Goal: Task Accomplishment & Management: Manage account settings

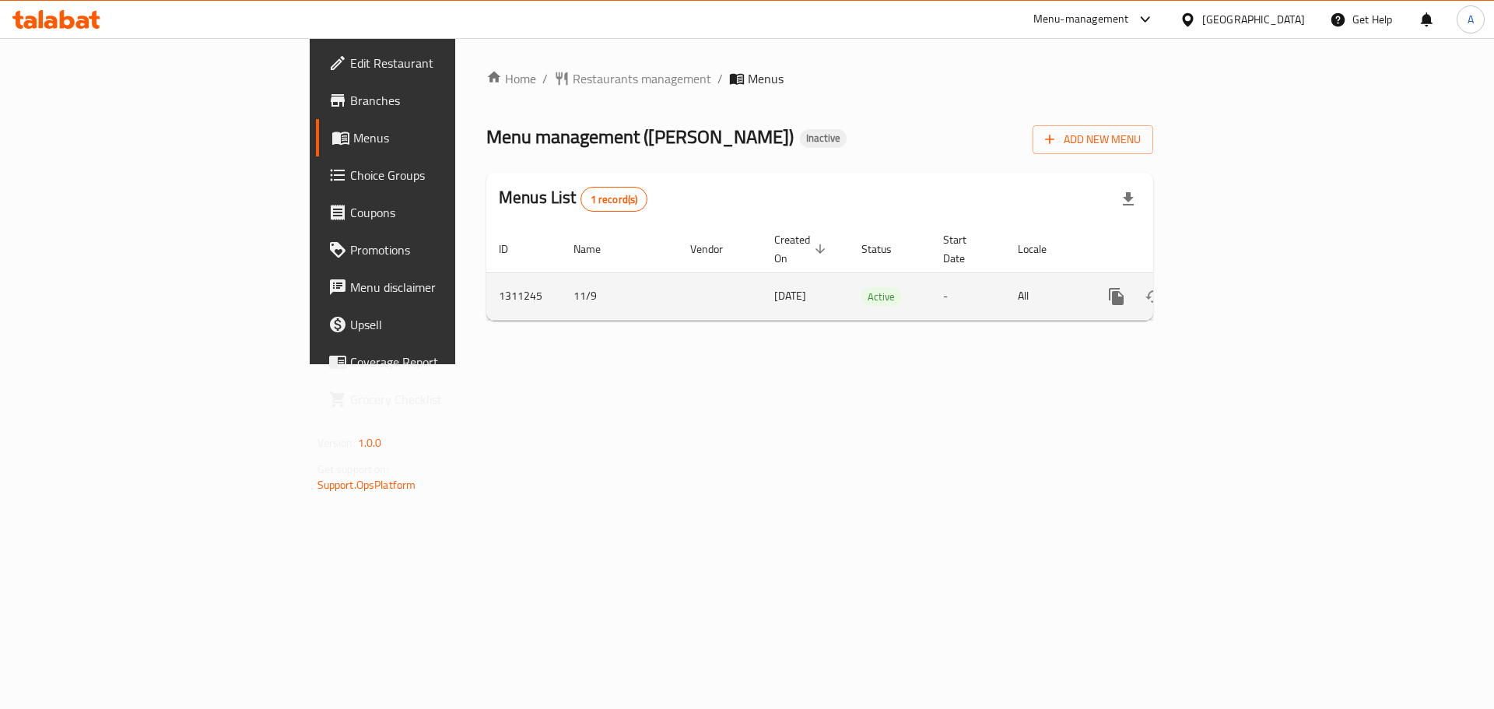
click at [1238, 287] on icon "enhanced table" at bounding box center [1229, 296] width 19 height 19
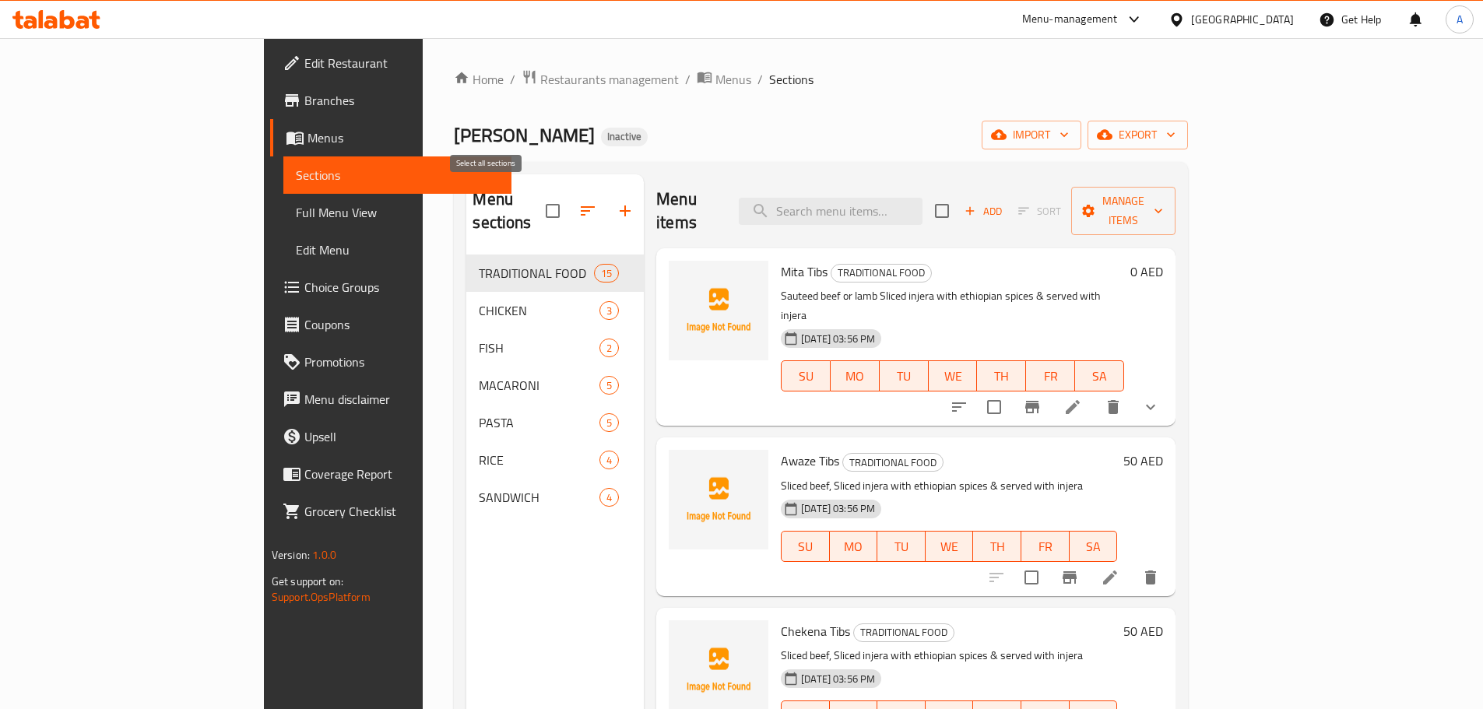
click at [536, 202] on input "checkbox" at bounding box center [552, 211] width 33 height 33
checkbox input "true"
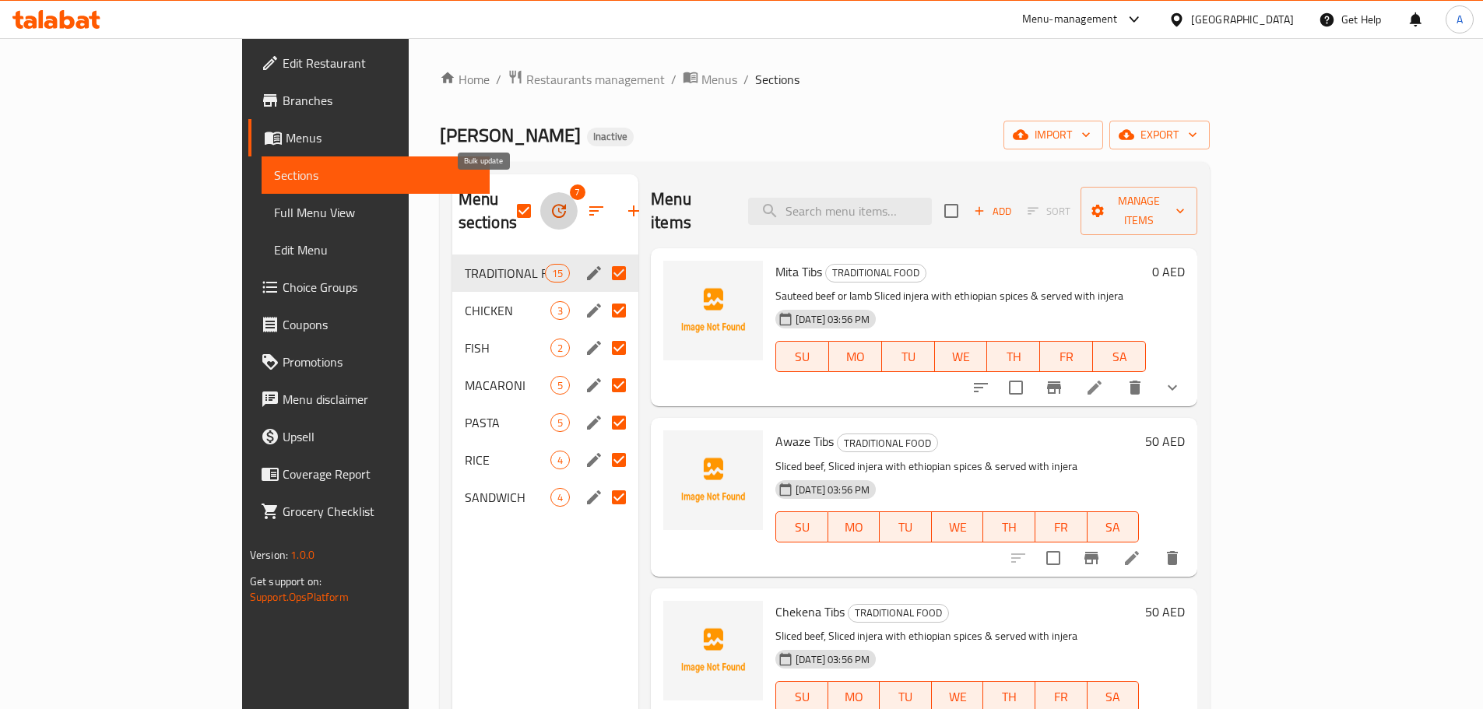
click at [549, 202] on icon "button" at bounding box center [558, 211] width 19 height 19
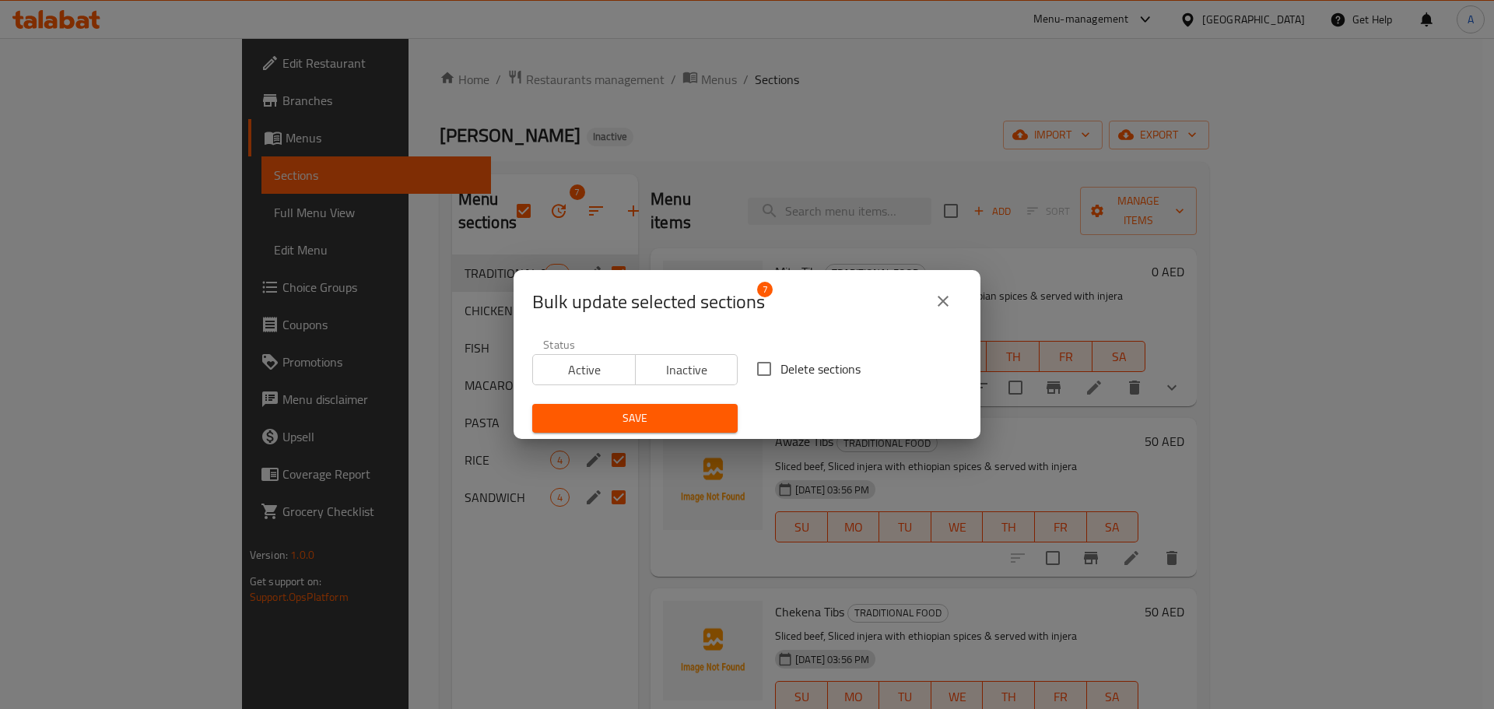
drag, startPoint x: 804, startPoint y: 386, endPoint x: 803, endPoint y: 377, distance: 8.6
click at [805, 386] on div "Delete sections" at bounding box center [859, 368] width 224 height 51
click at [802, 377] on span "Delete sections" at bounding box center [821, 369] width 80 height 19
click at [781, 377] on input "Delete sections" at bounding box center [764, 369] width 33 height 33
checkbox input "true"
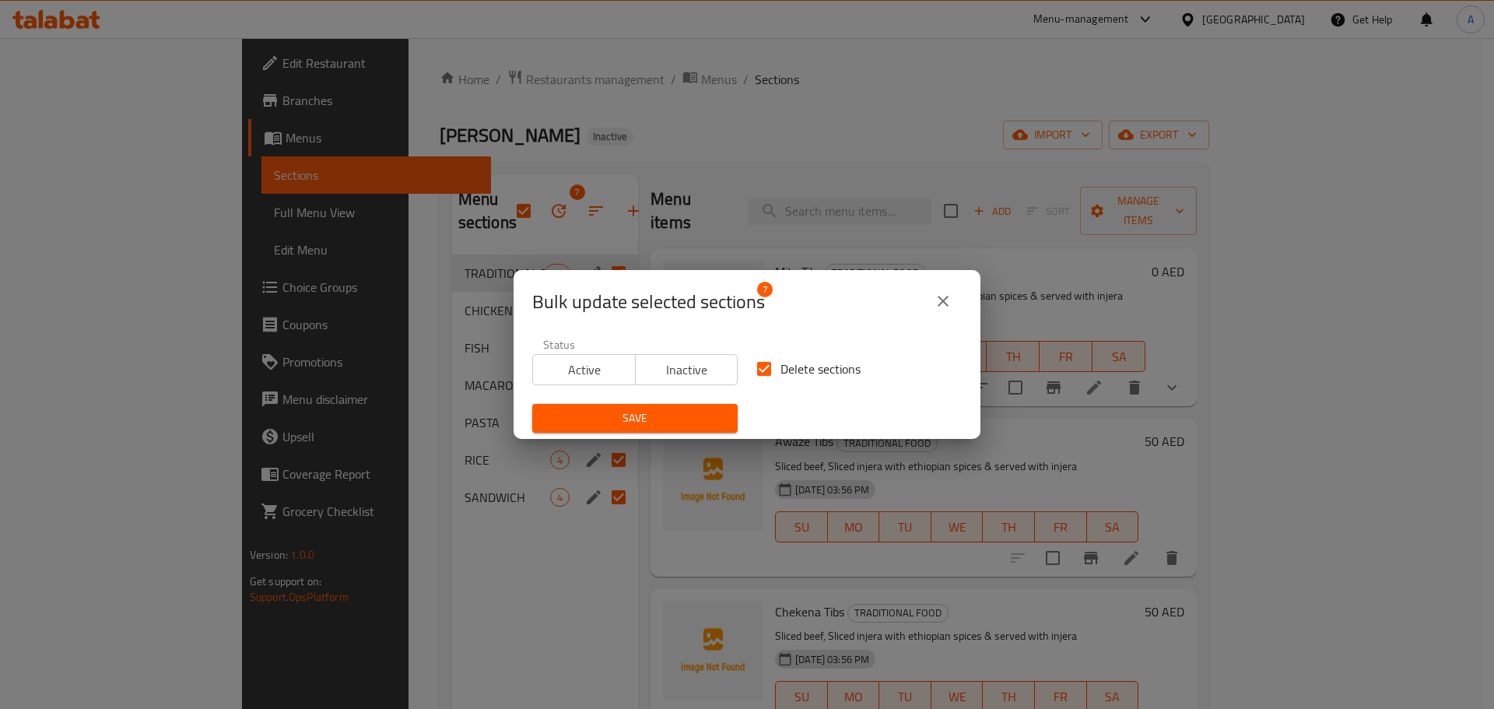
click at [651, 424] on span "Save" at bounding box center [635, 418] width 181 height 19
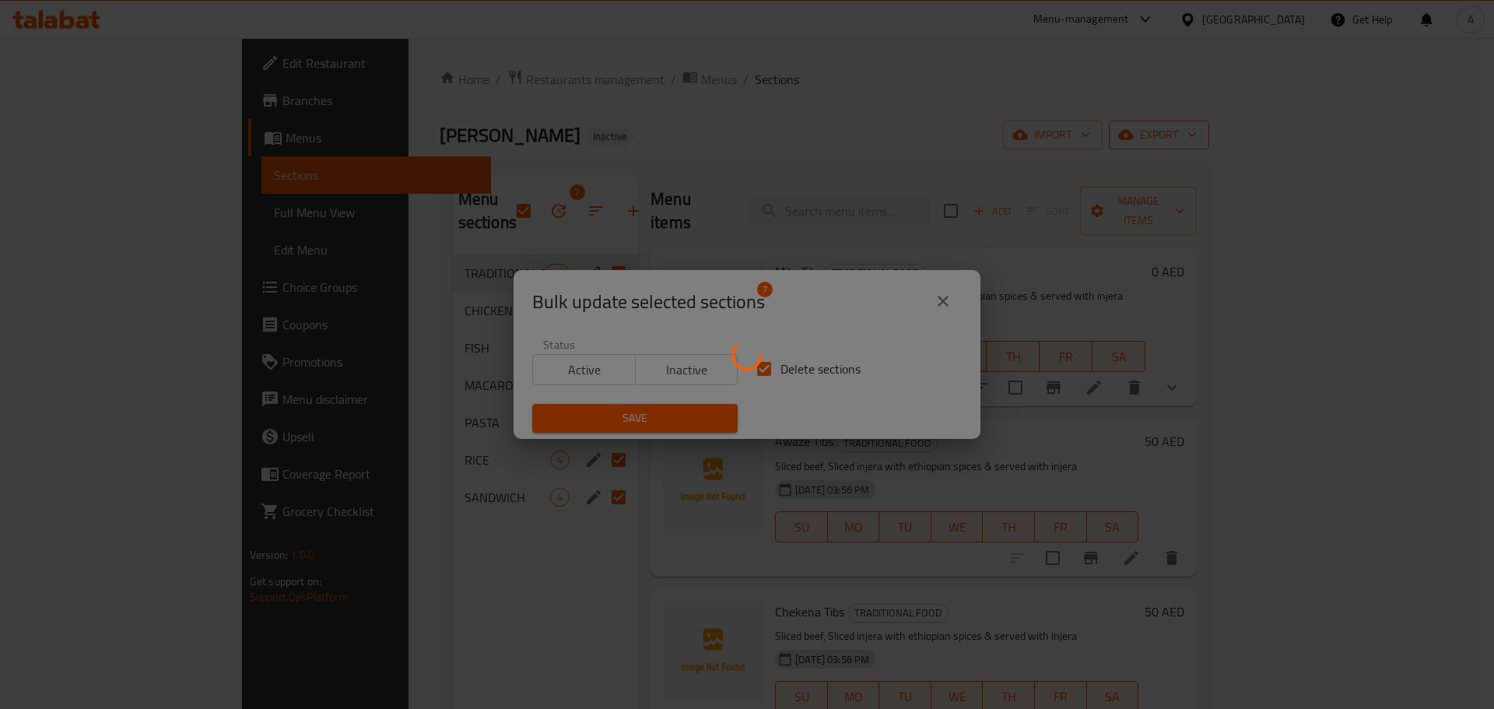
checkbox input "false"
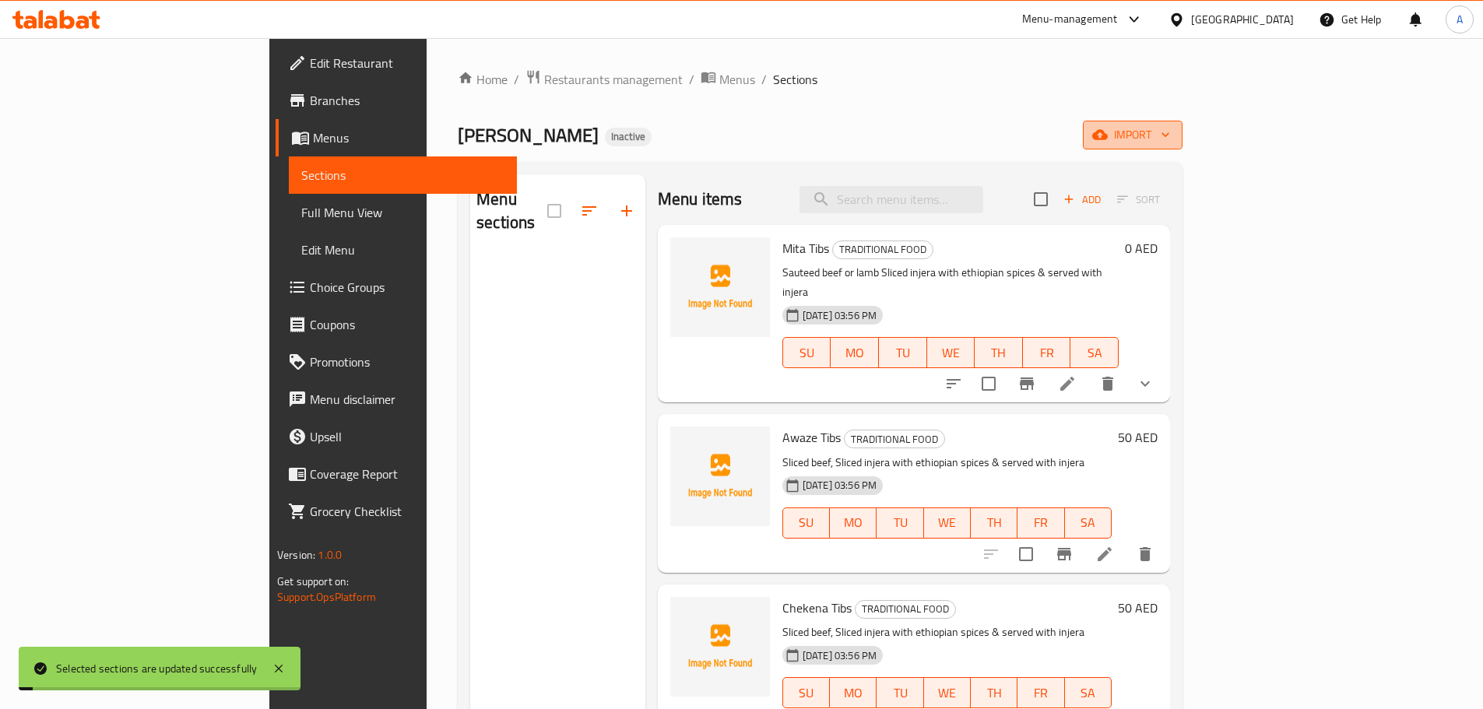
click at [1182, 125] on button "import" at bounding box center [1133, 135] width 100 height 29
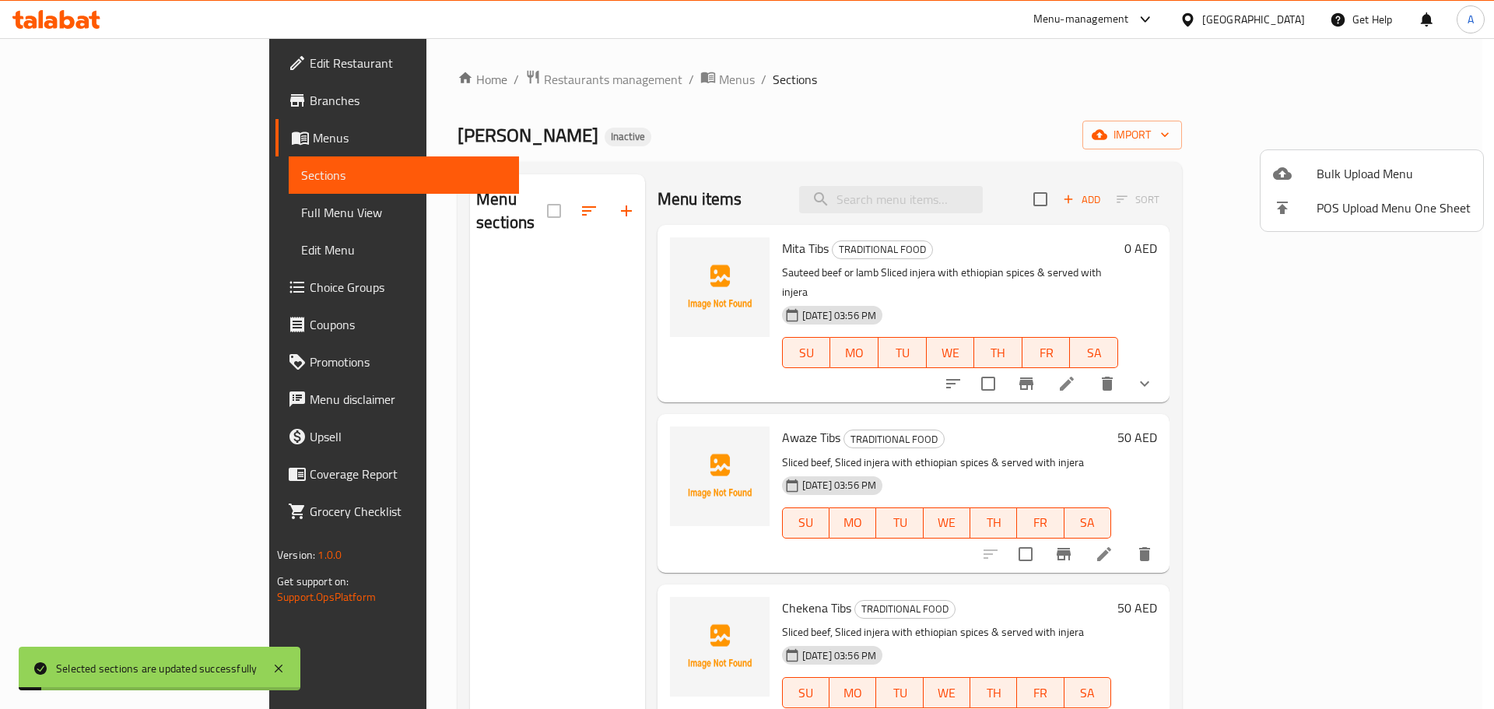
click at [1370, 161] on li "Bulk Upload Menu" at bounding box center [1372, 173] width 223 height 34
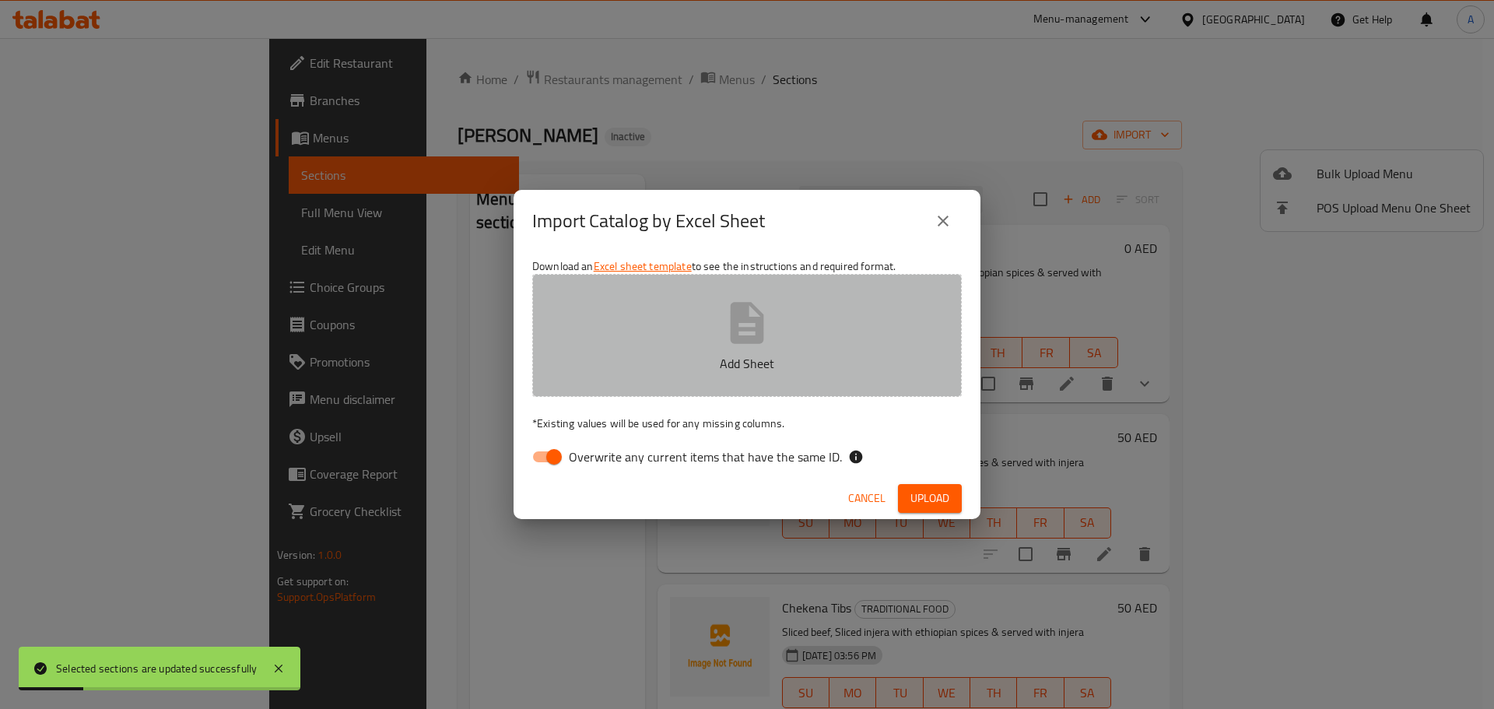
click at [683, 330] on button "Add Sheet" at bounding box center [747, 335] width 430 height 123
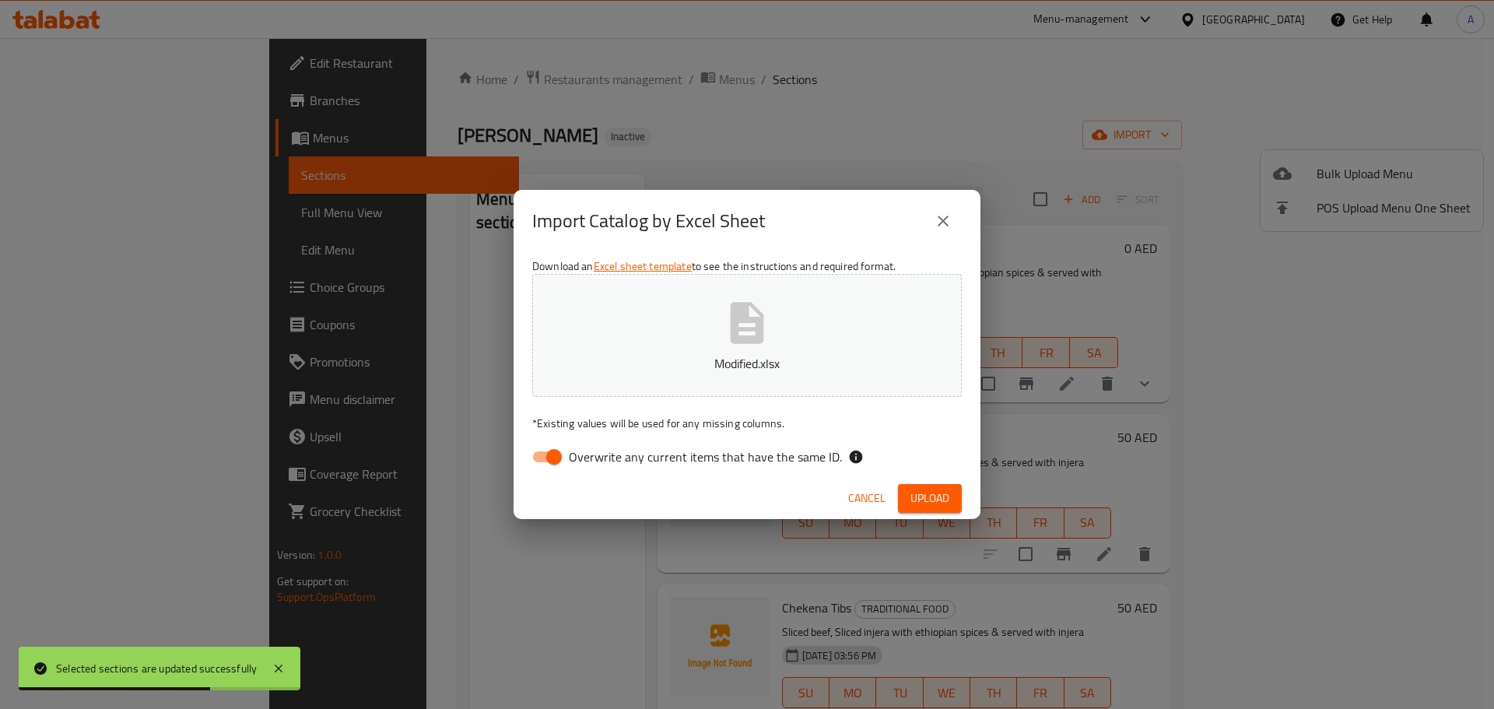
click at [772, 448] on span "Overwrite any current items that have the same ID." at bounding box center [705, 457] width 273 height 19
click at [853, 458] on icon at bounding box center [856, 457] width 13 height 13
drag, startPoint x: 814, startPoint y: 457, endPoint x: 865, endPoint y: 469, distance: 52.1
click at [814, 456] on span "Overwrite any current items that have the same ID." at bounding box center [705, 457] width 273 height 19
click at [599, 456] on input "Overwrite any current items that have the same ID." at bounding box center [554, 457] width 89 height 30
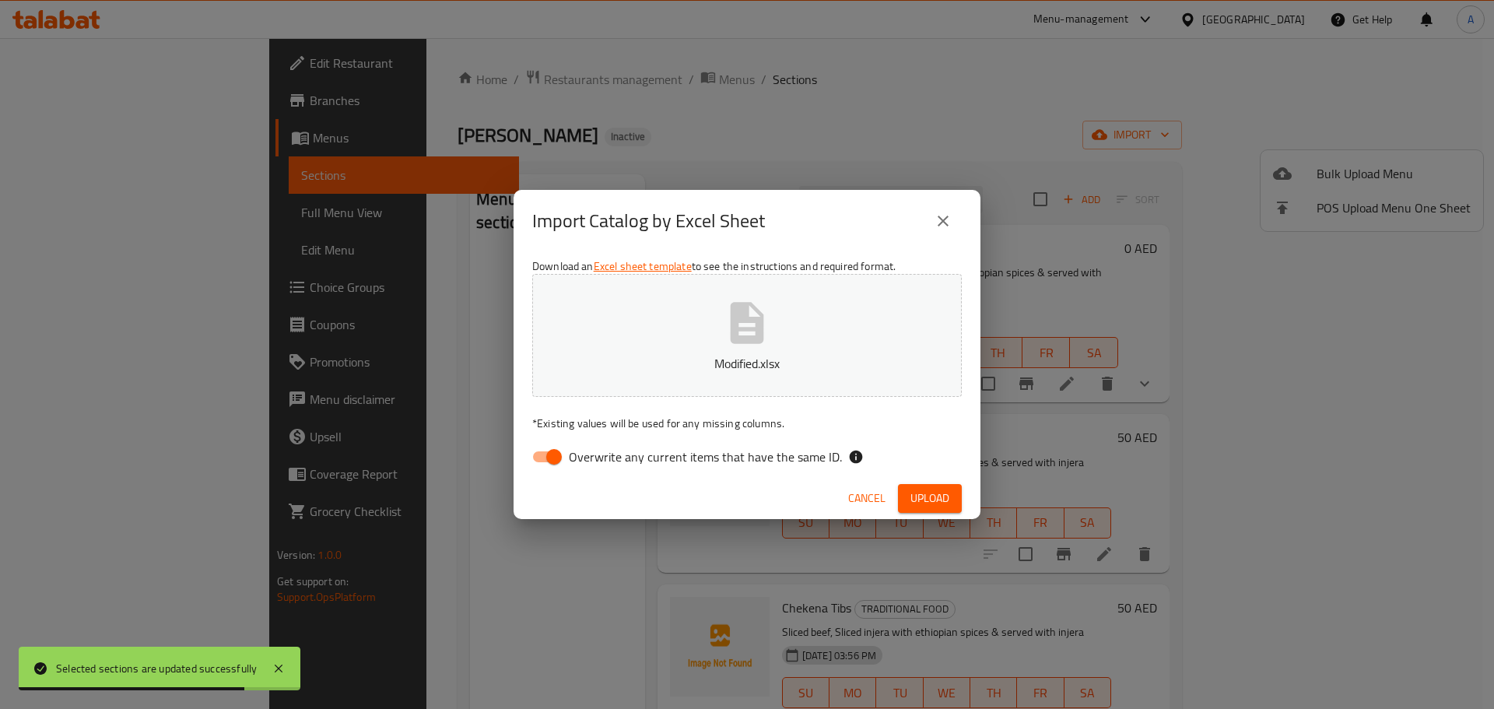
checkbox input "false"
click at [950, 500] on button "Upload" at bounding box center [930, 498] width 64 height 29
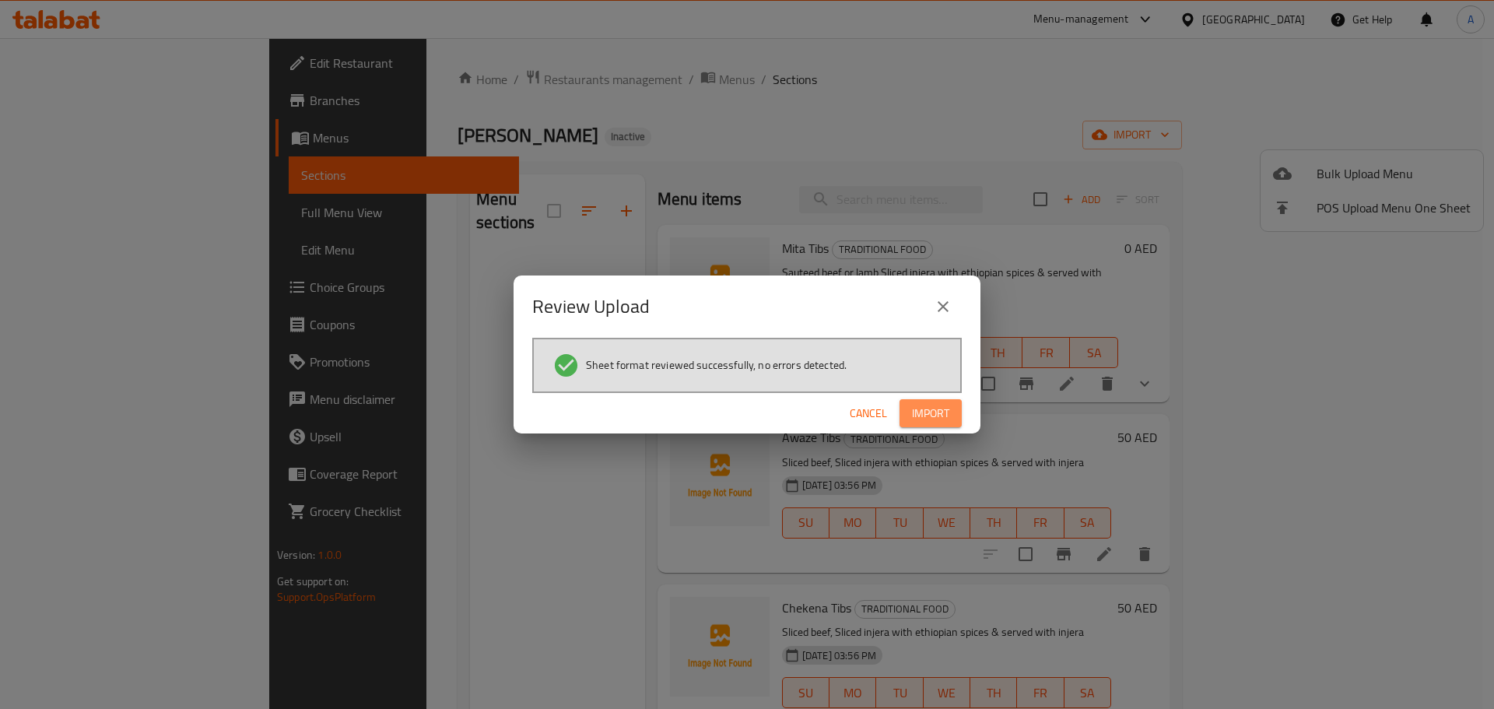
drag, startPoint x: 920, startPoint y: 420, endPoint x: 929, endPoint y: 409, distance: 13.9
click at [921, 419] on span "Import" at bounding box center [930, 413] width 37 height 19
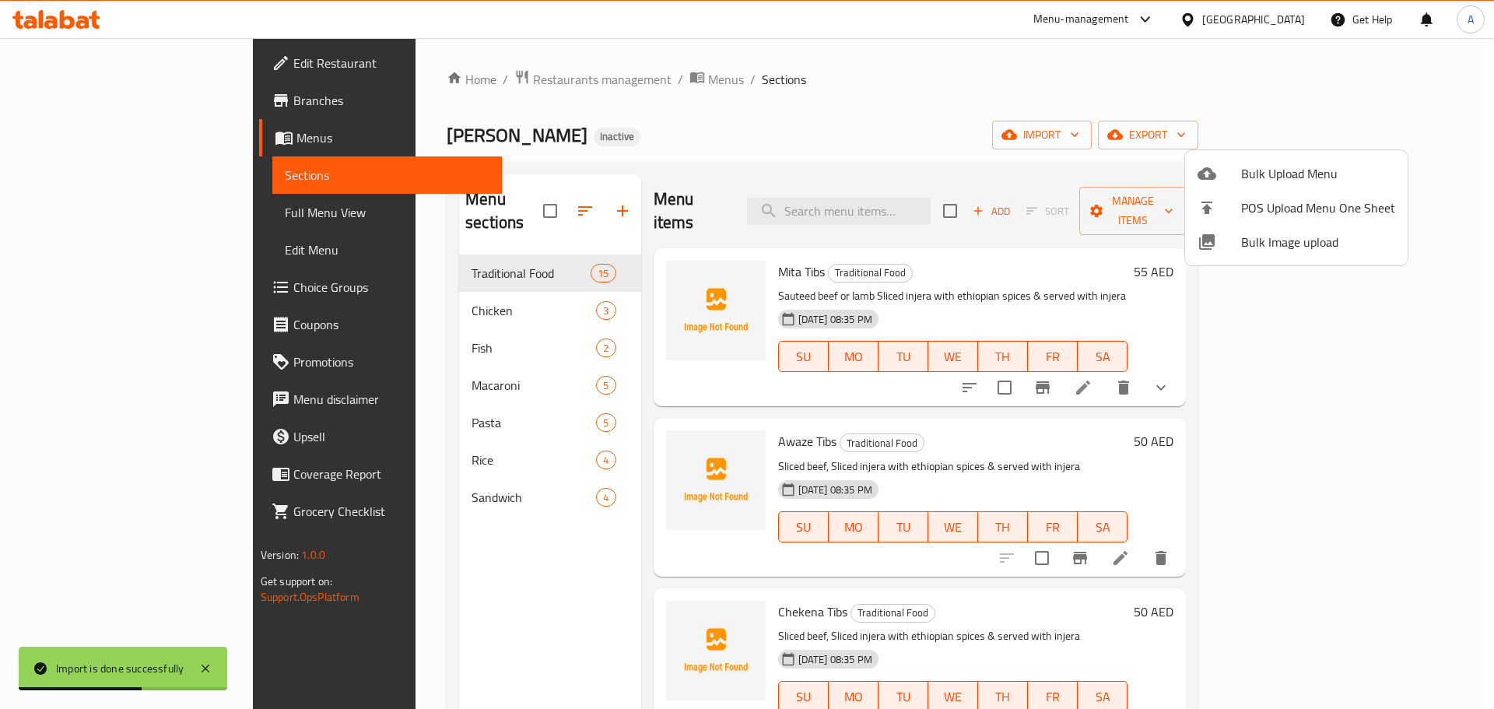
click at [92, 226] on div at bounding box center [747, 354] width 1494 height 709
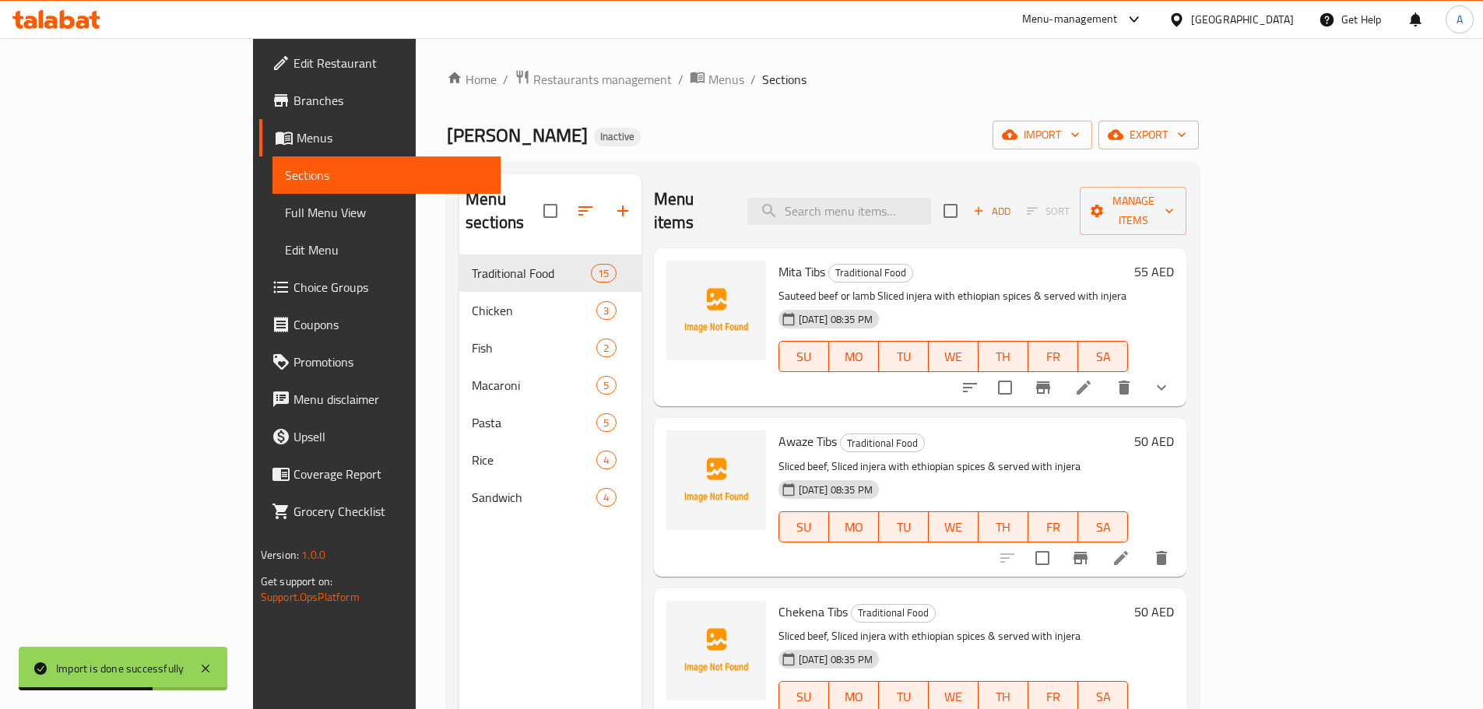
drag, startPoint x: 92, startPoint y: 226, endPoint x: 209, endPoint y: 293, distance: 135.0
click at [272, 226] on link "Full Menu View" at bounding box center [386, 212] width 228 height 37
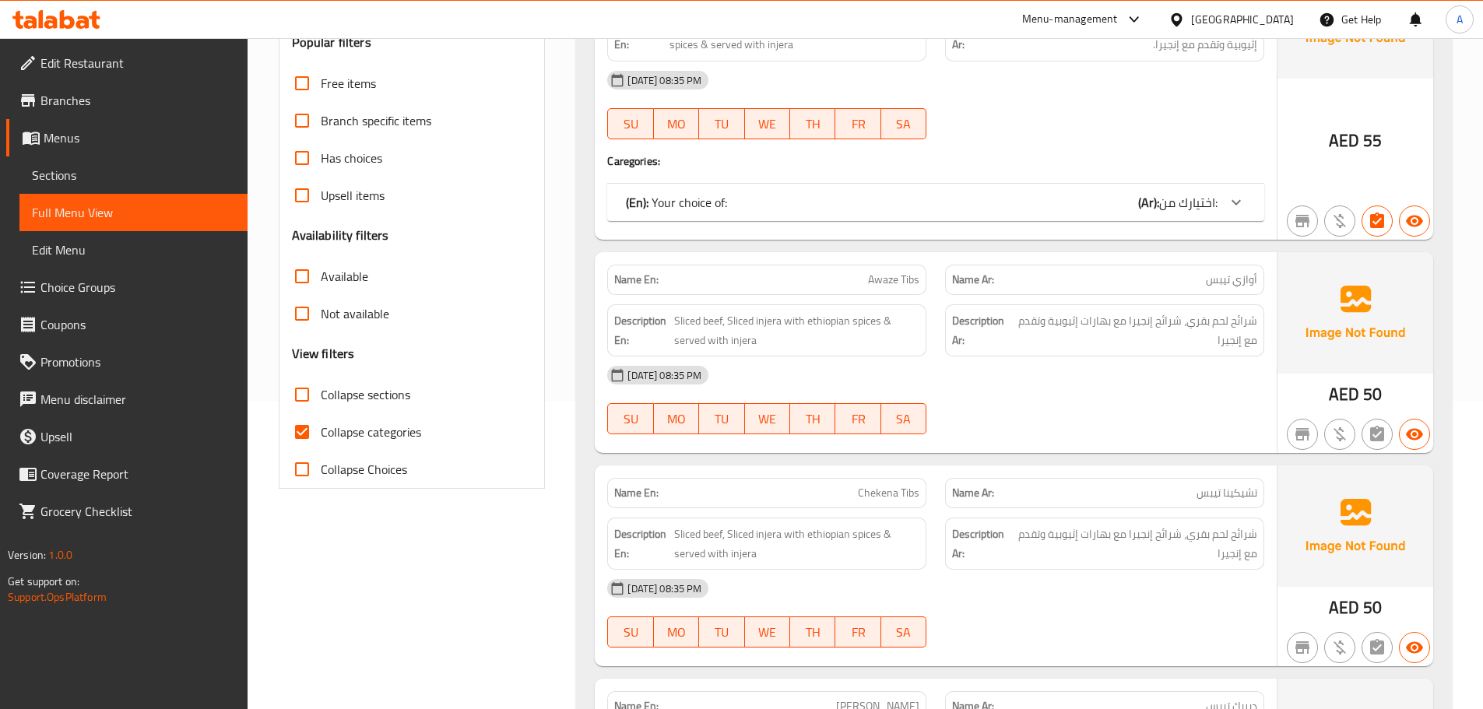
scroll to position [311, 0]
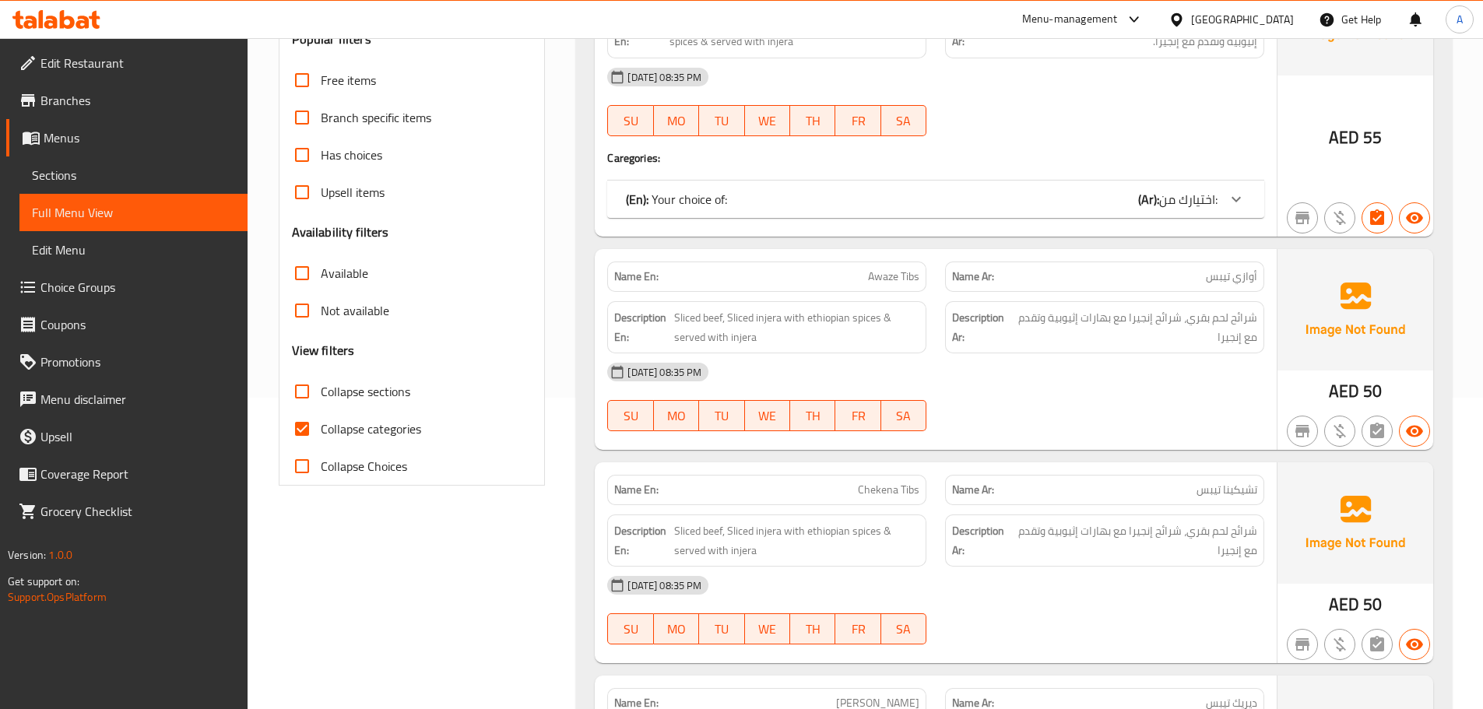
click at [302, 375] on input "Collapse sections" at bounding box center [301, 391] width 37 height 37
checkbox input "true"
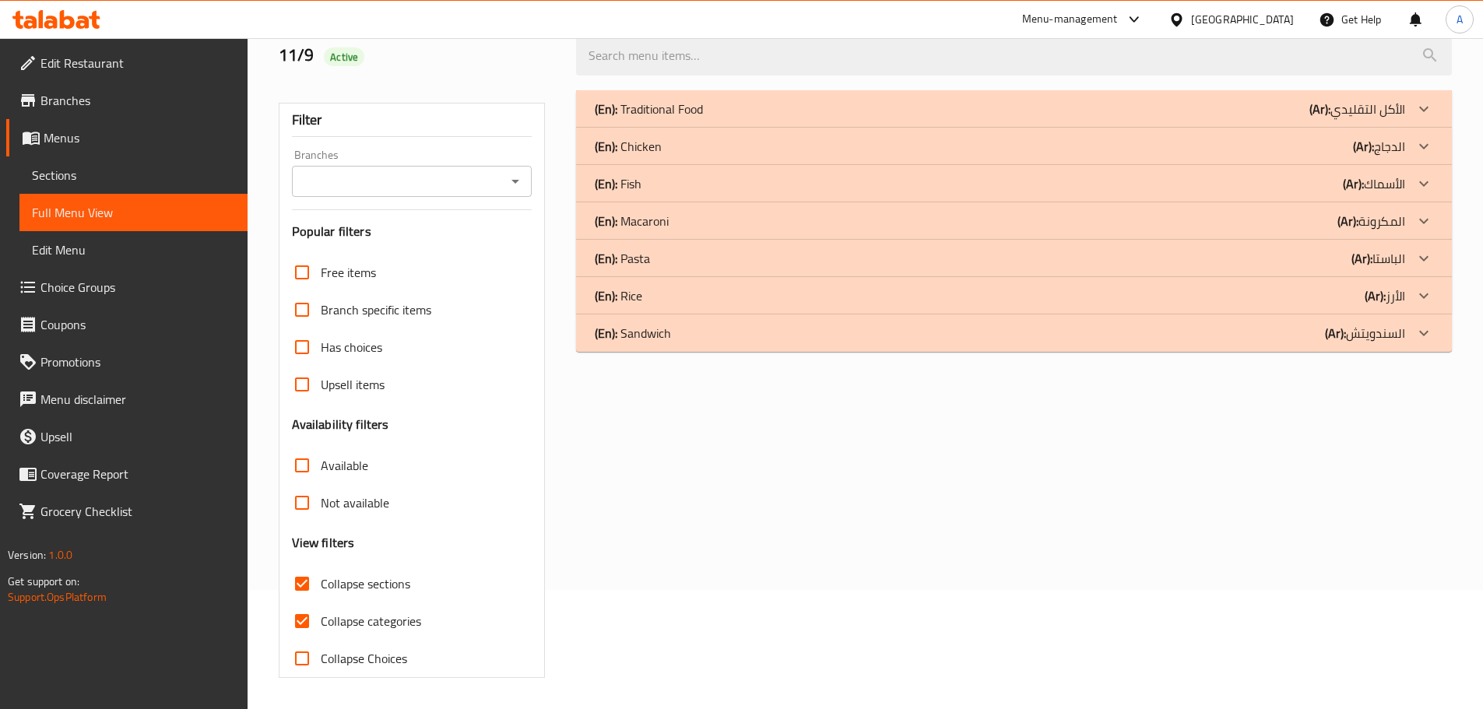
scroll to position [119, 0]
click at [606, 335] on b "(En):" at bounding box center [606, 332] width 23 height 23
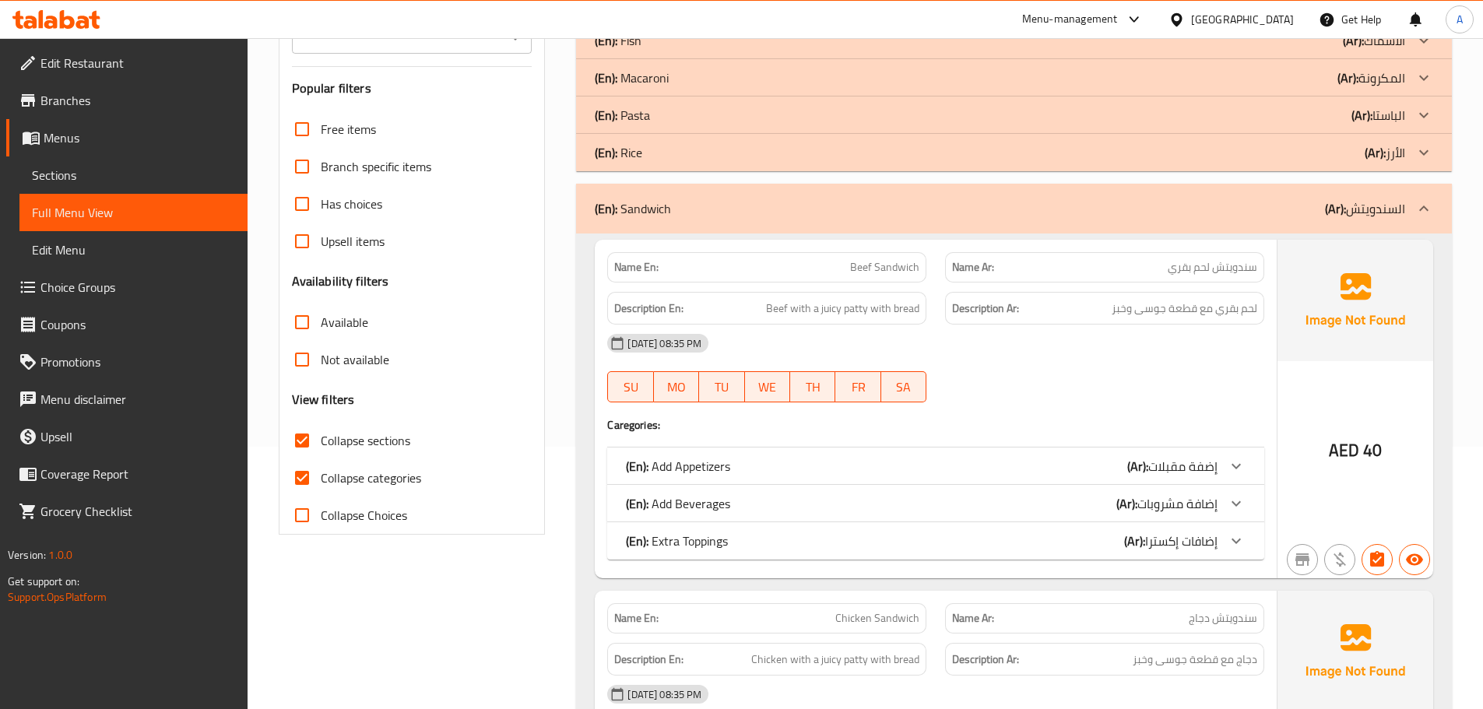
scroll to position [353, 0]
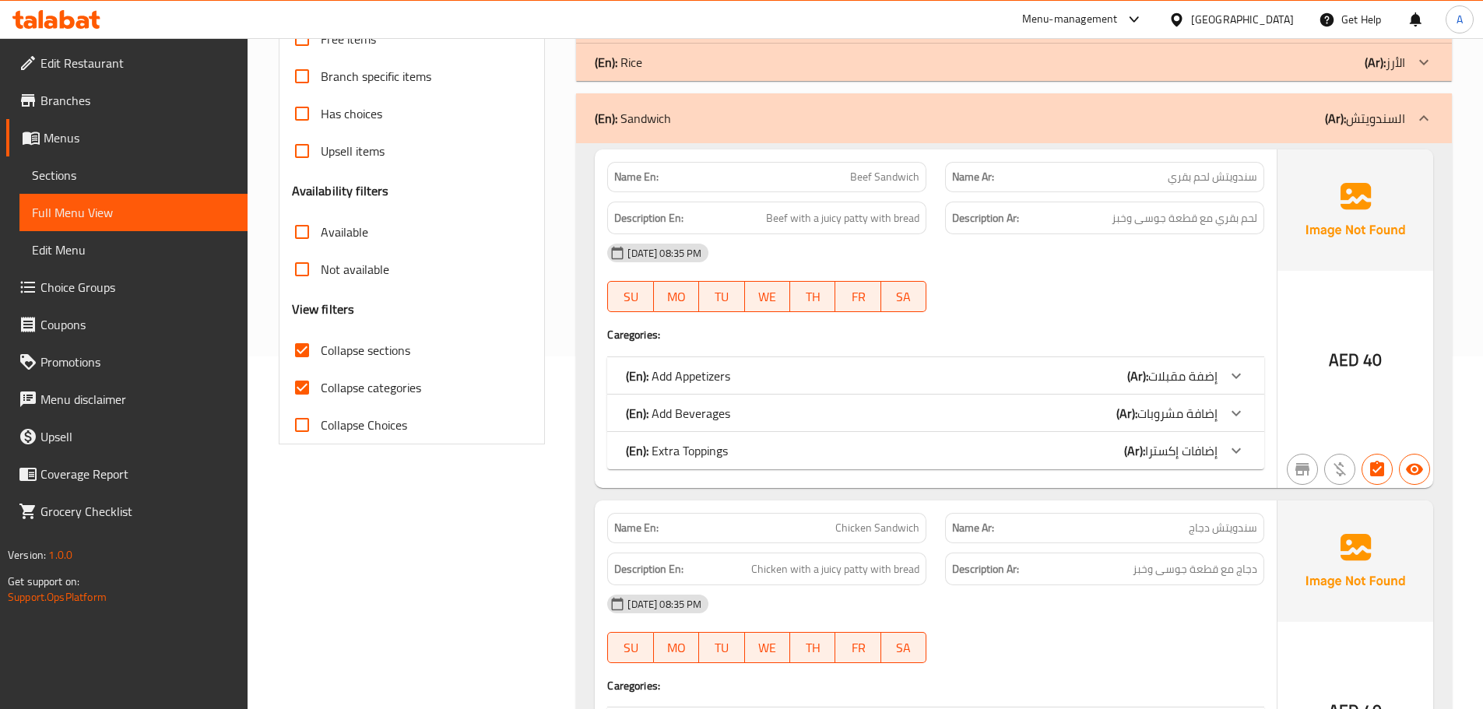
click at [718, 457] on p "(En): Extra Toppings" at bounding box center [677, 450] width 102 height 19
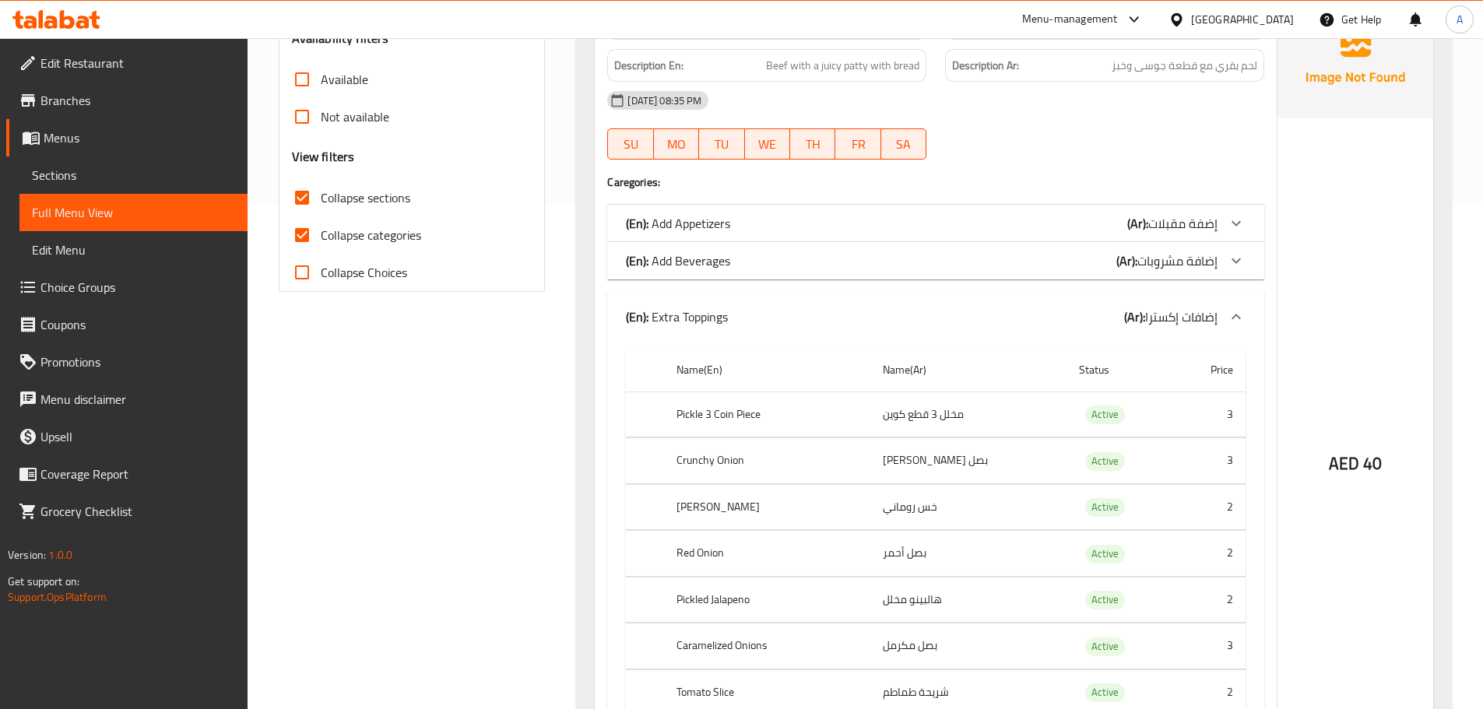
scroll to position [508, 0]
click at [726, 323] on p "(En): Extra Toppings" at bounding box center [677, 313] width 102 height 19
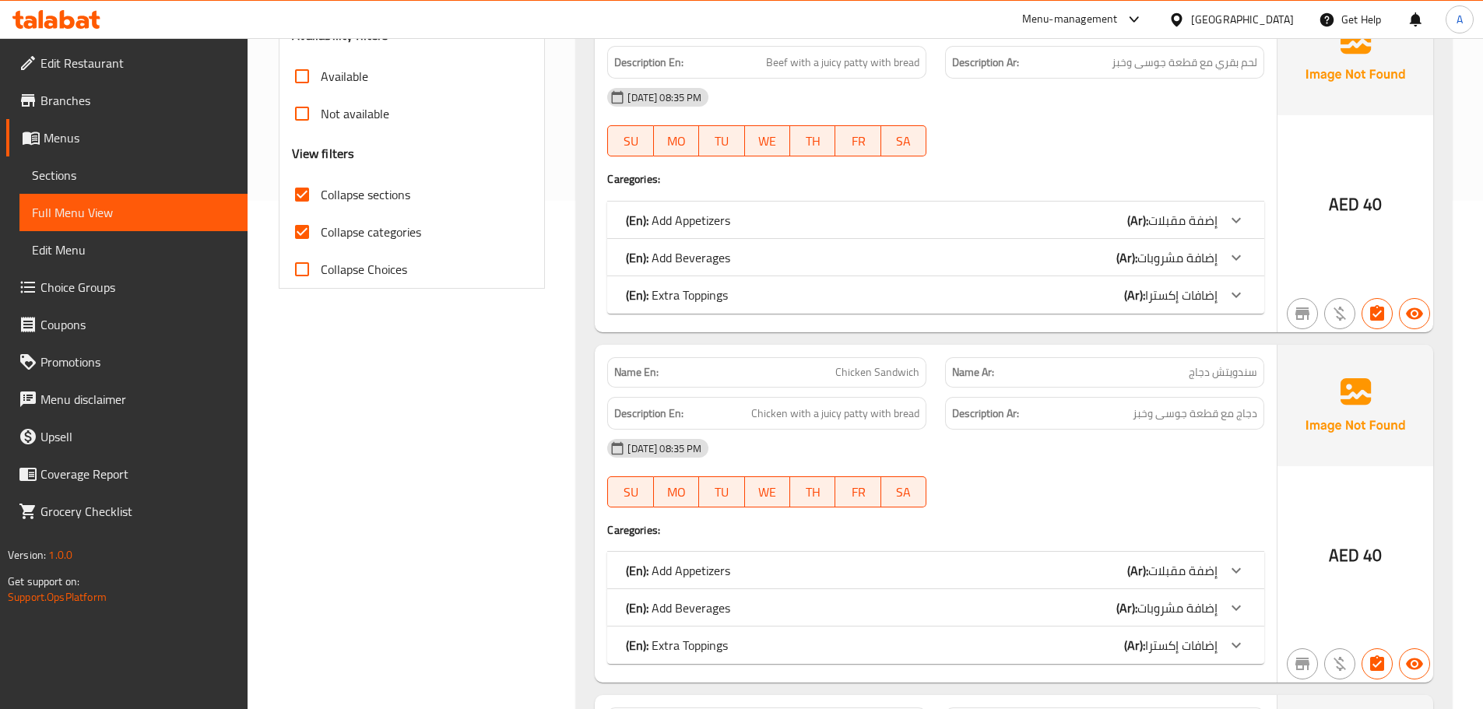
click at [316, 235] on input "Collapse categories" at bounding box center [301, 231] width 37 height 37
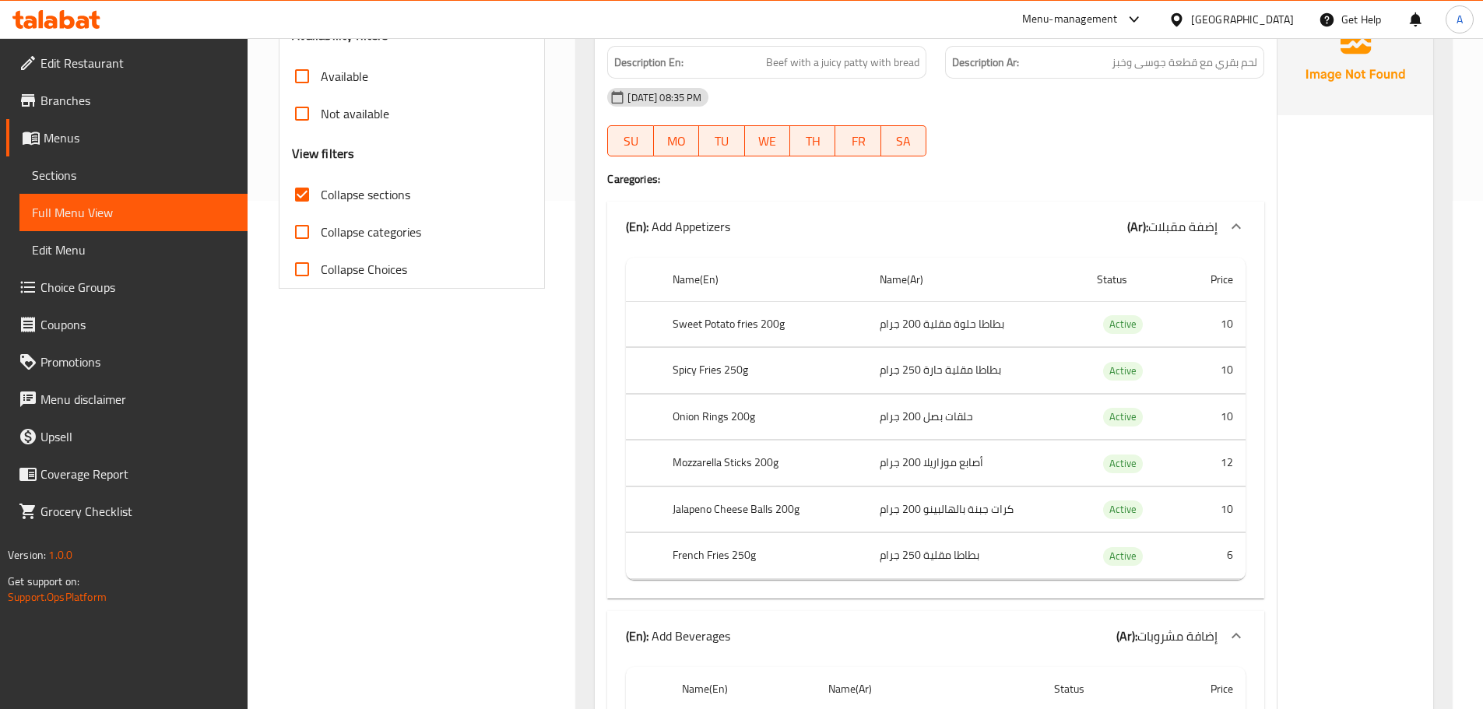
click at [311, 222] on input "Collapse categories" at bounding box center [301, 231] width 37 height 37
checkbox input "true"
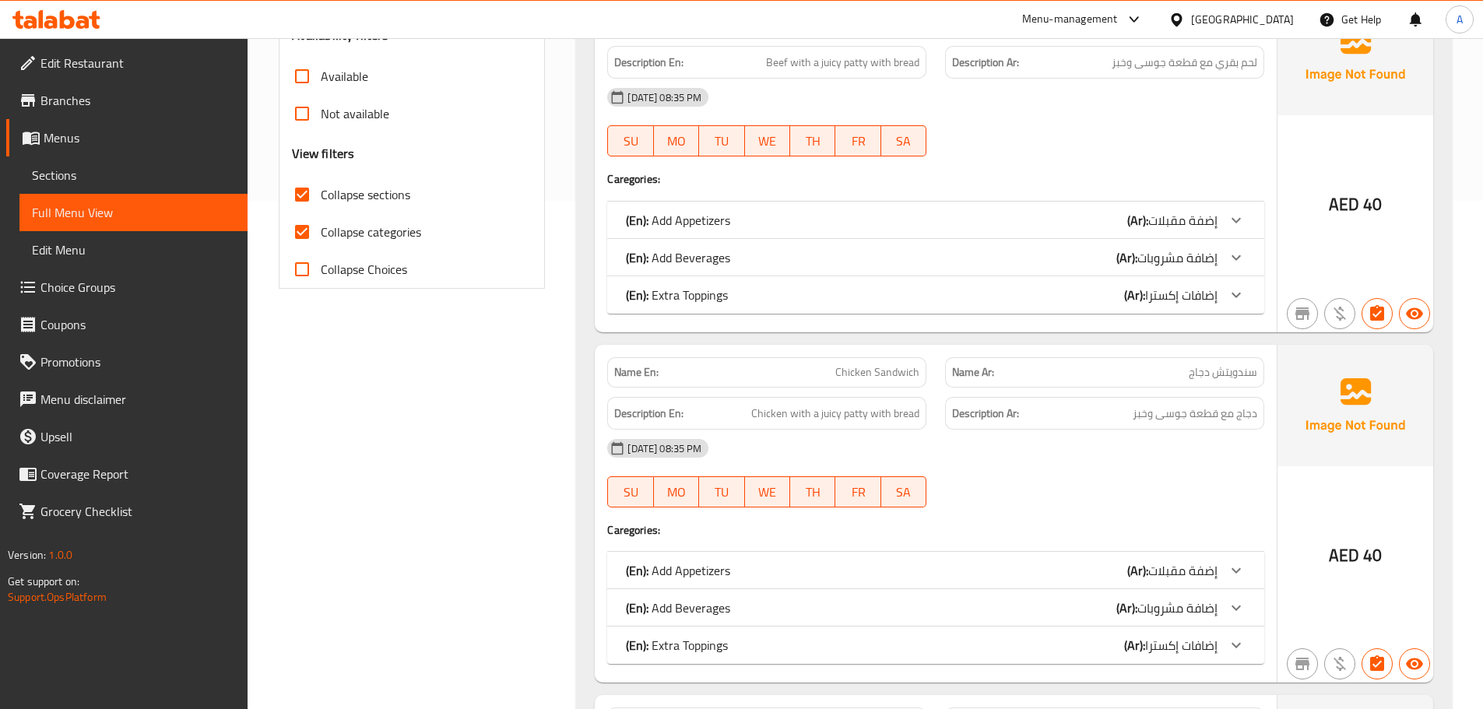
click at [759, 293] on div "(En): Extra Toppings (Ar): إضافات إكسترا" at bounding box center [922, 295] width 592 height 19
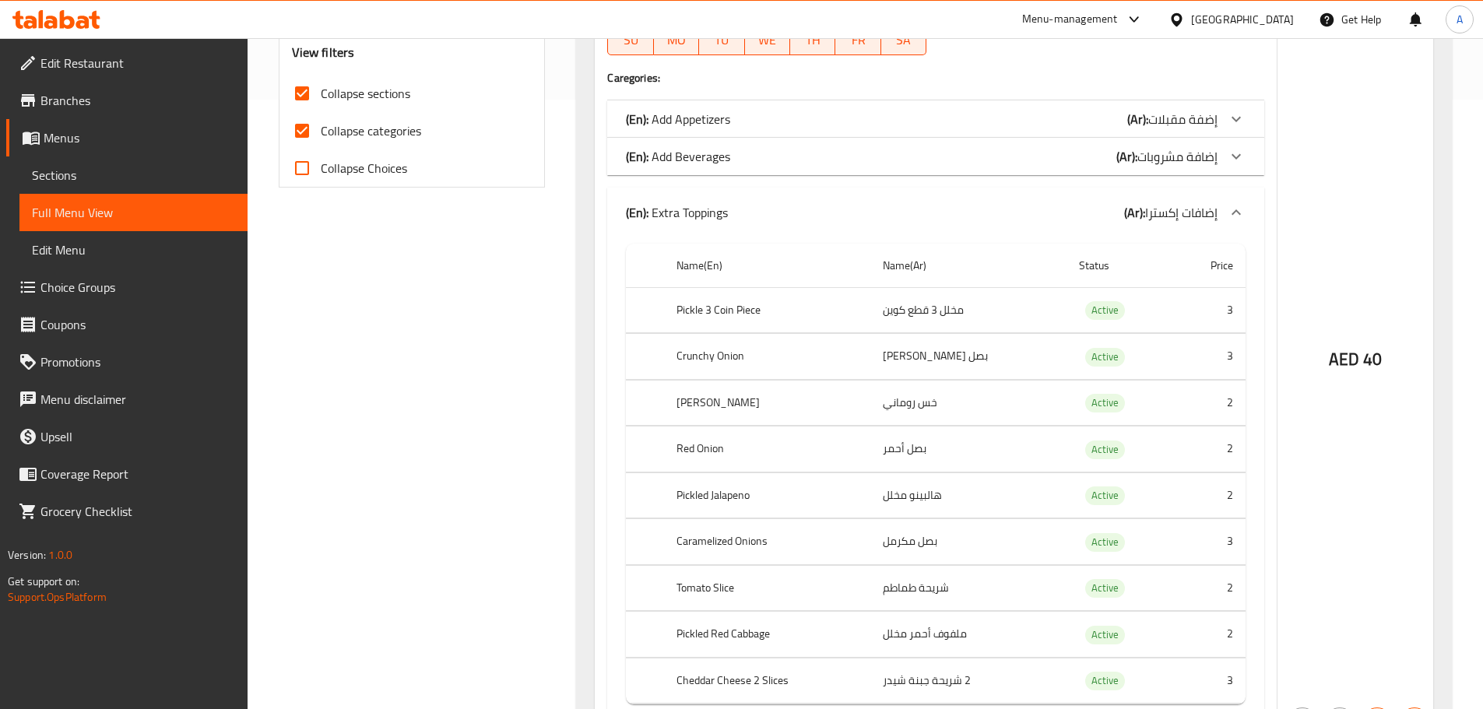
scroll to position [542, 0]
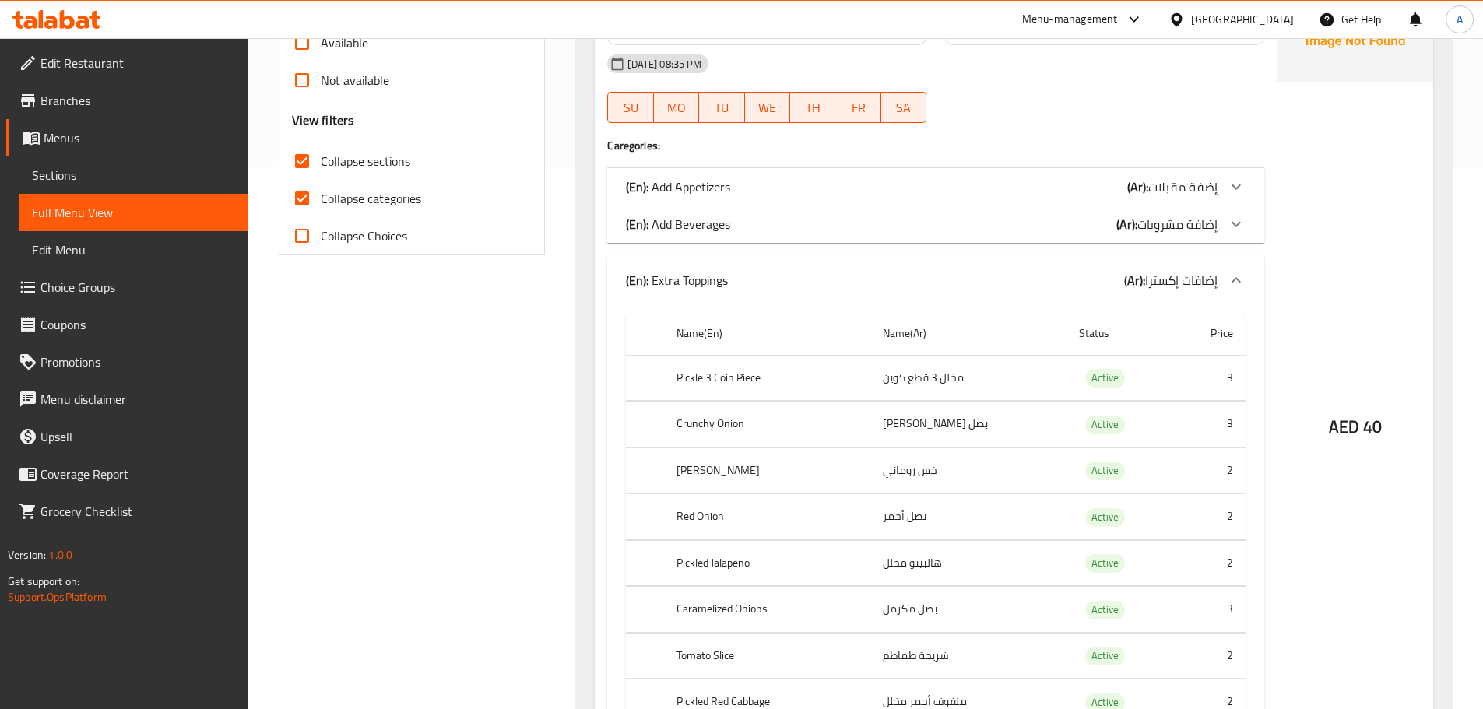
drag, startPoint x: 1180, startPoint y: 248, endPoint x: 1200, endPoint y: 271, distance: 30.3
click at [1183, 254] on div "Name En: Beef Sandwich Name Ar: سندويتش لحم بقري Description En: Beef with a ju…" at bounding box center [936, 384] width 682 height 849
click at [1199, 275] on span "إضافات إكسترا" at bounding box center [1181, 280] width 72 height 23
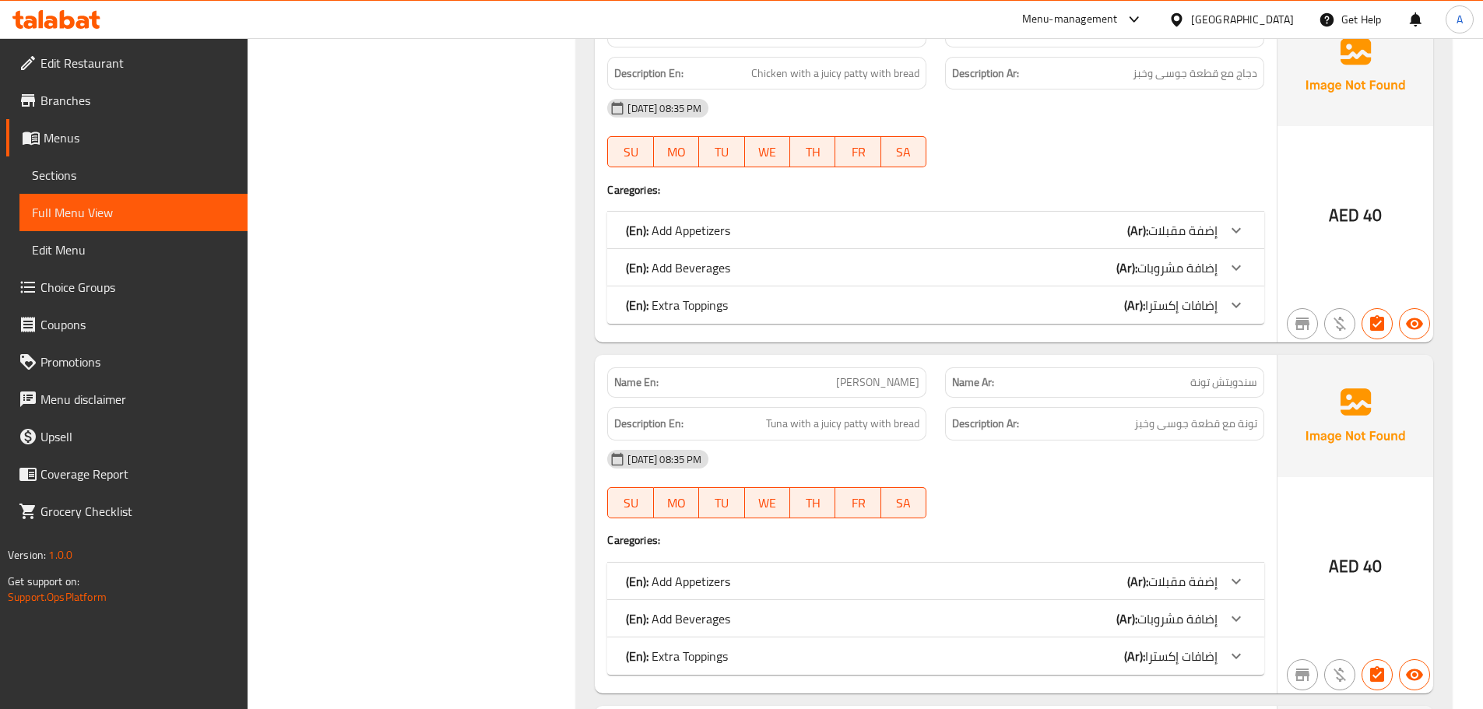
scroll to position [853, 0]
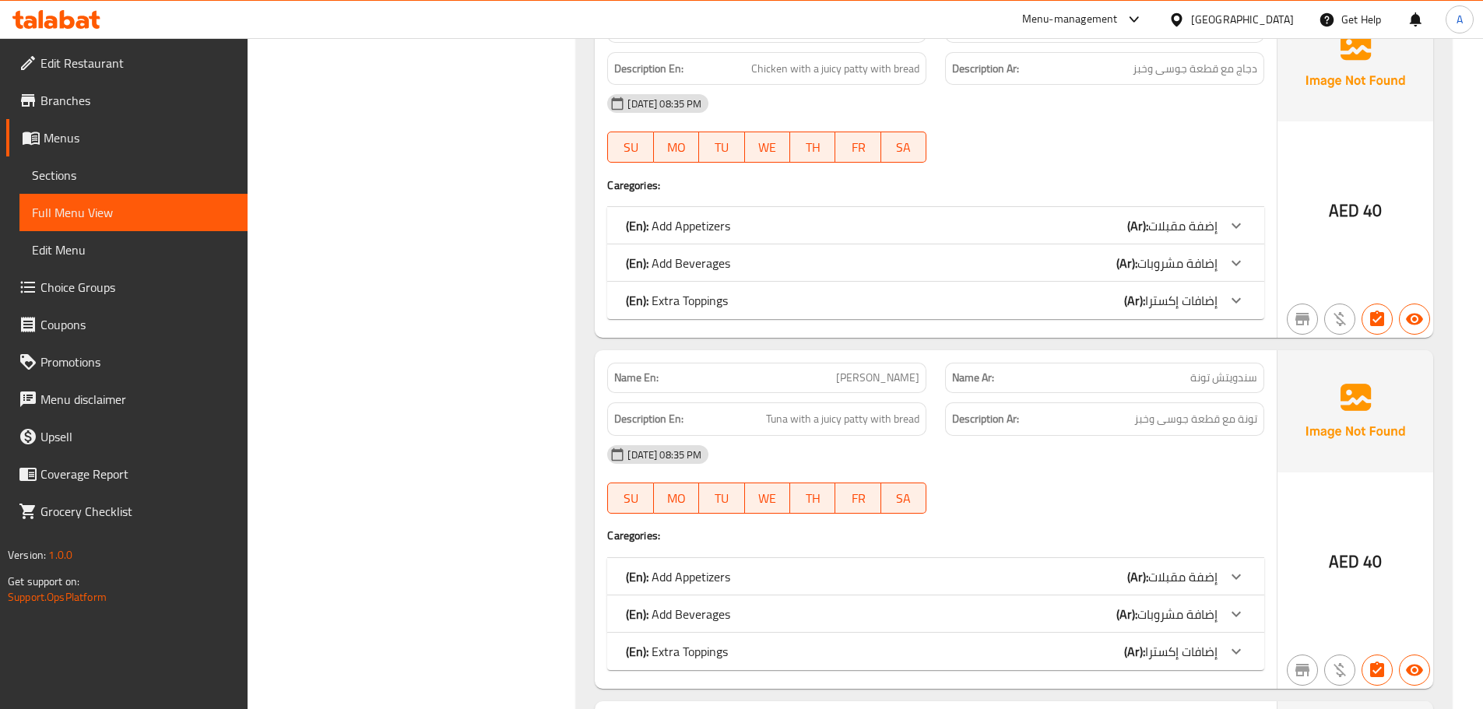
click at [1195, 312] on span "إضافات إكسترا" at bounding box center [1181, 300] width 72 height 23
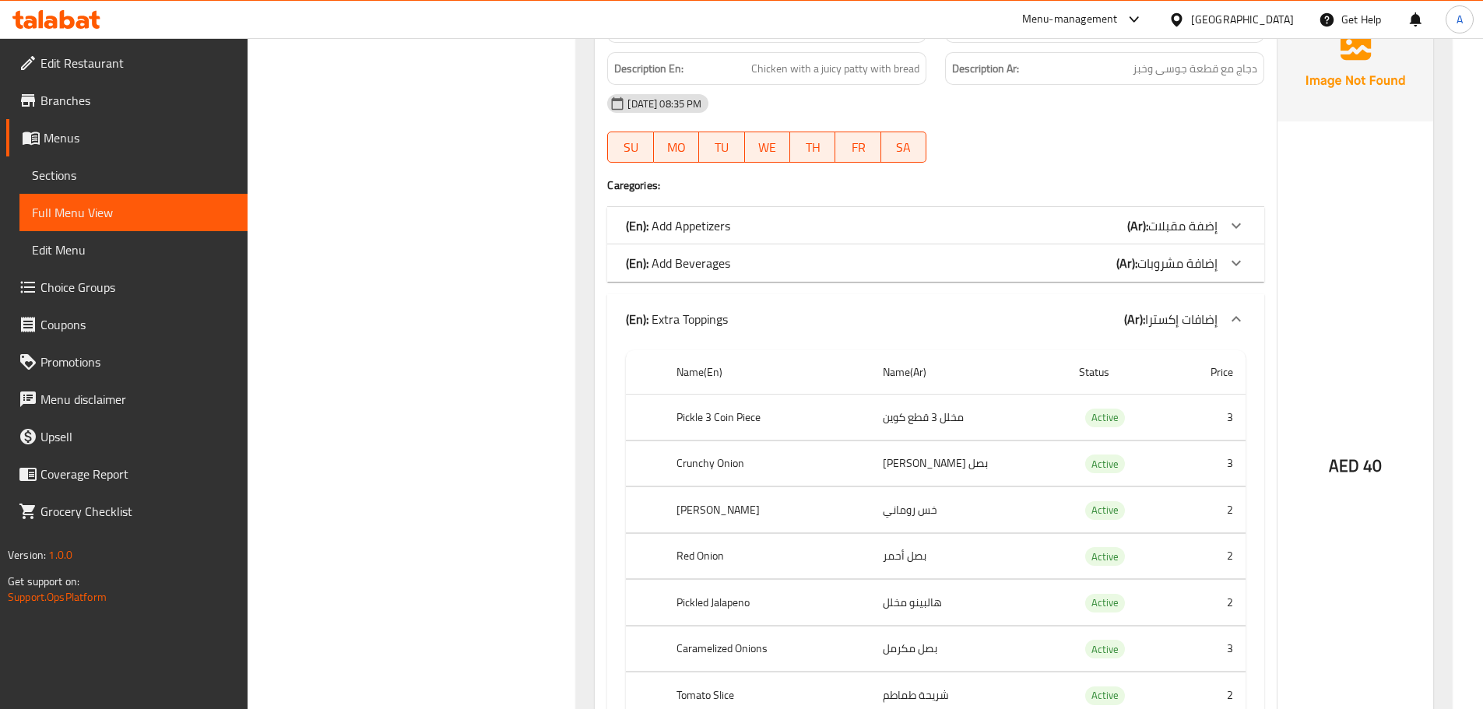
click at [782, 280] on div "(En): Add Beverages (Ar): إضافة مشروبات" at bounding box center [935, 262] width 657 height 37
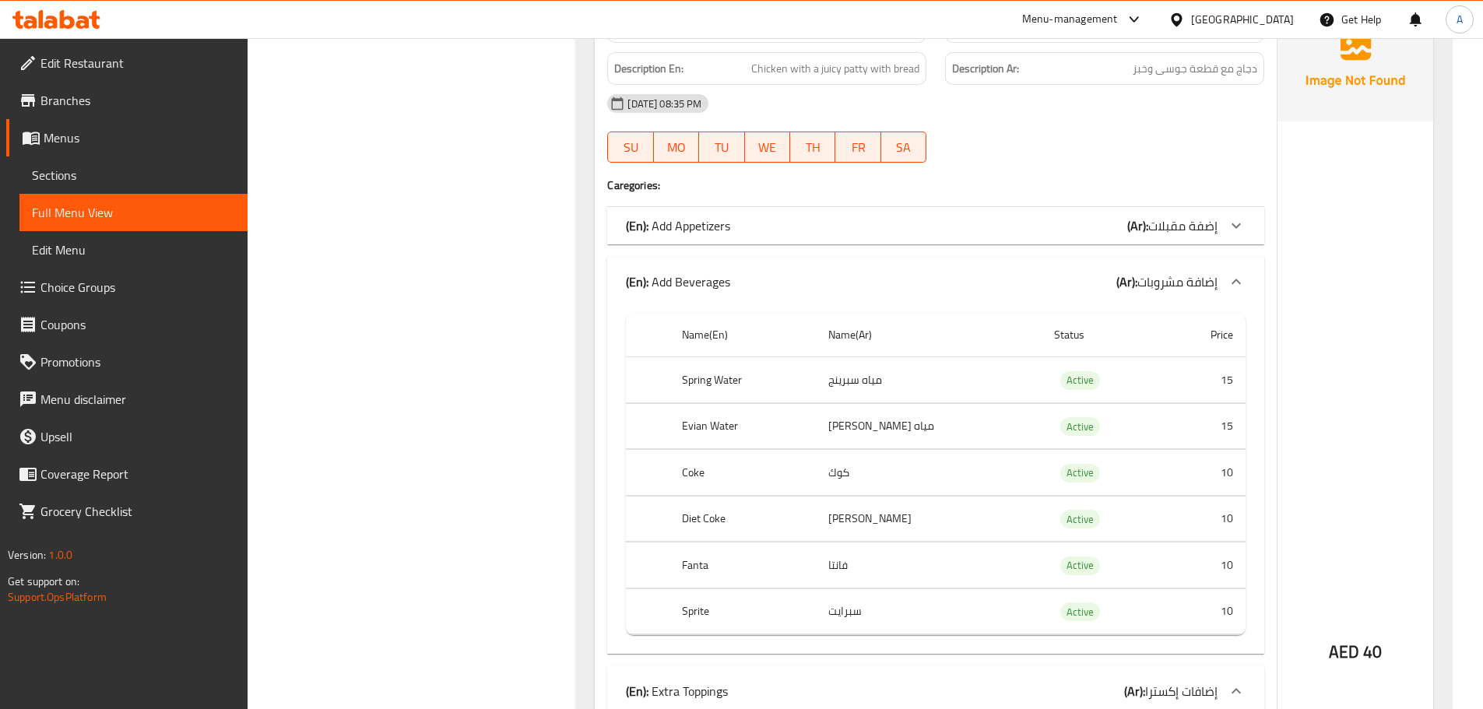
click at [781, 279] on div "(En): Add Beverages (Ar): إضافة مشروبات" at bounding box center [922, 281] width 592 height 19
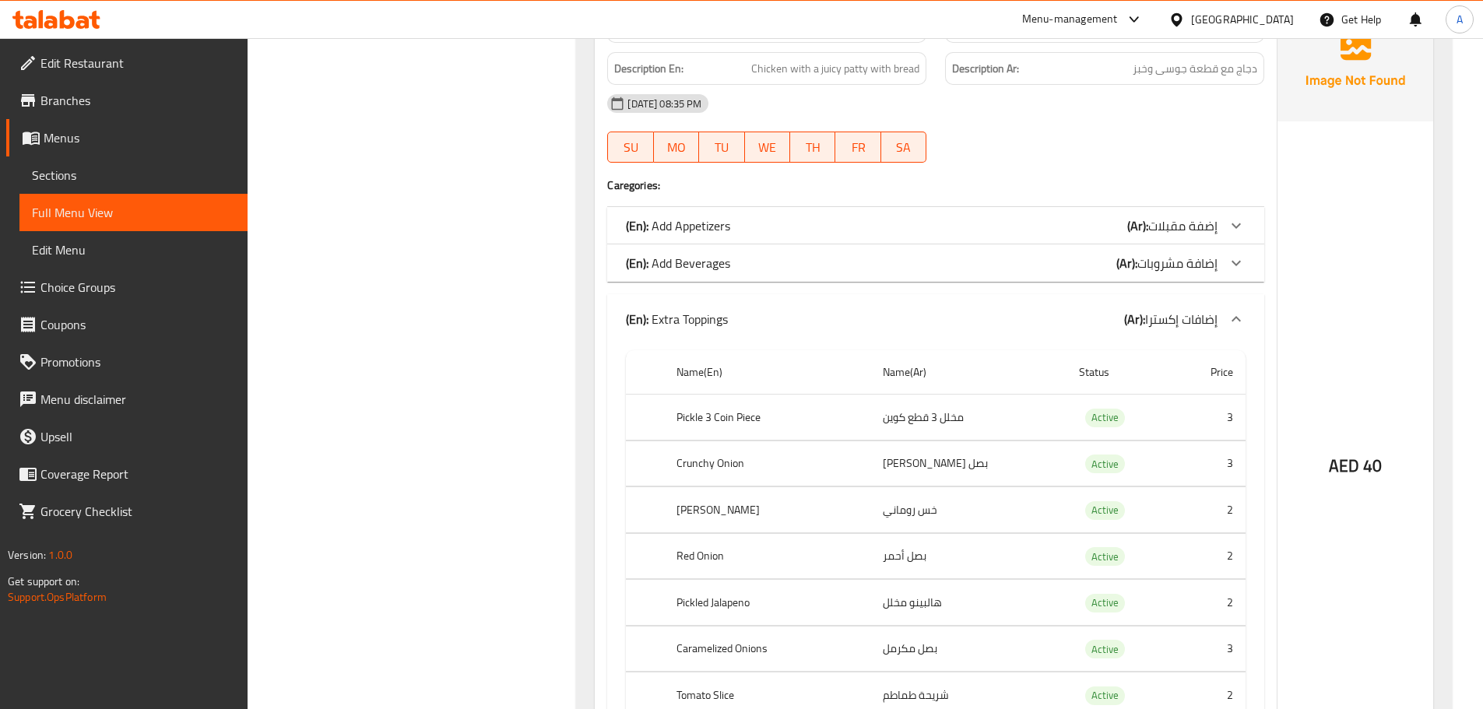
click at [743, 309] on div "(En): Extra Toppings (Ar): إضافات إكسترا" at bounding box center [935, 319] width 657 height 50
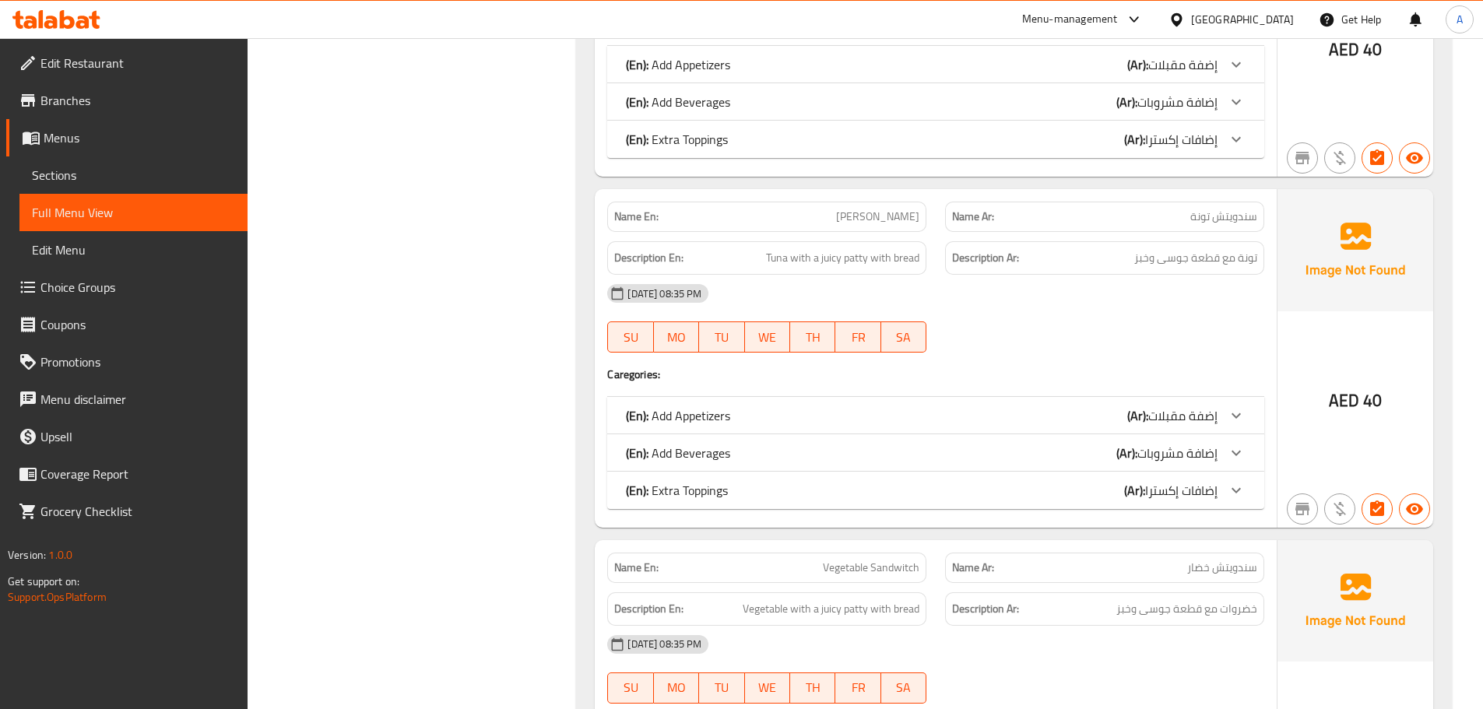
scroll to position [1246, 0]
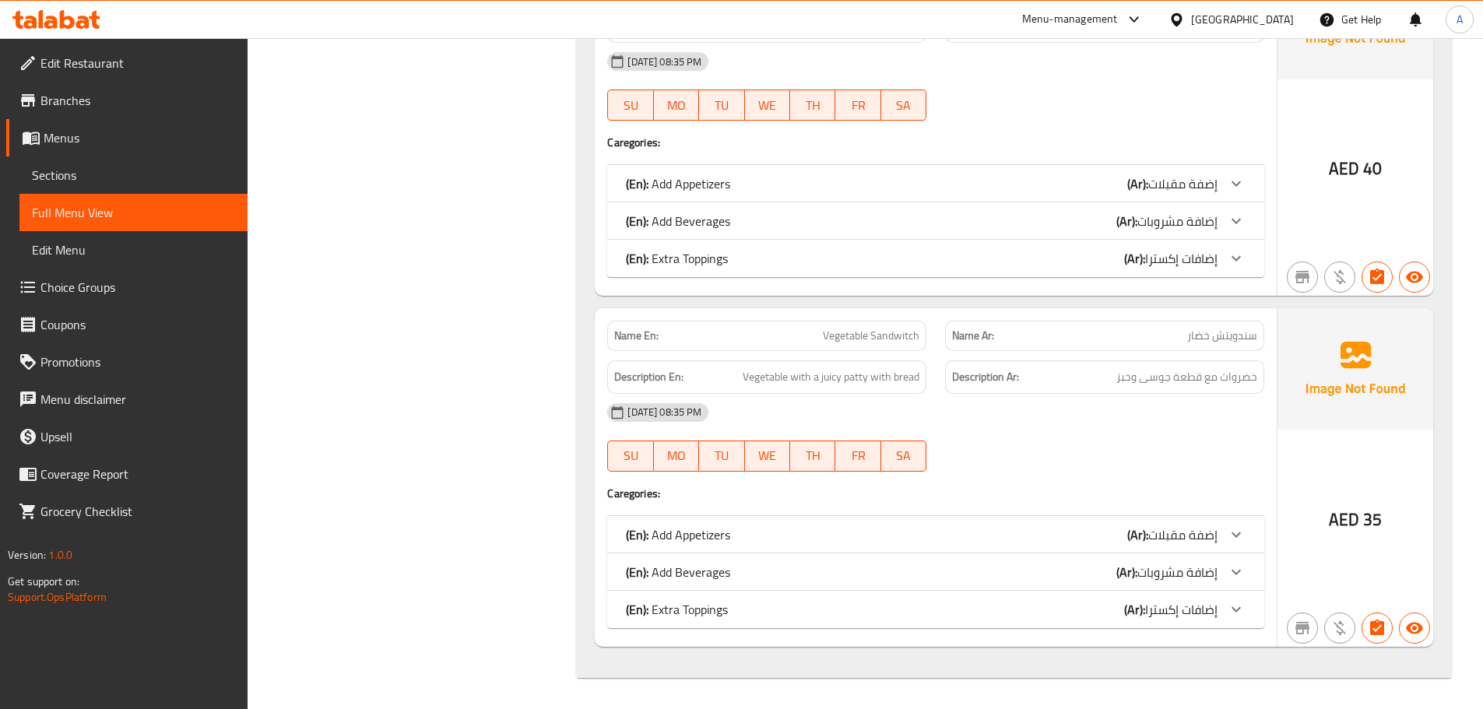
click at [738, 259] on div "(En): Extra Toppings (Ar): إضافات إكسترا" at bounding box center [922, 258] width 592 height 19
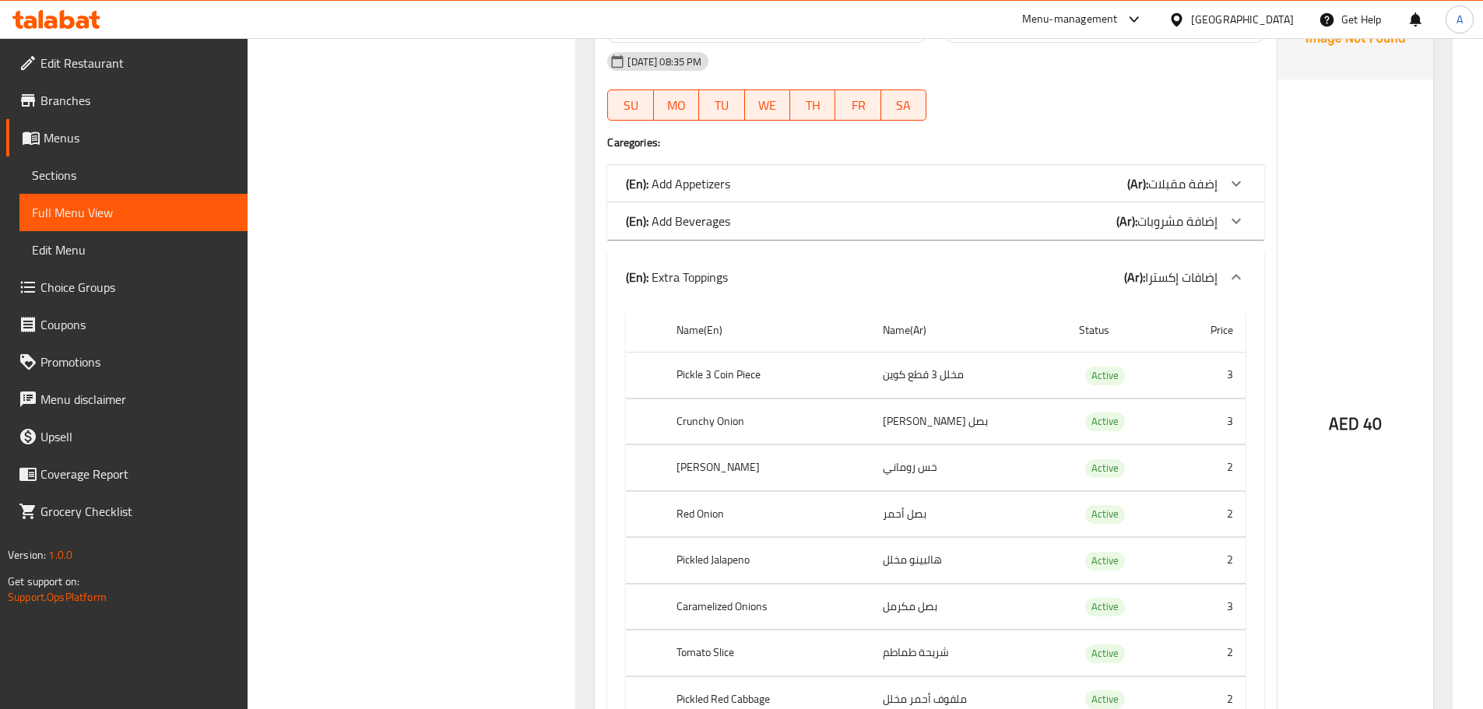
scroll to position [1402, 0]
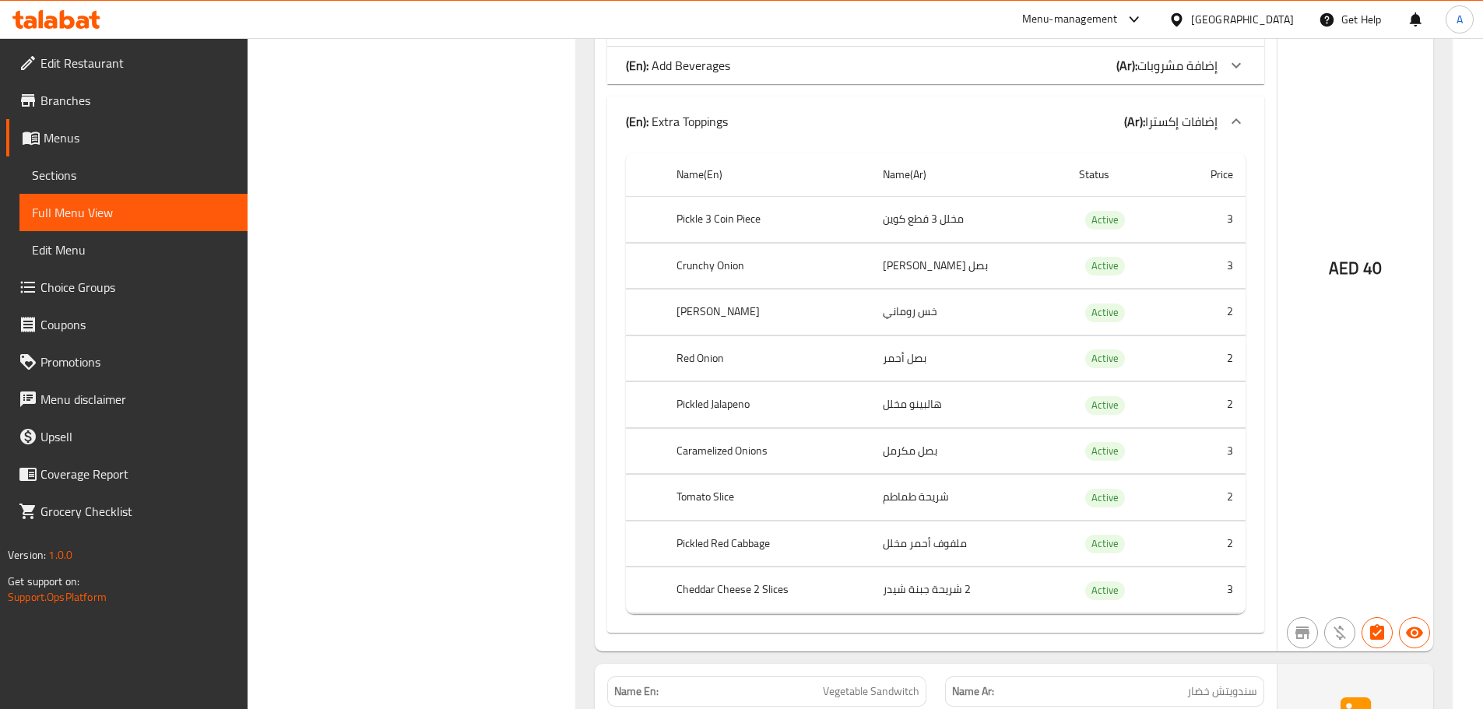
click at [695, 128] on p "(En): Extra Toppings" at bounding box center [677, 121] width 102 height 19
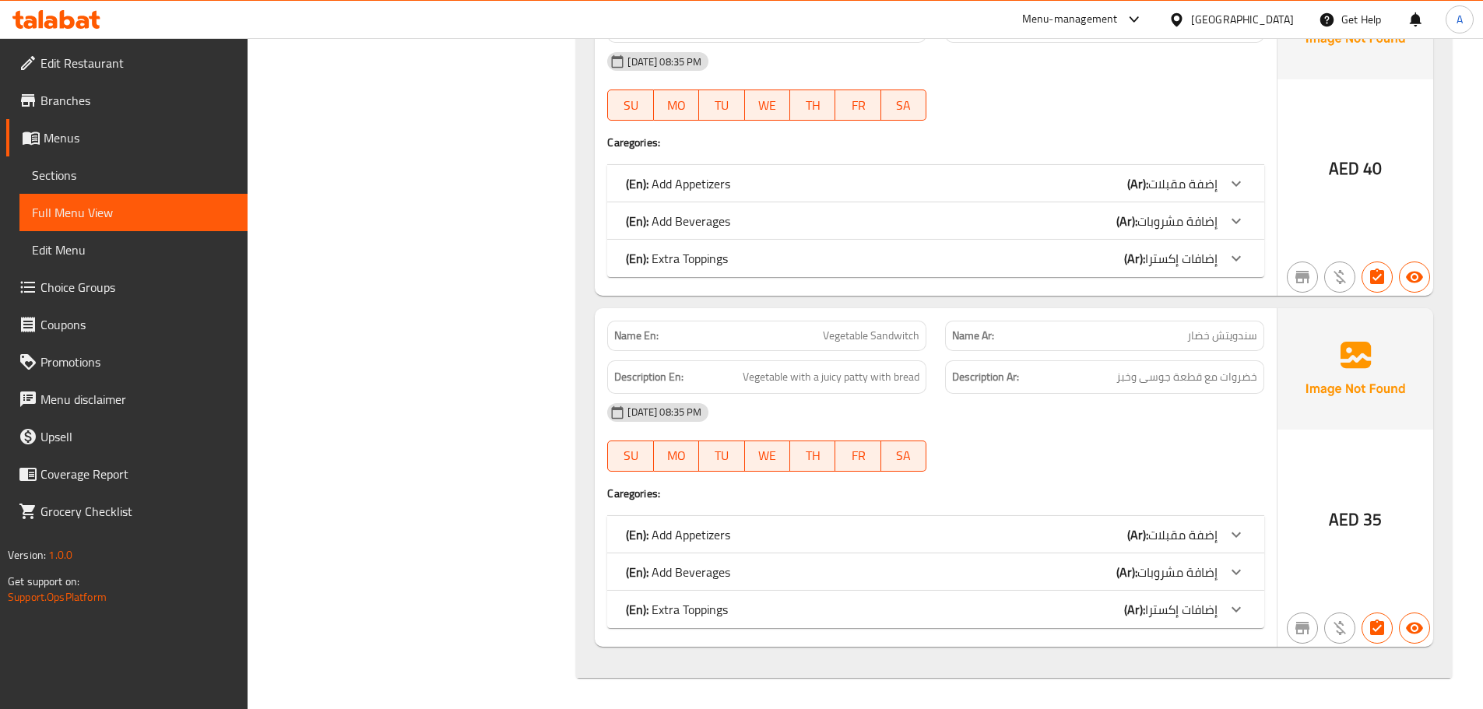
scroll to position [1246, 0]
click at [774, 610] on div "(En): Extra Toppings (Ar): إضافات إكسترا" at bounding box center [922, 609] width 592 height 19
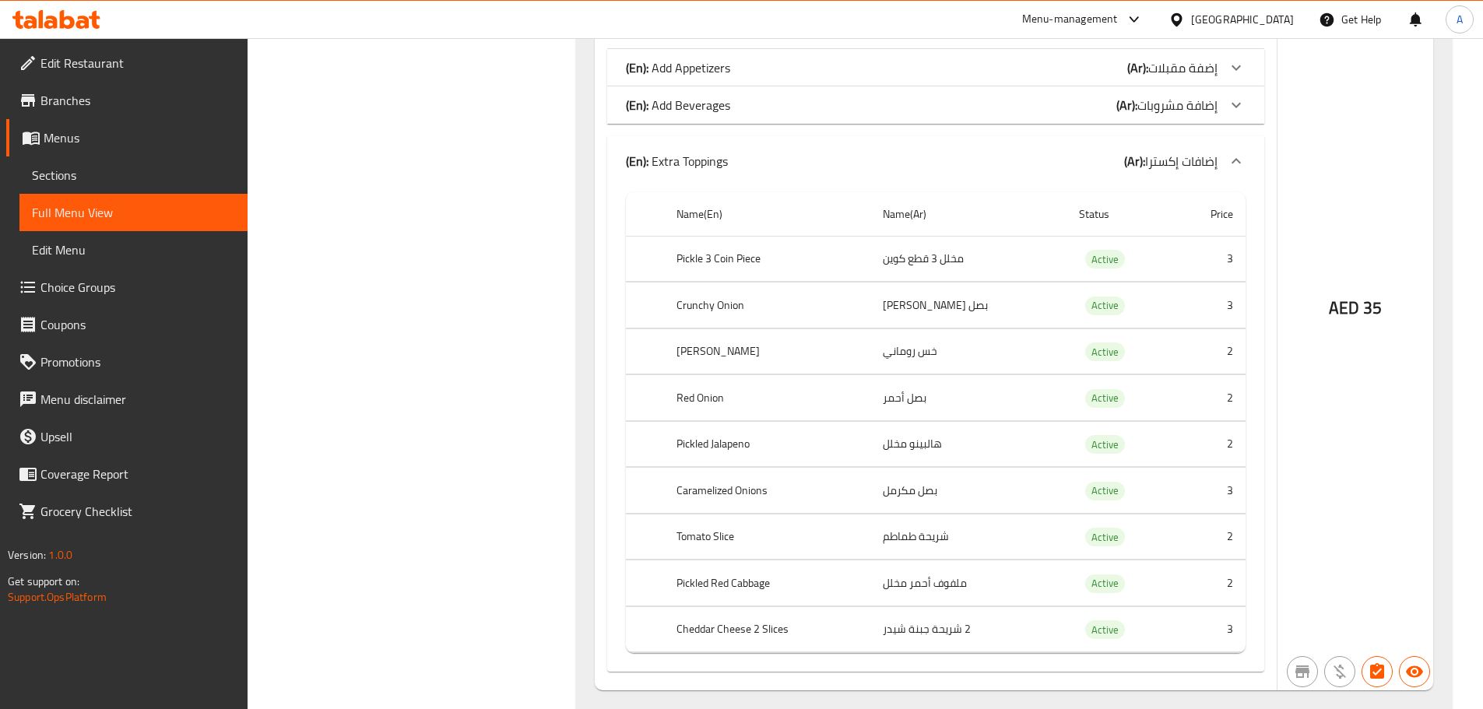
scroll to position [1757, 0]
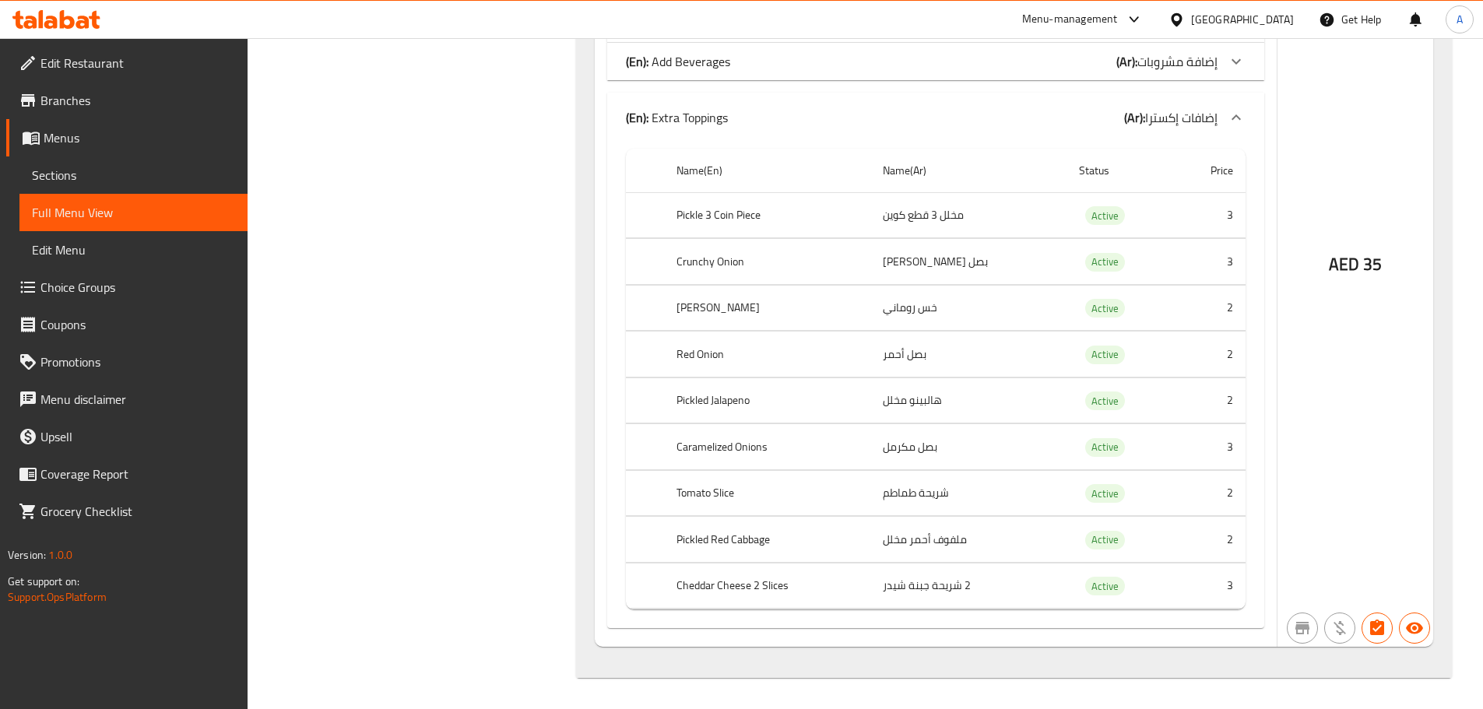
click at [718, 131] on div "(En): Extra Toppings (Ar): إضافات إكسترا" at bounding box center [935, 118] width 657 height 50
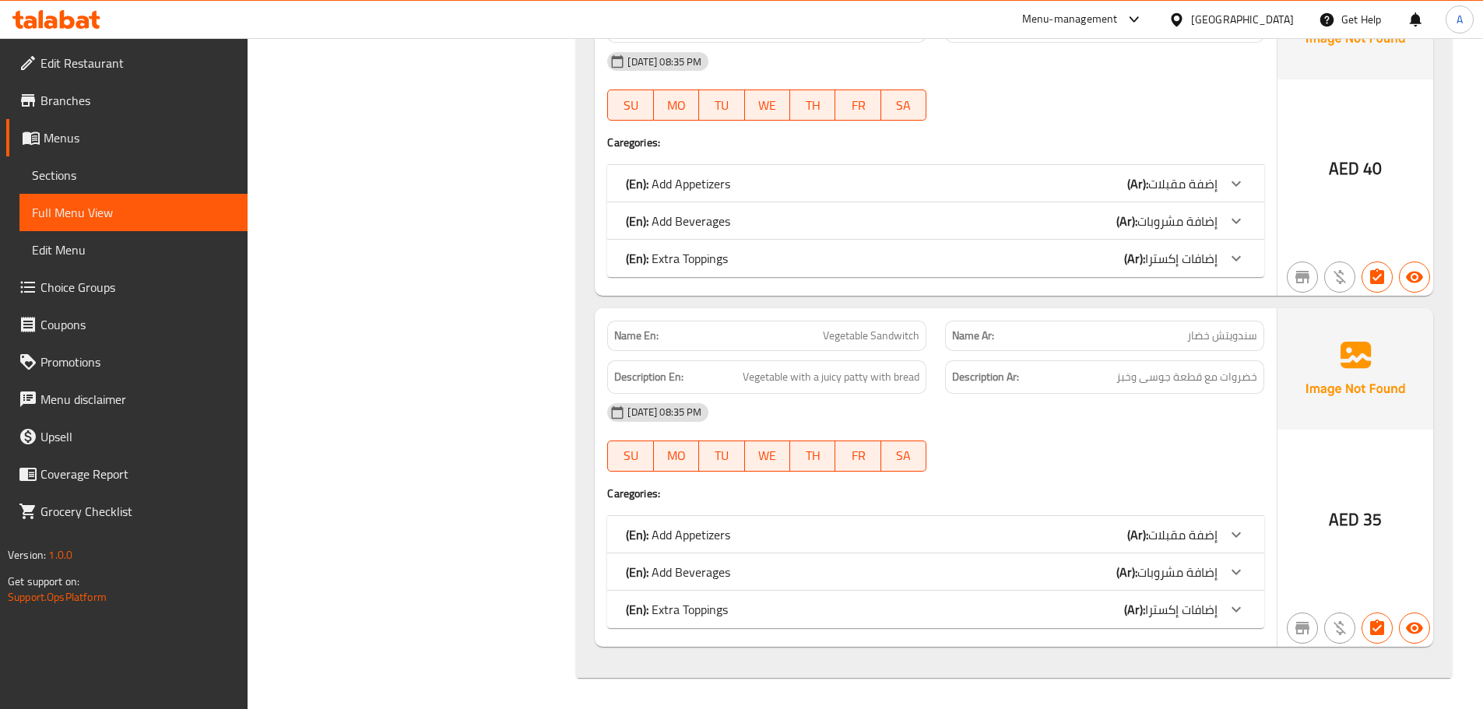
scroll to position [1246, 0]
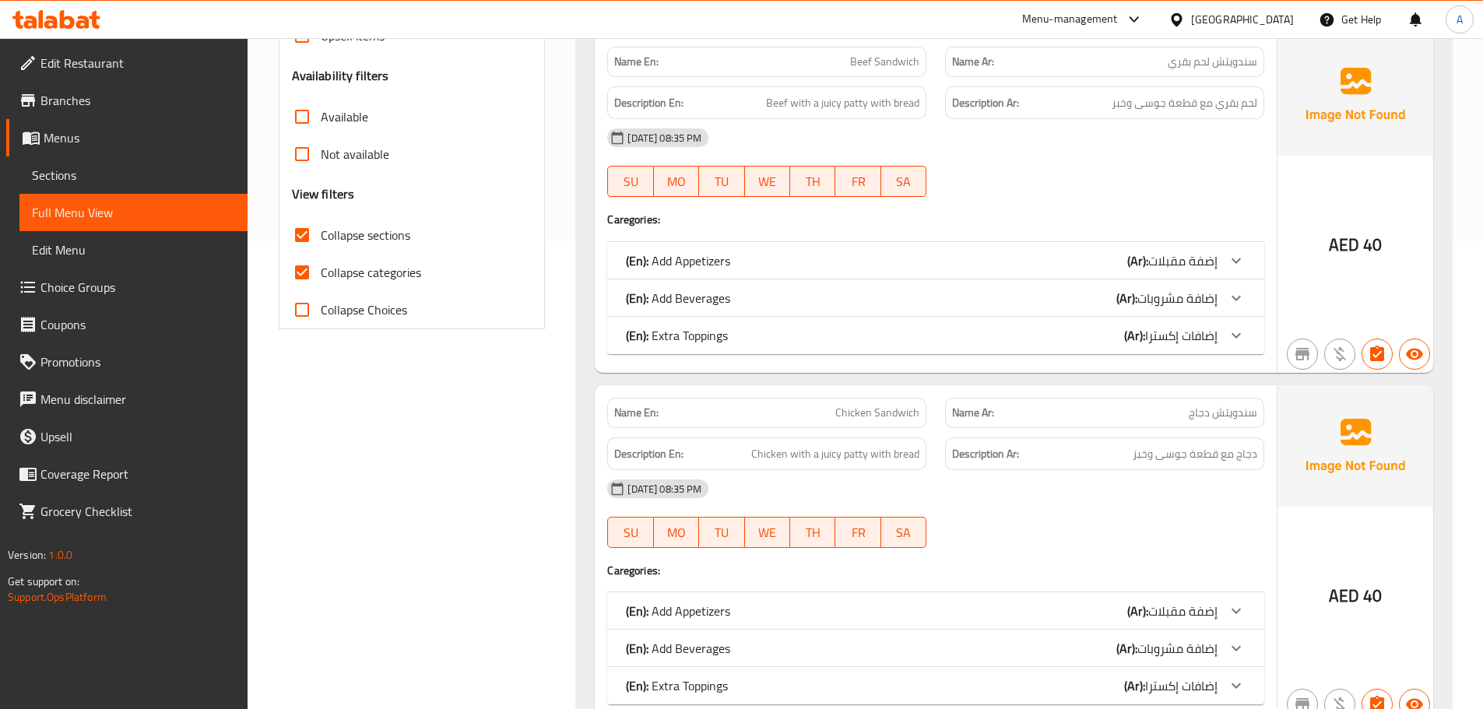
click at [729, 264] on p "(En): Add Appetizers" at bounding box center [678, 260] width 104 height 19
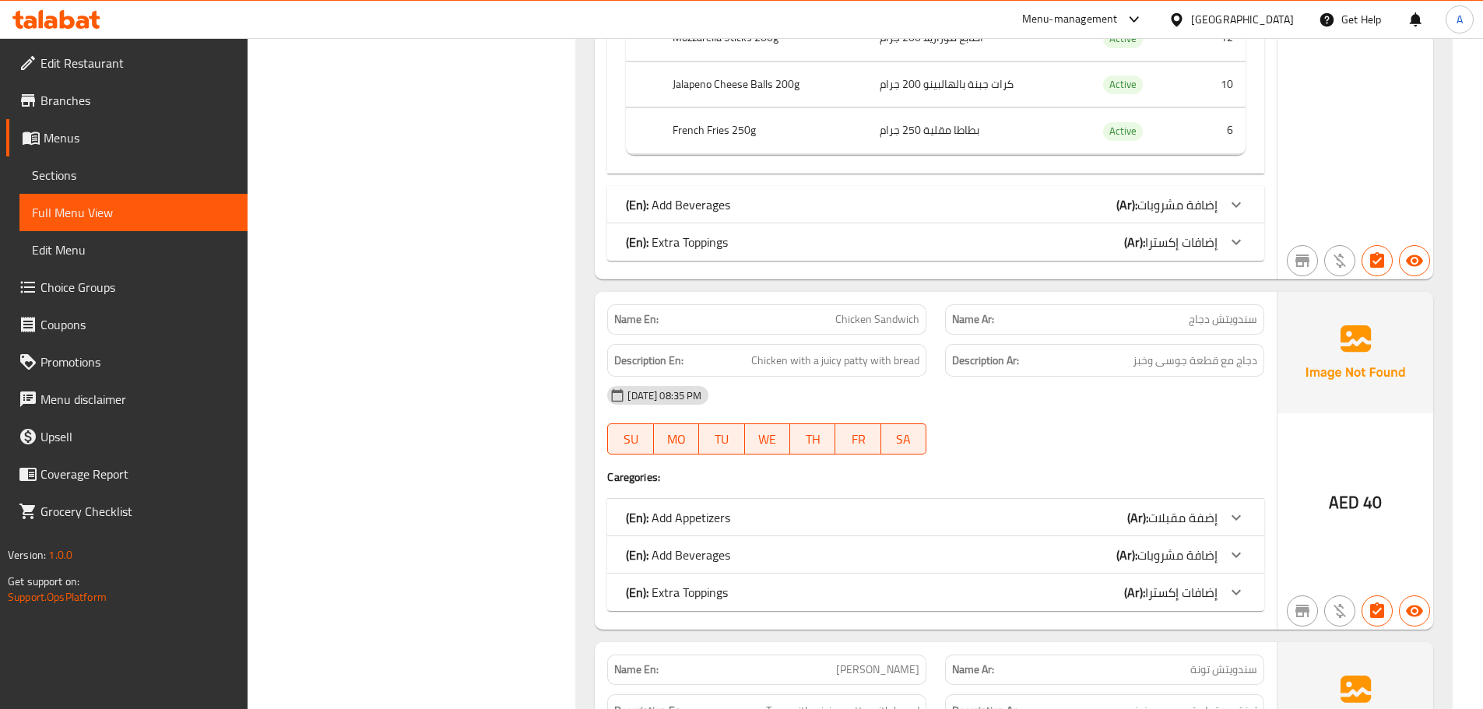
scroll to position [935, 0]
drag, startPoint x: 724, startPoint y: 519, endPoint x: 724, endPoint y: 500, distance: 18.7
click at [724, 518] on p "(En): Add Appetizers" at bounding box center [678, 516] width 104 height 19
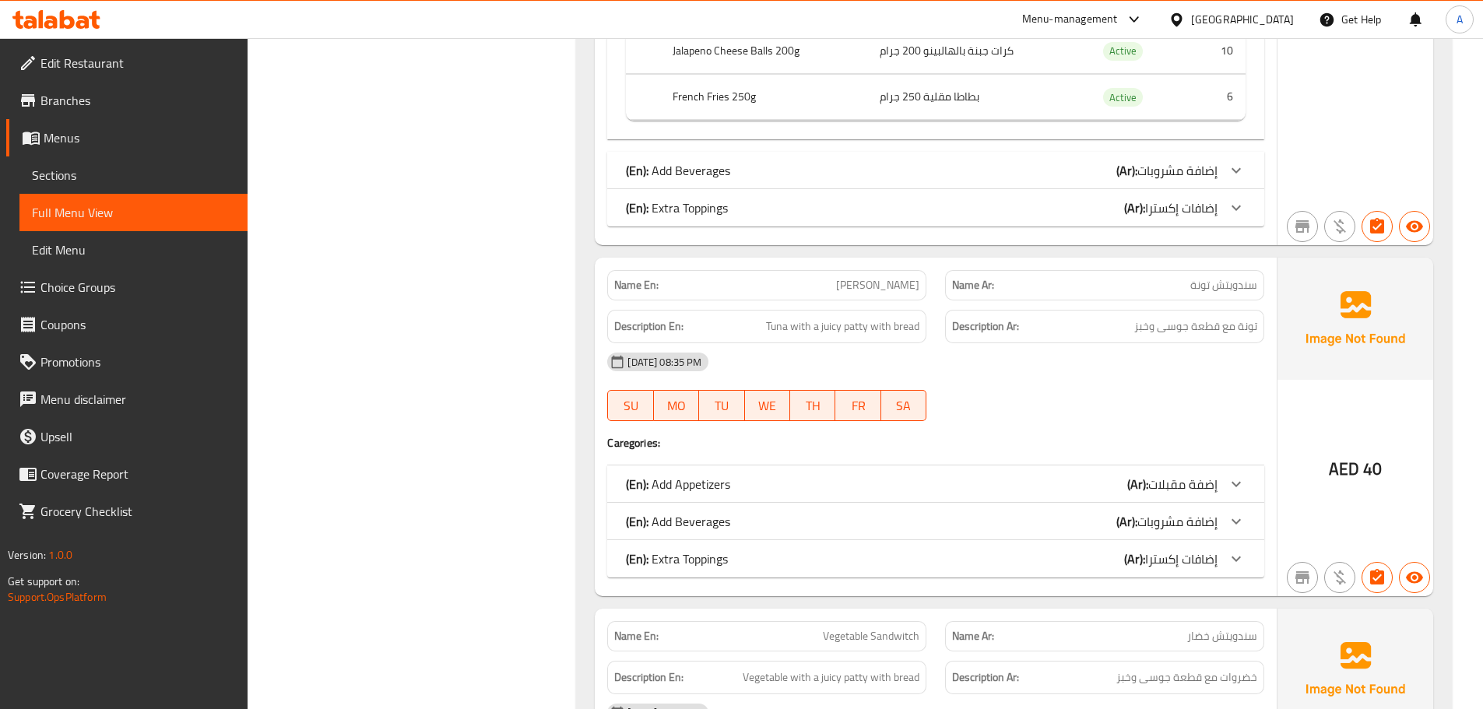
scroll to position [1713, 0]
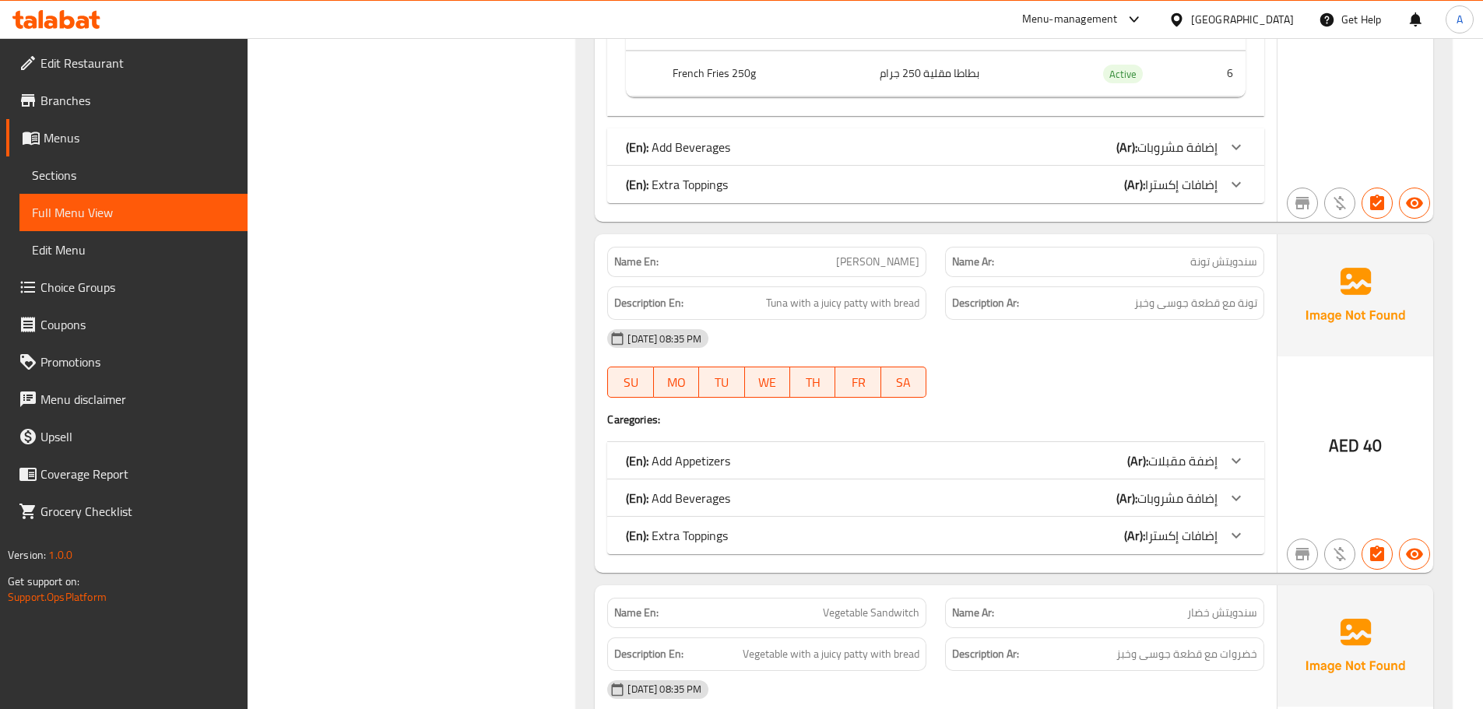
click at [735, 456] on div "(En): Add Appetizers (Ar): إضفة مقبلات" at bounding box center [922, 460] width 592 height 19
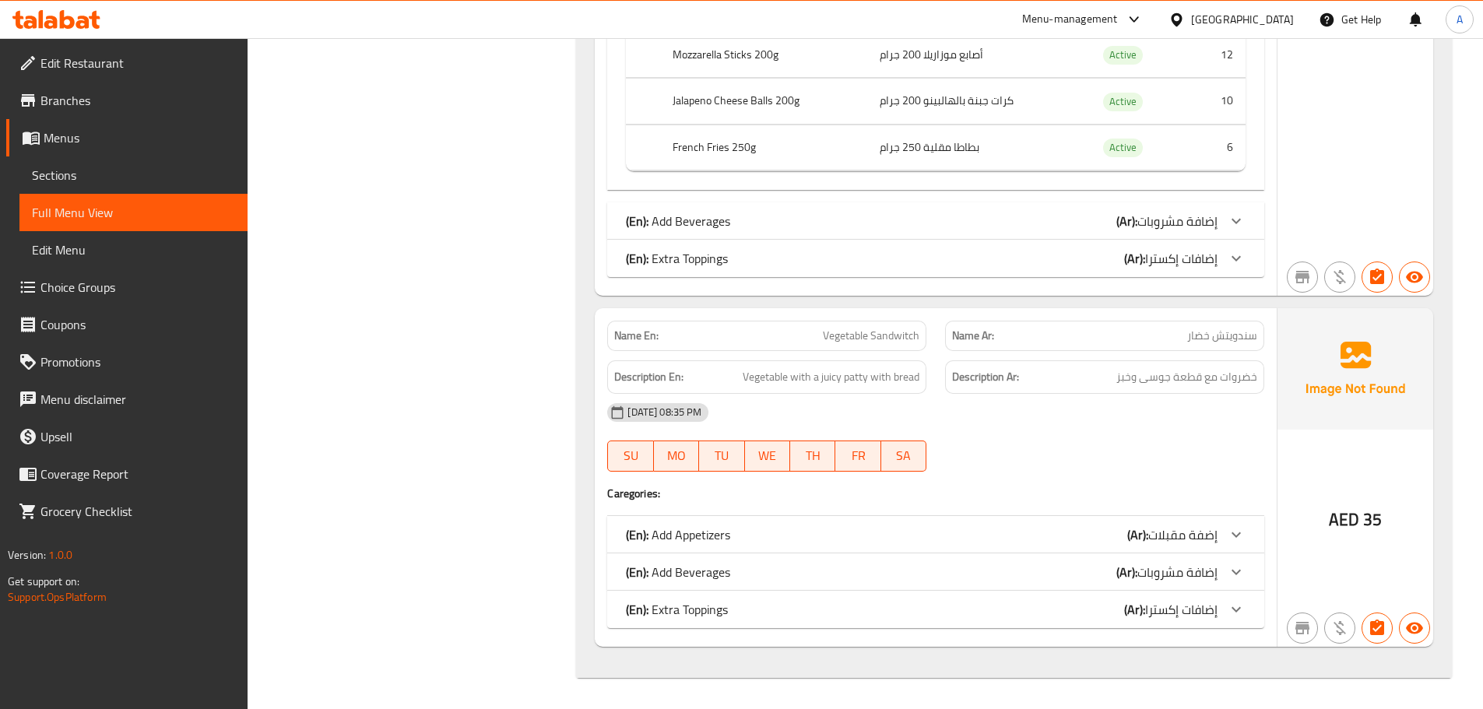
click at [745, 526] on div "(En): Add Appetizers (Ar): إضفة مقبلات" at bounding box center [922, 534] width 592 height 19
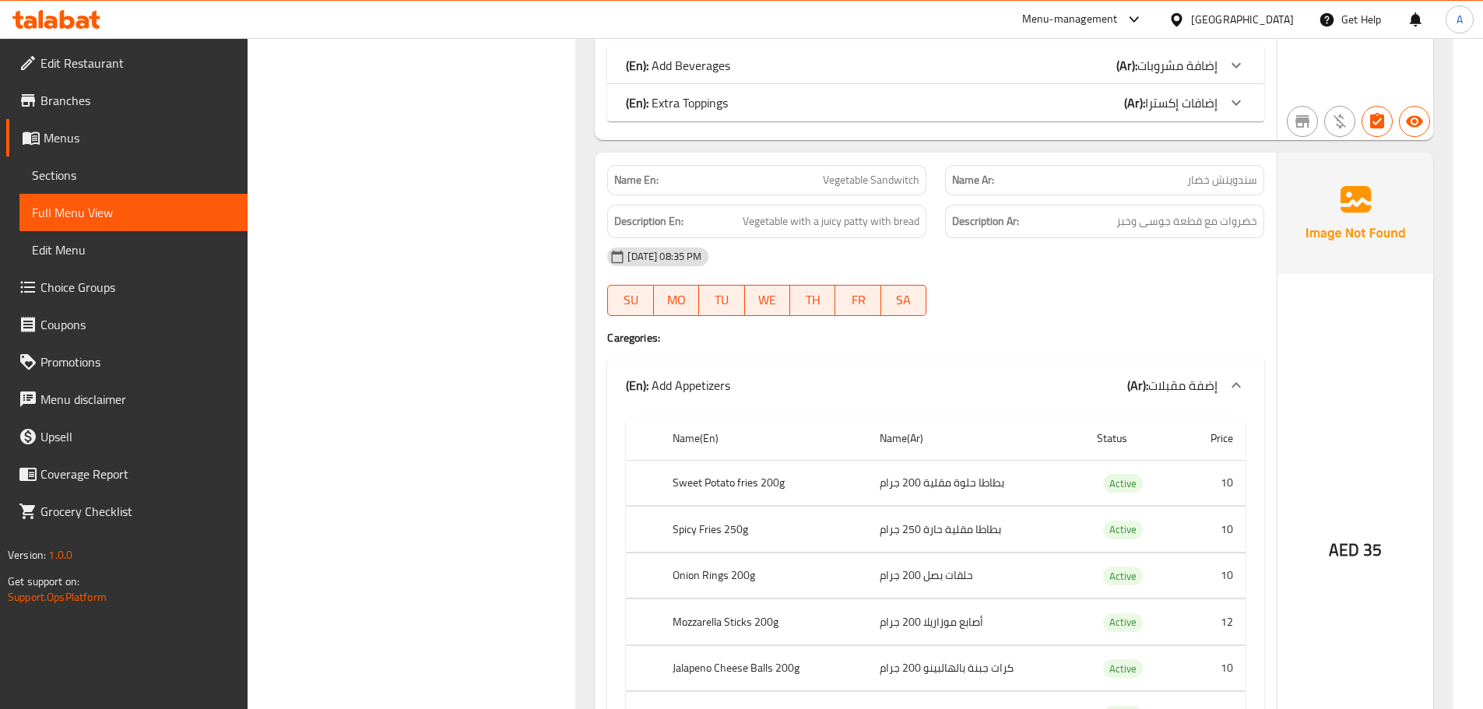
scroll to position [2596, 0]
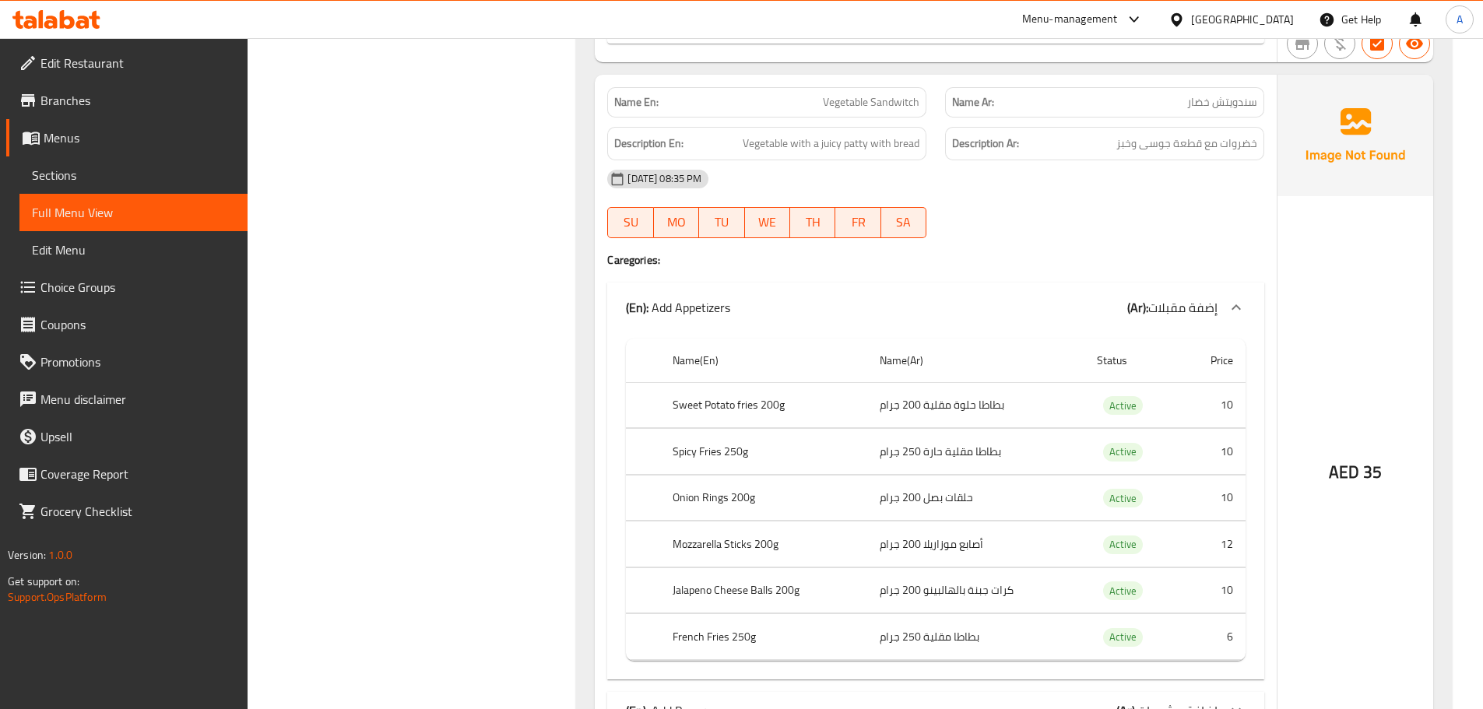
click at [732, 323] on div "(En): Add Appetizers (Ar): إضفة مقبلات" at bounding box center [935, 308] width 657 height 50
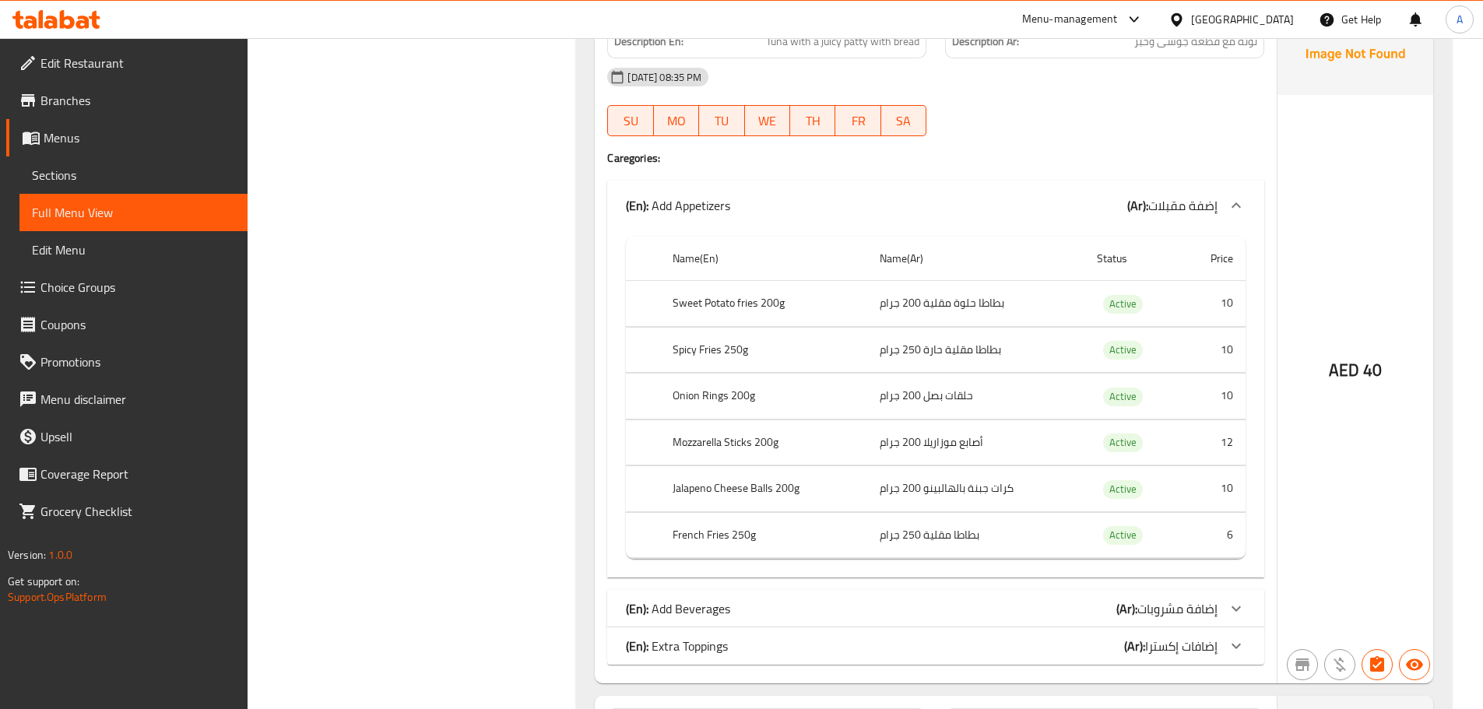
click at [680, 188] on div "(En): Add Appetizers (Ar): إضفة مقبلات" at bounding box center [935, 206] width 657 height 50
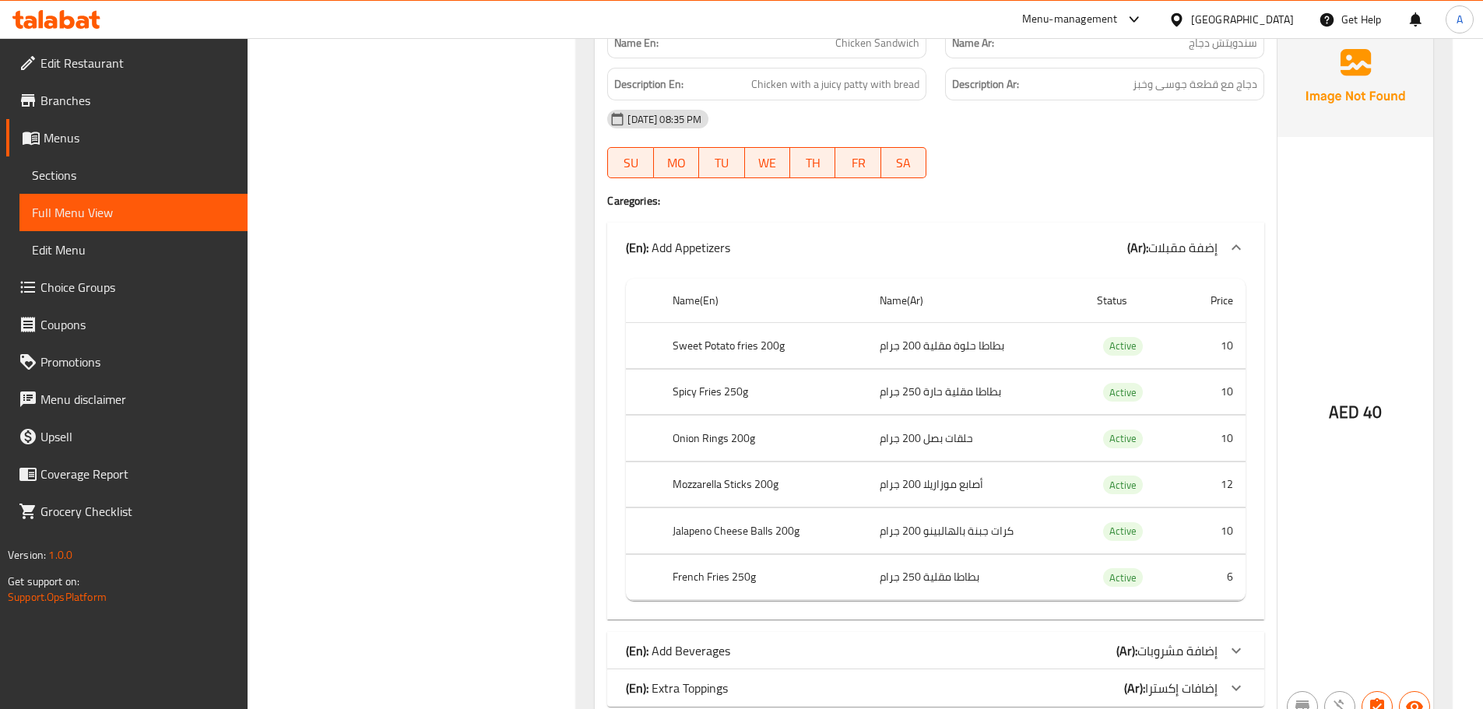
scroll to position [1196, 0]
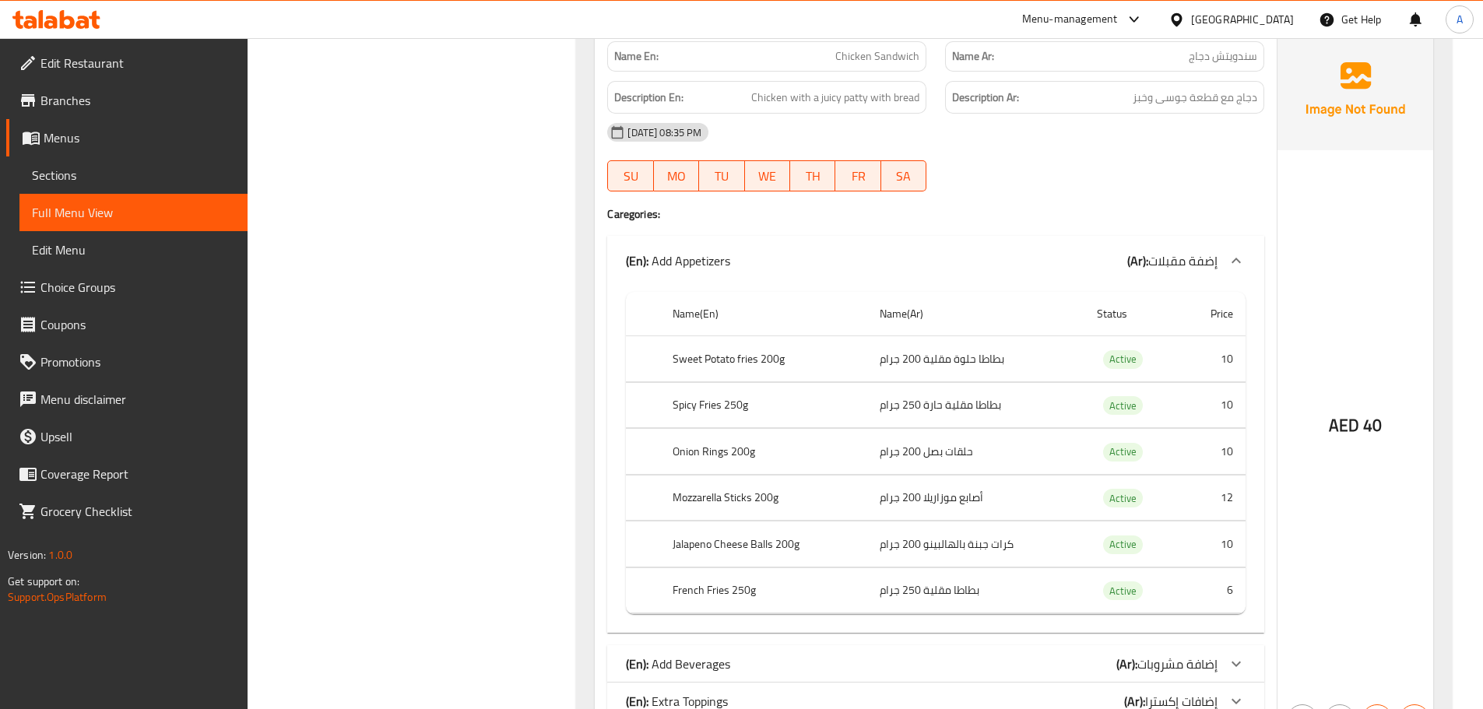
click at [711, 270] on p "(En): Add Appetizers" at bounding box center [678, 260] width 104 height 19
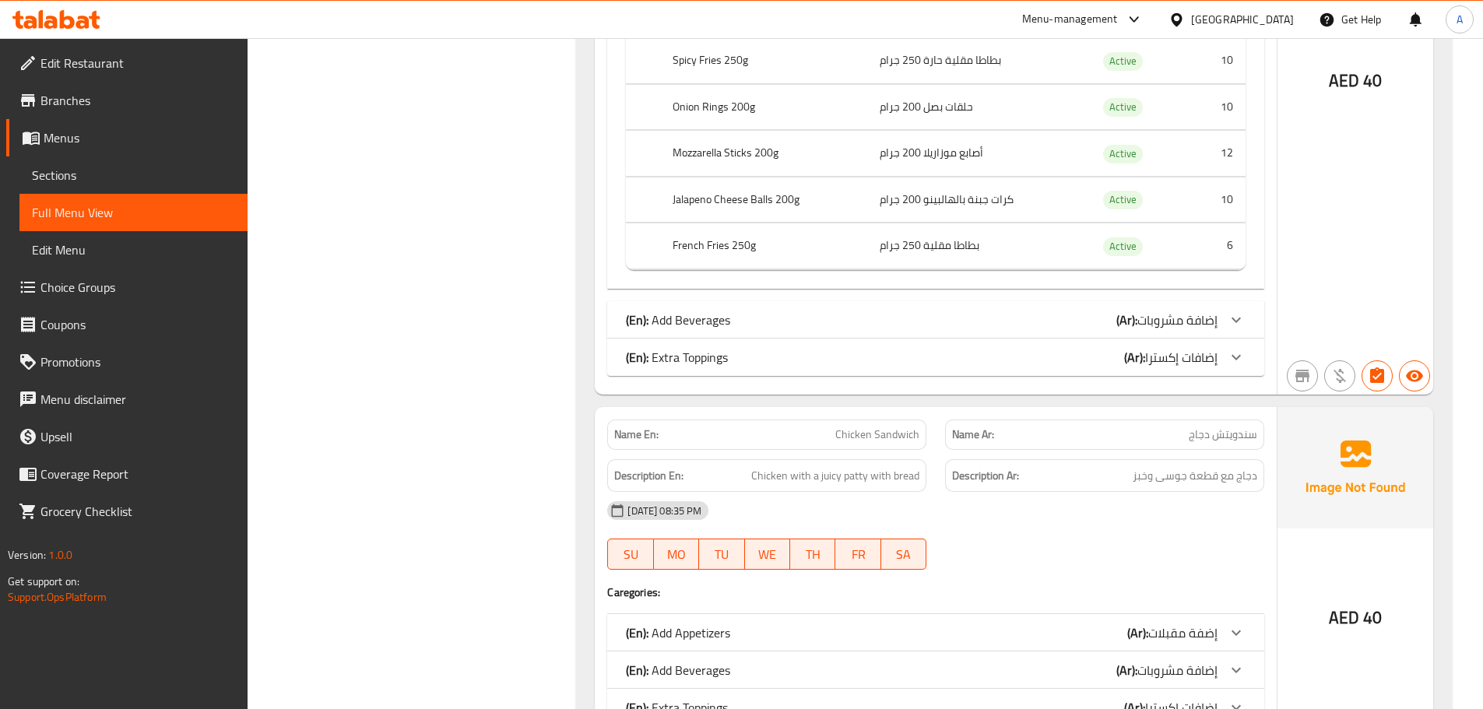
scroll to position [651, 0]
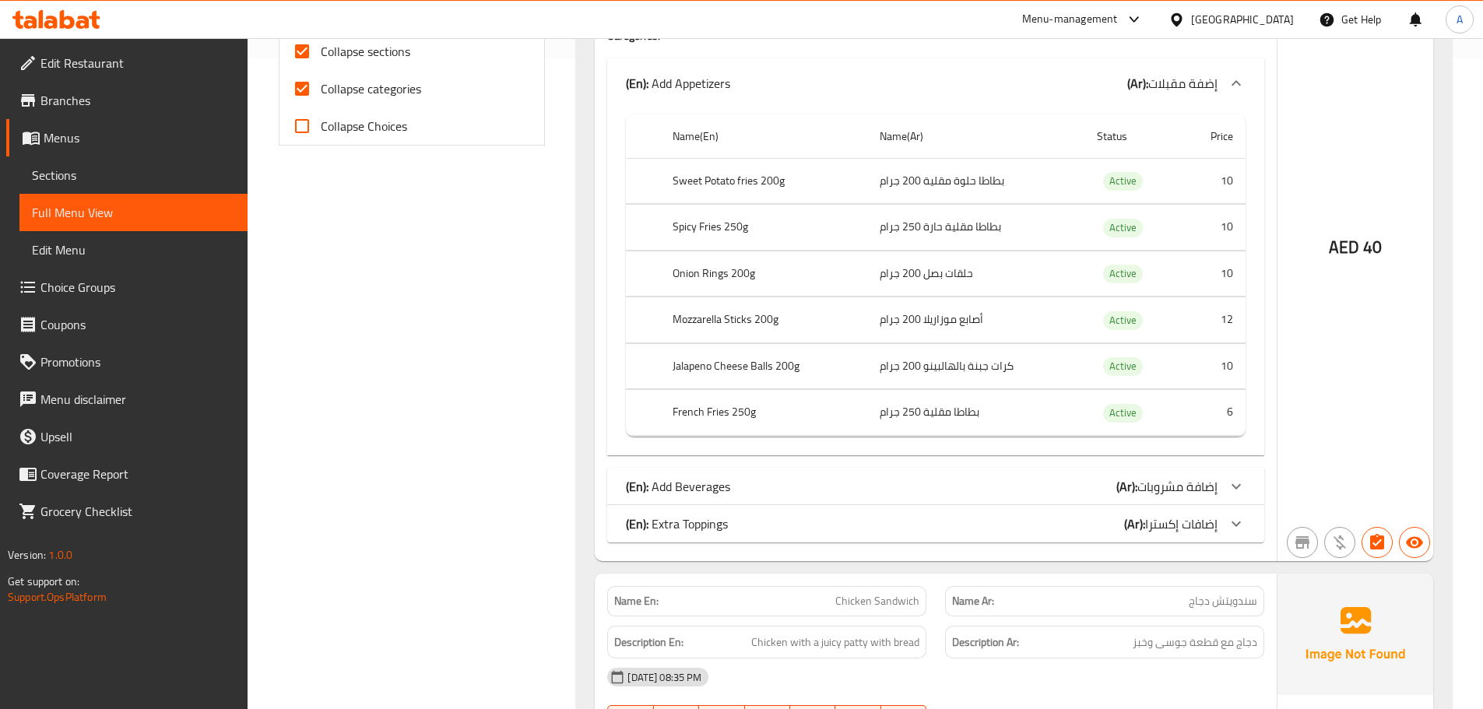
click at [827, 75] on div "(En): Add Appetizers (Ar): إضفة مقبلات" at bounding box center [922, 83] width 592 height 19
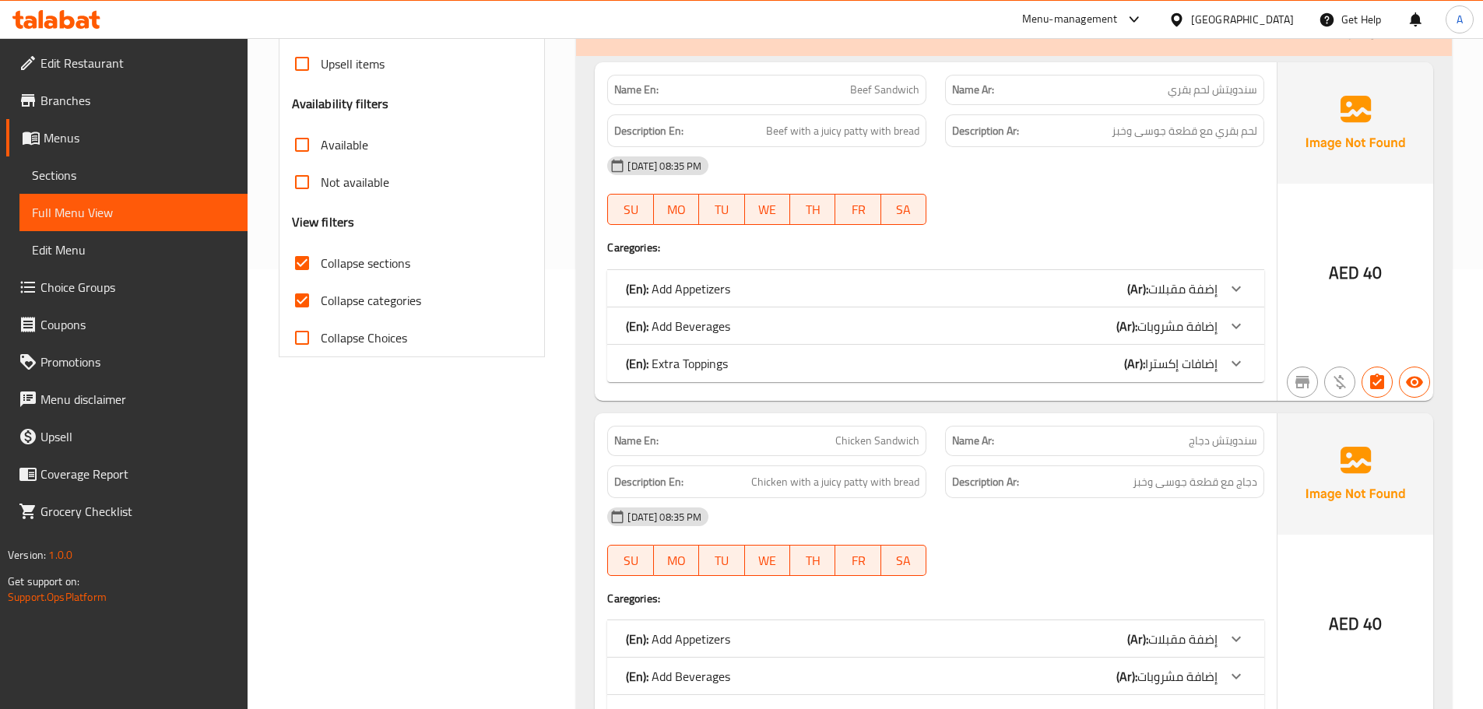
scroll to position [435, 0]
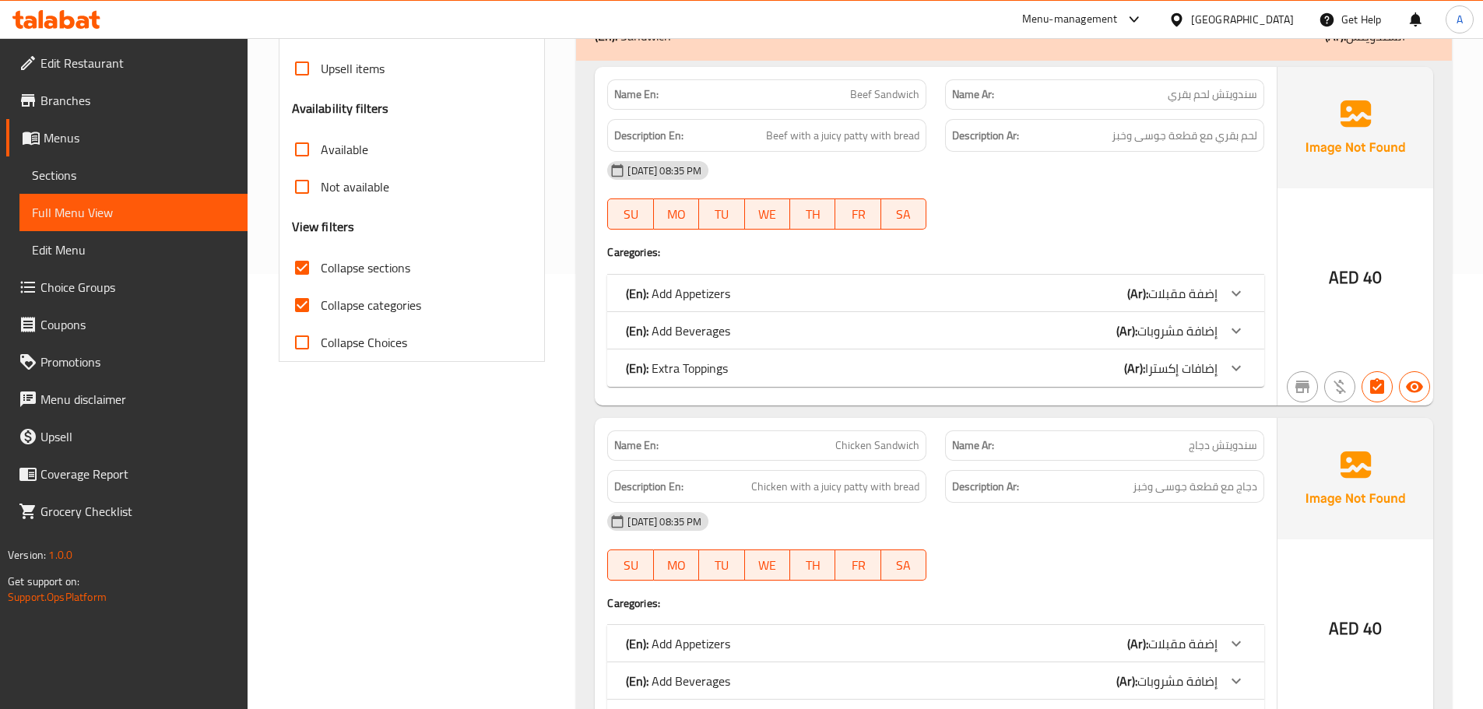
click at [1241, 367] on icon at bounding box center [1236, 368] width 19 height 19
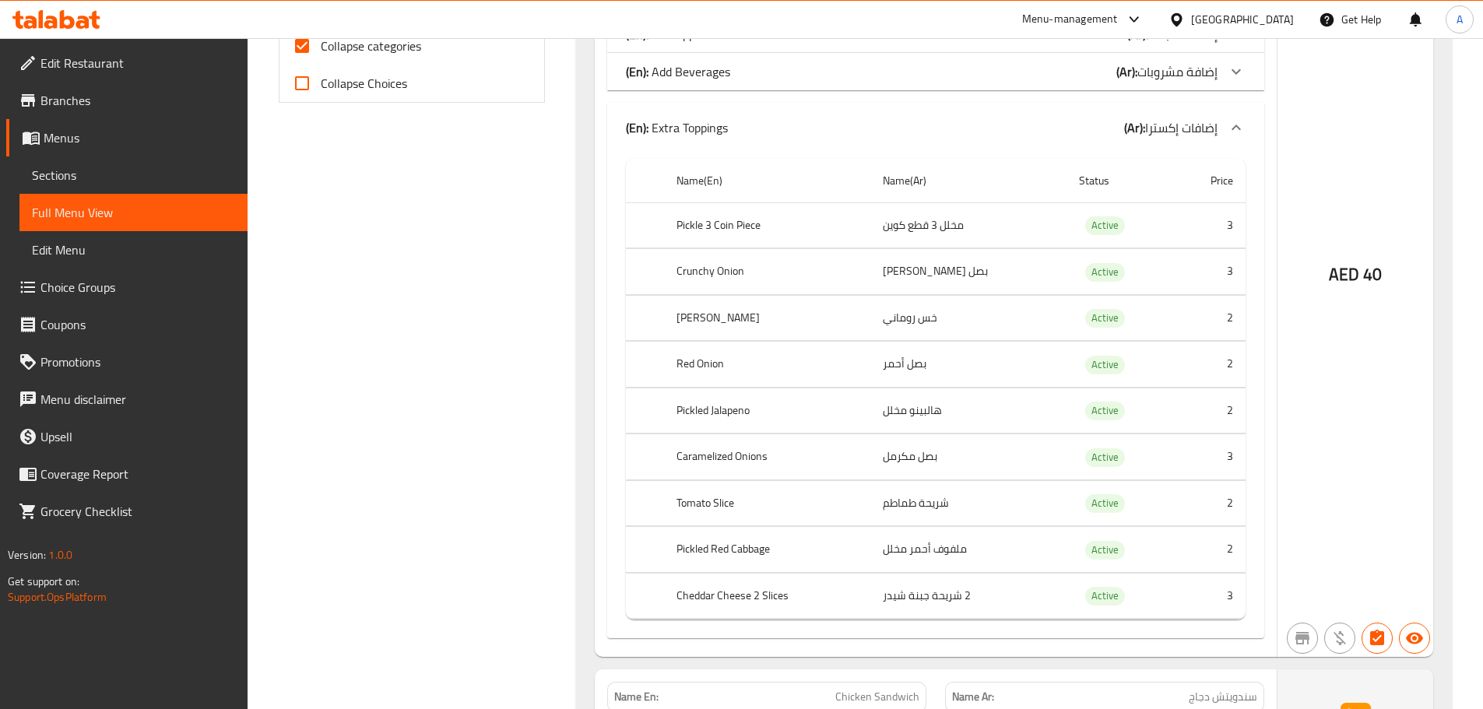
scroll to position [669, 0]
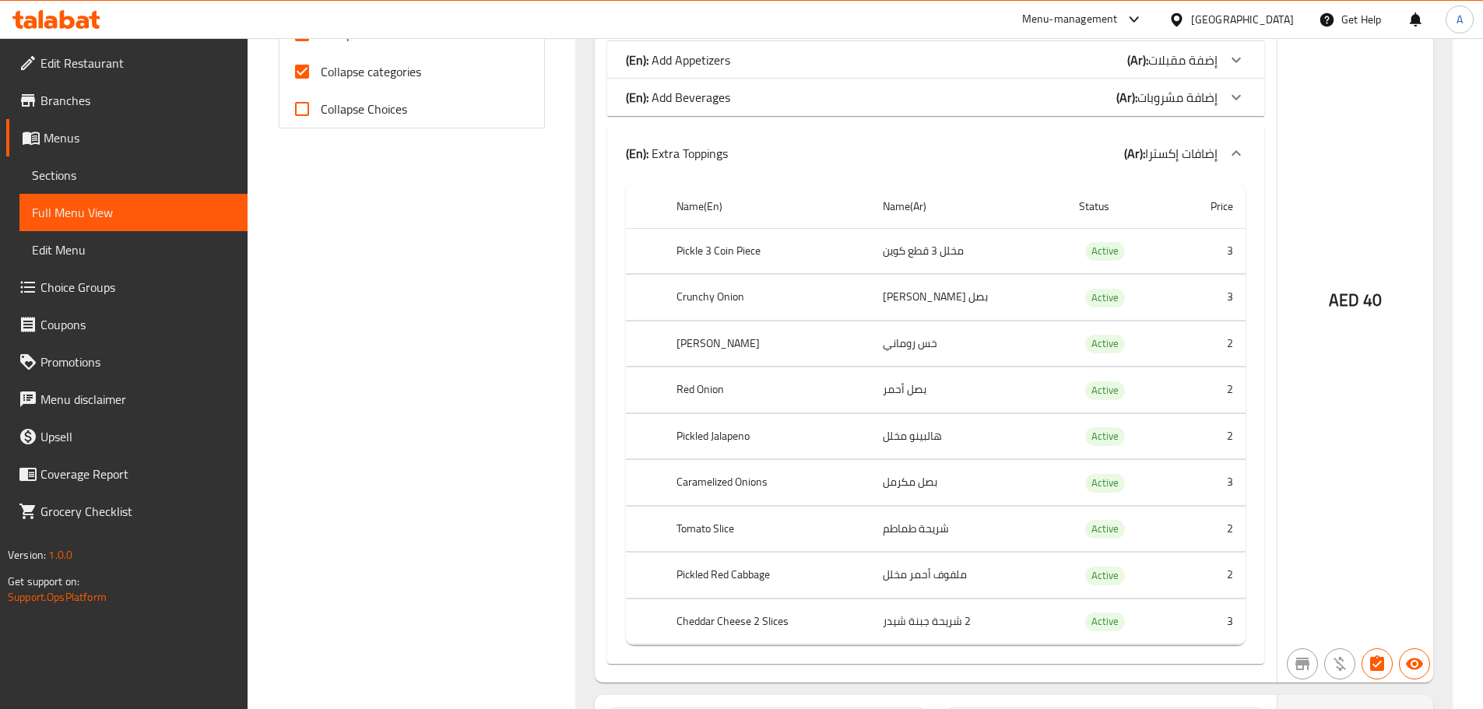
click at [697, 145] on p "(En): Extra Toppings" at bounding box center [677, 153] width 102 height 19
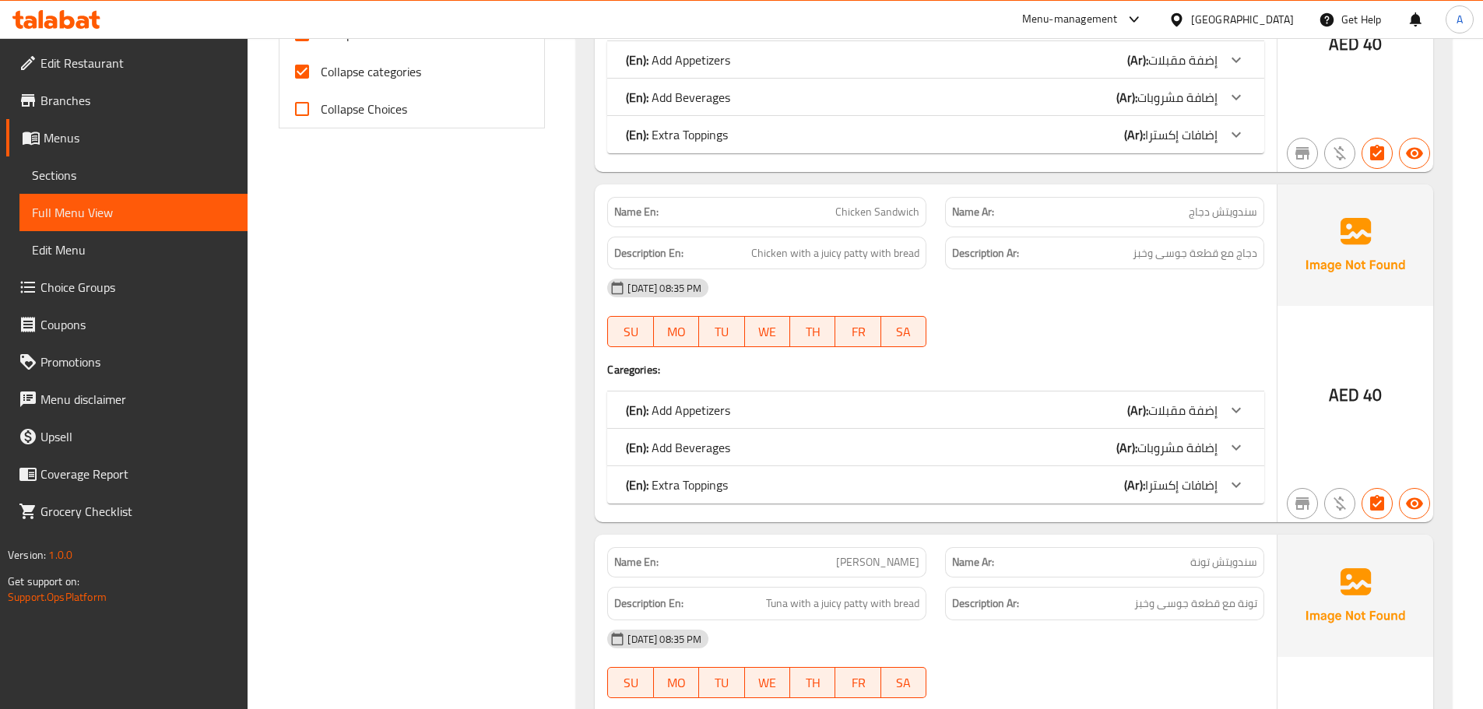
click at [705, 101] on p "(En): Add Beverages" at bounding box center [678, 97] width 104 height 19
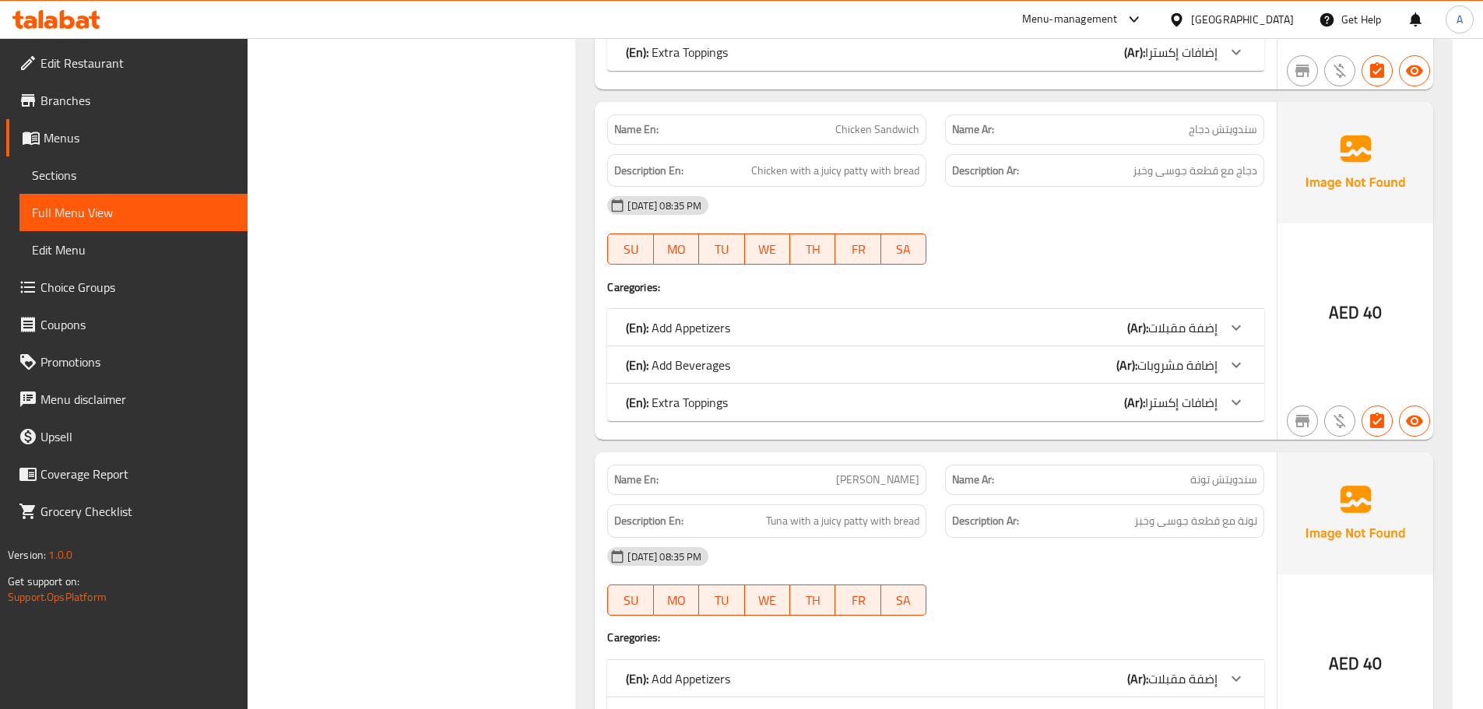
click at [1094, 359] on div "(En): Add Beverages (Ar): إضافة مشروبات" at bounding box center [922, 365] width 592 height 19
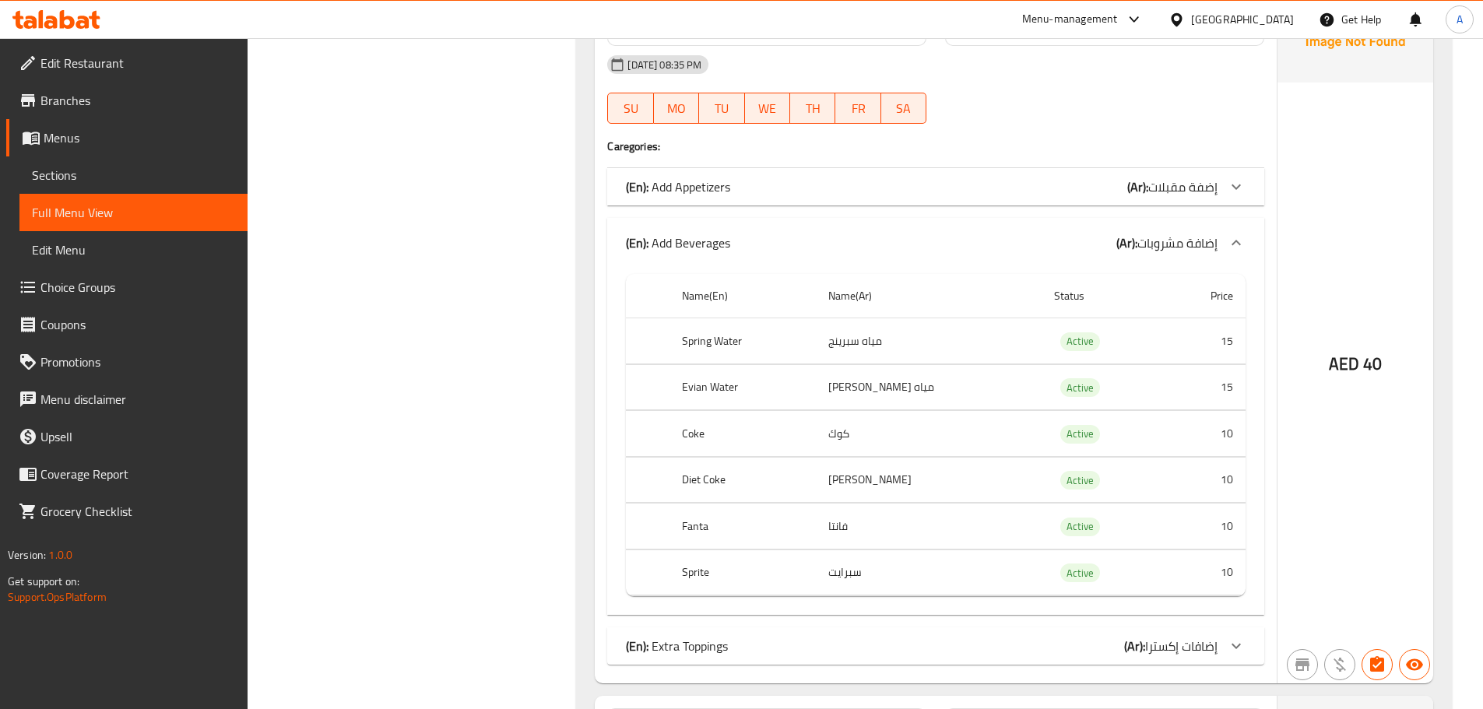
scroll to position [1291, 0]
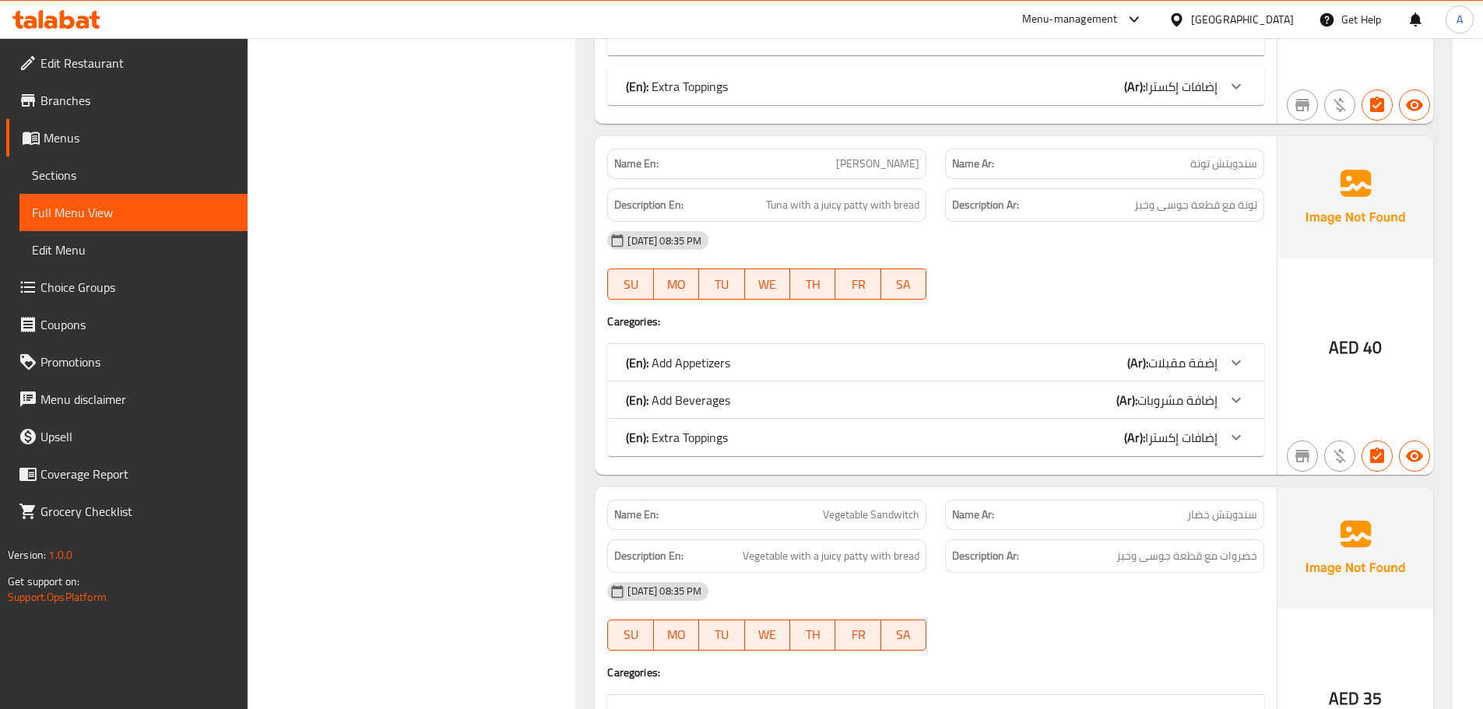
click at [1161, 398] on span "إضافة مشروبات" at bounding box center [1177, 399] width 80 height 23
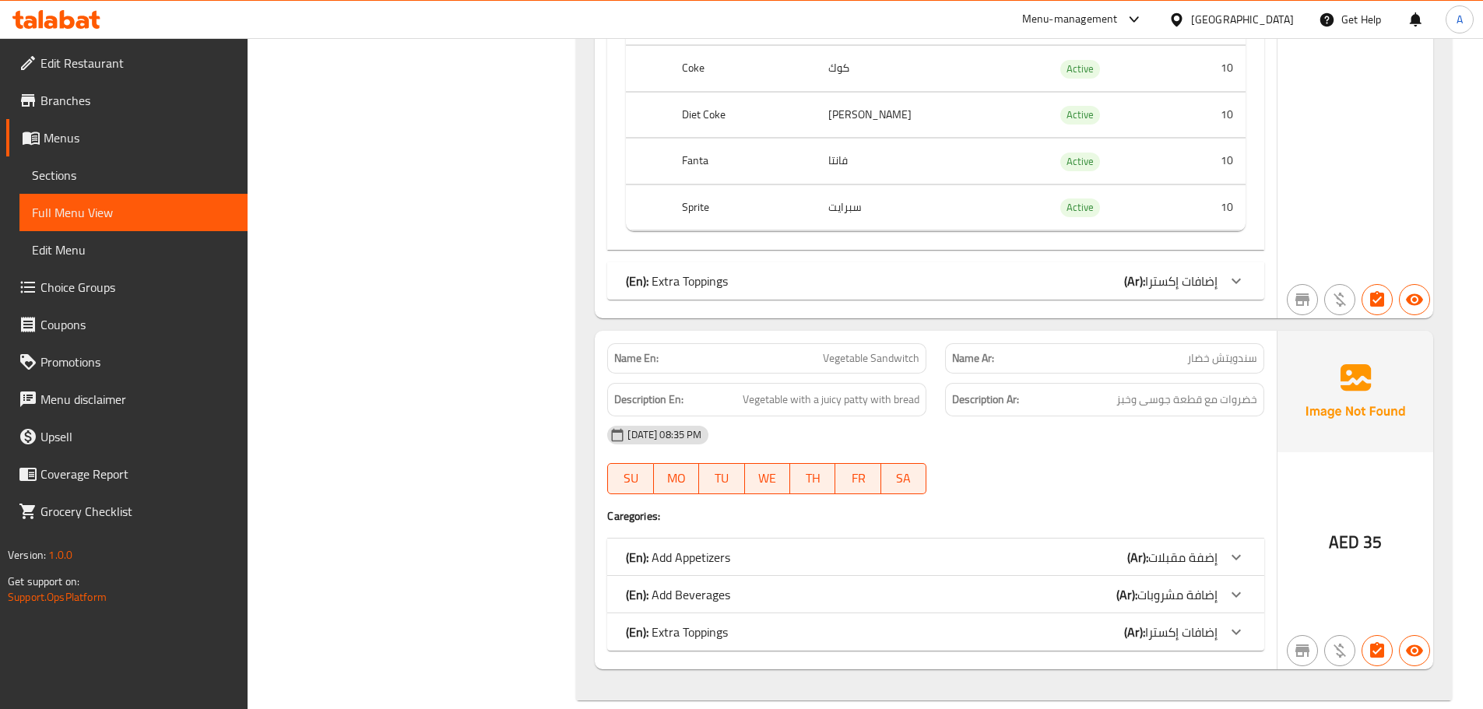
scroll to position [2400, 0]
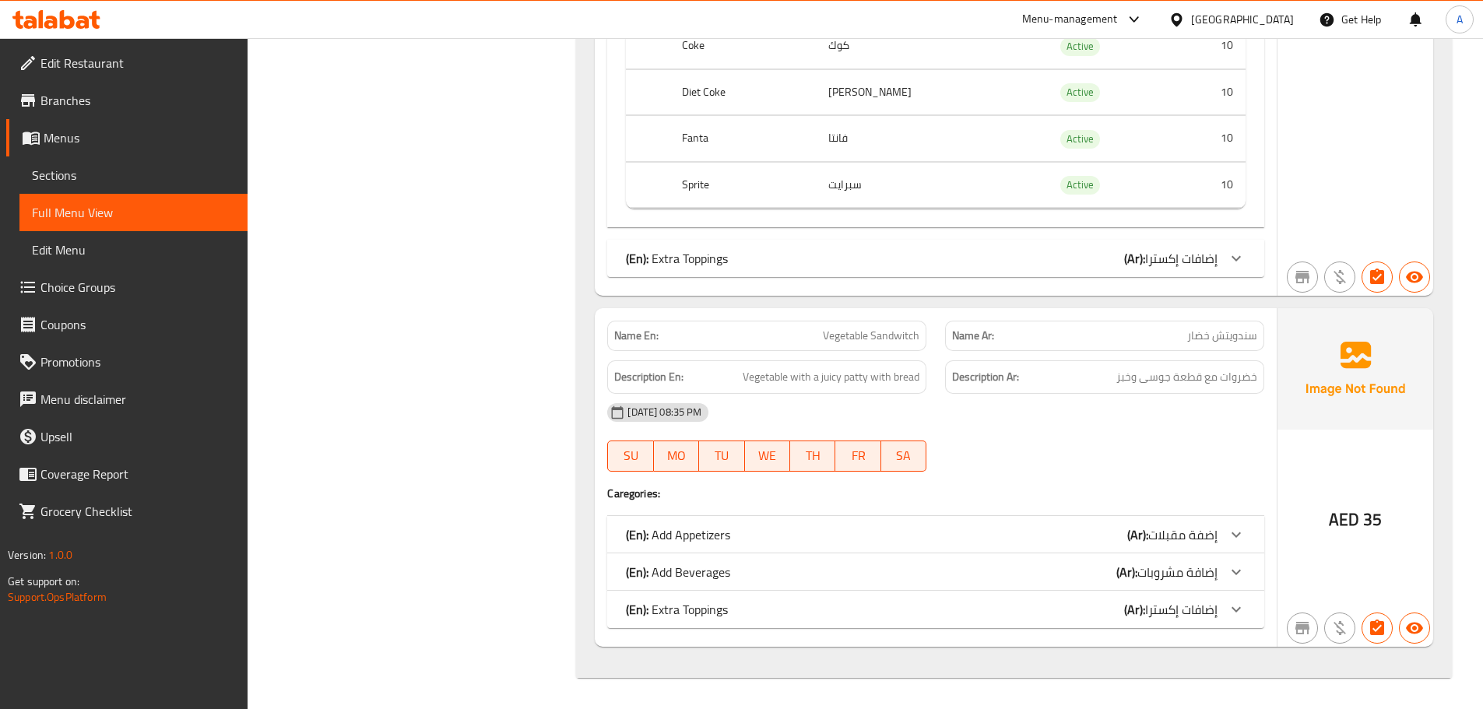
click at [1220, 574] on div at bounding box center [1235, 571] width 37 height 37
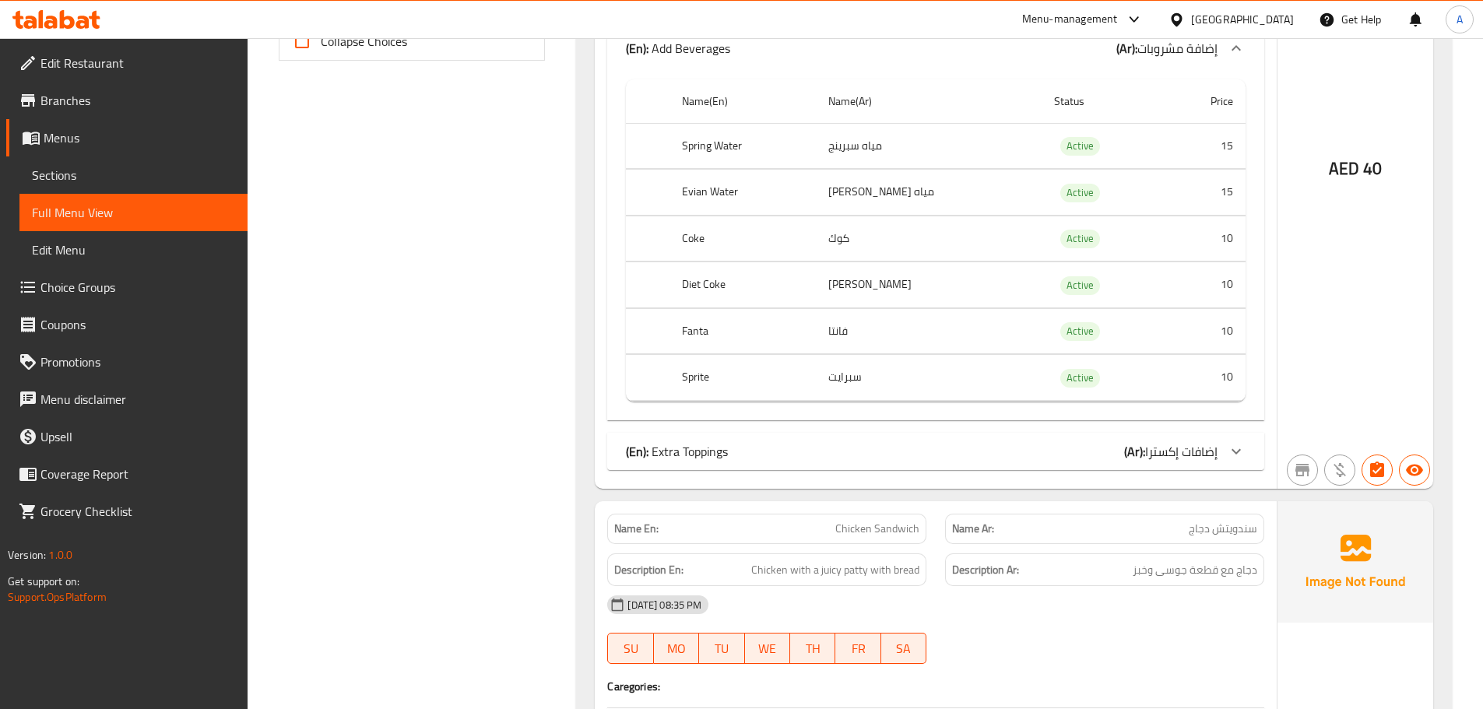
scroll to position [683, 0]
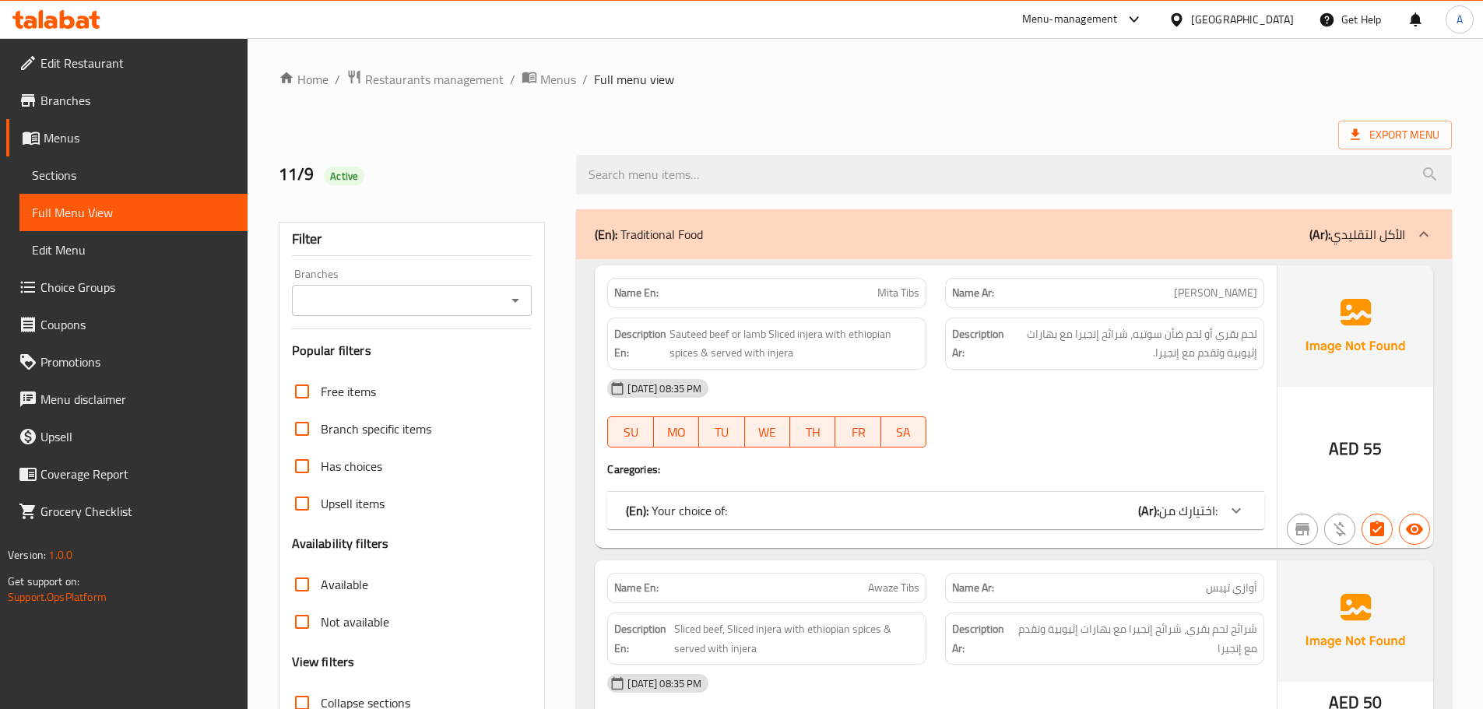
click at [177, 178] on span "Sections" at bounding box center [133, 175] width 203 height 19
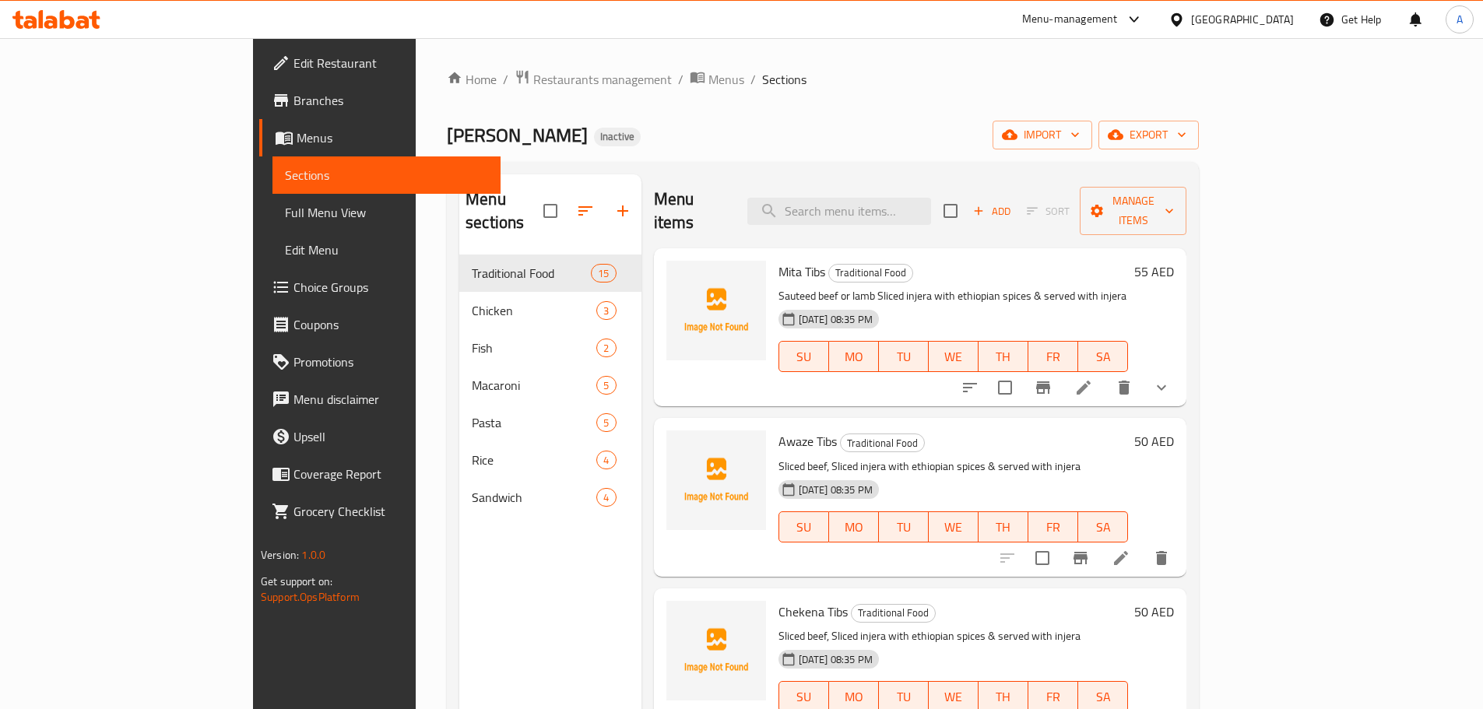
scroll to position [78, 0]
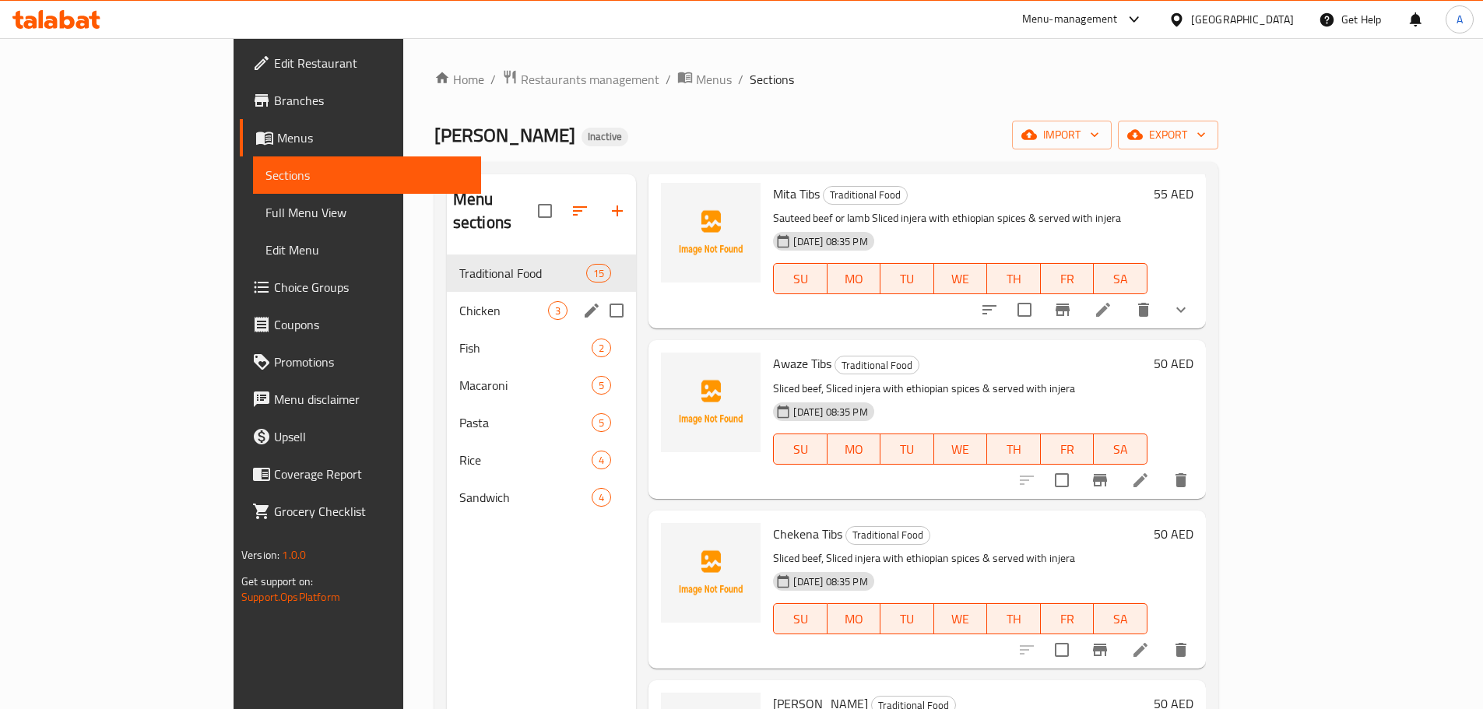
click at [447, 292] on div "Chicken 3" at bounding box center [542, 310] width 190 height 37
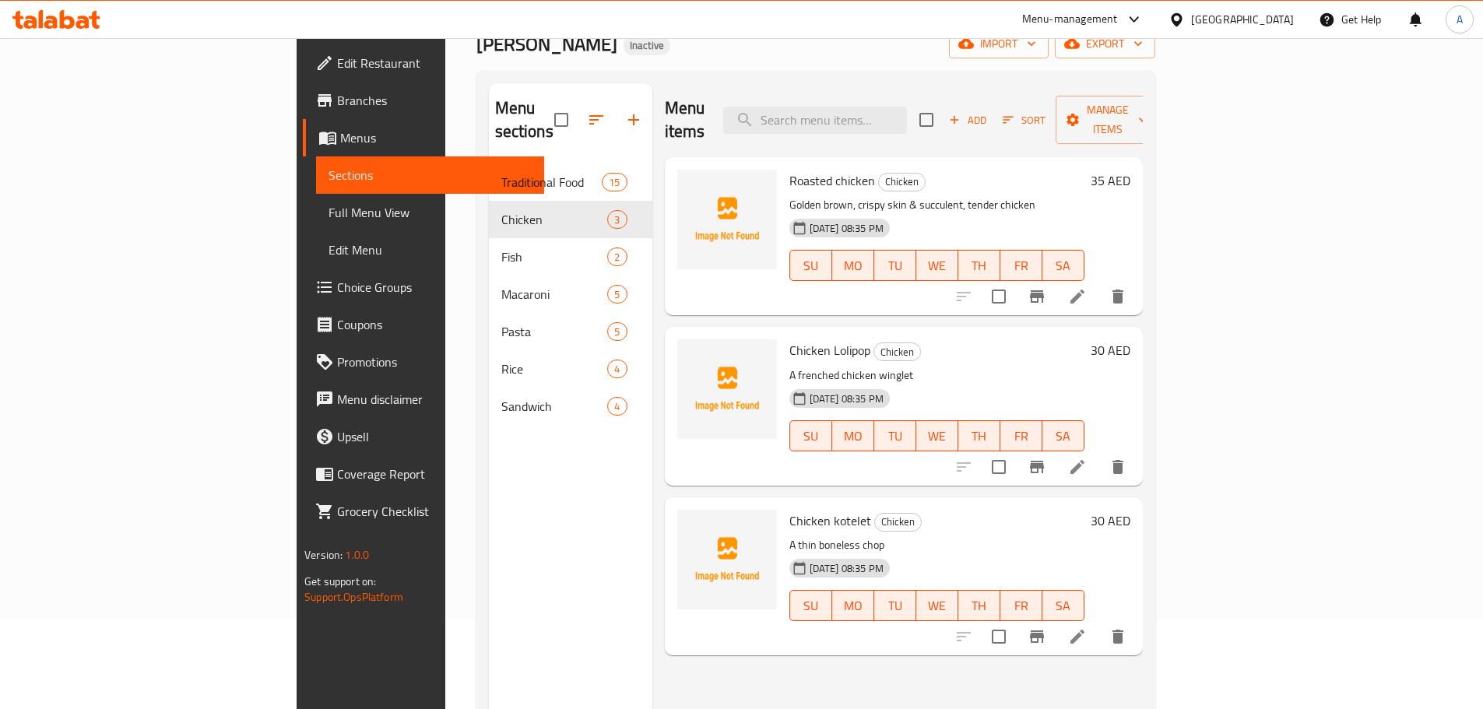
scroll to position [218, 0]
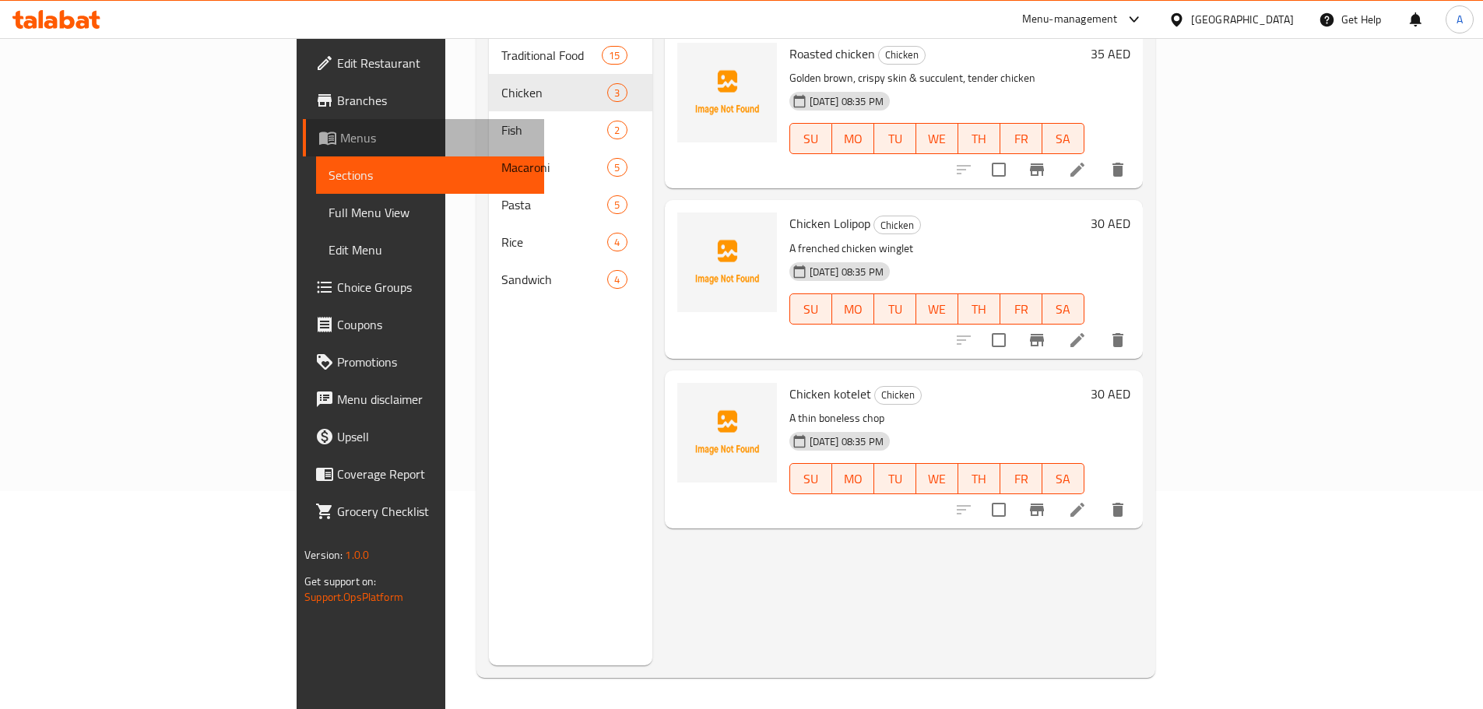
click at [340, 139] on span "Menus" at bounding box center [435, 137] width 191 height 19
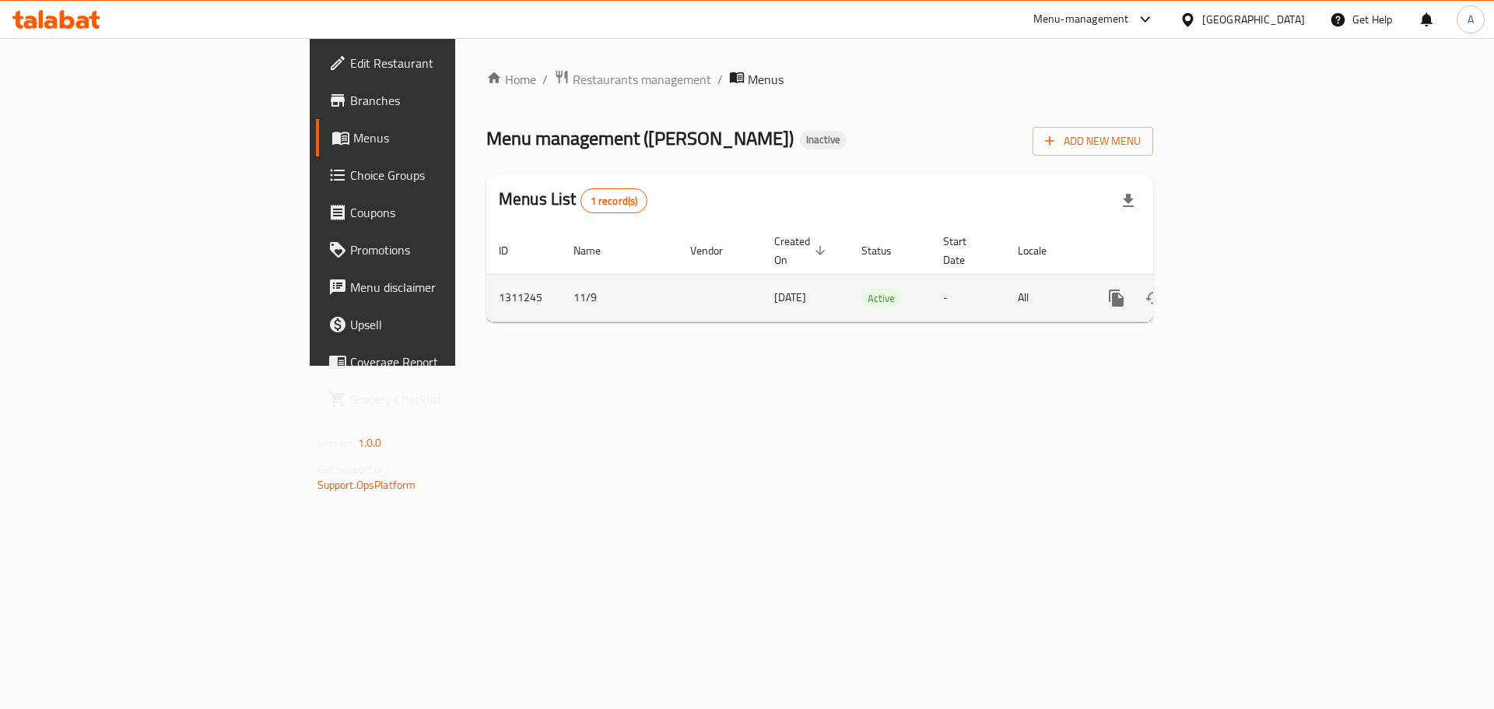
click at [1238, 289] on icon "enhanced table" at bounding box center [1229, 298] width 19 height 19
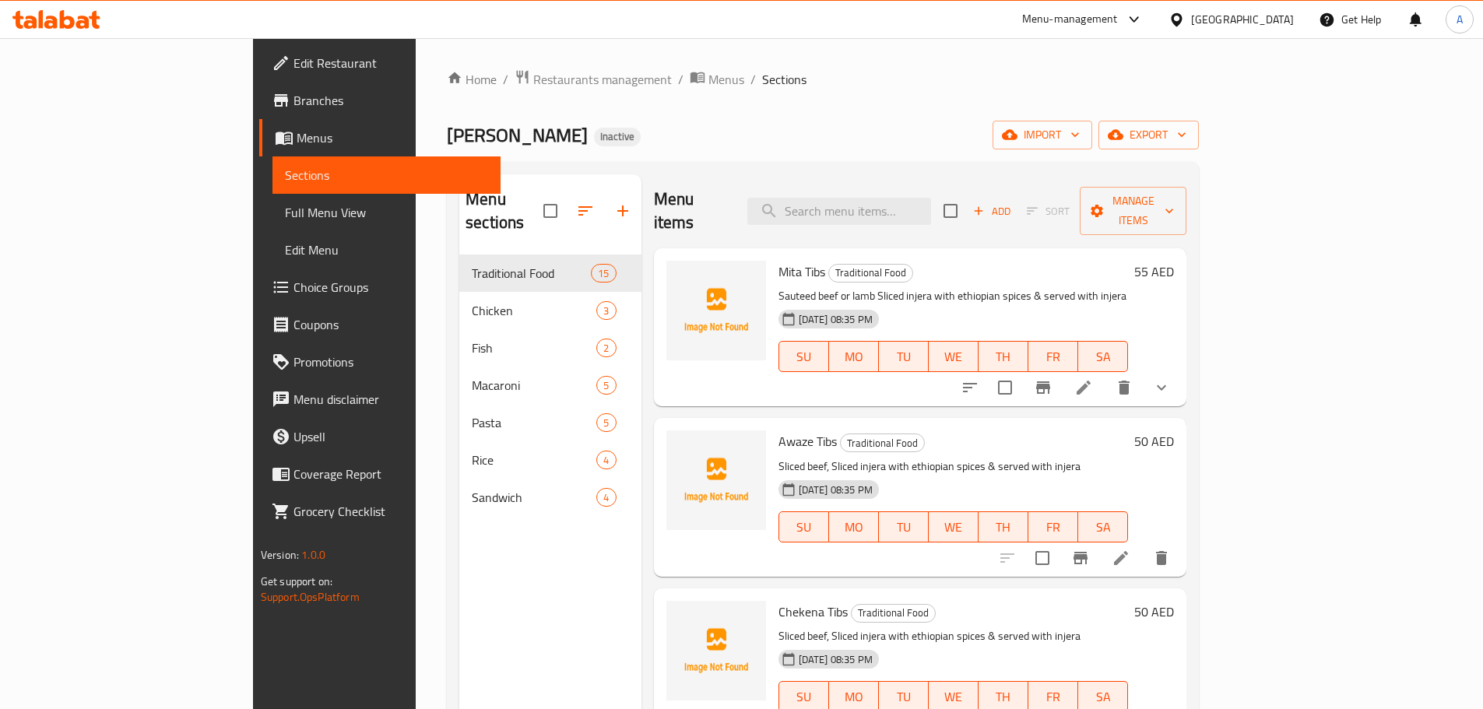
click at [293, 280] on span "Choice Groups" at bounding box center [390, 287] width 195 height 19
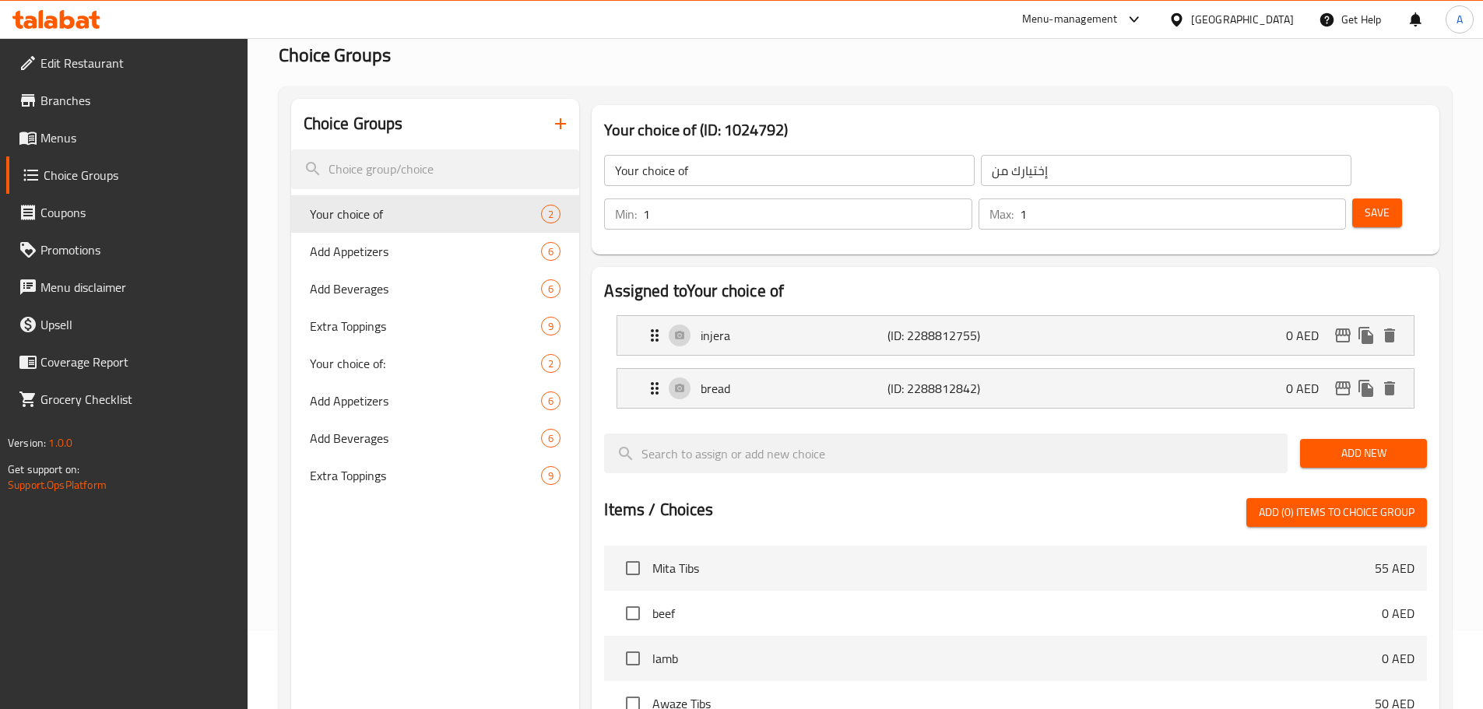
scroll to position [156, 0]
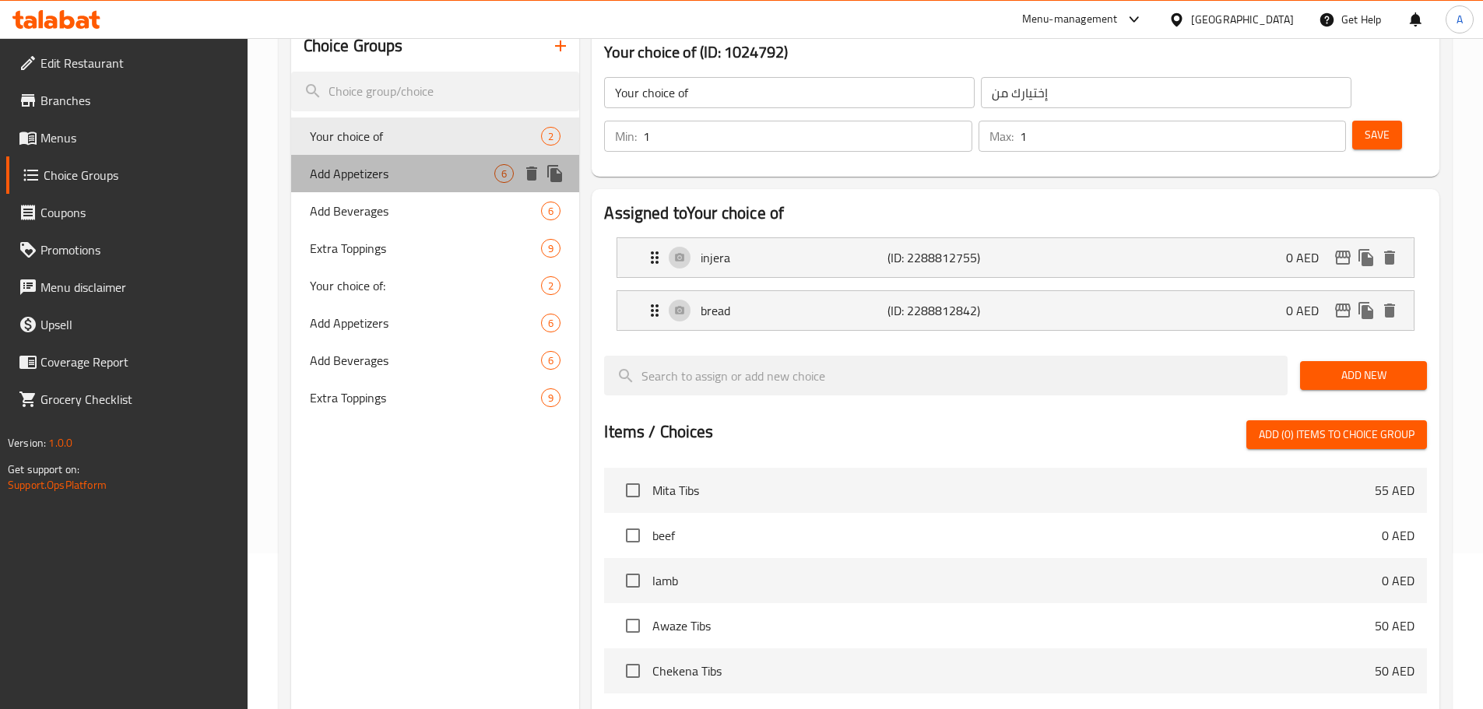
click at [434, 170] on span "Add Appetizers" at bounding box center [402, 173] width 185 height 19
type input "Add Appetizers"
type input "إضافة مقبلات"
type input "0"
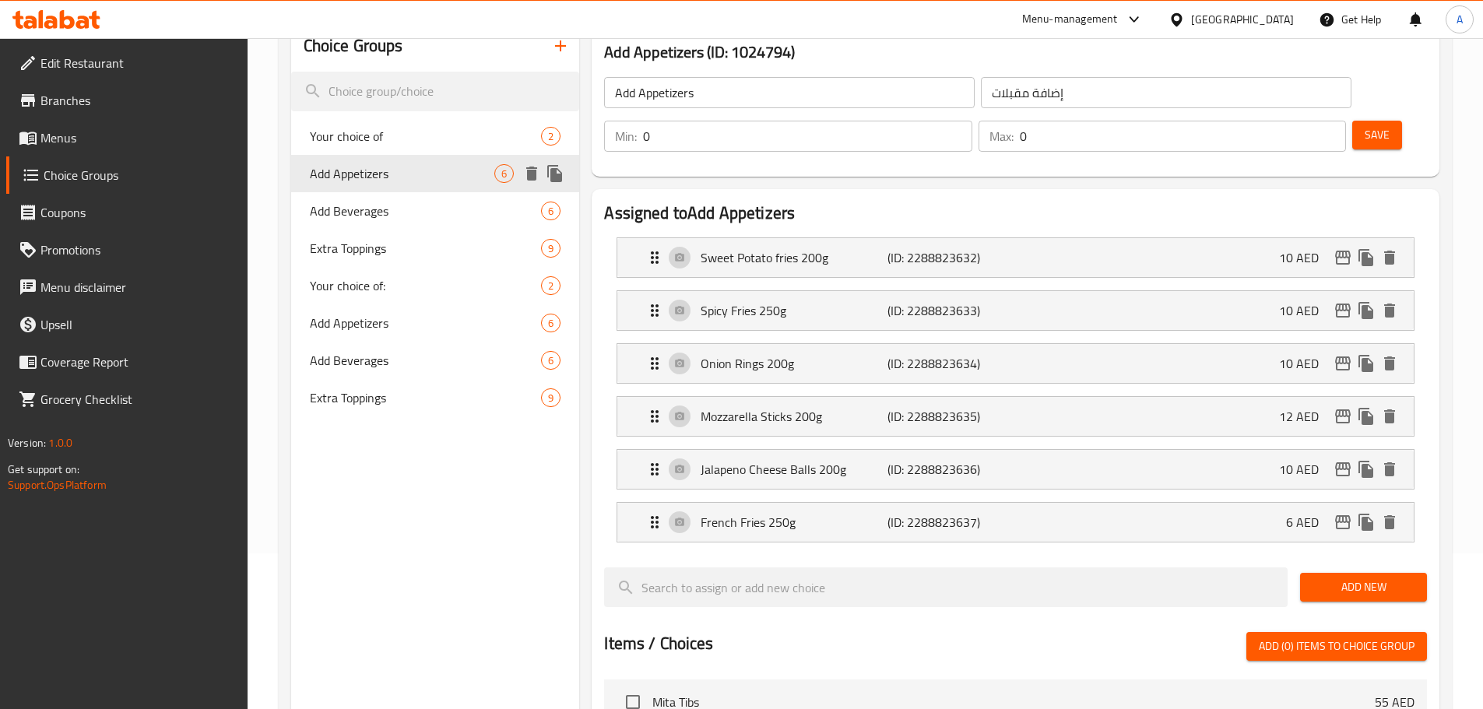
click at [560, 167] on icon "duplicate" at bounding box center [555, 173] width 19 height 19
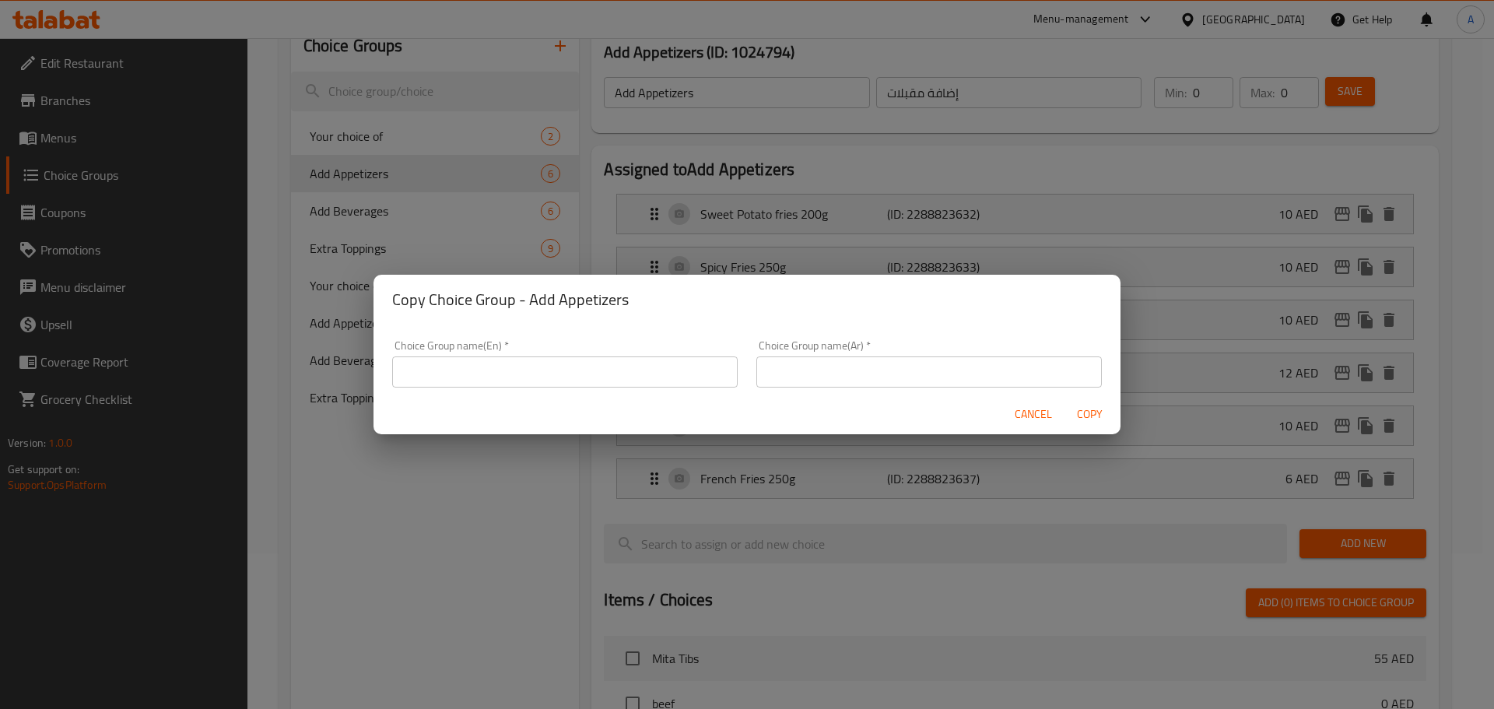
click at [575, 376] on input "text" at bounding box center [565, 371] width 346 height 31
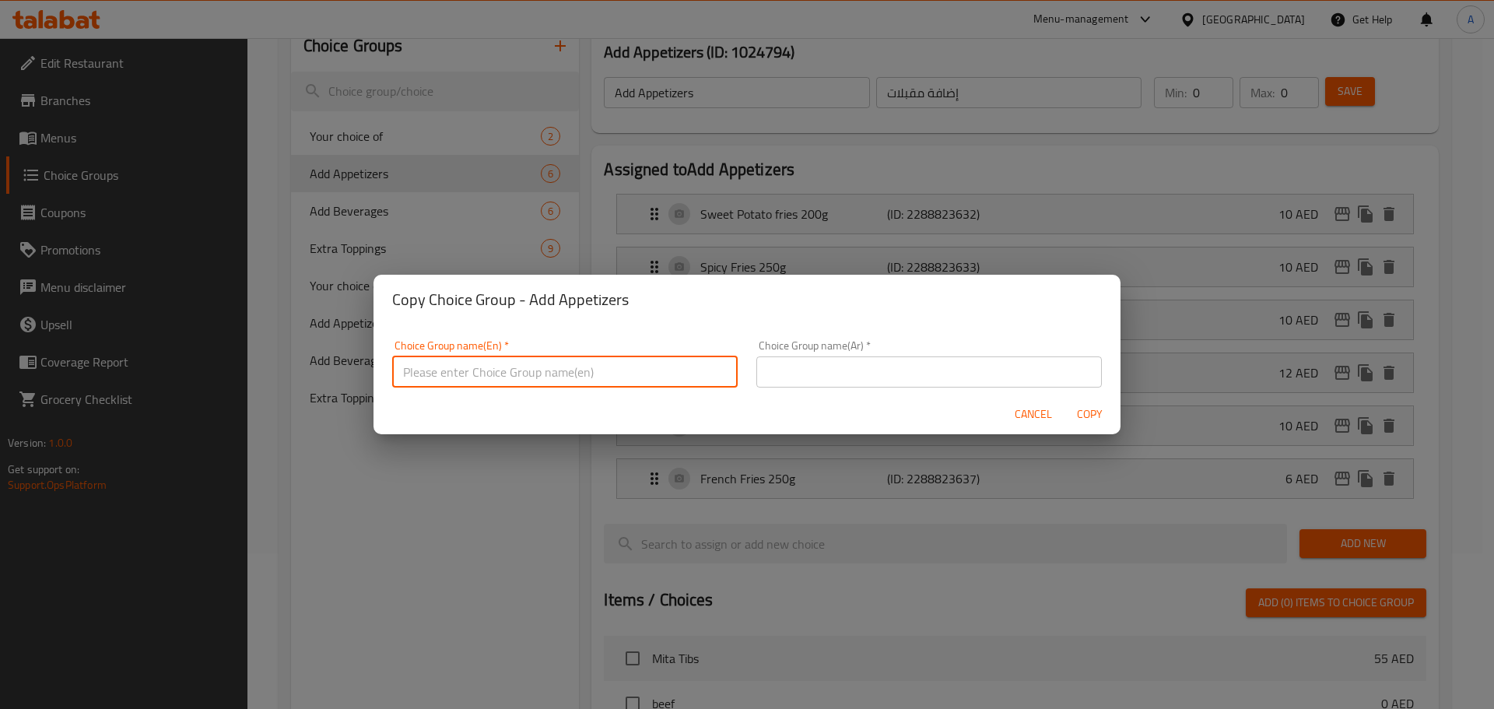
drag, startPoint x: 1052, startPoint y: 300, endPoint x: 1037, endPoint y: 404, distance: 104.6
click at [1052, 301] on h2 "Copy Choice Group - Add Appetizers" at bounding box center [747, 299] width 710 height 25
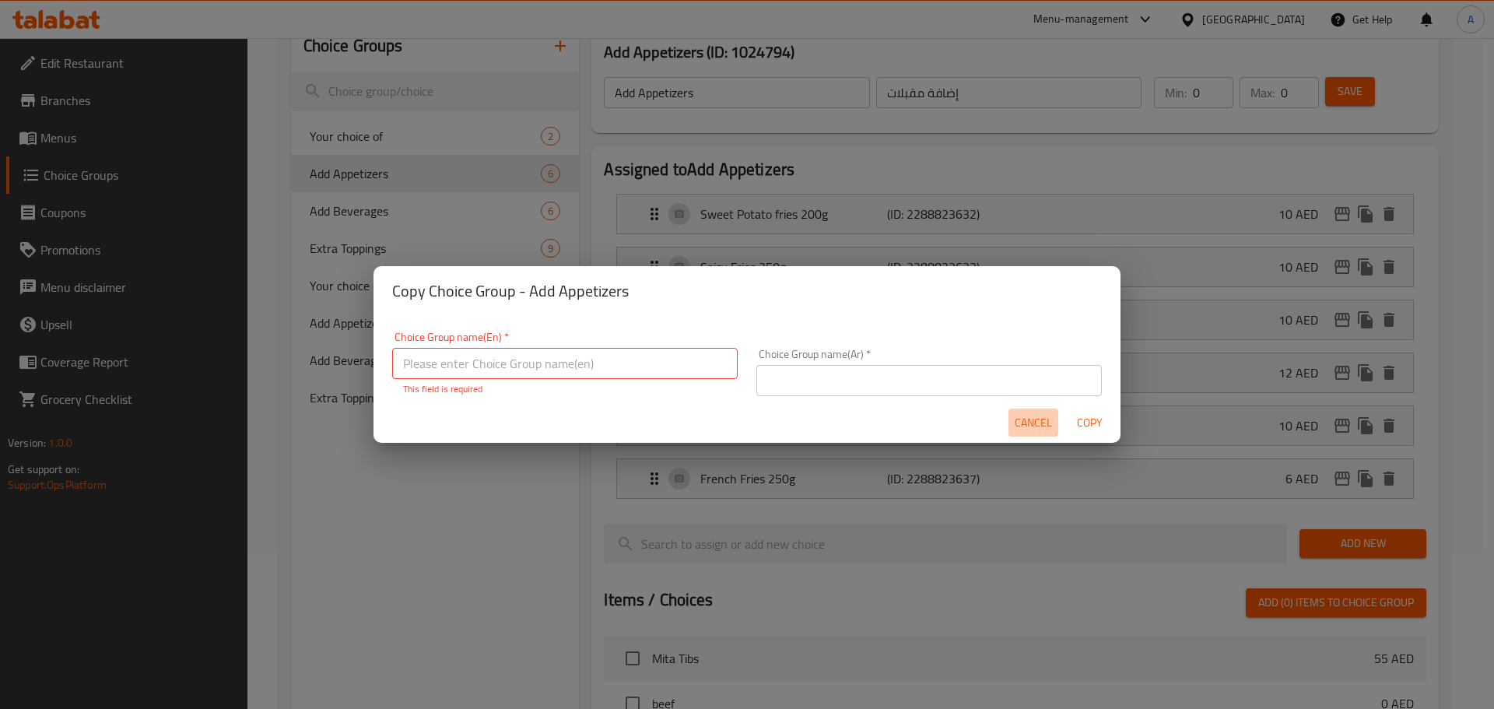
click at [1037, 424] on span "Cancel" at bounding box center [1033, 422] width 37 height 19
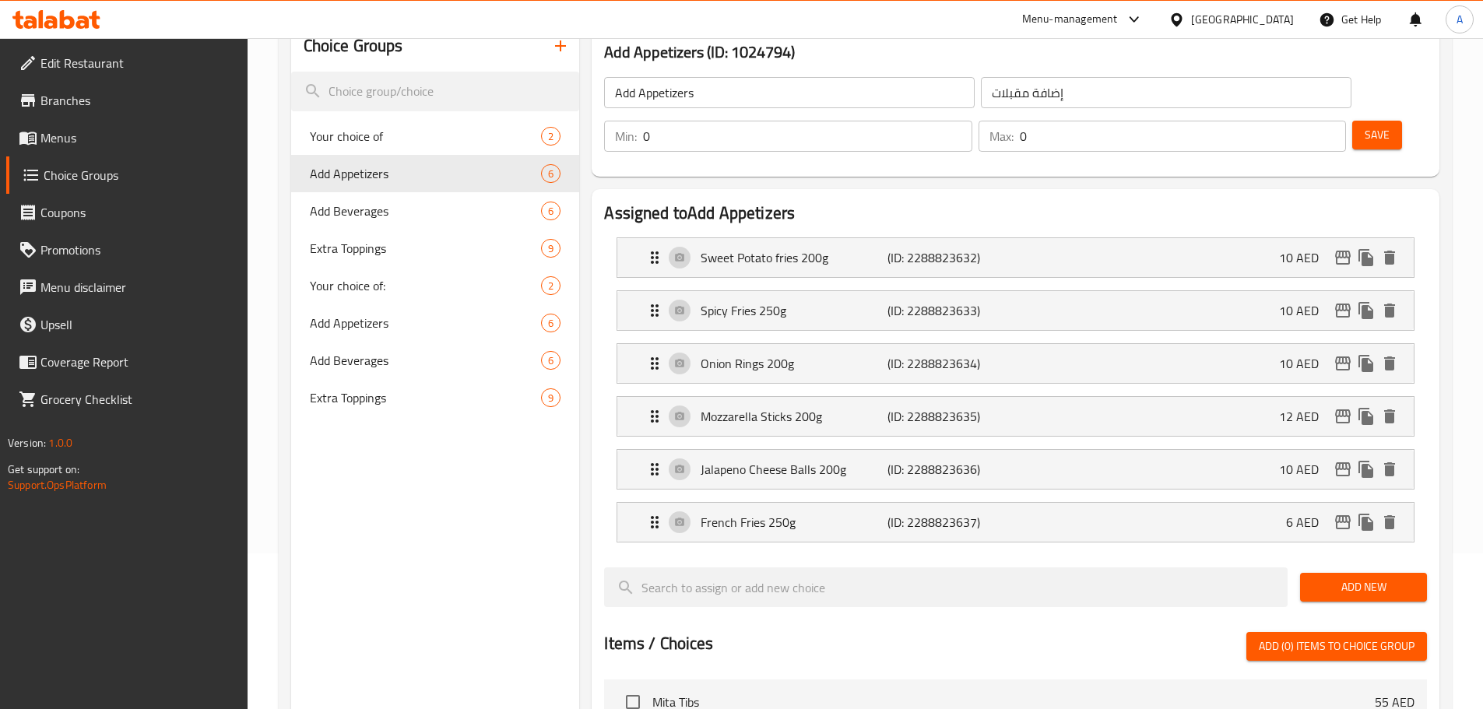
click at [678, 100] on input "Add Appetizers" at bounding box center [789, 92] width 370 height 31
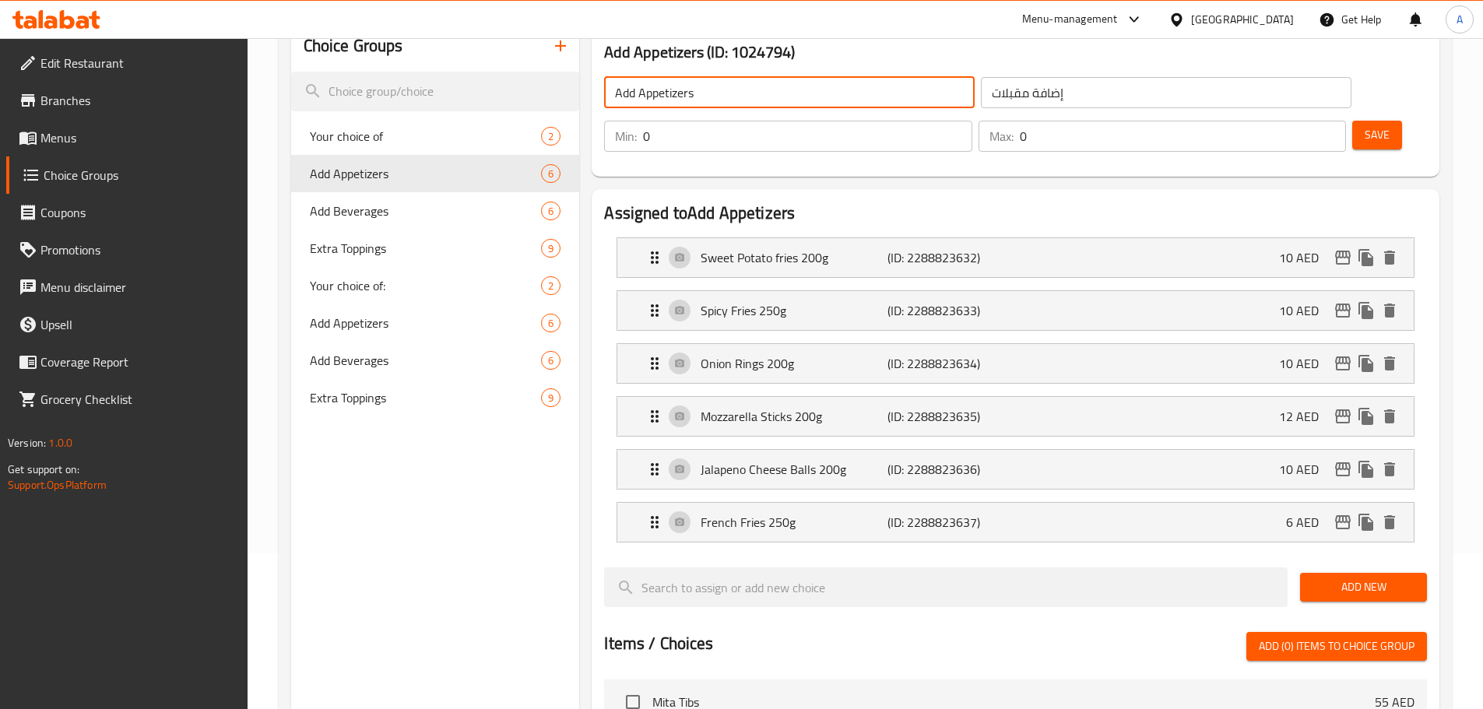
click at [678, 100] on input "Add Appetizers" at bounding box center [789, 92] width 370 height 31
click at [556, 174] on icon "duplicate" at bounding box center [554, 173] width 15 height 17
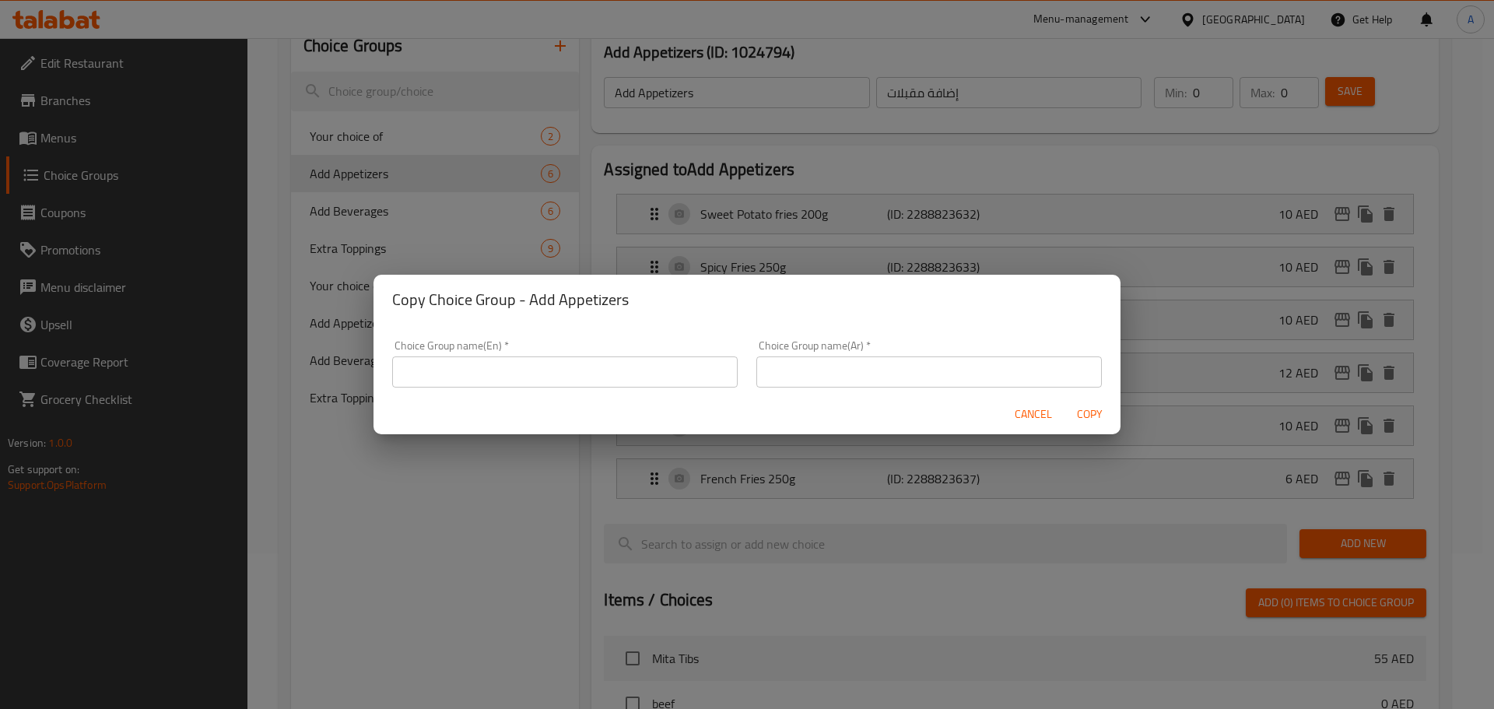
click at [588, 366] on input "text" at bounding box center [565, 371] width 346 height 31
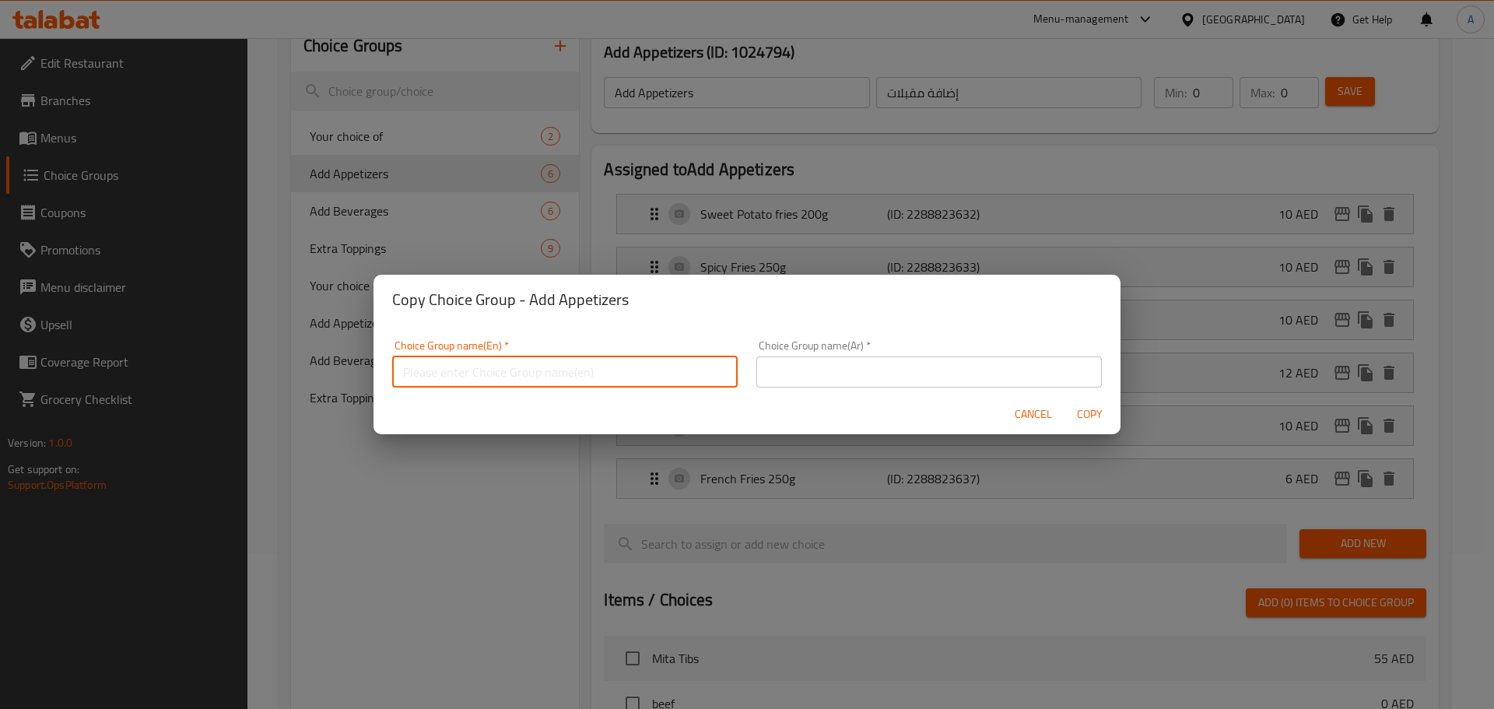
paste input "Appetizers"
type input "Appetizers Selection:"
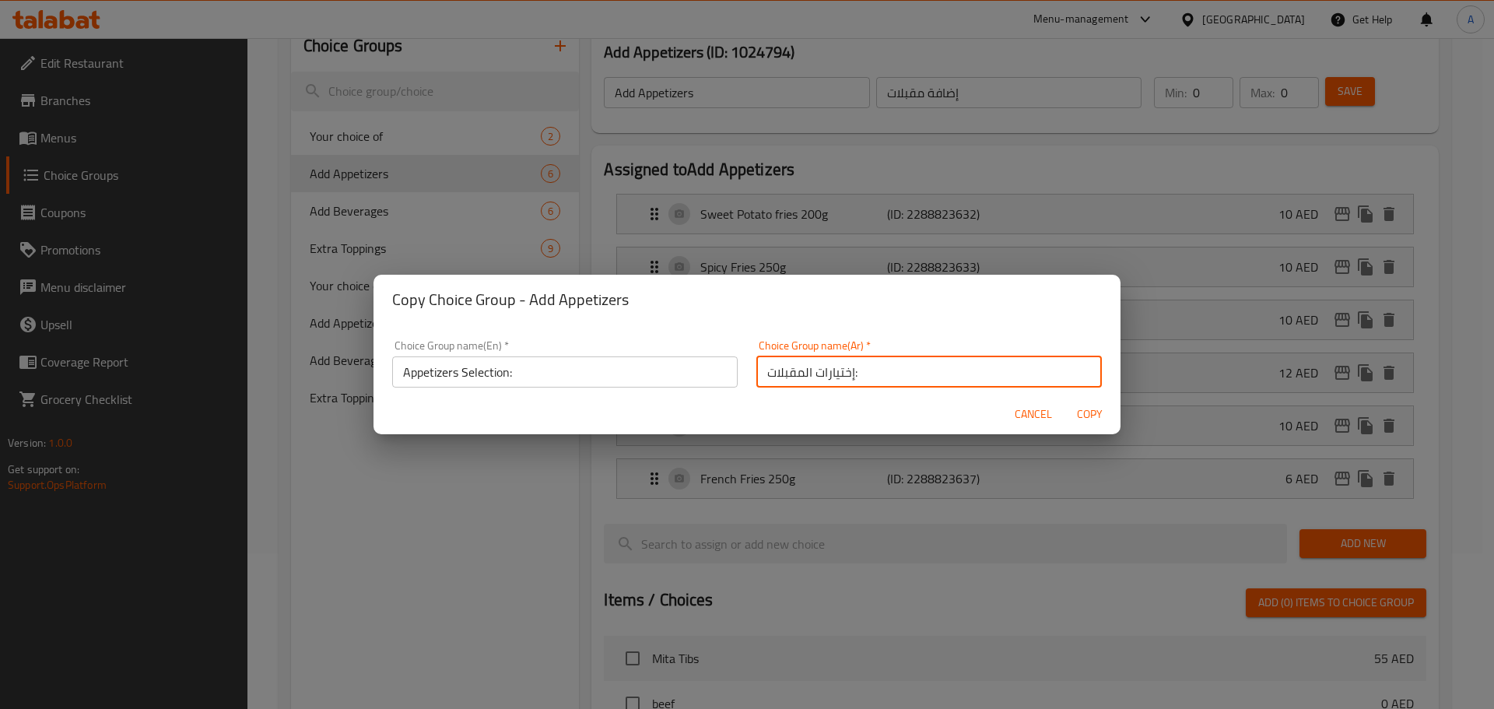
type input "إختيارات المقبلات:"
click at [1065, 400] on button "Copy" at bounding box center [1090, 414] width 50 height 29
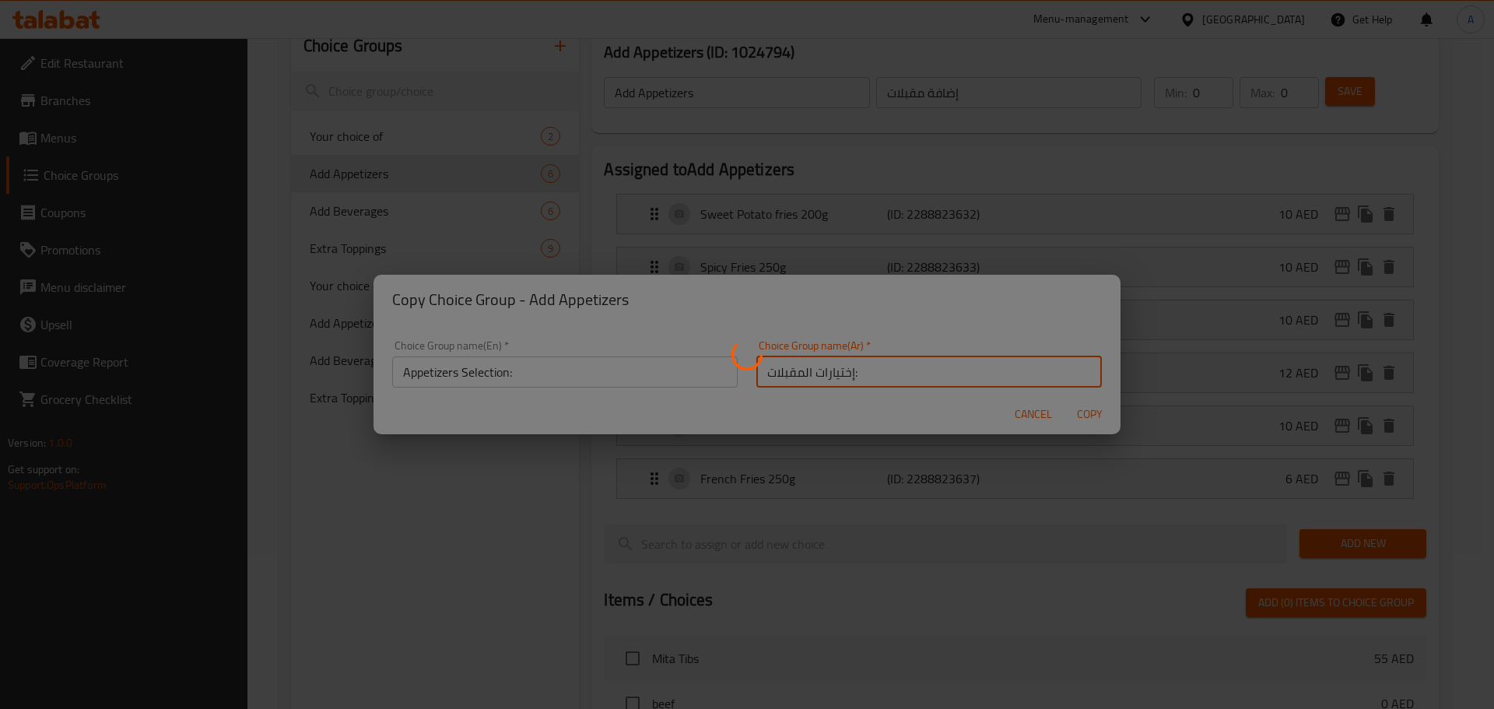
type input "Appetizers Selection:"
type input "إختيارات المقبلات:"
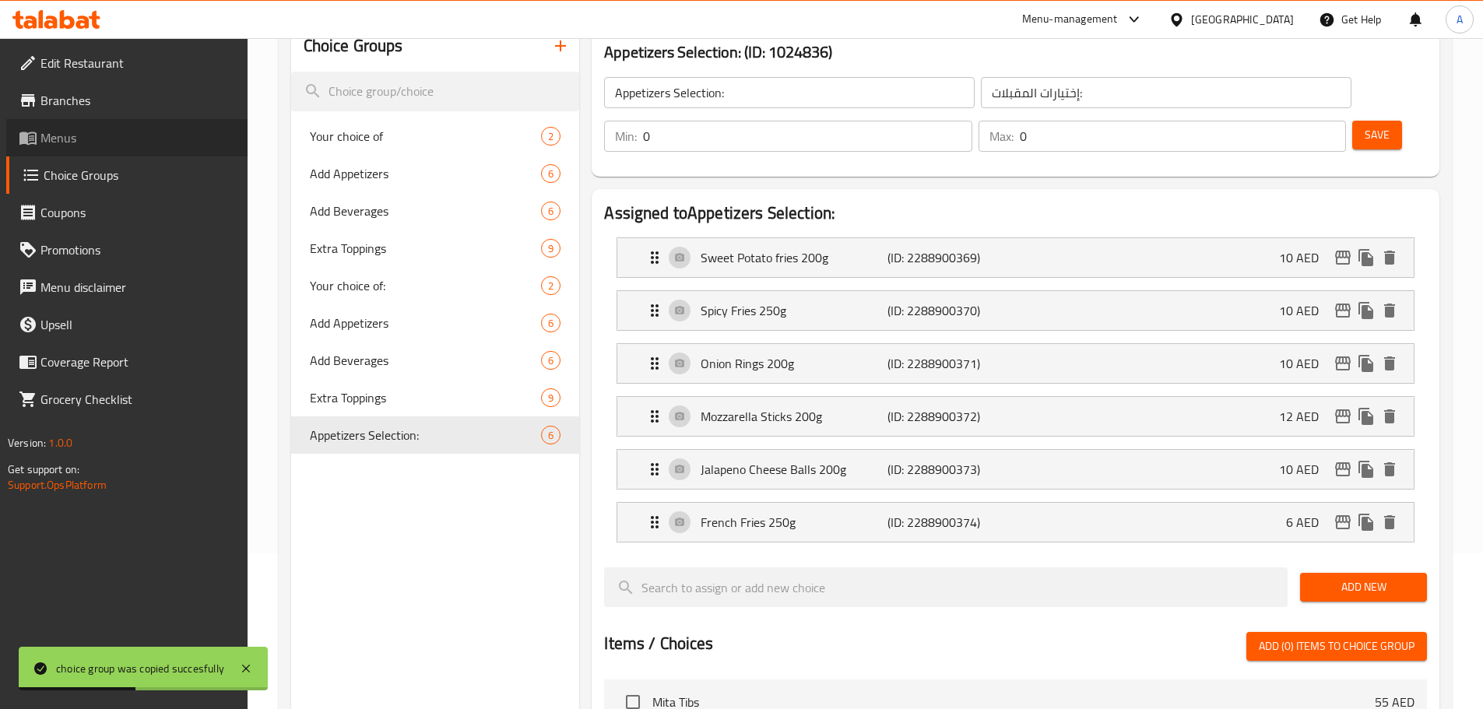
click at [128, 127] on link "Menus" at bounding box center [126, 137] width 241 height 37
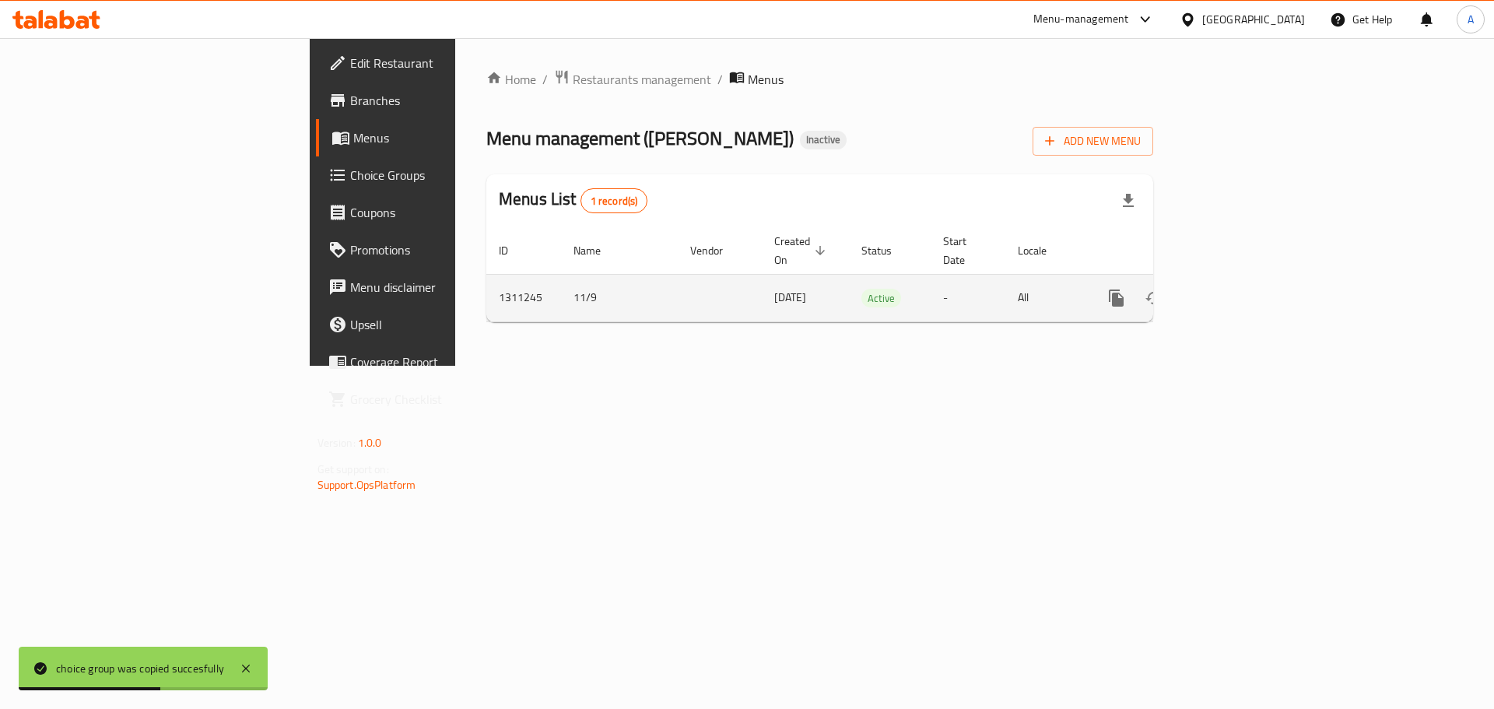
click at [1248, 283] on link "enhanced table" at bounding box center [1228, 297] width 37 height 37
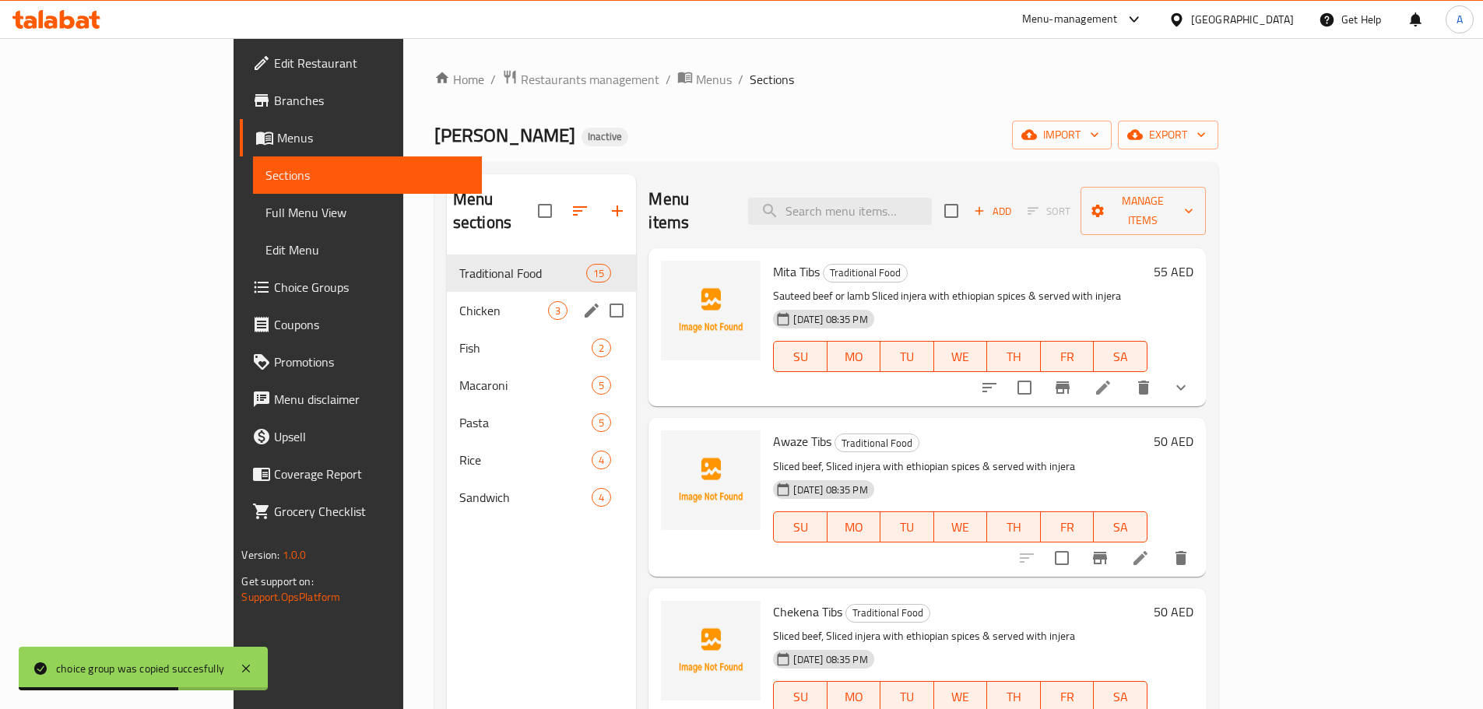
click at [459, 301] on span "Chicken" at bounding box center [504, 310] width 90 height 19
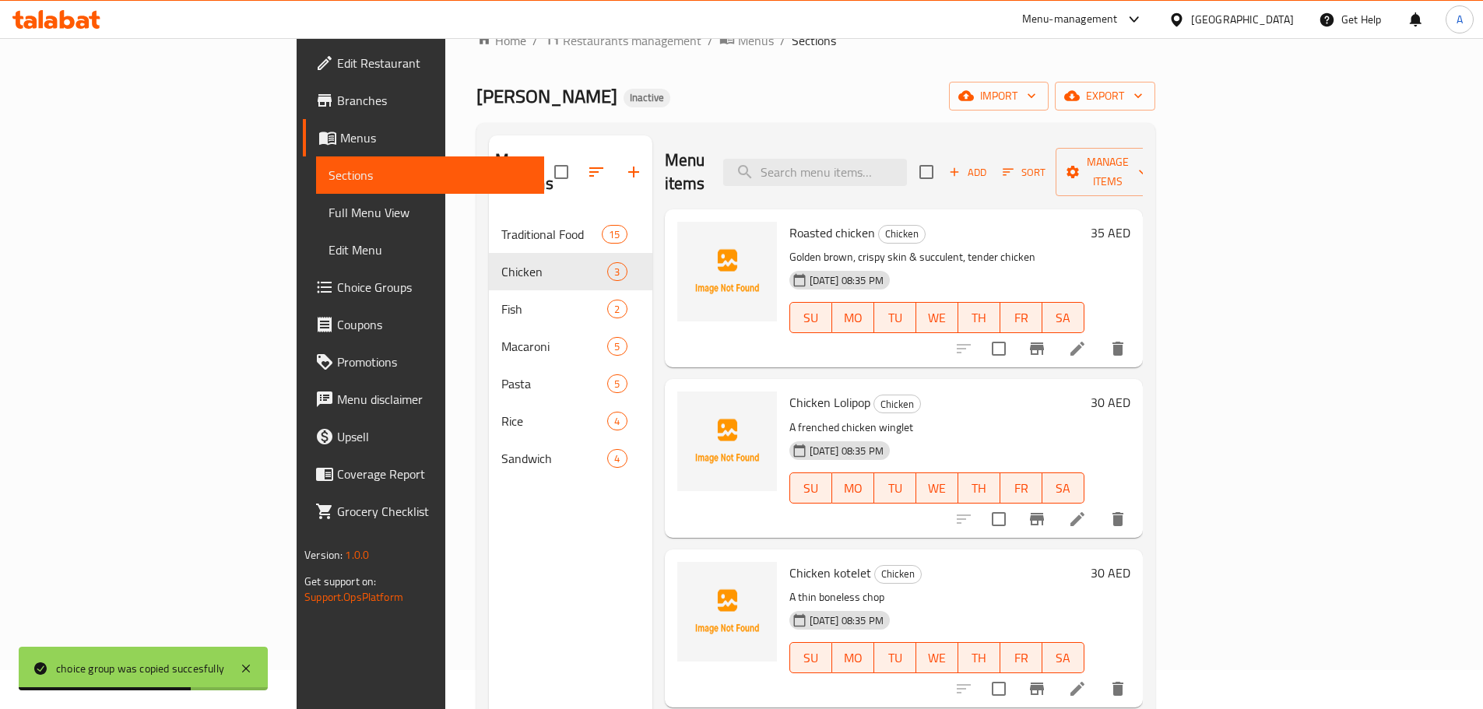
scroll to position [78, 0]
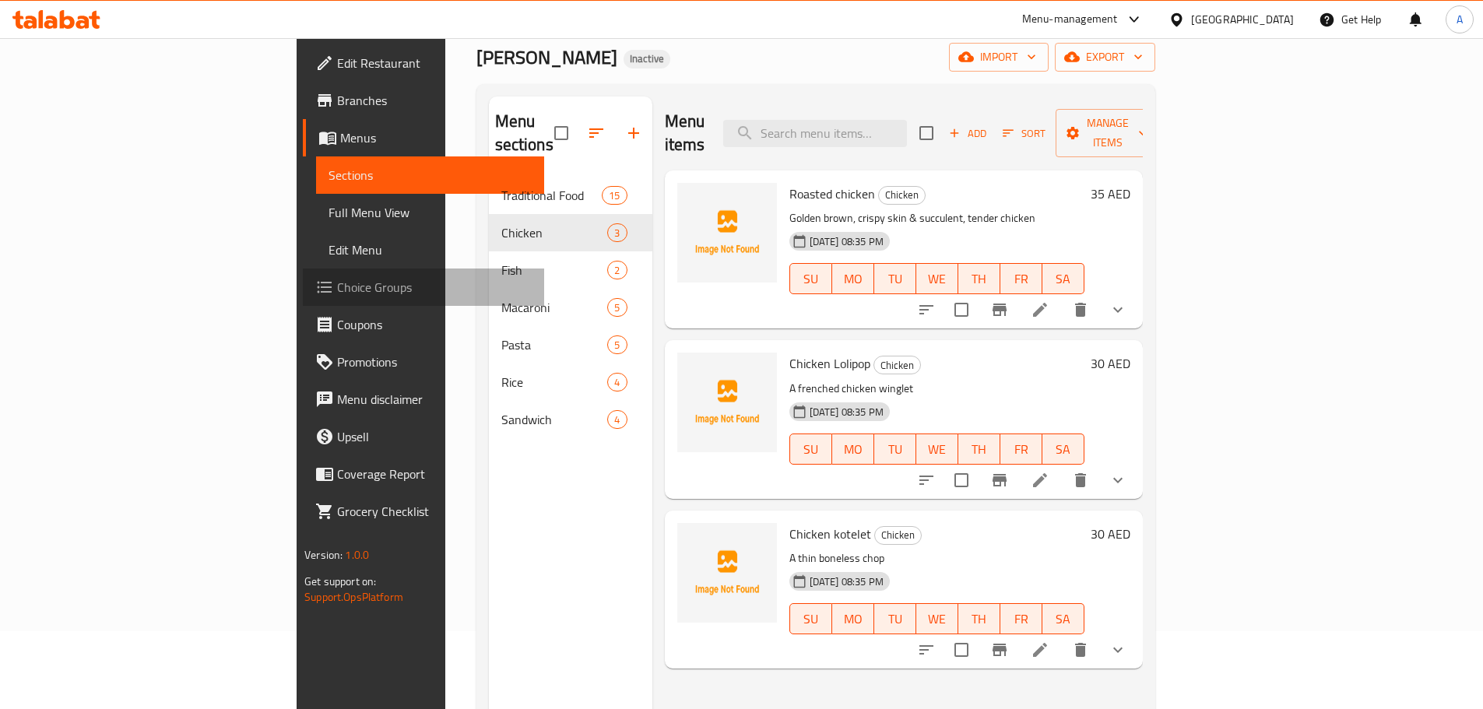
click at [337, 285] on span "Choice Groups" at bounding box center [434, 287] width 195 height 19
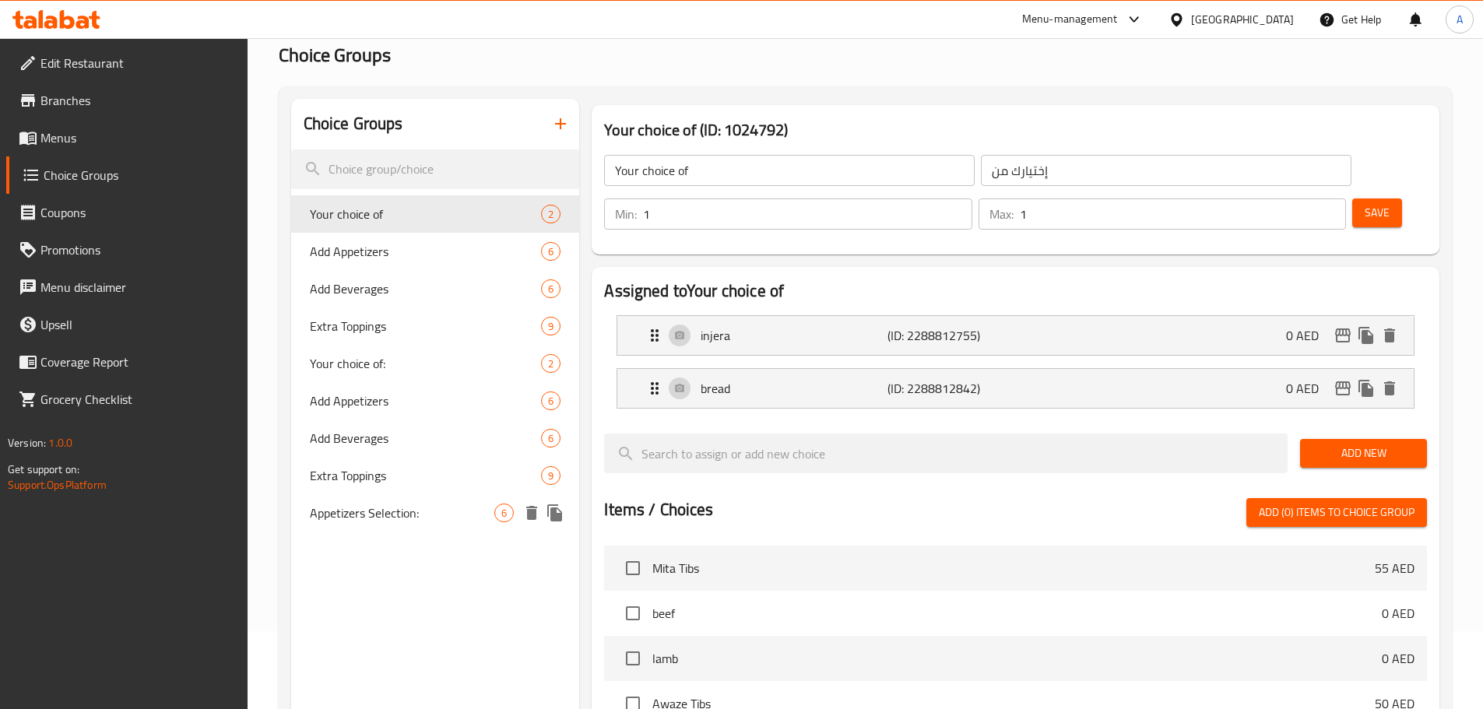
click at [362, 504] on span "Appetizers Selection:" at bounding box center [402, 513] width 185 height 19
type input "Appetizers Selection:"
type input "إختيارات المقبلات:"
type input "0"
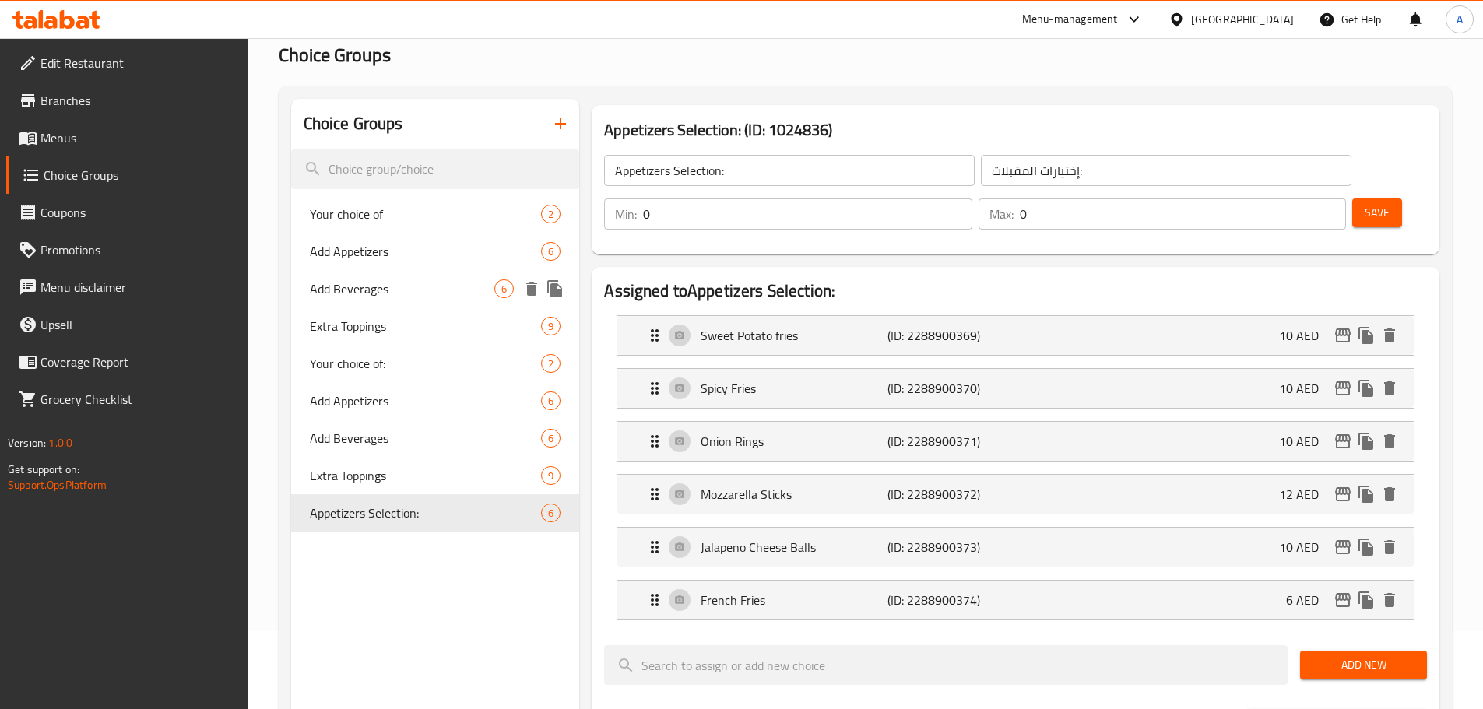
click at [384, 284] on span "Add Beverages" at bounding box center [402, 288] width 185 height 19
type input "Add Beverages"
type input "إضافة مشروبات"
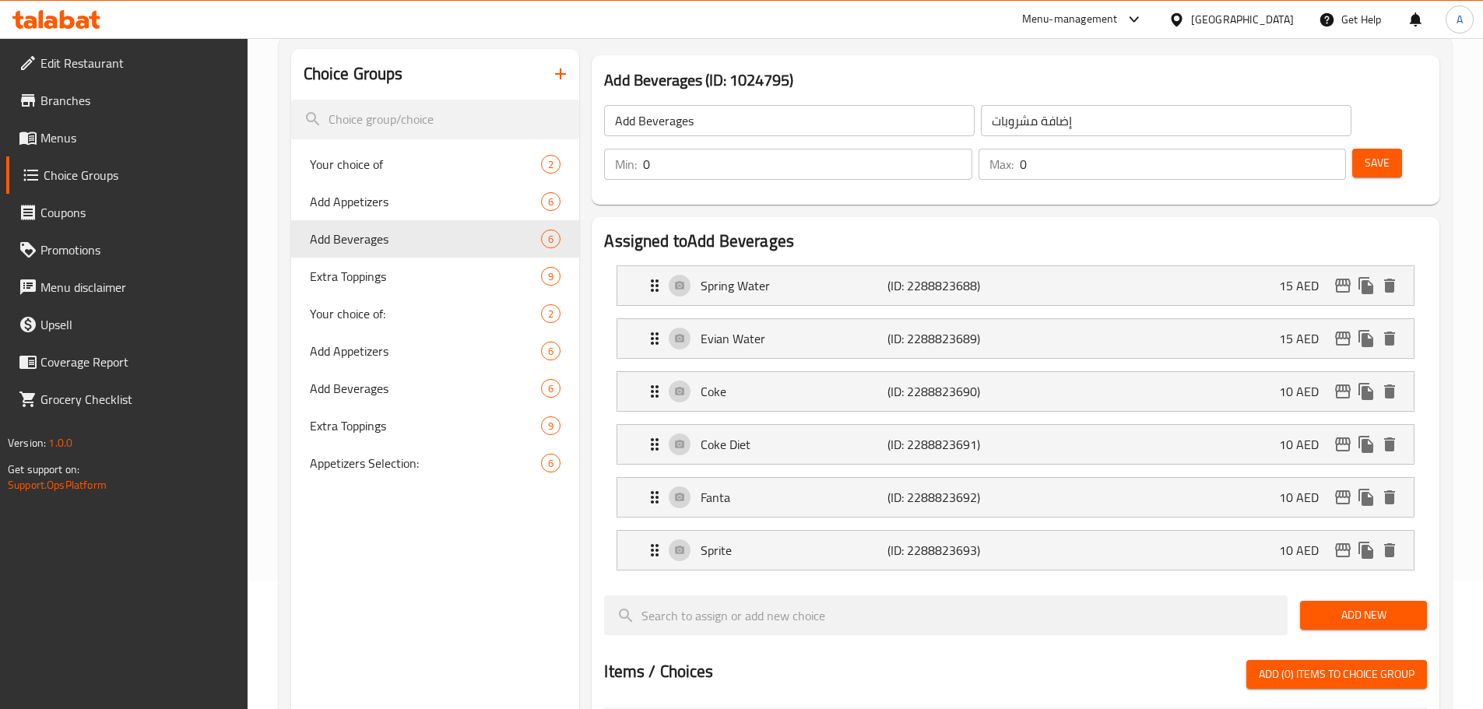
scroll to position [156, 0]
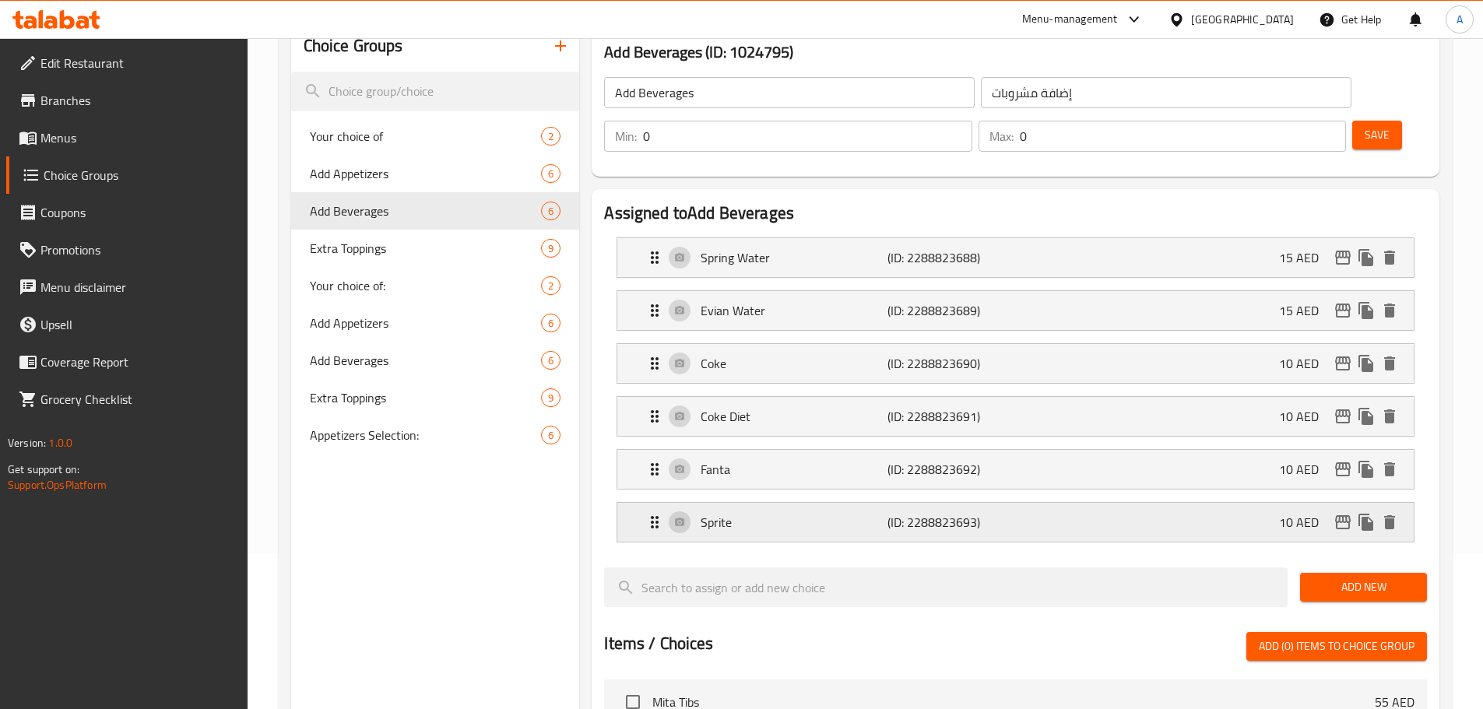
click at [823, 513] on p "Sprite" at bounding box center [793, 522] width 186 height 19
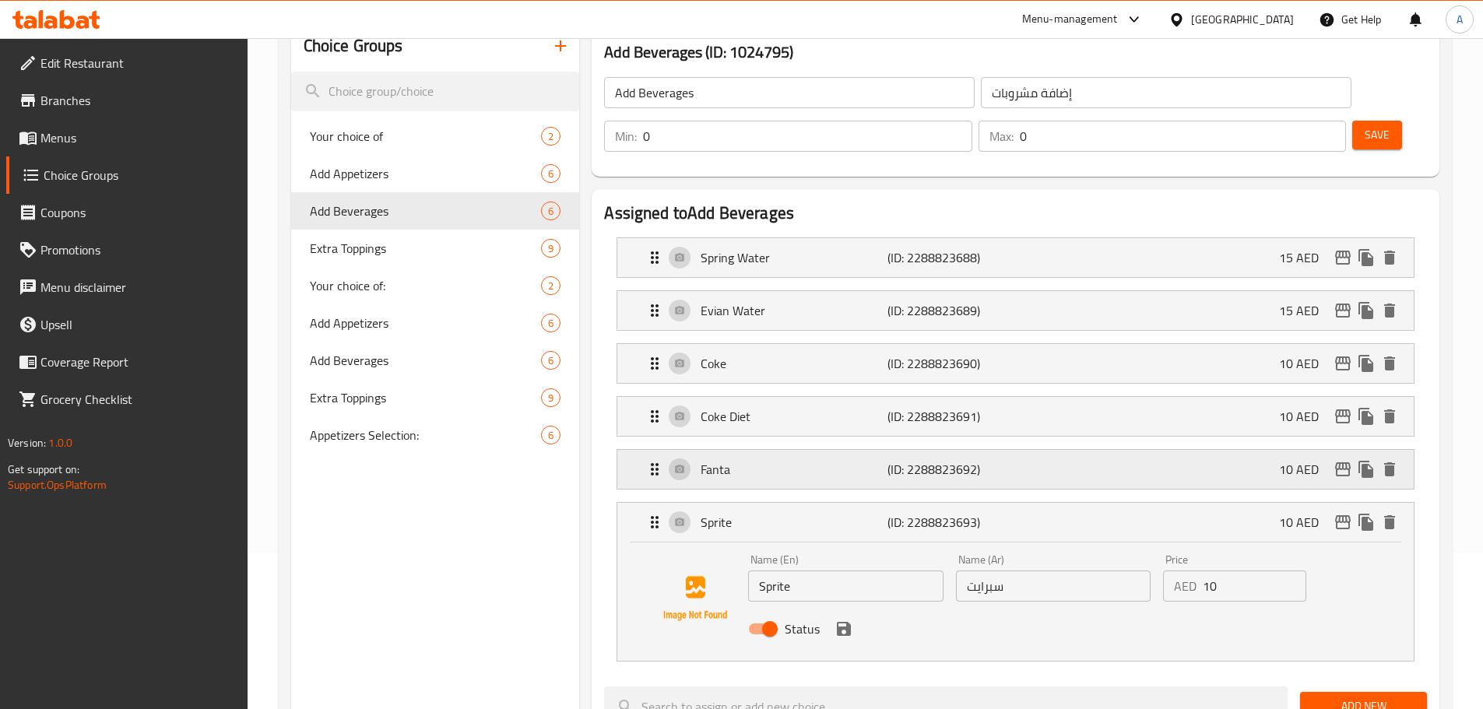
click at [822, 460] on p "Fanta" at bounding box center [793, 469] width 186 height 19
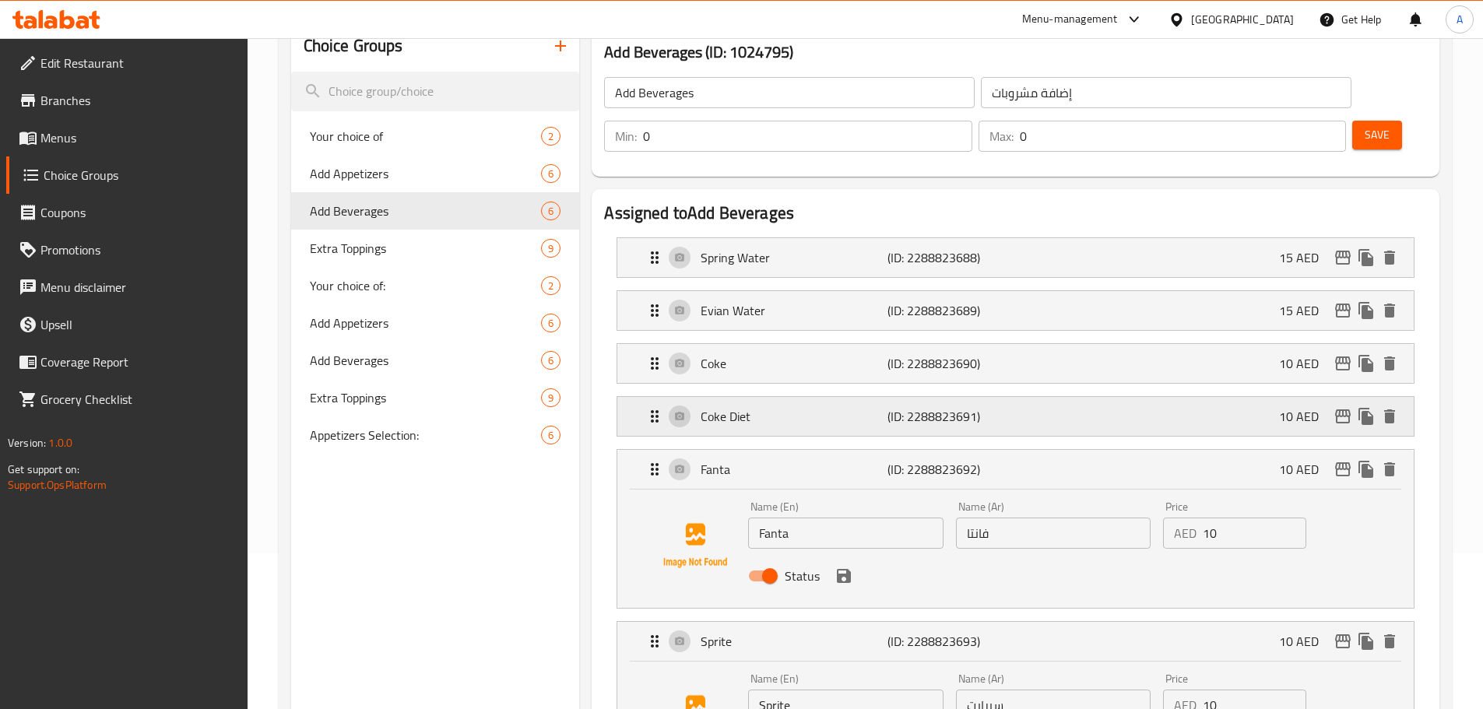
click at [860, 407] on p "Coke Diet" at bounding box center [793, 416] width 186 height 19
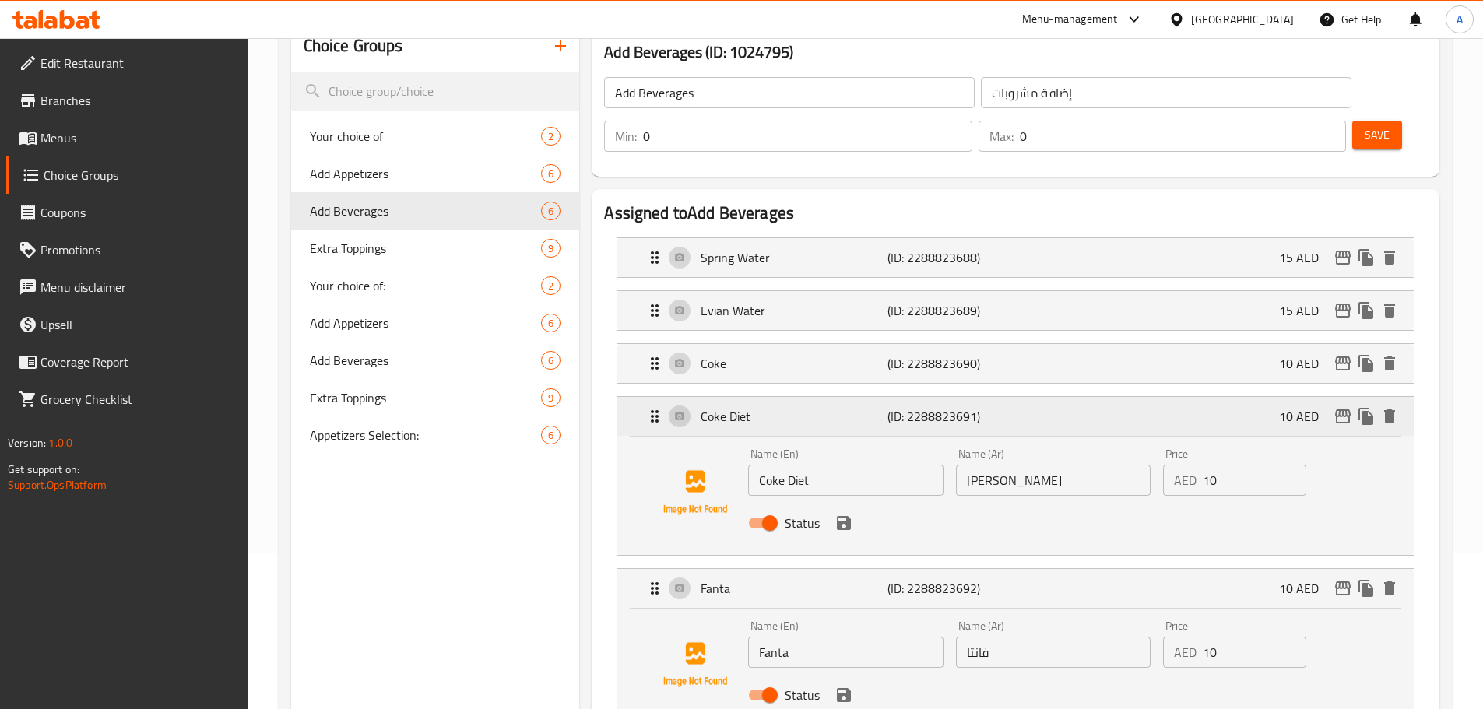
scroll to position [311, 0]
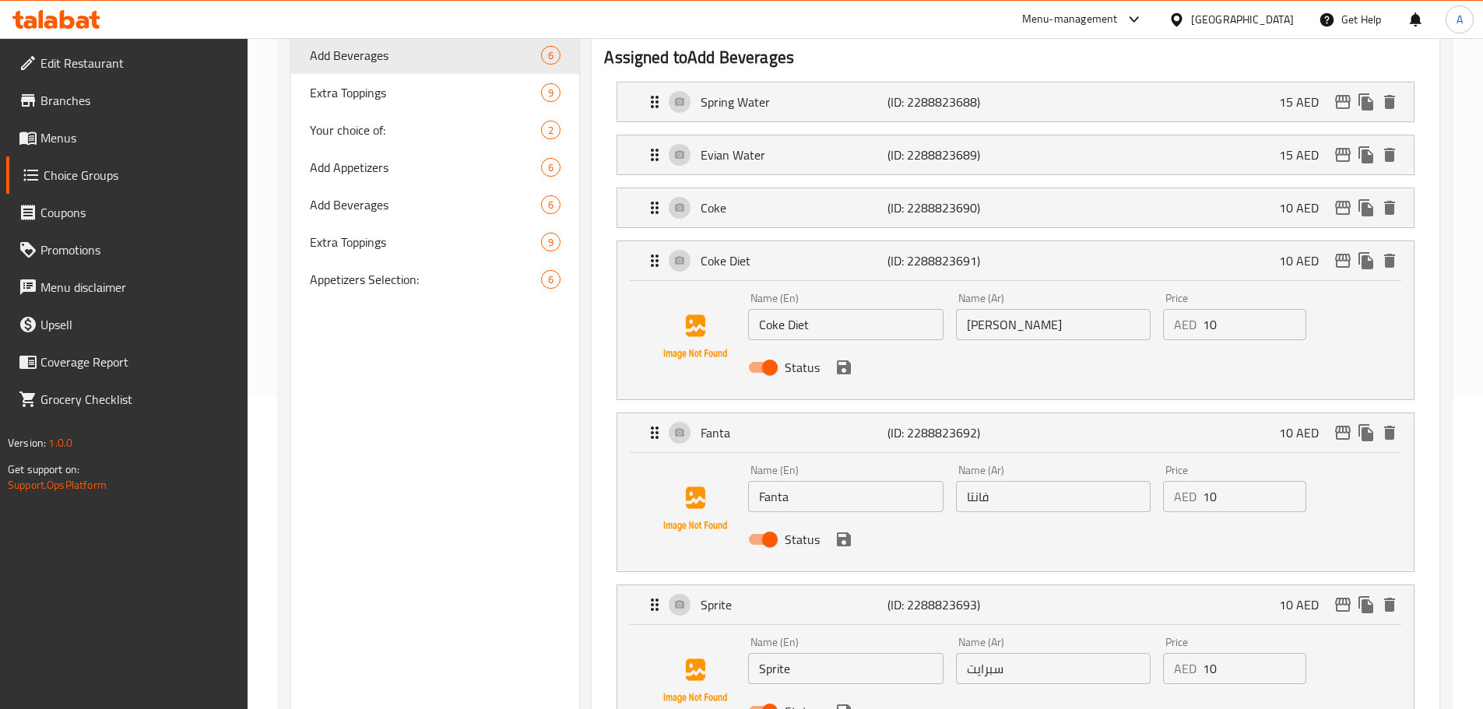
click at [932, 234] on li "Coke Diet (ID: 2288823691) 10 AED Name (En) Coke Diet Name (En) Name (Ar) دايت …" at bounding box center [1015, 320] width 823 height 172
click at [931, 198] on p "(ID: 2288823690)" at bounding box center [949, 207] width 125 height 19
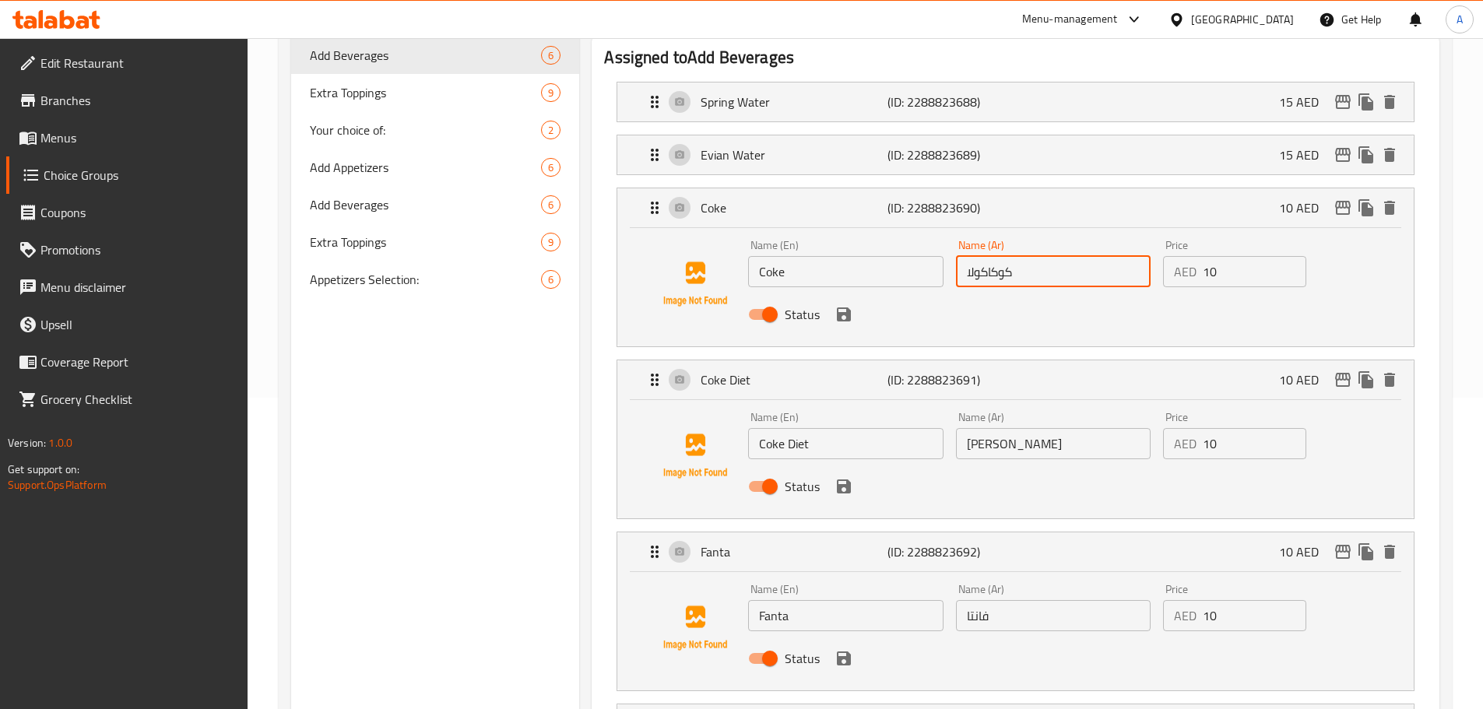
drag, startPoint x: 990, startPoint y: 230, endPoint x: 954, endPoint y: 226, distance: 35.9
click at [954, 233] on div "Name (Ar) كوكاكولا Name (Ar)" at bounding box center [1053, 263] width 207 height 60
drag, startPoint x: 852, startPoint y: 264, endPoint x: 841, endPoint y: 265, distance: 11.0
click at [852, 305] on icon "save" at bounding box center [843, 314] width 19 height 19
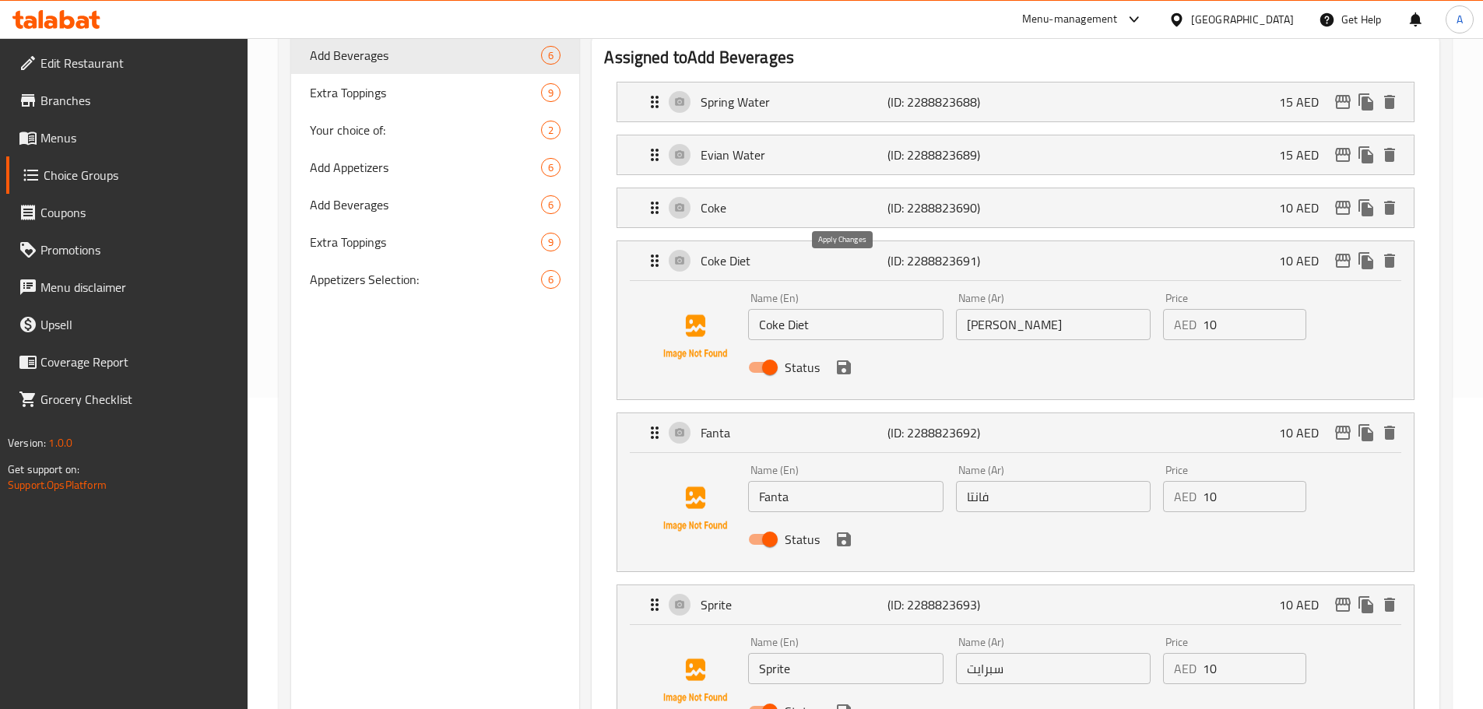
type input "كوك"
click at [788, 309] on input "Coke Diet" at bounding box center [845, 324] width 195 height 31
click at [760, 309] on input "Coke" at bounding box center [845, 324] width 195 height 31
paste input "Diet"
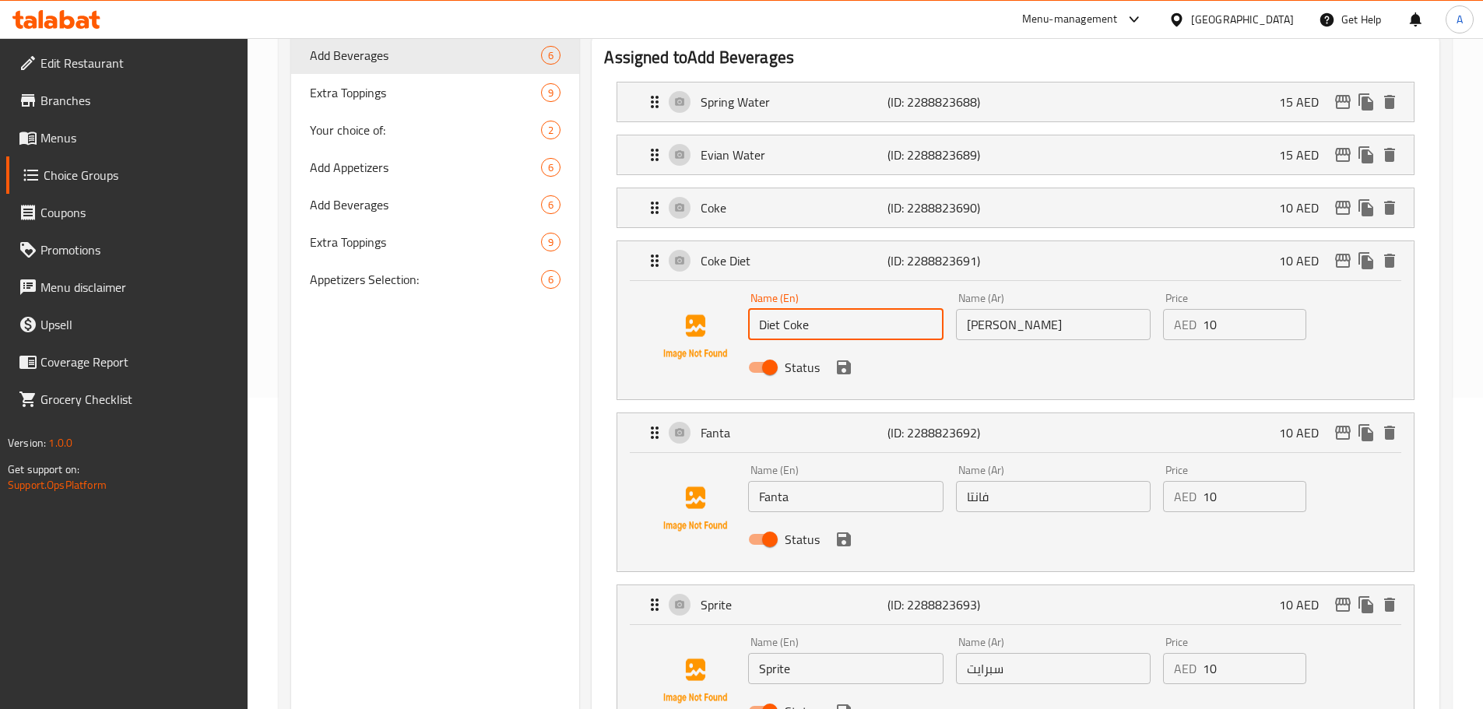
type input "Diet Coke"
click at [1024, 309] on input "[PERSON_NAME]" at bounding box center [1053, 324] width 195 height 31
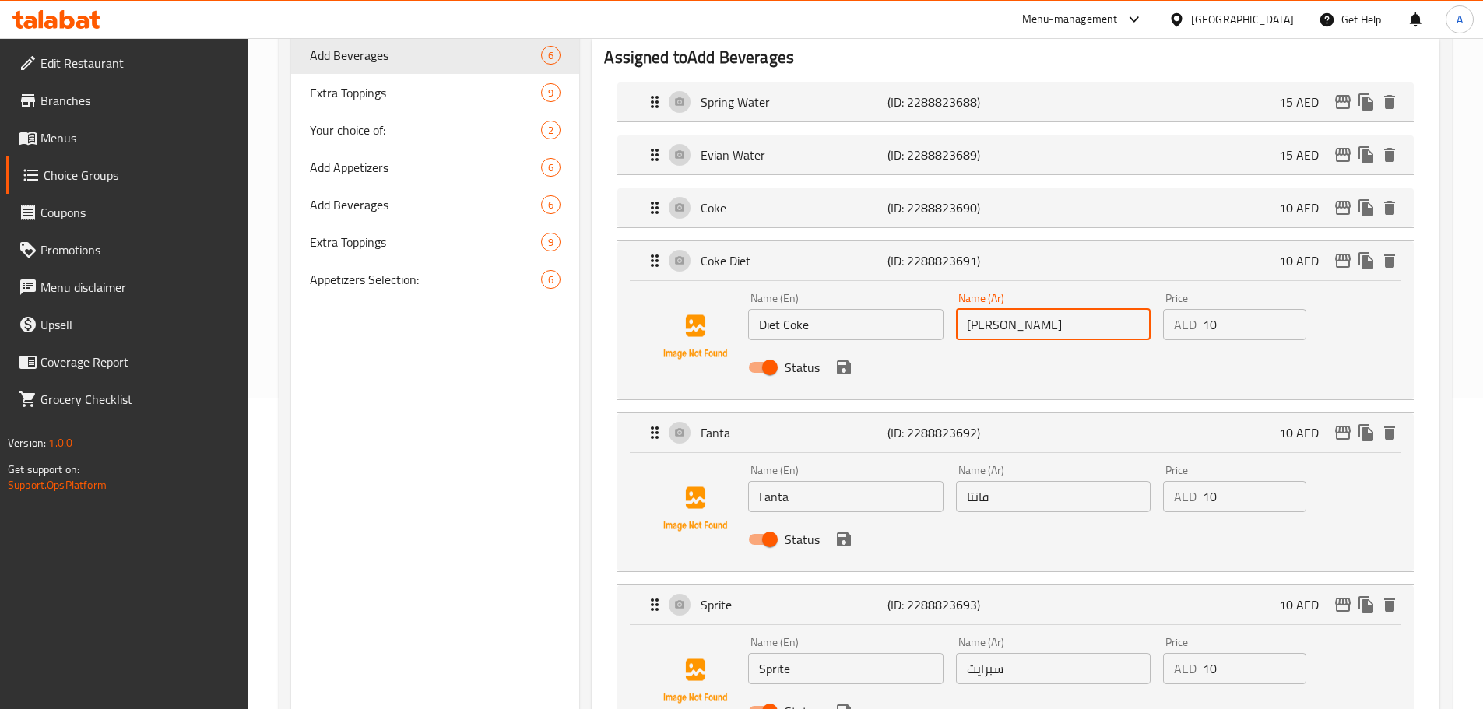
click at [837, 360] on icon "save" at bounding box center [844, 367] width 14 height 14
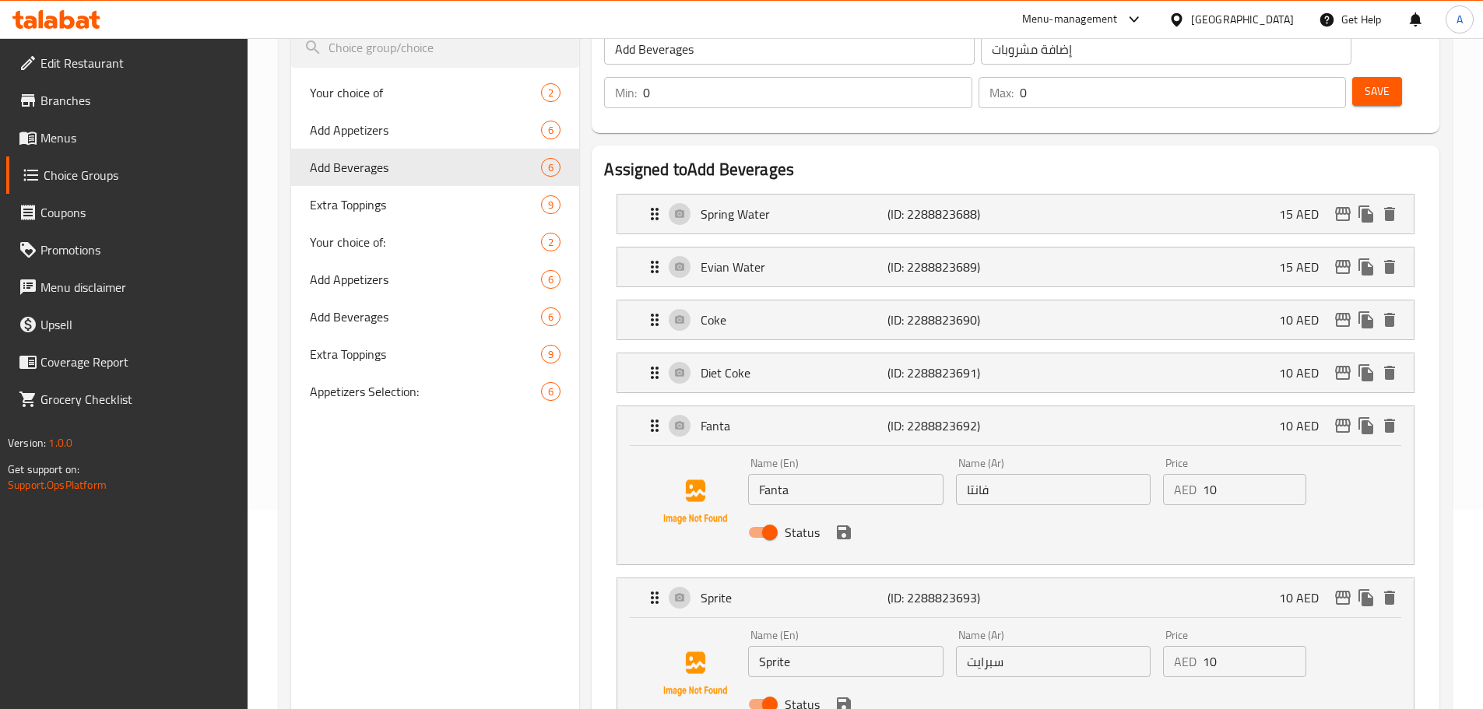
scroll to position [0, 0]
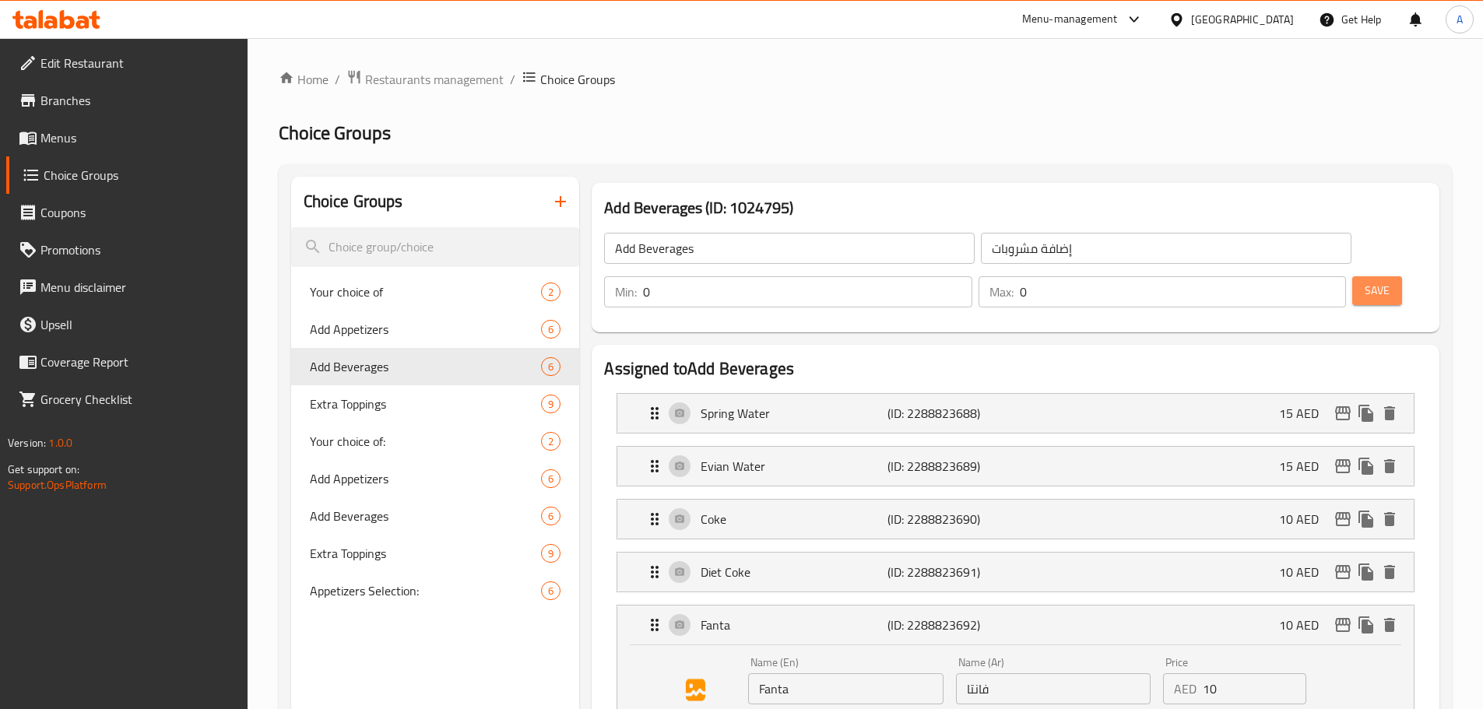
click at [1364, 281] on span "Save" at bounding box center [1376, 290] width 25 height 19
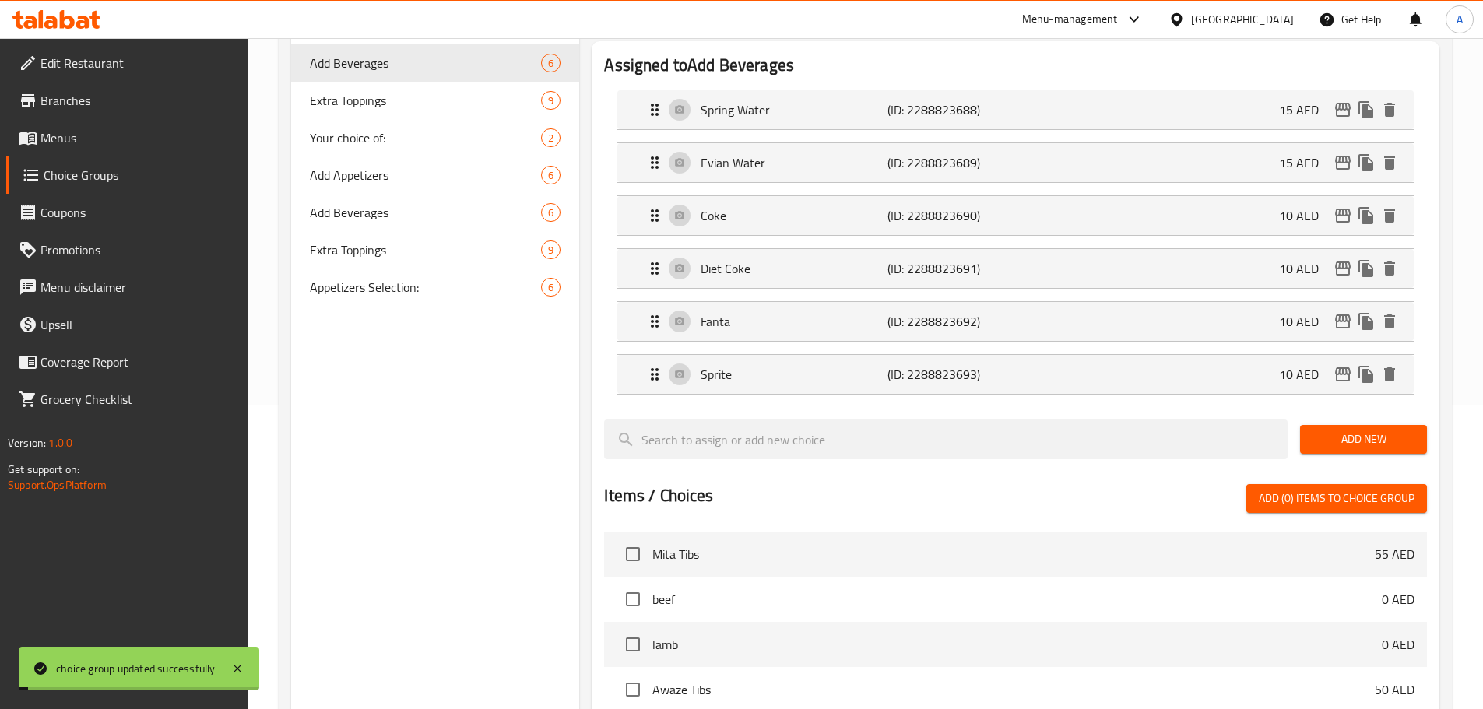
scroll to position [311, 0]
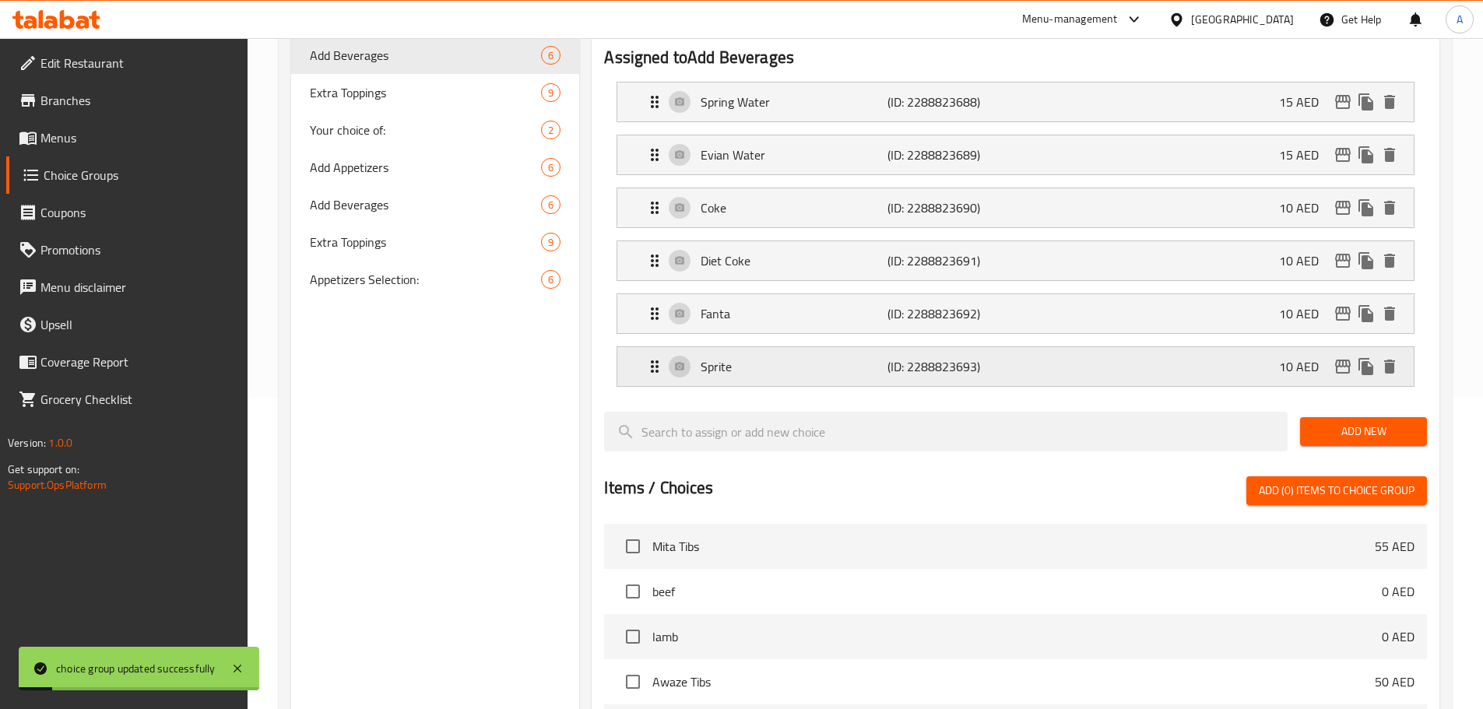
click at [825, 347] on div "Sprite (ID: 2288823693) 10 AED" at bounding box center [1020, 366] width 750 height 39
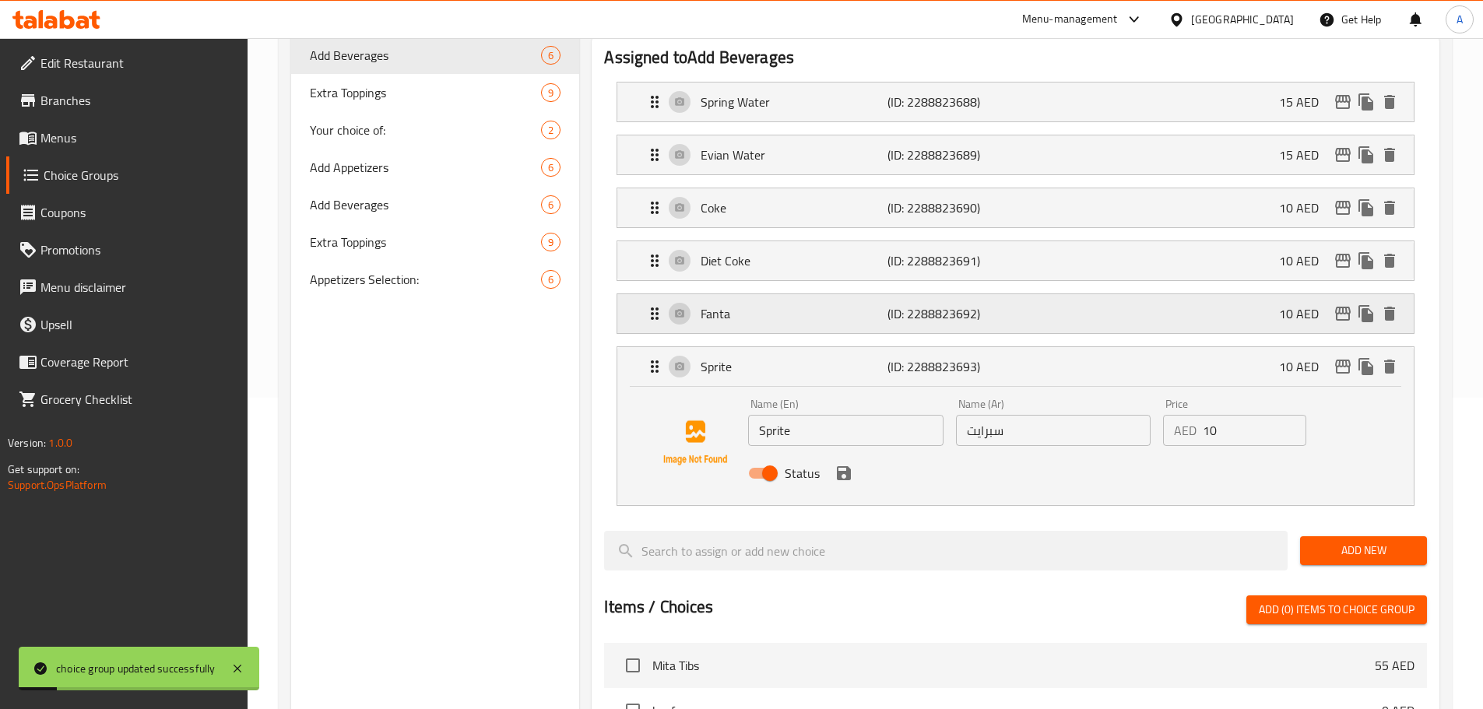
click at [823, 304] on p "Fanta" at bounding box center [793, 313] width 186 height 19
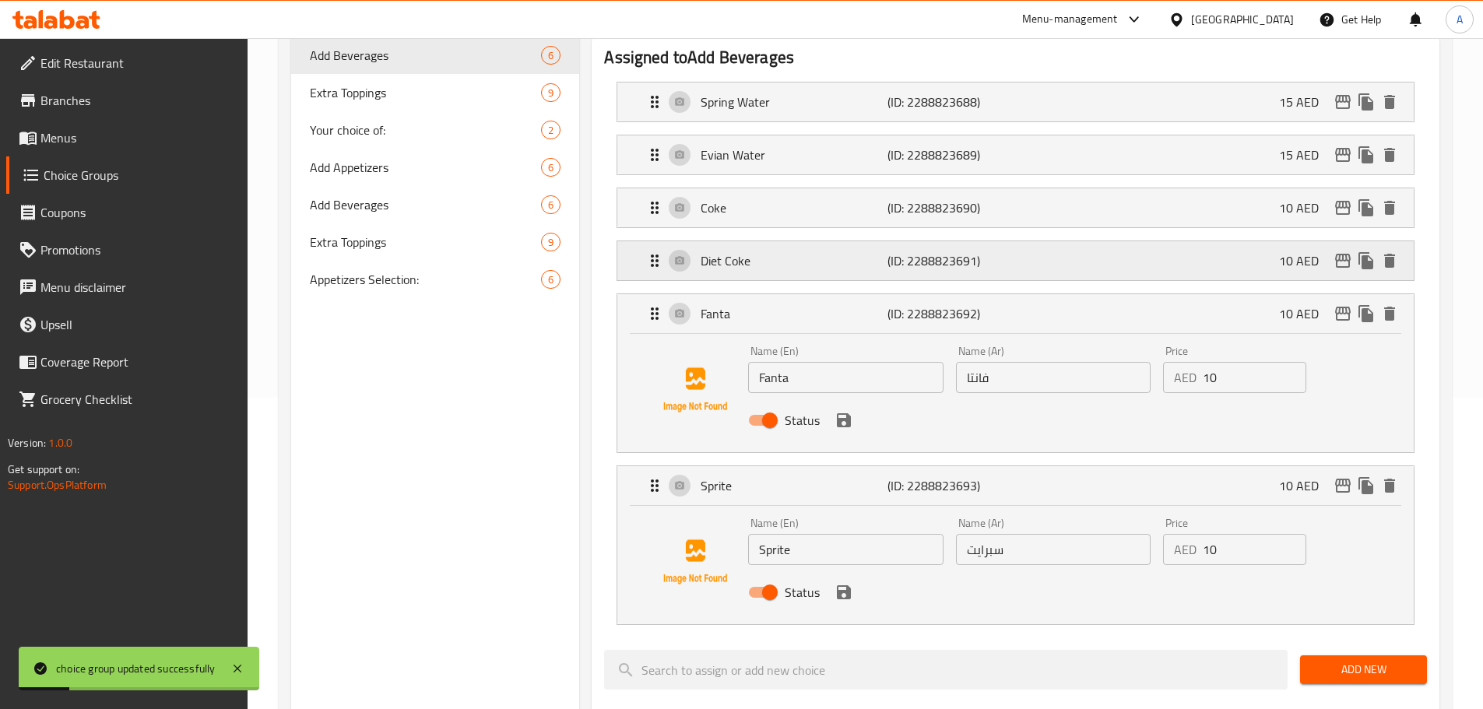
click at [821, 241] on div "Diet Coke (ID: 2288823691) 10 AED" at bounding box center [1020, 260] width 750 height 39
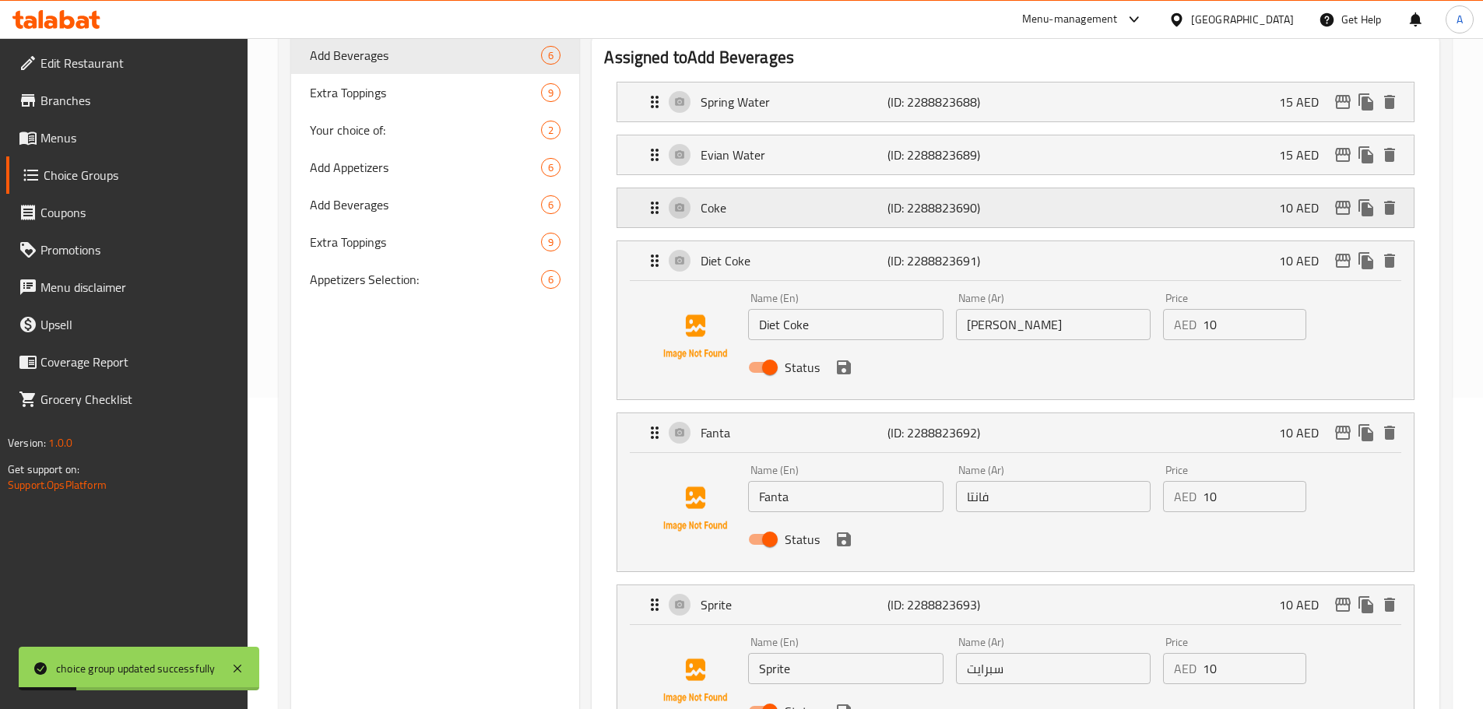
drag, startPoint x: 817, startPoint y: 183, endPoint x: 813, endPoint y: 142, distance: 40.7
click at [817, 188] on div "Coke (ID: 2288823690) 10 AED" at bounding box center [1020, 207] width 750 height 39
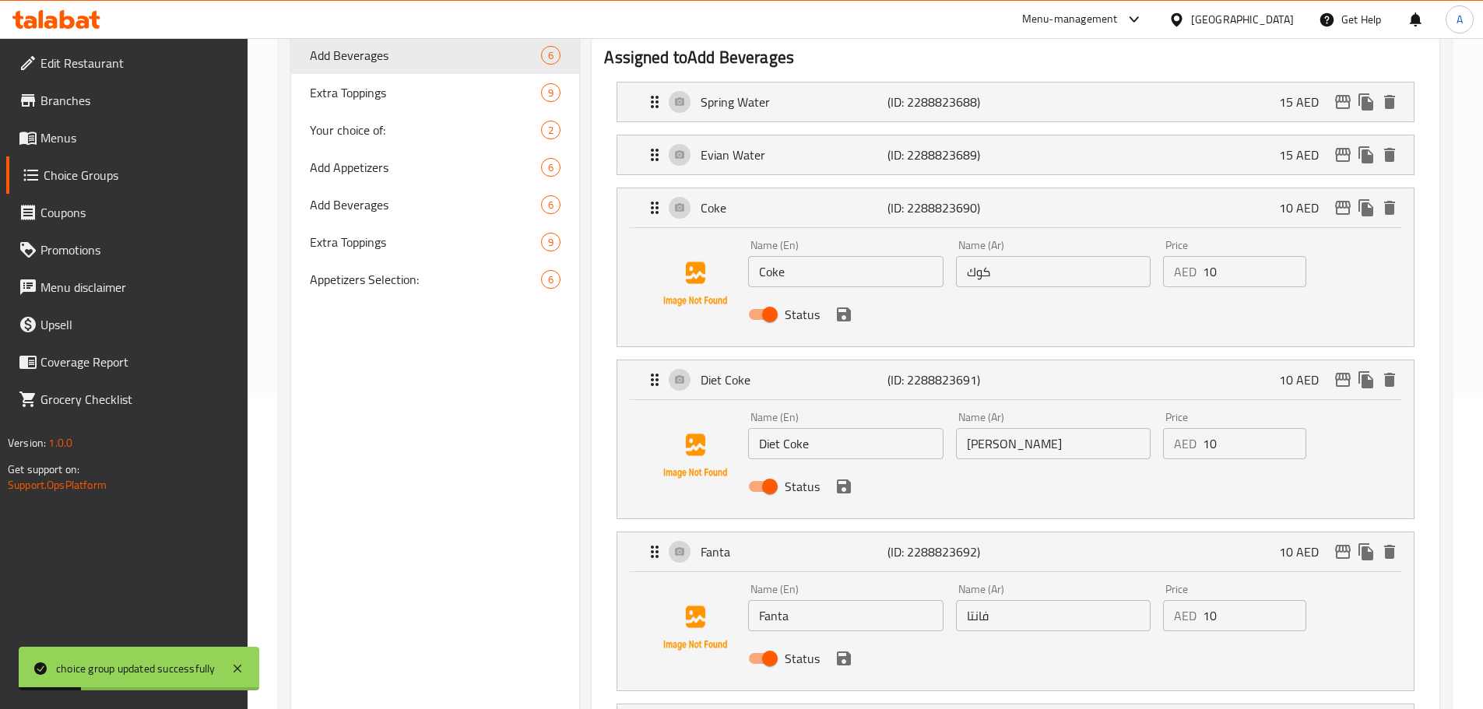
click at [812, 134] on li "Evian Water (ID: 2288823689) 15 AED Name (En) Evian Water Name (En) Name (Ar) م…" at bounding box center [1015, 154] width 823 height 53
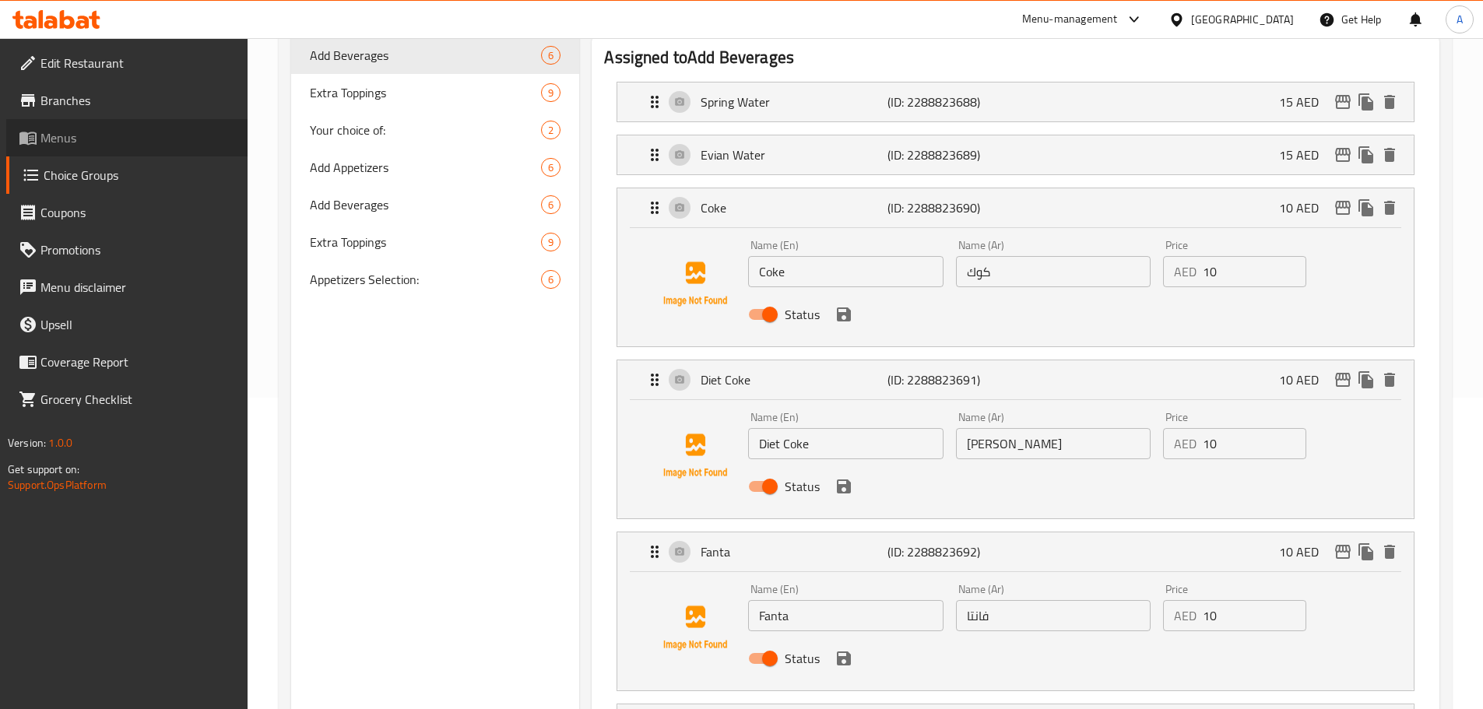
click at [126, 142] on span "Menus" at bounding box center [137, 137] width 195 height 19
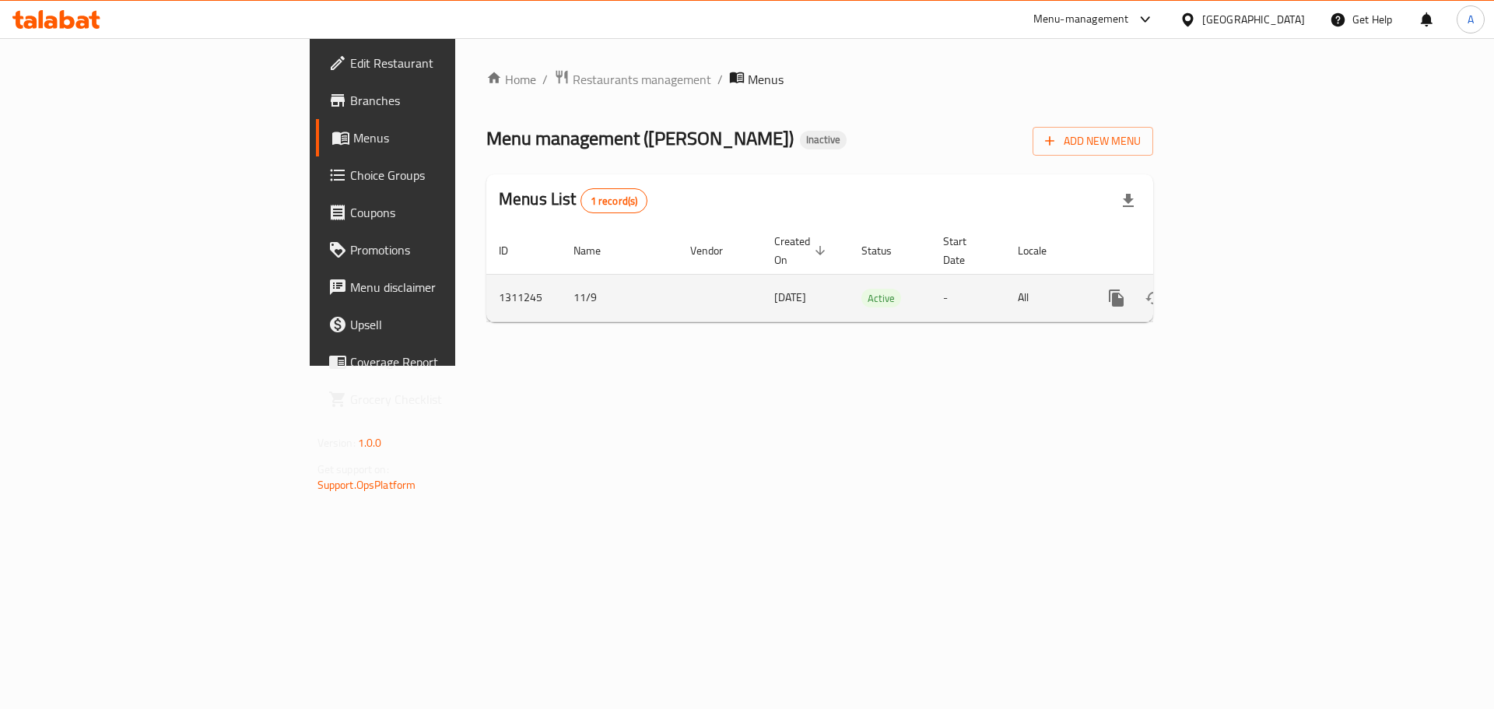
click at [1238, 289] on icon "enhanced table" at bounding box center [1229, 298] width 19 height 19
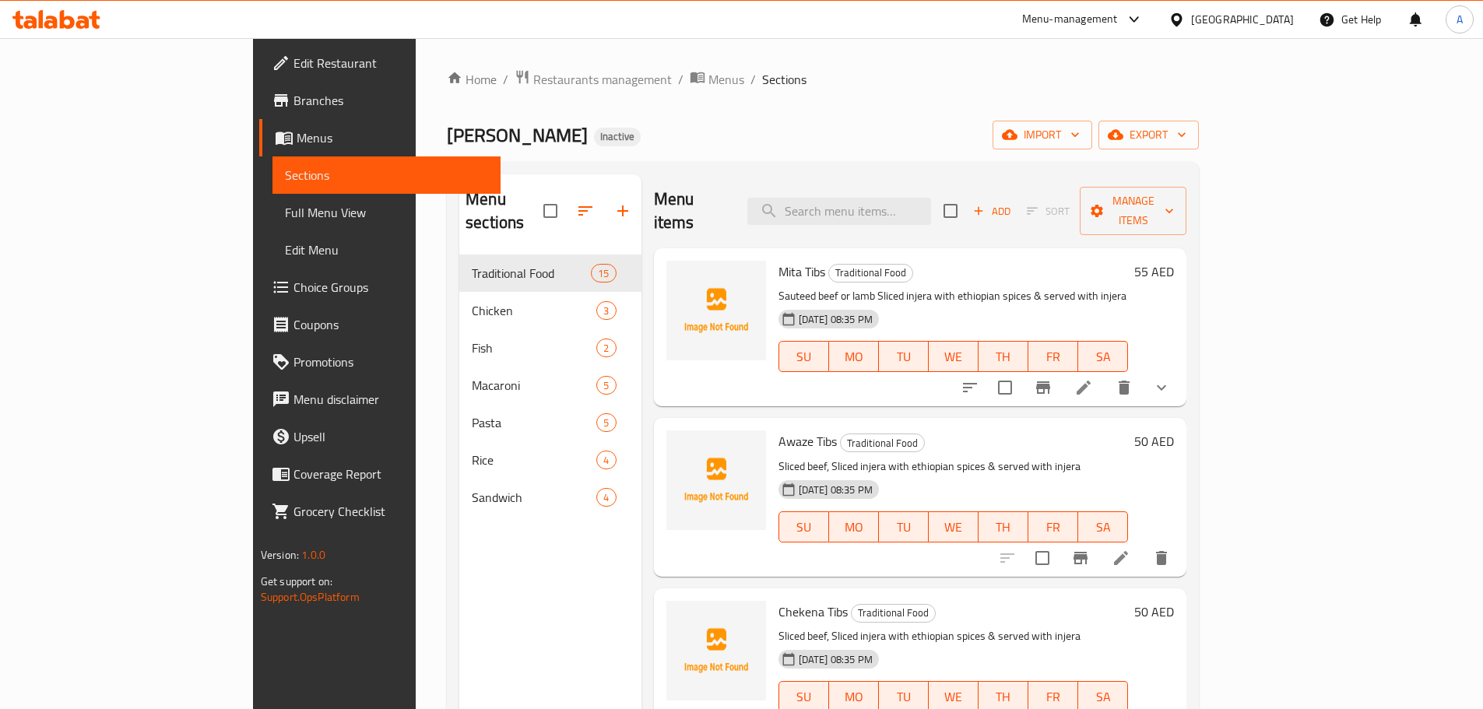
scroll to position [156, 0]
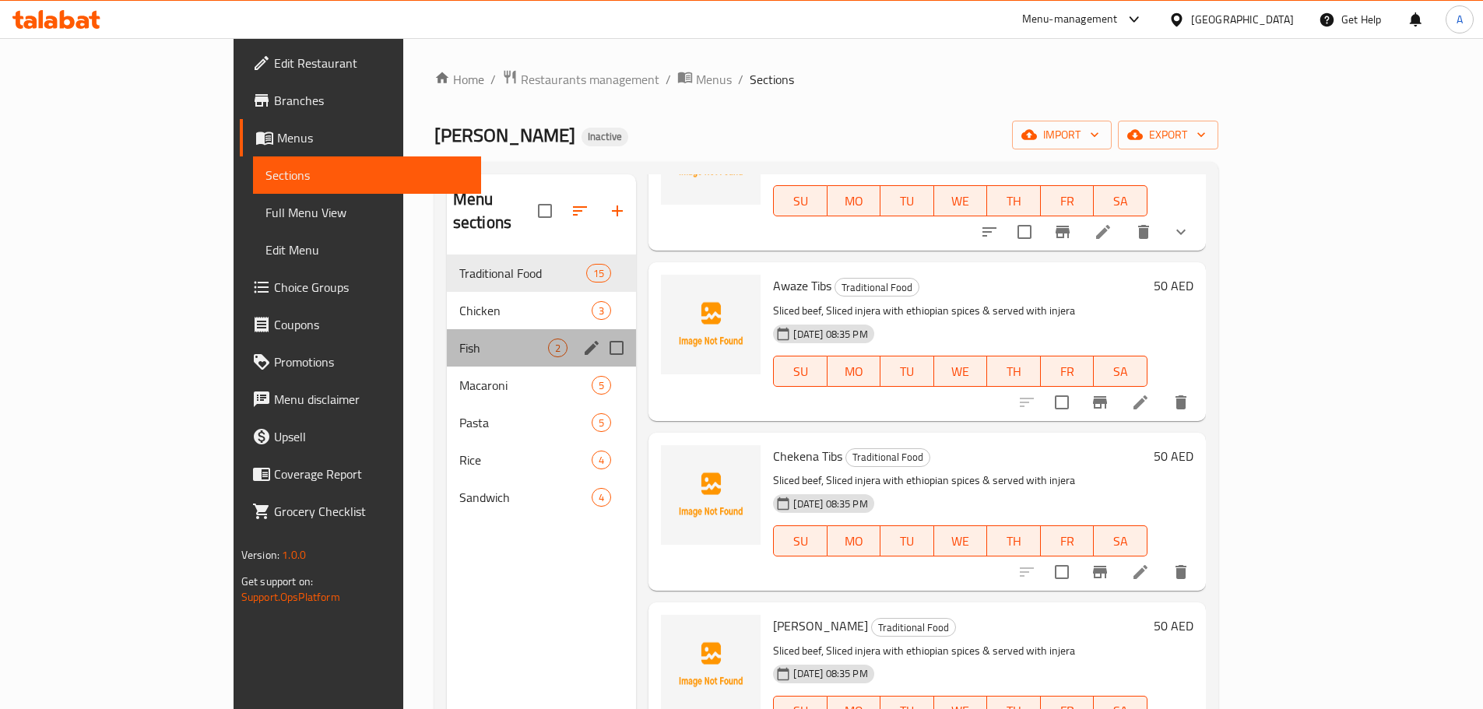
click at [447, 329] on div "Fish 2" at bounding box center [542, 347] width 190 height 37
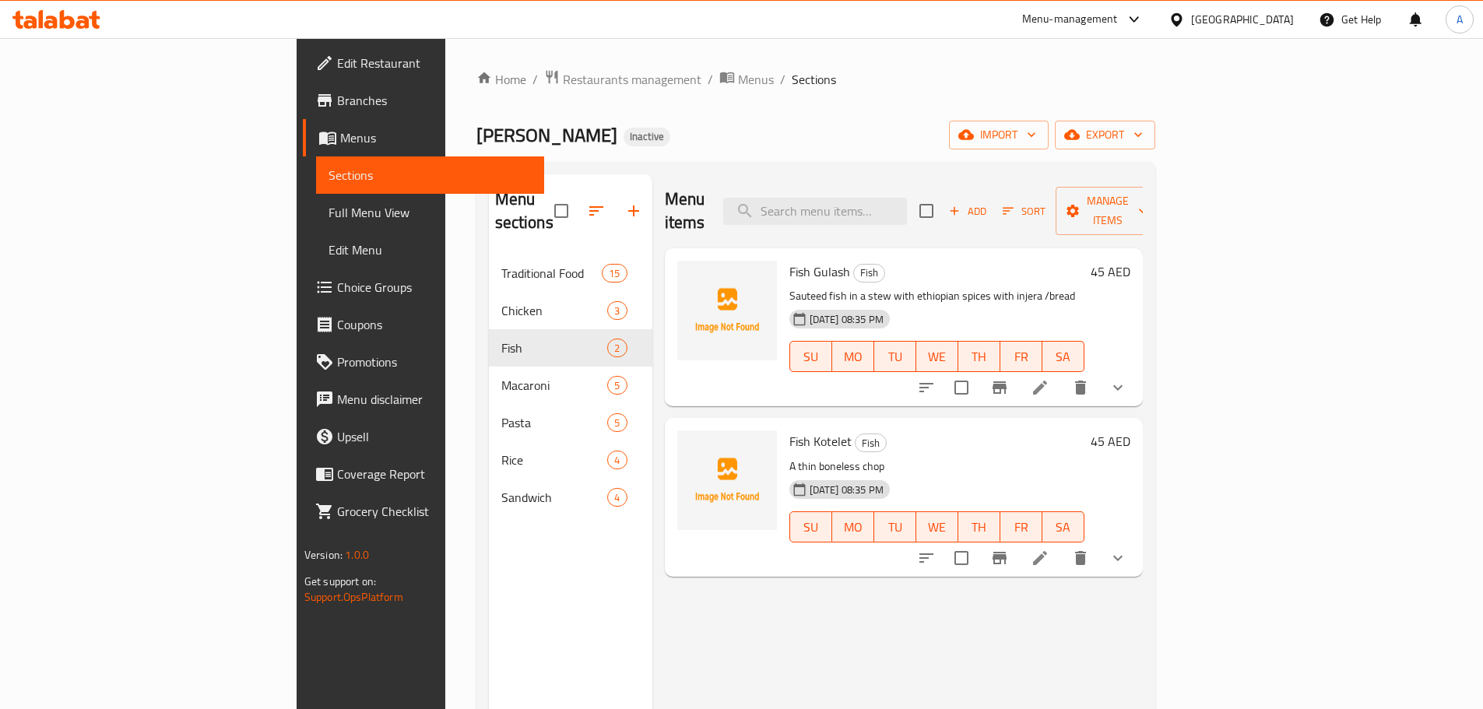
scroll to position [156, 0]
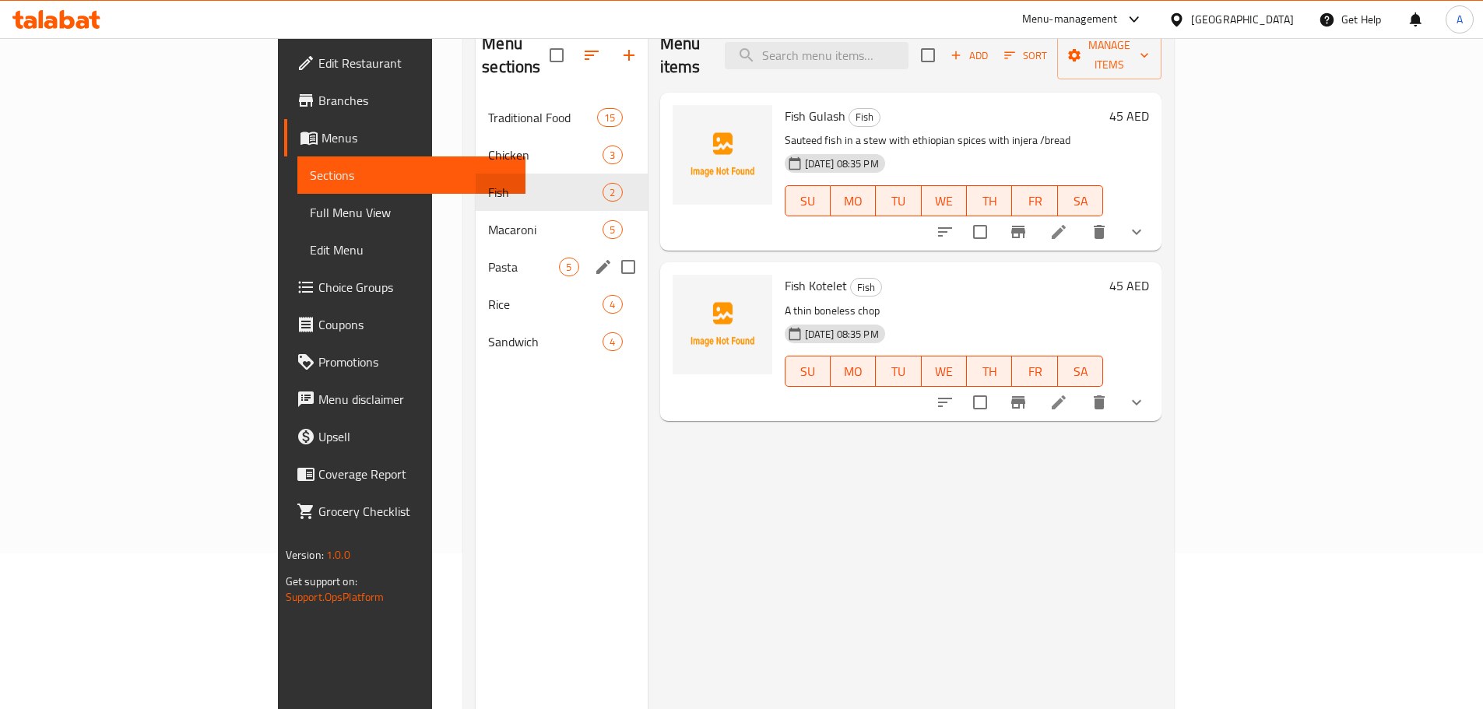
click at [476, 248] on div "Pasta 5" at bounding box center [561, 266] width 171 height 37
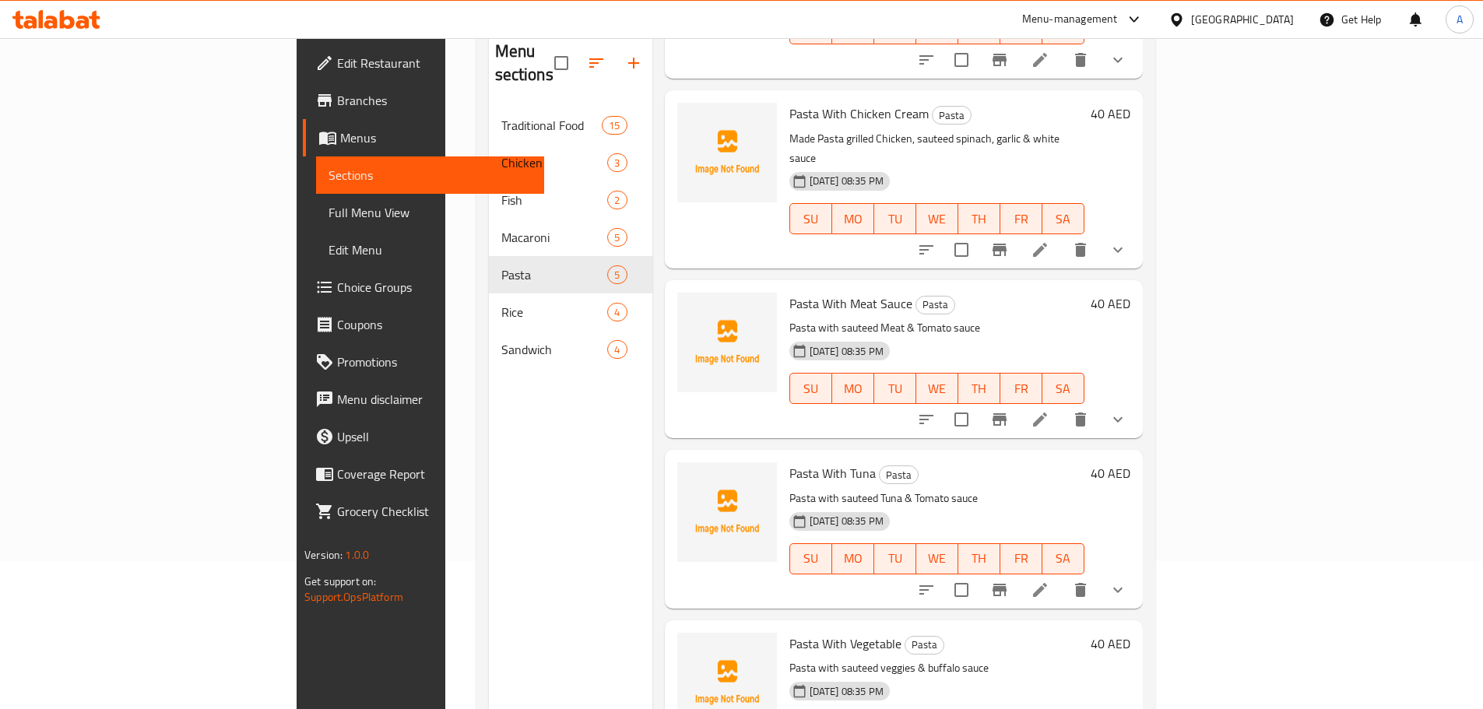
scroll to position [218, 0]
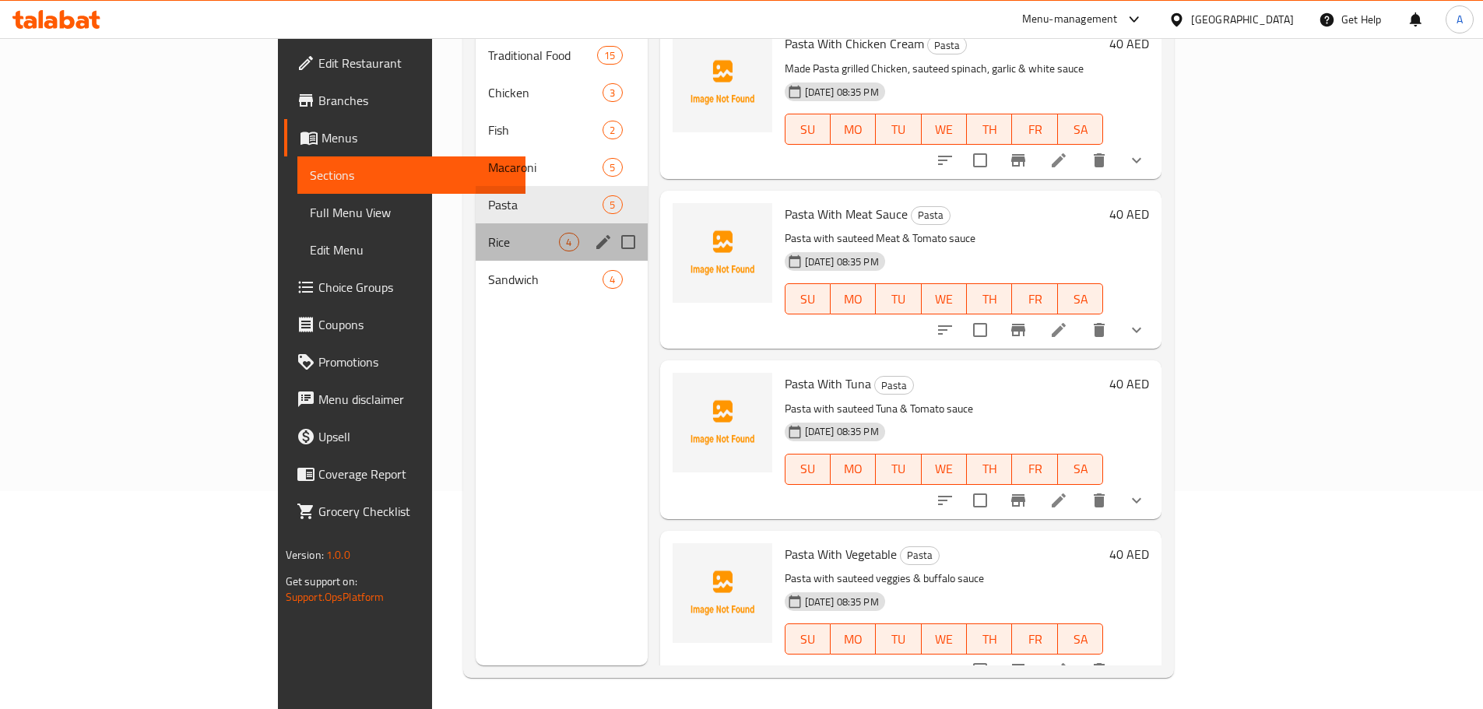
click at [476, 223] on div "Rice 4" at bounding box center [561, 241] width 171 height 37
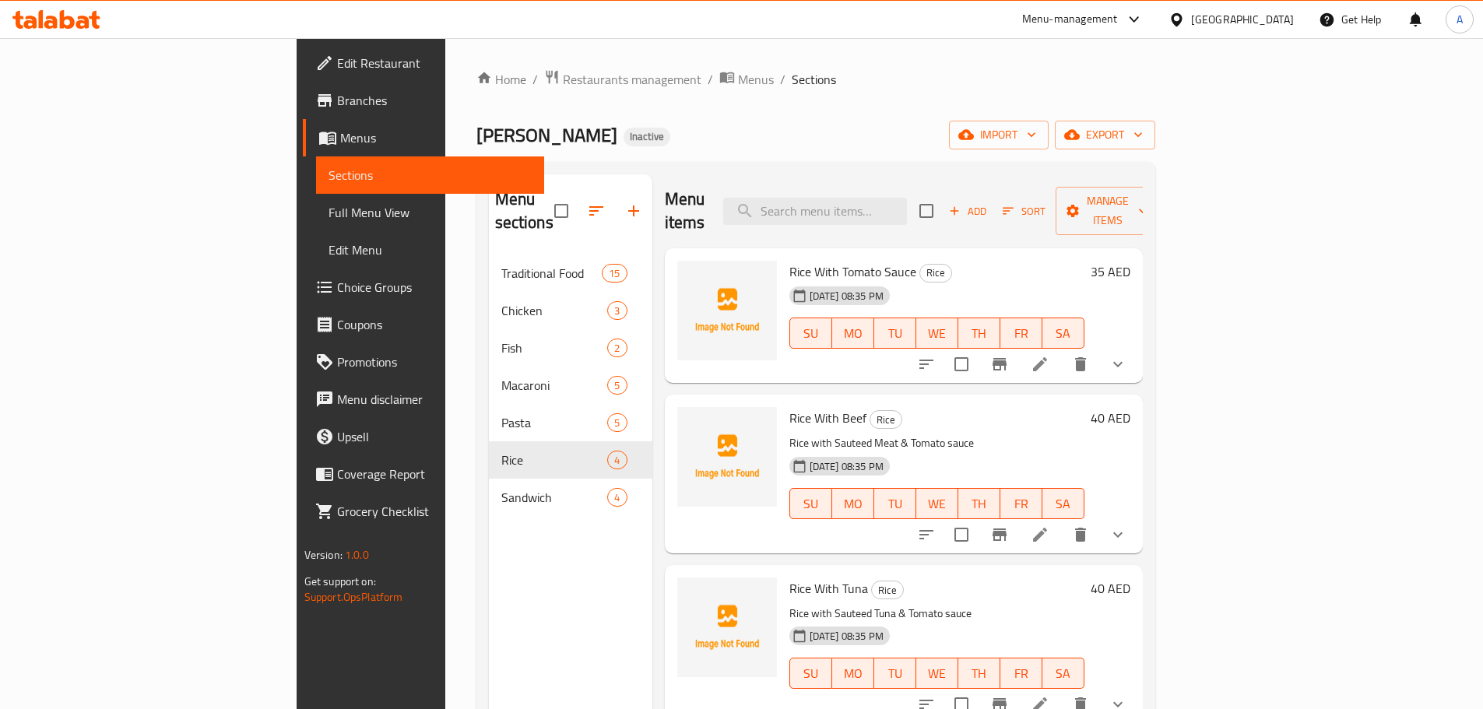
scroll to position [218, 0]
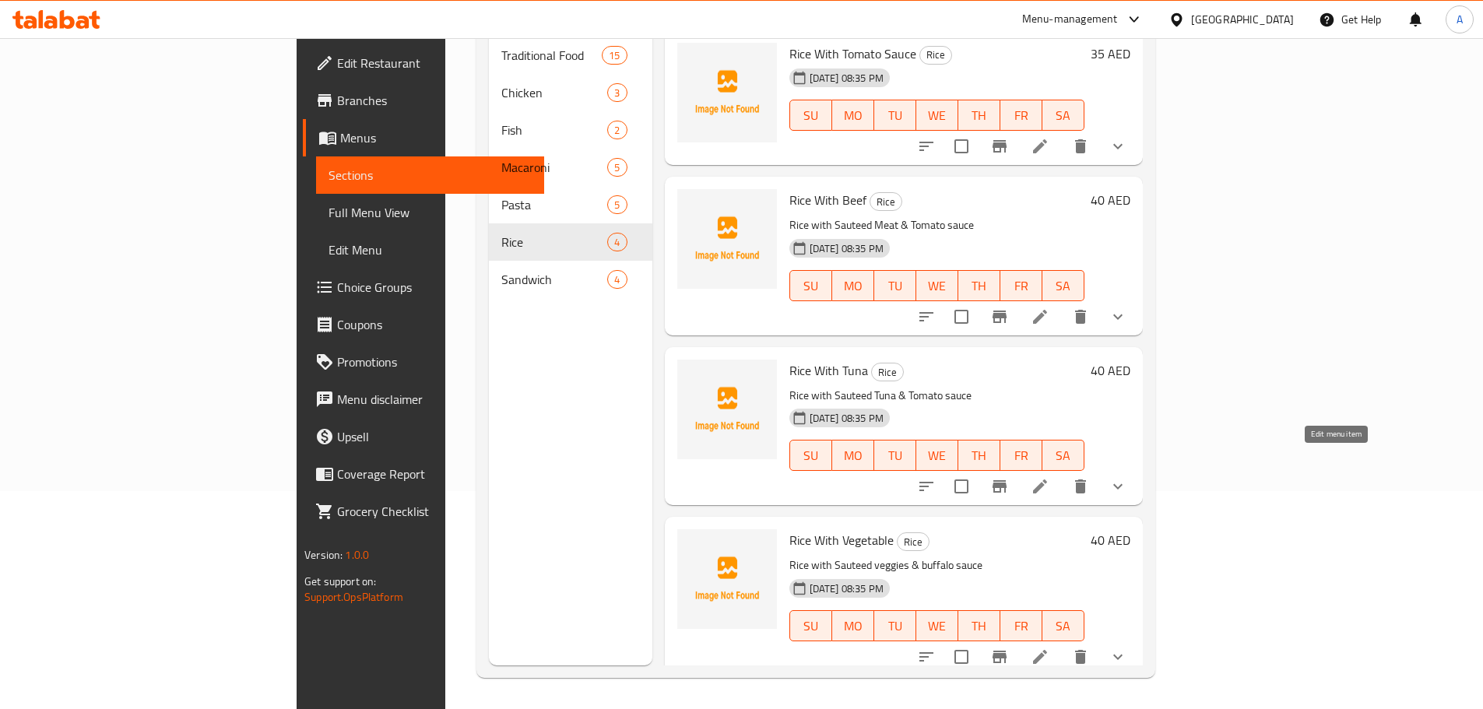
drag, startPoint x: 1346, startPoint y: 455, endPoint x: 1338, endPoint y: 461, distance: 9.5
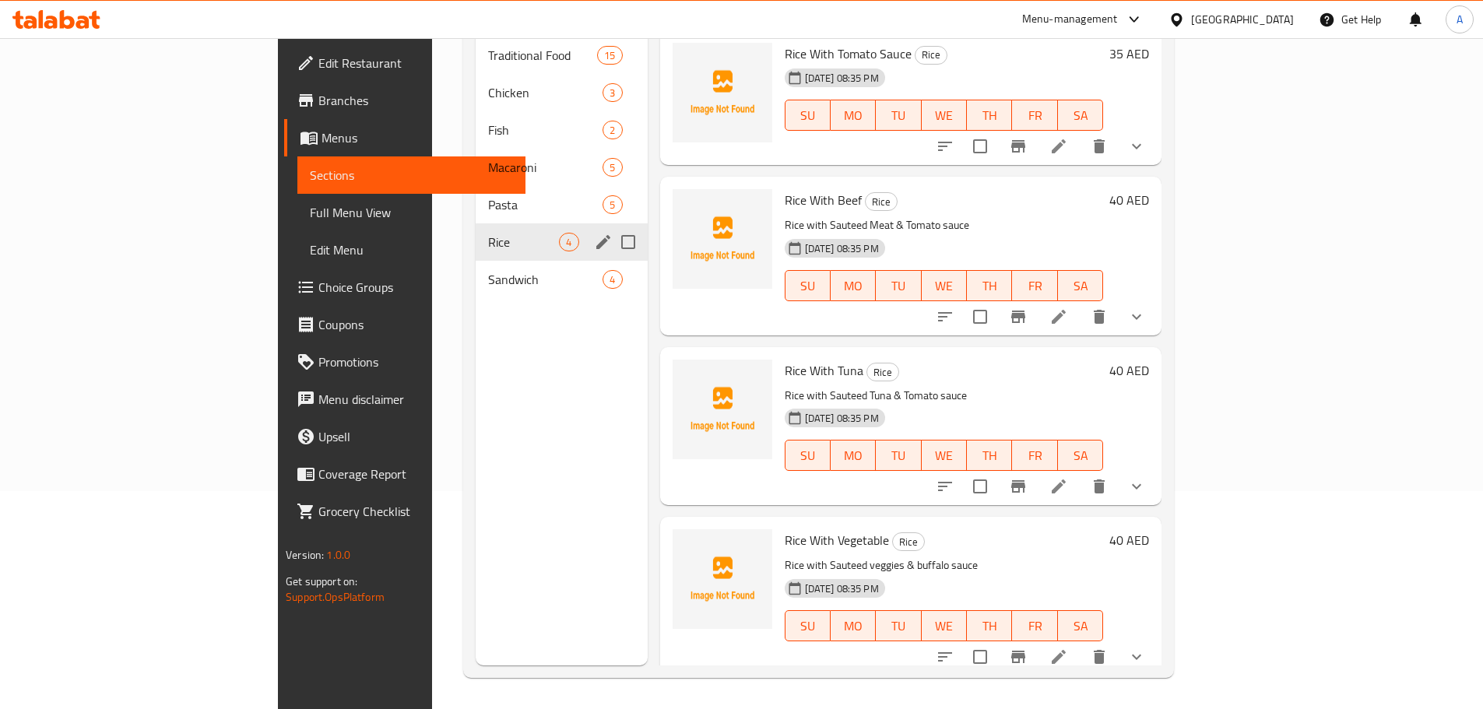
click at [476, 223] on div "Rice 4" at bounding box center [561, 241] width 171 height 37
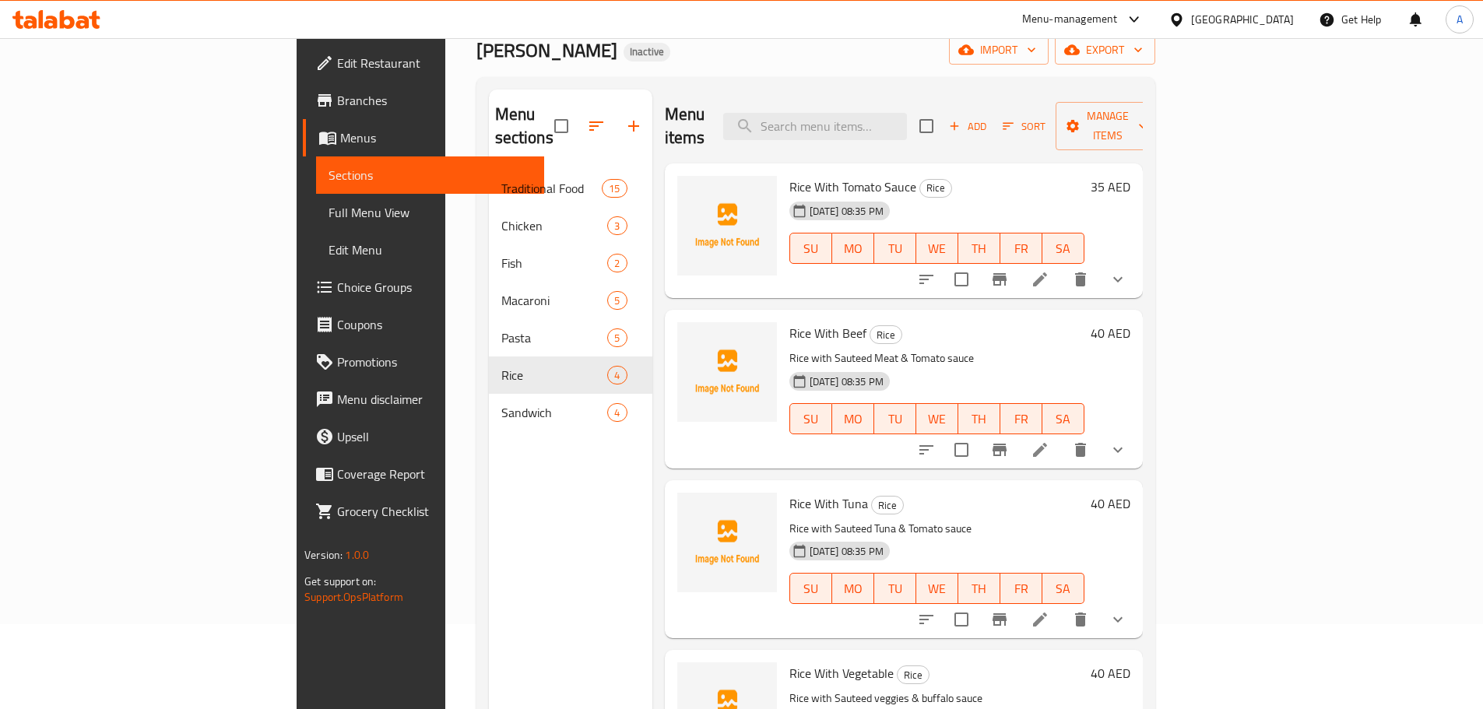
scroll to position [0, 0]
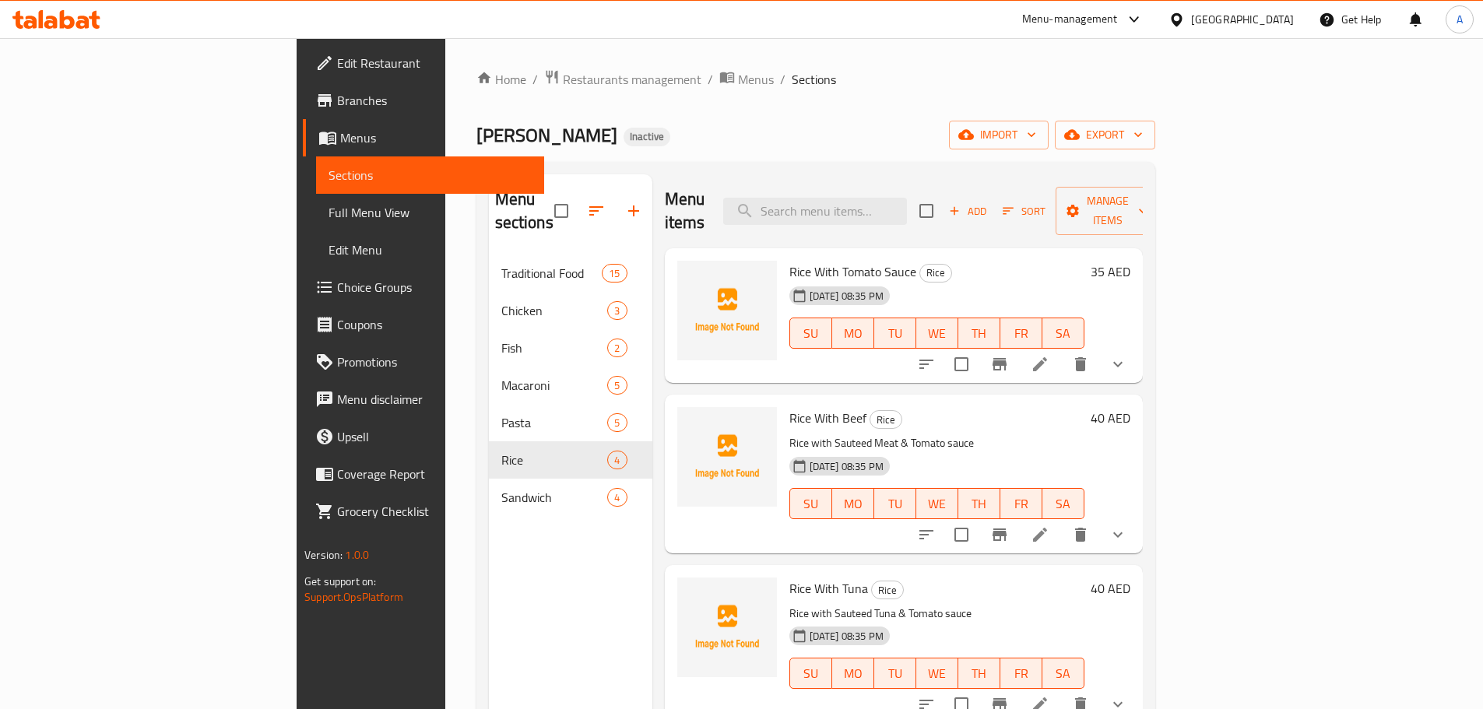
click at [1155, 119] on div "Home / Restaurants management / Menus / Sections Fidel Lounge Inactive import e…" at bounding box center [815, 482] width 679 height 827
click at [1143, 129] on span "export" at bounding box center [1104, 134] width 75 height 19
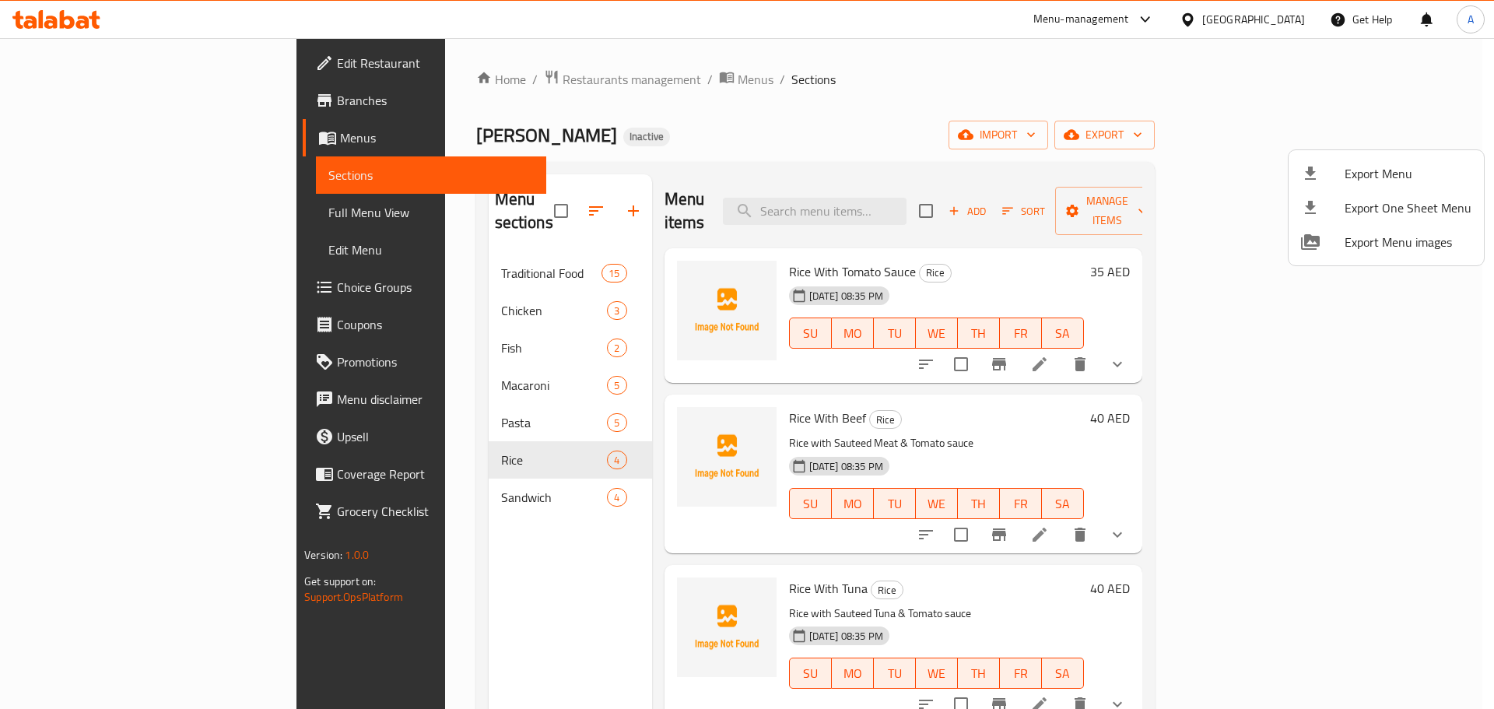
click at [1356, 168] on span "Export Menu" at bounding box center [1408, 173] width 127 height 19
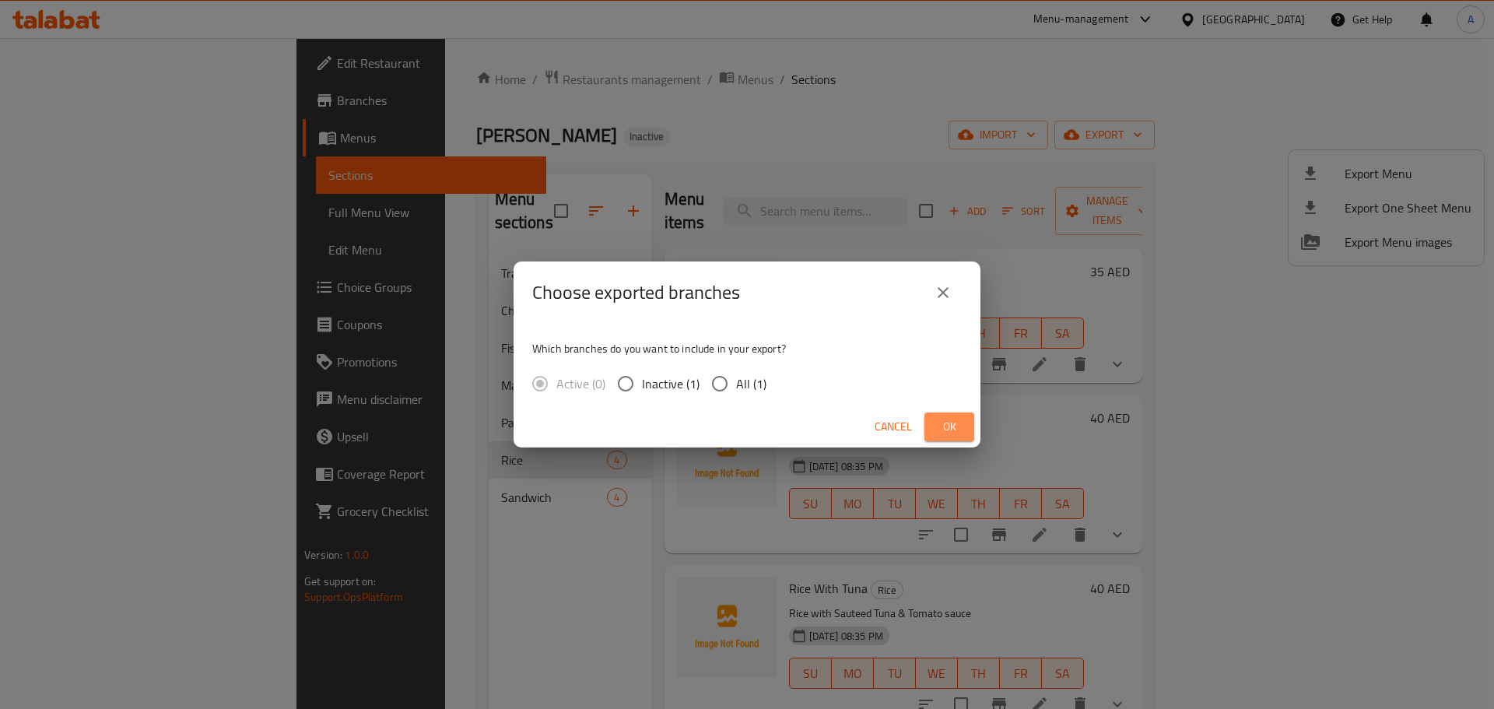
click at [967, 415] on button "Ok" at bounding box center [950, 427] width 50 height 29
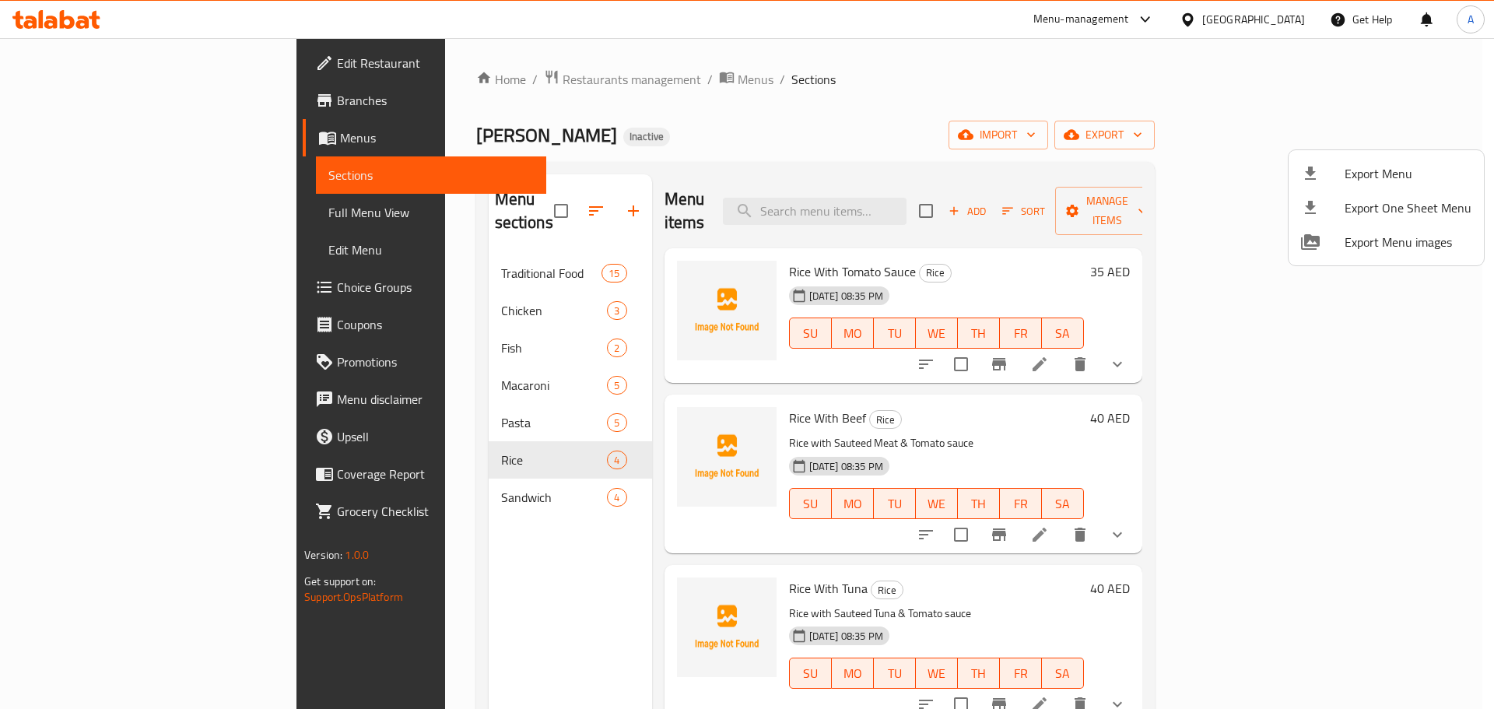
click at [116, 214] on div at bounding box center [747, 354] width 1494 height 709
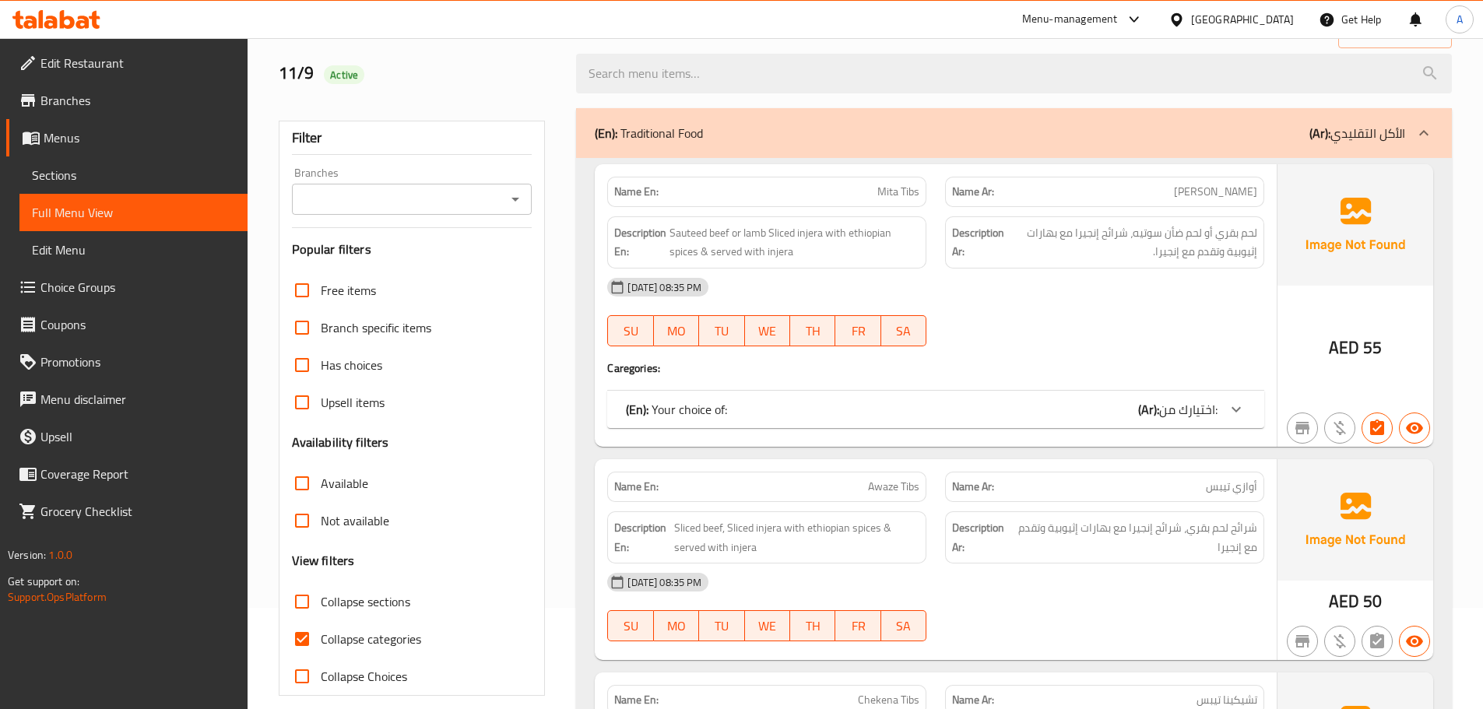
scroll to position [233, 0]
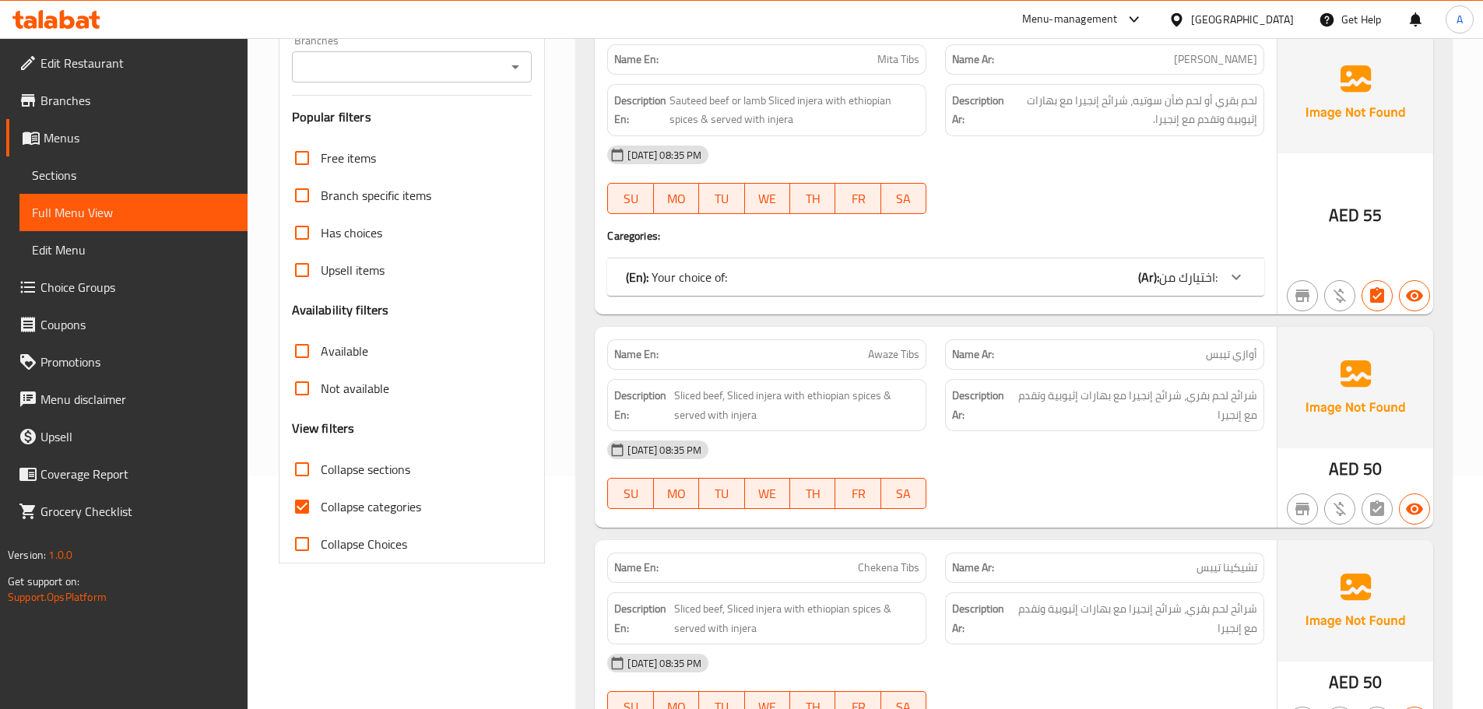
click at [318, 452] on input "Collapse sections" at bounding box center [301, 469] width 37 height 37
checkbox input "true"
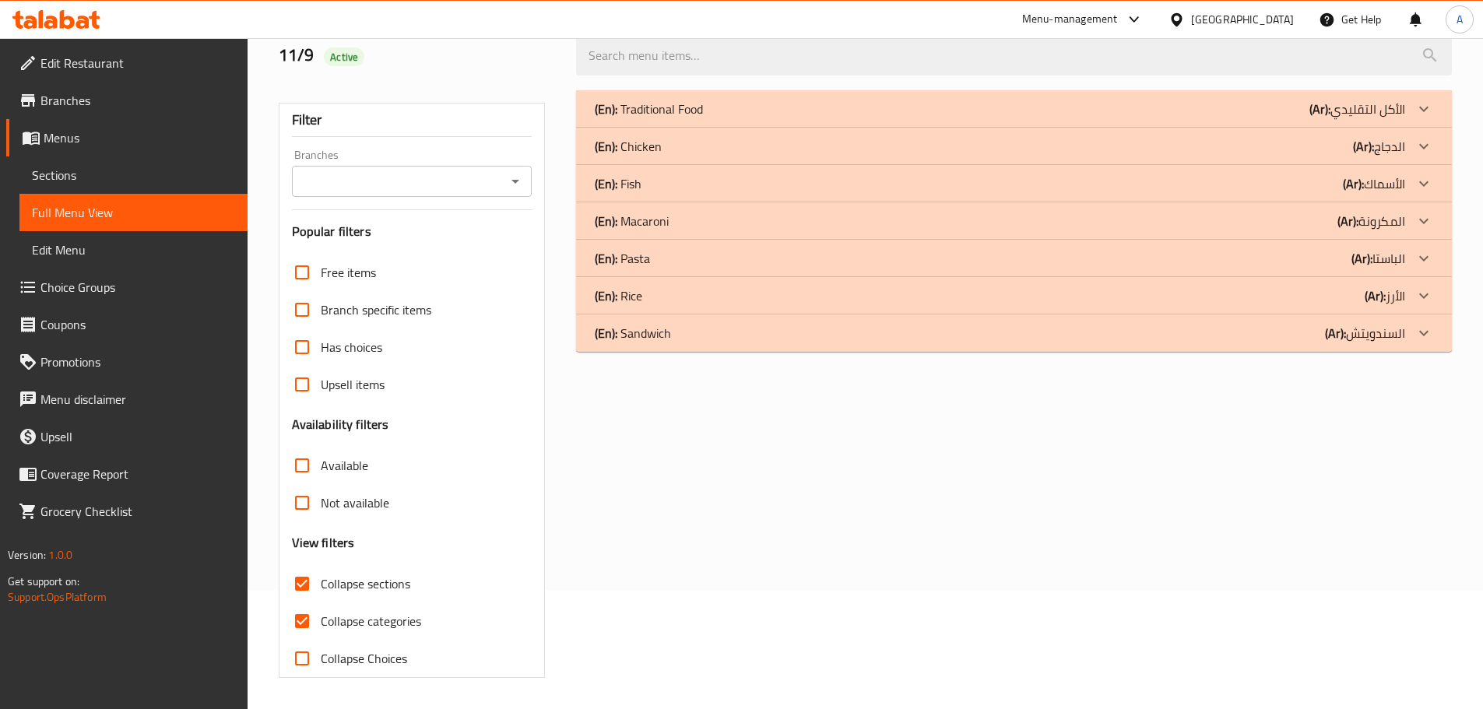
scroll to position [119, 0]
click at [657, 143] on p "(En): Chicken" at bounding box center [628, 146] width 67 height 19
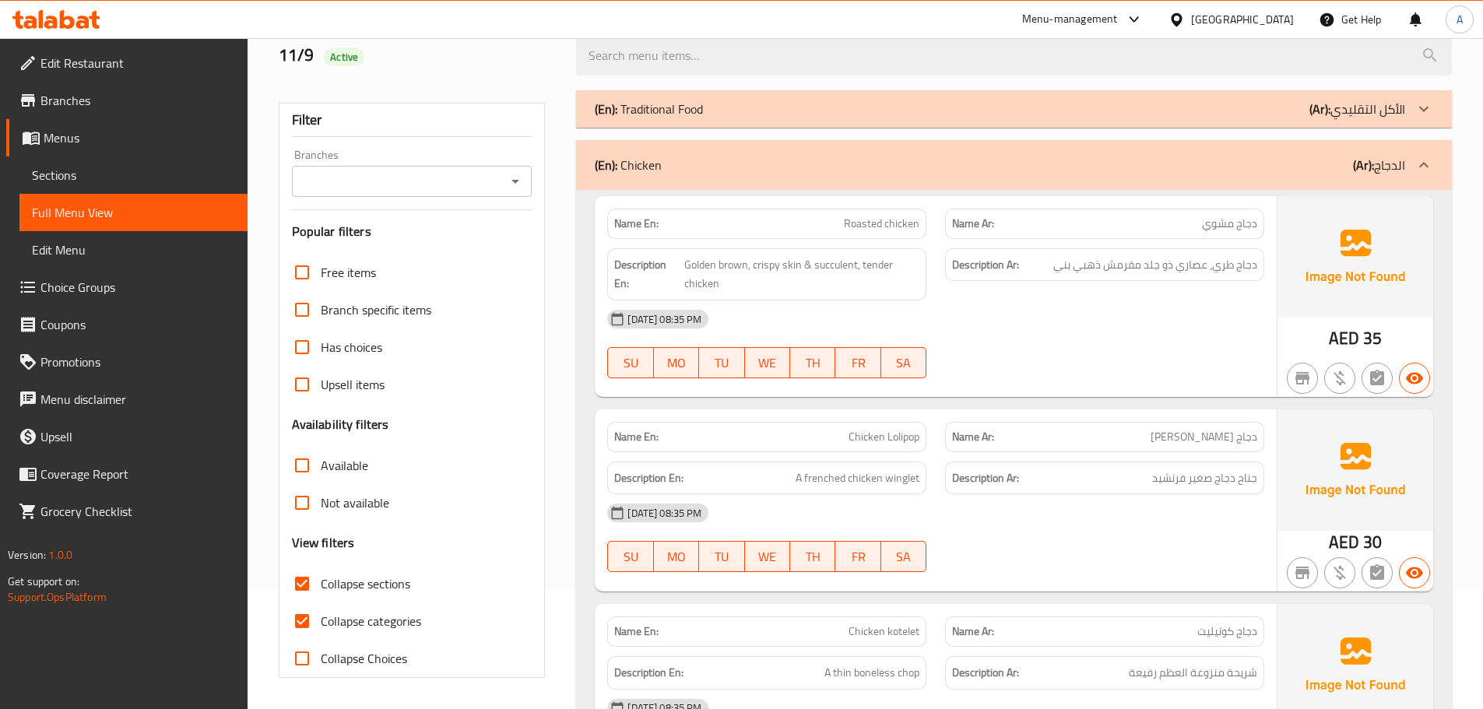
click at [903, 221] on span "Roasted chicken" at bounding box center [881, 224] width 75 height 16
copy span "chicken"
click at [822, 147] on div "(En): Chicken (Ar): الدجاج" at bounding box center [1014, 165] width 876 height 50
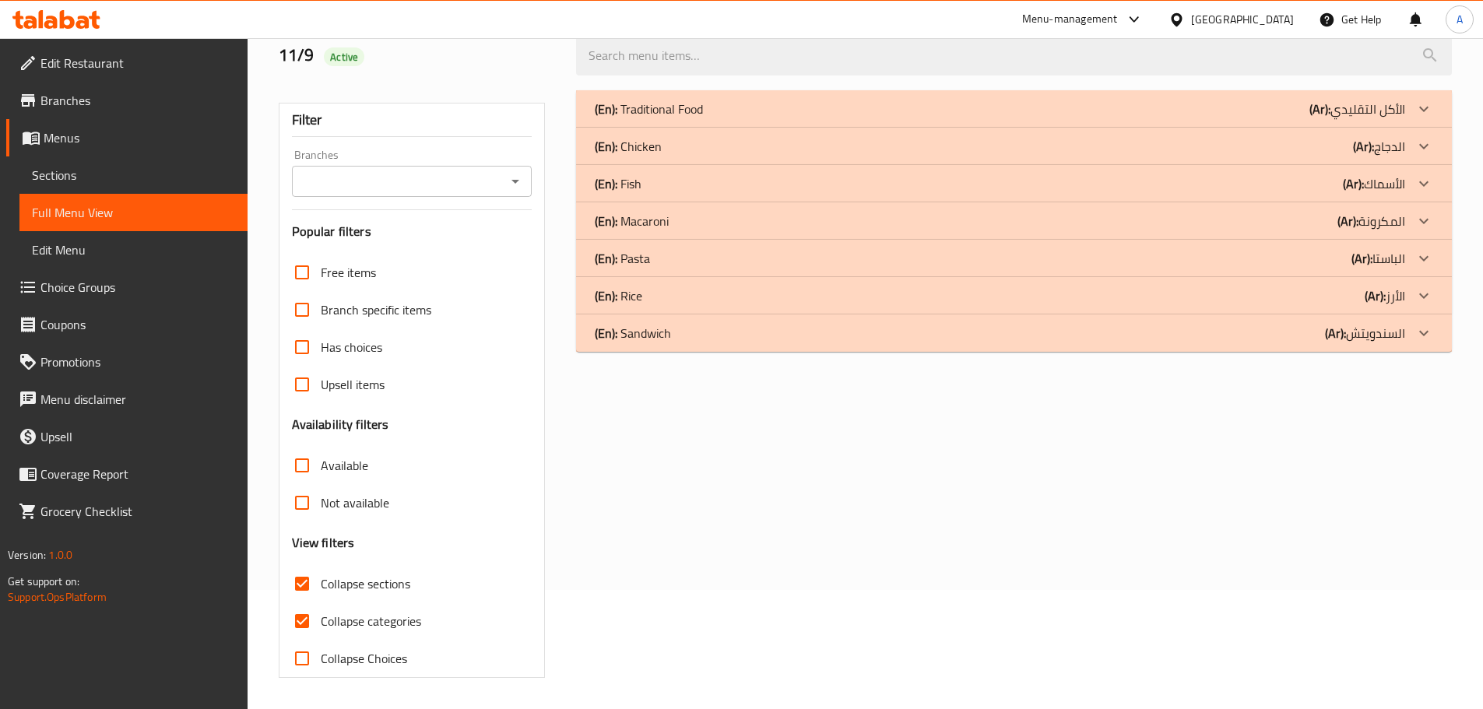
click at [719, 321] on div "(En): Sandwich (Ar): السندويتش" at bounding box center [1014, 332] width 876 height 37
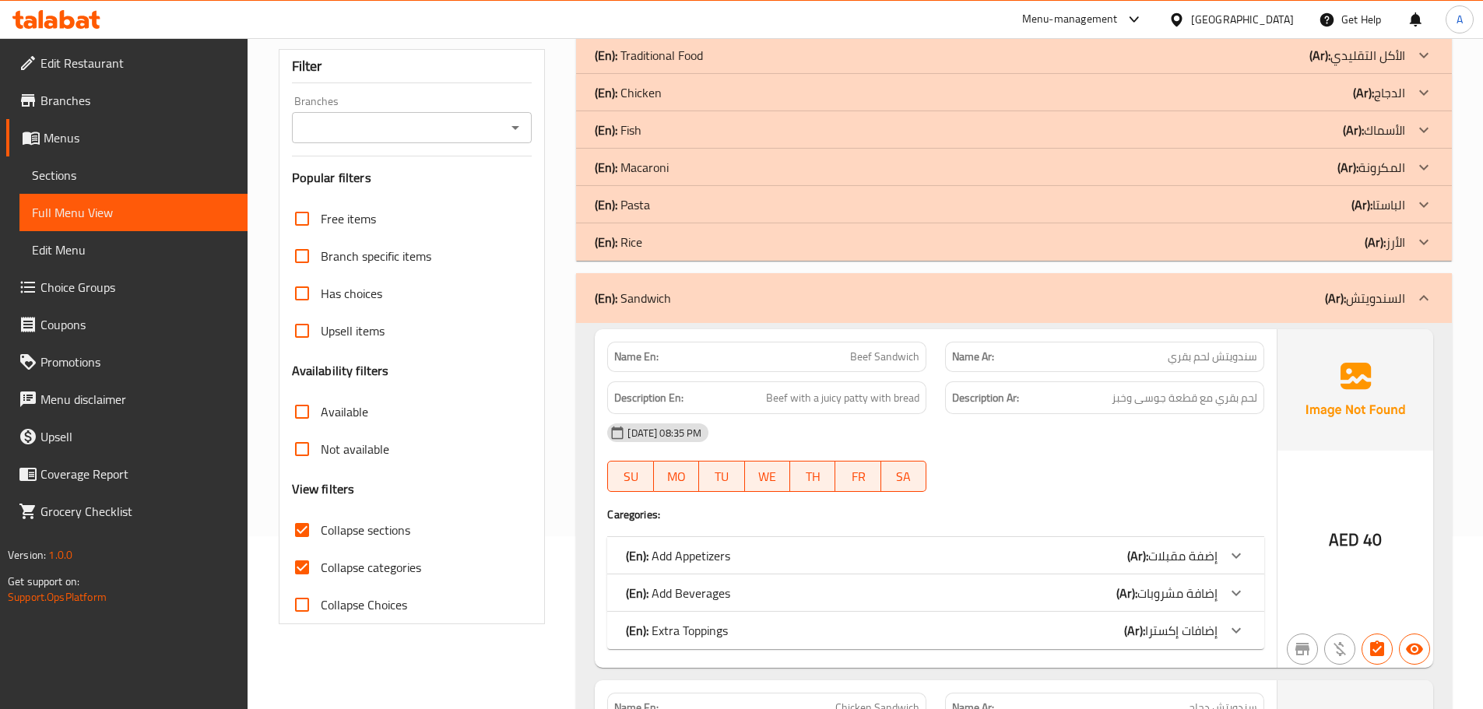
scroll to position [275, 0]
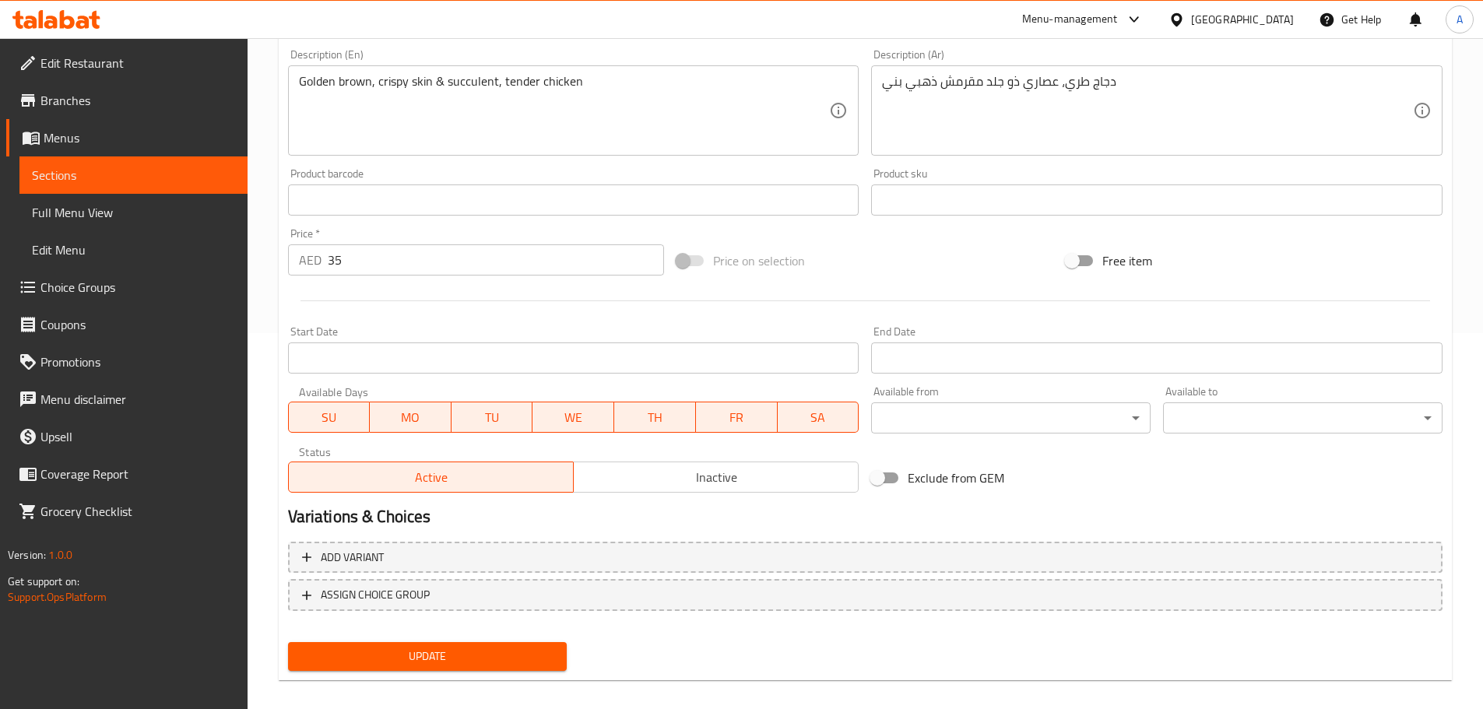
scroll to position [389, 0]
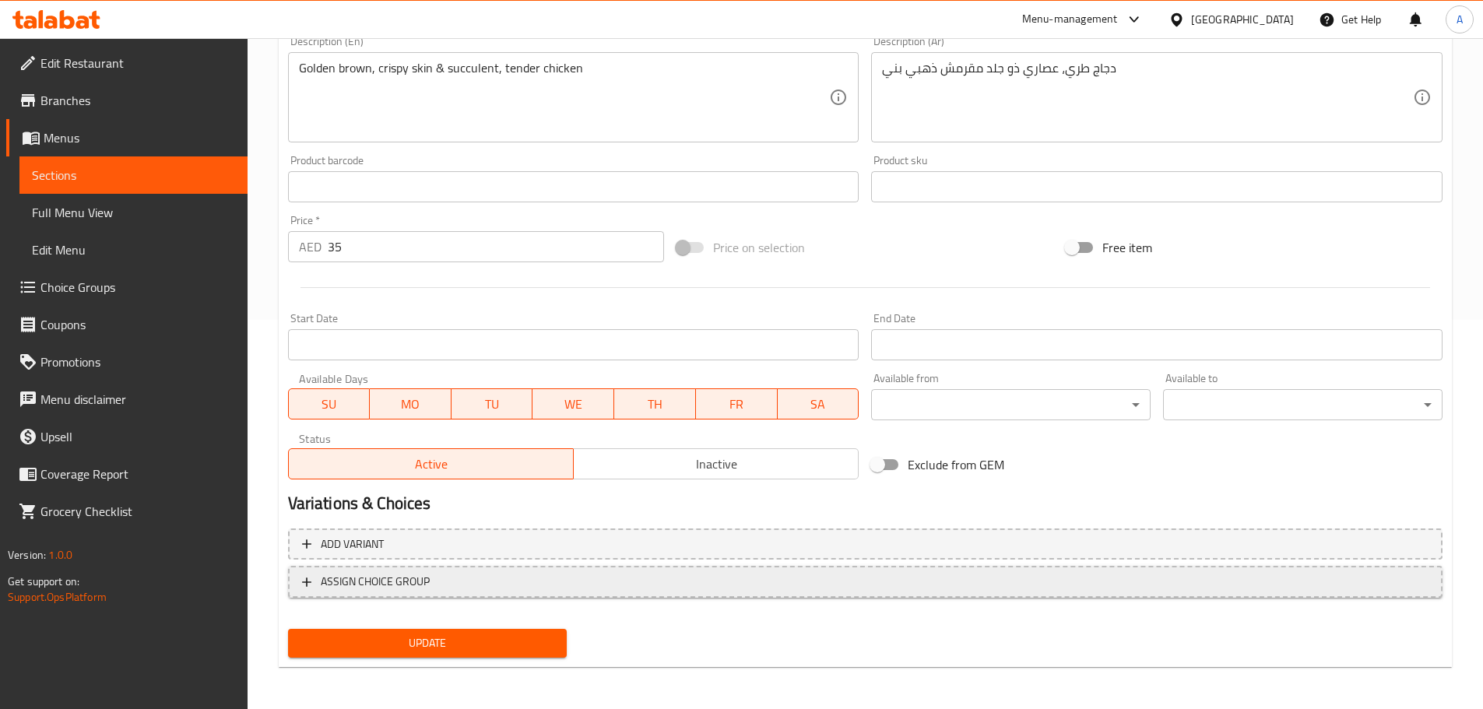
click at [423, 575] on span "ASSIGN CHOICE GROUP" at bounding box center [375, 581] width 109 height 19
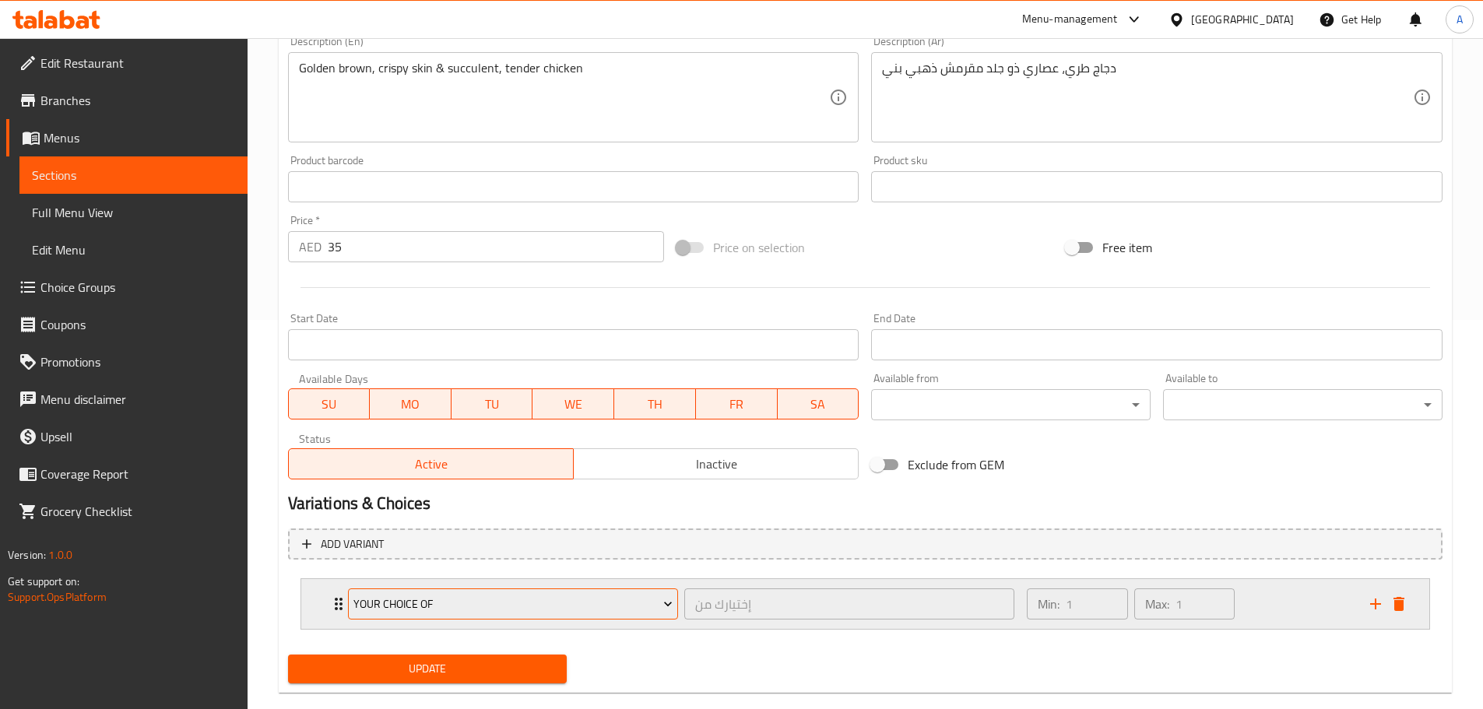
scroll to position [416, 0]
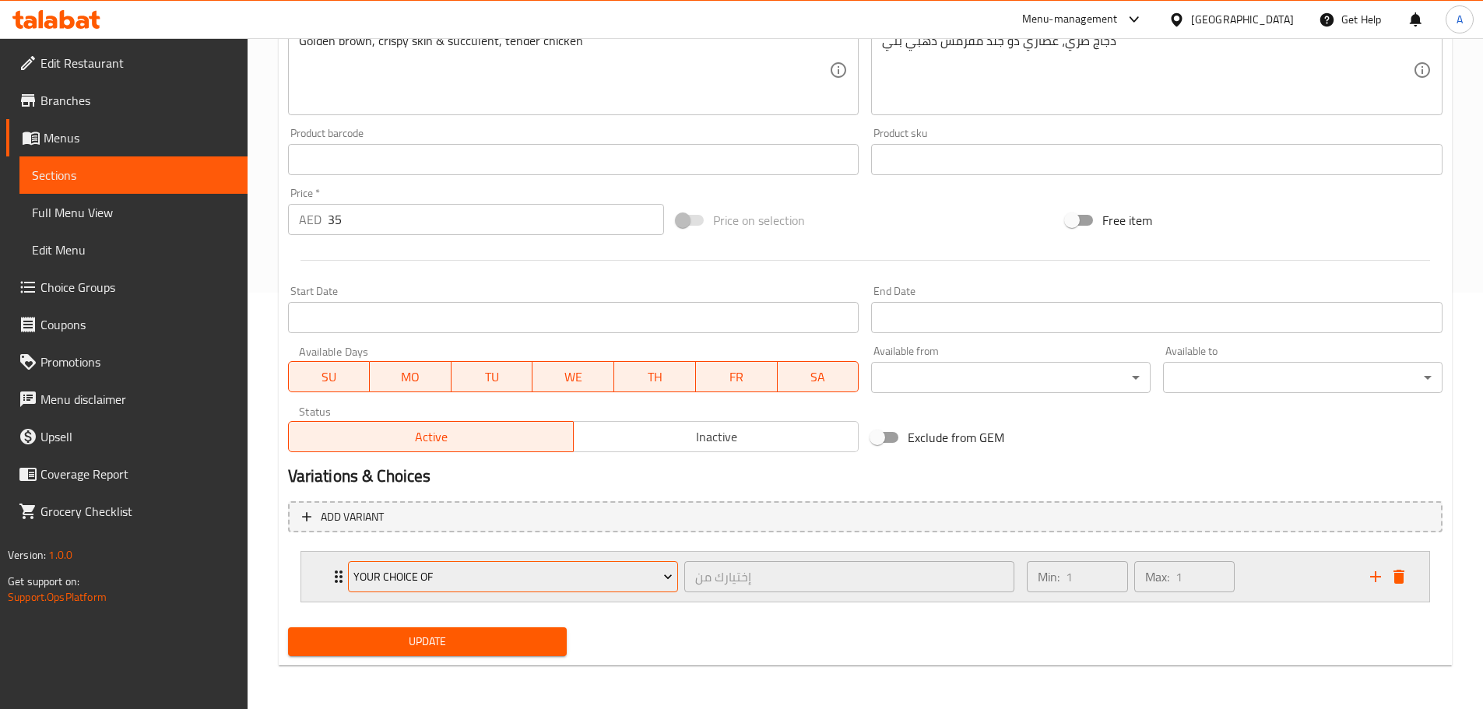
click at [446, 562] on button "Your choice of" at bounding box center [513, 576] width 330 height 31
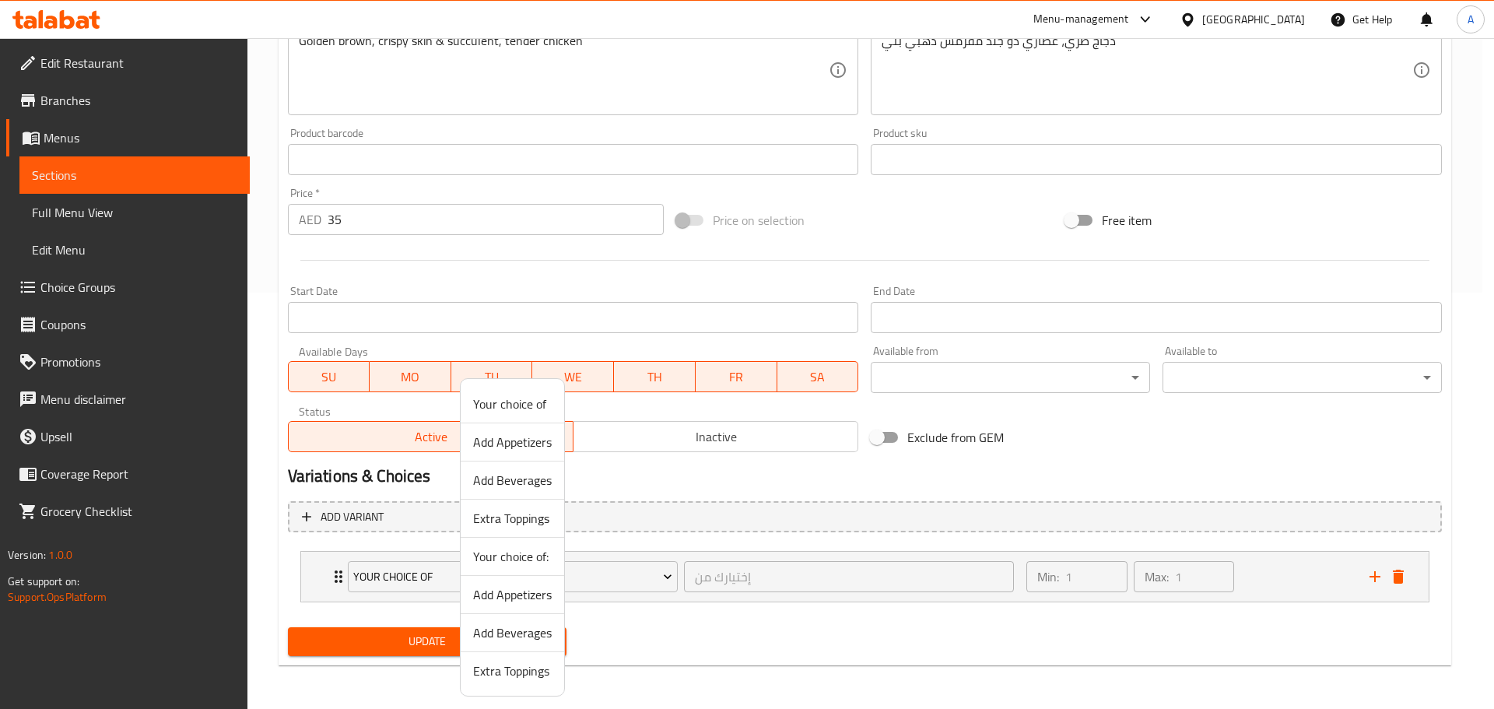
click at [533, 486] on span "Add Beverages" at bounding box center [512, 480] width 79 height 19
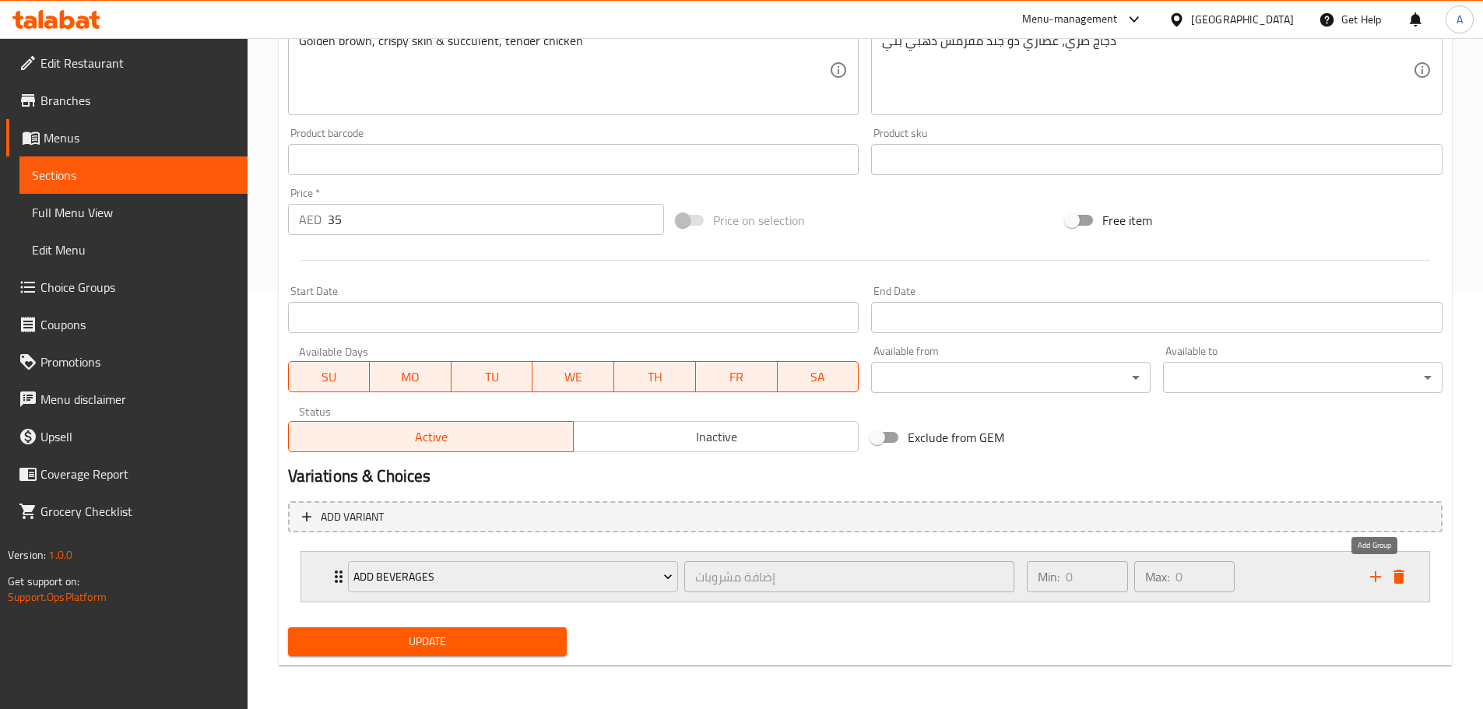
drag, startPoint x: 1371, startPoint y: 574, endPoint x: 957, endPoint y: 567, distance: 413.3
click at [1371, 573] on icon "add" at bounding box center [1375, 576] width 19 height 19
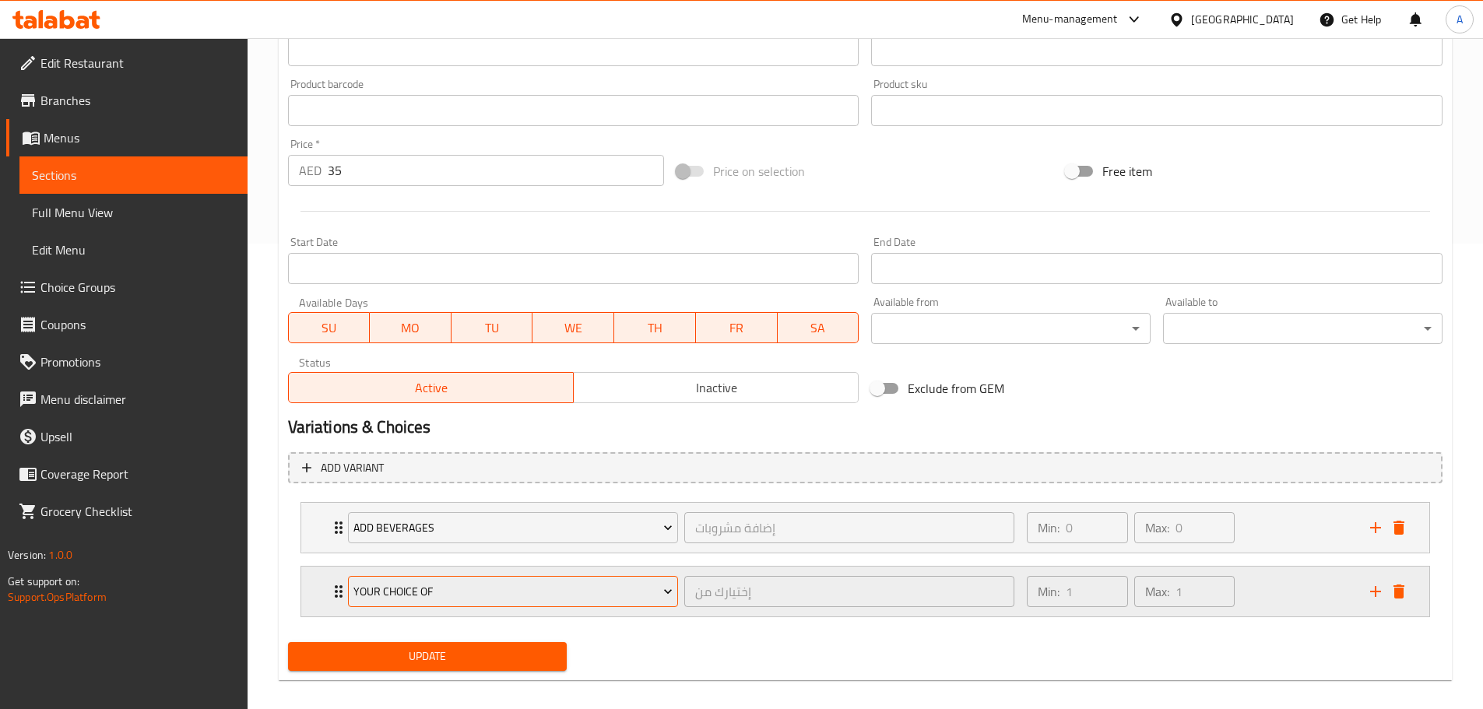
scroll to position [480, 0]
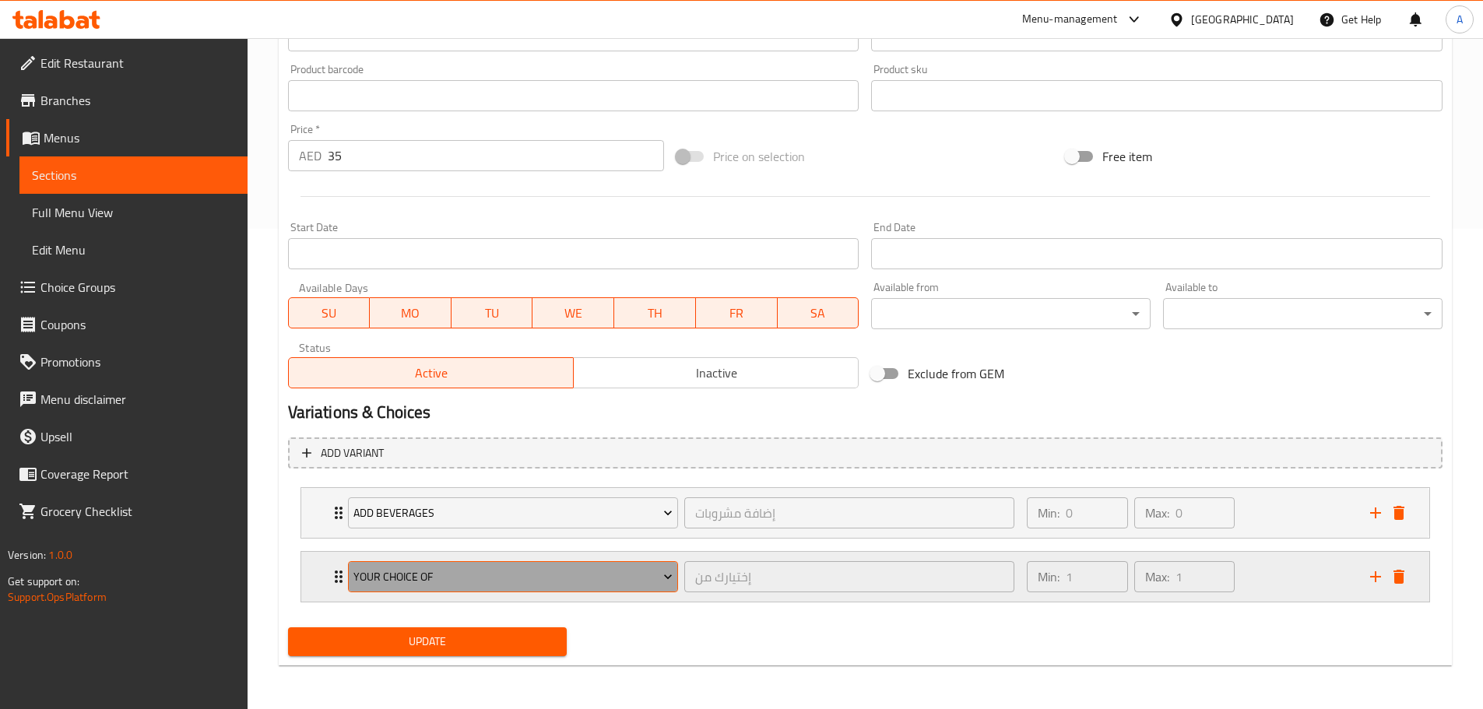
click at [477, 585] on button "Your choice of" at bounding box center [513, 576] width 330 height 31
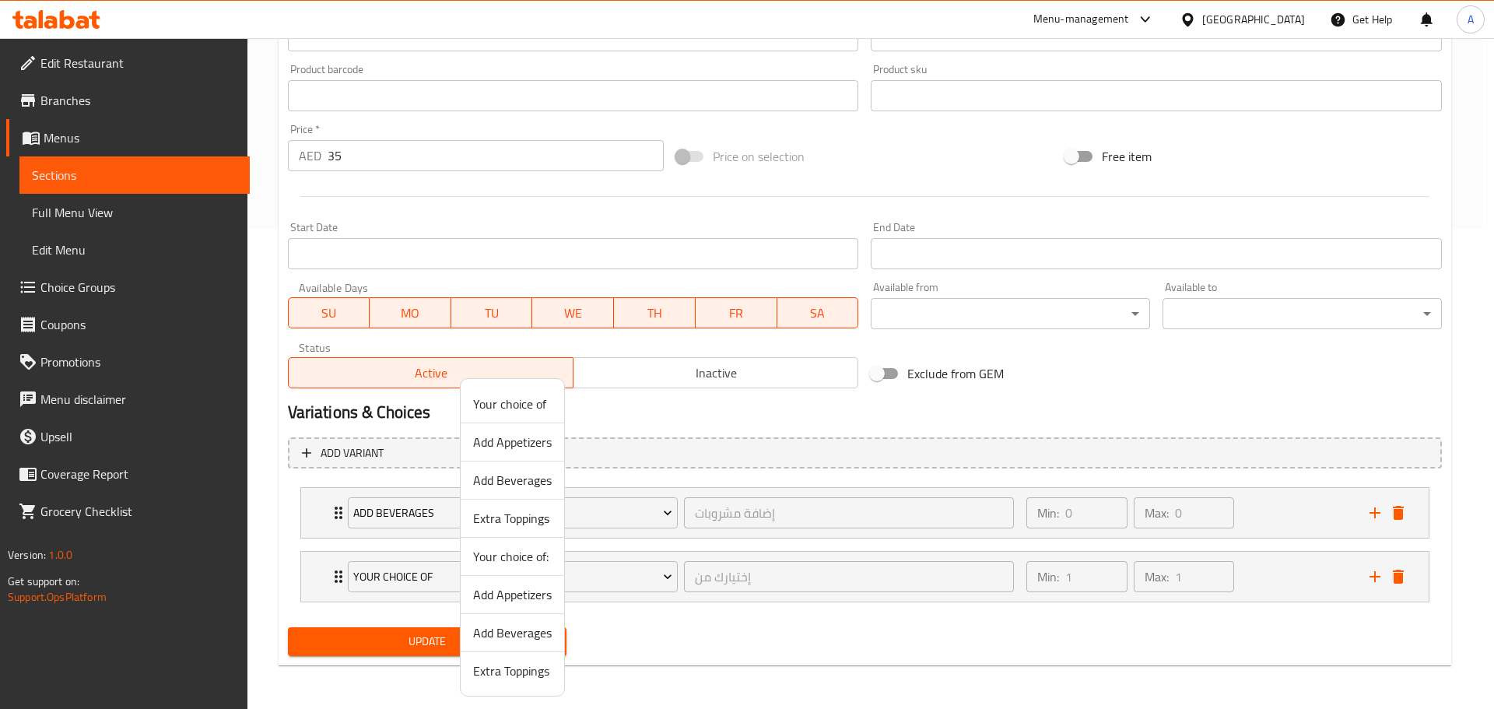
click at [529, 437] on span "Add Appetizers" at bounding box center [512, 442] width 79 height 19
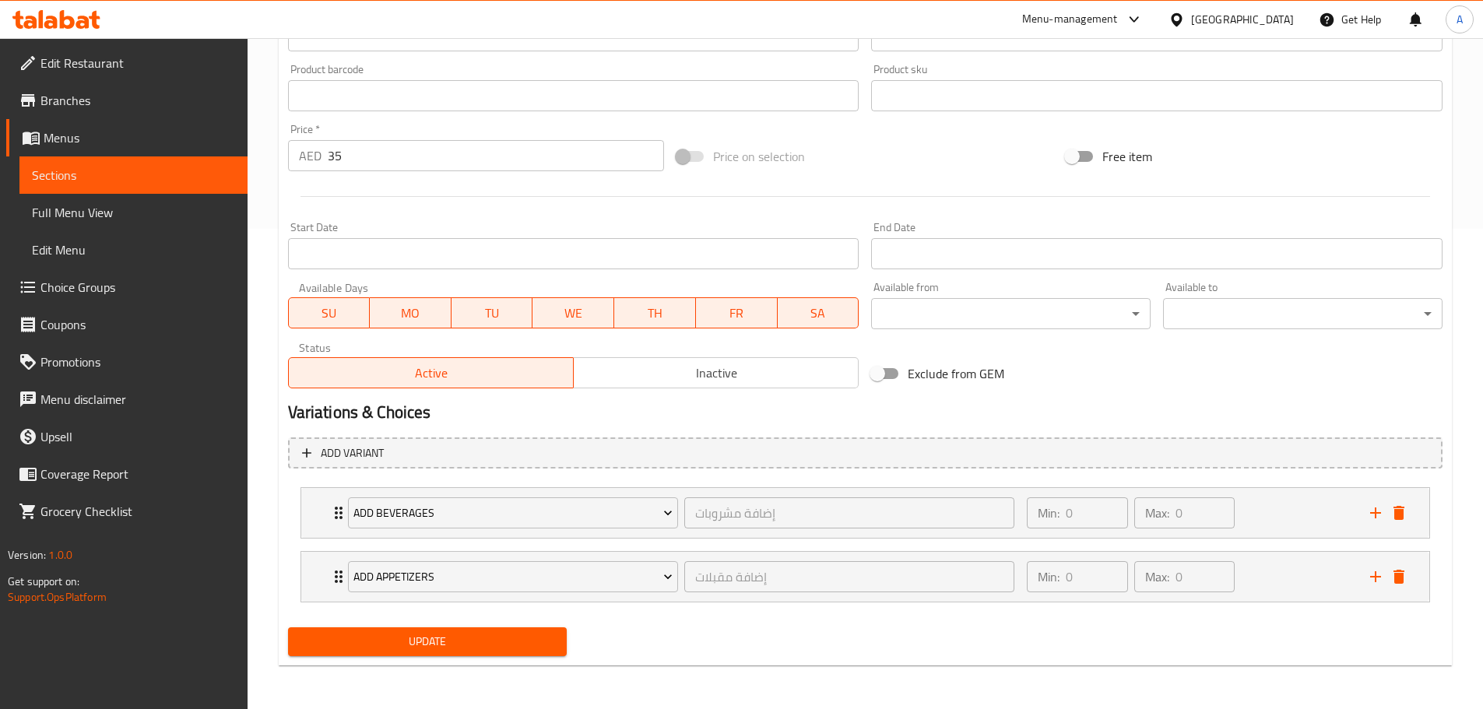
click at [483, 643] on span "Update" at bounding box center [427, 641] width 255 height 19
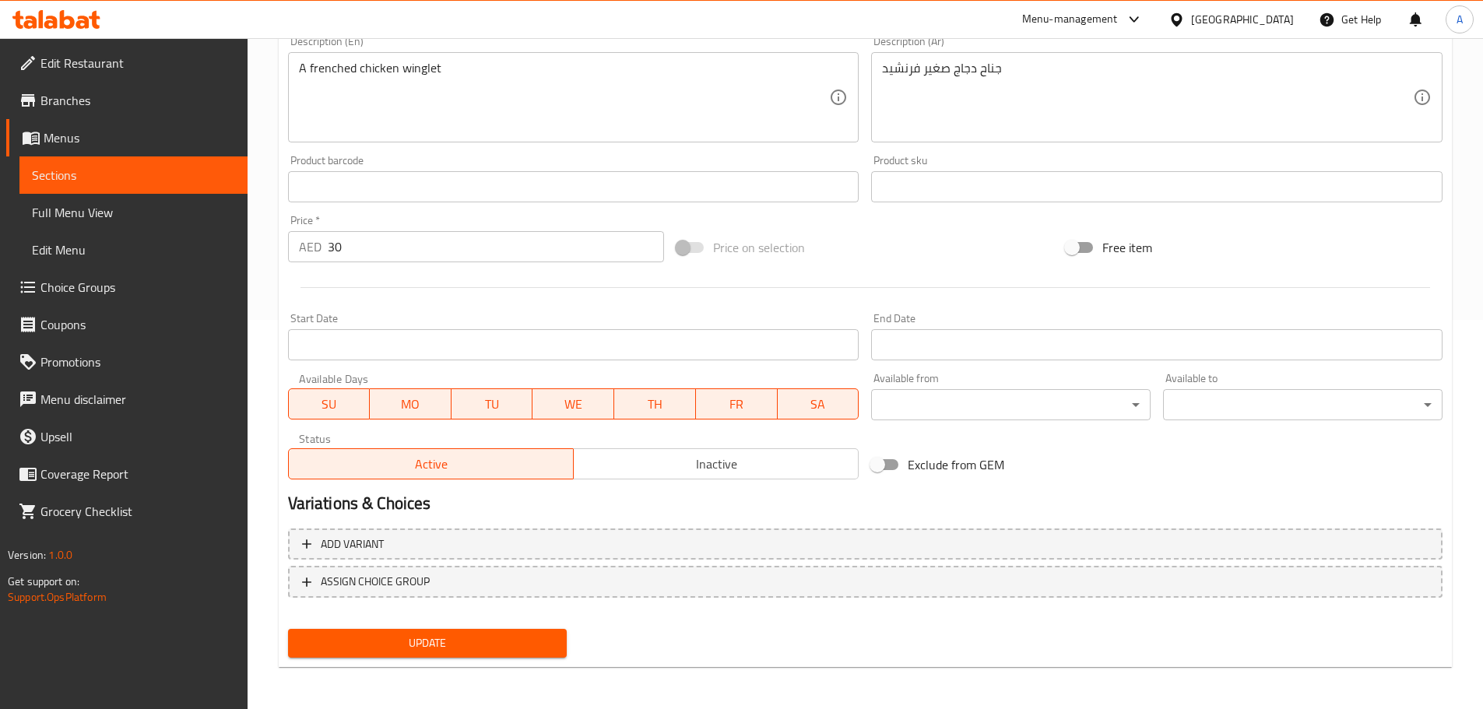
scroll to position [391, 0]
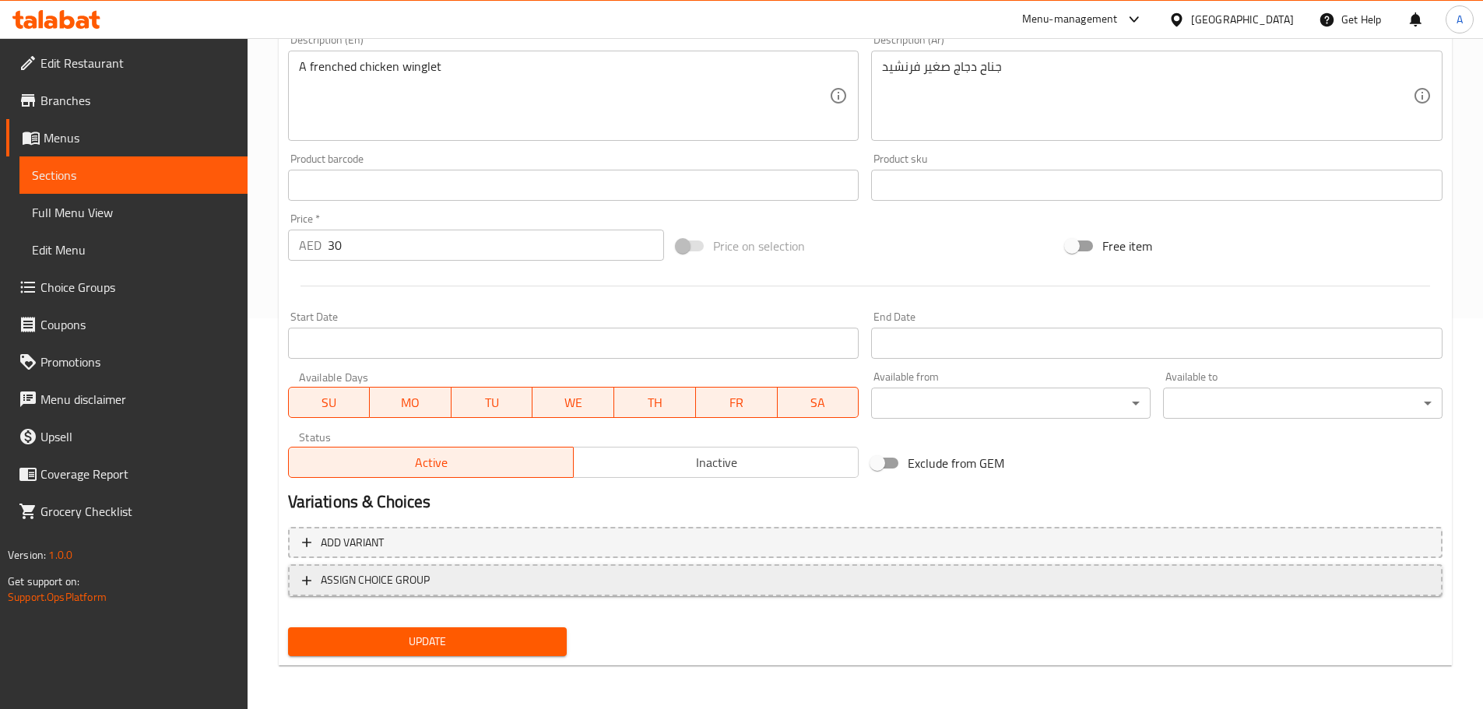
click at [1350, 575] on span "ASSIGN CHOICE GROUP" at bounding box center [865, 580] width 1126 height 19
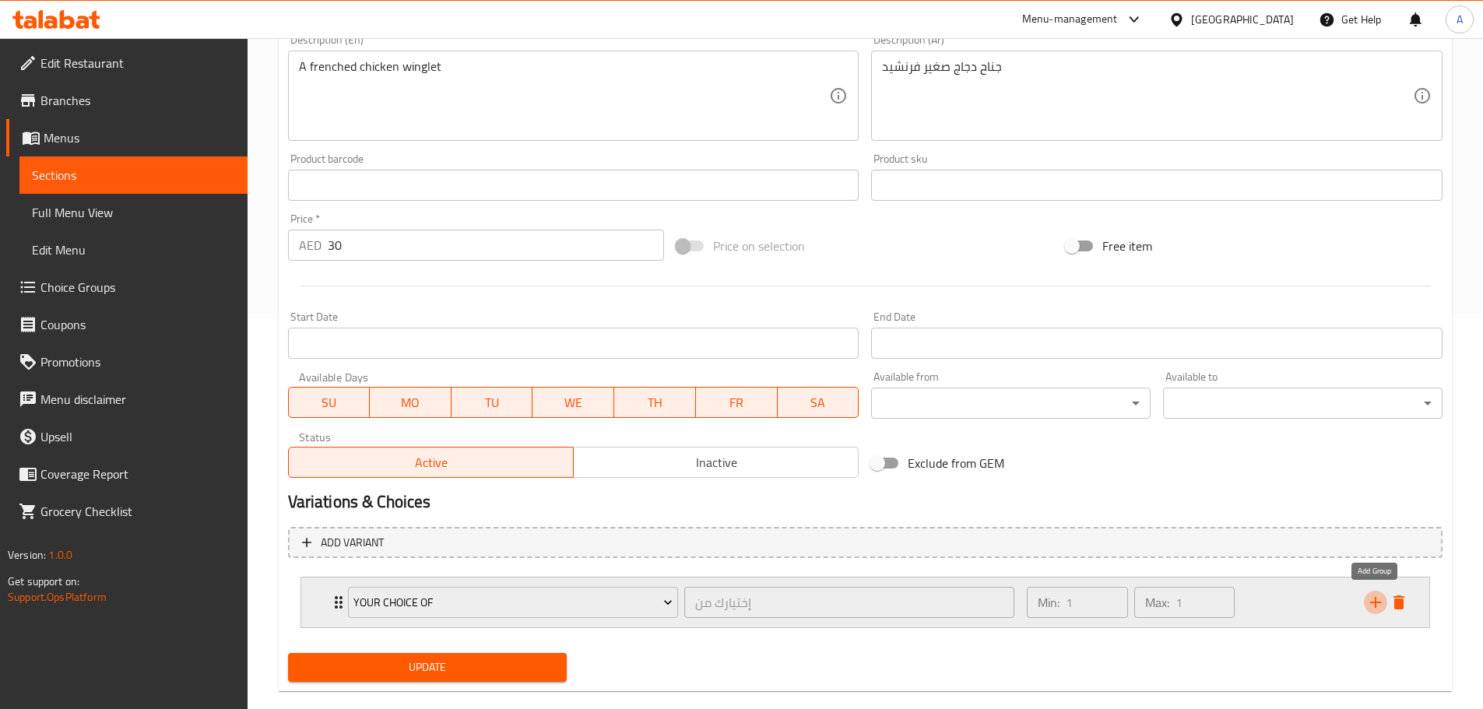
click at [1368, 596] on icon "add" at bounding box center [1375, 602] width 19 height 19
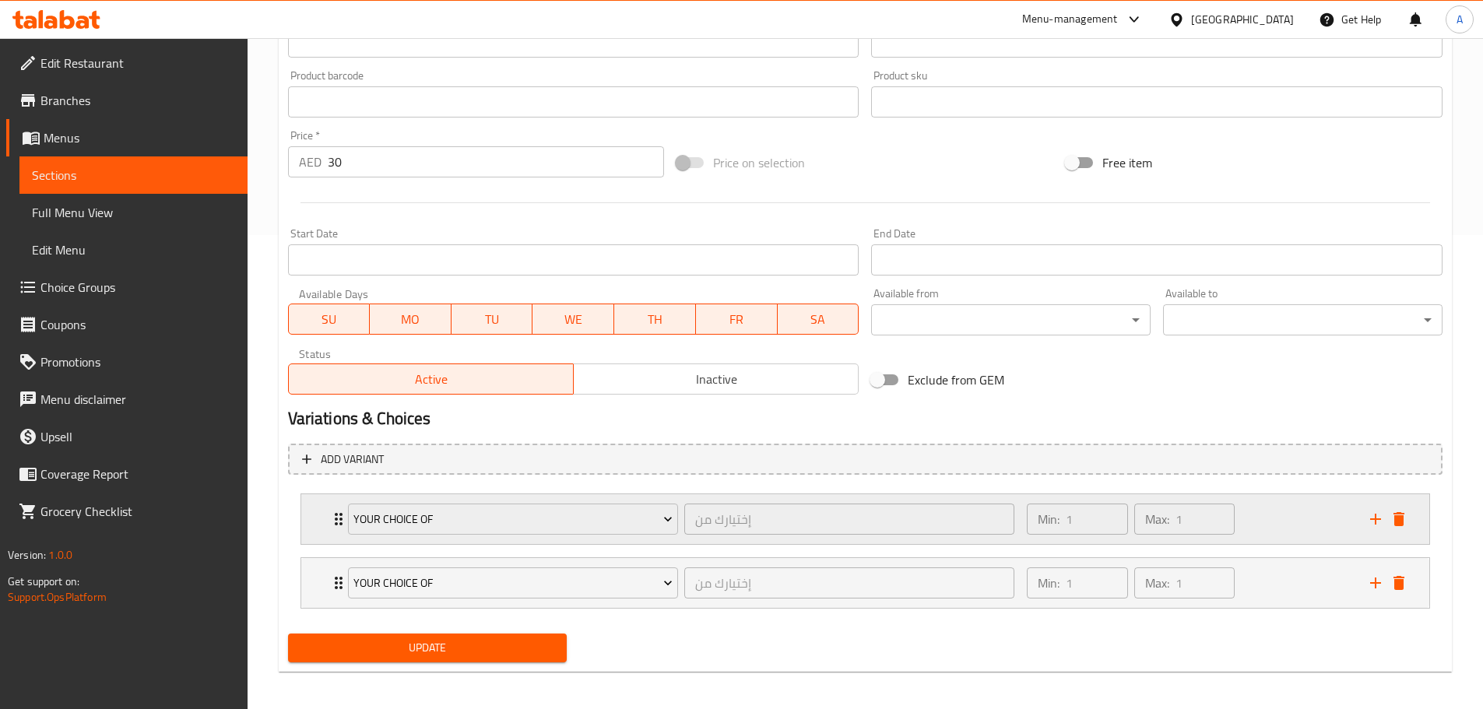
scroll to position [480, 0]
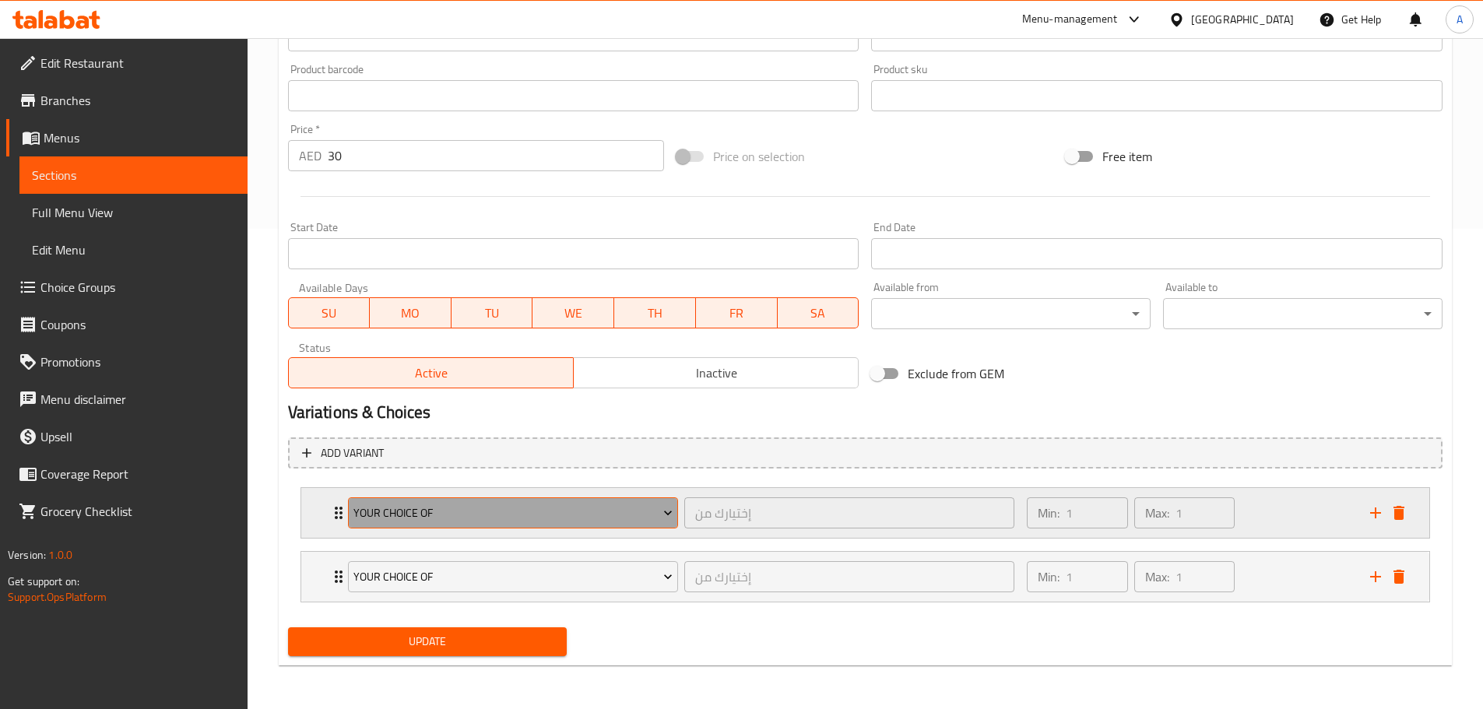
click at [557, 517] on span "Your choice of" at bounding box center [512, 513] width 319 height 19
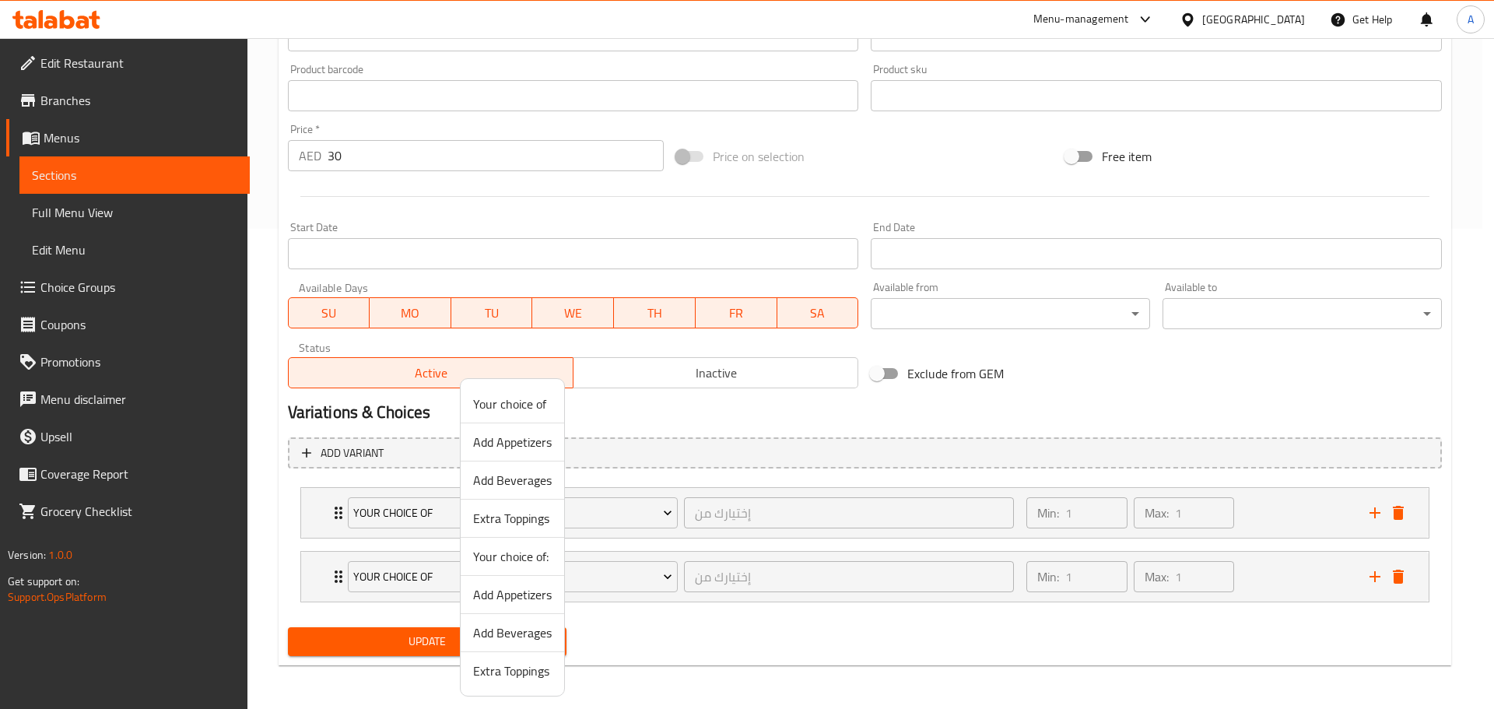
click at [531, 481] on span "Add Beverages" at bounding box center [512, 480] width 79 height 19
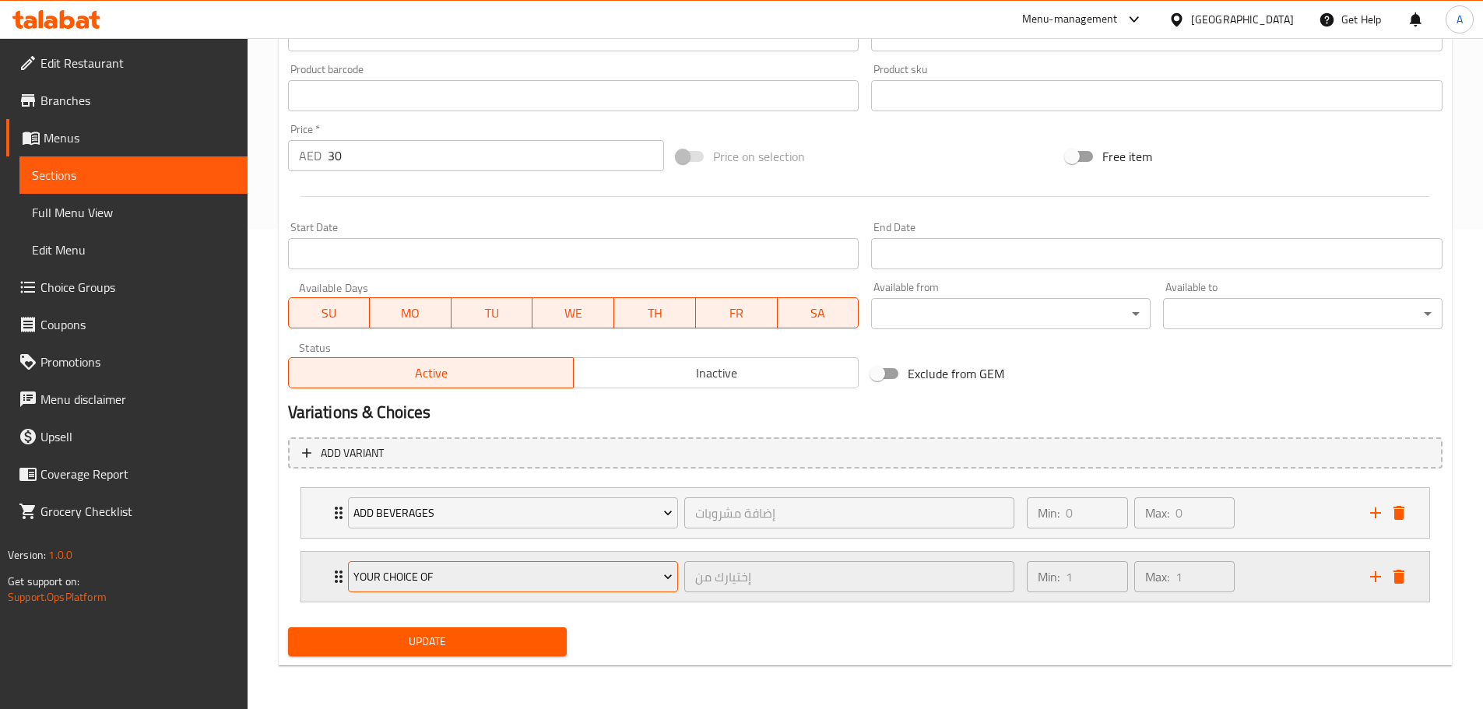
click at [523, 577] on span "Your choice of" at bounding box center [512, 576] width 319 height 19
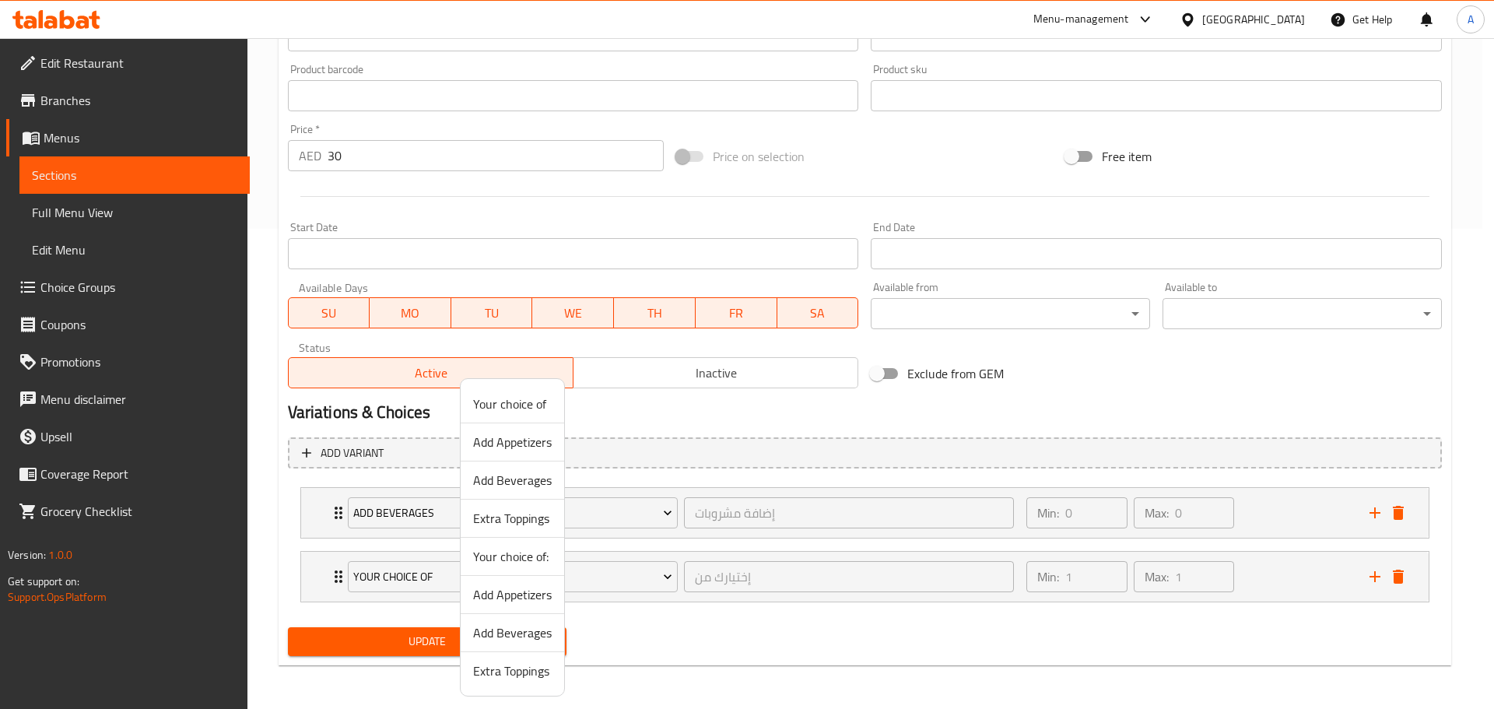
click at [522, 448] on span "Add Appetizers" at bounding box center [512, 442] width 79 height 19
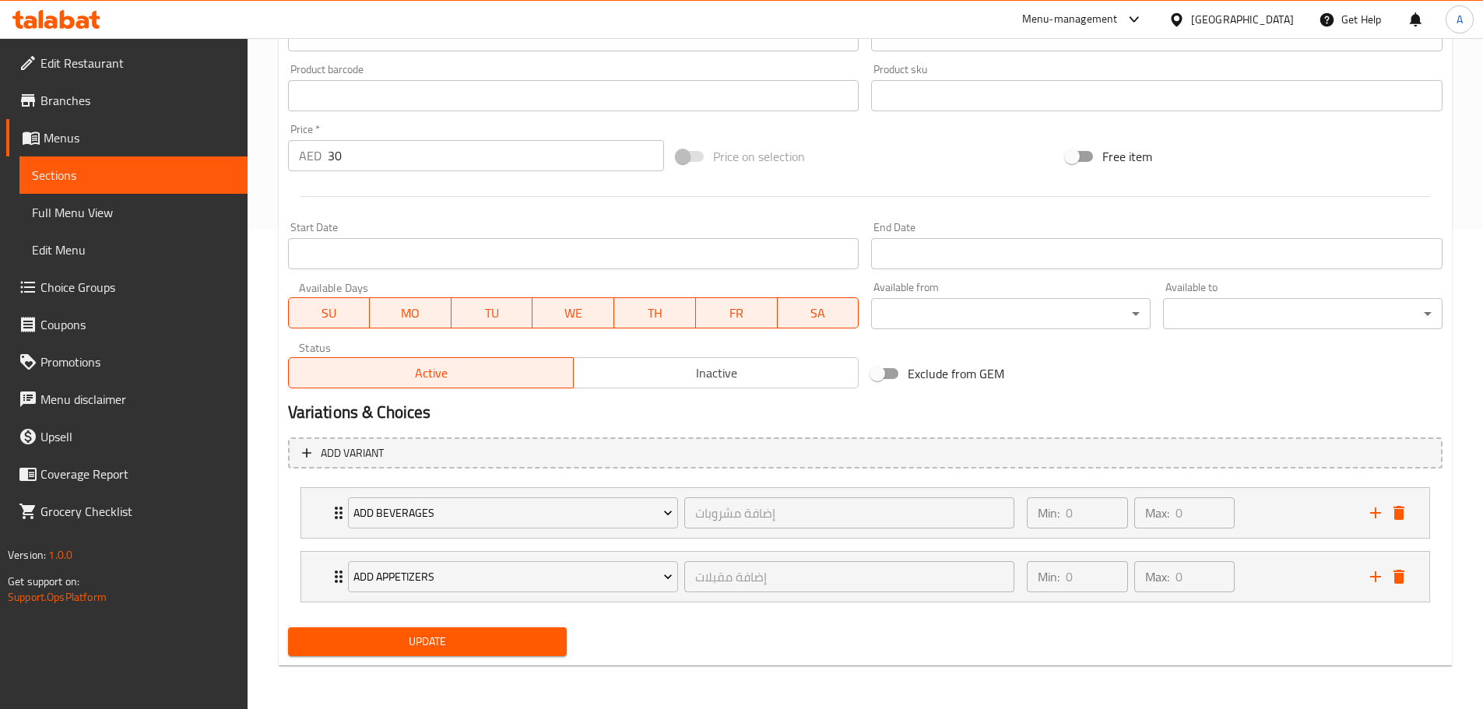
click at [492, 636] on span "Update" at bounding box center [427, 641] width 255 height 19
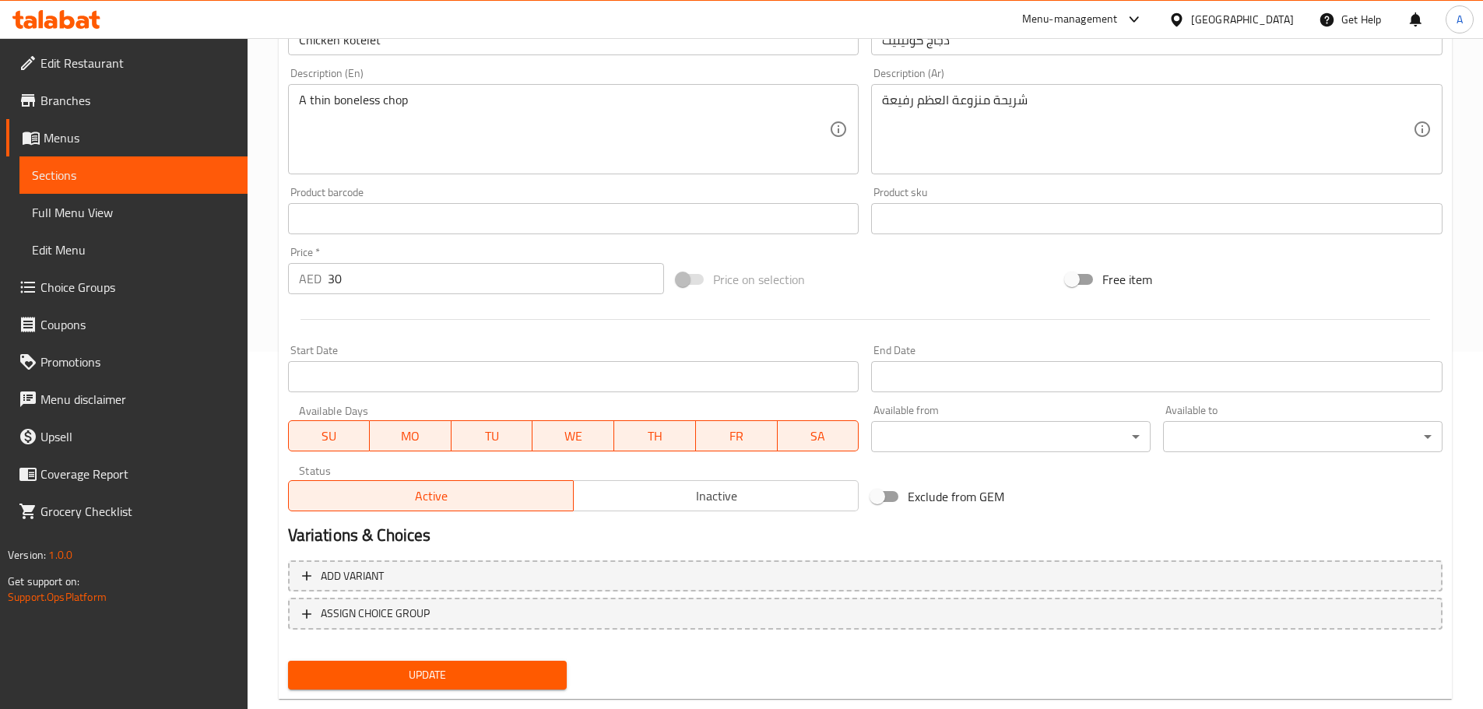
scroll to position [391, 0]
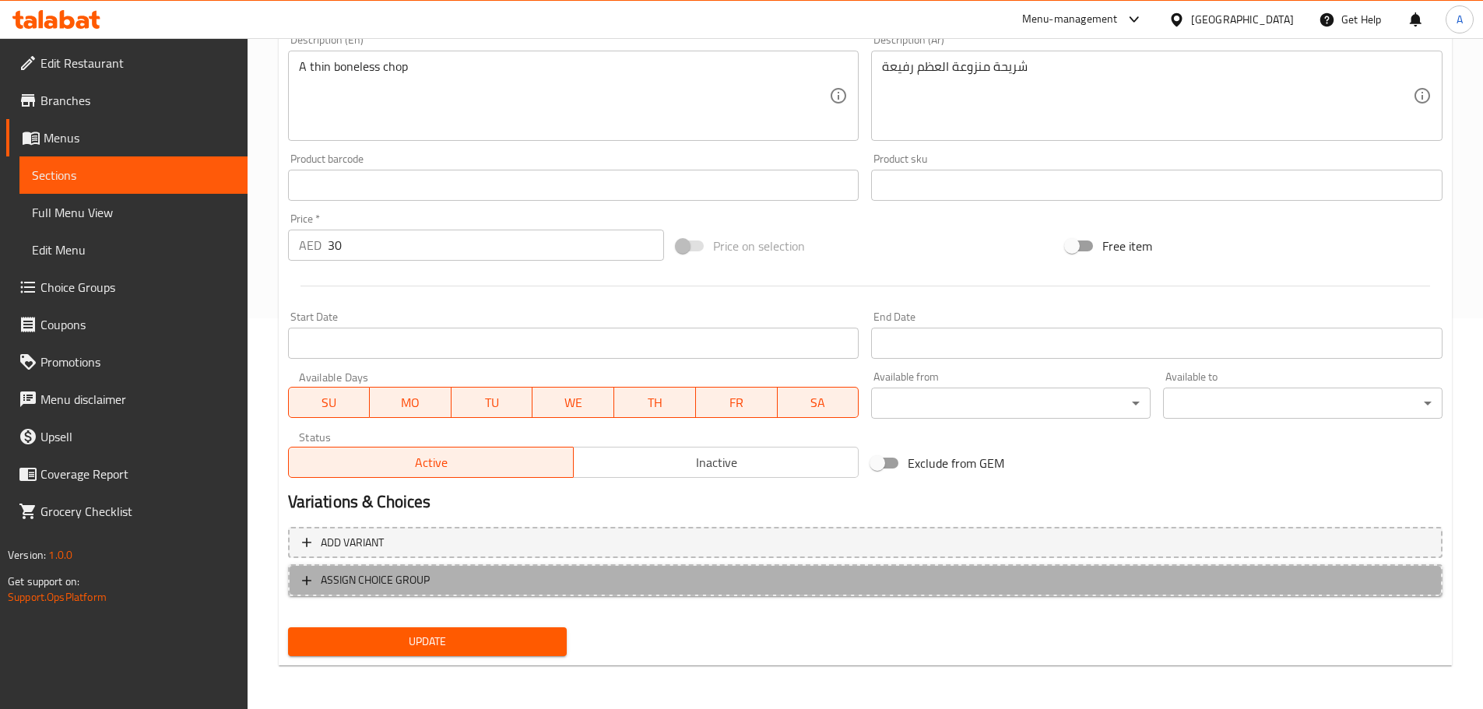
click at [1366, 579] on span "ASSIGN CHOICE GROUP" at bounding box center [865, 580] width 1126 height 19
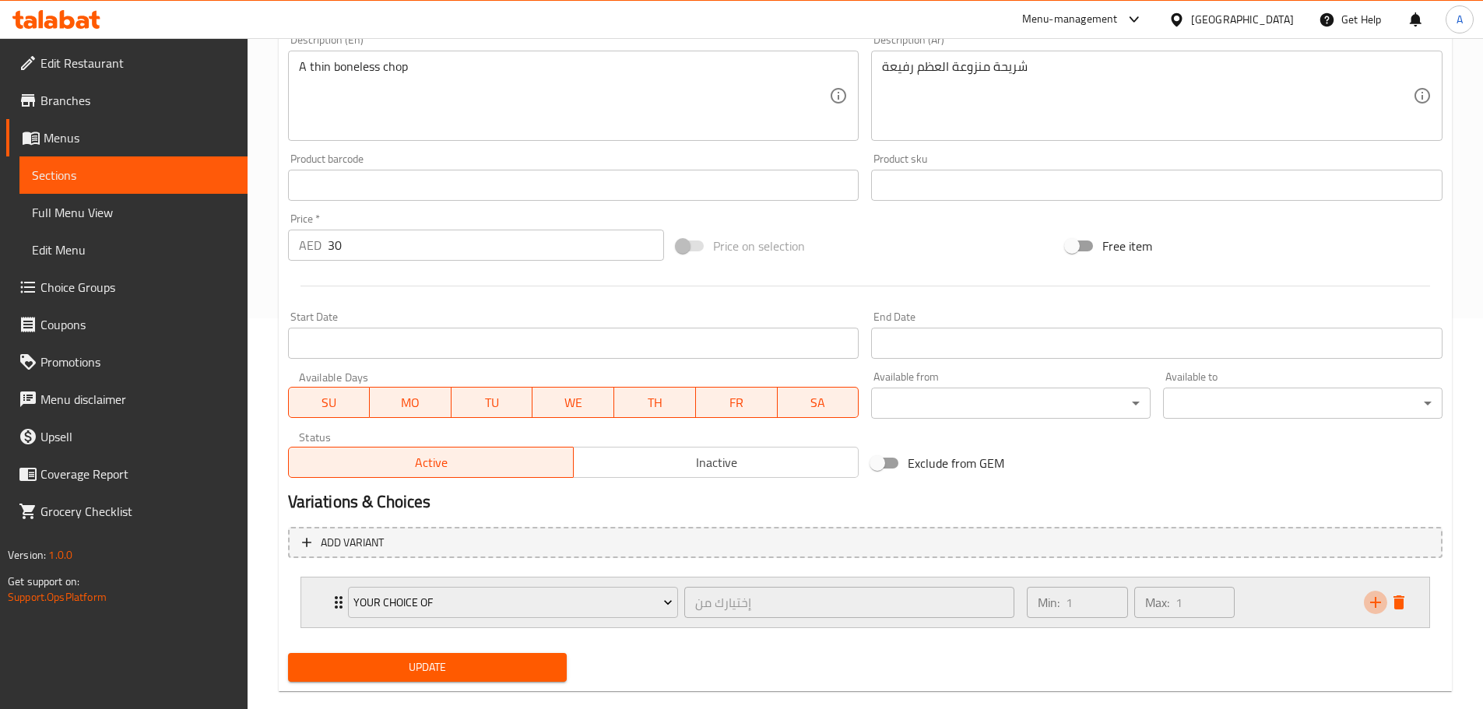
click at [1373, 599] on icon "add" at bounding box center [1375, 602] width 19 height 19
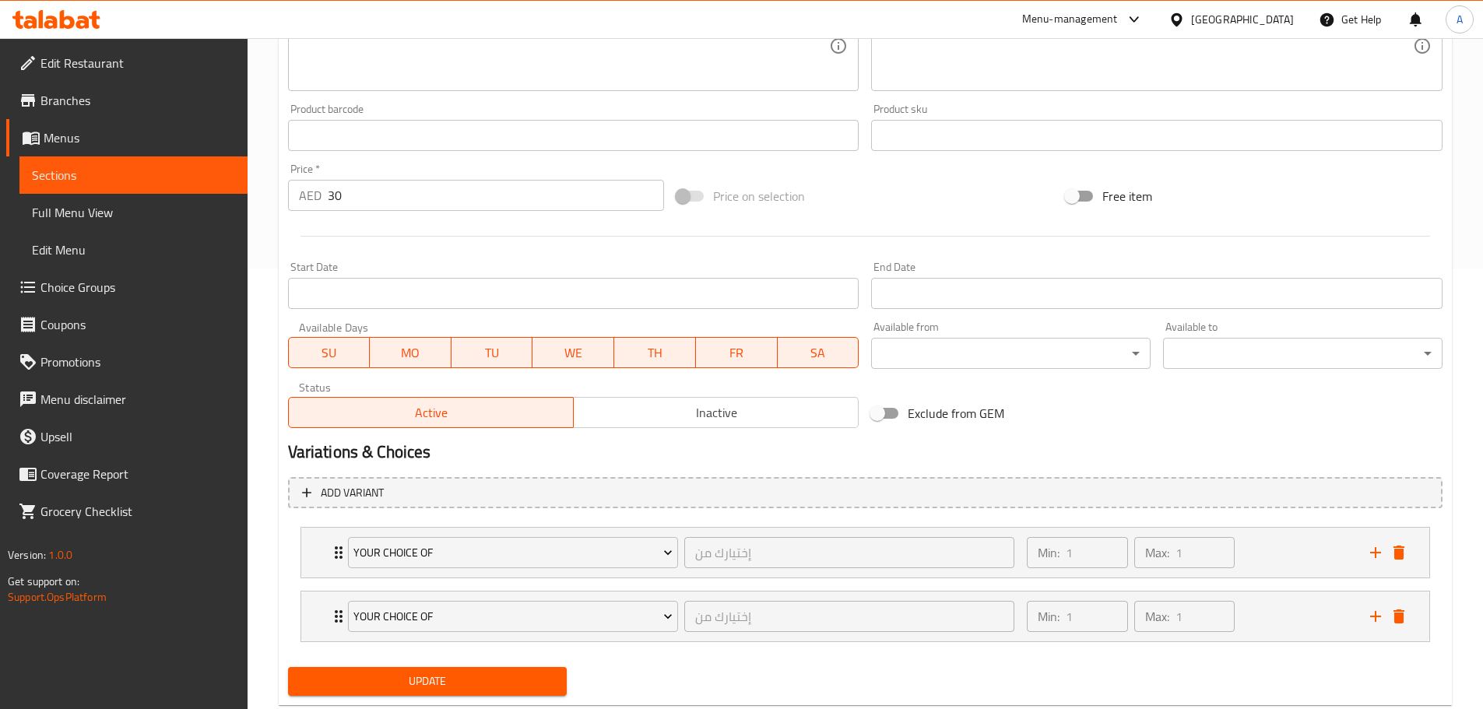
scroll to position [480, 0]
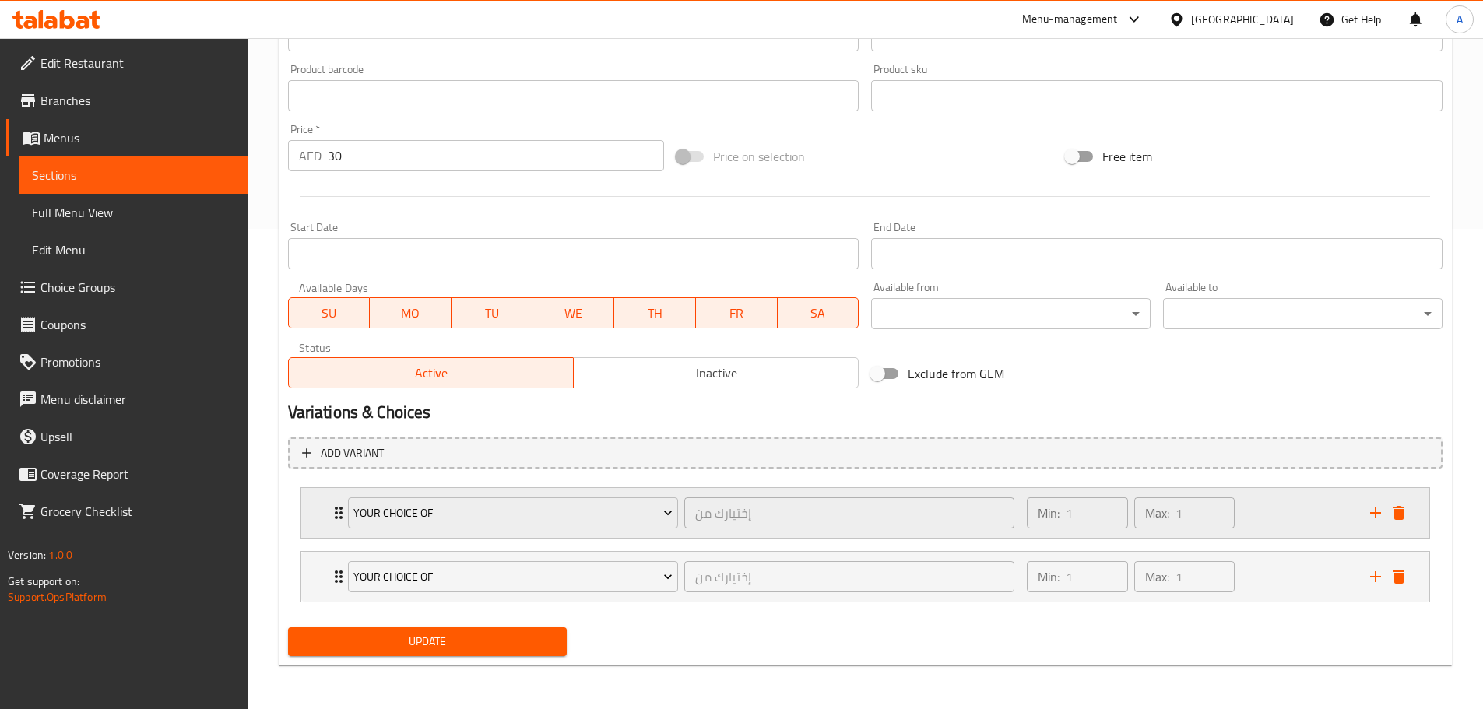
click at [413, 537] on div "Your choice of إختيارك من ​" at bounding box center [682, 513] width 686 height 50
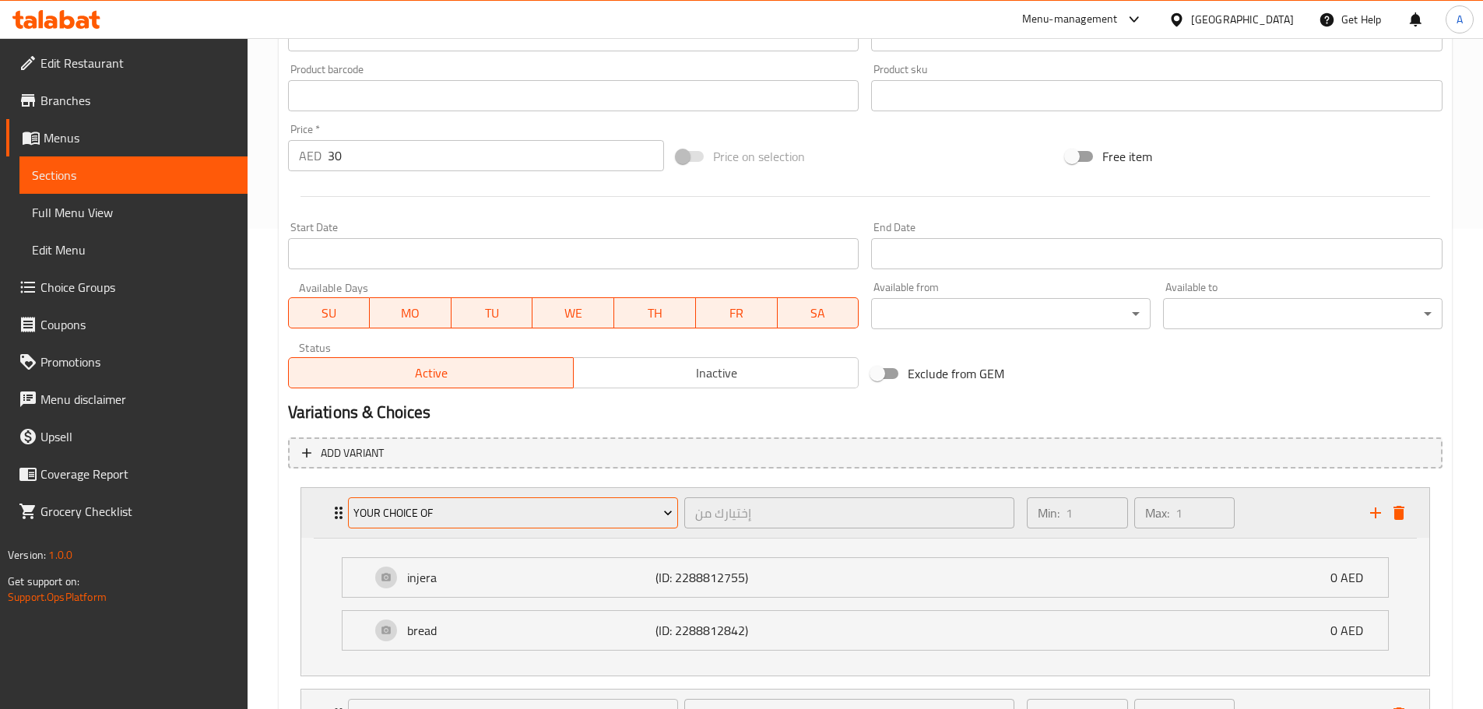
click at [423, 517] on span "Your choice of" at bounding box center [512, 513] width 319 height 19
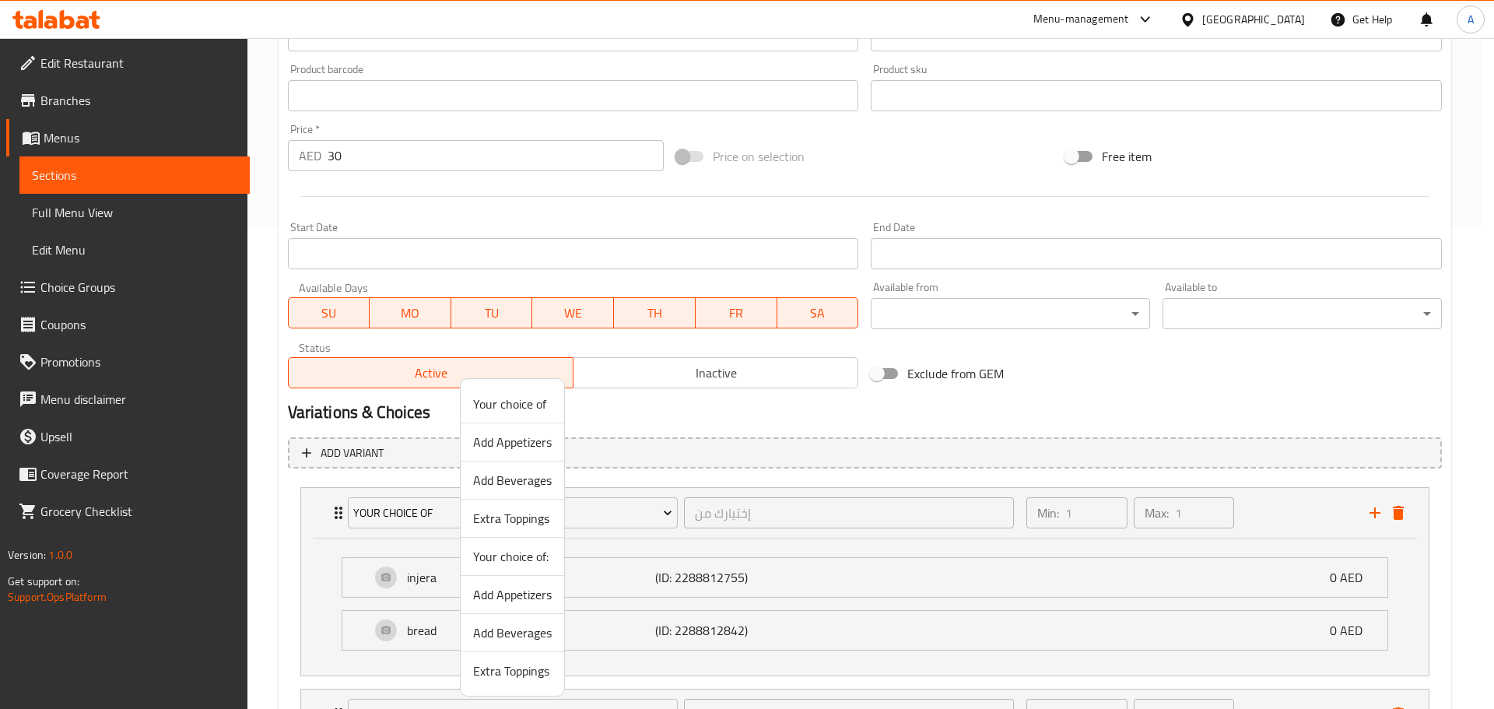
click at [516, 479] on span "Add Beverages" at bounding box center [512, 480] width 79 height 19
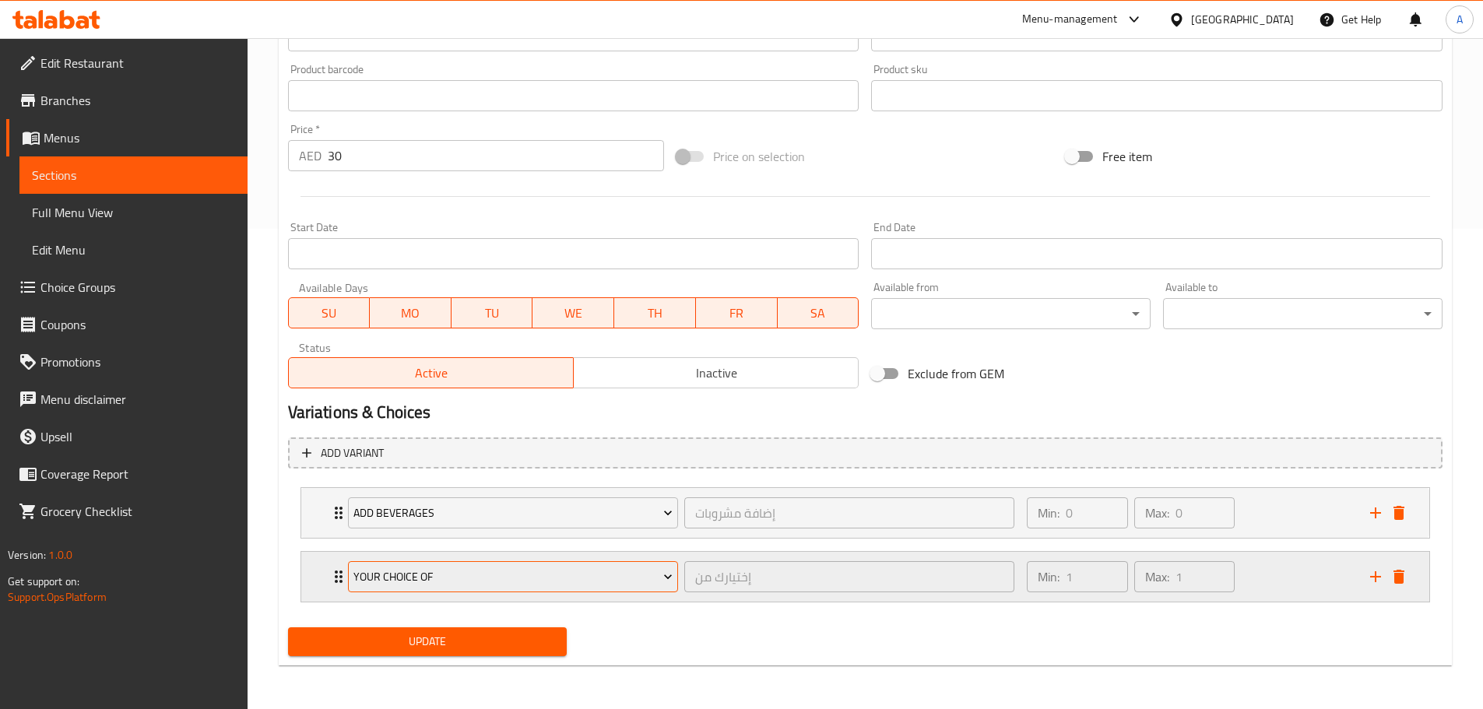
click at [475, 575] on span "Your choice of" at bounding box center [512, 576] width 319 height 19
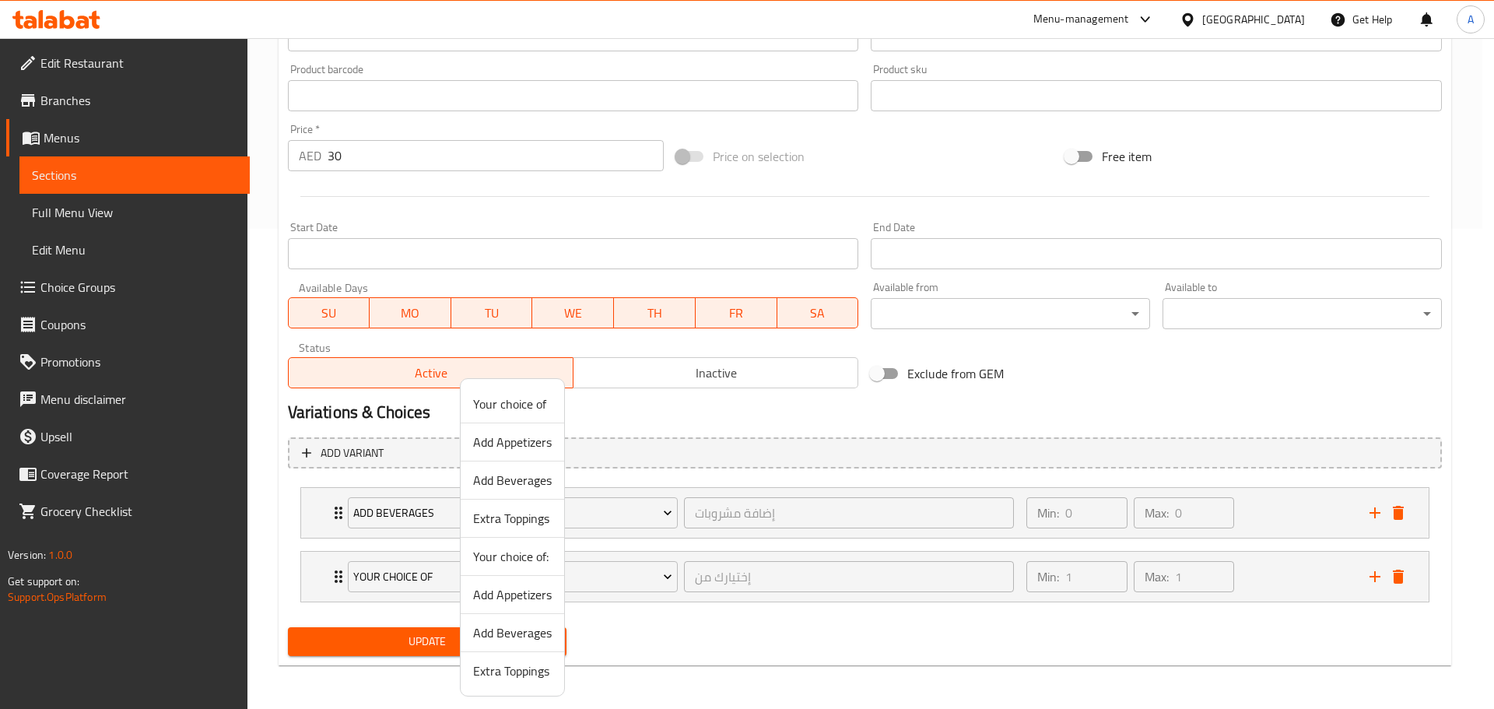
click at [525, 475] on span "Add Beverages" at bounding box center [512, 480] width 79 height 19
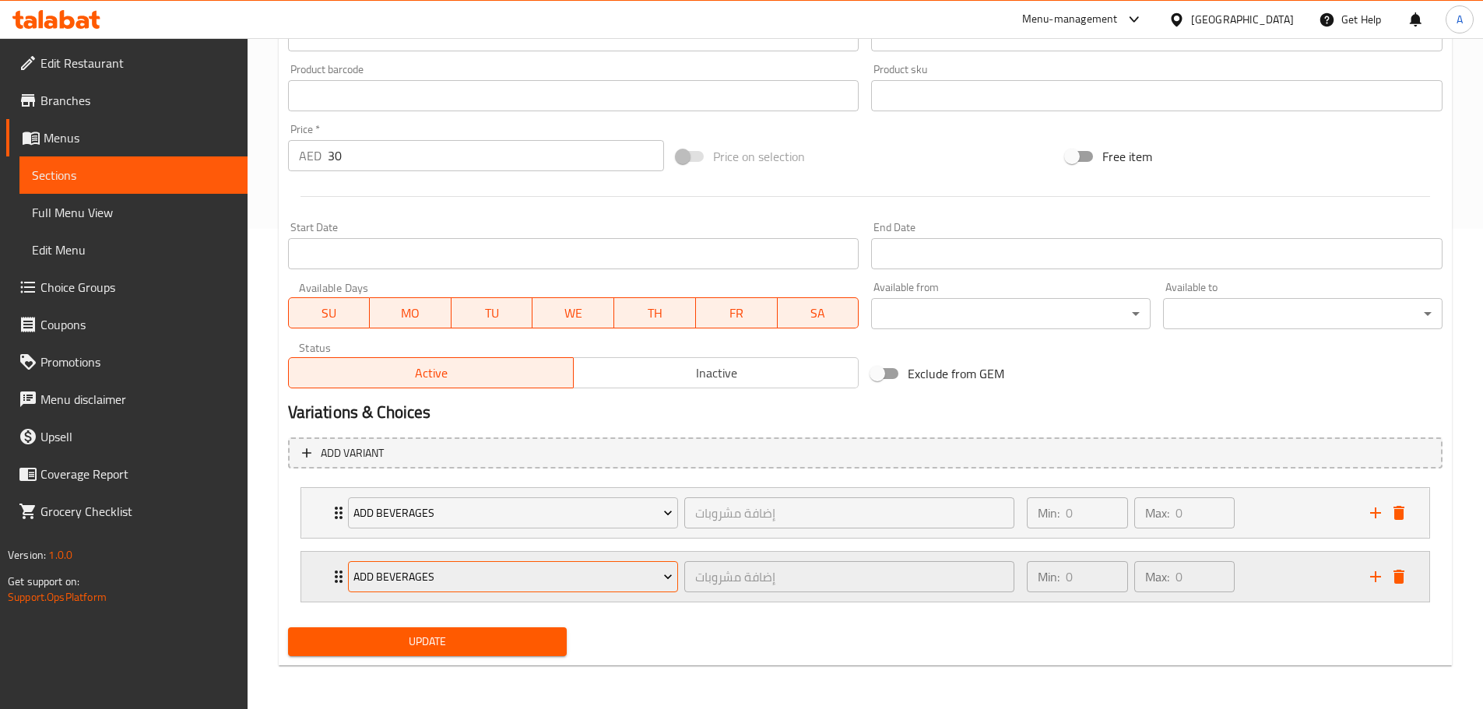
click at [474, 572] on span "Add Beverages" at bounding box center [512, 576] width 319 height 19
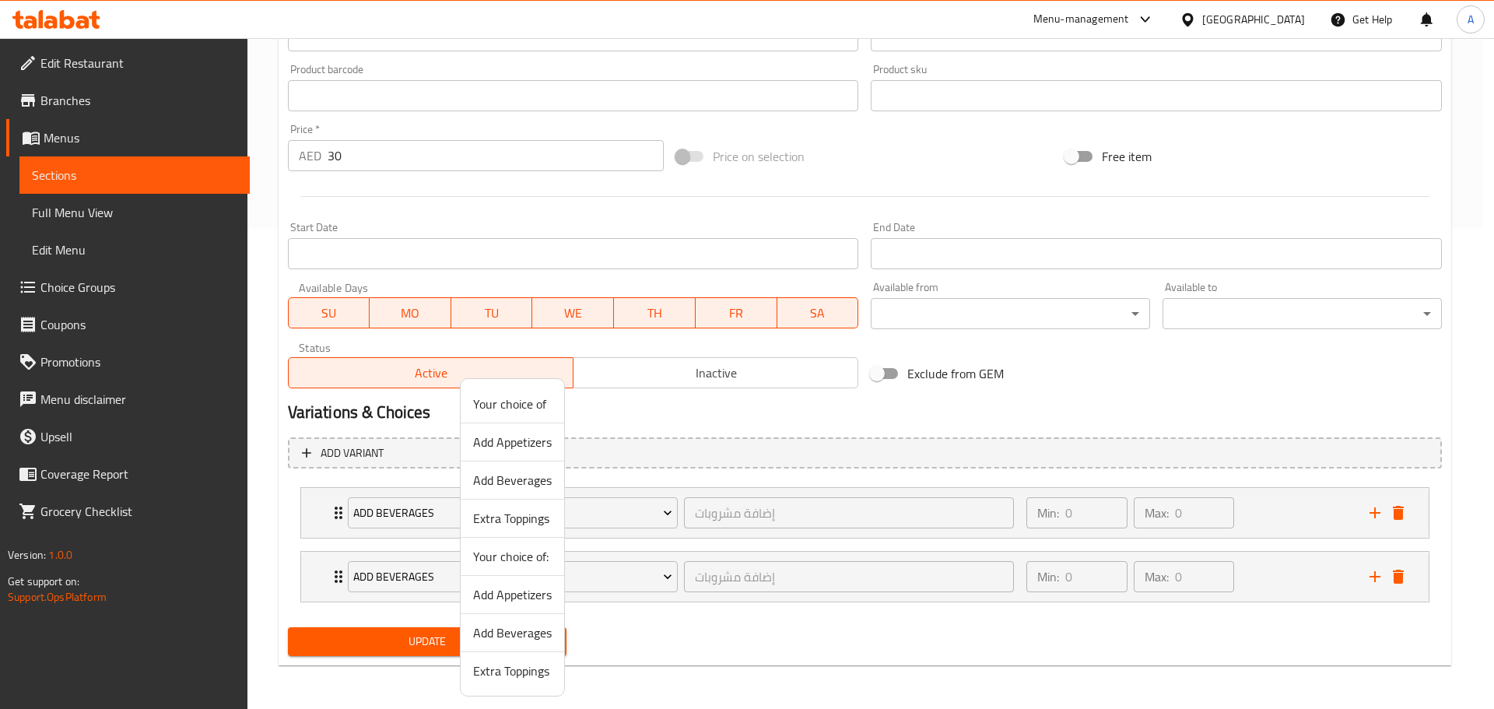
click at [521, 443] on span "Add Appetizers" at bounding box center [512, 442] width 79 height 19
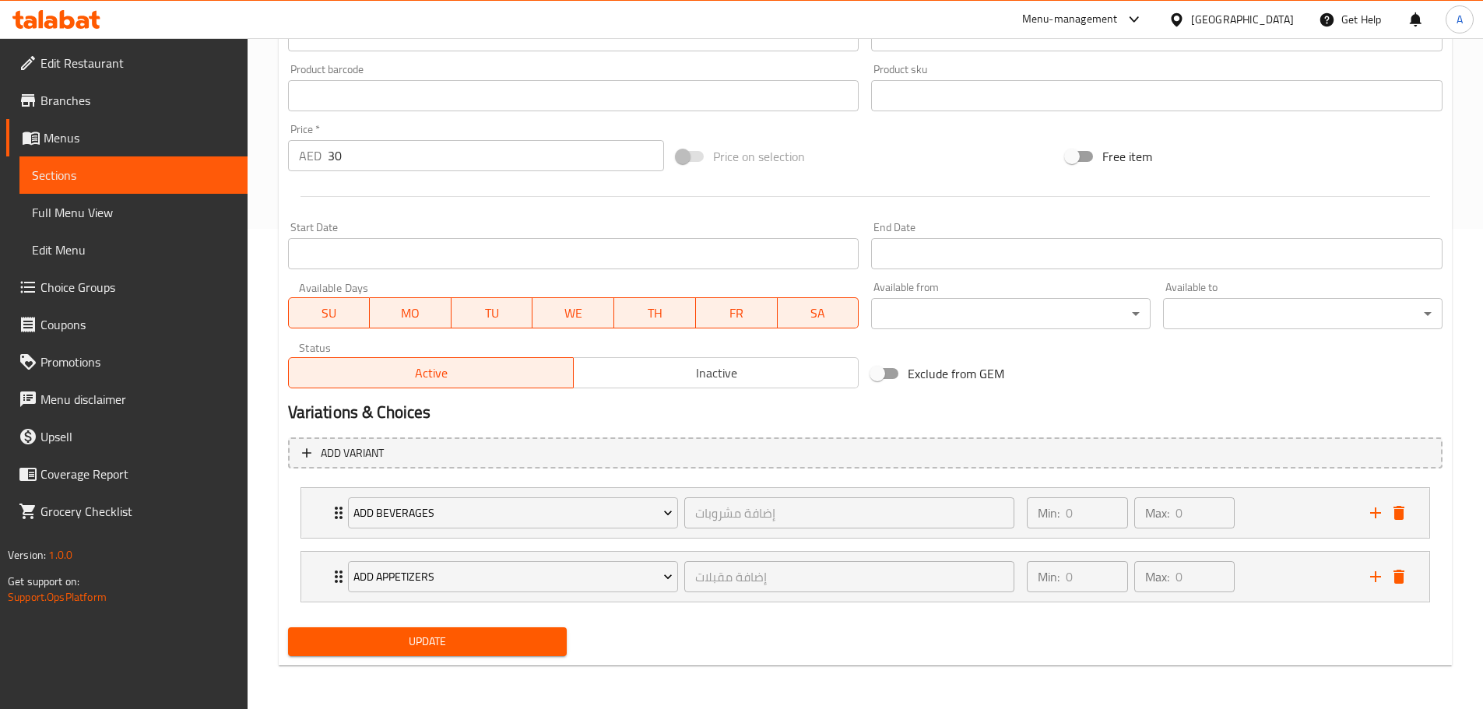
click at [472, 644] on span "Update" at bounding box center [427, 641] width 255 height 19
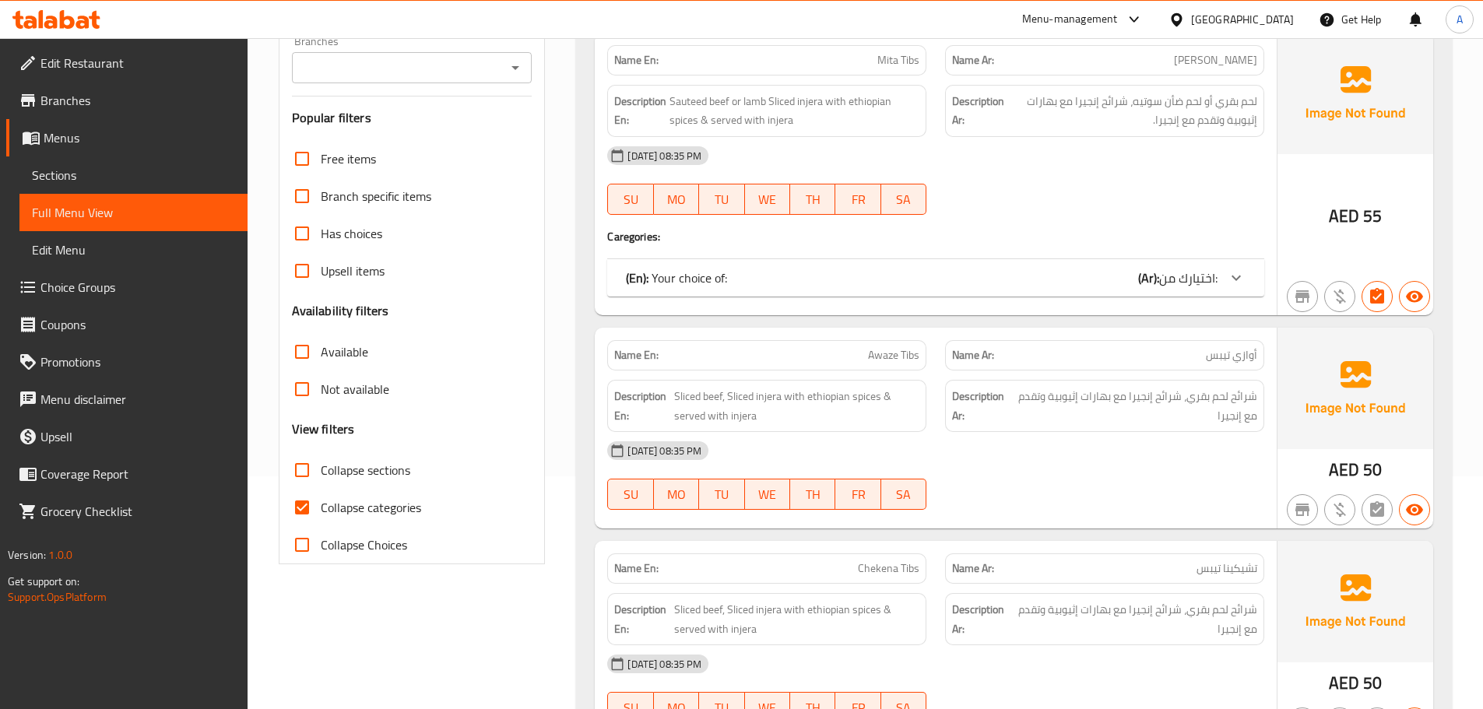
scroll to position [233, 0]
click at [307, 463] on input "Collapse sections" at bounding box center [301, 469] width 37 height 37
checkbox input "true"
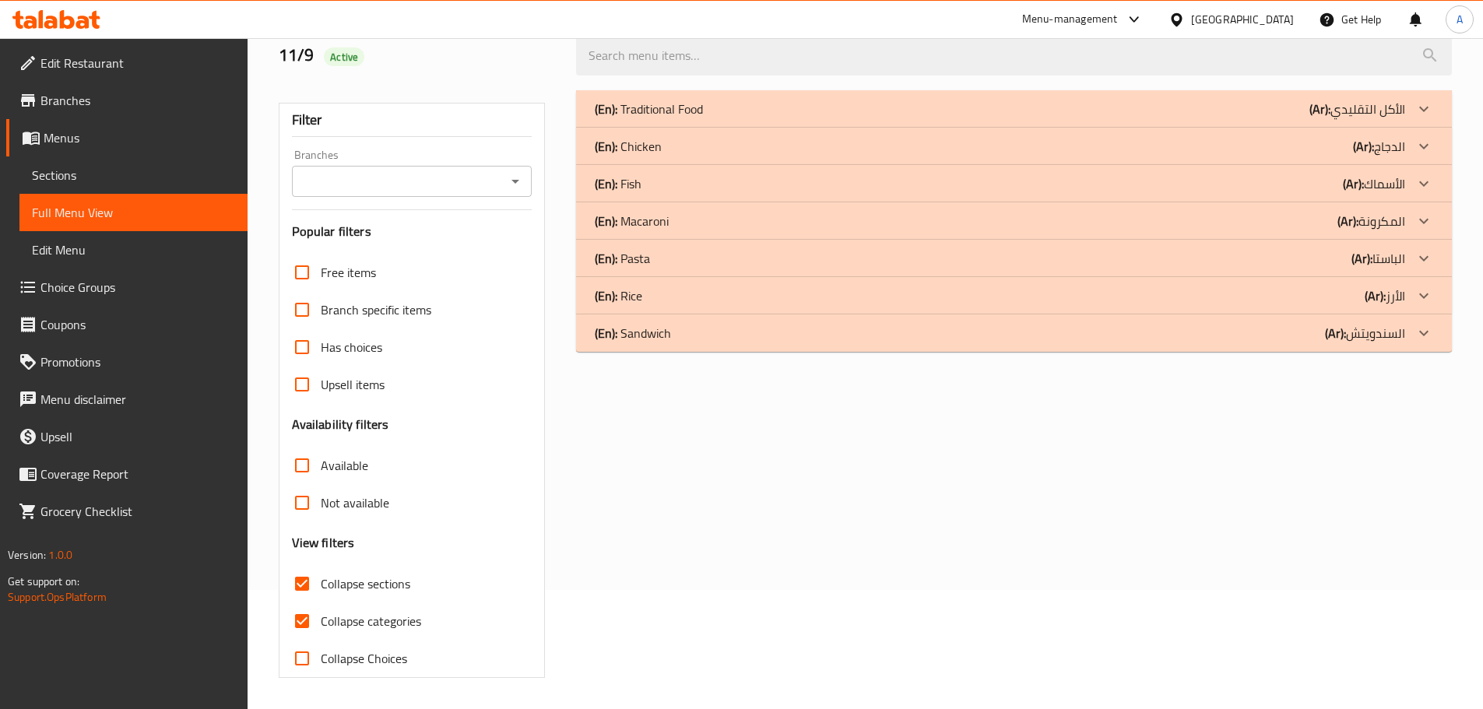
scroll to position [119, 0]
click at [663, 152] on div "(En): Chicken (Ar): الدجاج" at bounding box center [1000, 146] width 810 height 19
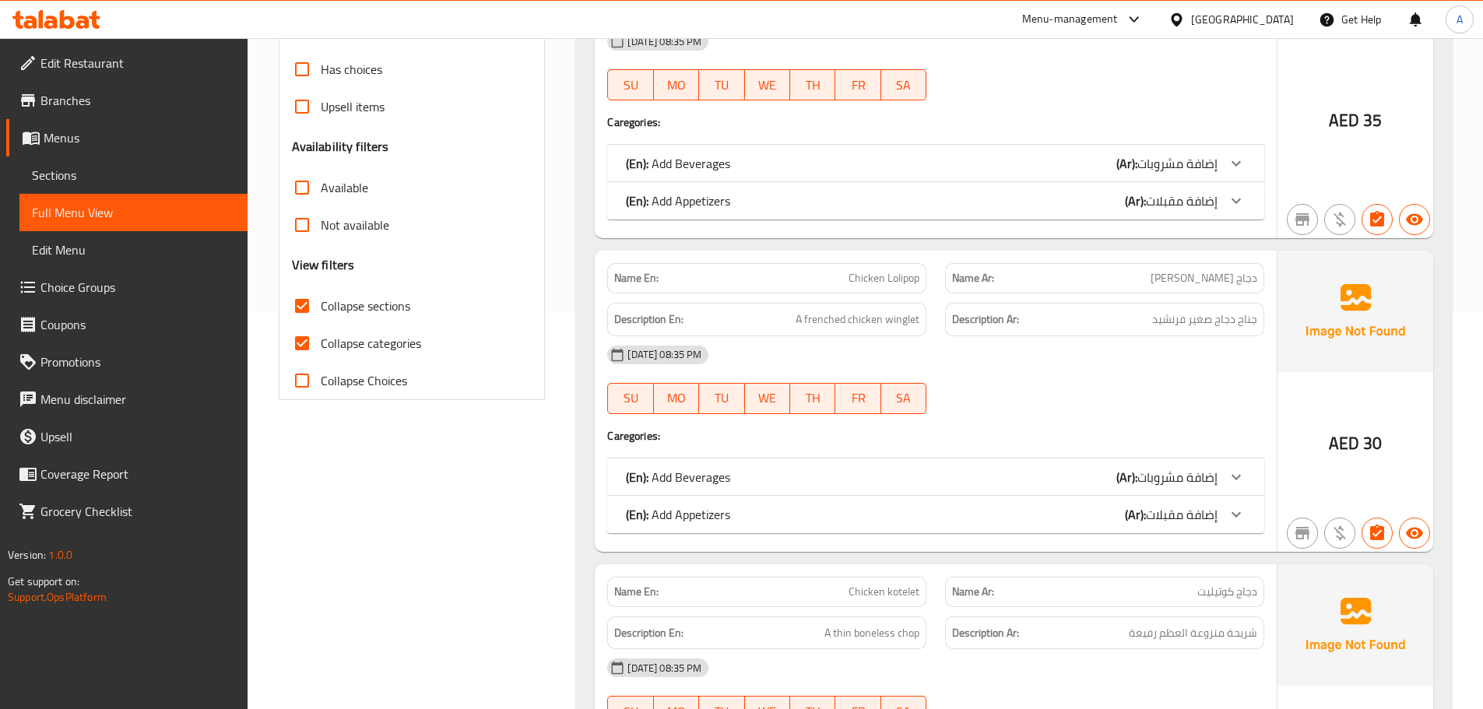
scroll to position [430, 0]
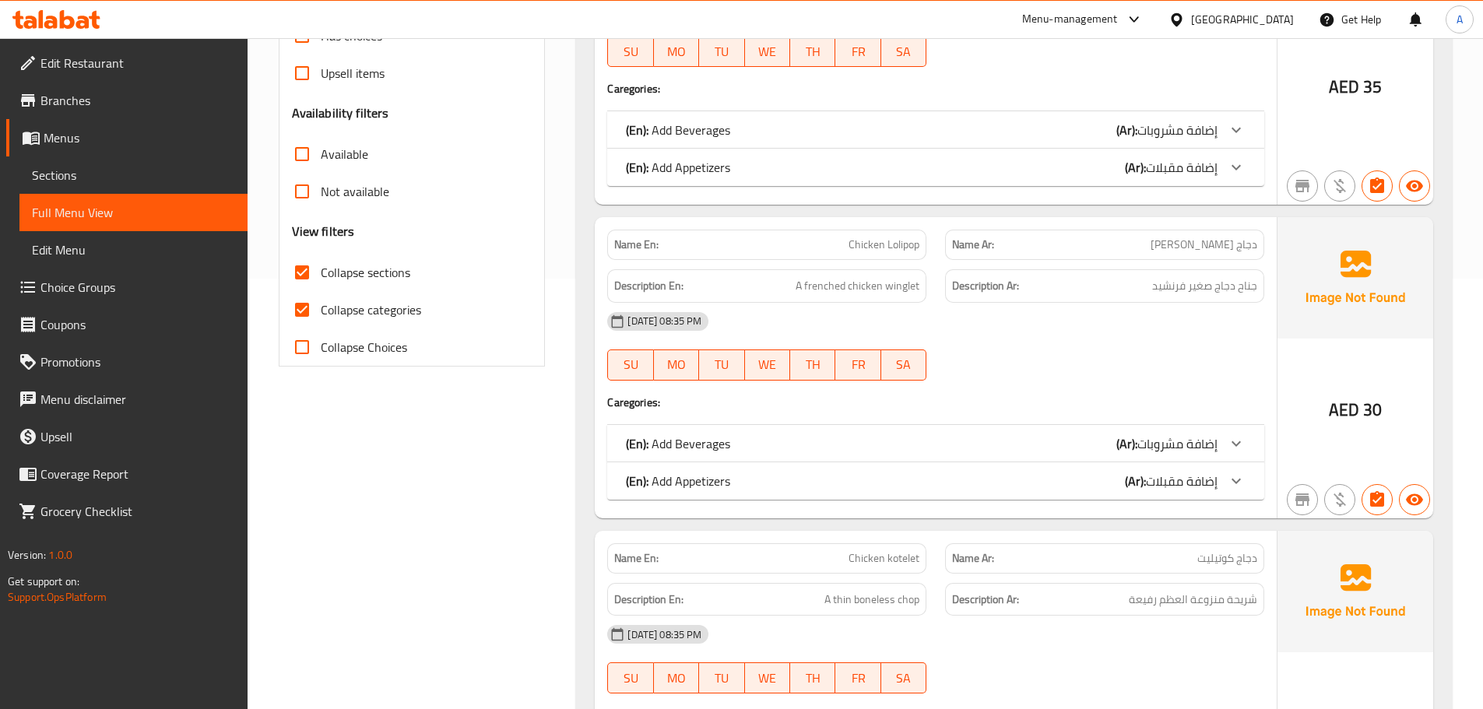
click at [315, 304] on input "Collapse categories" at bounding box center [301, 309] width 37 height 37
checkbox input "false"
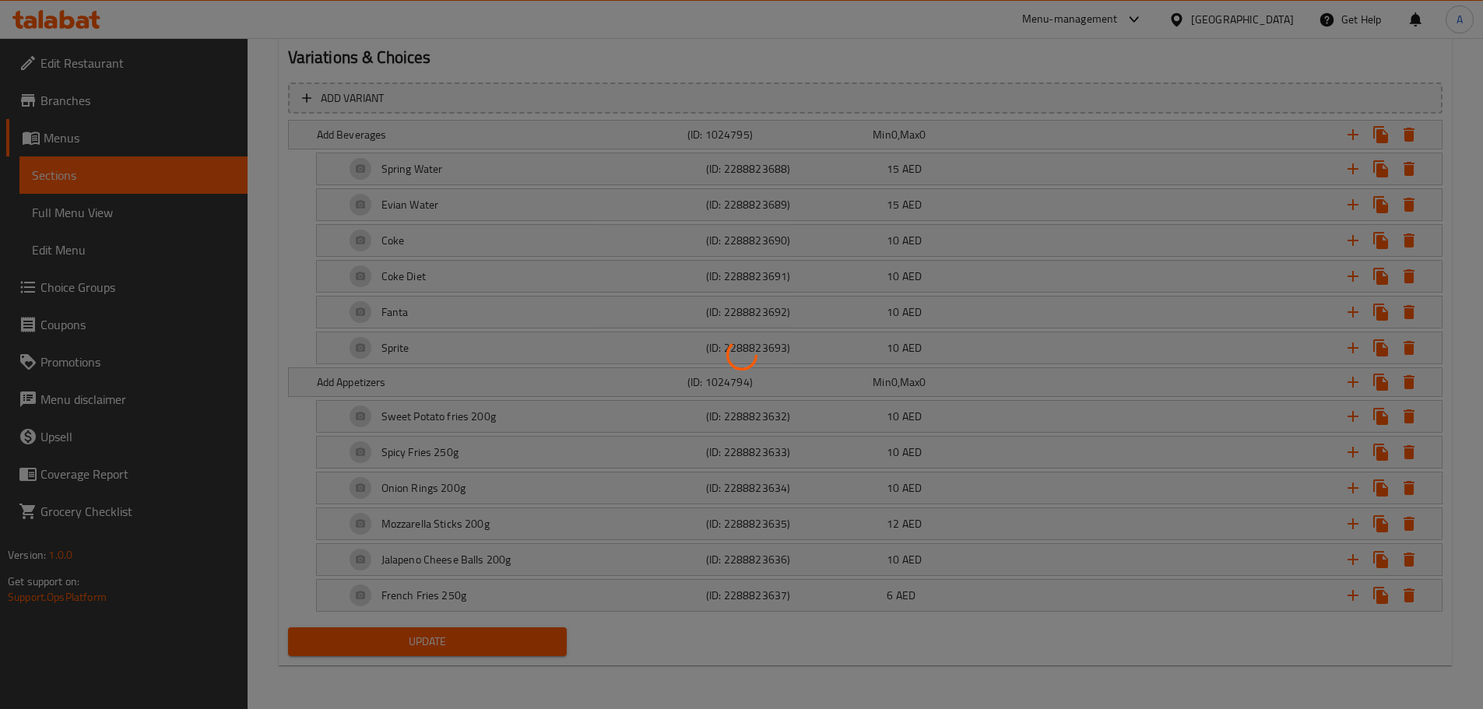
scroll to position [480, 0]
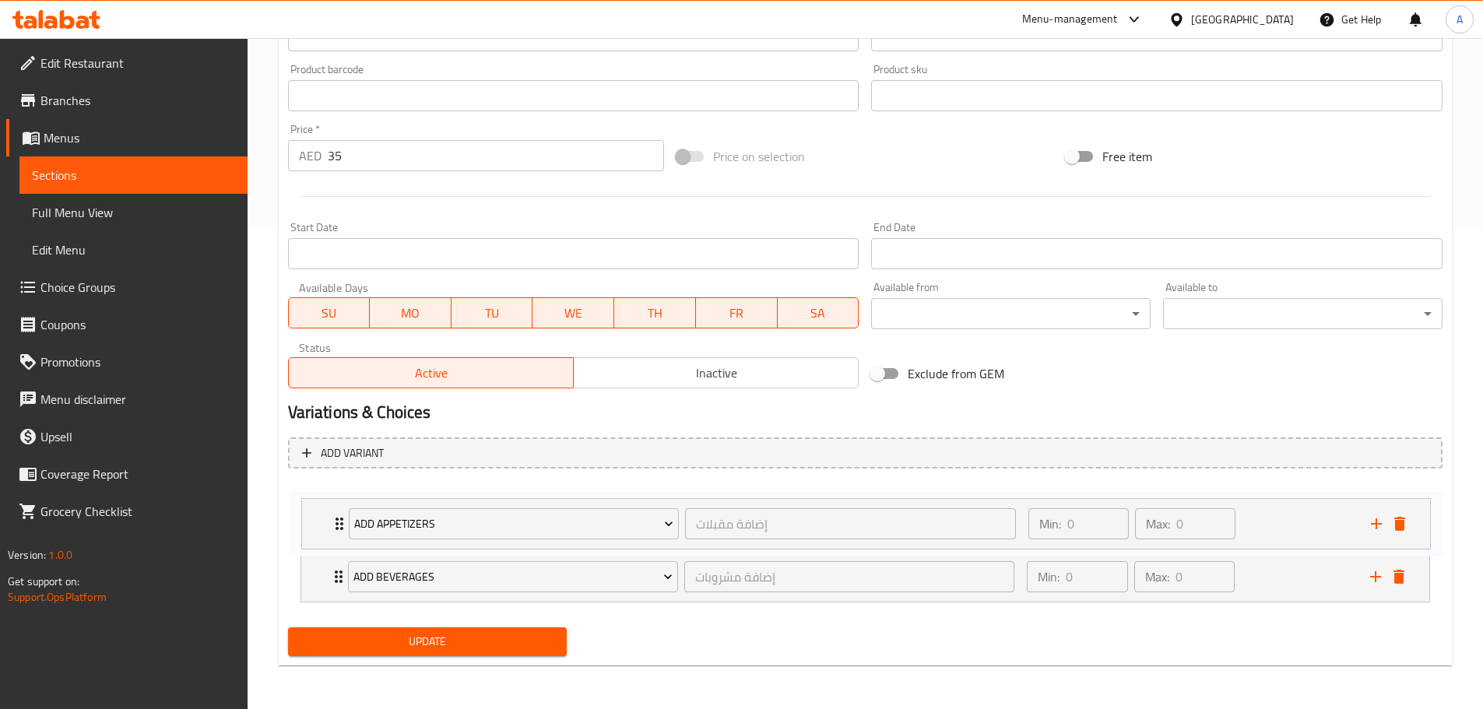
drag, startPoint x: 339, startPoint y: 570, endPoint x: 340, endPoint y: 496, distance: 73.9
click at [340, 496] on div "Add Beverages إضافة مشروبات ​ Min: 0 ​ Max: 0 ​ Spring Water (ID: 2288823688) 1…" at bounding box center [865, 545] width 1154 height 128
click at [375, 511] on div "Add Beverages إضافة مشروبات ​ Min: 0 ​ Max: 0 ​ Spring Water (ID: 2288823688) 1…" at bounding box center [865, 545] width 1154 height 128
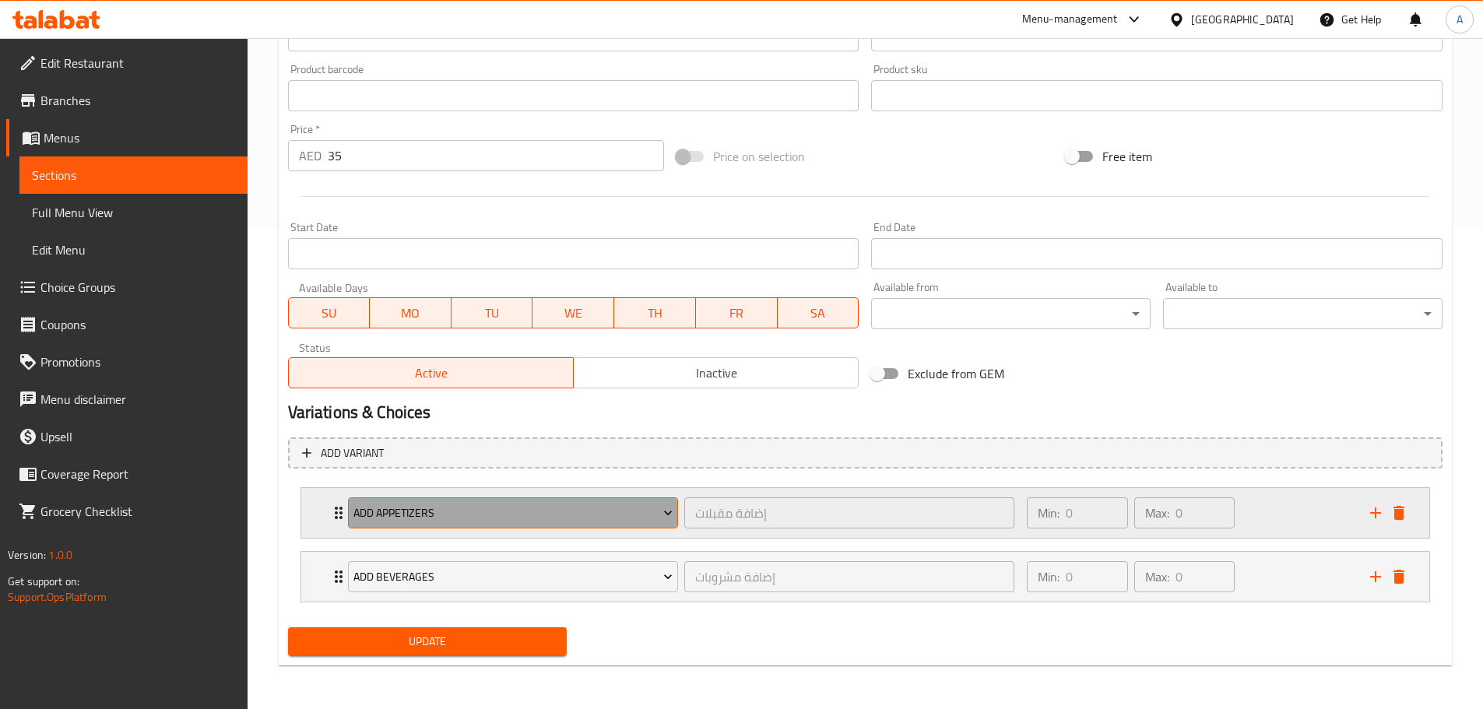
click at [406, 514] on span "Add Appetizers" at bounding box center [512, 513] width 319 height 19
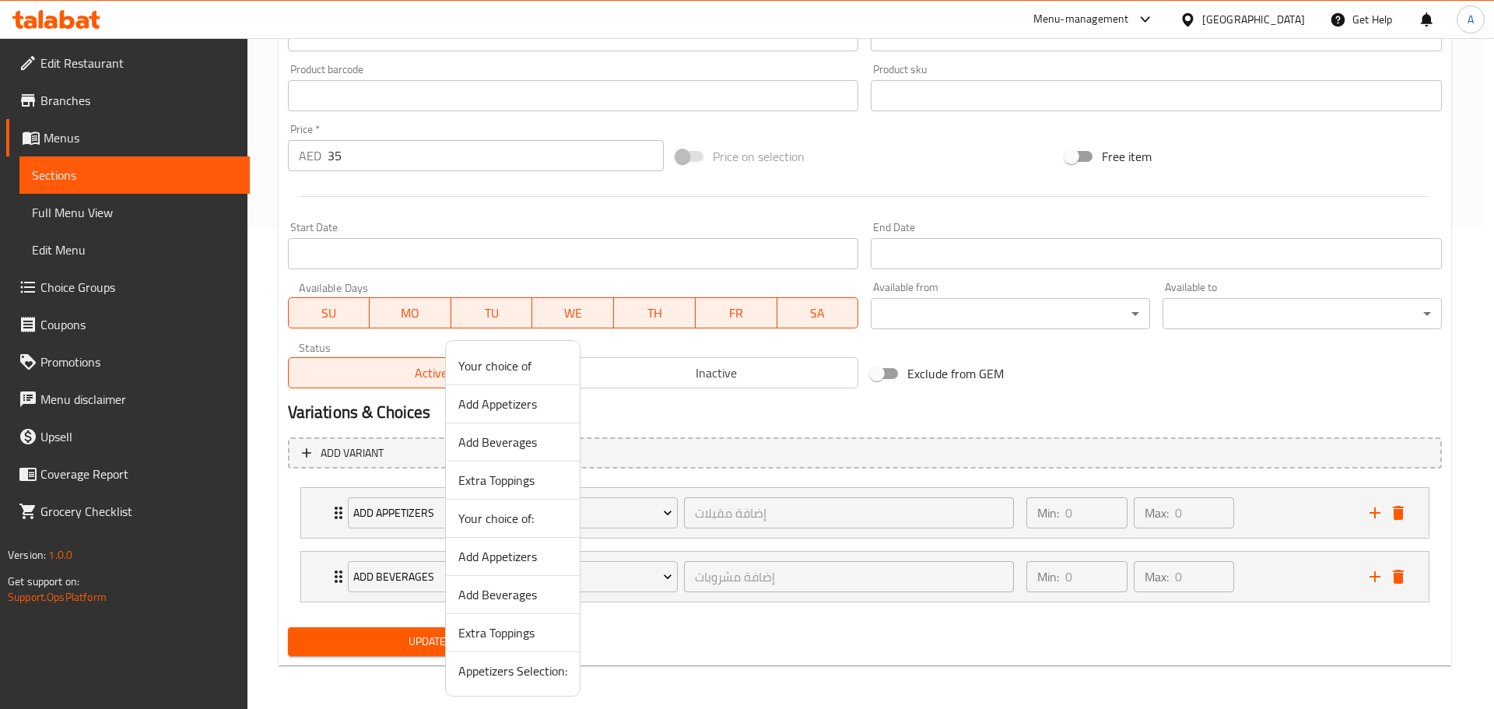
click at [480, 669] on span "Appetizers Selection:" at bounding box center [512, 671] width 109 height 19
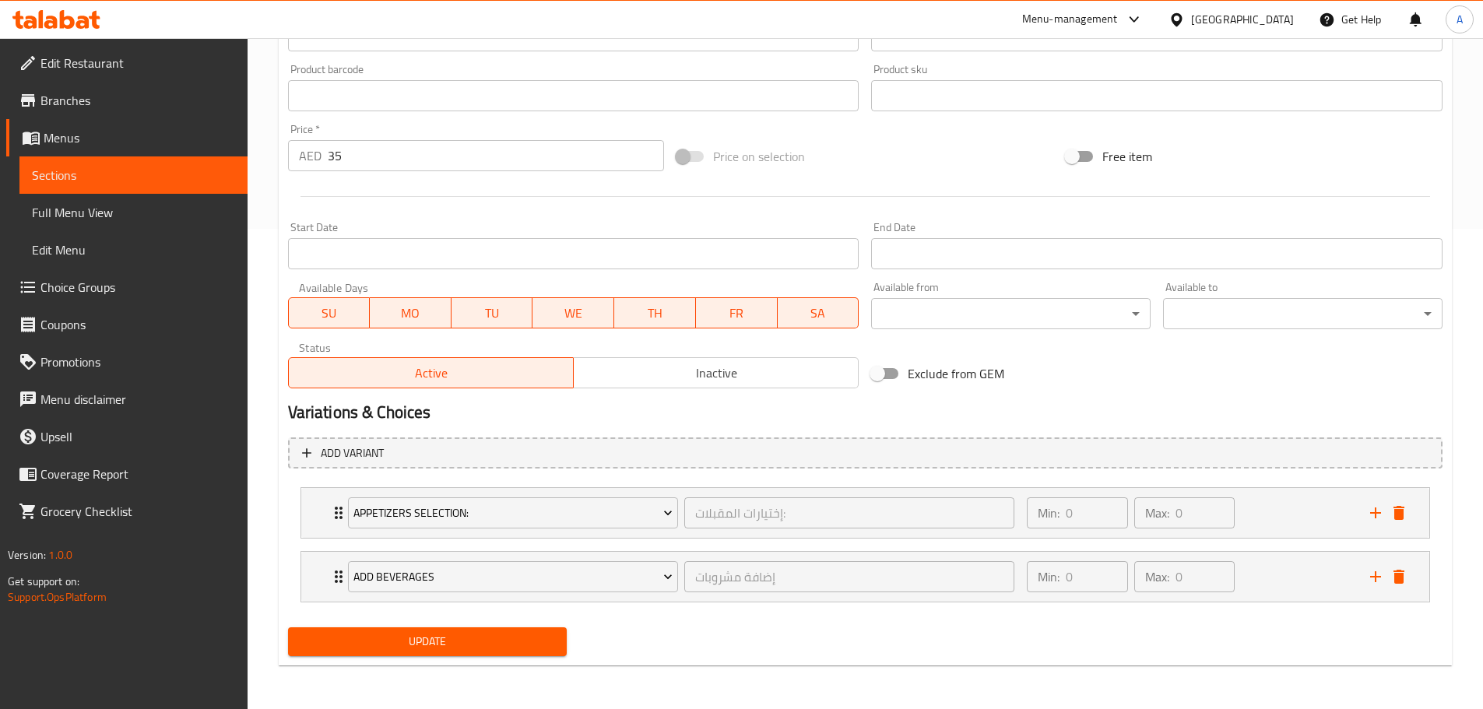
click at [479, 659] on div "Update" at bounding box center [428, 641] width 292 height 41
click at [483, 638] on span "Update" at bounding box center [427, 641] width 255 height 19
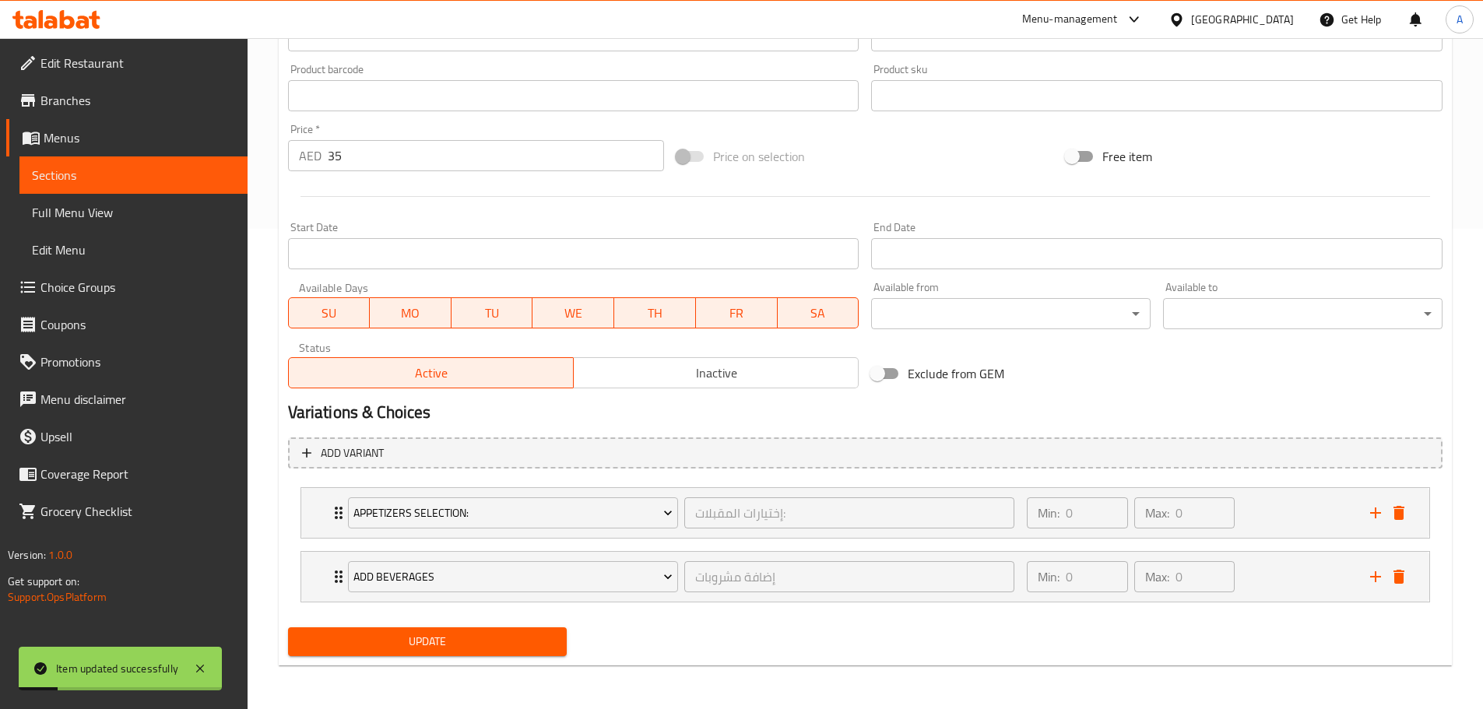
click at [99, 287] on span "Choice Groups" at bounding box center [137, 287] width 195 height 19
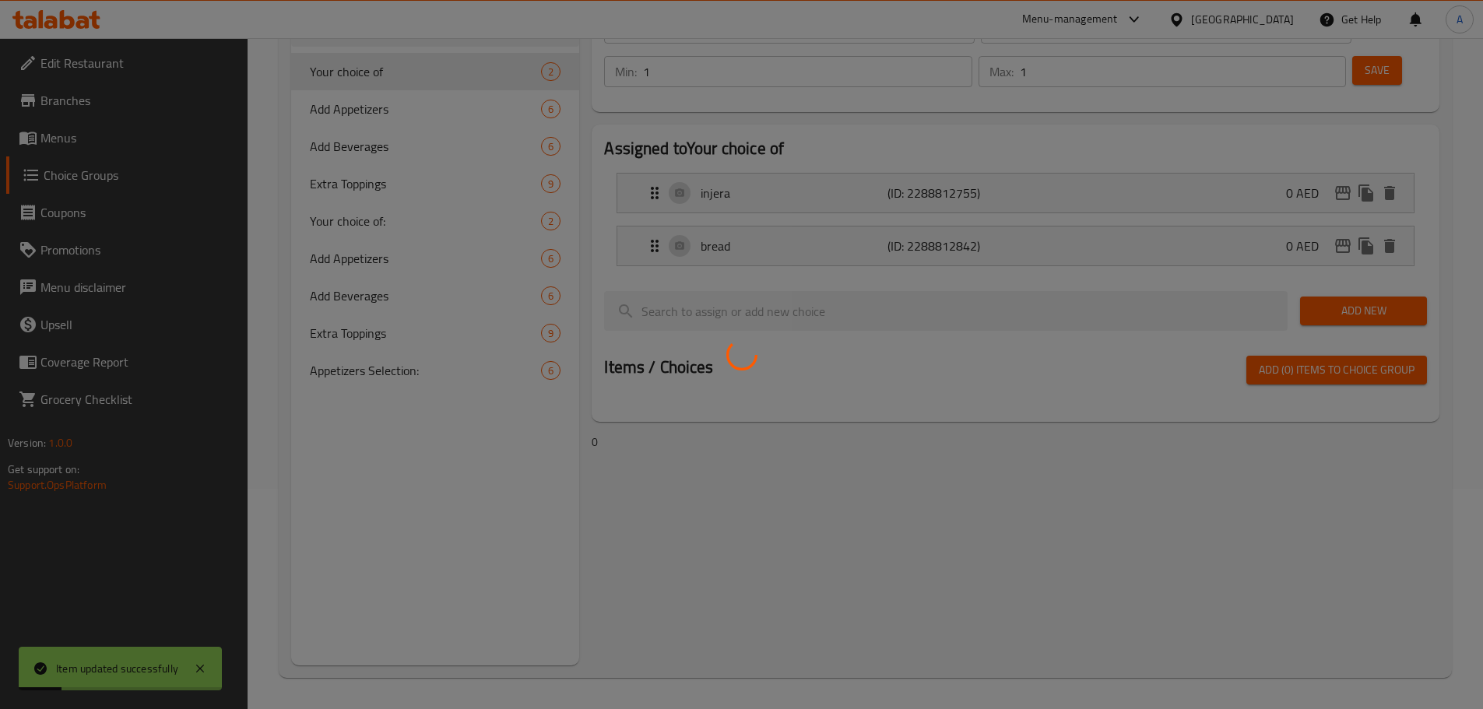
scroll to position [220, 0]
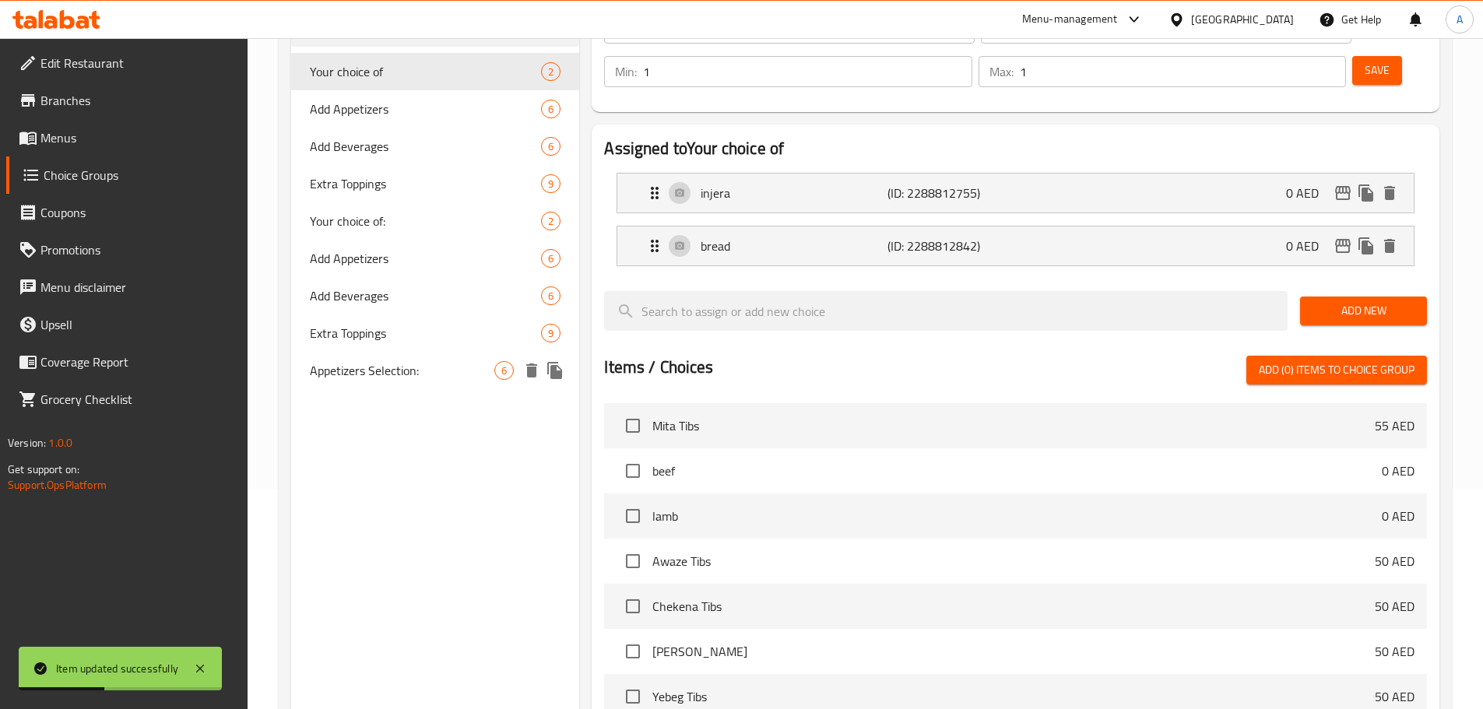
click at [437, 378] on span "Appetizers Selection:" at bounding box center [402, 370] width 185 height 19
type input "Appetizers Selection:"
type input "إختيارات المقبلات:"
type input "0"
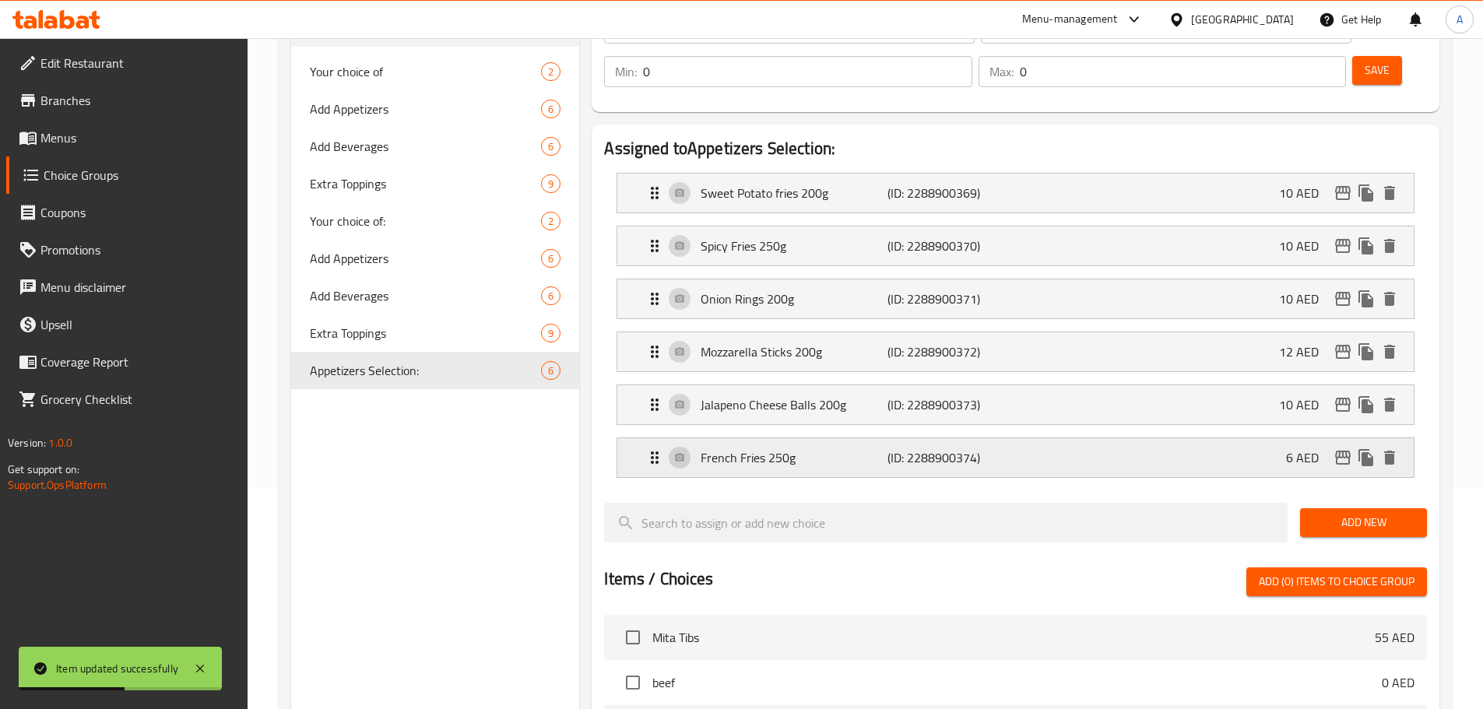
click at [811, 448] on p "French Fries 250g" at bounding box center [793, 457] width 186 height 19
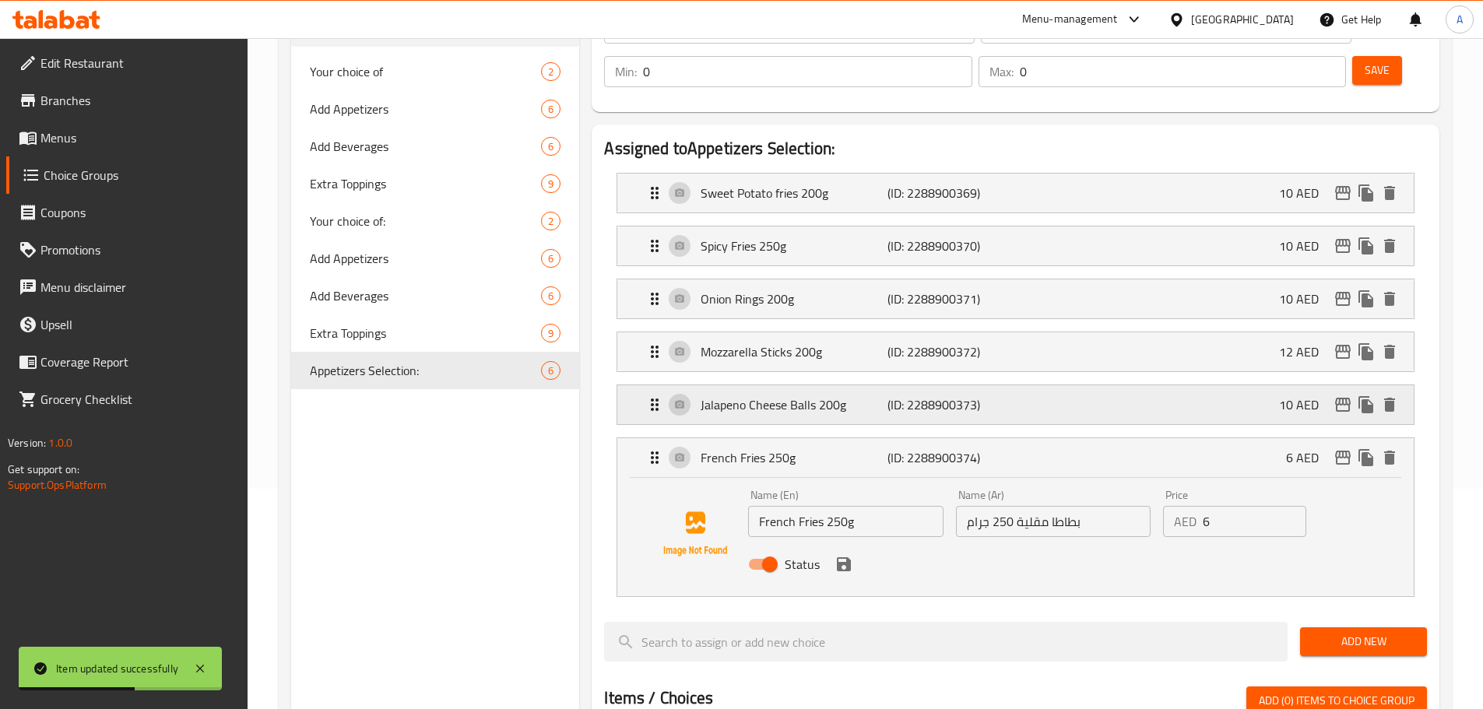
drag, startPoint x: 820, startPoint y: 371, endPoint x: 827, endPoint y: 321, distance: 50.3
click at [821, 395] on p "Jalapeno Cheese Balls 200g" at bounding box center [793, 404] width 186 height 19
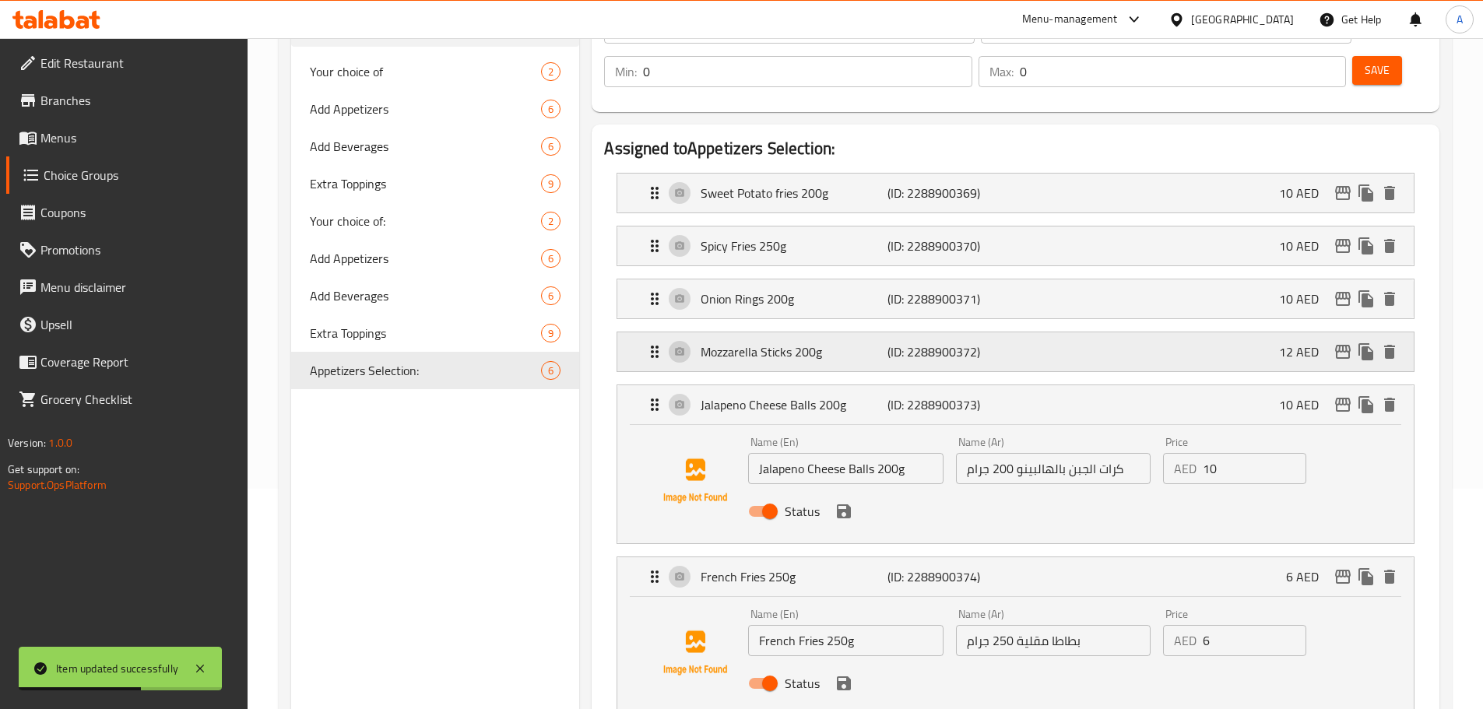
click at [827, 332] on div "Mozzarella Sticks 200g (ID: 2288900372) 12 AED" at bounding box center [1020, 351] width 750 height 39
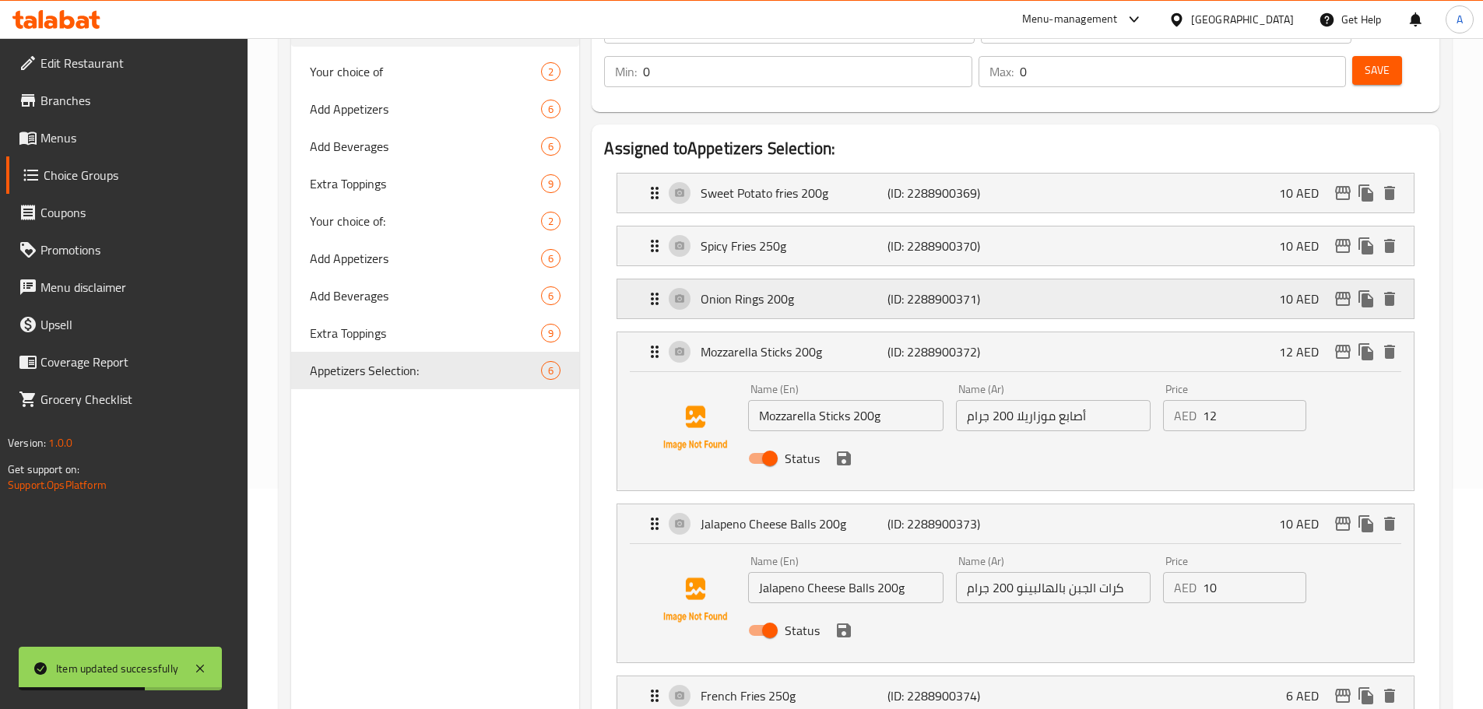
click at [822, 290] on p "Onion Rings 200g" at bounding box center [793, 299] width 186 height 19
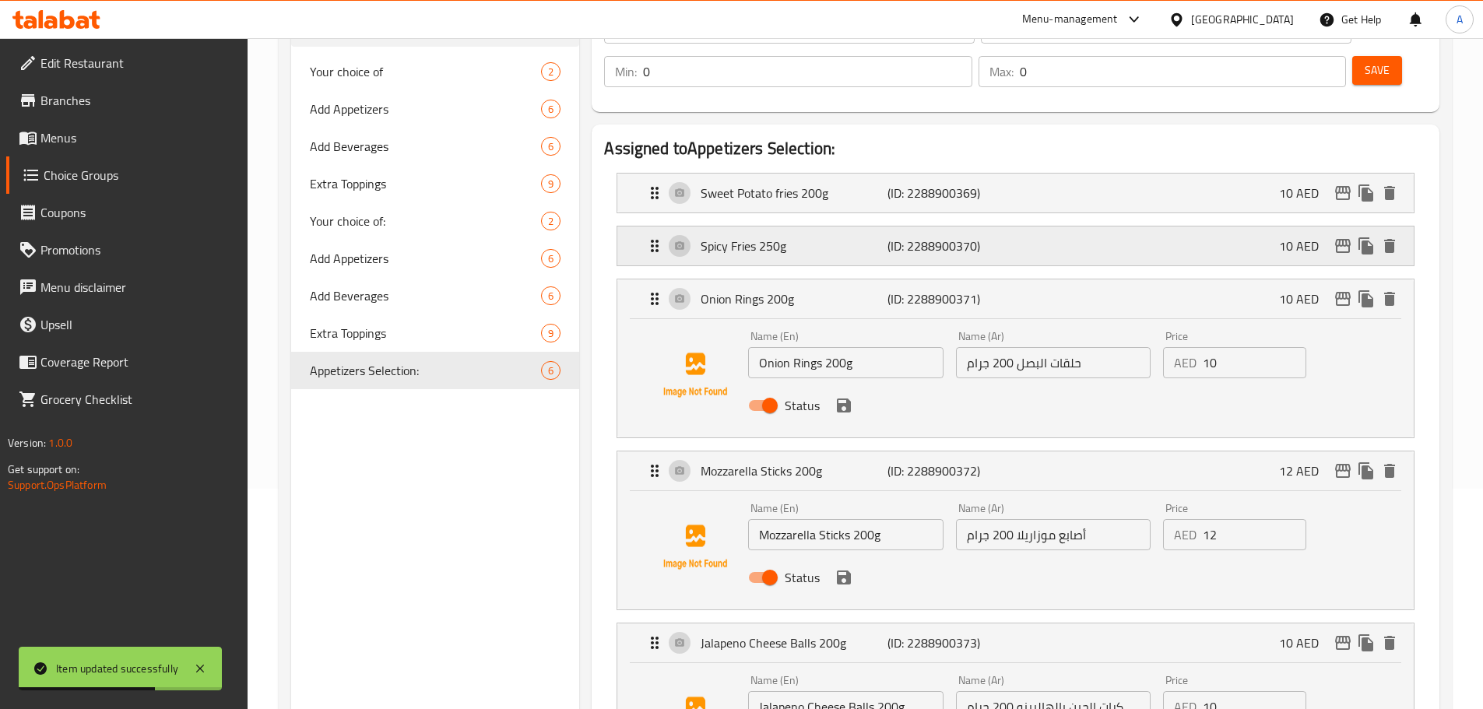
click at [821, 237] on p "Spicy Fries 250g" at bounding box center [793, 246] width 186 height 19
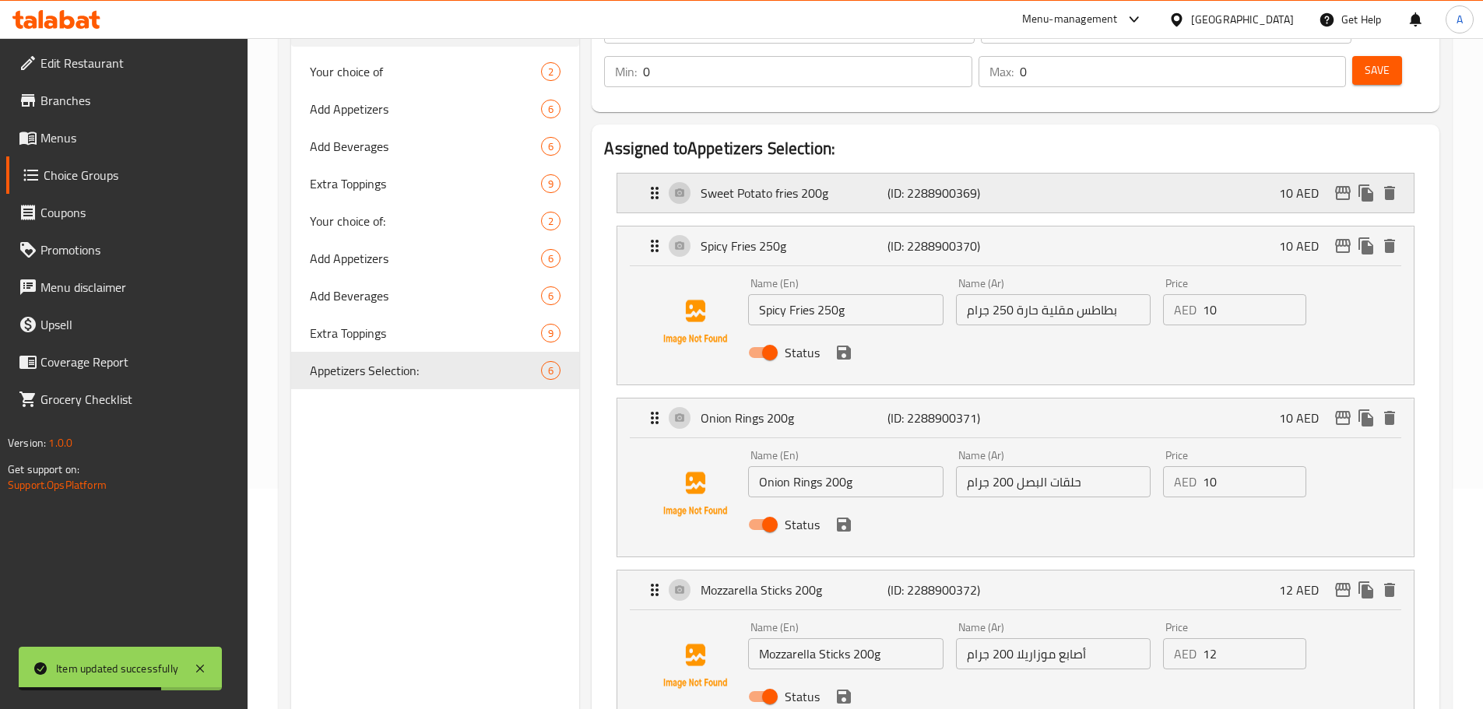
click at [821, 184] on p "Sweet Potato fries 200g" at bounding box center [793, 193] width 186 height 19
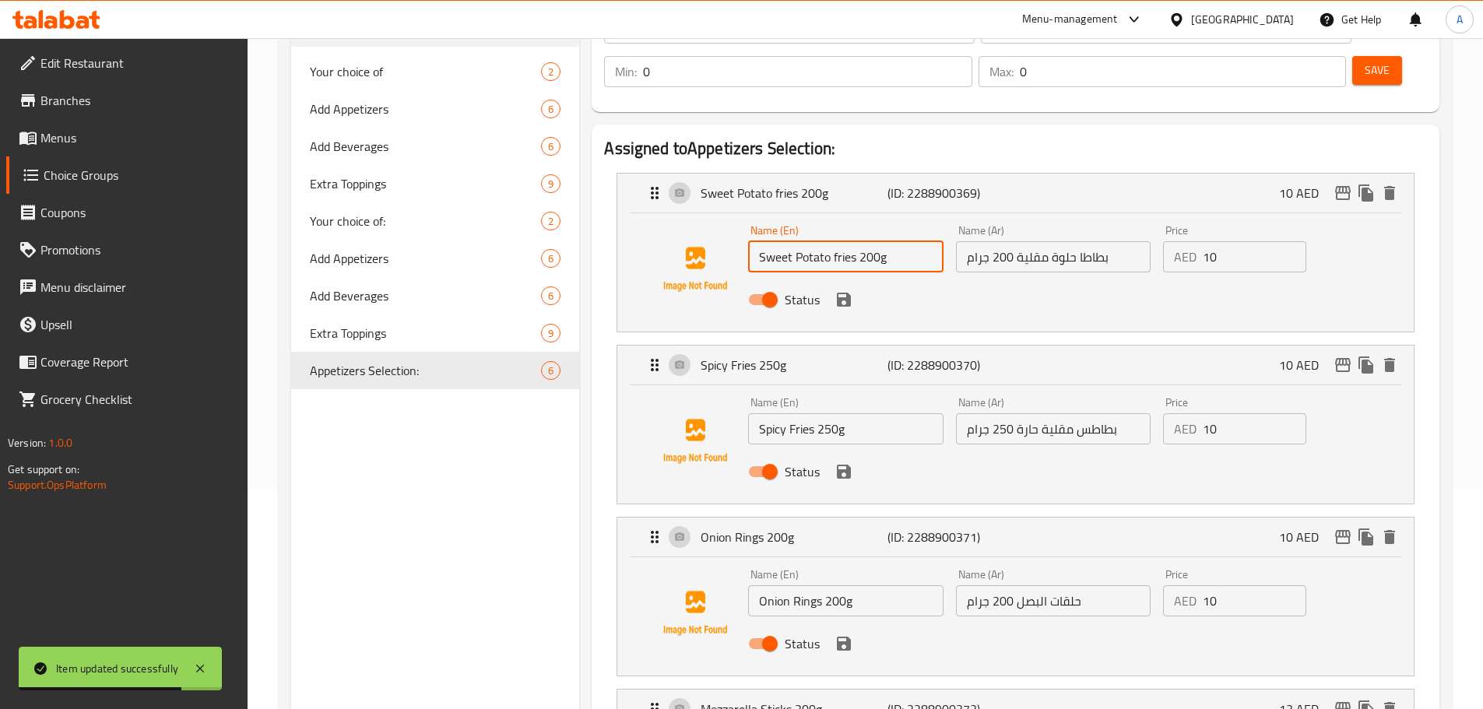
click at [872, 241] on input "Sweet Potato fries 200g" at bounding box center [845, 256] width 195 height 31
type input "Sweet Potato fries"
drag, startPoint x: 1012, startPoint y: 210, endPoint x: 938, endPoint y: 214, distance: 74.0
click at [938, 219] on div "Name (En) Sweet Potato fries Name (En) Name (Ar) بطاطا حلوة مقلية 200 جرام Name…" at bounding box center [1053, 270] width 622 height 102
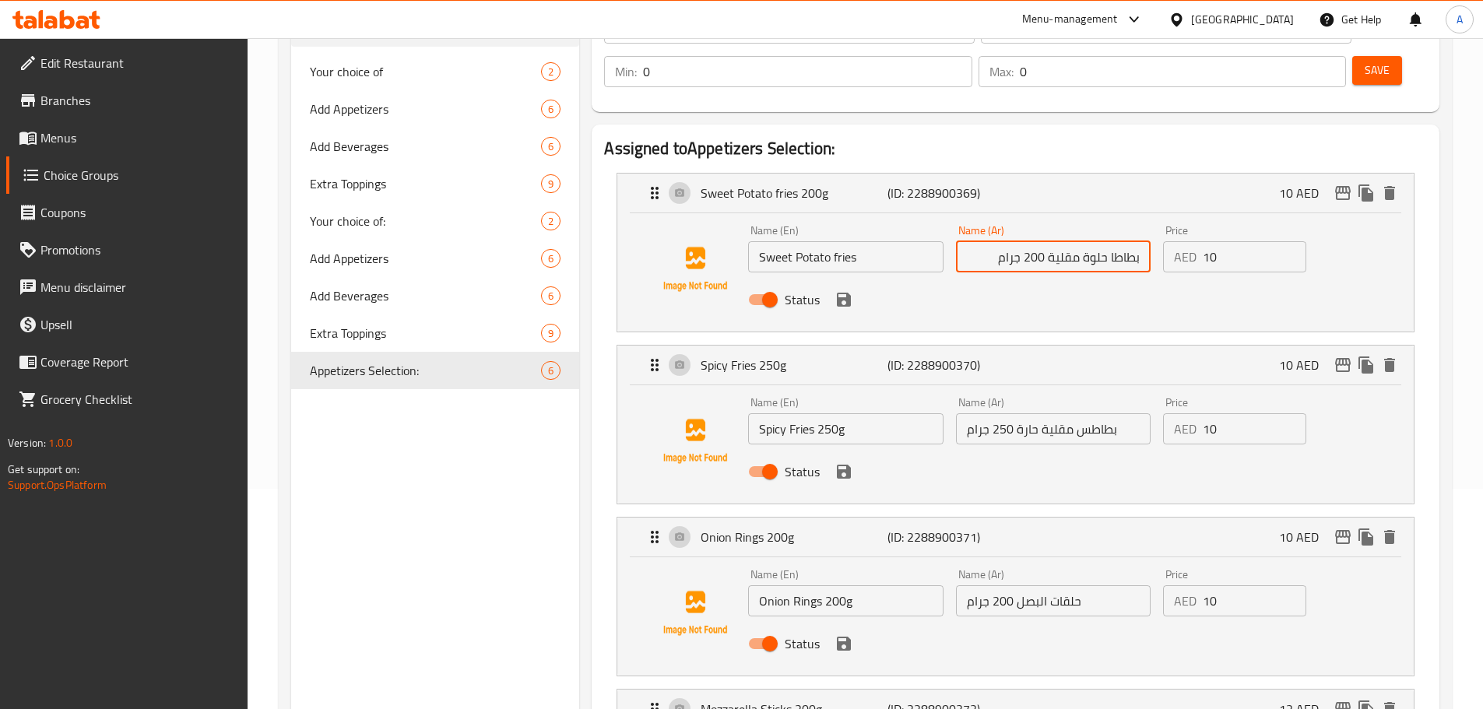
click at [1024, 241] on input "بطاطا حلوة مقلية 200 جرام" at bounding box center [1053, 256] width 195 height 31
click at [1049, 241] on input "بطاطا حلوة مقلية 200 جرام" at bounding box center [1053, 256] width 195 height 31
drag, startPoint x: 1044, startPoint y: 212, endPoint x: 960, endPoint y: 212, distance: 83.3
click at [960, 241] on input "بطاطا حلوة مقلية 200 جرام" at bounding box center [1053, 256] width 195 height 31
click at [848, 293] on icon "save" at bounding box center [844, 300] width 14 height 14
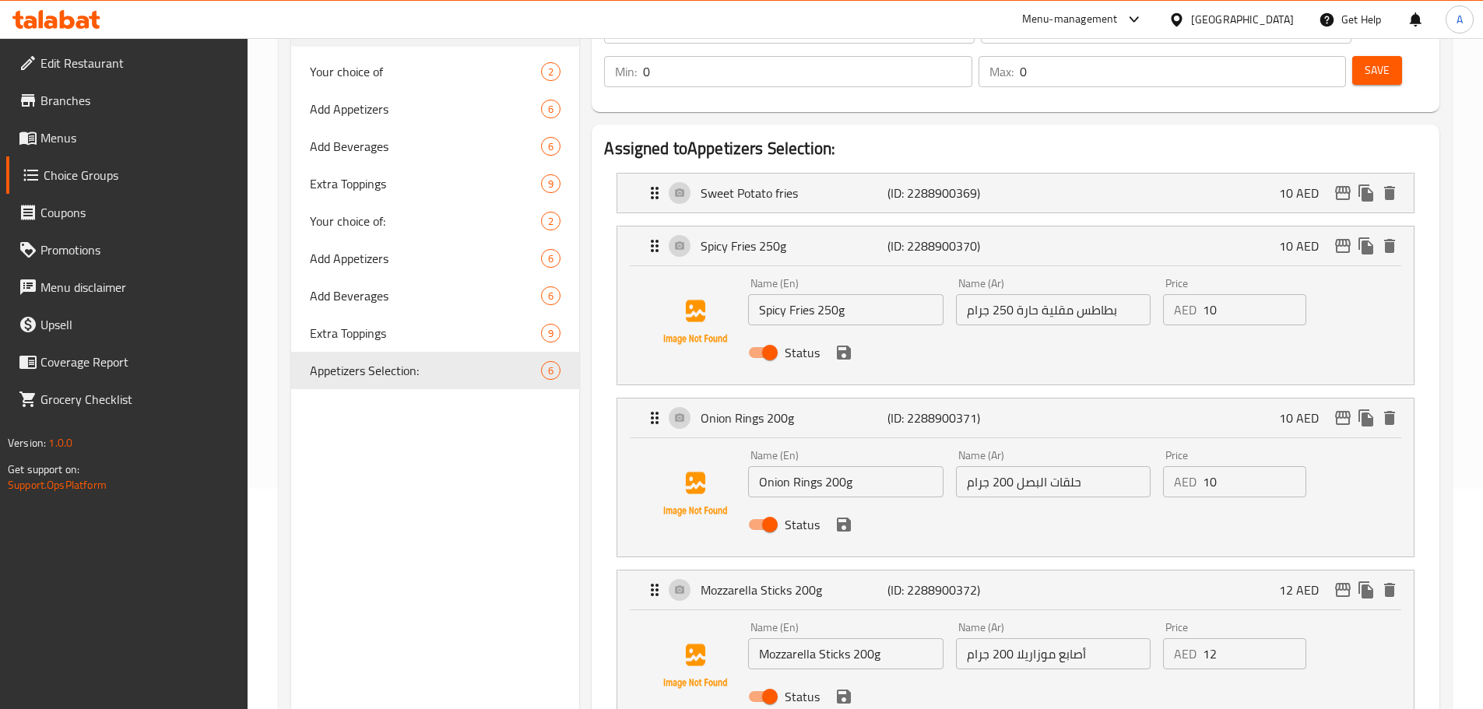
type input "بطاطا حلوة مقلية"
drag, startPoint x: 1009, startPoint y: 268, endPoint x: 964, endPoint y: 263, distance: 45.4
click at [964, 294] on input "بطاطس مقلية حارة 250 جرام" at bounding box center [1053, 309] width 195 height 31
click at [1042, 294] on input "بطاطس مقلية حارة 250 جرام" at bounding box center [1053, 309] width 195 height 31
drag, startPoint x: 1035, startPoint y: 267, endPoint x: 973, endPoint y: 267, distance: 62.3
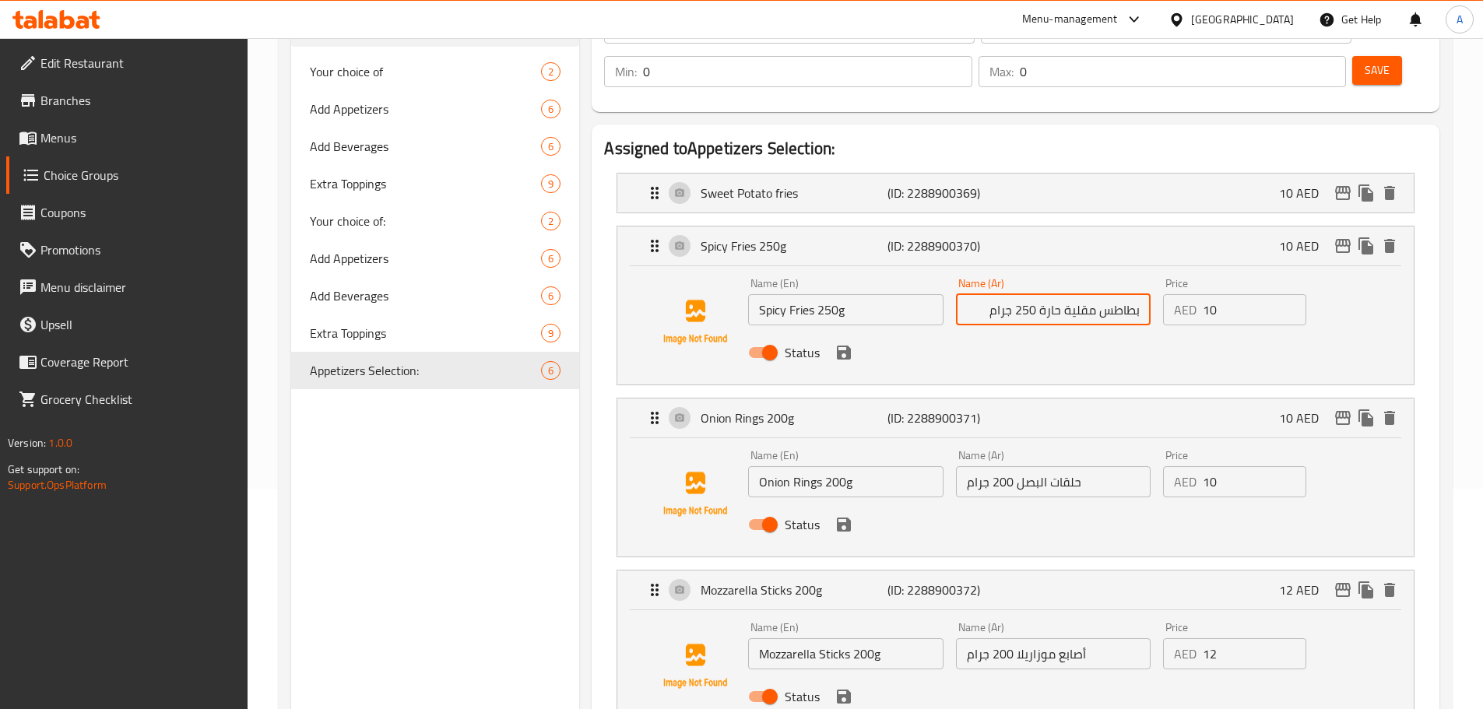
click at [973, 294] on input "بطاطس مقلية حارة 250 جرام" at bounding box center [1053, 309] width 195 height 31
type input "بطاطس مقلية حارة"
click at [832, 294] on input "Spicy Fries 250g" at bounding box center [845, 309] width 195 height 31
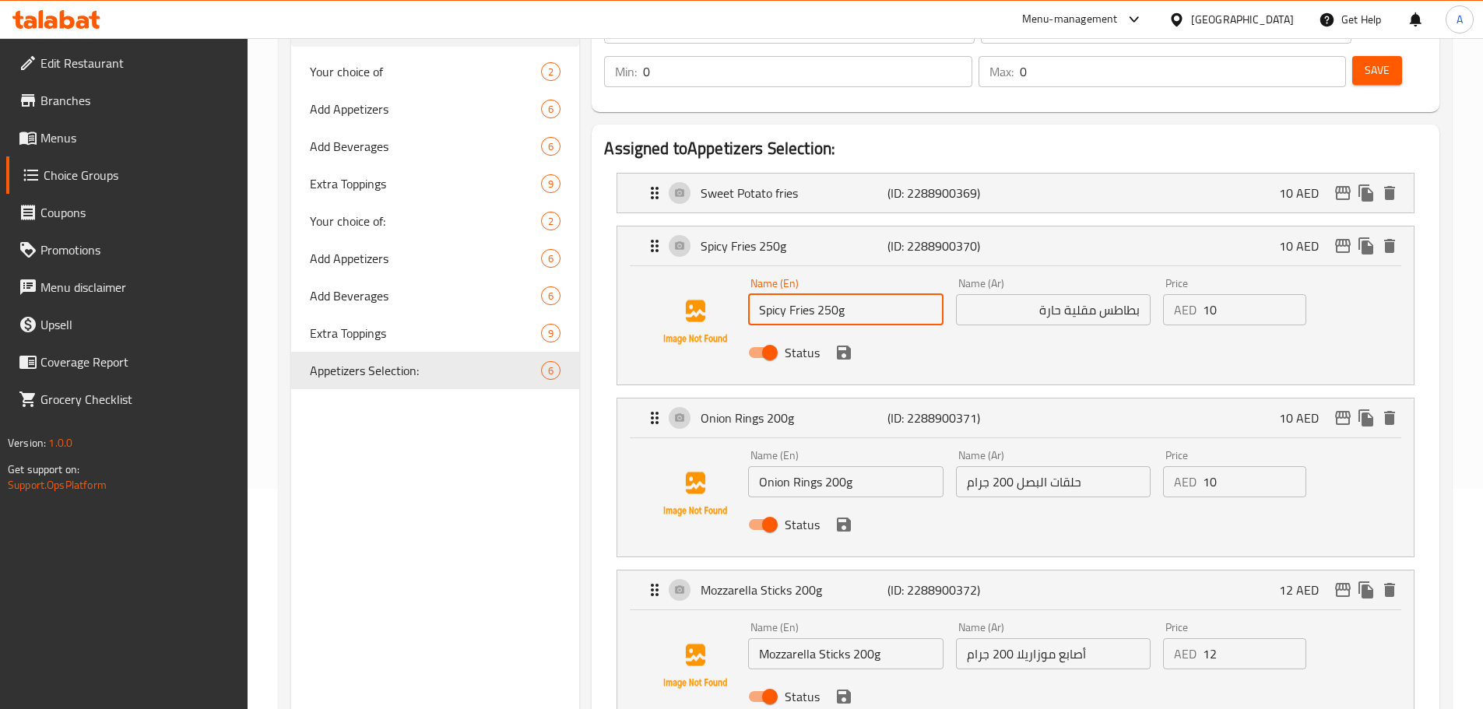
click at [832, 294] on input "Spicy Fries 250g" at bounding box center [845, 309] width 195 height 31
click at [841, 343] on icon "save" at bounding box center [843, 352] width 19 height 19
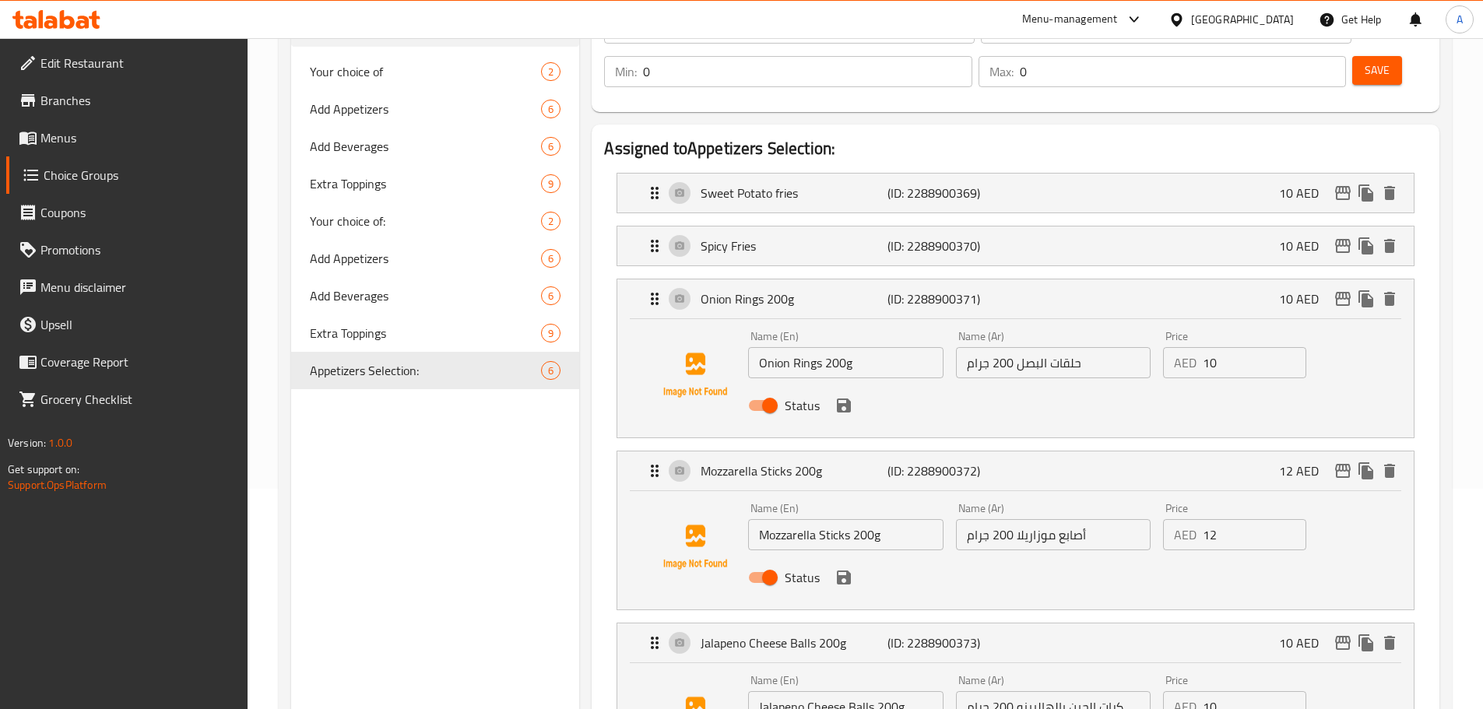
type input "Spicy Fries"
click at [1011, 347] on input "حلقات البصل 200 جرام" at bounding box center [1053, 362] width 195 height 31
drag, startPoint x: 1071, startPoint y: 320, endPoint x: 1015, endPoint y: 320, distance: 56.0
click at [1015, 347] on input "حلقات البصل 200 جرام" at bounding box center [1053, 362] width 195 height 31
type input "حلقات البصل"
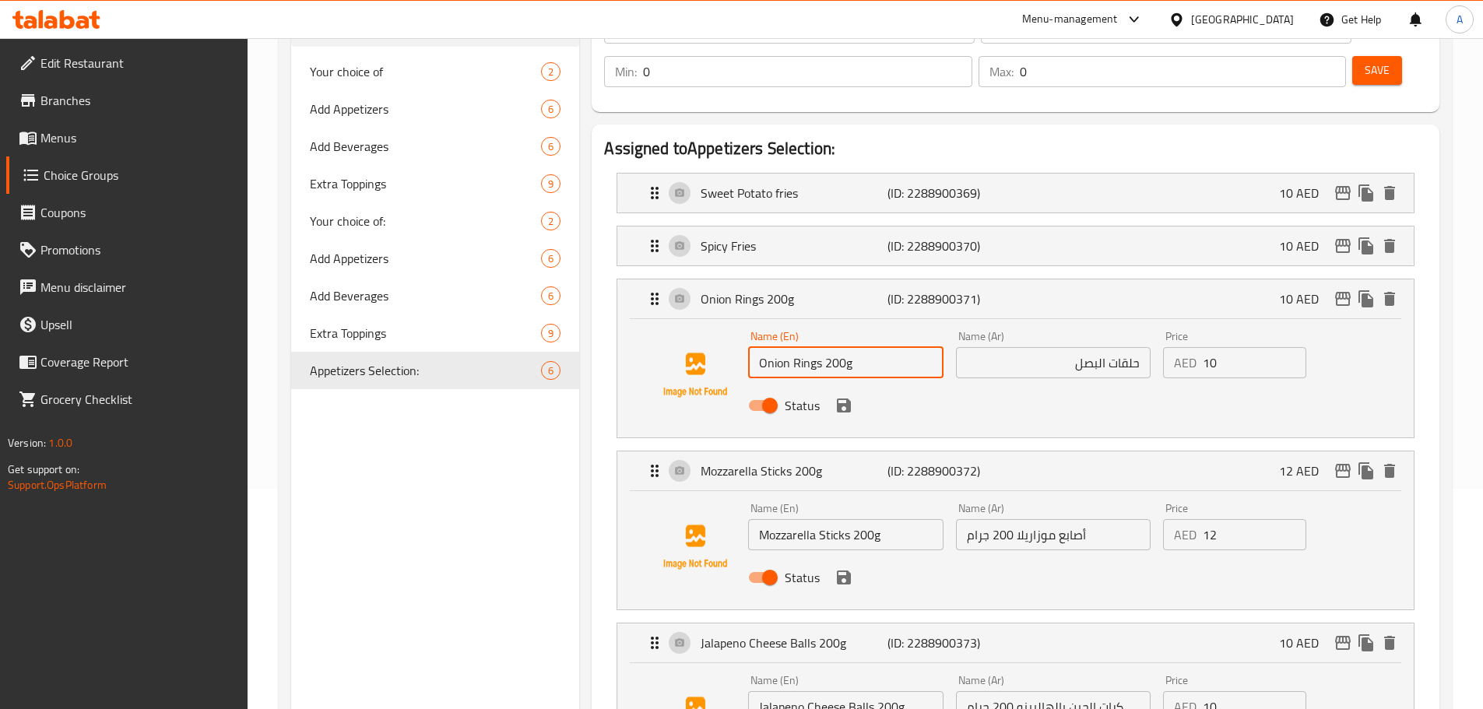
click at [837, 347] on input "Onion Rings 200g" at bounding box center [845, 362] width 195 height 31
click at [796, 391] on label "Status" at bounding box center [779, 406] width 80 height 30
type input "Onion Rings"
click at [796, 391] on input "Status" at bounding box center [769, 406] width 89 height 30
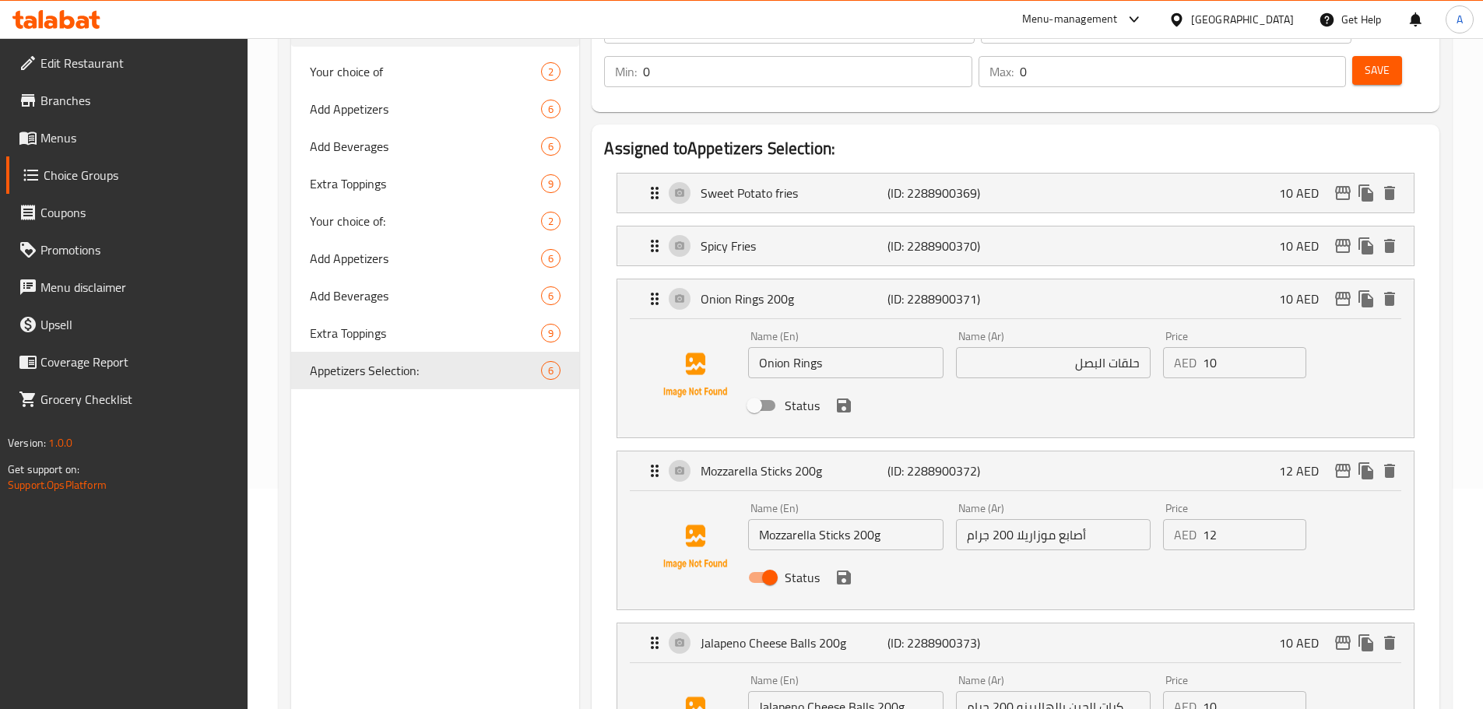
click at [781, 391] on input "Status" at bounding box center [754, 406] width 89 height 30
checkbox input "true"
click at [855, 384] on div "Status" at bounding box center [1053, 405] width 622 height 42
click at [848, 398] on icon "save" at bounding box center [844, 405] width 14 height 14
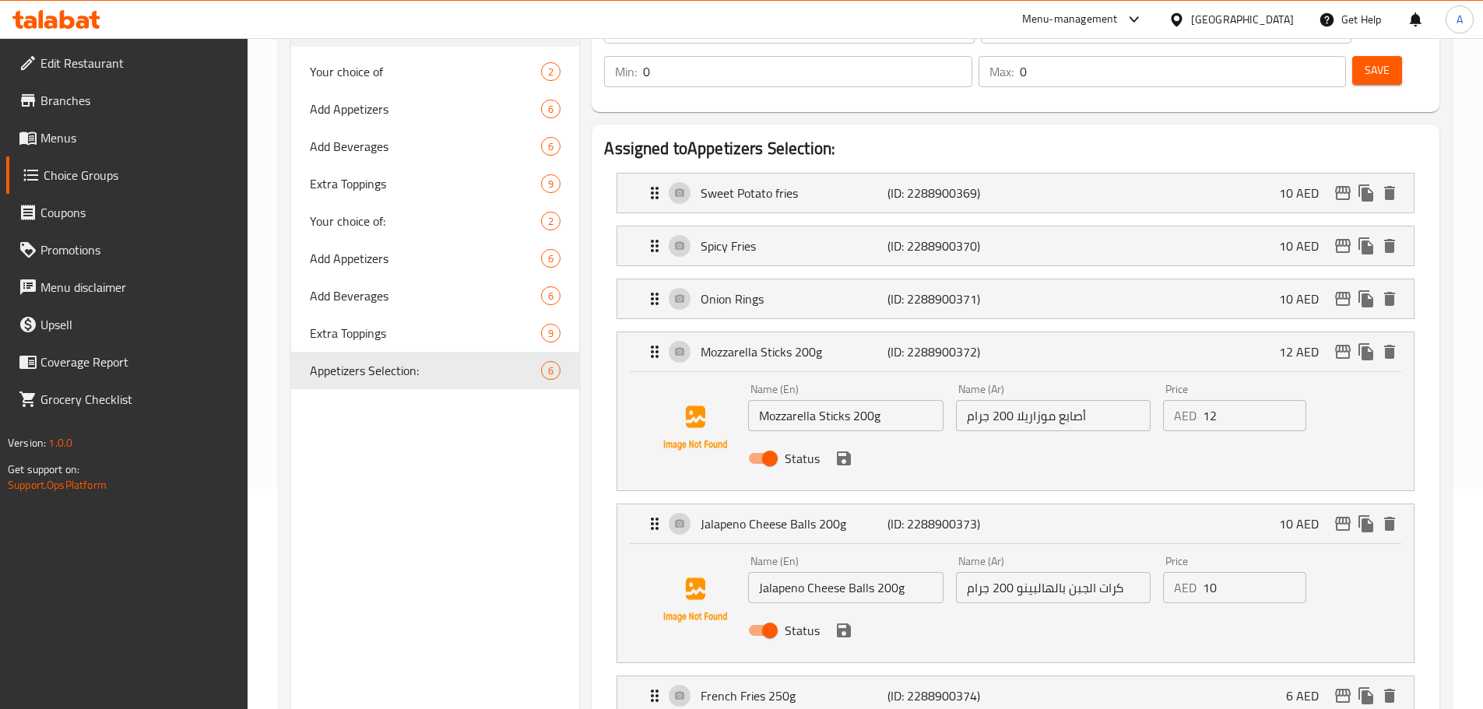
click at [1077, 400] on input "أصابع موزاريلا 200 جرام" at bounding box center [1053, 415] width 195 height 31
drag, startPoint x: 1069, startPoint y: 370, endPoint x: 1005, endPoint y: 371, distance: 63.8
click at [1005, 400] on input "أصابع موزاريلا 200 جرام" at bounding box center [1053, 415] width 195 height 31
type input "أصابع موزاريلا"
click at [881, 400] on input "Mozzarella Sticks 200g" at bounding box center [845, 415] width 195 height 31
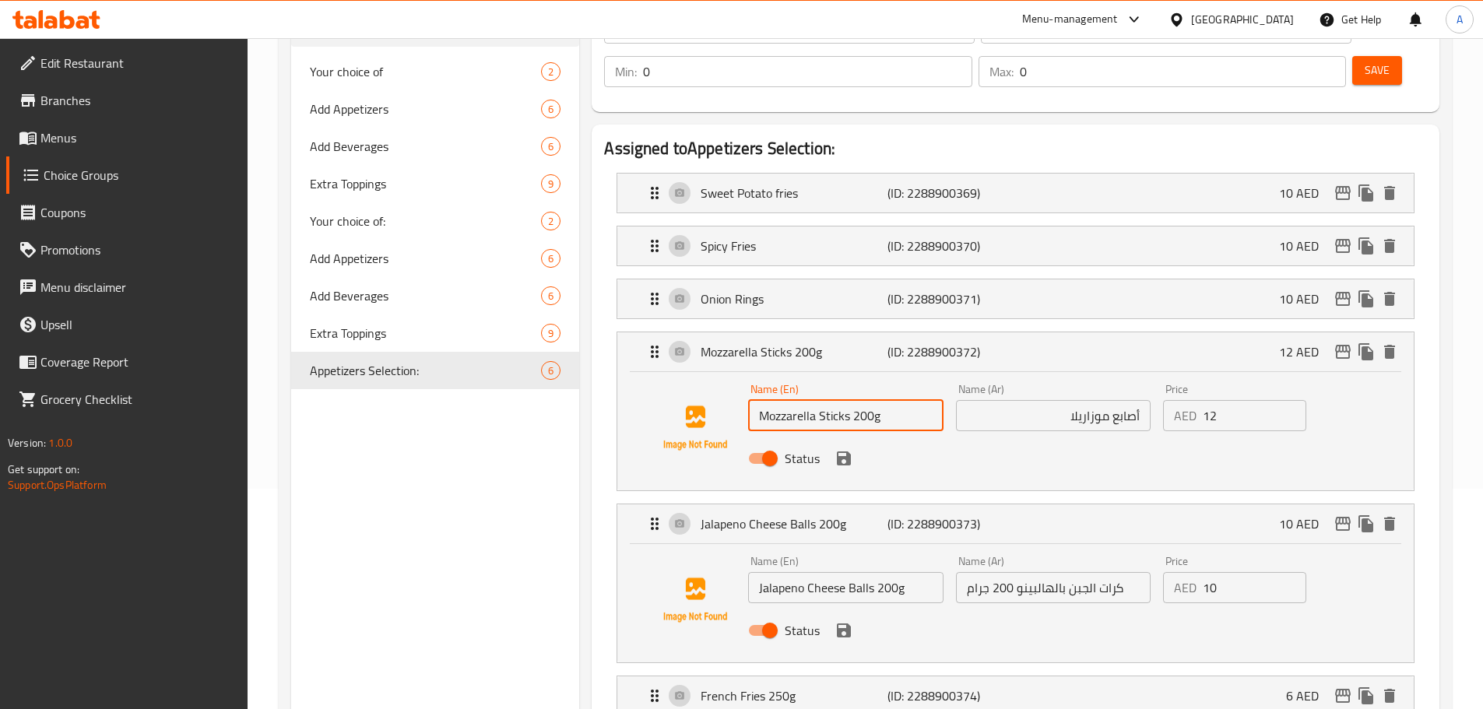
click at [878, 400] on input "Mozzarella Sticks 200g" at bounding box center [845, 415] width 195 height 31
click at [845, 449] on icon "save" at bounding box center [843, 458] width 19 height 19
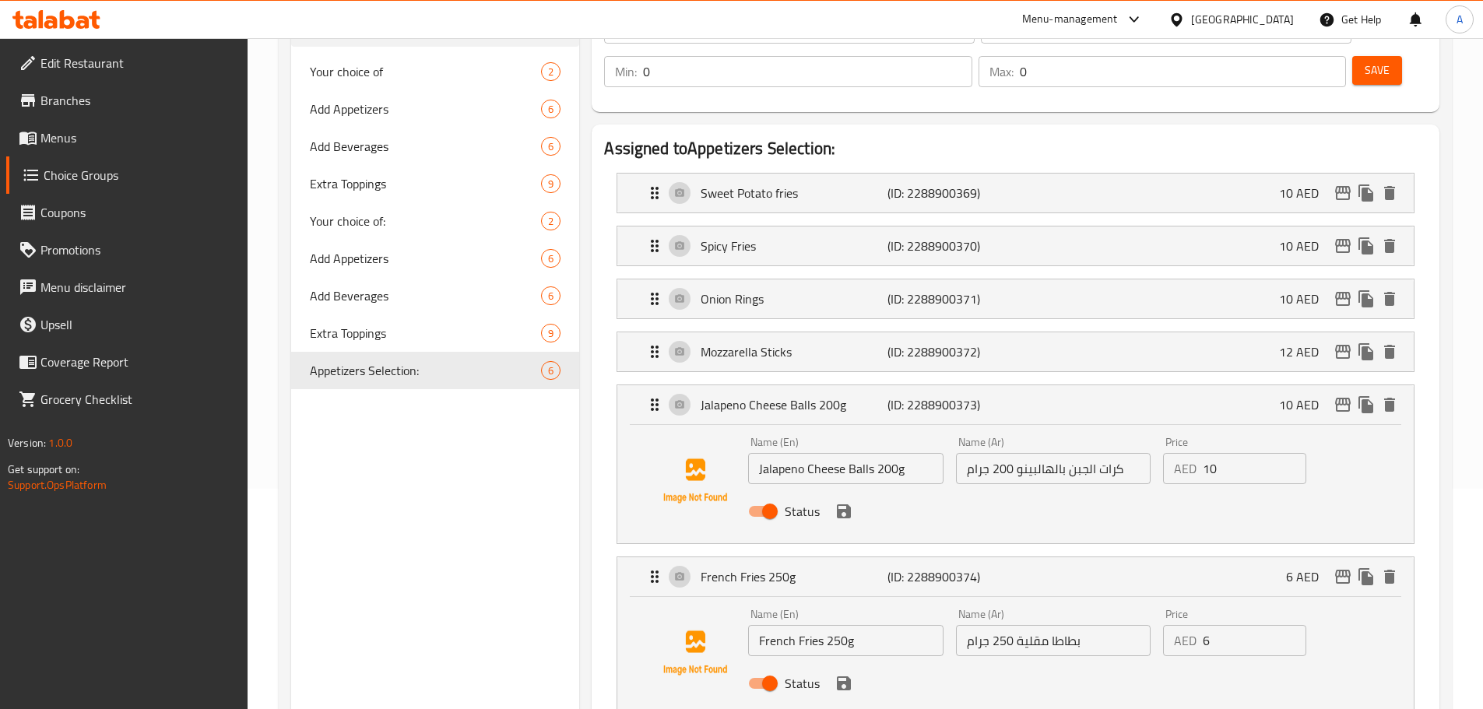
type input "Mozzarella Sticks"
click at [1032, 453] on input "كرات الجبن بالهالبينو 200 جرام" at bounding box center [1053, 468] width 195 height 31
drag, startPoint x: 1027, startPoint y: 426, endPoint x: 971, endPoint y: 426, distance: 56.0
click at [971, 453] on input "كرات الجبن بالهالبينو 200 جرام" at bounding box center [1053, 468] width 195 height 31
type input "كرات الجبن بالهالبينو"
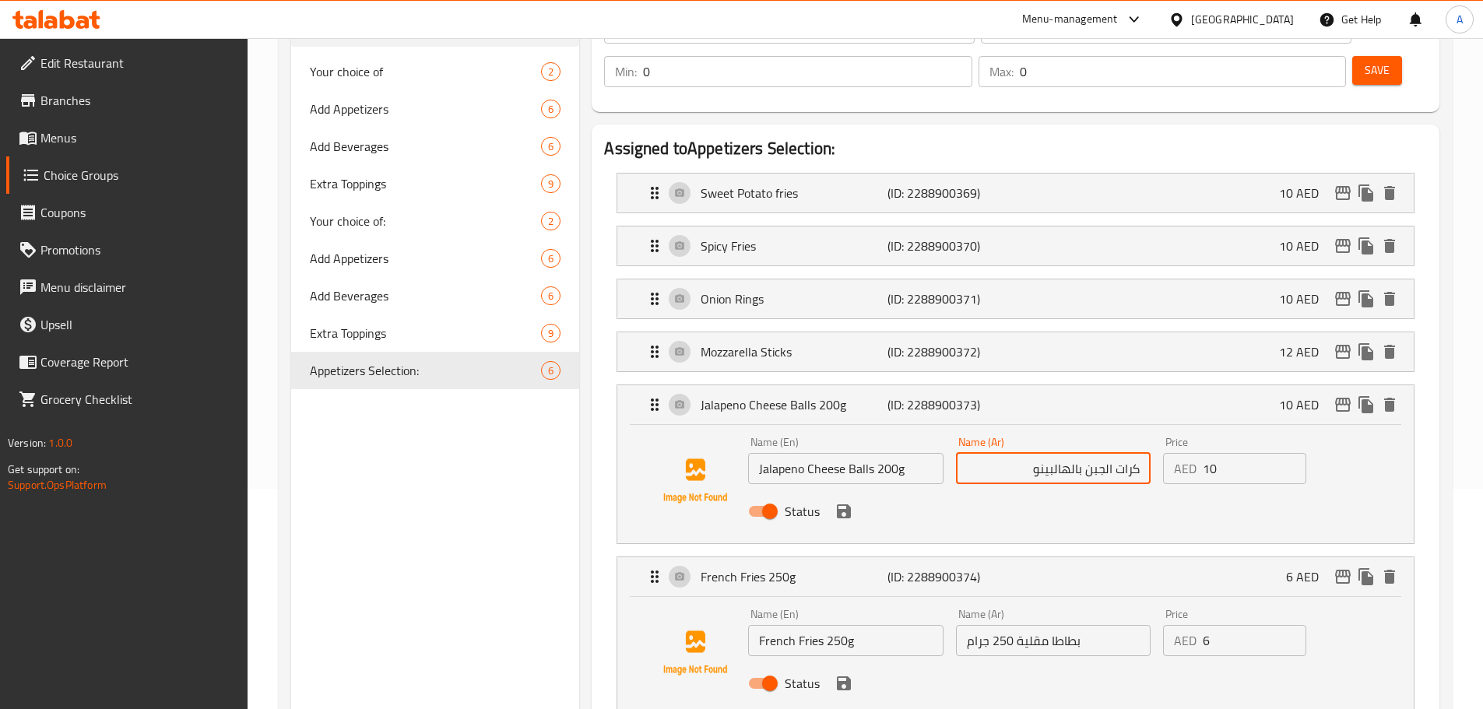
click at [892, 453] on input "Jalapeno Cheese Balls 200g" at bounding box center [845, 468] width 195 height 31
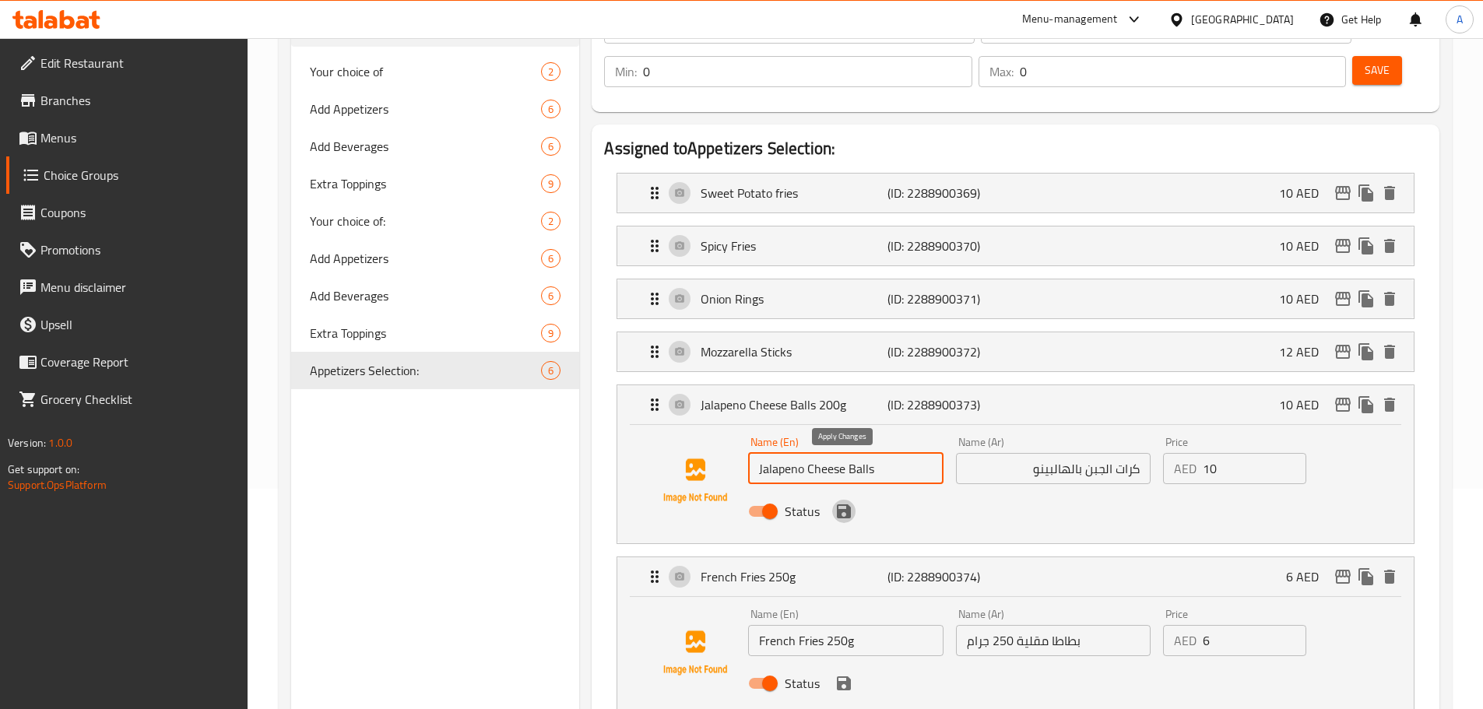
click at [841, 502] on icon "save" at bounding box center [843, 511] width 19 height 19
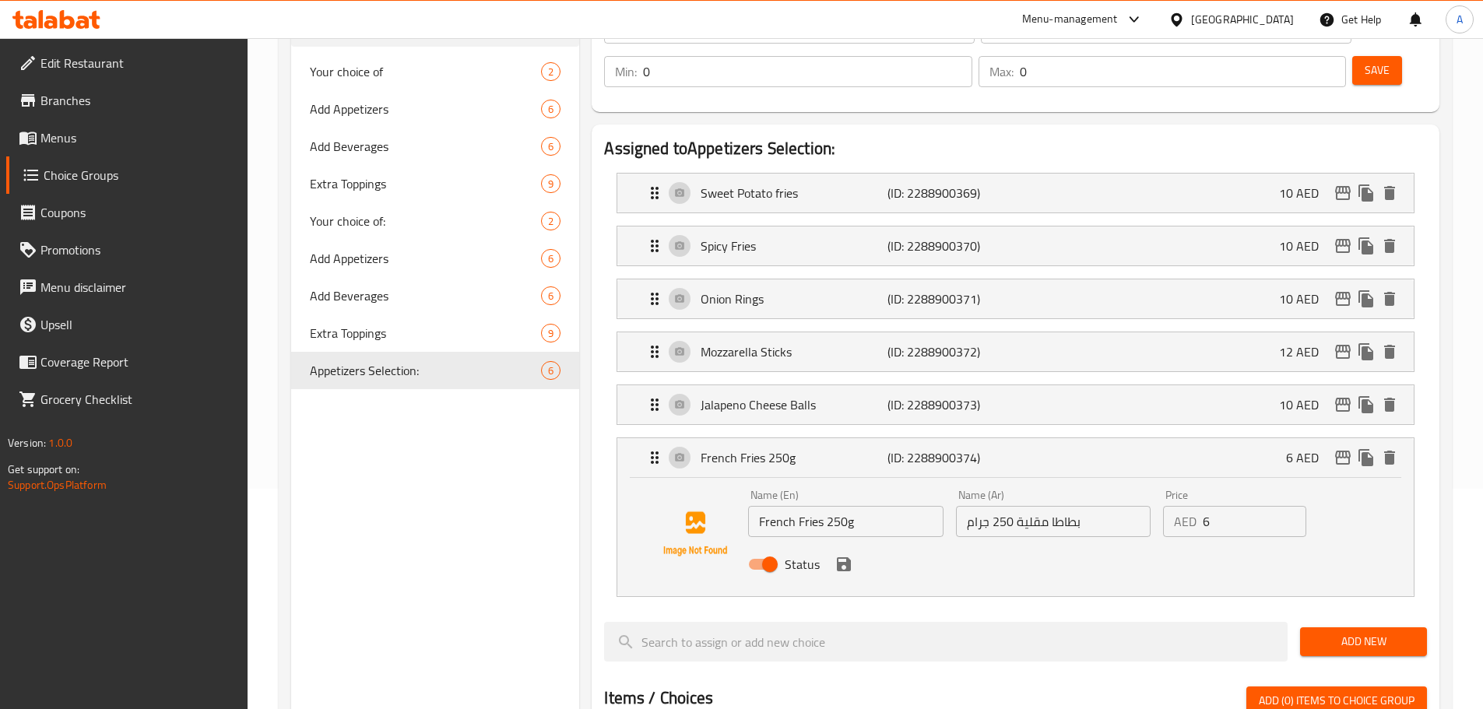
type input "Jalapeno Cheese Balls"
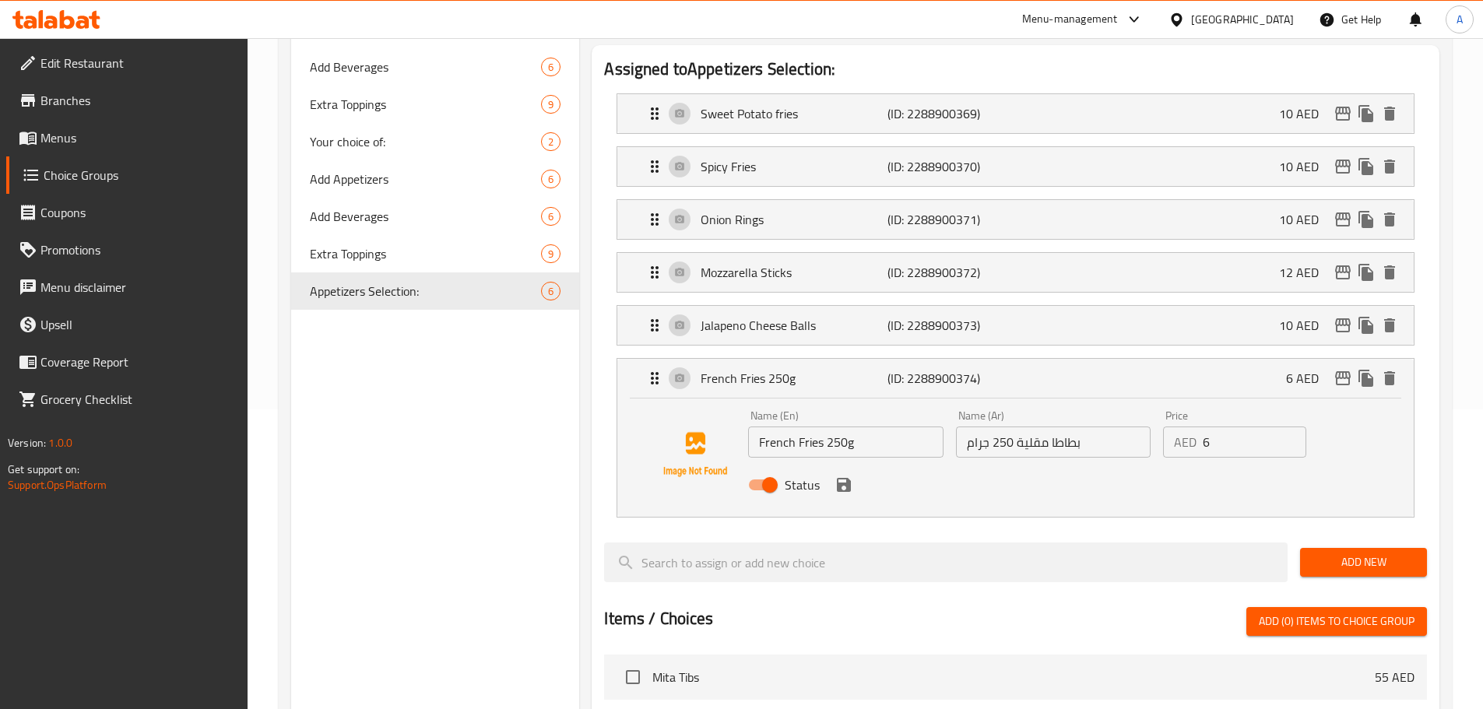
scroll to position [376, 0]
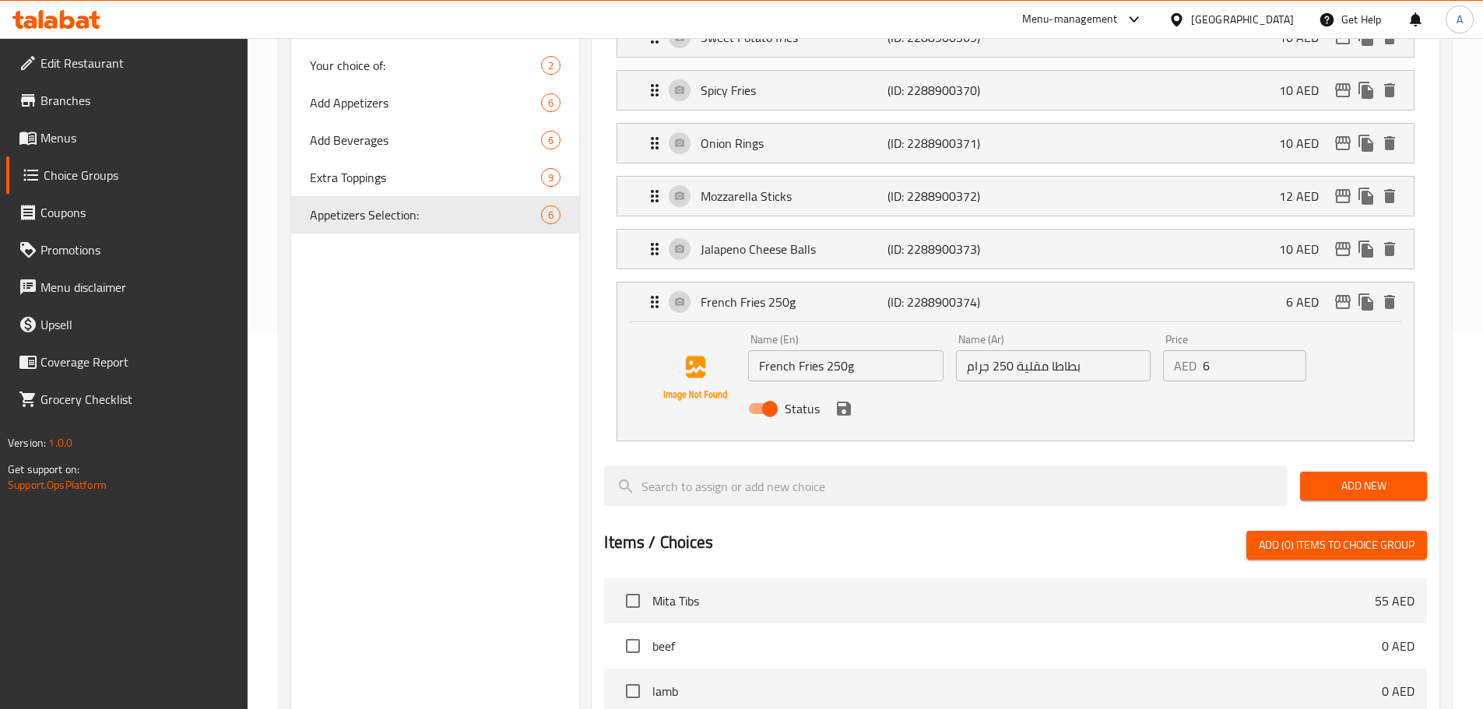
click at [1016, 350] on input "بطاطا مقلية 250 جرام" at bounding box center [1053, 365] width 195 height 31
drag, startPoint x: 1070, startPoint y: 323, endPoint x: 981, endPoint y: 322, distance: 88.7
click at [985, 350] on input "بطاطا مقلية" at bounding box center [1053, 365] width 195 height 31
type input "بطاطا مقلية"
click at [838, 350] on input "French Fries 250g" at bounding box center [845, 365] width 195 height 31
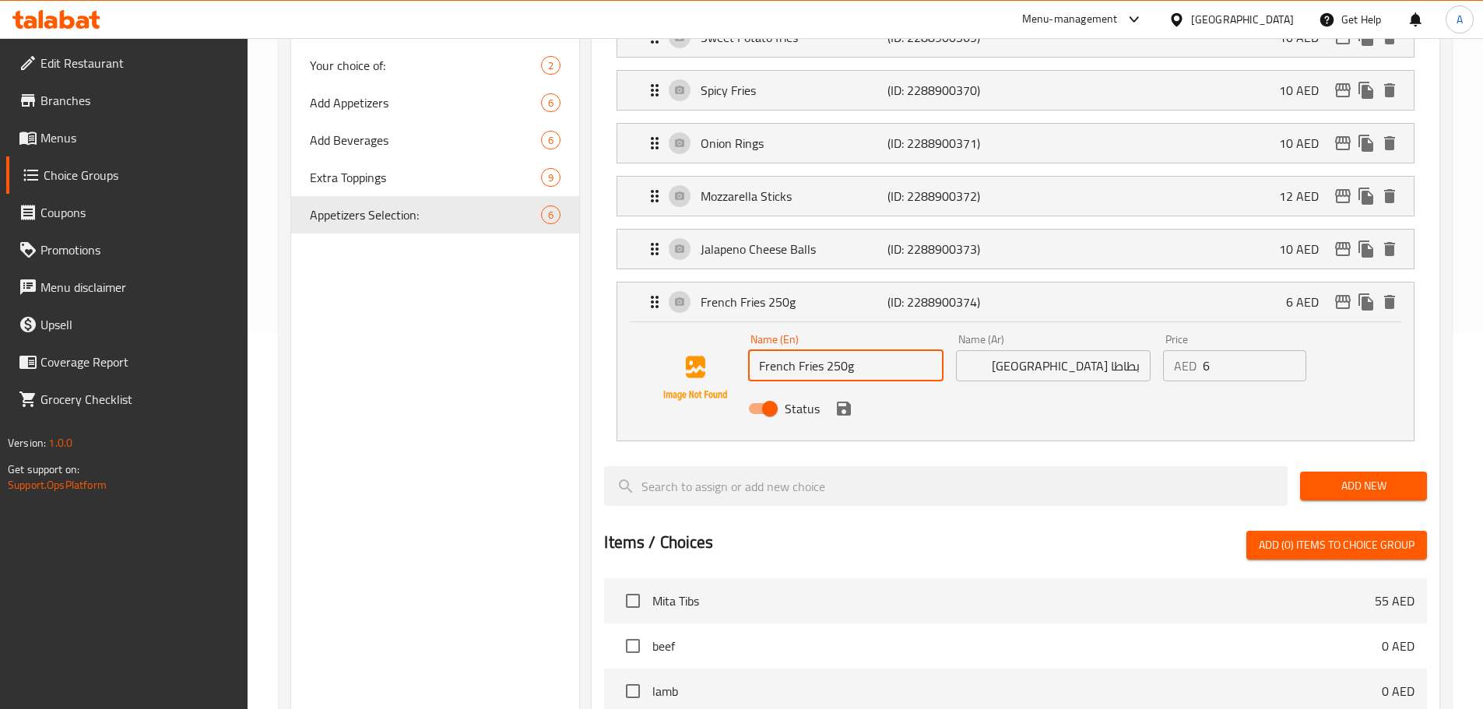
click at [838, 350] on input "French Fries 250g" at bounding box center [845, 365] width 195 height 31
type input "French Fries Box"
click at [1007, 388] on div "Status" at bounding box center [1053, 409] width 622 height 42
click at [825, 350] on input "French Fries Box" at bounding box center [845, 365] width 195 height 31
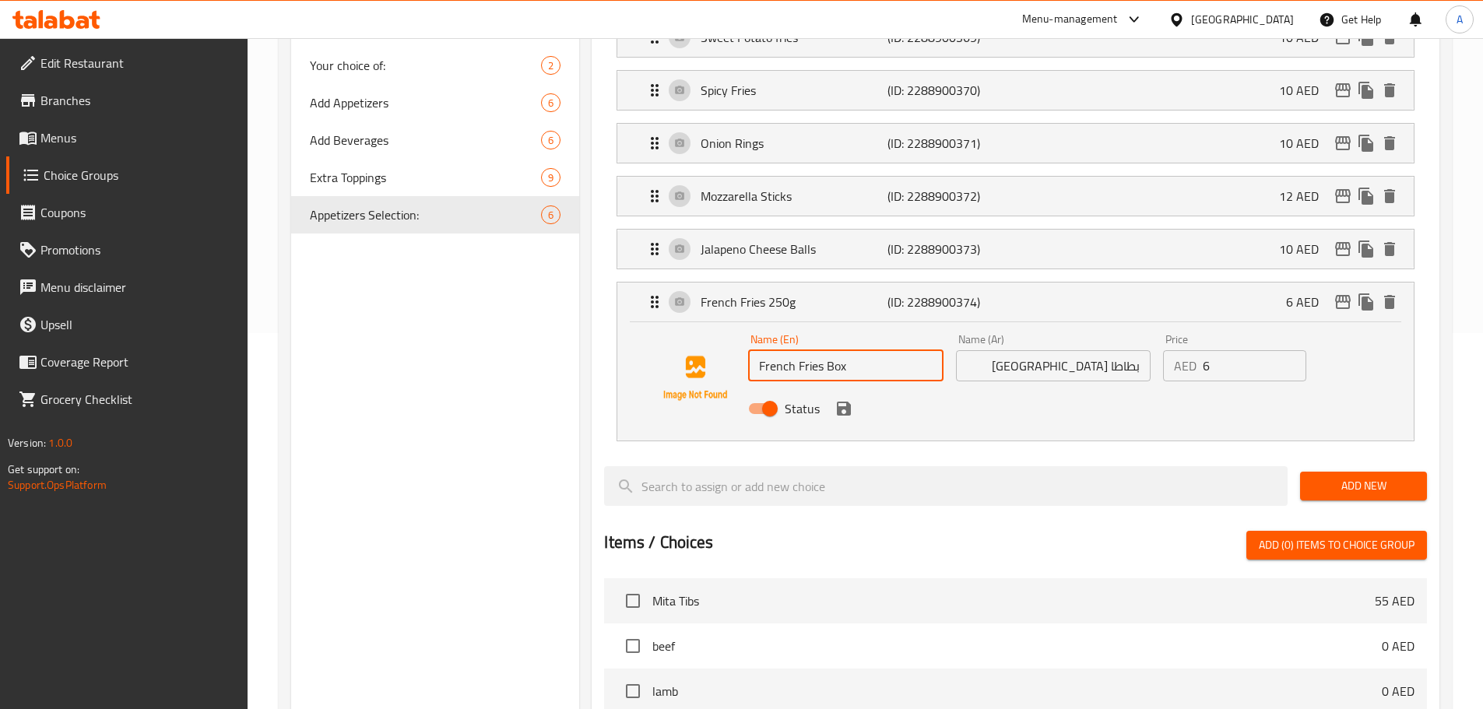
click at [1005, 388] on div "Status" at bounding box center [1053, 409] width 622 height 42
click at [549, 412] on div "Choice Groups Your choice of 2 Add Appetizers 6 Add Beverages 6 Extra Toppings …" at bounding box center [435, 463] width 289 height 1325
type input "بطاطا مقلية 250 جرام"
type input "Jalapeno Cheese Balls 200g"
type input "كرات الجبن بالهالبينو 200 جرام"
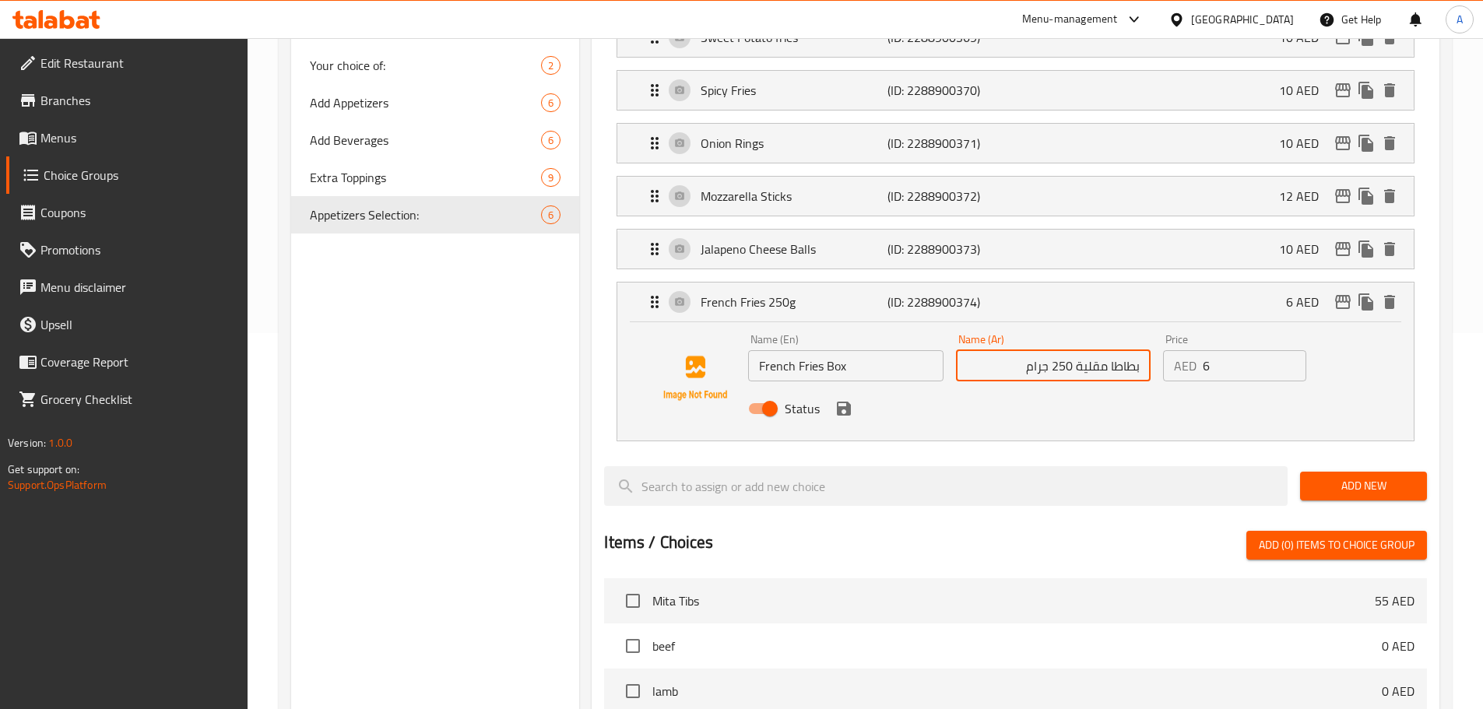
type input "Mozzarella Sticks 200g"
type input "أصابع موزاريلا 200 جرام"
type input "Onion Rings 200g"
type input "بطاطا مقلية 250 جرام"
click at [831, 350] on input "French Fries Box" at bounding box center [845, 365] width 195 height 31
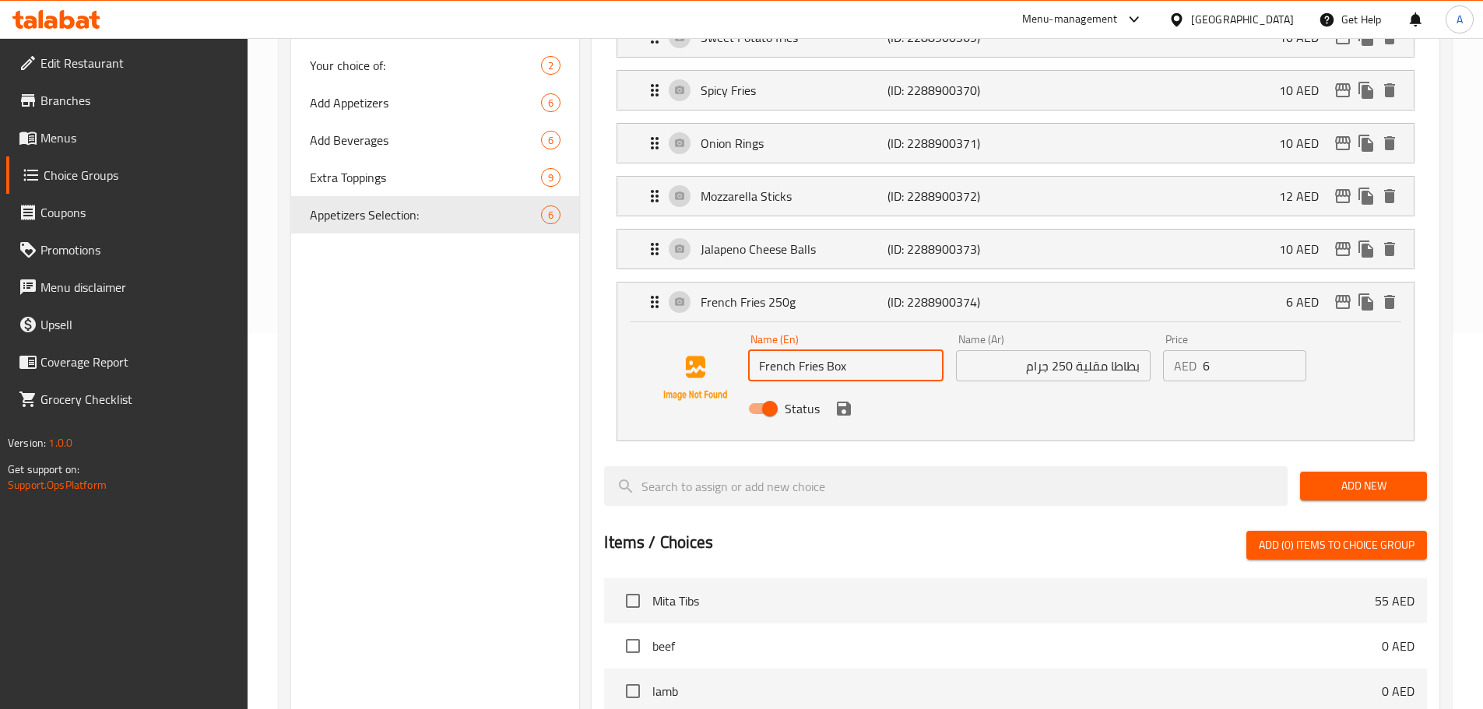
click at [830, 350] on input "French Fries Box" at bounding box center [845, 365] width 195 height 31
type input "French Fries"
drag, startPoint x: 1067, startPoint y: 322, endPoint x: 1007, endPoint y: 322, distance: 59.9
click at [1007, 350] on input "بطاطا مقلية 250 جرام" at bounding box center [1053, 365] width 195 height 31
click at [1065, 350] on input "بطاطا مقلية 25" at bounding box center [1053, 365] width 195 height 31
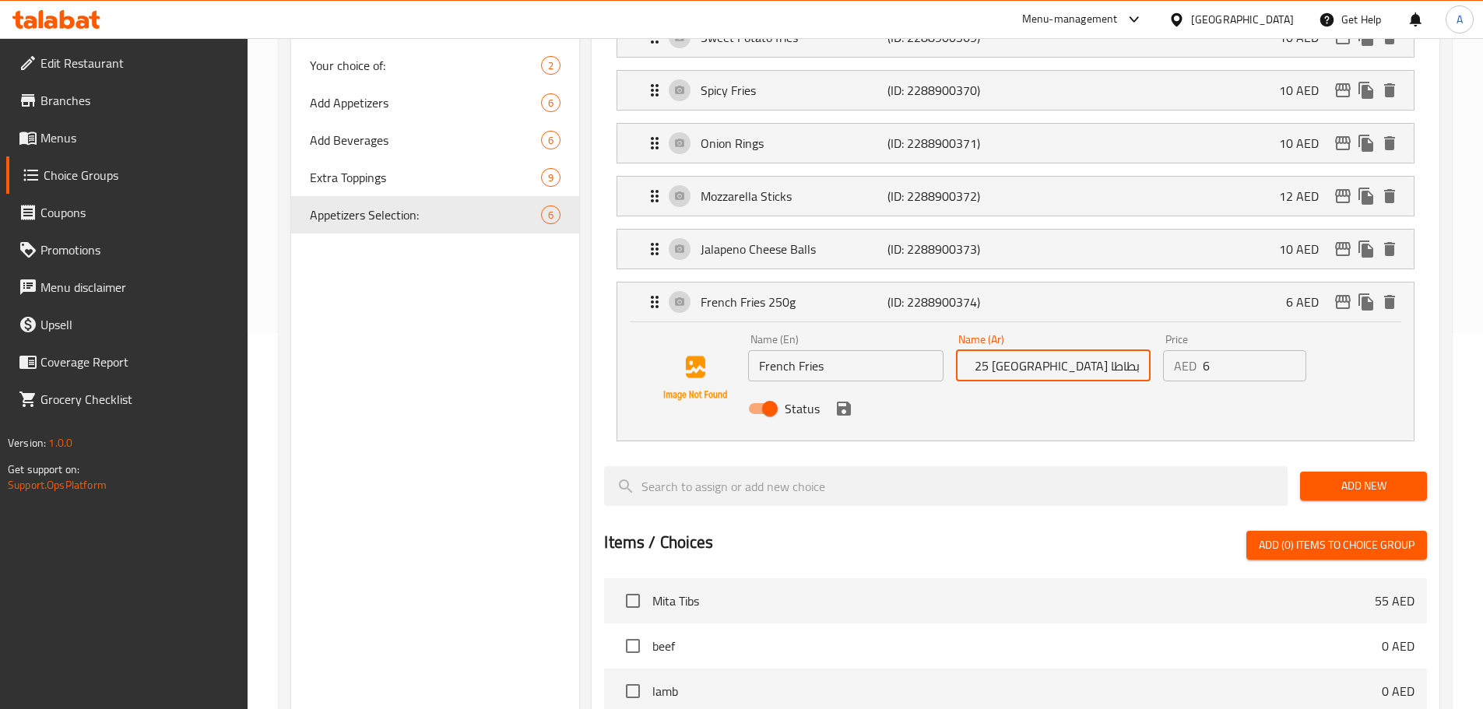
click at [1065, 350] on input "بطاطا مقلية 25" at bounding box center [1053, 365] width 195 height 31
type input "بطاطا مقلية"
click at [844, 399] on icon "save" at bounding box center [843, 408] width 19 height 19
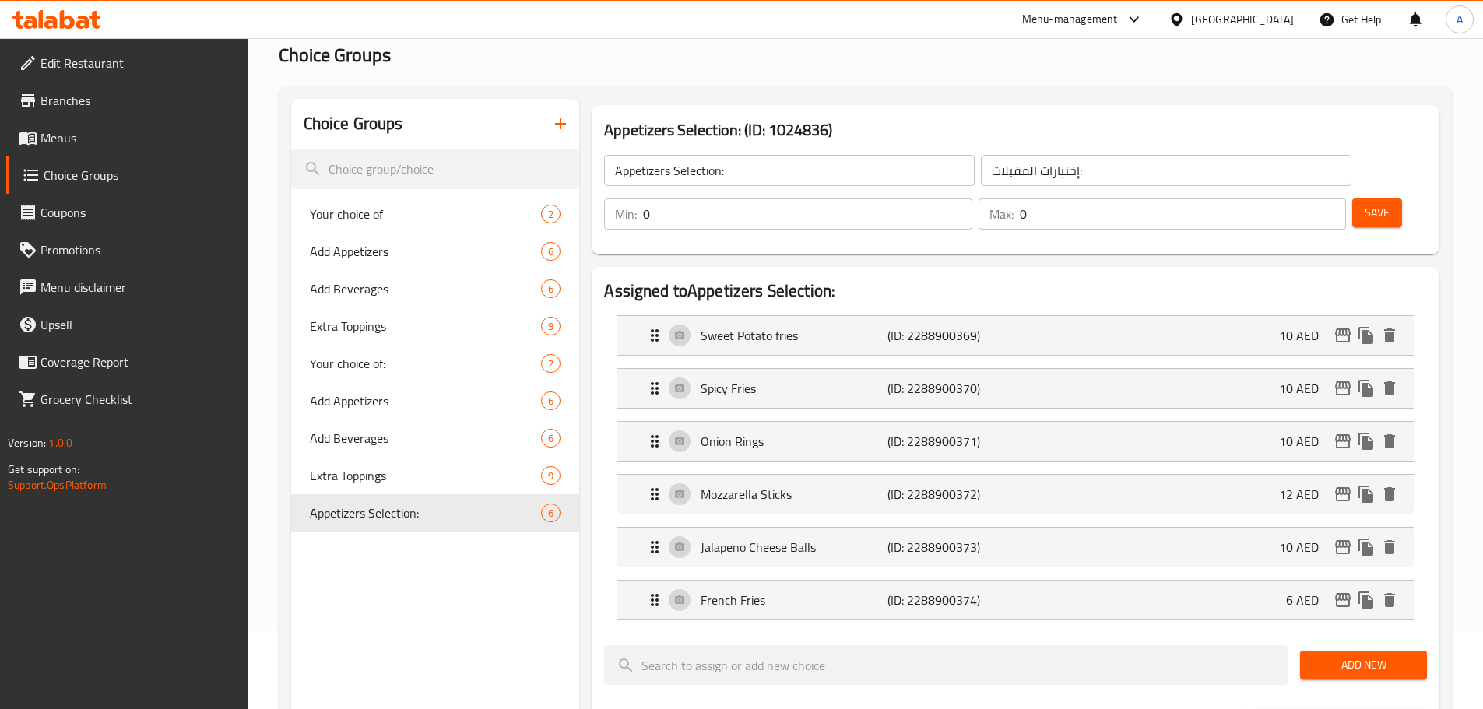
scroll to position [65, 0]
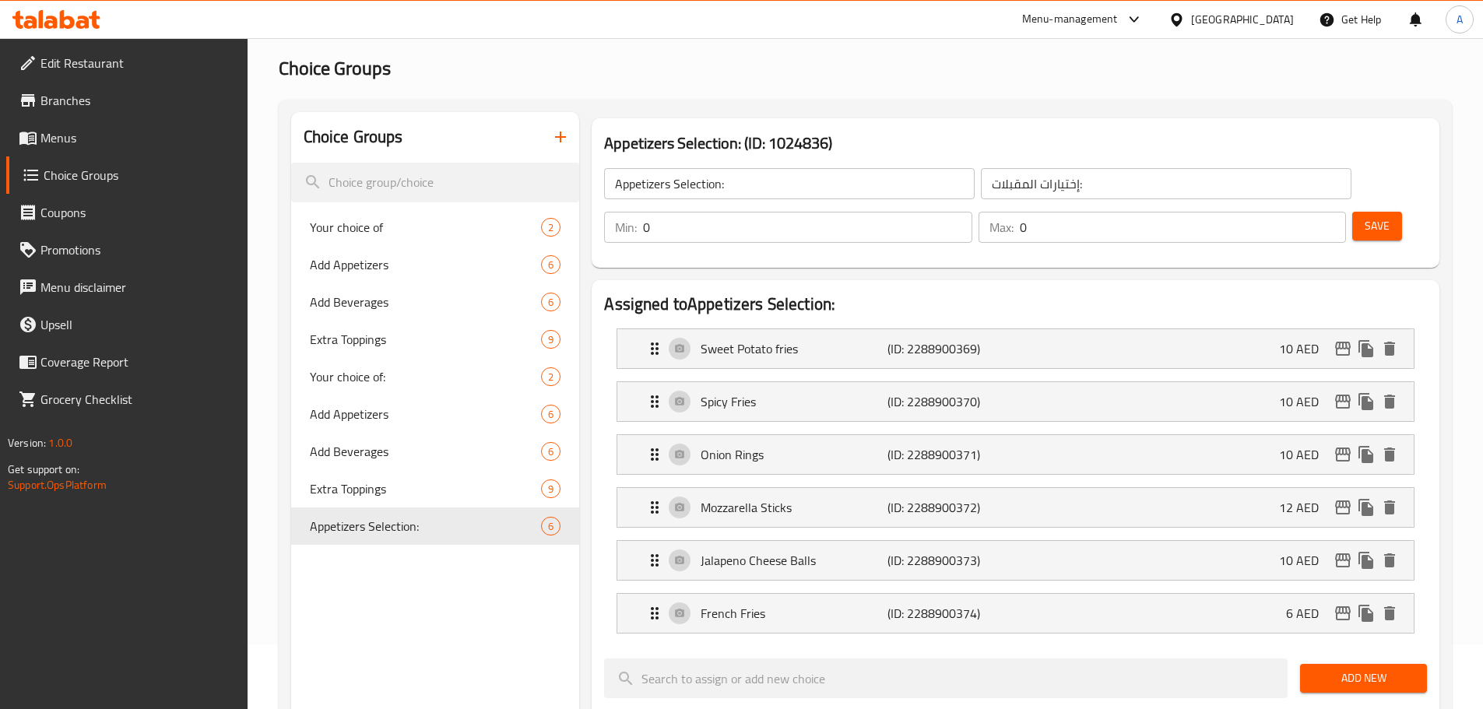
click at [1378, 209] on div "Save" at bounding box center [1383, 227] width 68 height 37
click at [1369, 212] on button "Save" at bounding box center [1377, 226] width 50 height 29
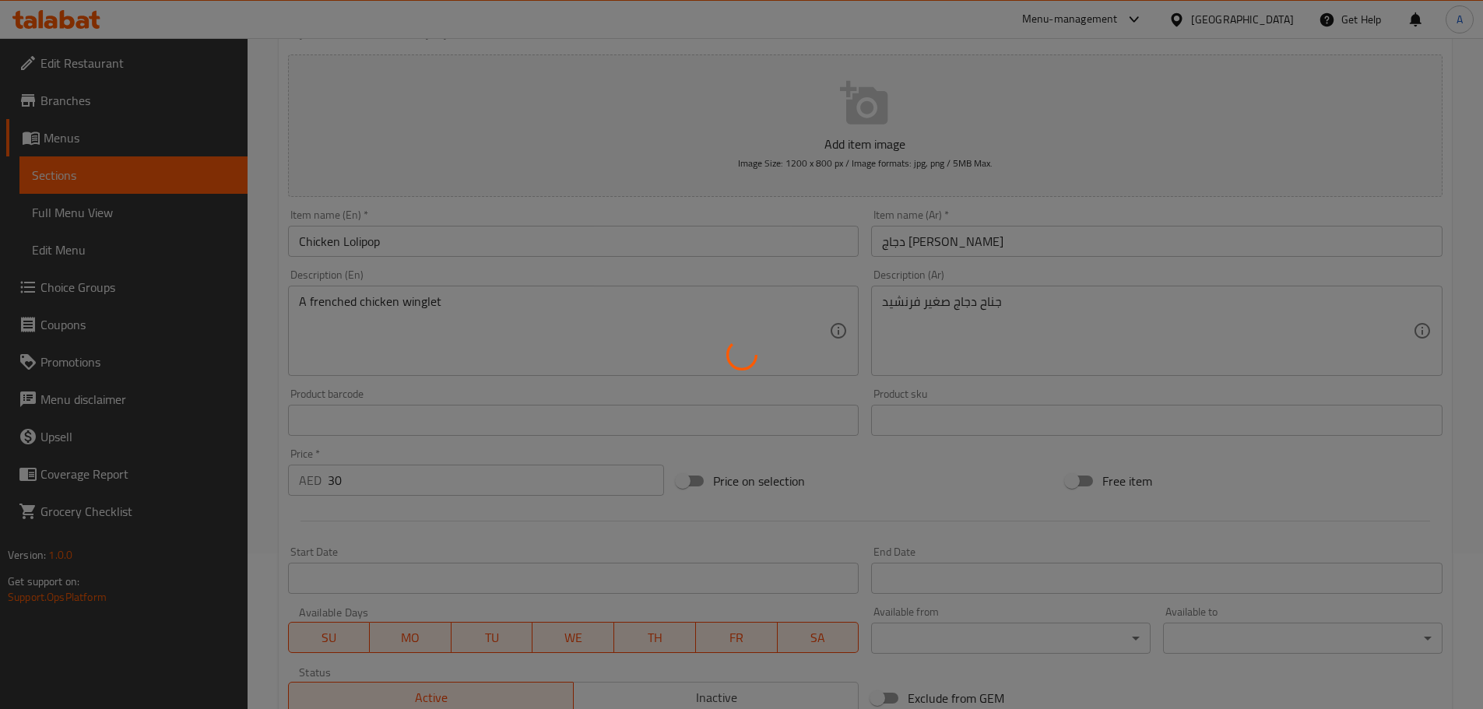
type input "إضافة مشروبات"
type input "0"
type input "إضافة مقبلات"
type input "0"
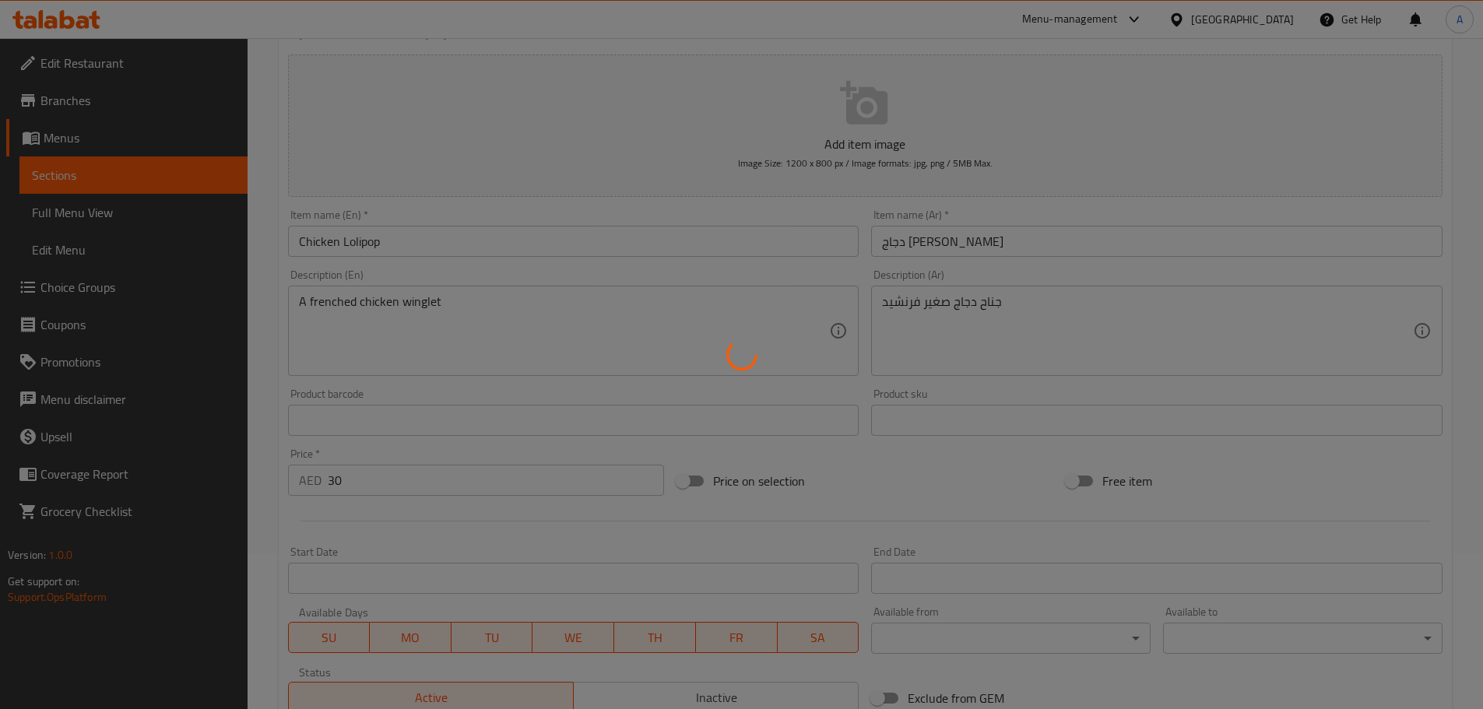
type input "0"
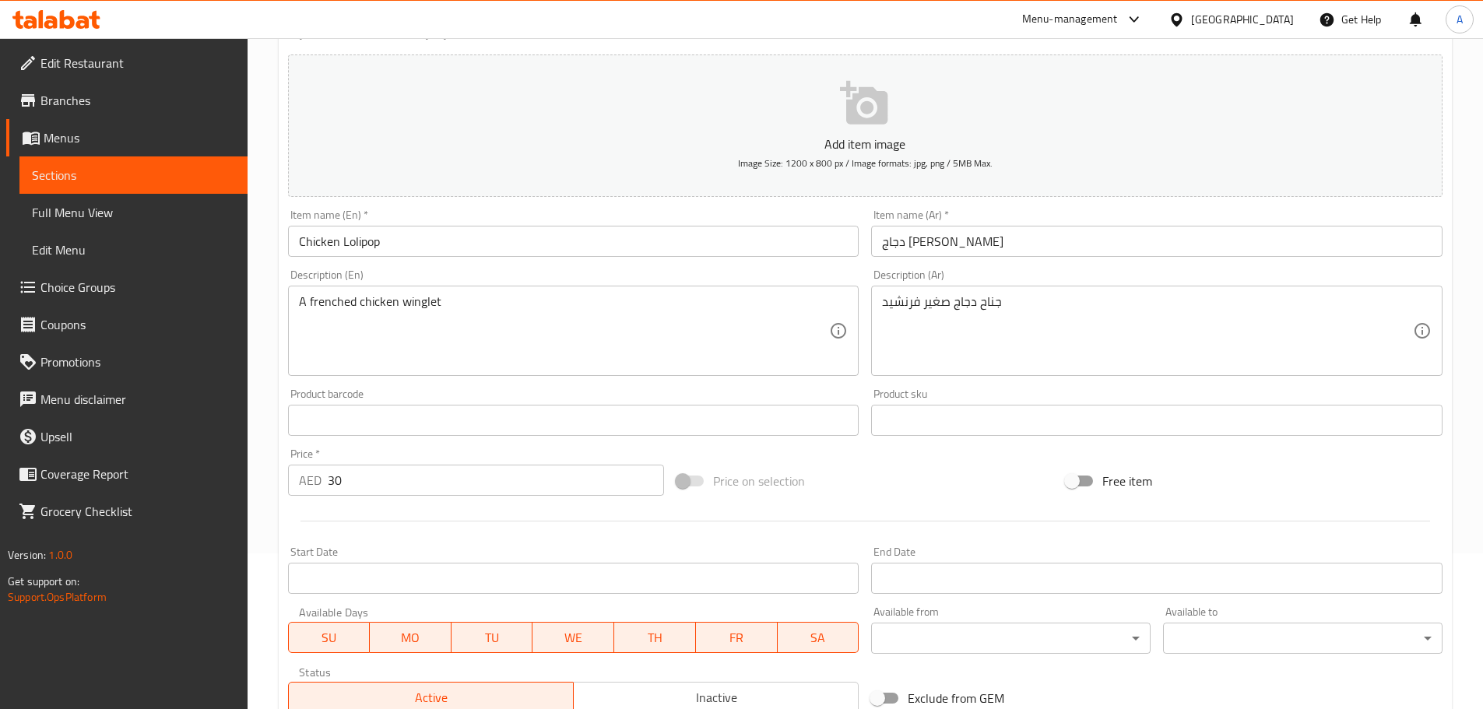
scroll to position [480, 0]
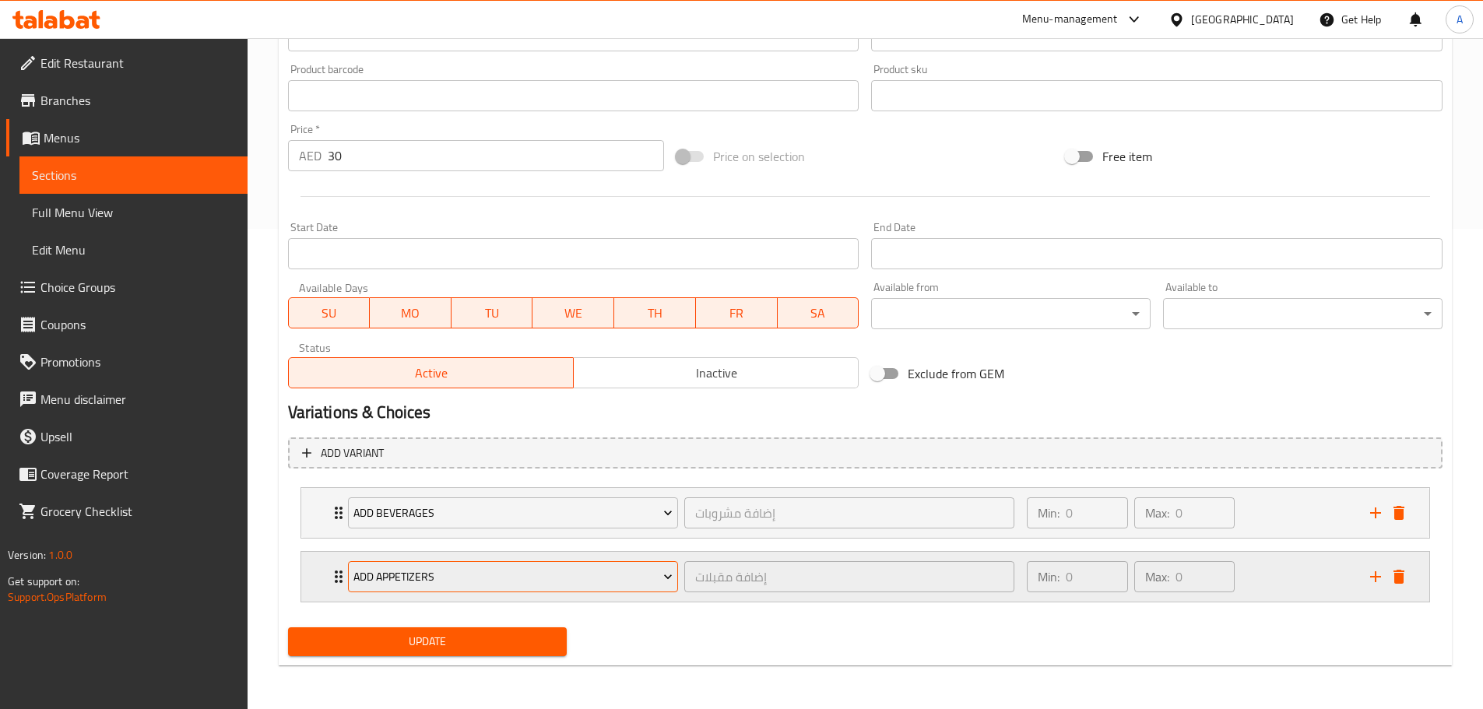
click at [560, 574] on span "Add Appetizers" at bounding box center [512, 576] width 319 height 19
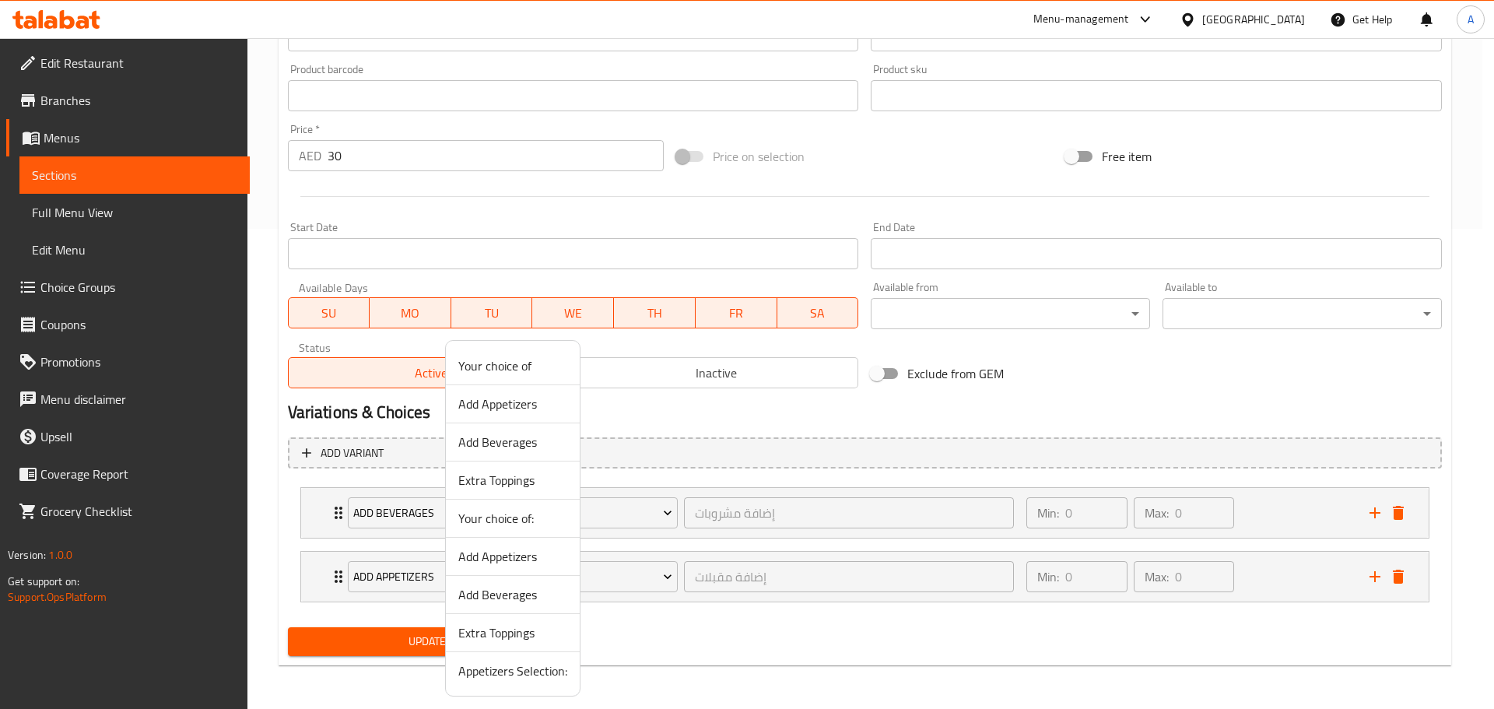
click at [542, 672] on span "Appetizers Selection:" at bounding box center [512, 671] width 109 height 19
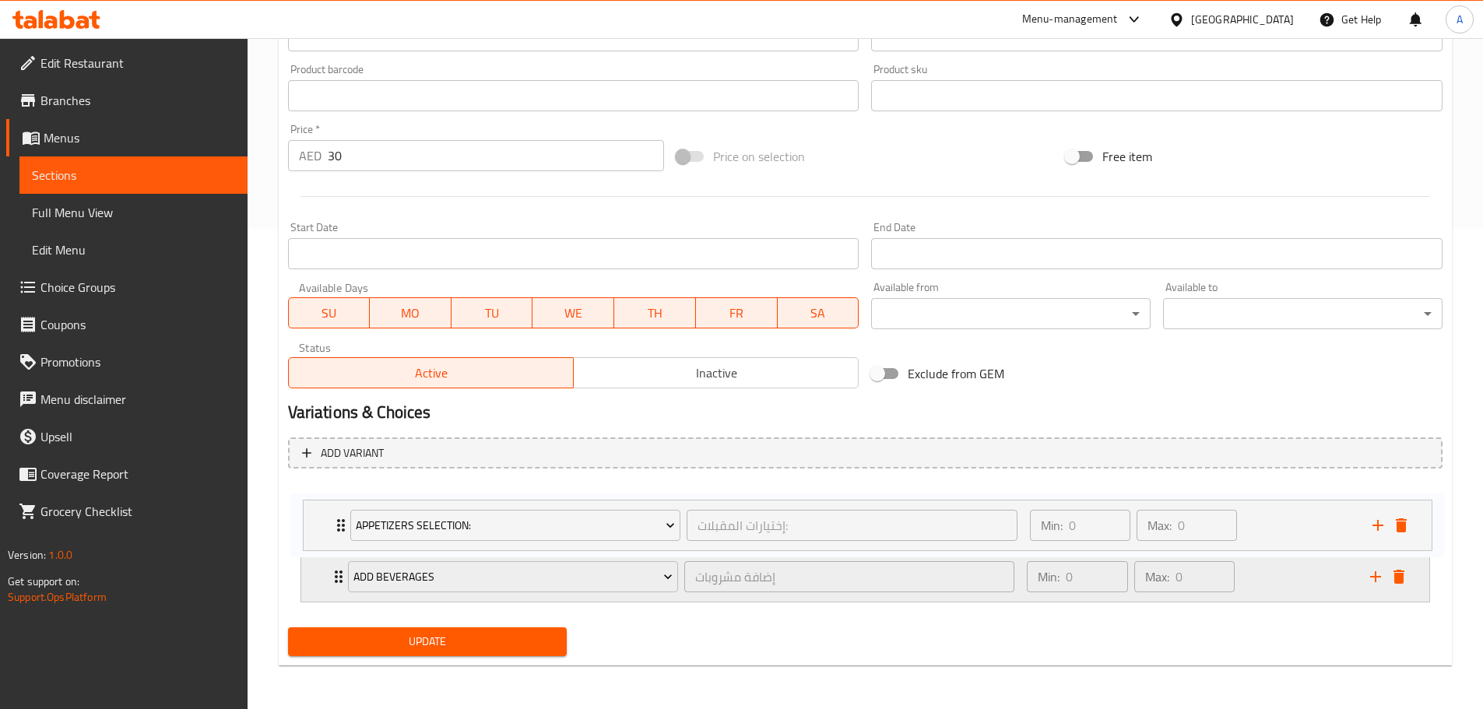
drag, startPoint x: 339, startPoint y: 579, endPoint x: 361, endPoint y: 554, distance: 33.1
click at [343, 512] on div "Add Beverages إضافة مشروبات ​ Min: 0 ​ Max: 0 ​ Spring Water (ID: 2288823688) 1…" at bounding box center [865, 545] width 1154 height 128
click at [426, 628] on button "Update" at bounding box center [427, 641] width 279 height 29
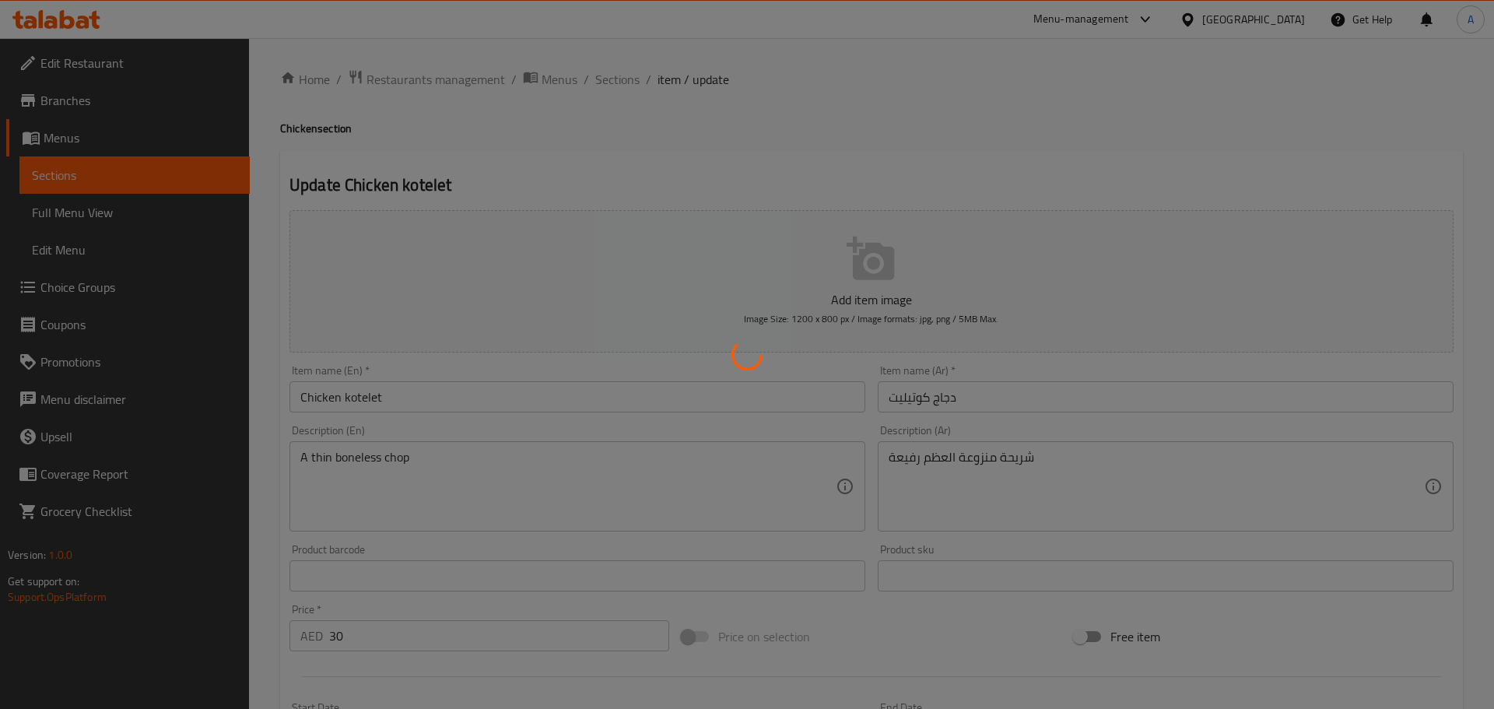
type input "إضافة مشروبات"
type input "0"
type input "إضافة مقبلات"
type input "0"
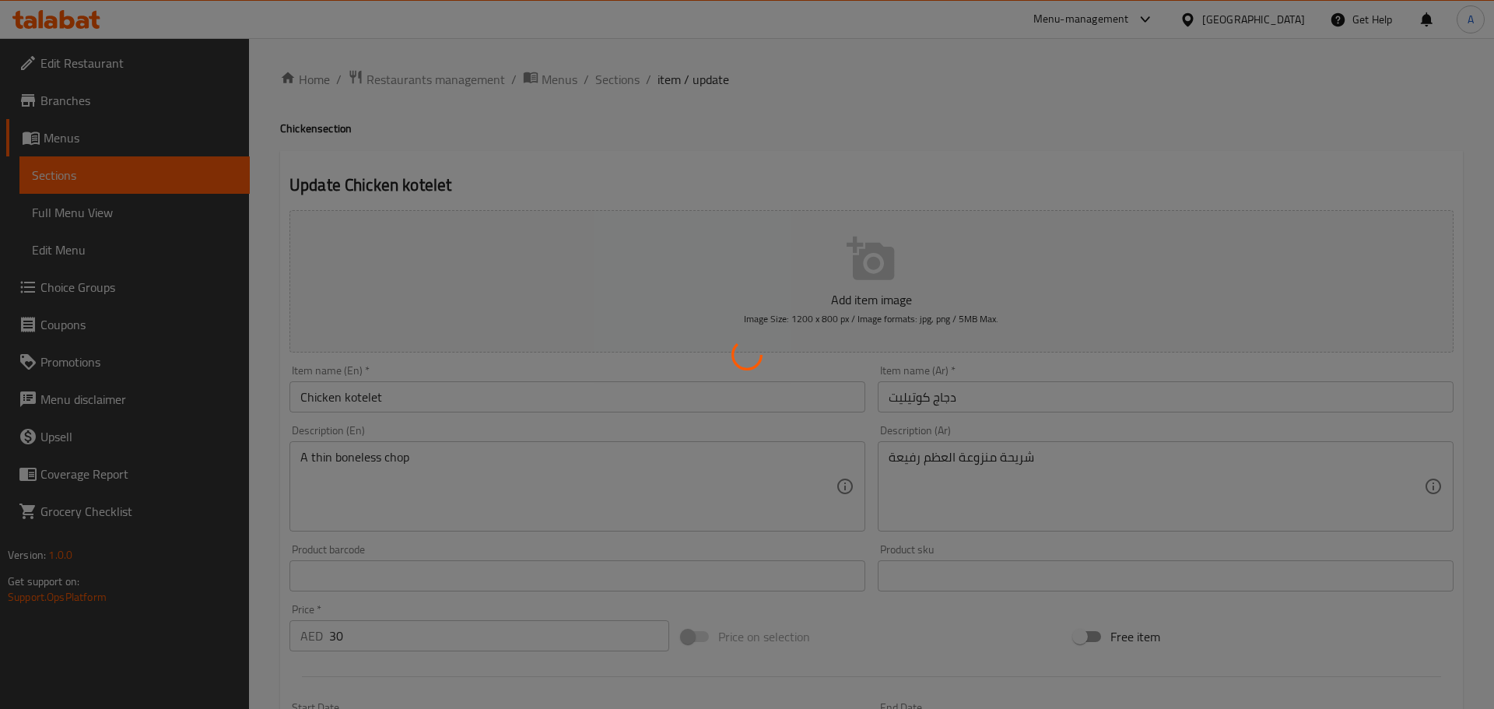
type input "0"
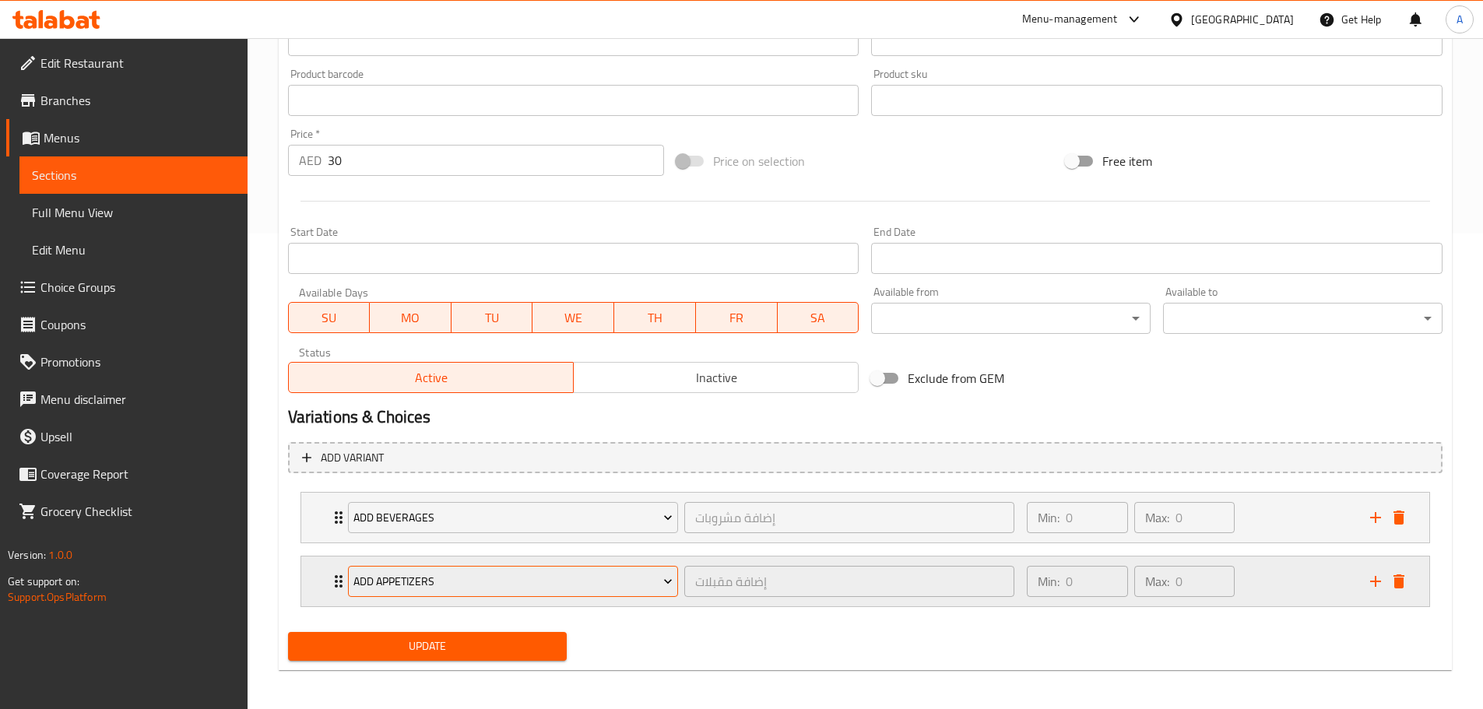
scroll to position [480, 0]
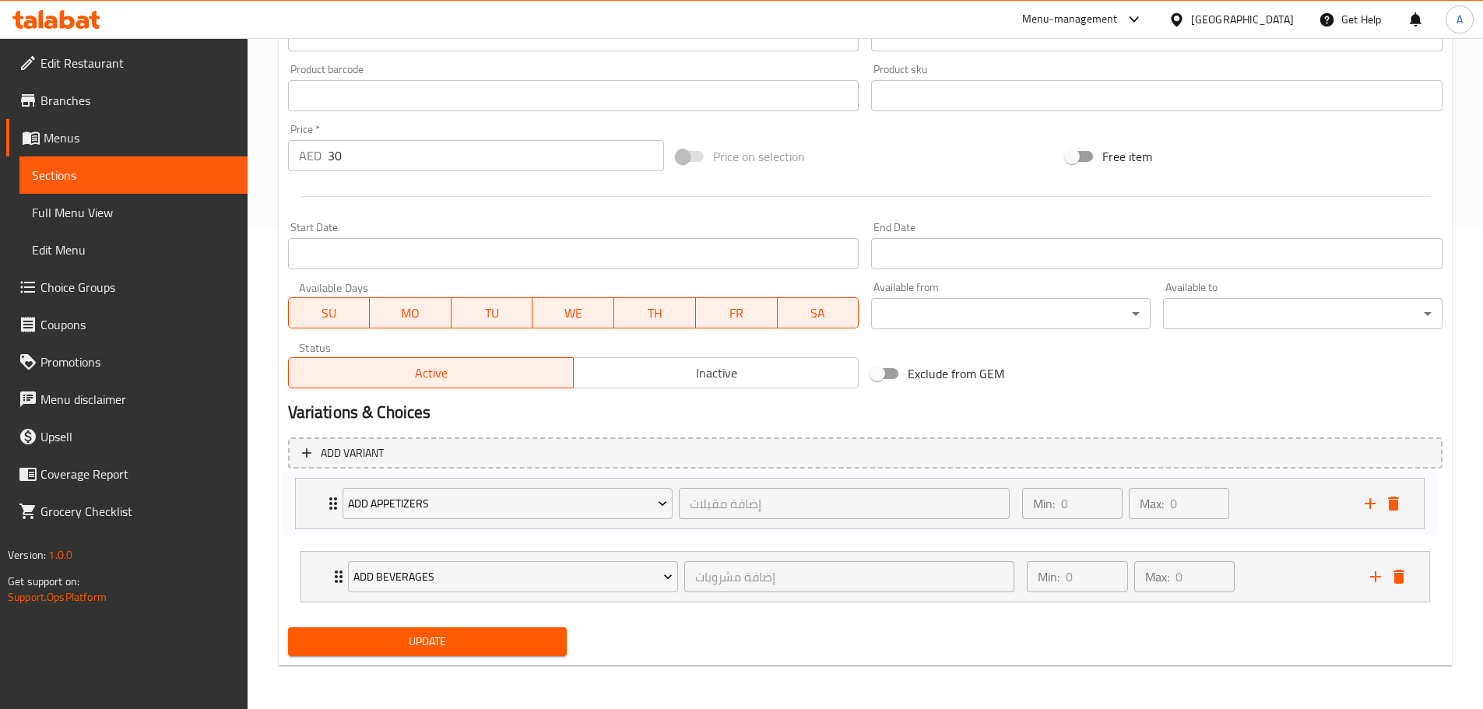
drag, startPoint x: 338, startPoint y: 572, endPoint x: 332, endPoint y: 493, distance: 78.8
click at [332, 493] on div "Add Beverages إضافة مشروبات ​ Min: 0 ​ Max: 0 ​ Spring Water (ID: 2288823688) 1…" at bounding box center [865, 545] width 1154 height 128
click at [385, 497] on div "Add Beverages إضافة مشروبات ​ Min: 0 ​ Max: 0 ​ Spring Water (ID: 2288823688) 1…" at bounding box center [865, 545] width 1154 height 128
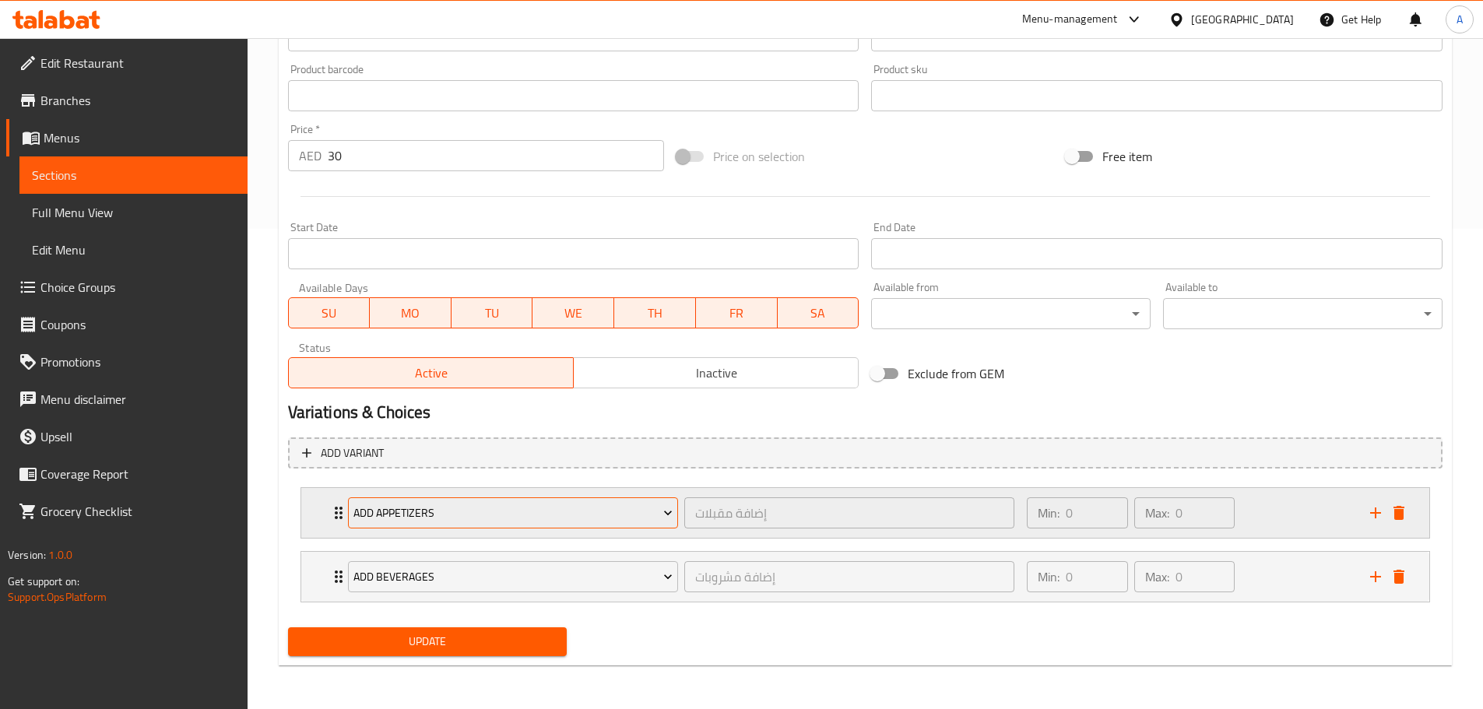
click at [396, 507] on span "Add Appetizers" at bounding box center [512, 513] width 319 height 19
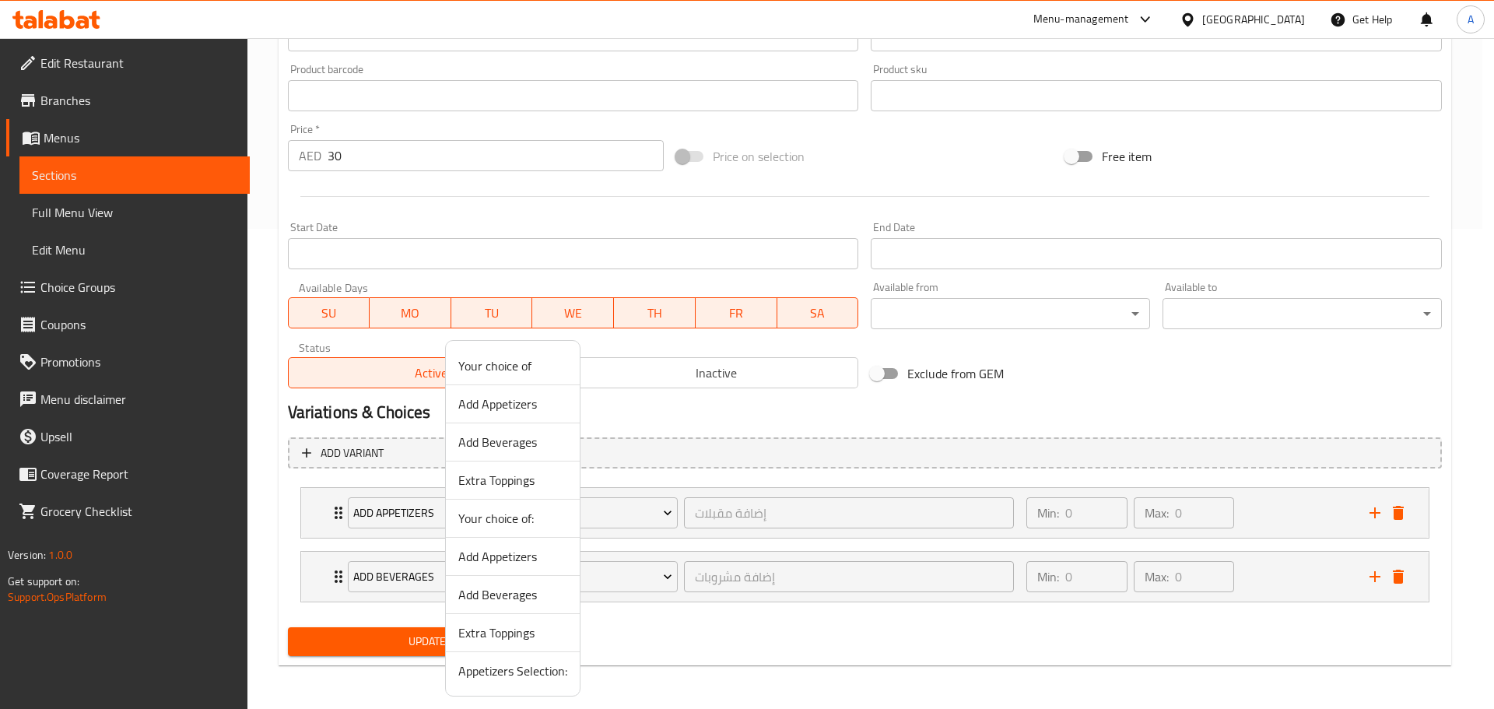
click at [529, 673] on span "Appetizers Selection:" at bounding box center [512, 671] width 109 height 19
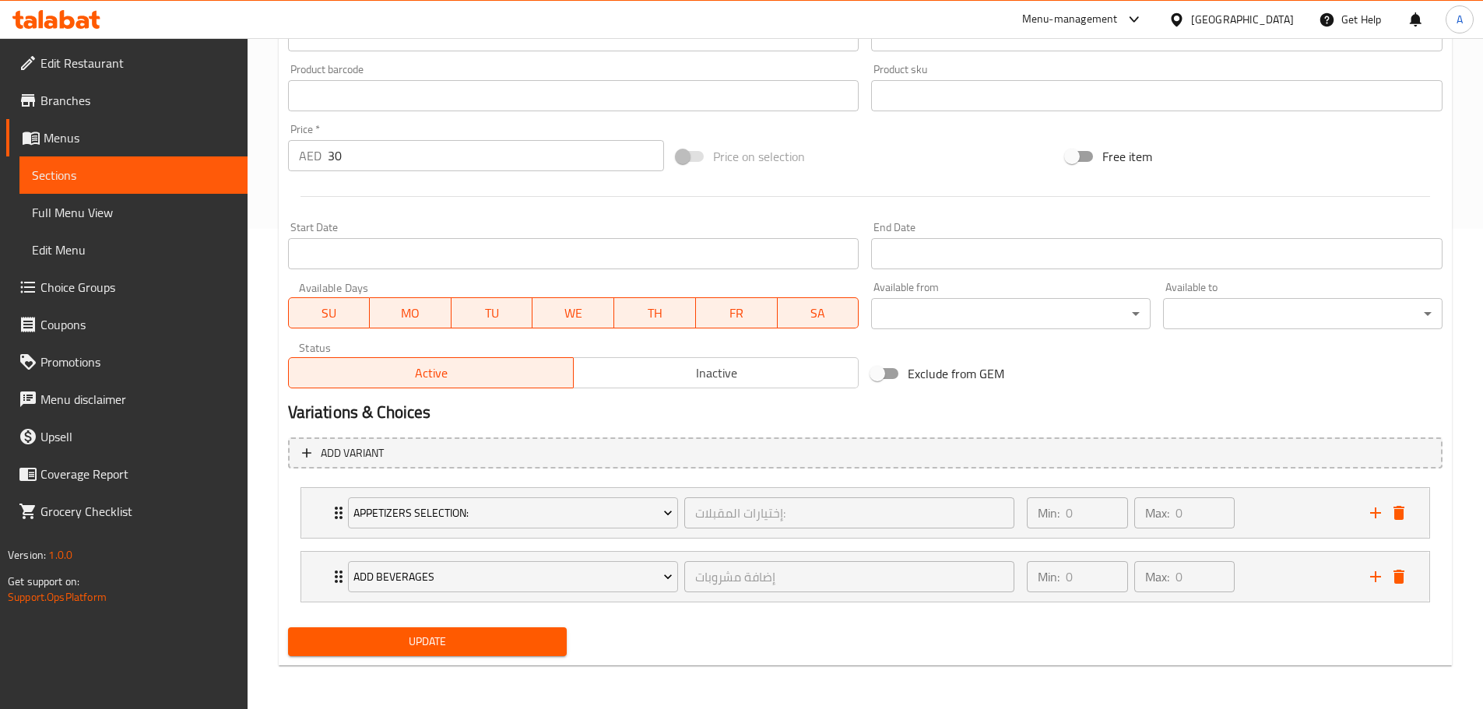
click at [523, 659] on div "Update" at bounding box center [428, 641] width 292 height 41
click at [524, 655] on button "Update" at bounding box center [427, 641] width 279 height 29
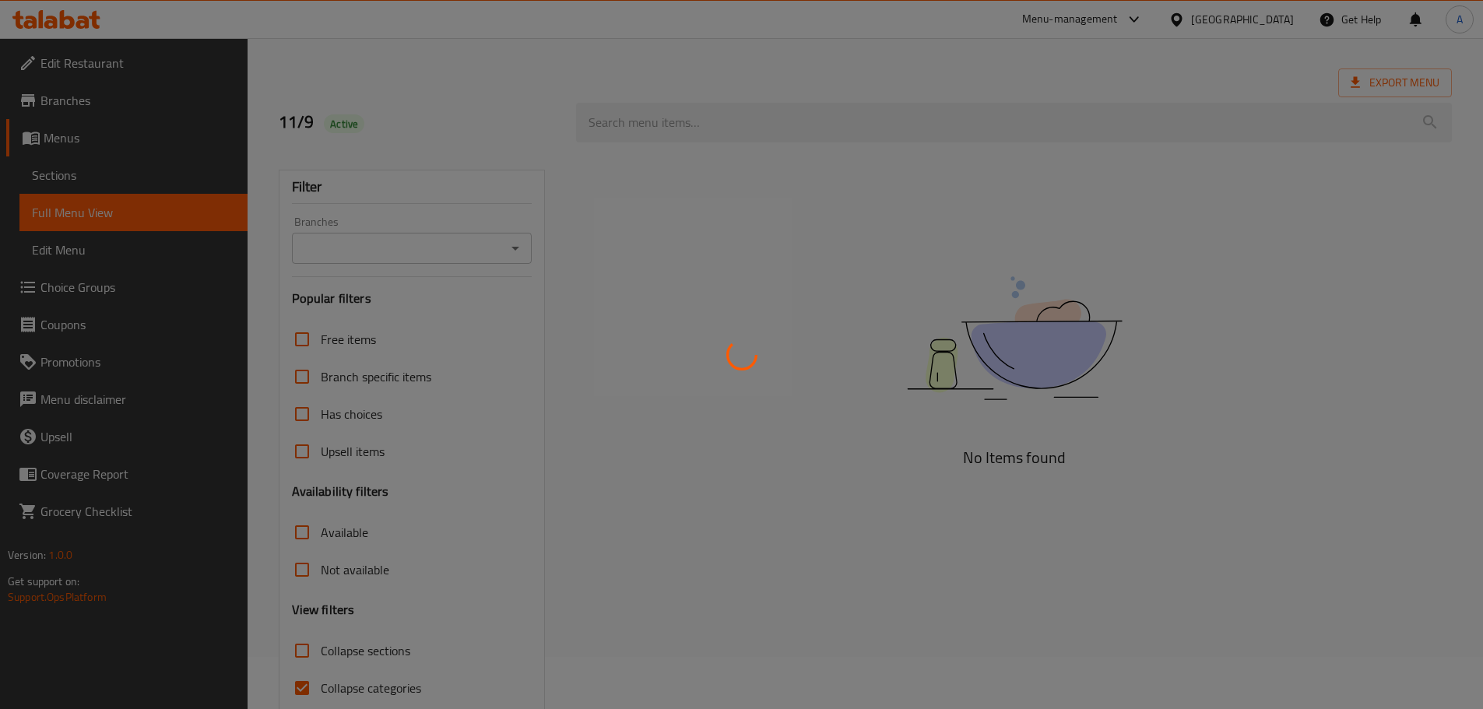
scroll to position [119, 0]
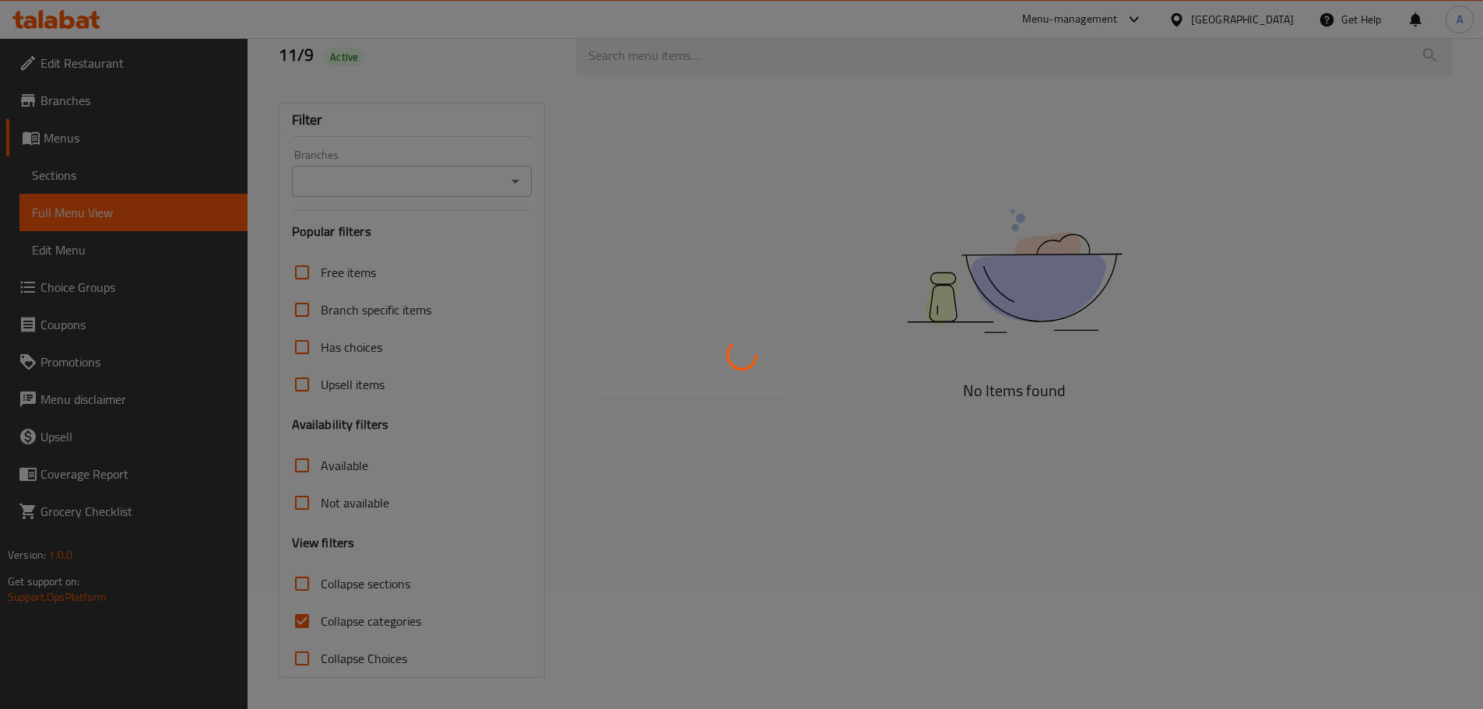
click at [881, 531] on div at bounding box center [741, 354] width 1483 height 709
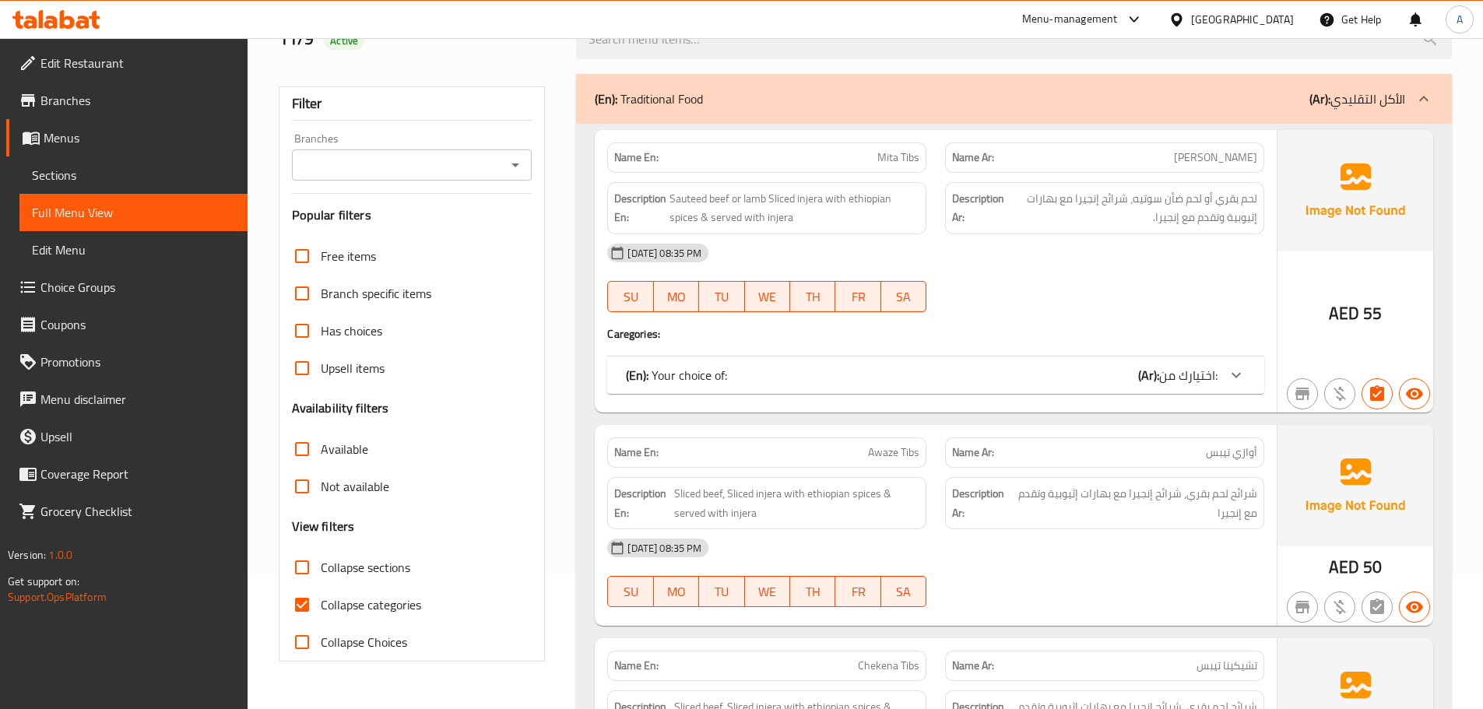
scroll to position [233, 0]
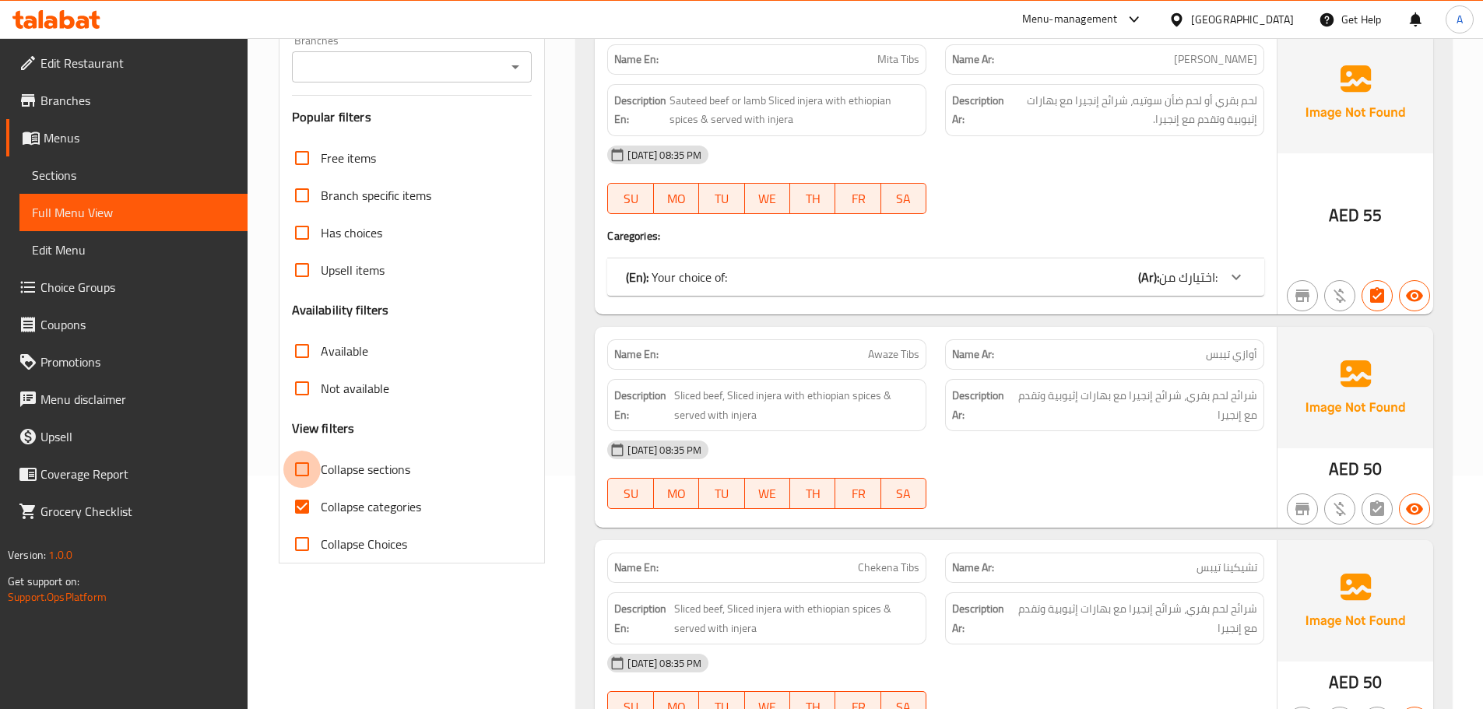
click at [307, 466] on input "Collapse sections" at bounding box center [301, 469] width 37 height 37
checkbox input "true"
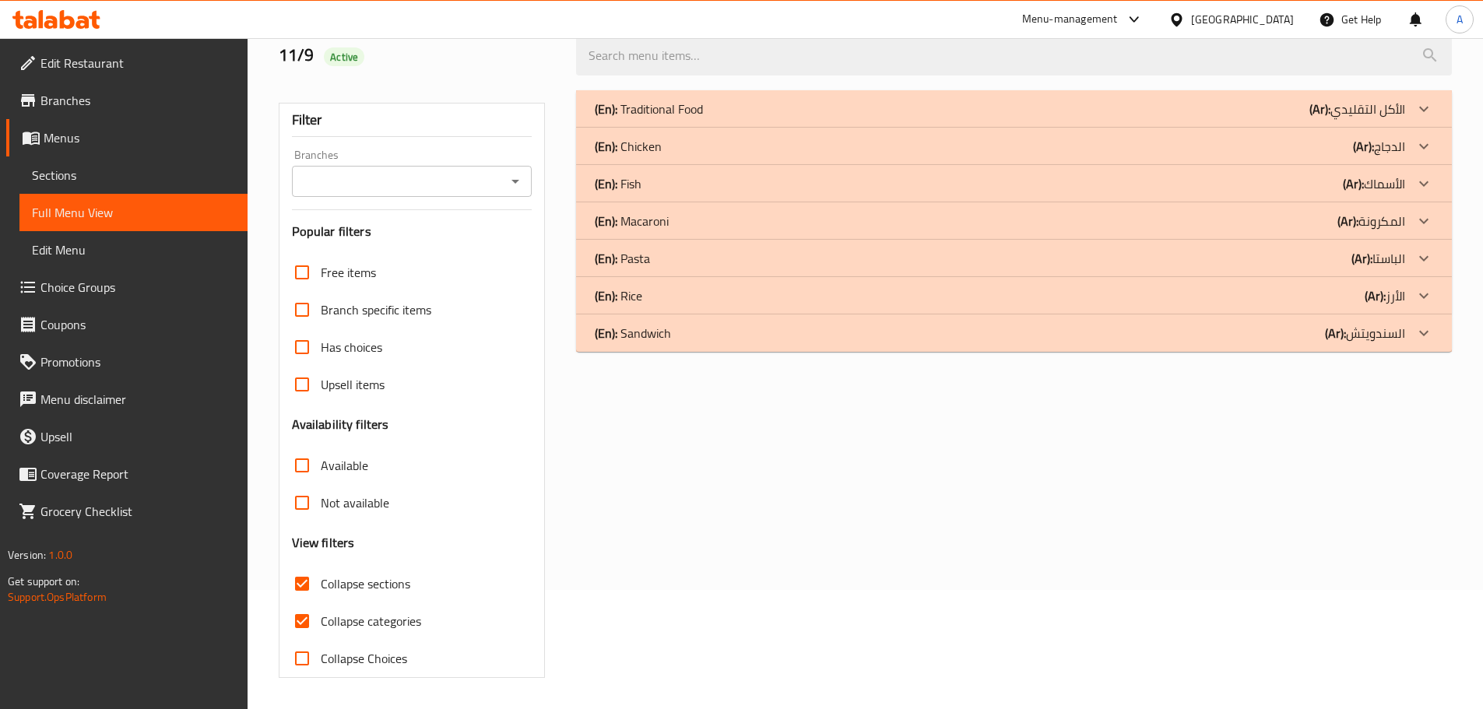
scroll to position [119, 0]
click at [698, 190] on div "(En): Fish (Ar): الأسماك" at bounding box center [1000, 183] width 810 height 19
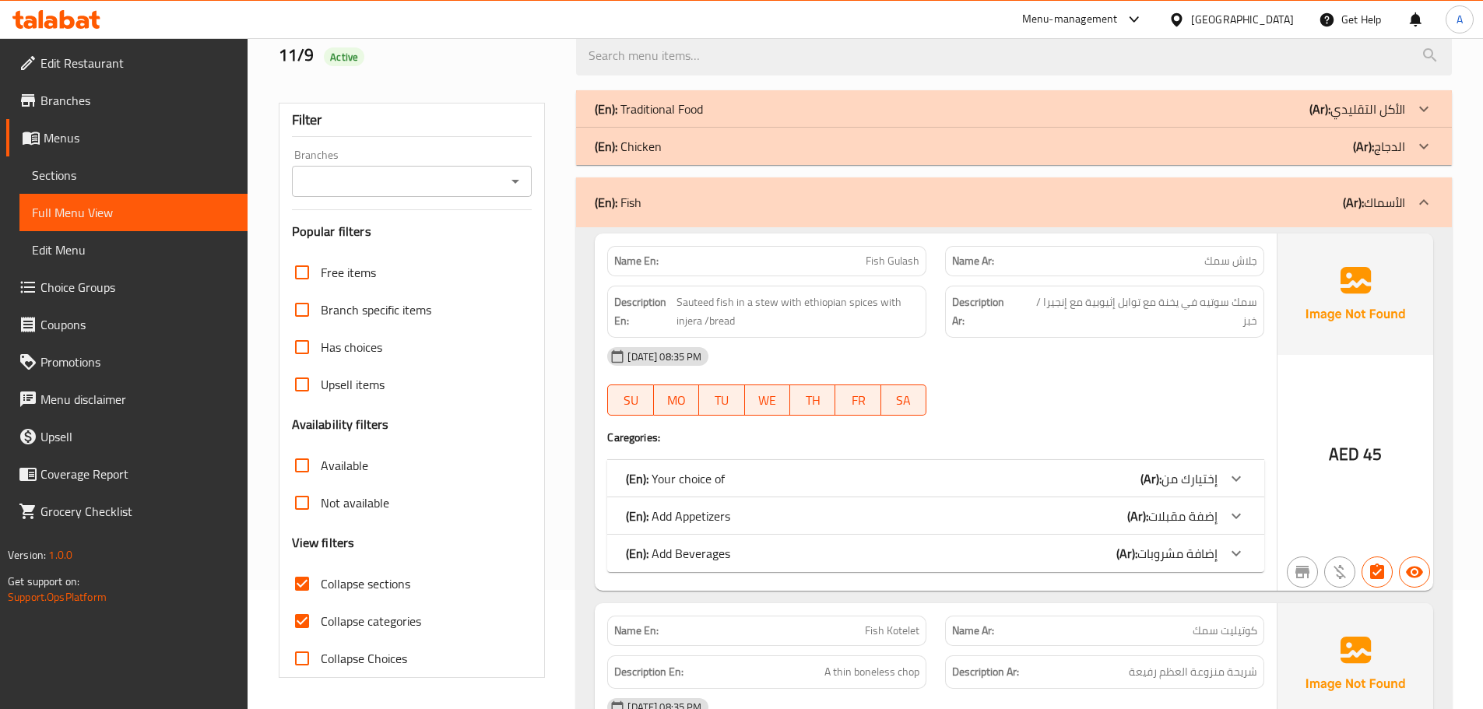
click at [698, 190] on div "(En): Fish (Ar): الأسماك" at bounding box center [1014, 202] width 876 height 50
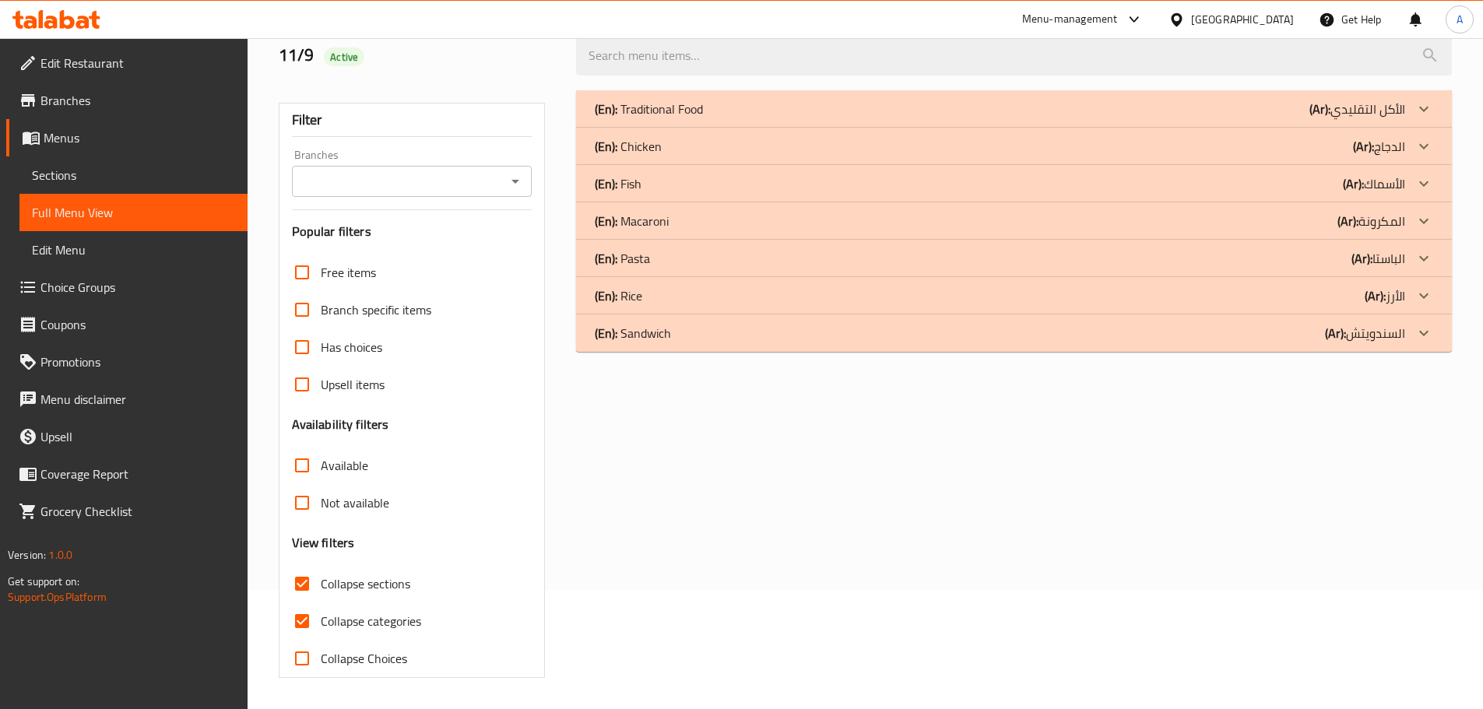
click at [689, 144] on div "(En): Chicken (Ar): الدجاج" at bounding box center [1000, 146] width 810 height 19
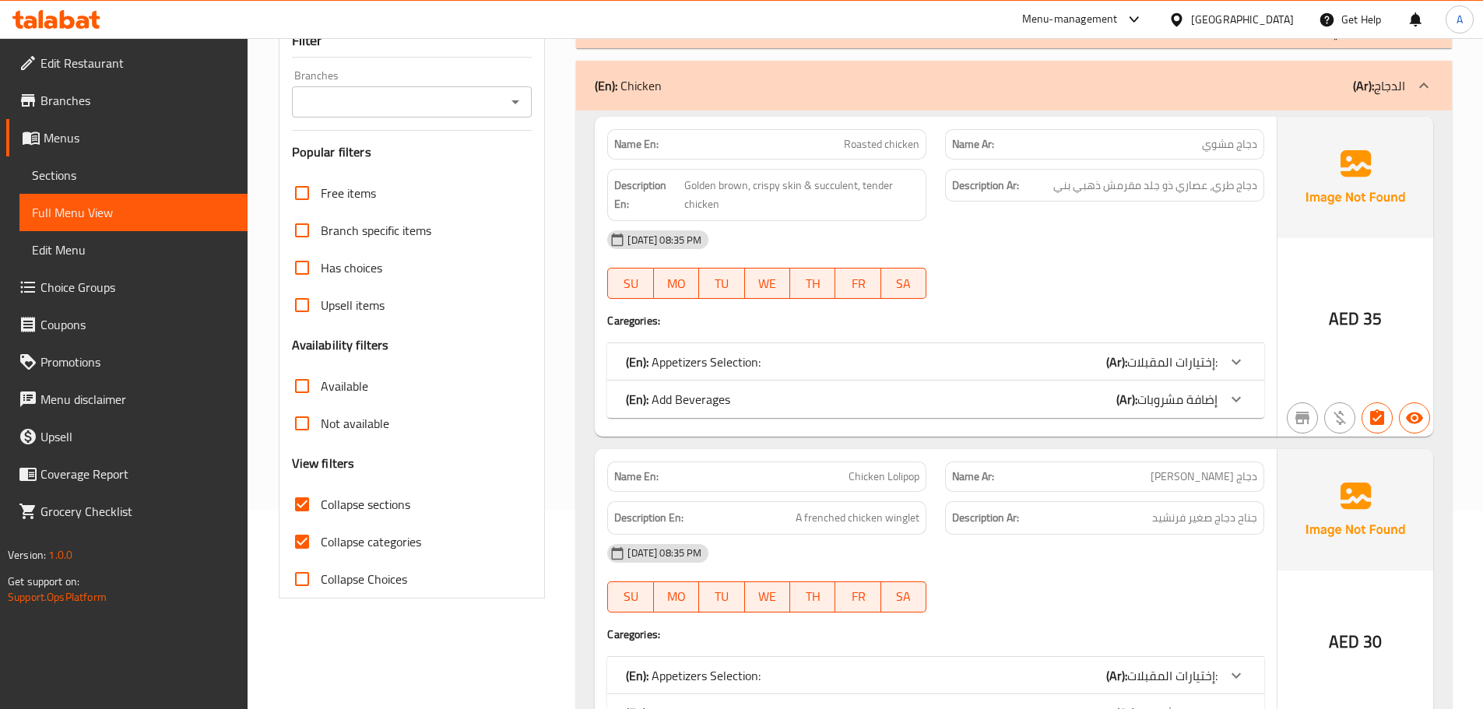
scroll to position [275, 0]
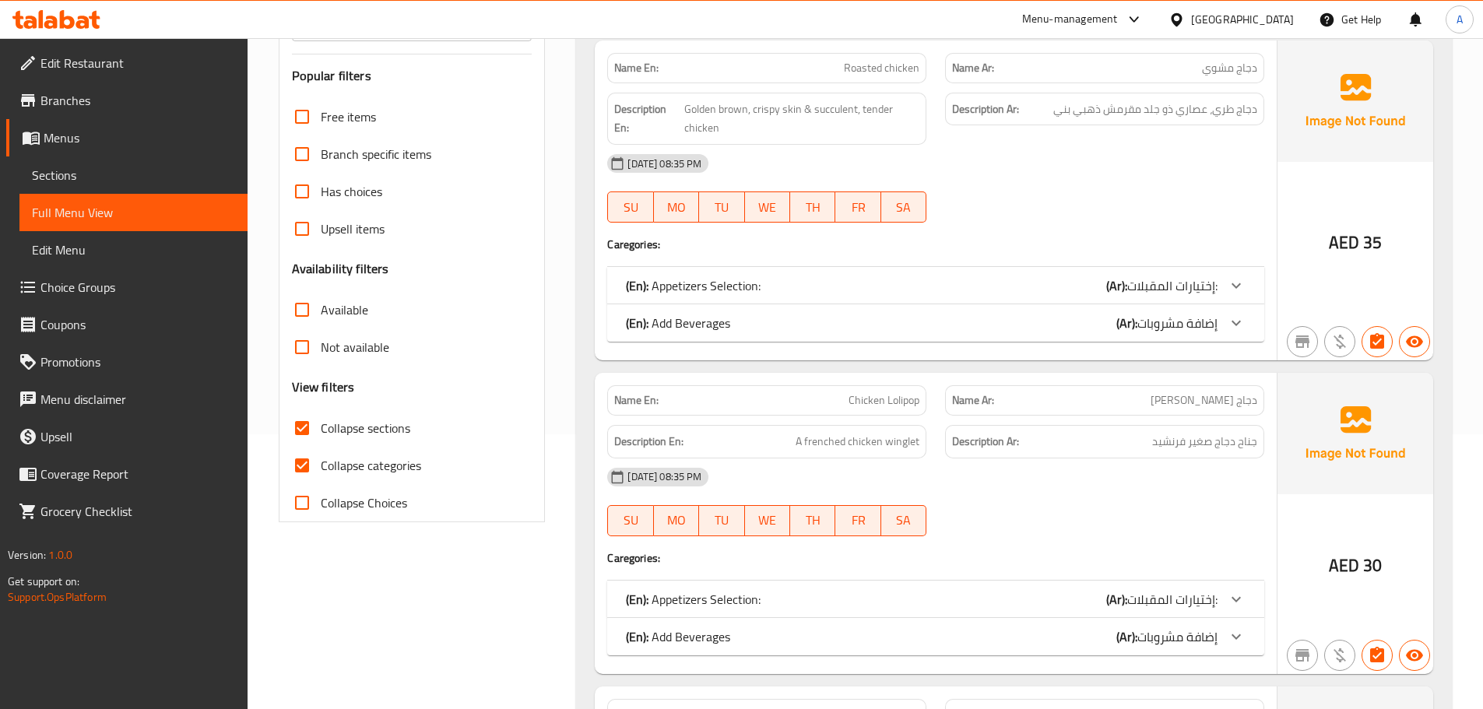
click at [304, 460] on input "Collapse categories" at bounding box center [301, 465] width 37 height 37
checkbox input "false"
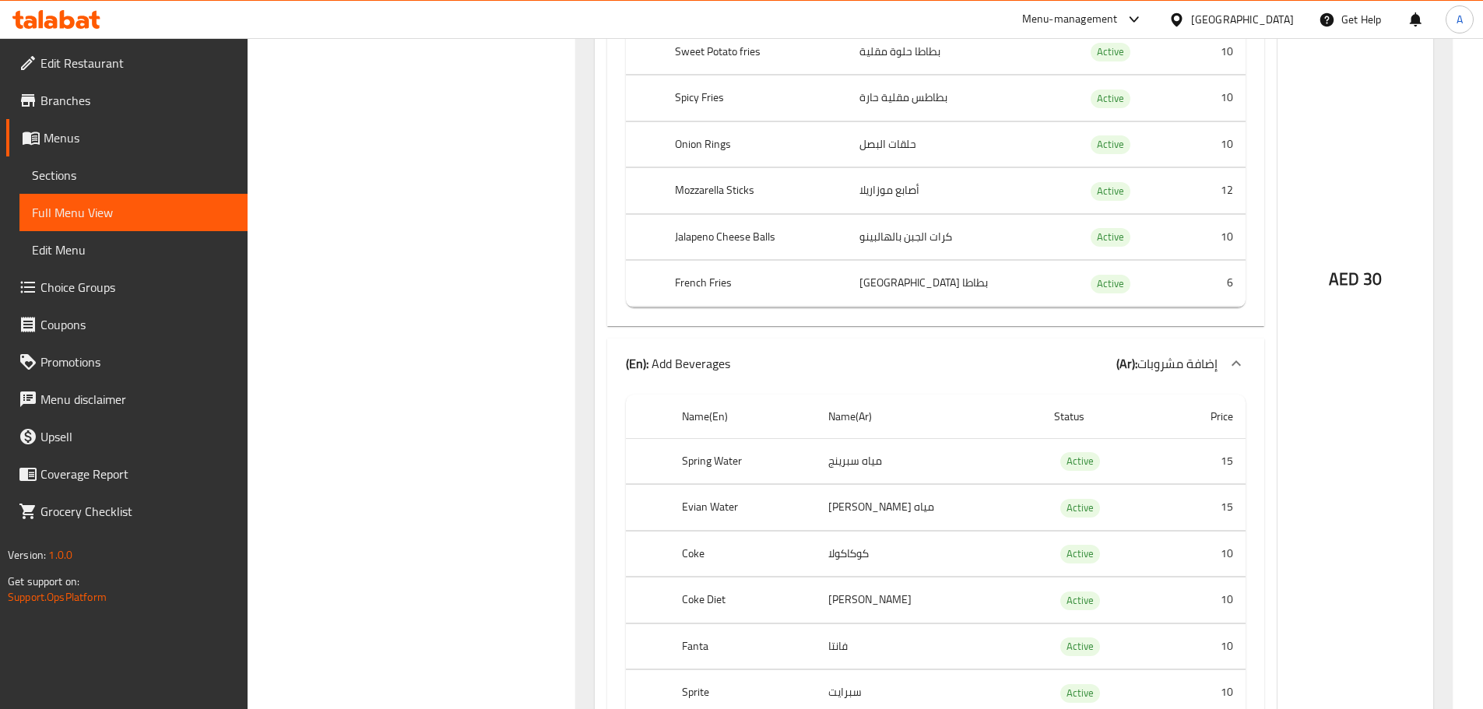
scroll to position [2765, 0]
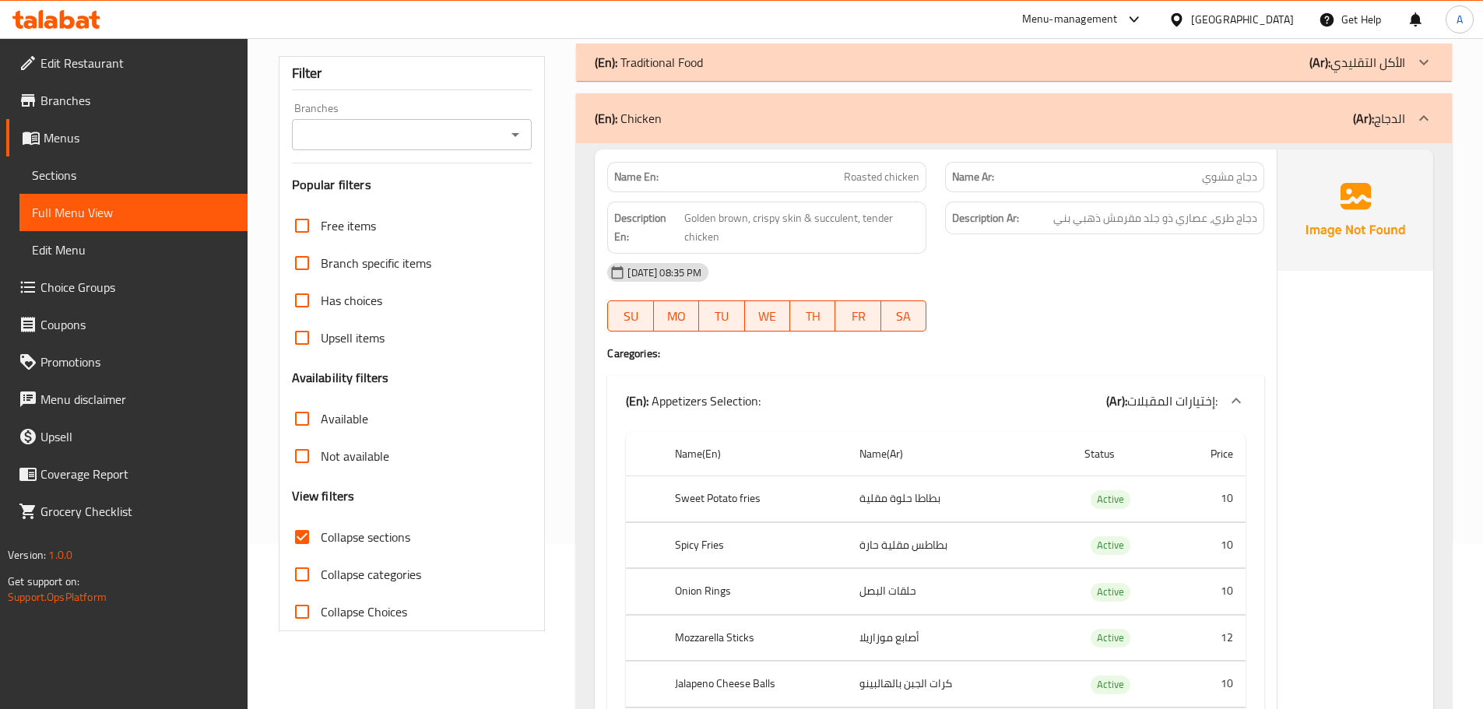
scroll to position [119, 0]
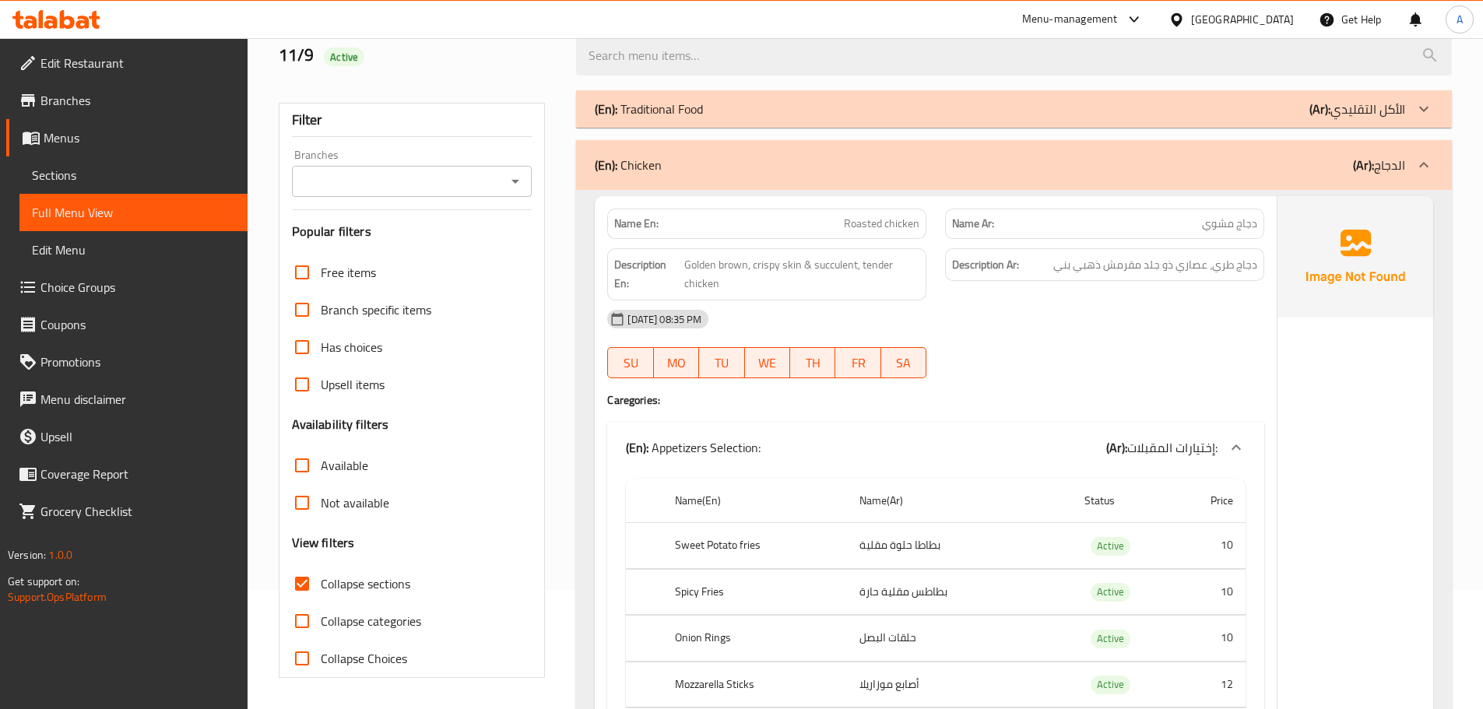
click at [710, 156] on div "(En): Chicken (Ar): الدجاج" at bounding box center [1000, 165] width 810 height 19
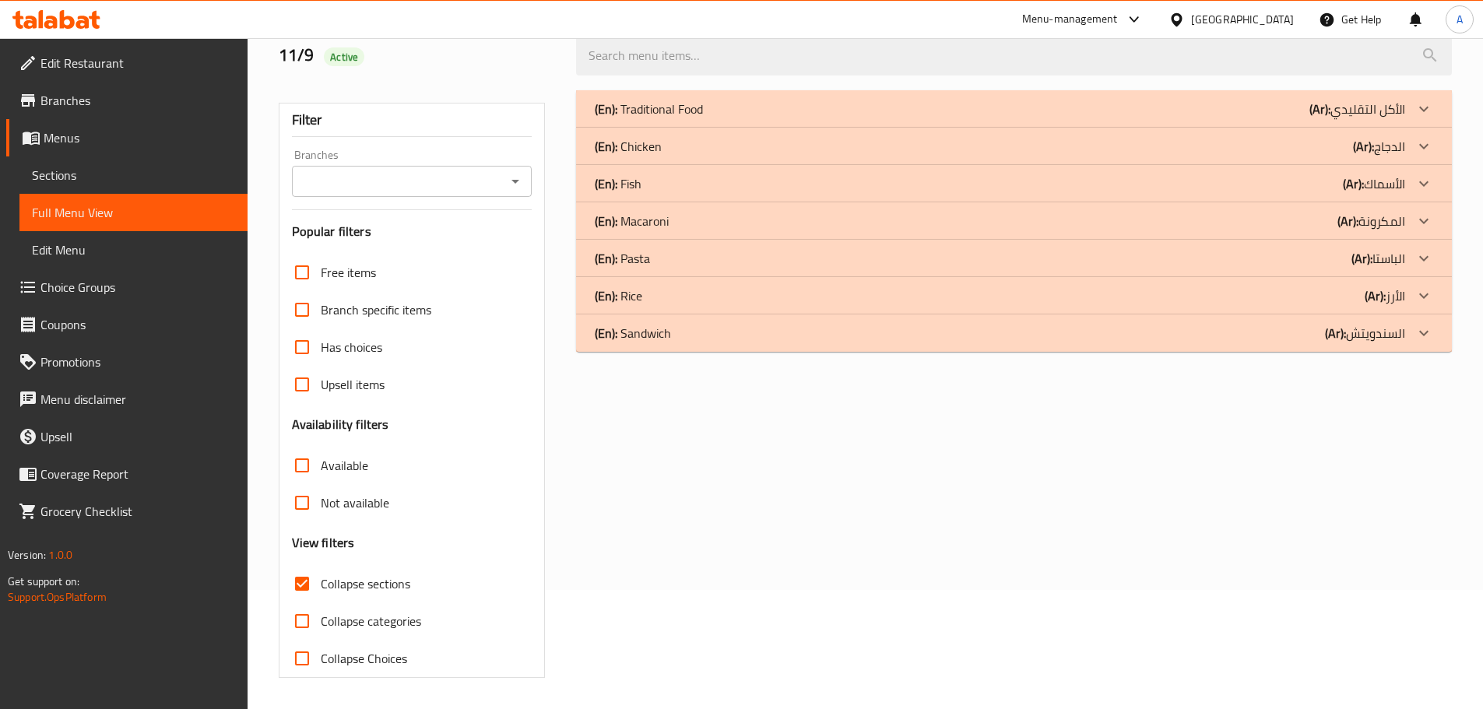
click at [669, 336] on p "(En): Sandwich" at bounding box center [633, 333] width 76 height 19
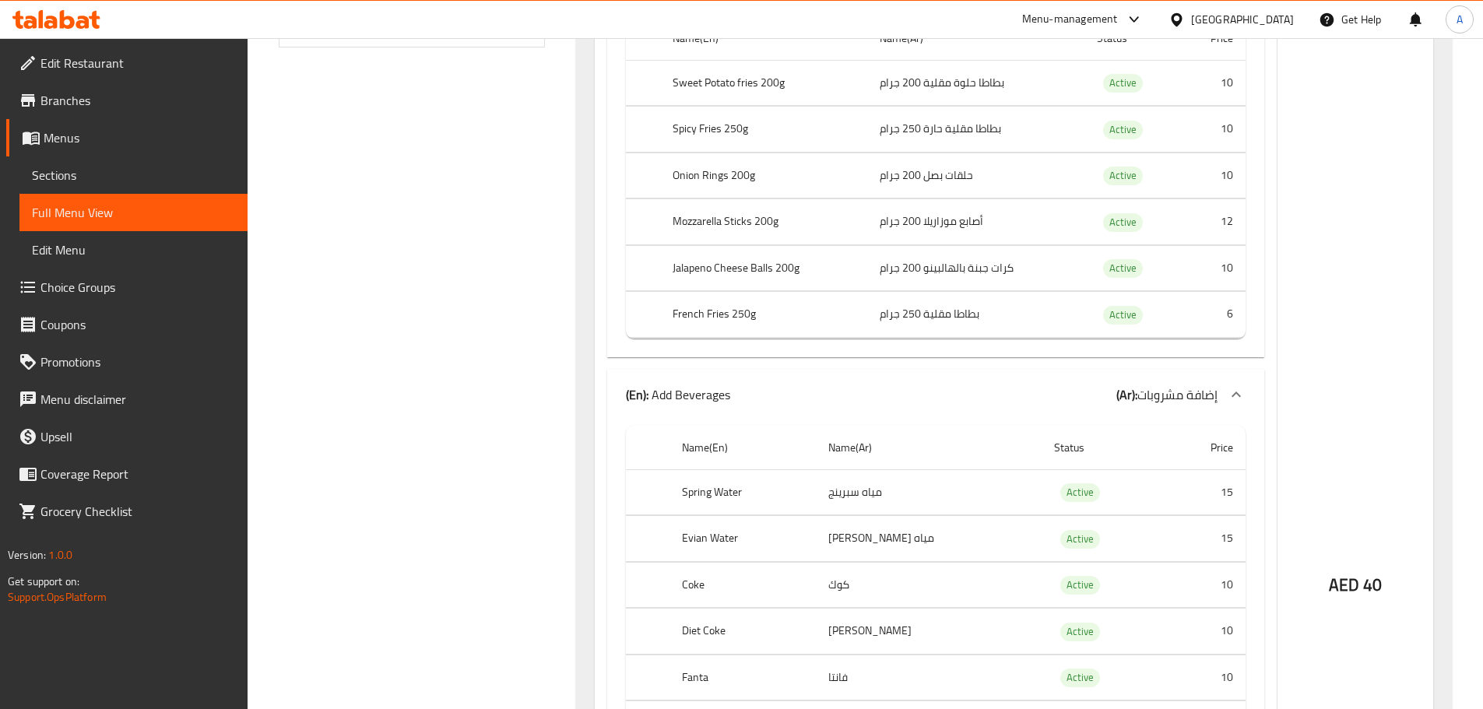
scroll to position [870, 0]
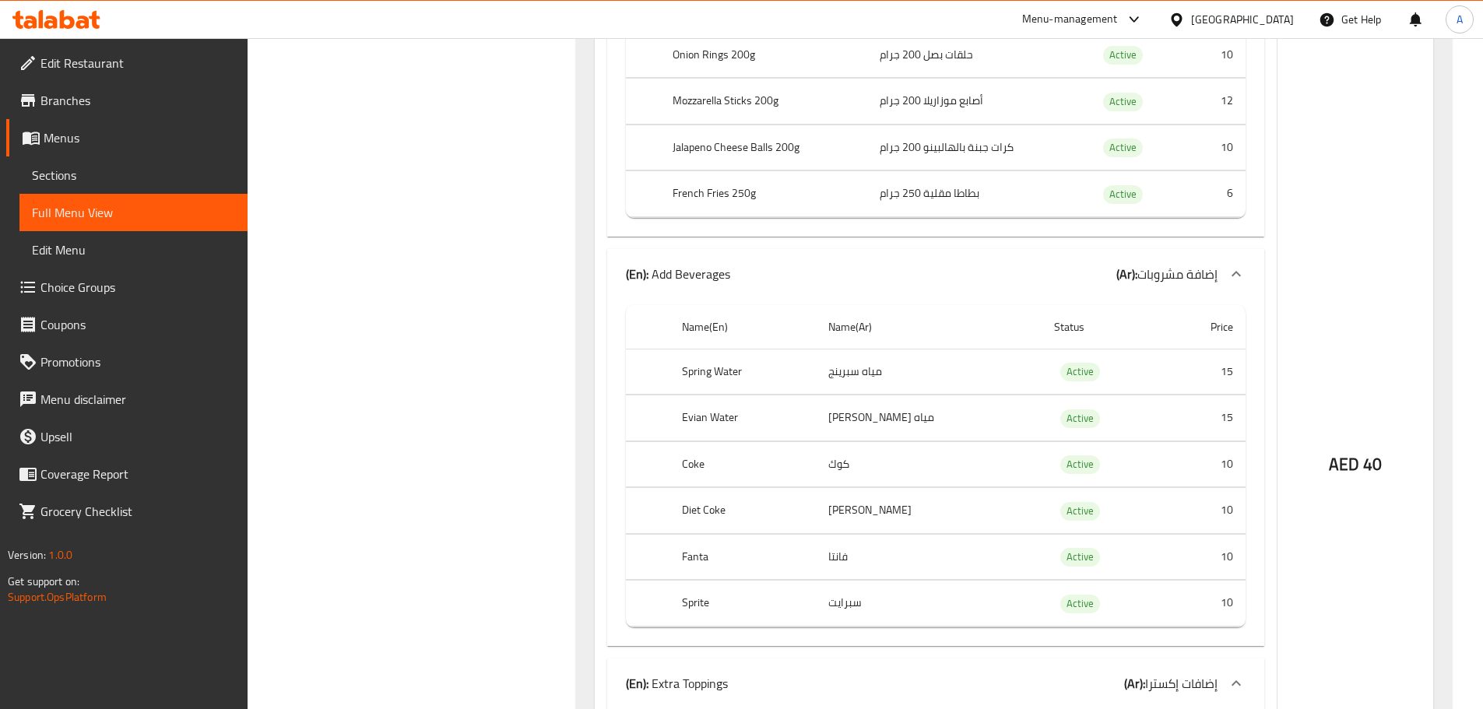
click at [716, 283] on p "(En): Add Beverages" at bounding box center [678, 274] width 104 height 19
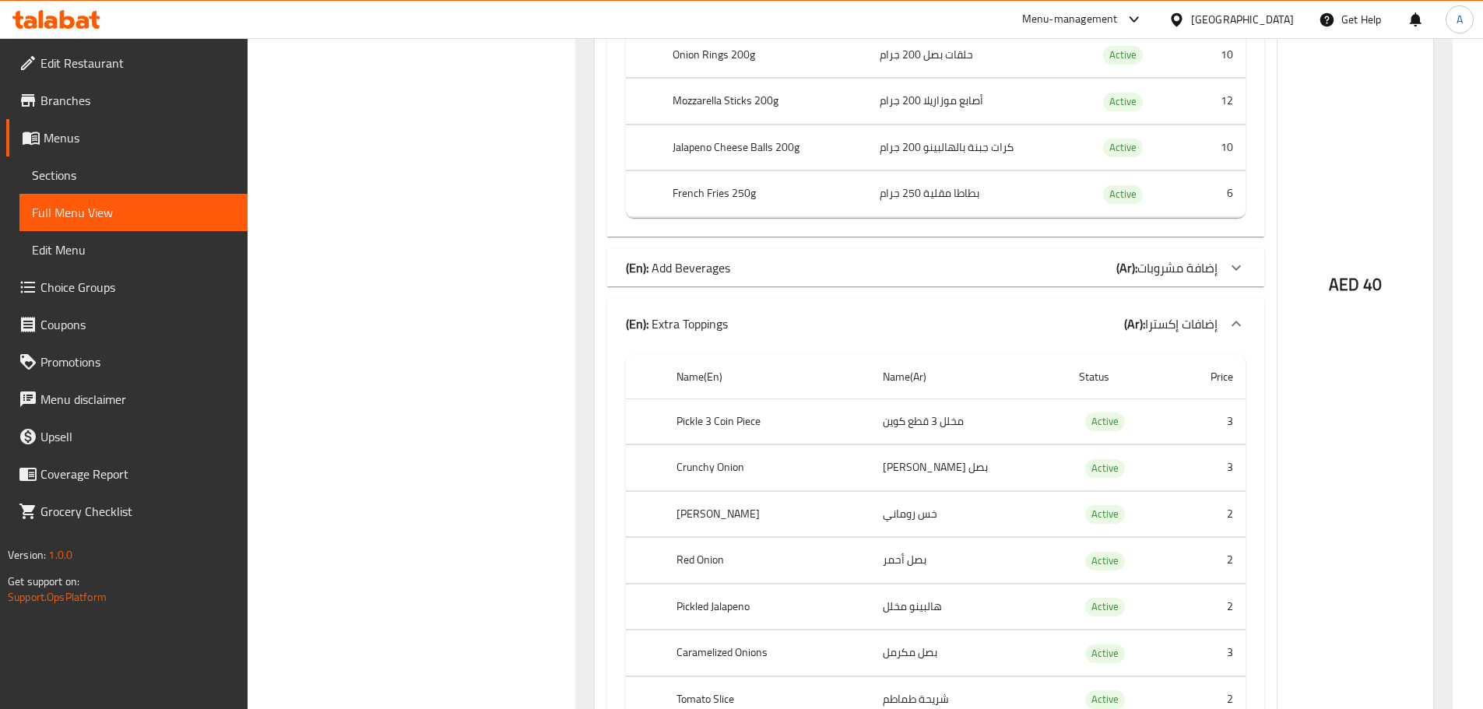
click at [710, 310] on div "(En): Extra Toppings (Ar): إضافات إكسترا" at bounding box center [935, 324] width 657 height 50
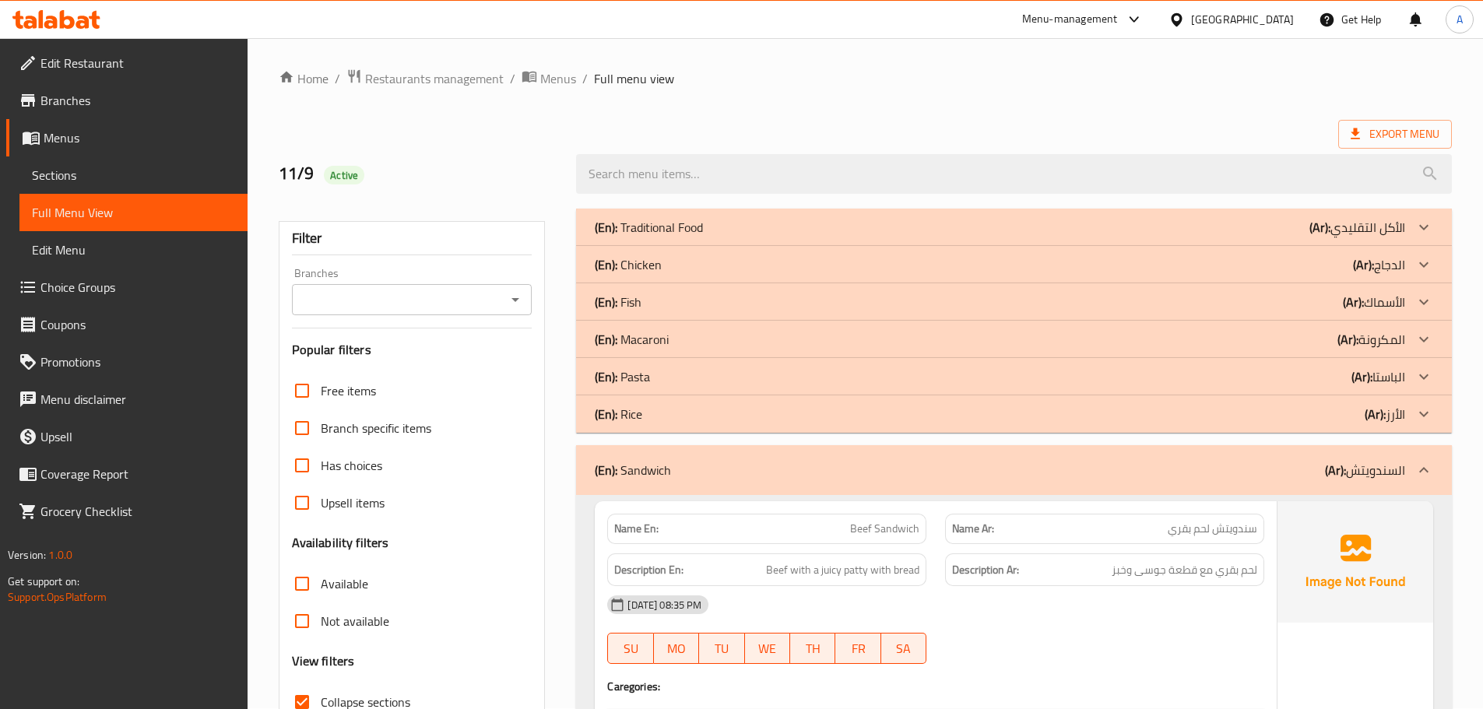
scroll to position [0, 0]
drag, startPoint x: 688, startPoint y: 480, endPoint x: 688, endPoint y: 345, distance: 135.4
click at [688, 481] on div "(En): Sandwich (Ar): السندويتش" at bounding box center [1014, 471] width 876 height 50
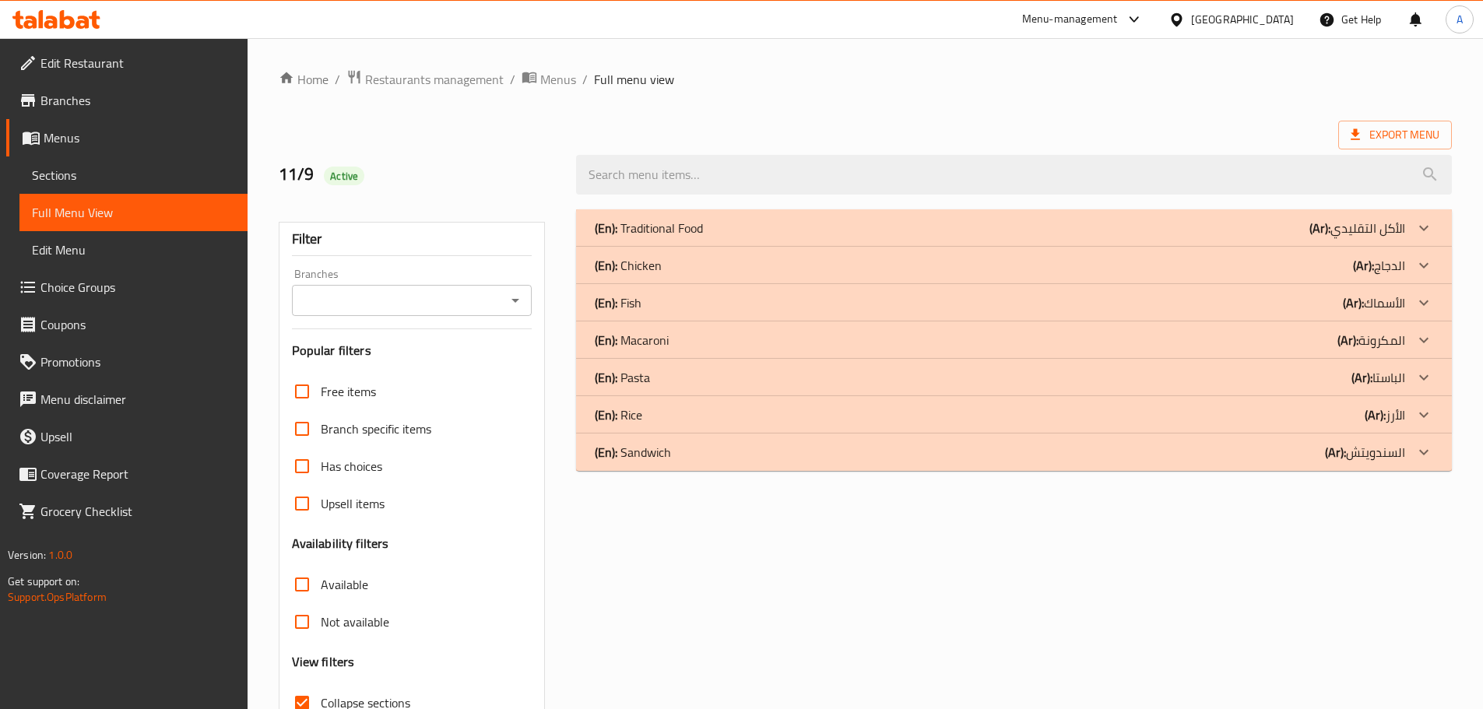
click at [669, 255] on div "(En): Chicken (Ar): الدجاج" at bounding box center [1014, 265] width 876 height 37
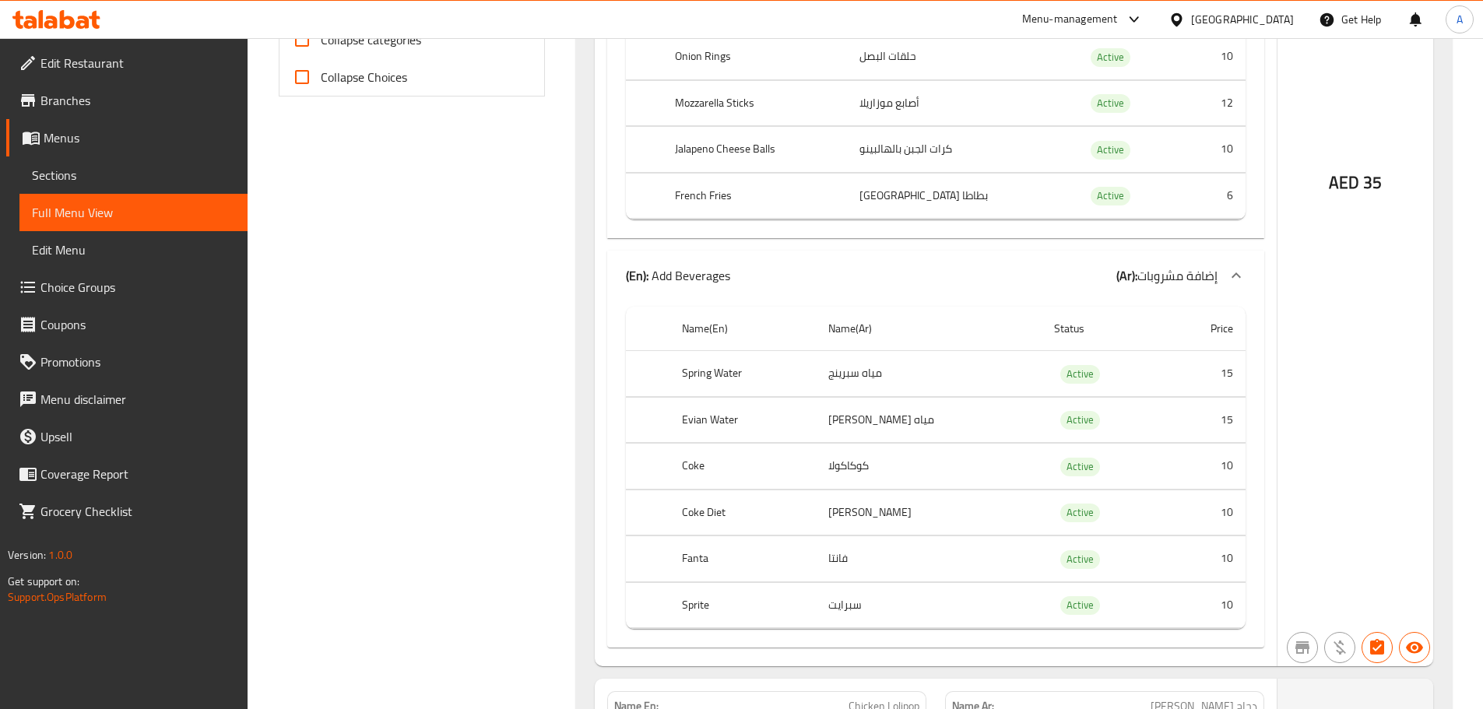
scroll to position [778, 0]
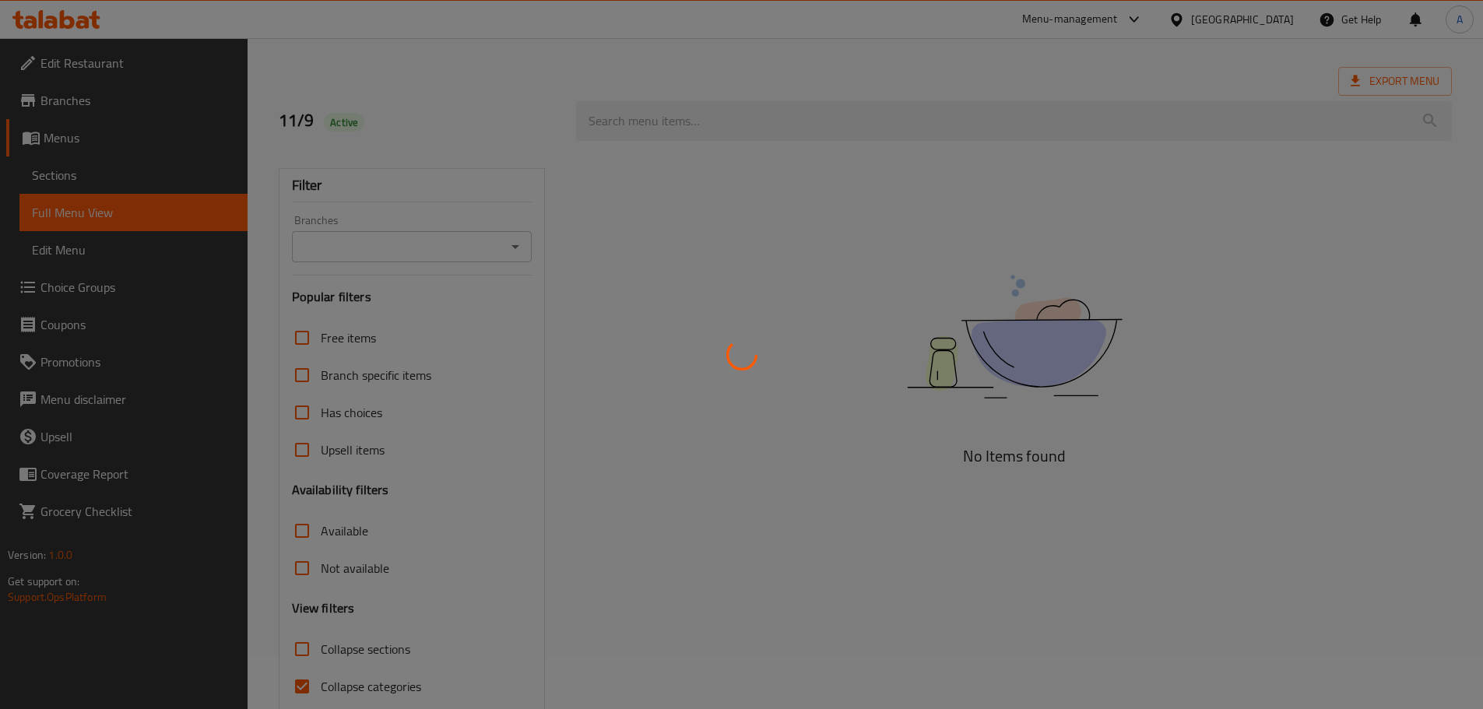
scroll to position [119, 0]
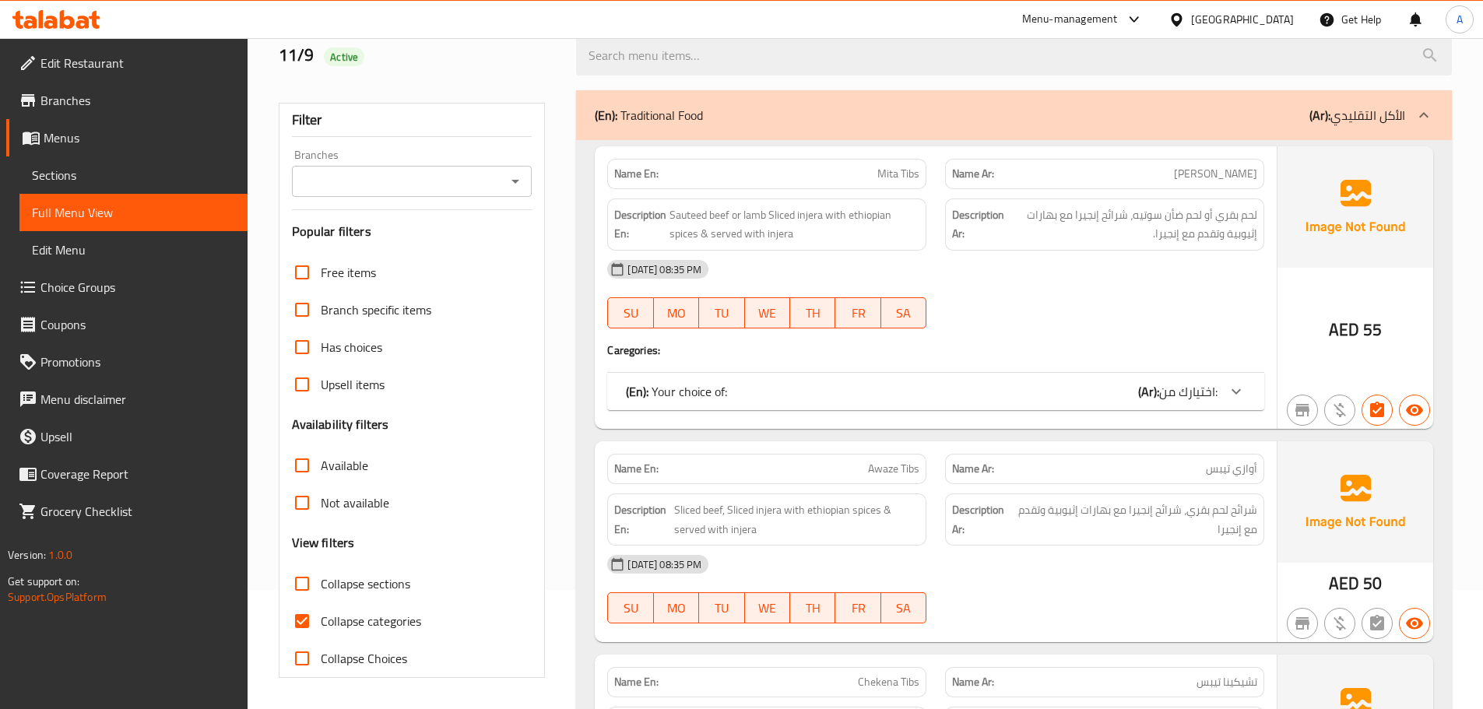
click at [307, 588] on input "Collapse sections" at bounding box center [301, 583] width 37 height 37
checkbox input "true"
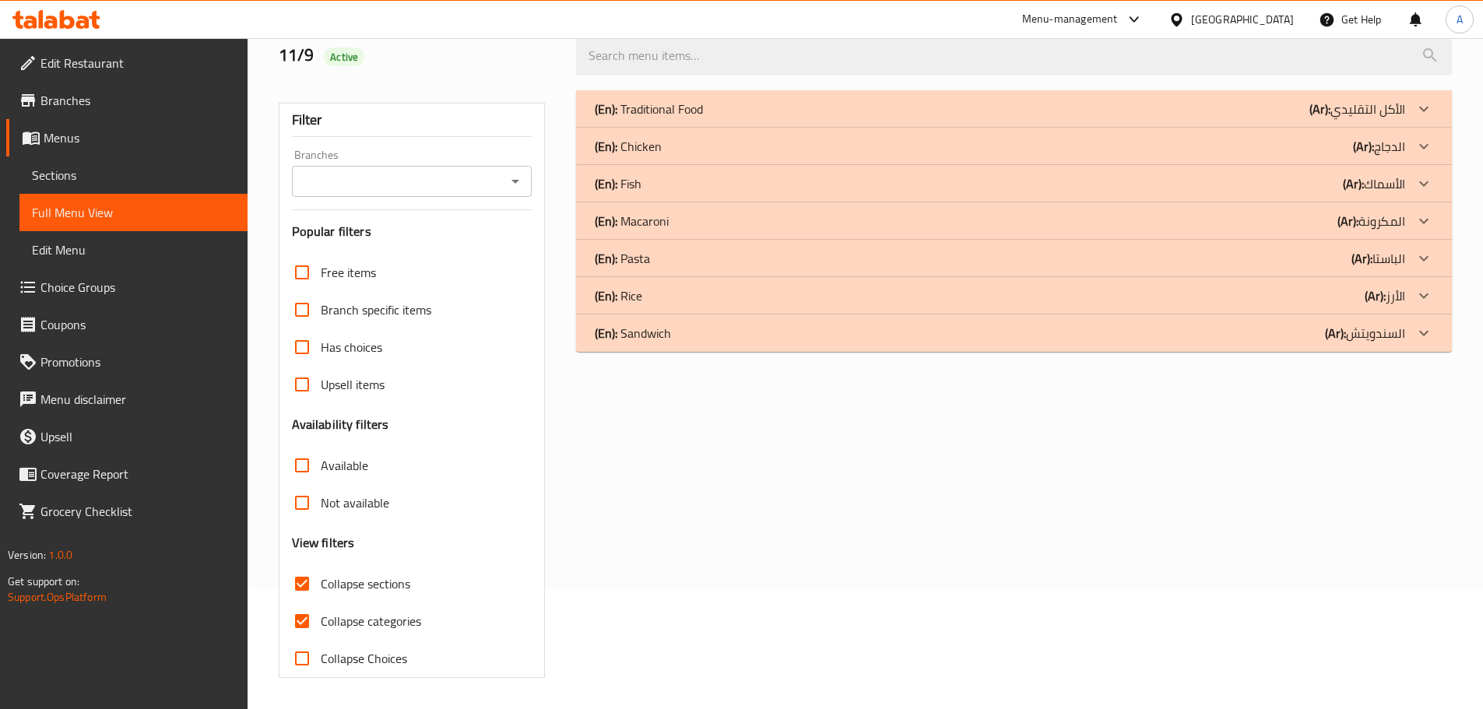
click at [680, 153] on div "(En): Chicken (Ar): الدجاج" at bounding box center [1000, 146] width 810 height 19
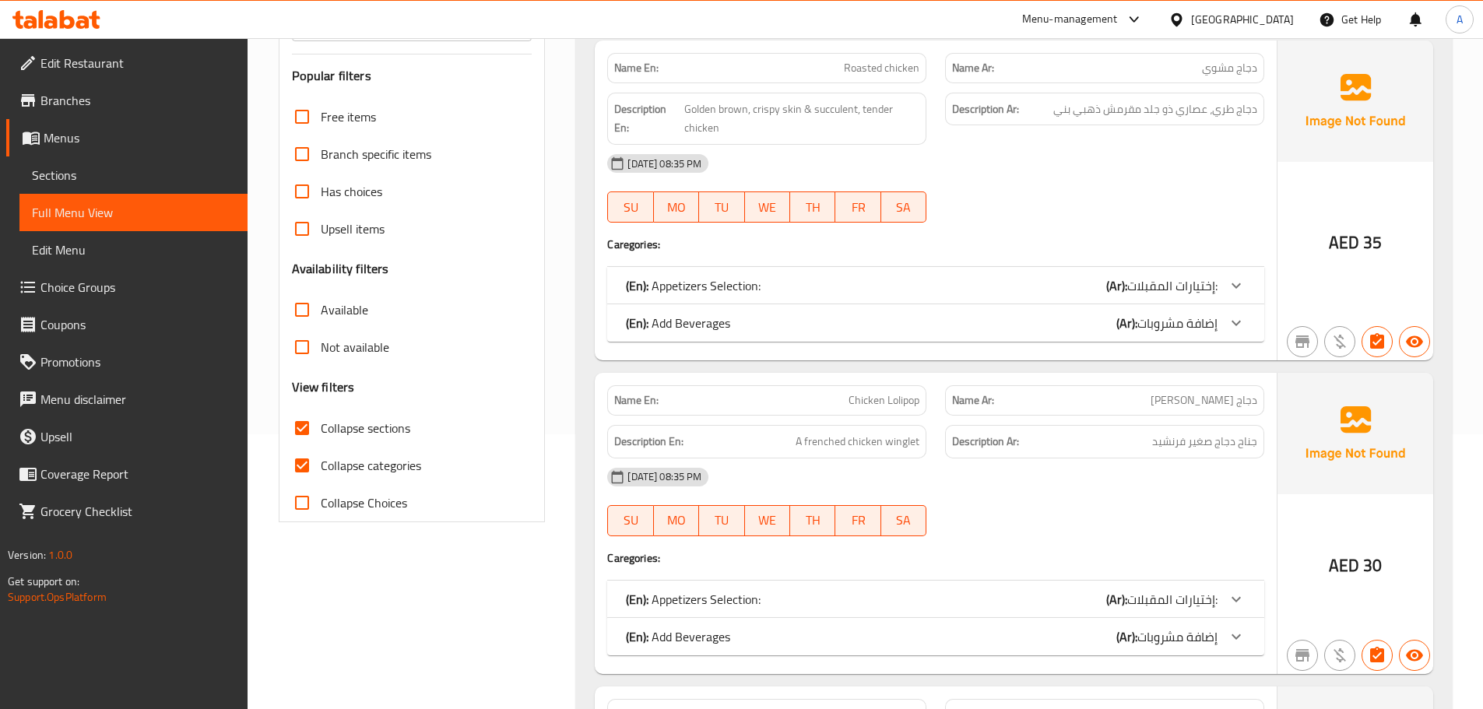
click at [732, 326] on div "(En): Add Beverages (Ar): إضافة مشروبات" at bounding box center [922, 323] width 592 height 19
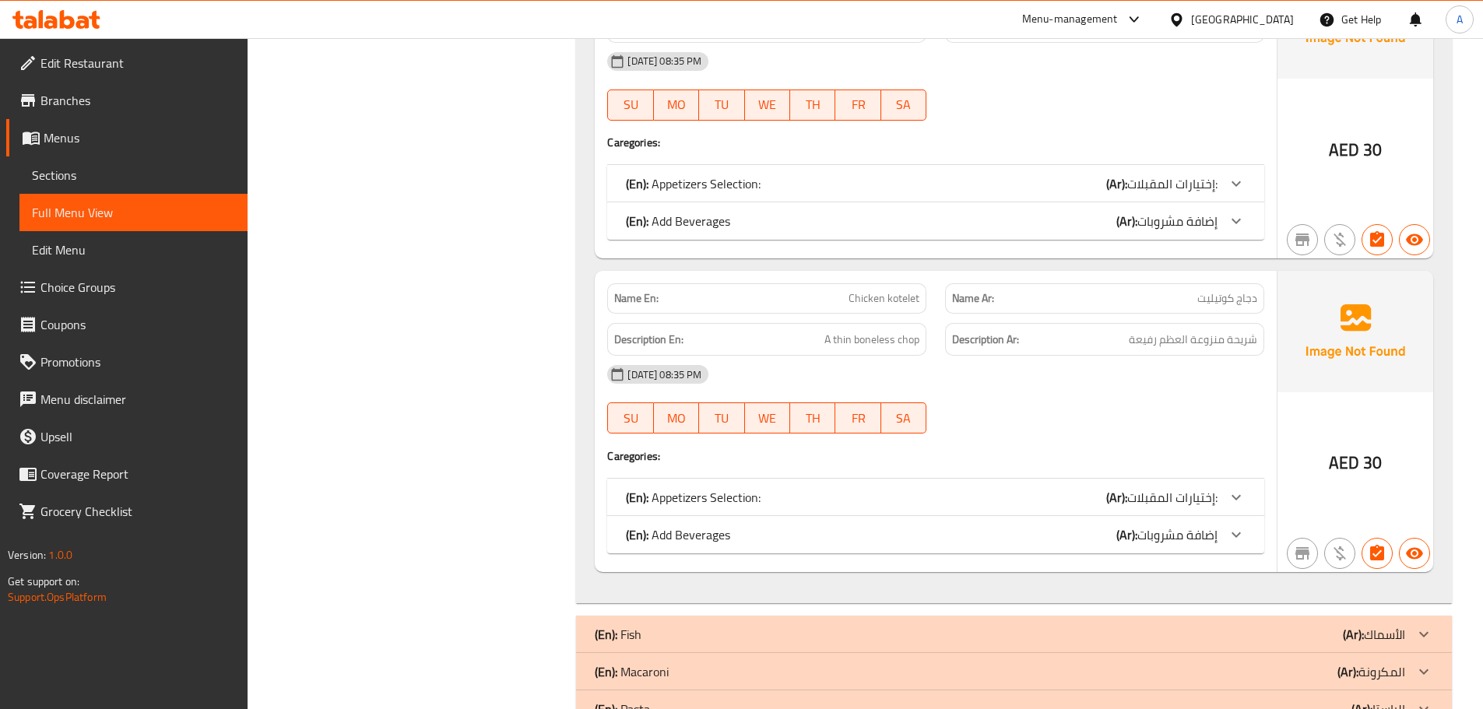
scroll to position [1187, 0]
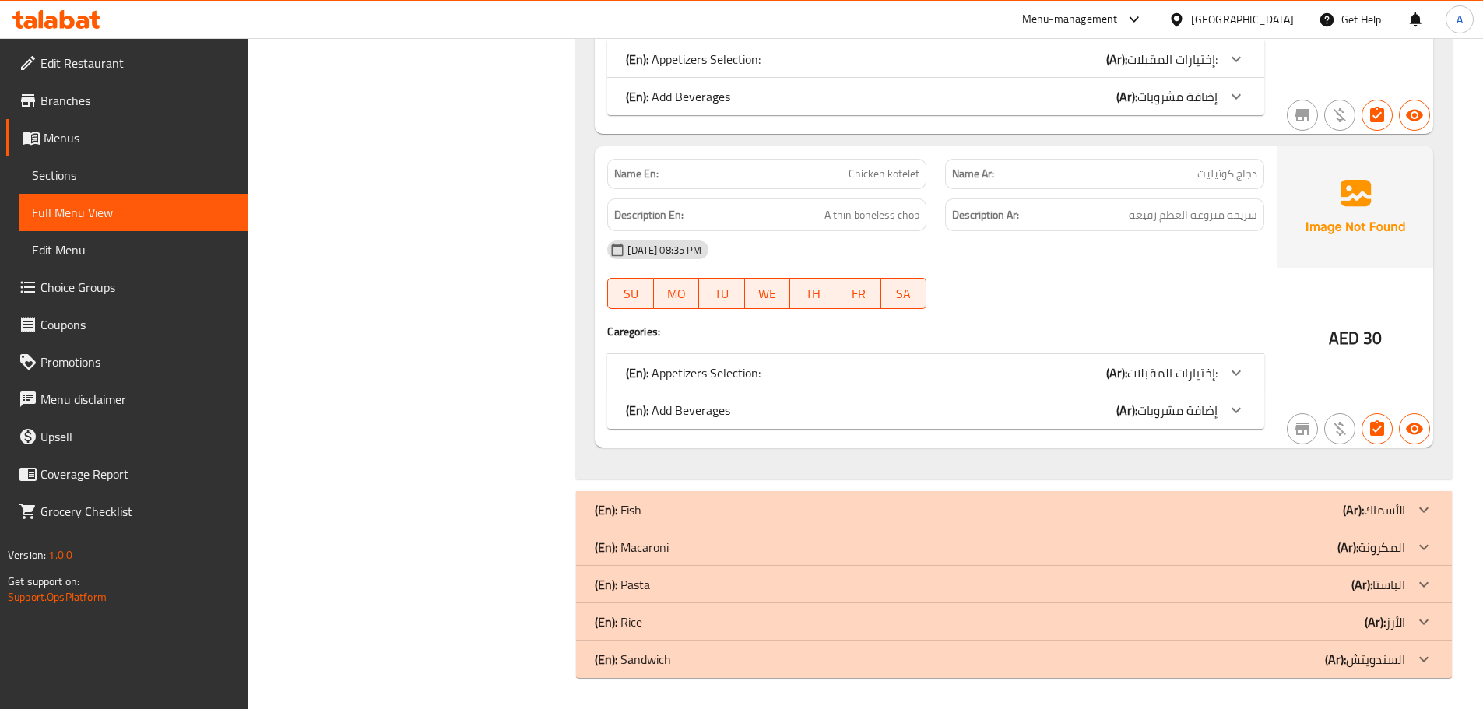
click at [746, 96] on div "(En): Add Beverages (Ar): إضافة مشروبات" at bounding box center [922, 96] width 592 height 19
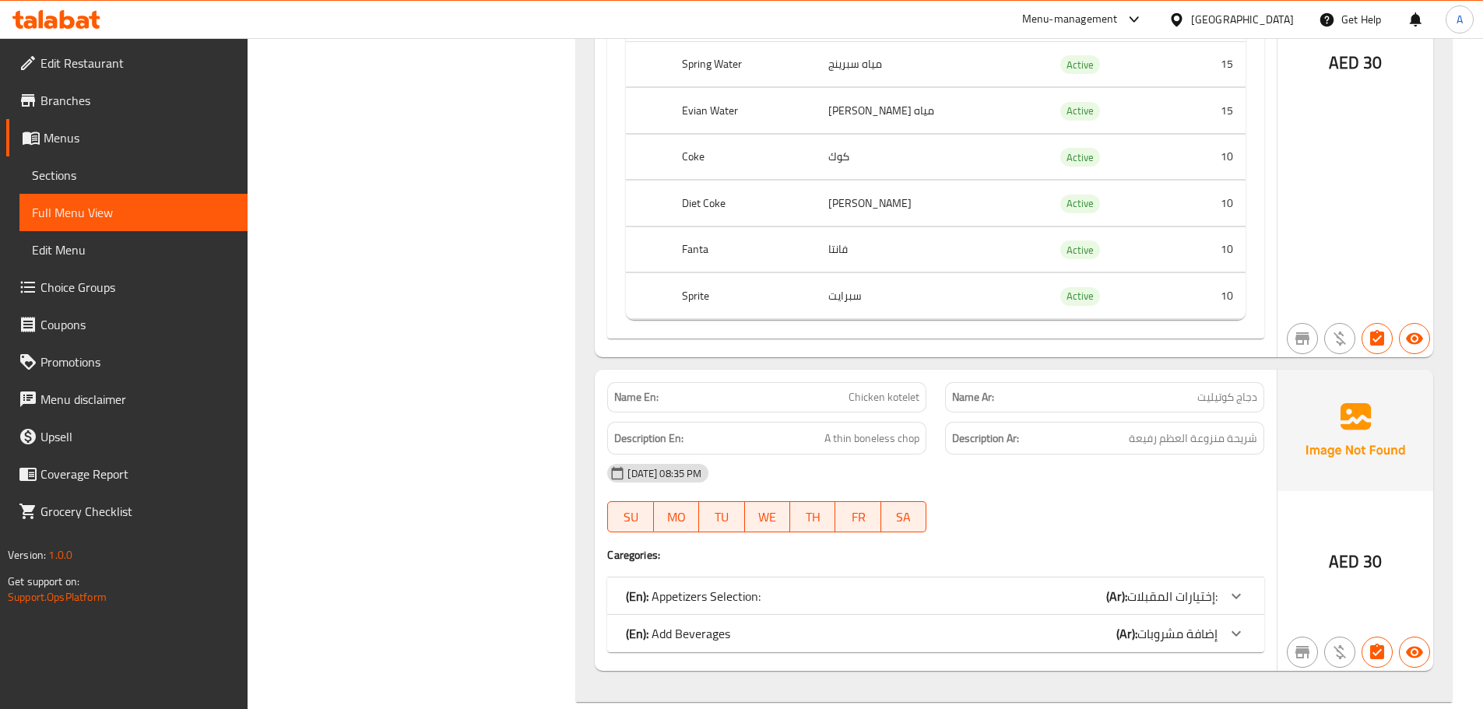
scroll to position [1559, 0]
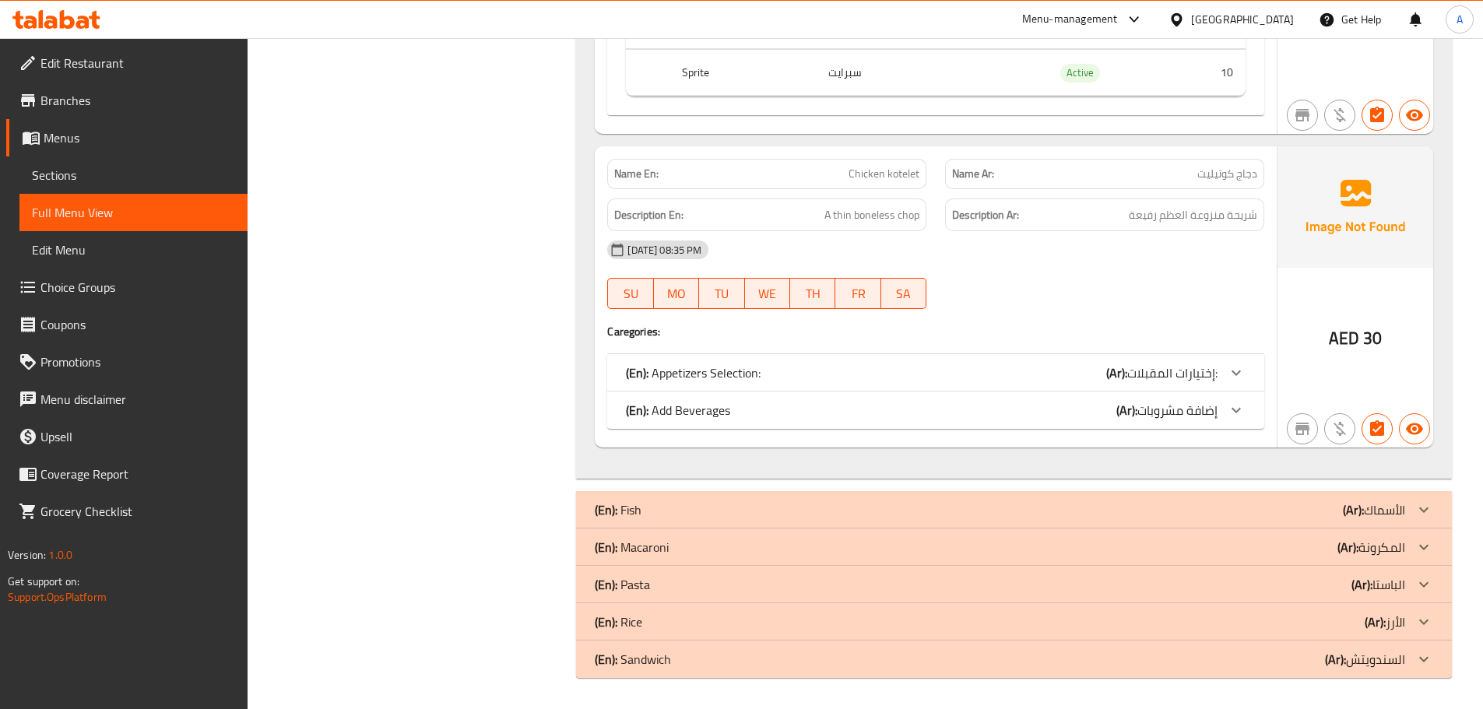
click at [736, 414] on div "(En): Add Beverages (Ar): إضافة مشروبات" at bounding box center [922, 410] width 592 height 19
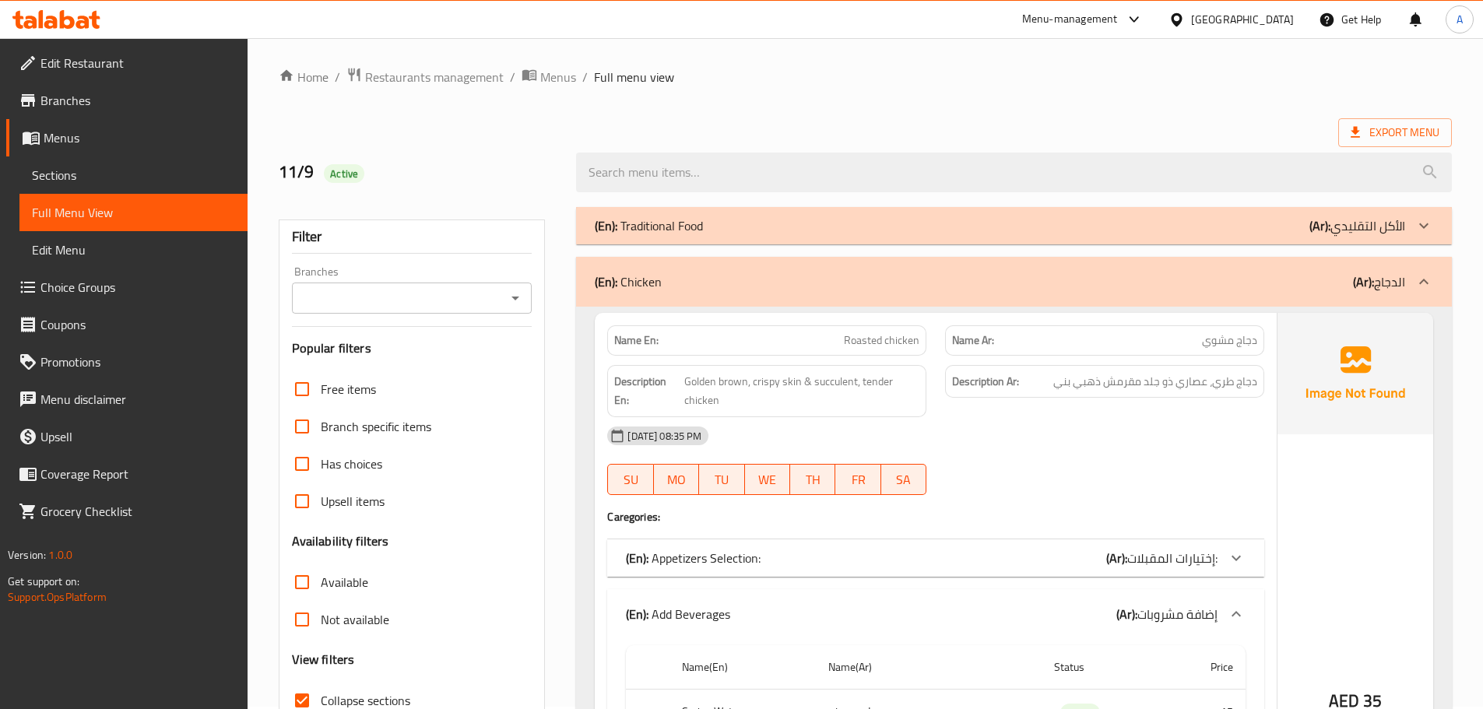
scroll to position [0, 0]
click at [680, 298] on div "(En): Chicken (Ar): الدجاج" at bounding box center [1014, 284] width 876 height 50
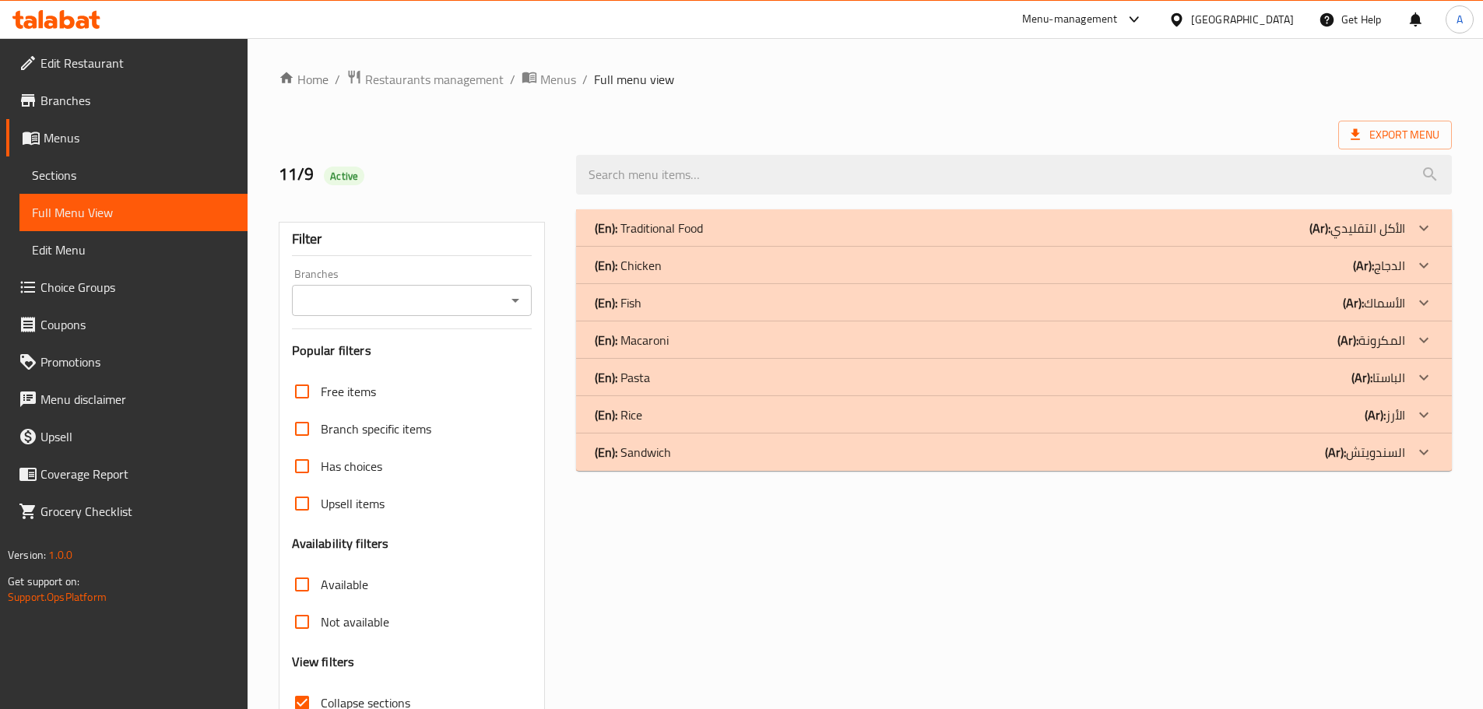
click at [673, 304] on div "(En): Fish (Ar): الأسماك" at bounding box center [1000, 302] width 810 height 19
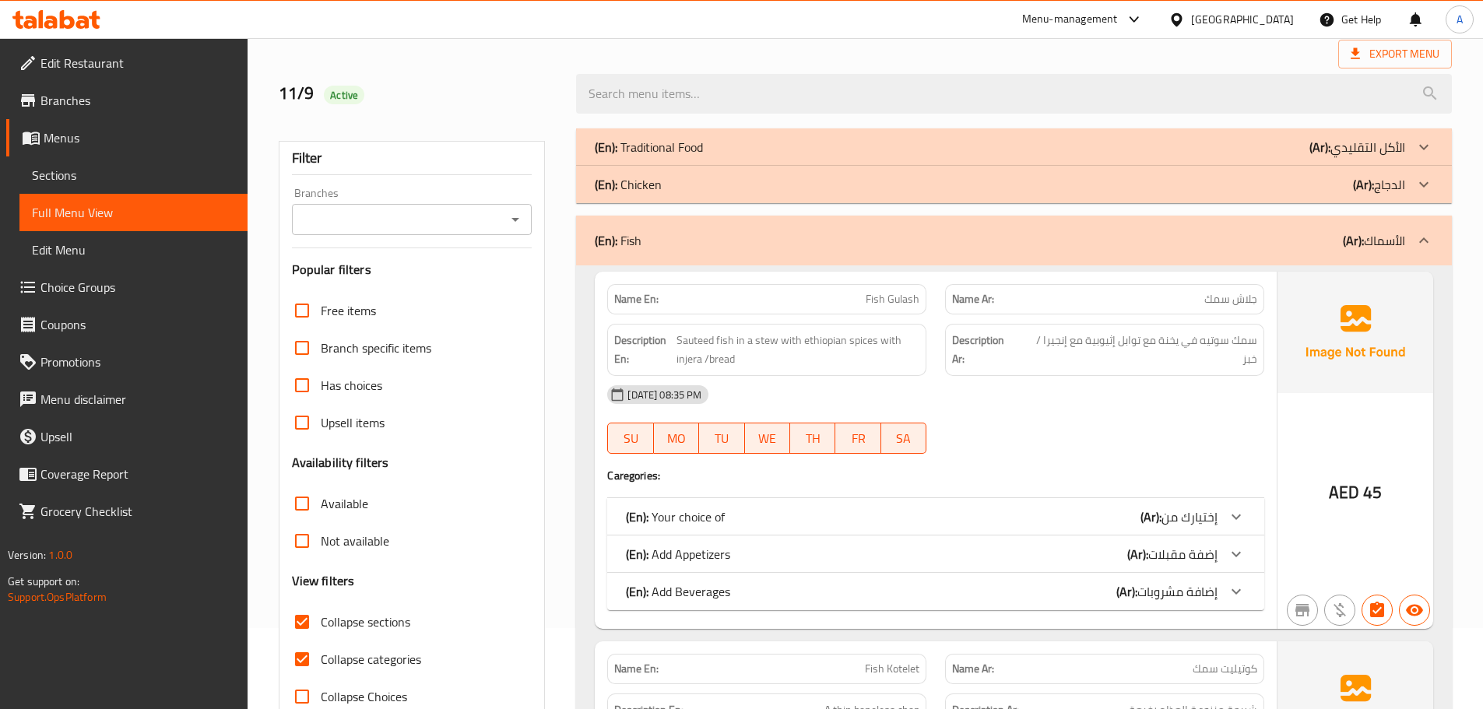
scroll to position [233, 0]
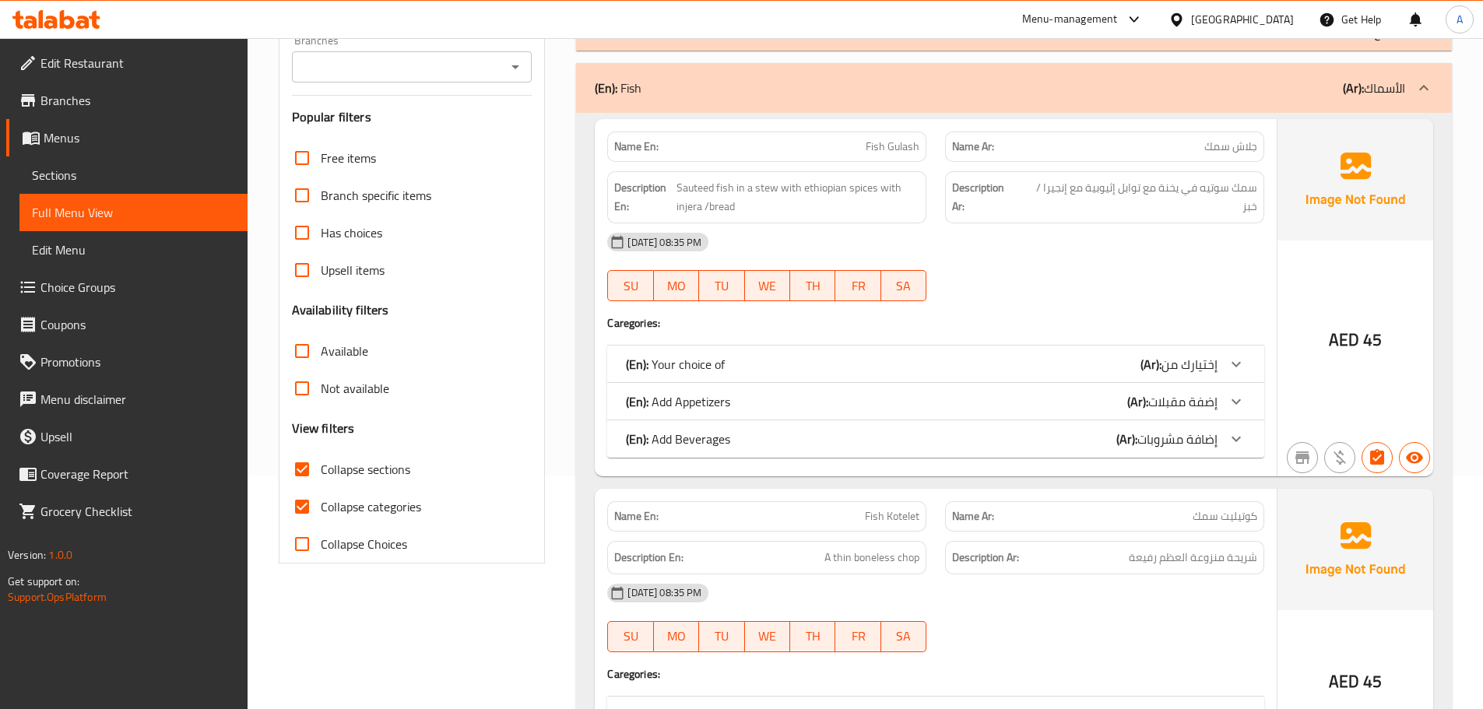
click at [725, 365] on div "(En): Your choice of (Ar): إختيارك من" at bounding box center [922, 364] width 592 height 19
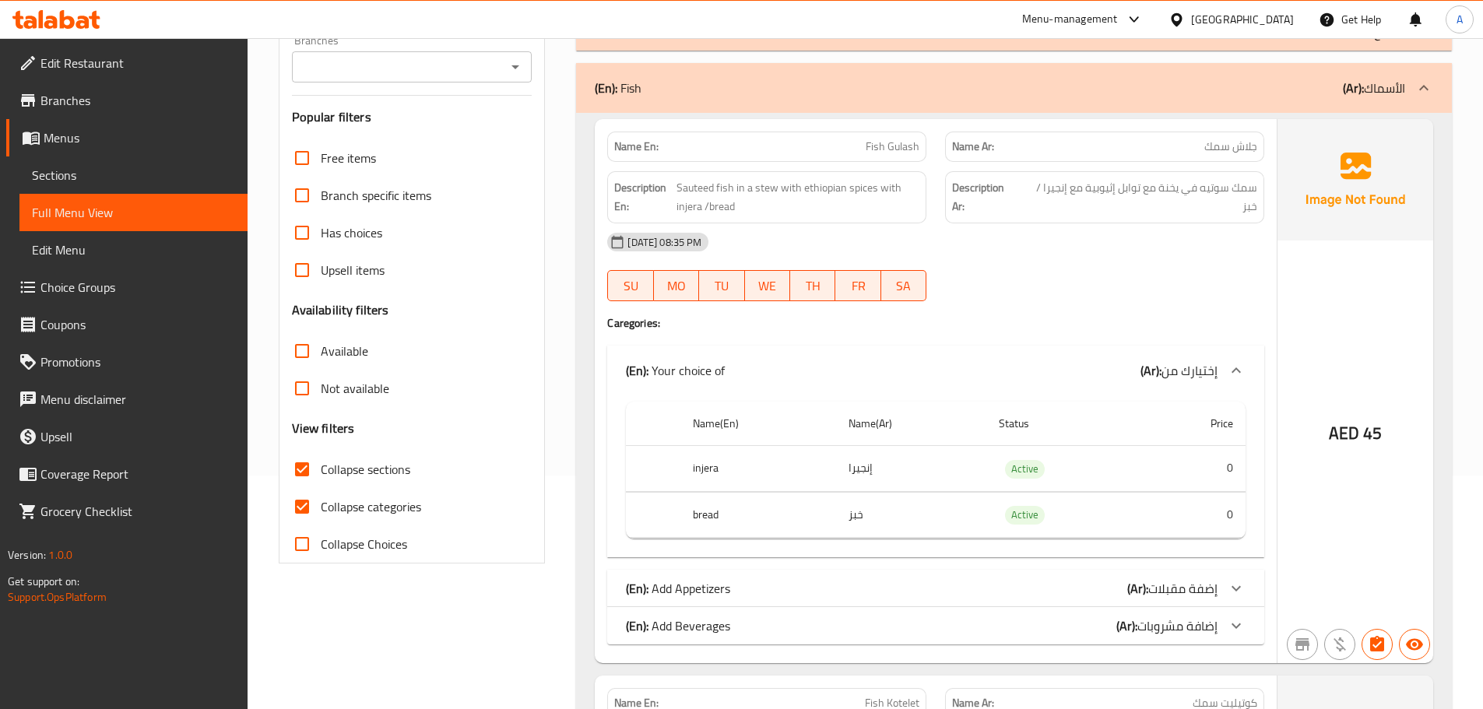
click at [725, 365] on div "(En): Your choice of (Ar): إختيارك من" at bounding box center [922, 370] width 592 height 19
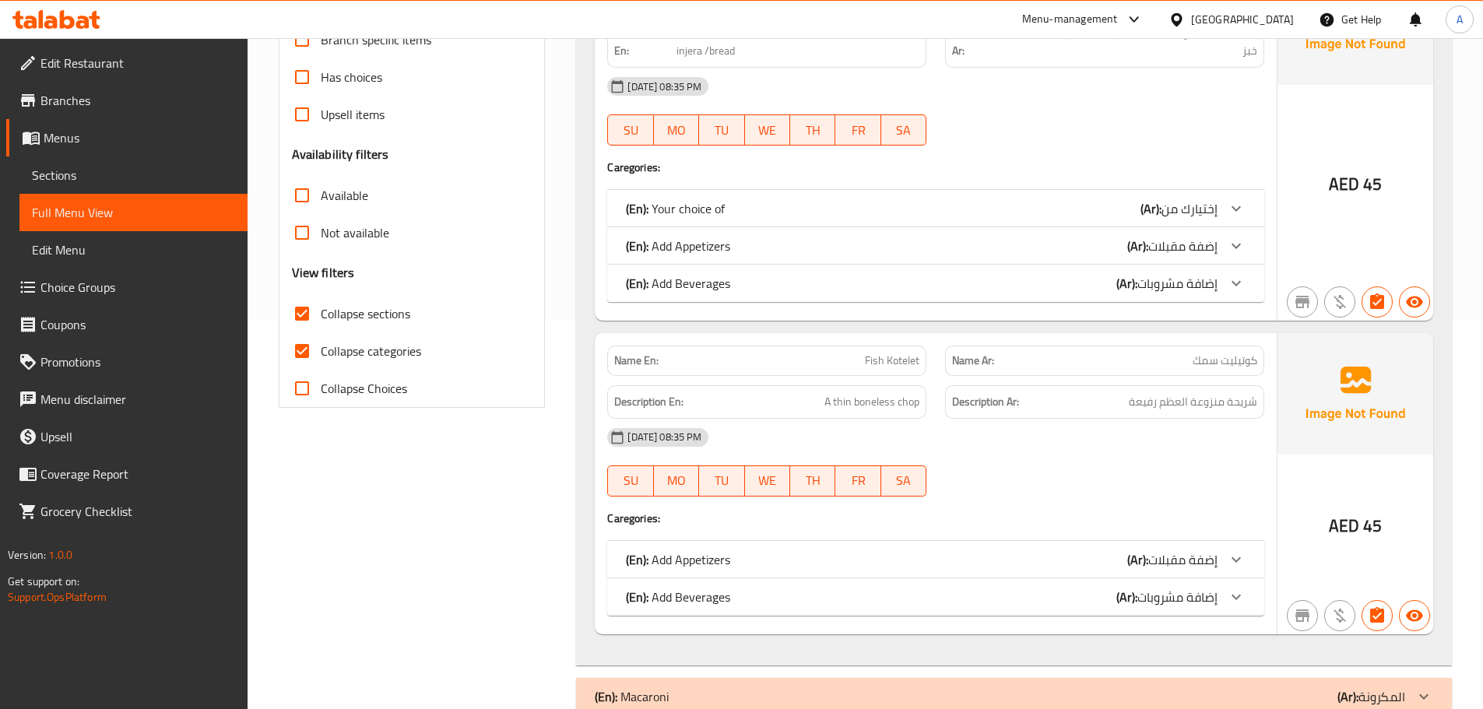
scroll to position [383, 0]
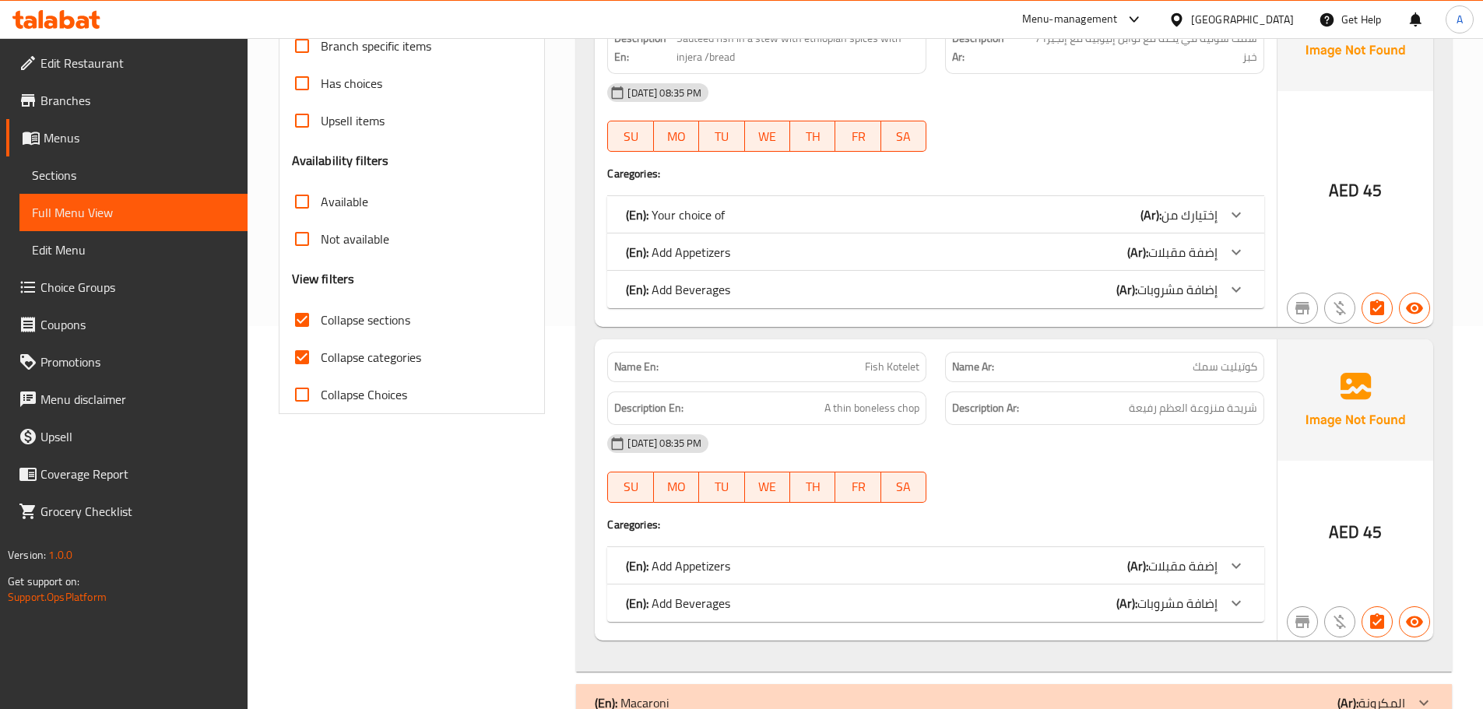
click at [299, 354] on input "Collapse categories" at bounding box center [301, 357] width 37 height 37
checkbox input "false"
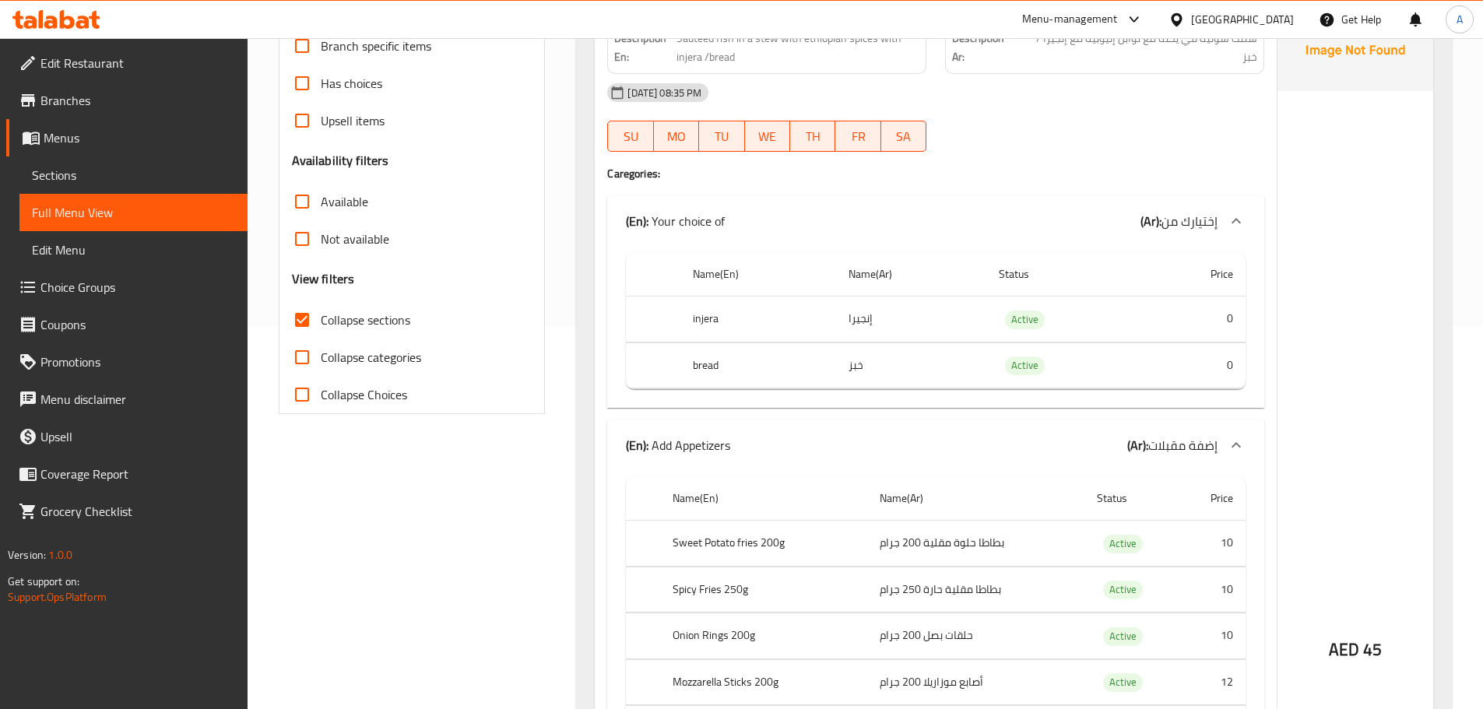
scroll to position [72, 0]
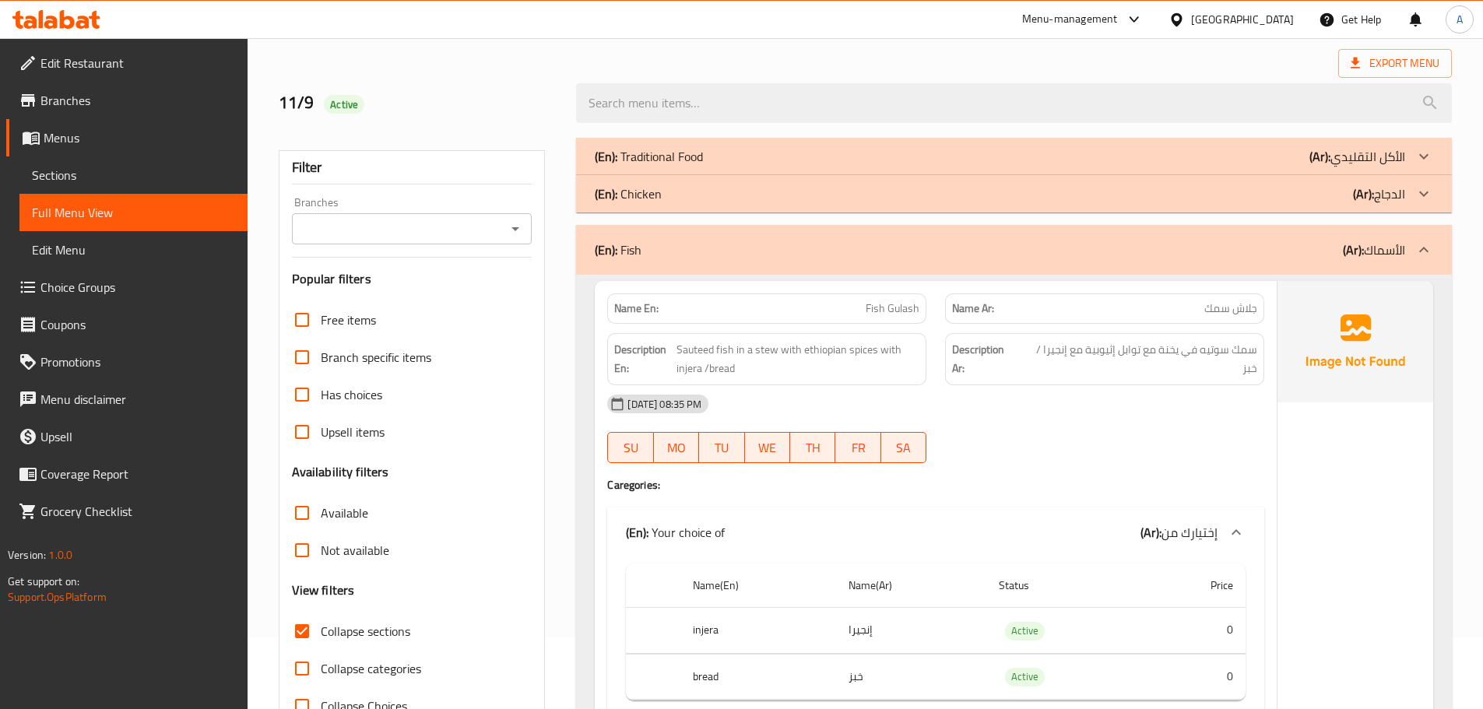
click at [704, 237] on div "(En): Fish (Ar): الأسماك" at bounding box center [1014, 250] width 876 height 50
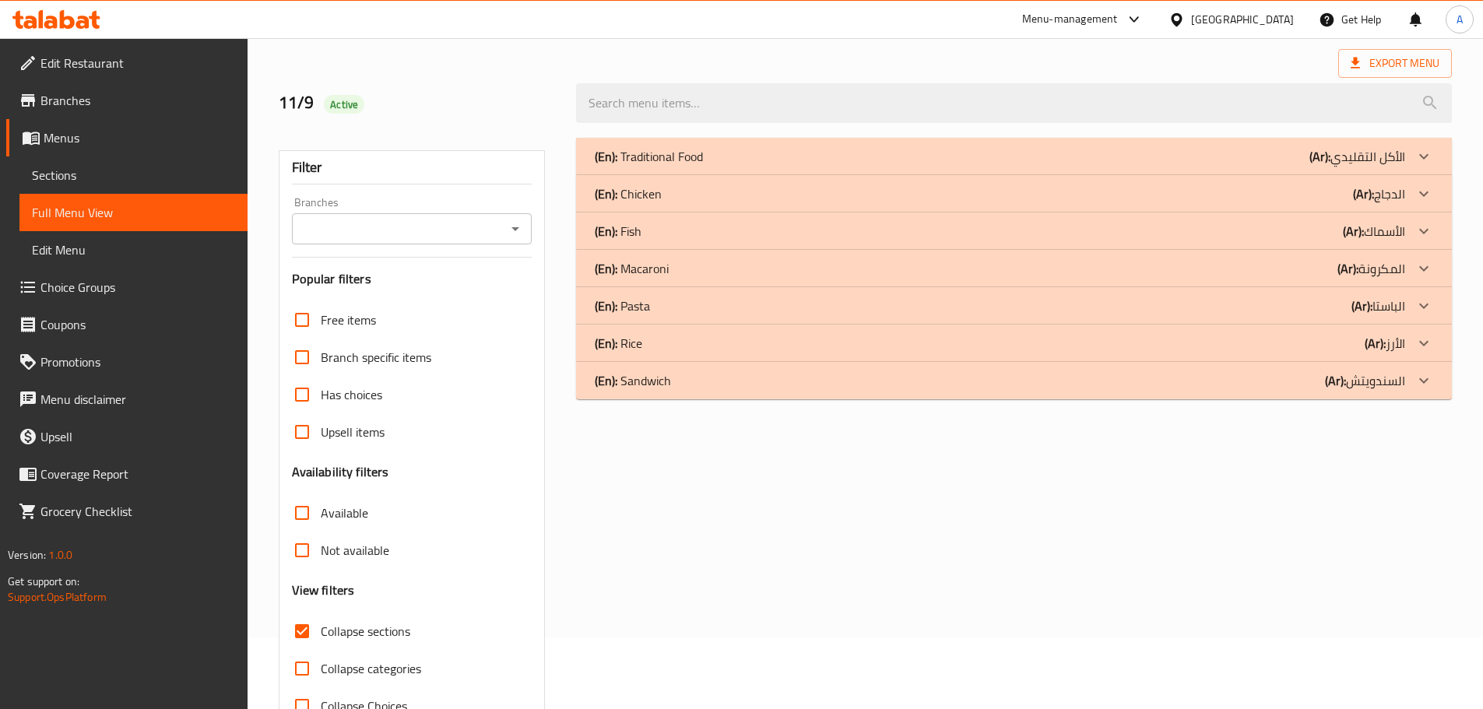
click at [656, 308] on div "(En): Pasta (Ar): الباستا" at bounding box center [1000, 306] width 810 height 19
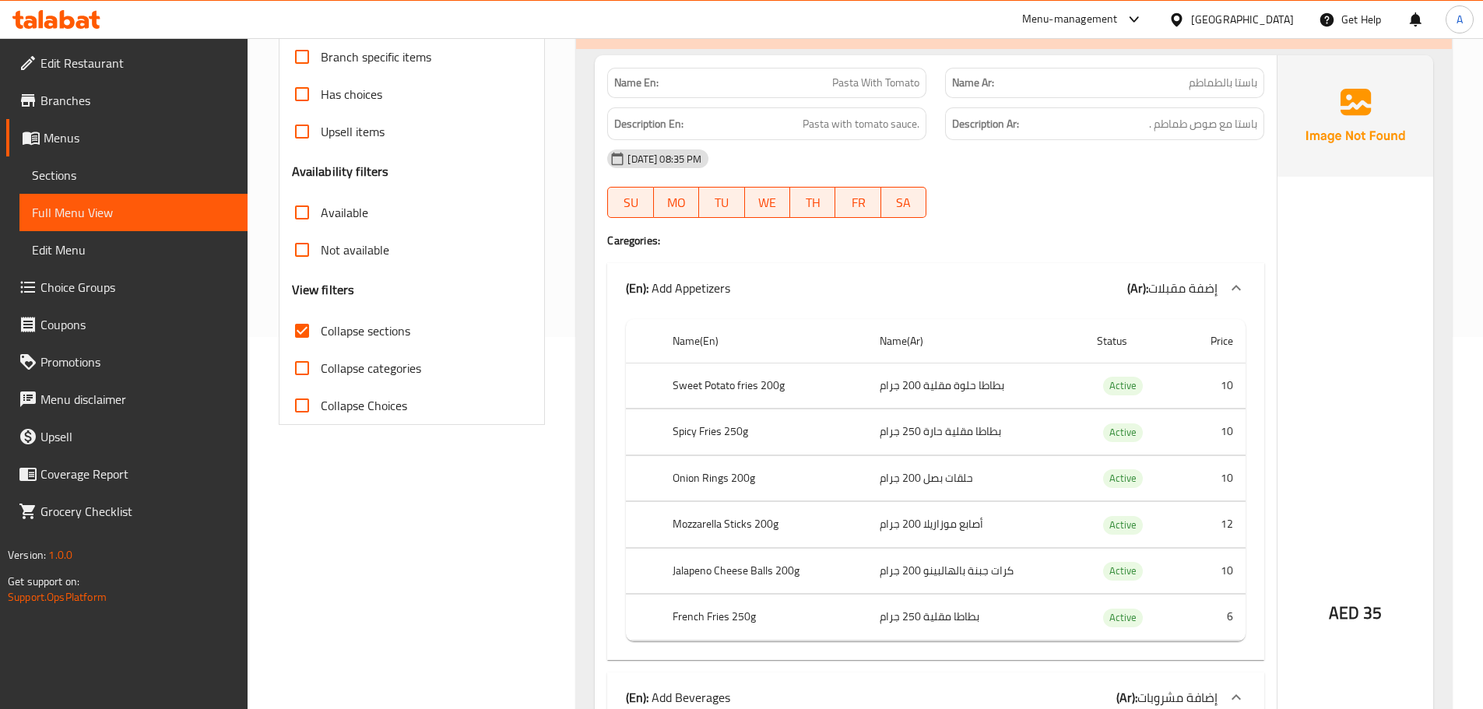
scroll to position [227, 0]
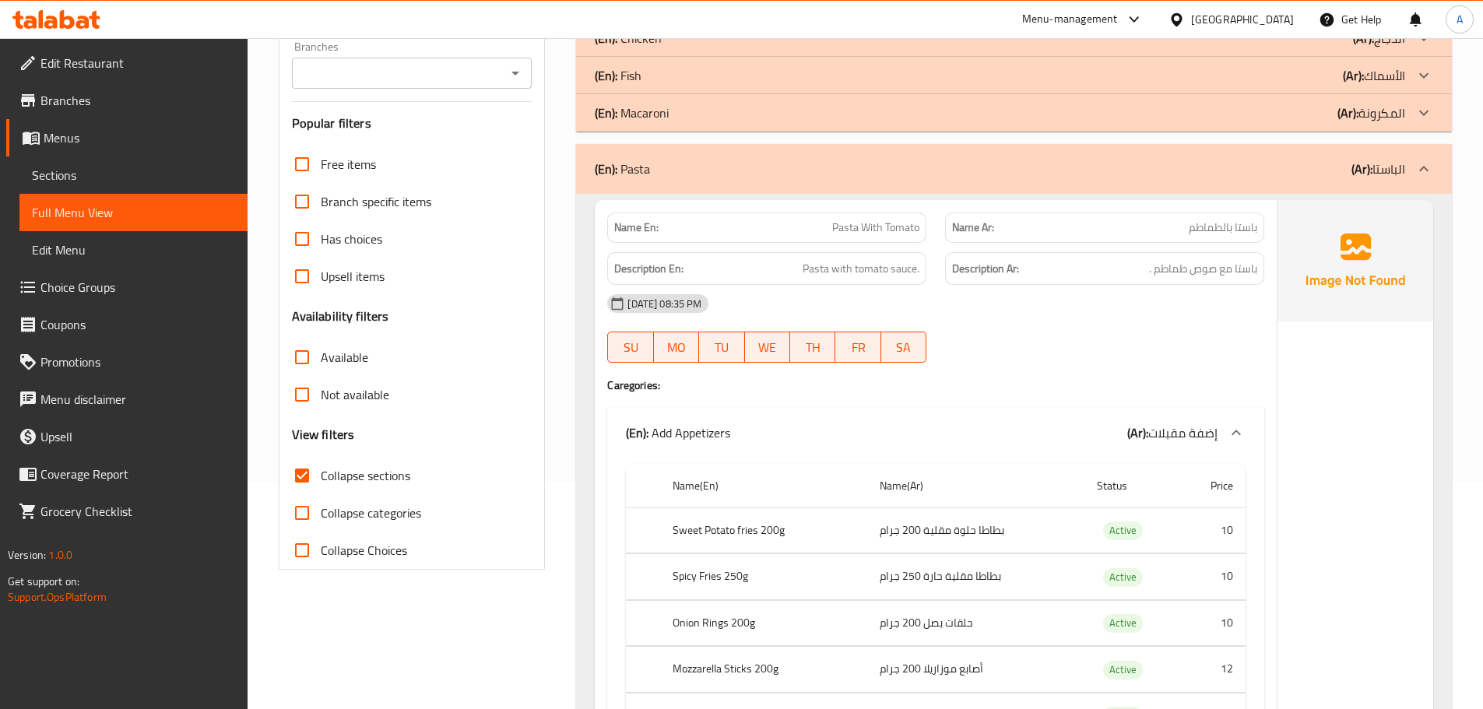
click at [676, 169] on div "(En): Pasta (Ar): الباستا" at bounding box center [1000, 169] width 810 height 19
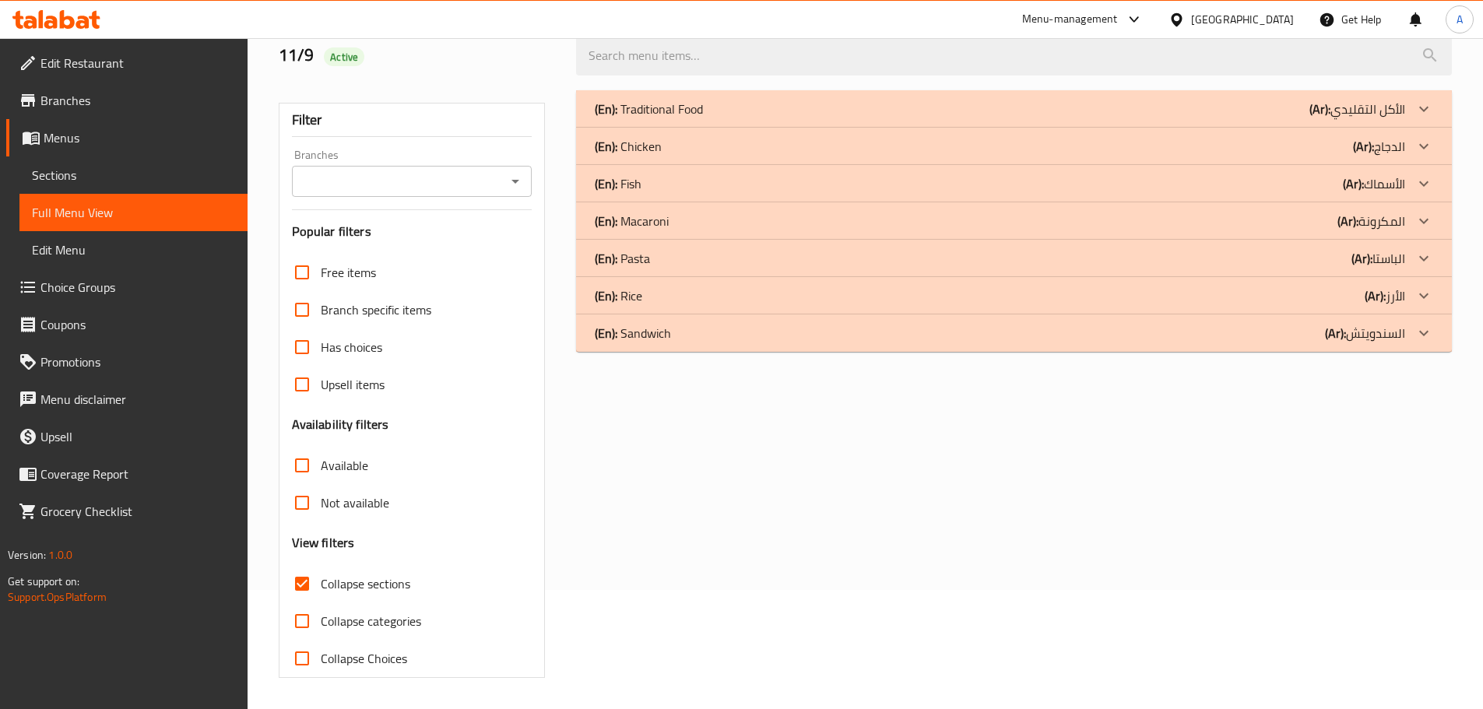
scroll to position [119, 0]
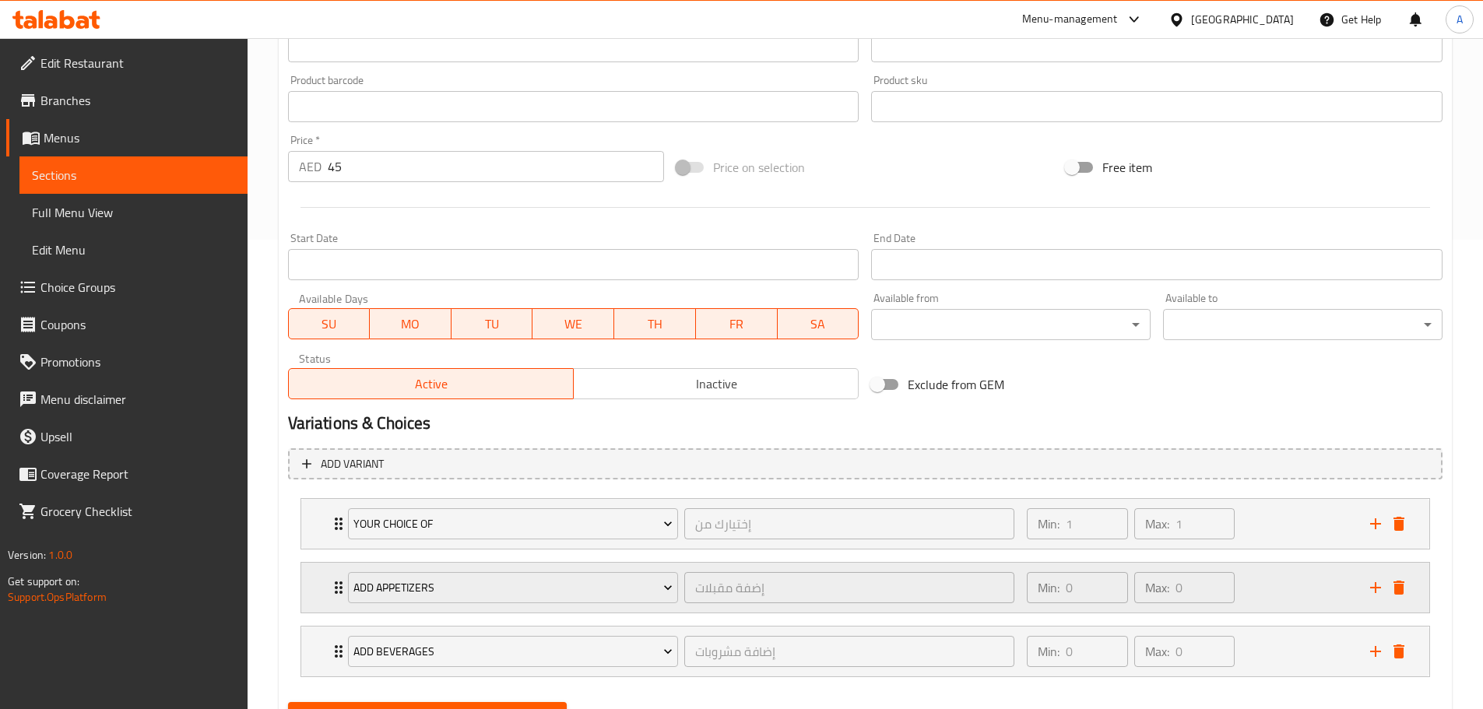
scroll to position [544, 0]
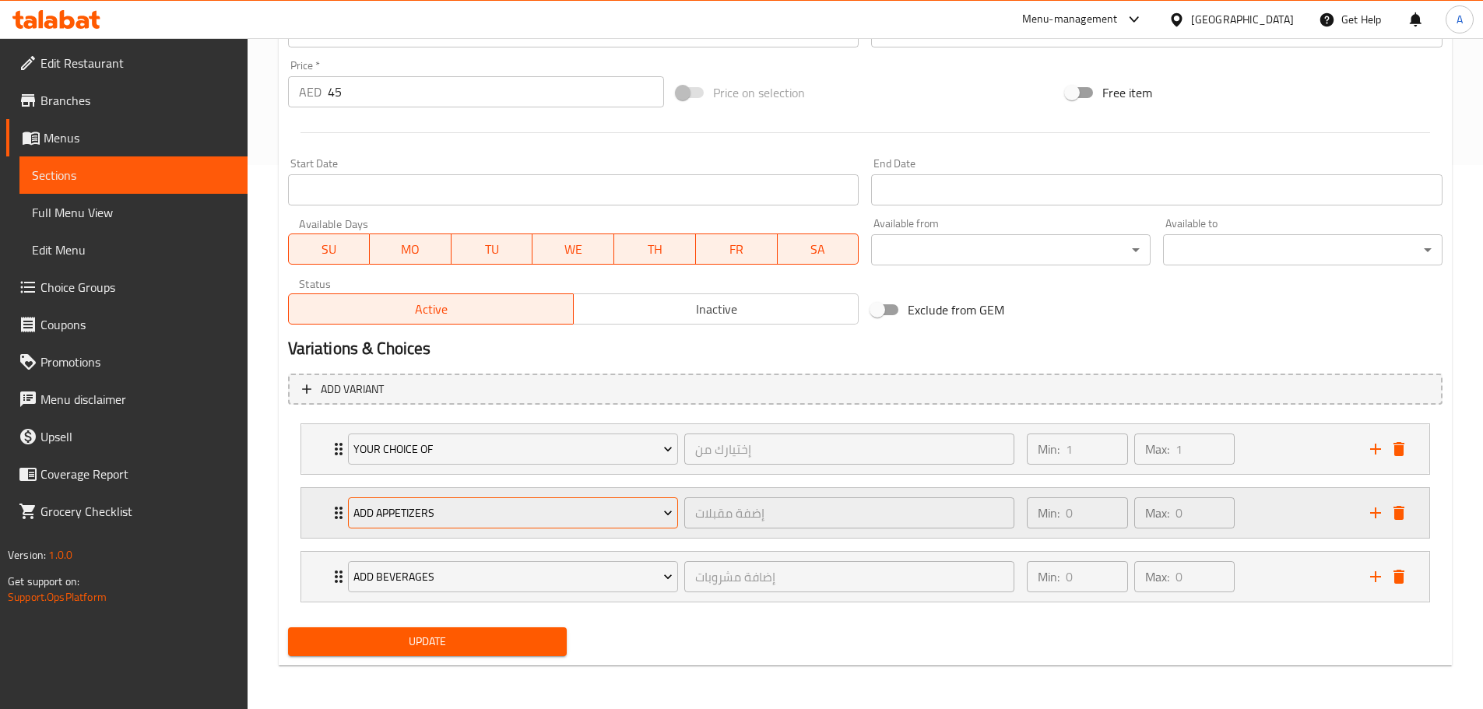
click at [438, 513] on span "Add Appetizers" at bounding box center [512, 513] width 319 height 19
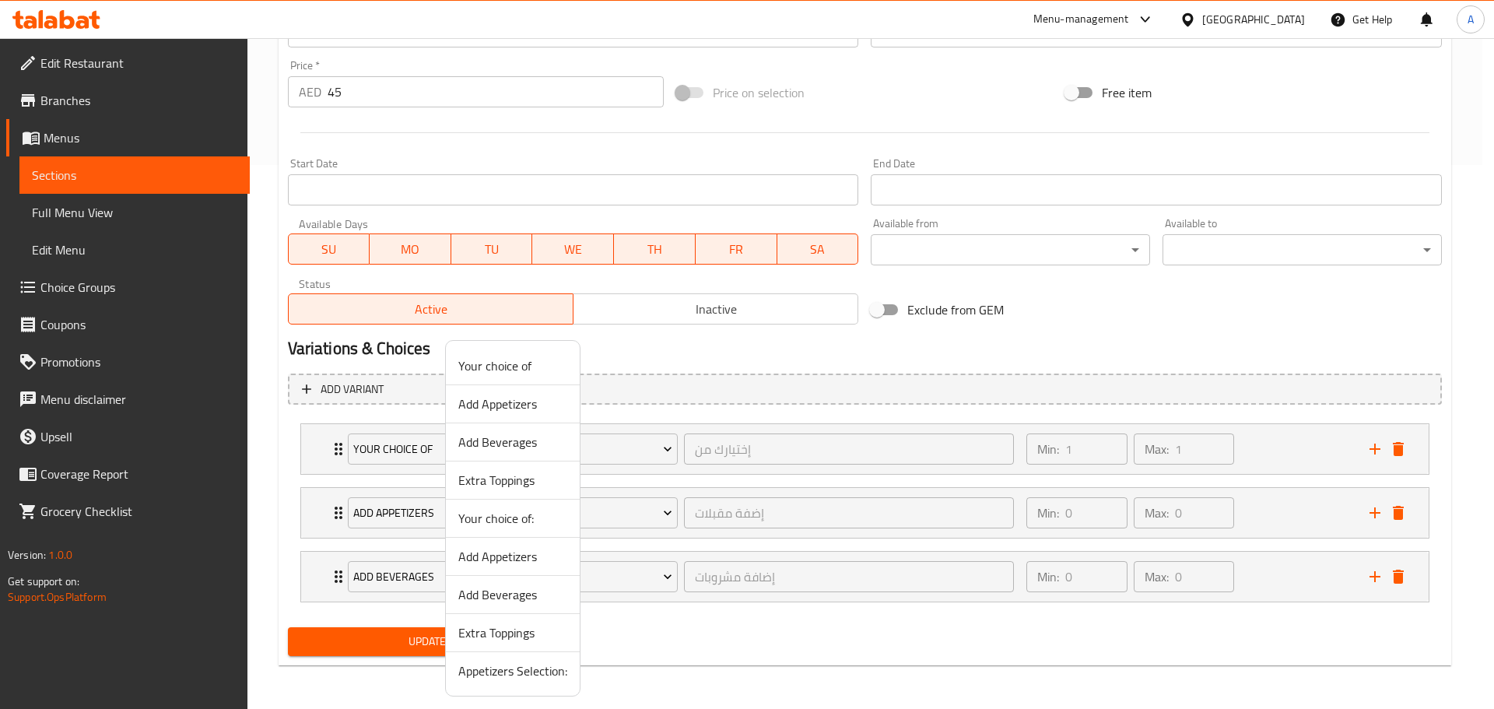
click at [517, 670] on span "Appetizers Selection:" at bounding box center [512, 671] width 109 height 19
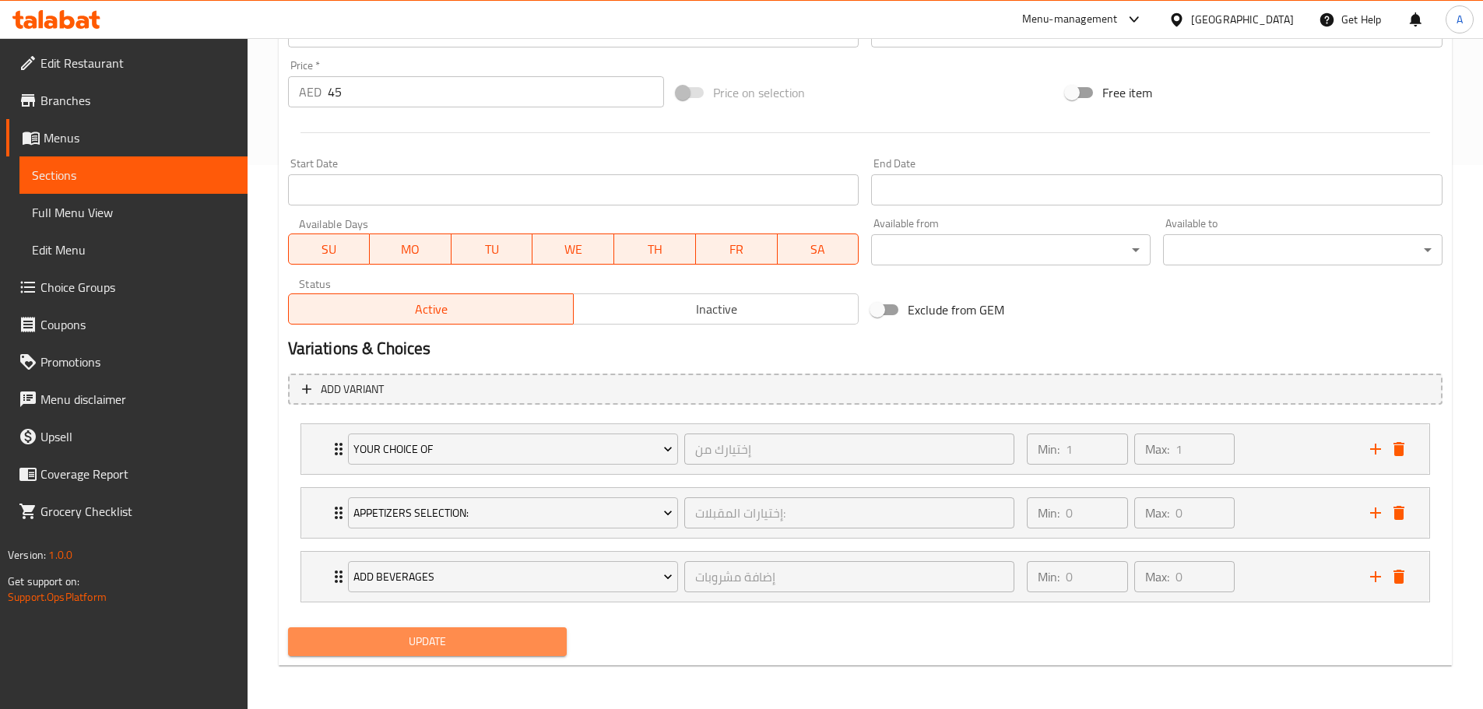
click at [478, 637] on span "Update" at bounding box center [427, 641] width 255 height 19
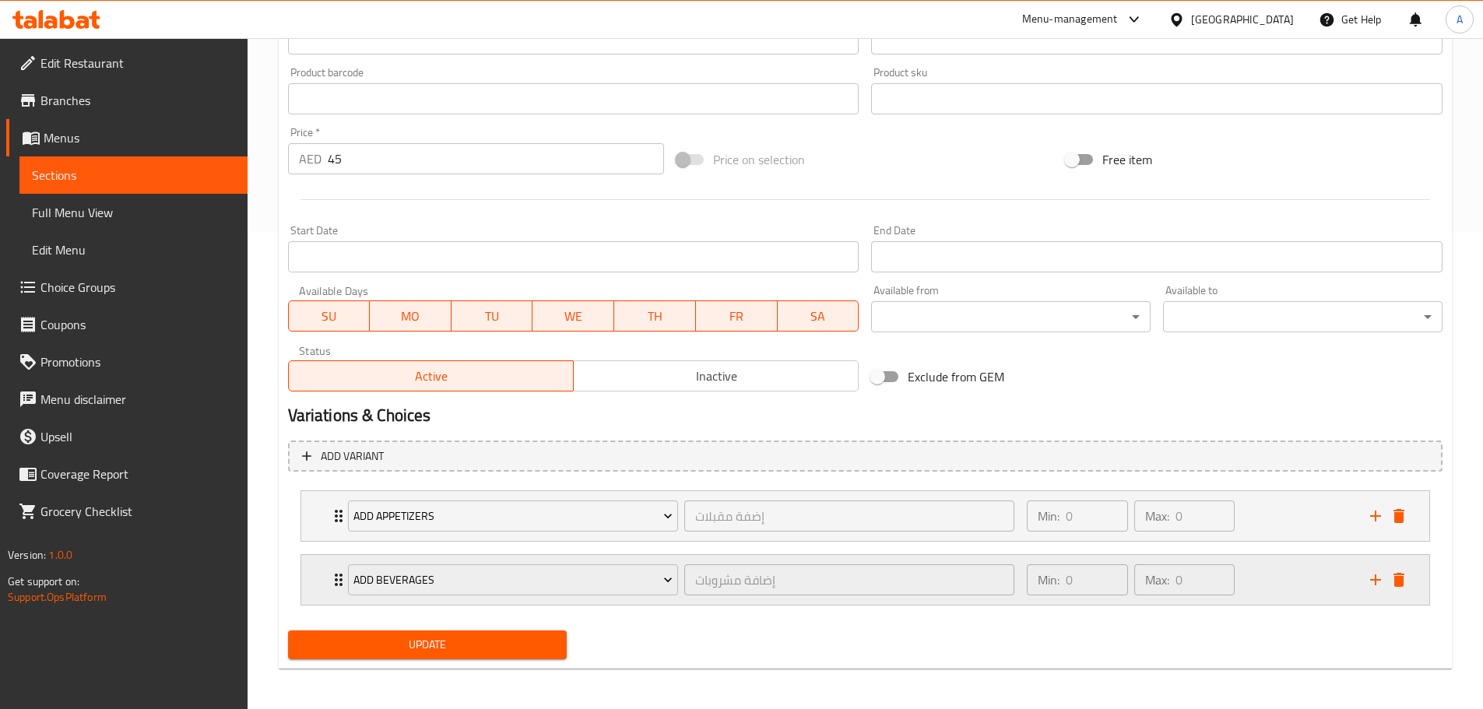
scroll to position [480, 0]
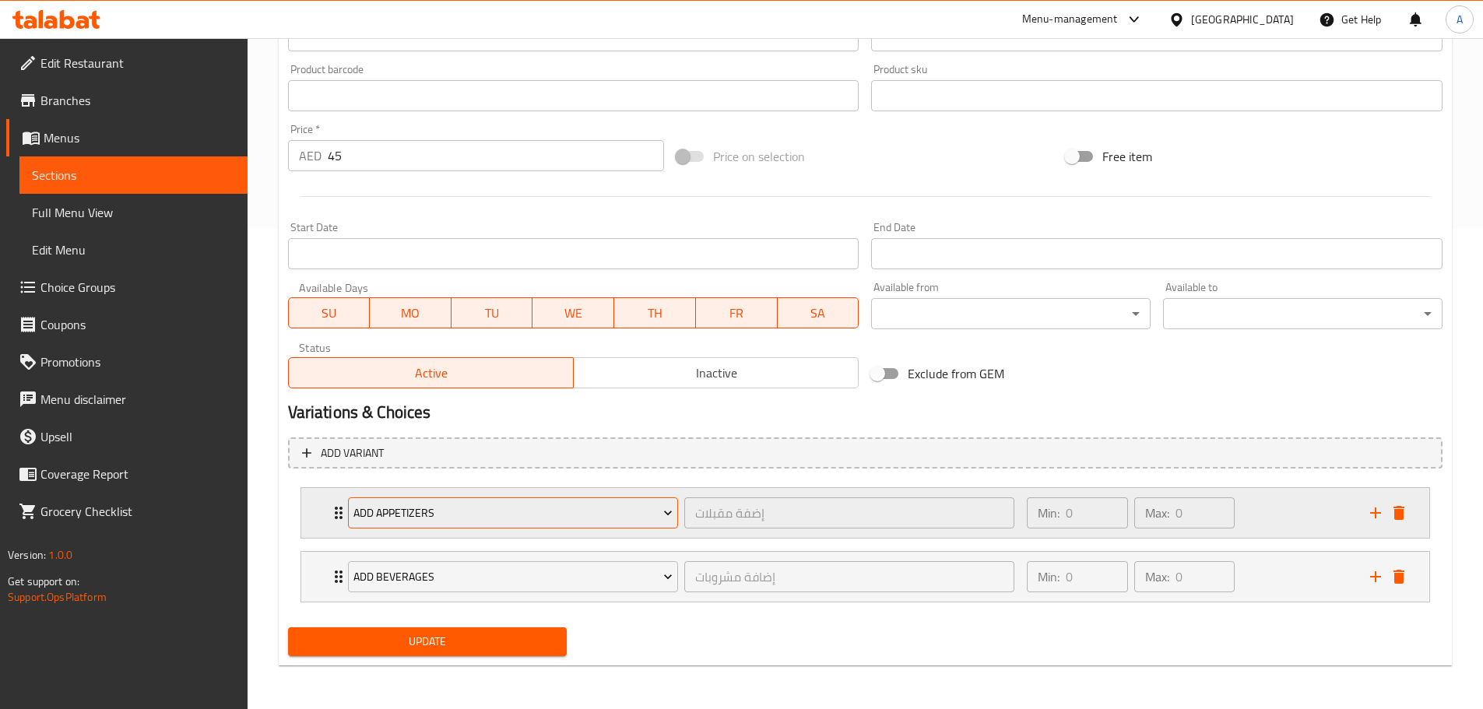
click at [462, 514] on span "Add Appetizers" at bounding box center [512, 513] width 319 height 19
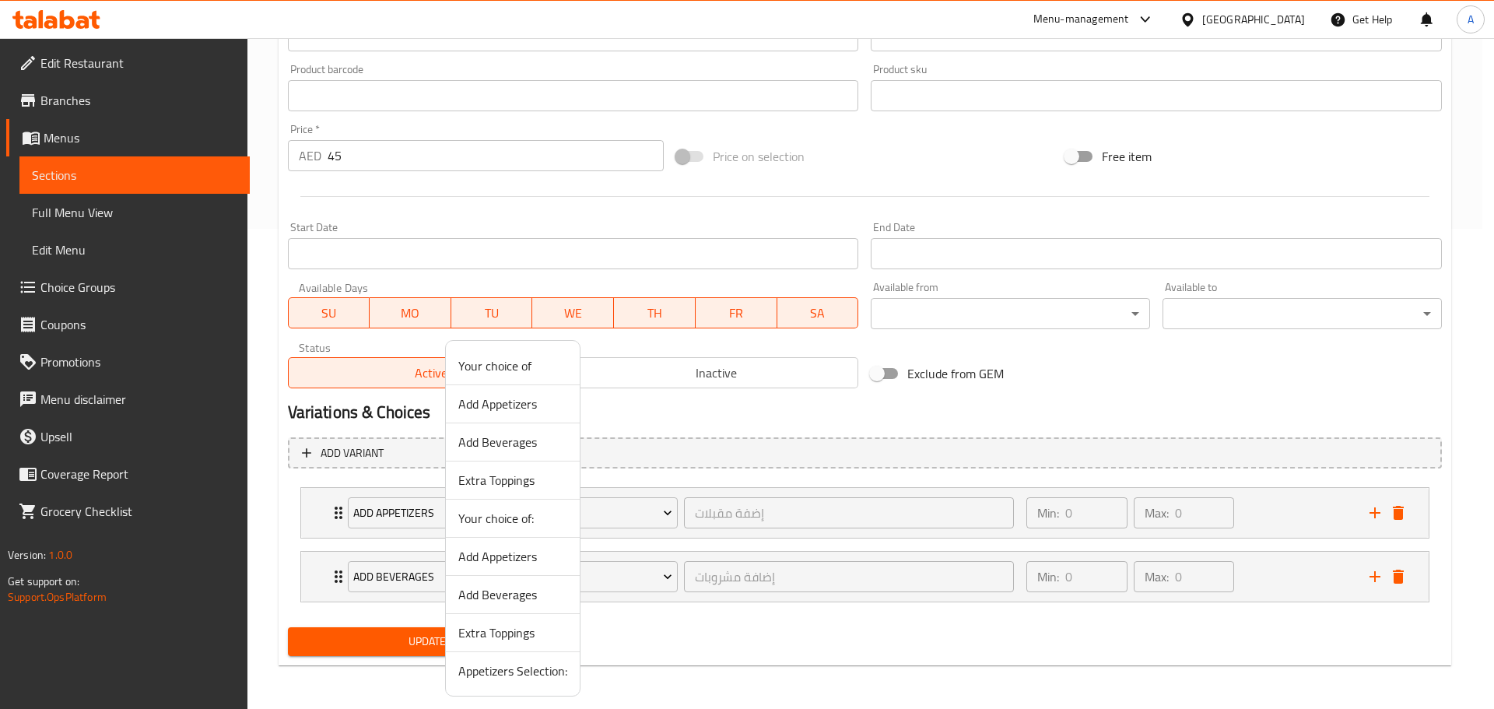
click at [541, 669] on span "Appetizers Selection:" at bounding box center [512, 671] width 109 height 19
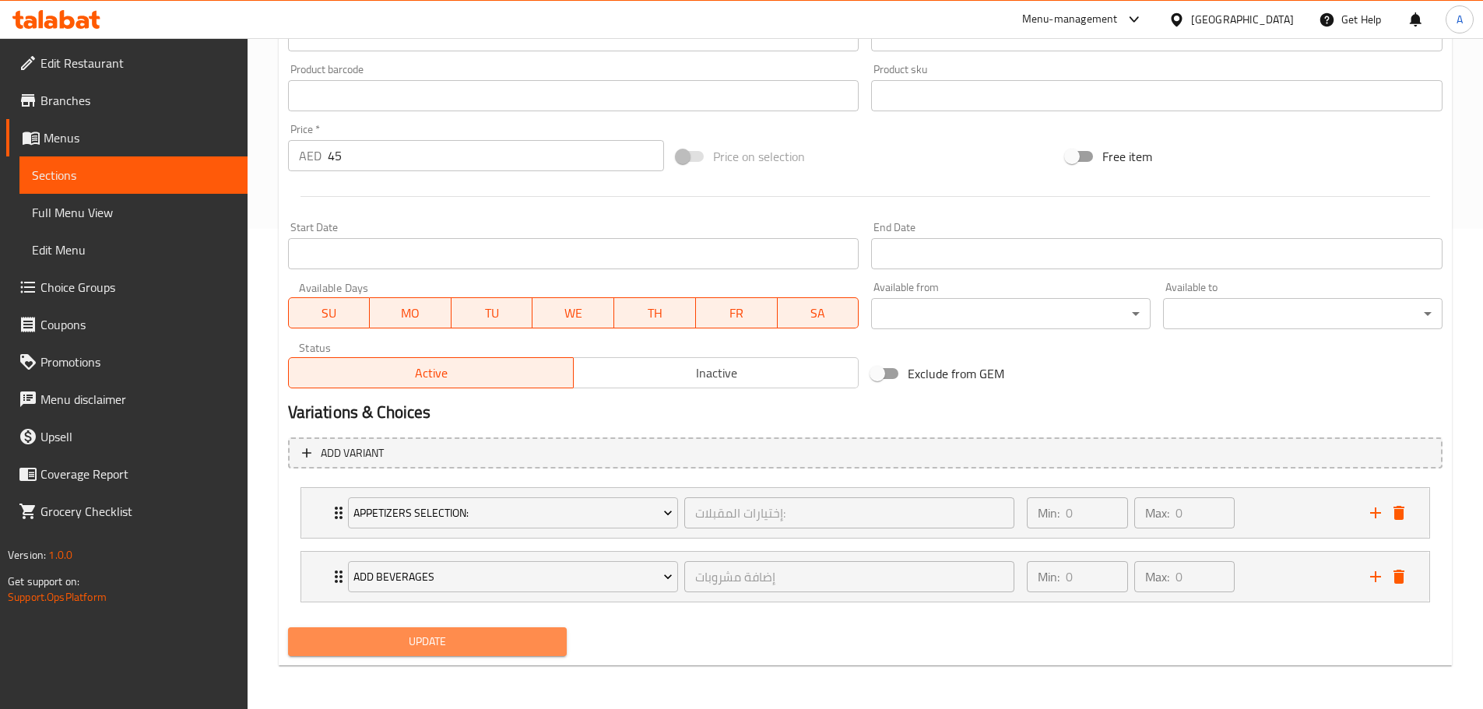
click at [500, 642] on span "Update" at bounding box center [427, 641] width 255 height 19
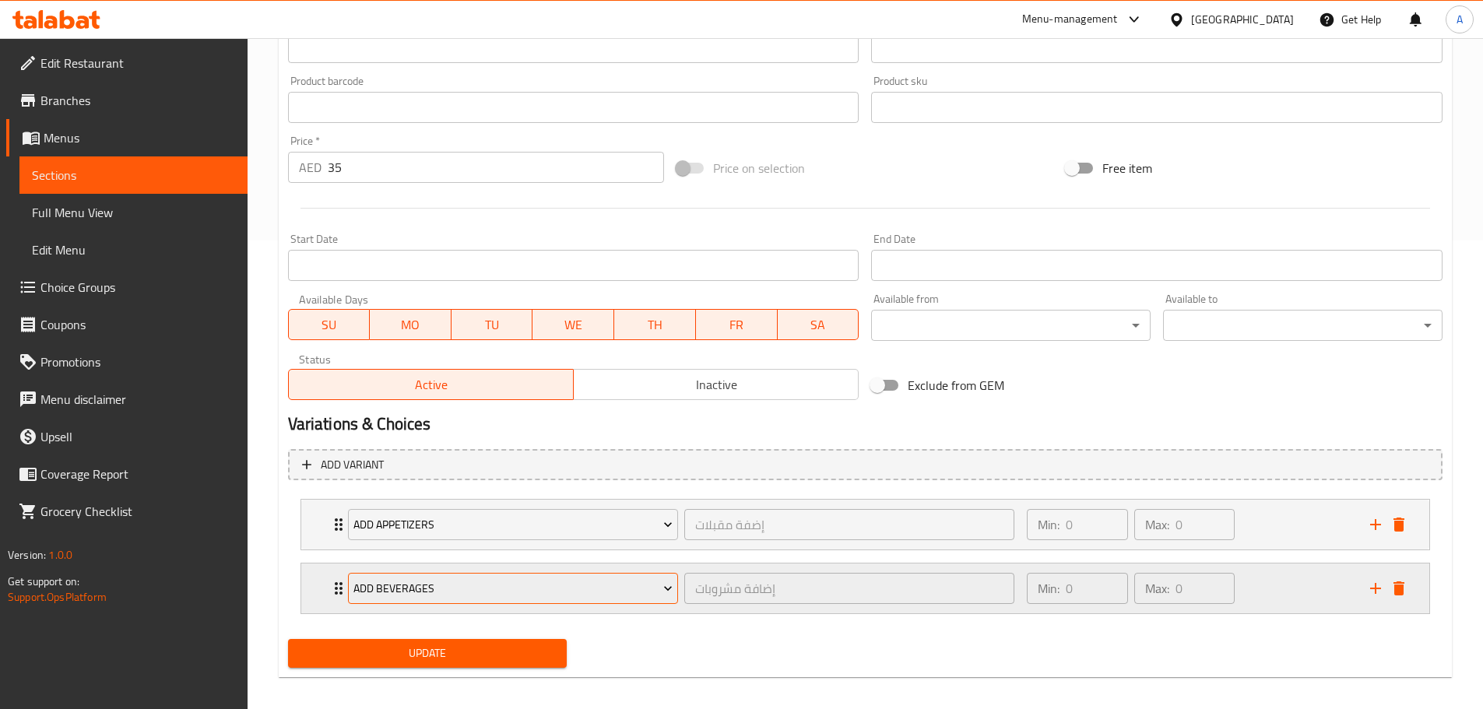
scroll to position [480, 0]
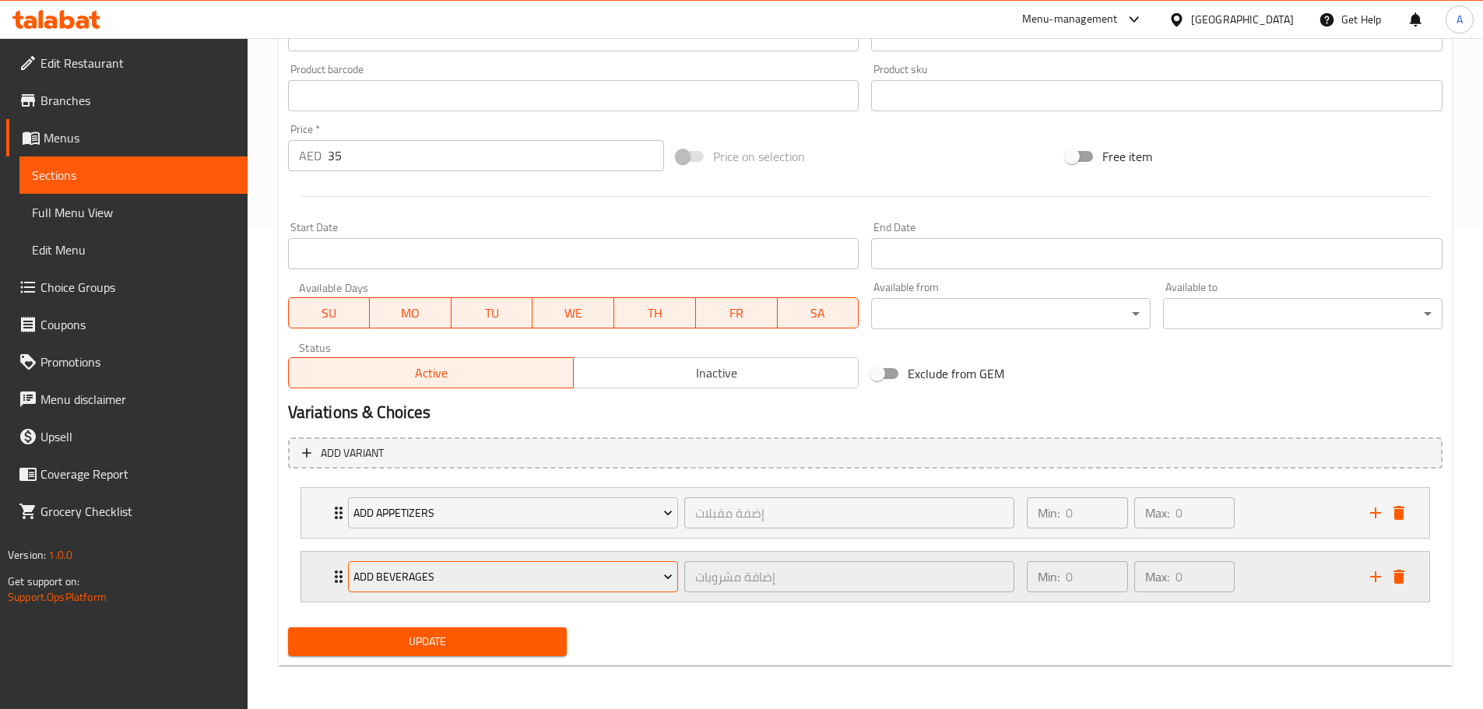
click at [431, 574] on span "Add Beverages" at bounding box center [512, 576] width 319 height 19
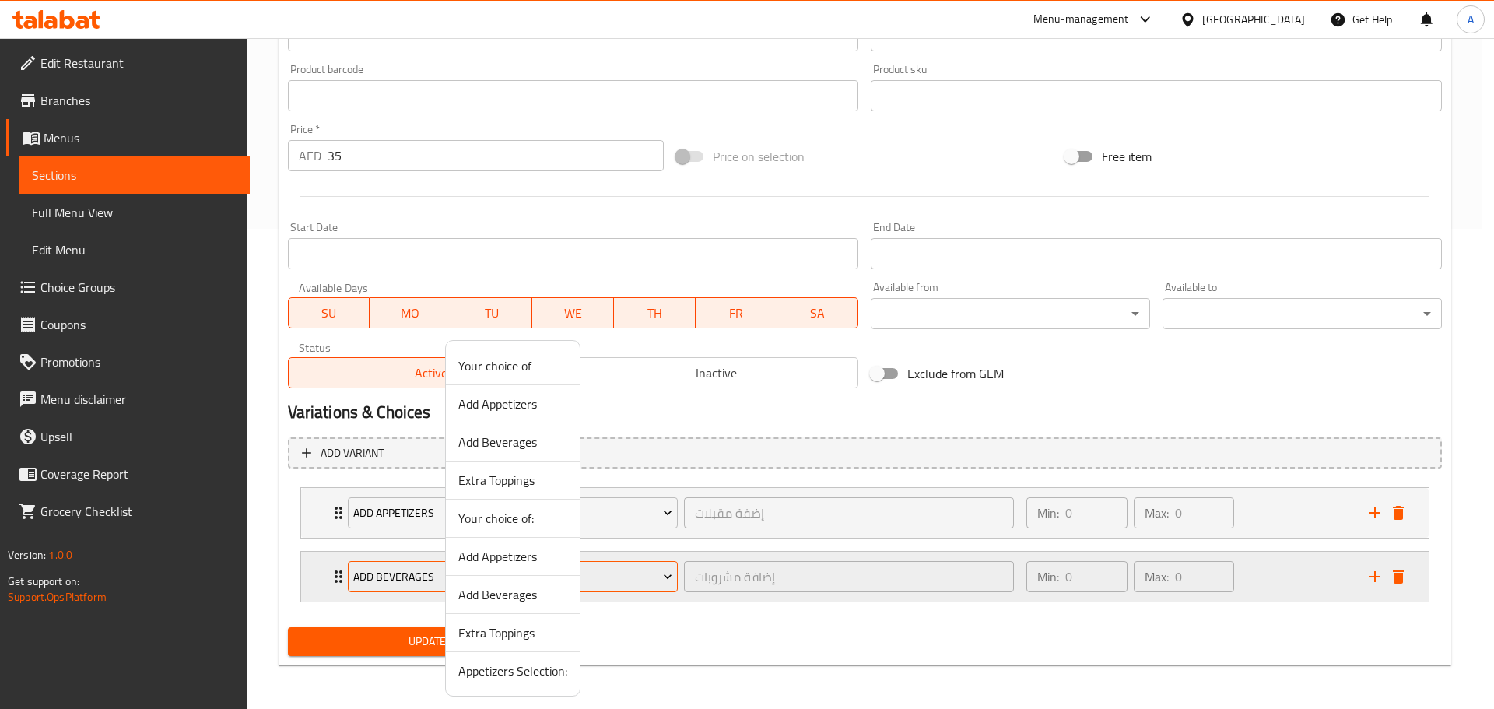
click at [388, 572] on div at bounding box center [747, 354] width 1494 height 709
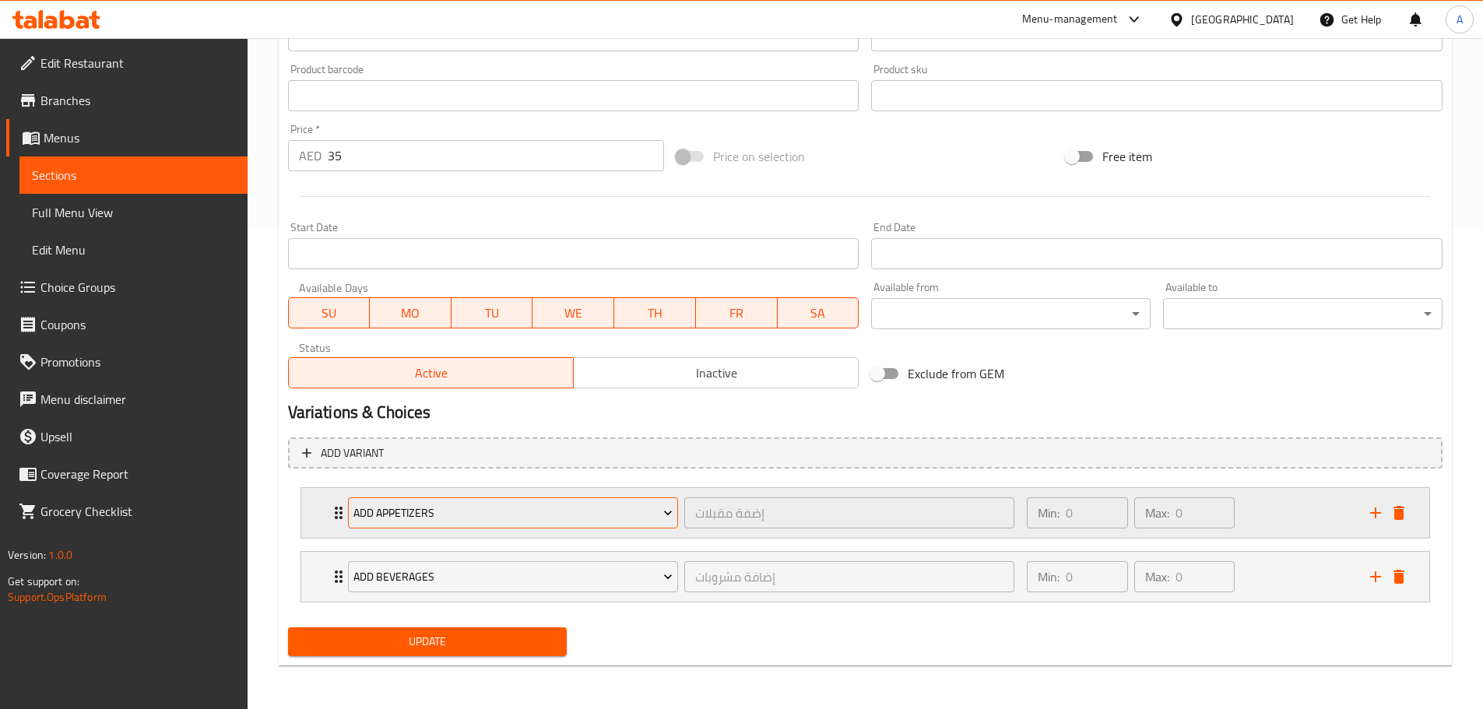
click at [396, 519] on span "Add Appetizers" at bounding box center [512, 513] width 319 height 19
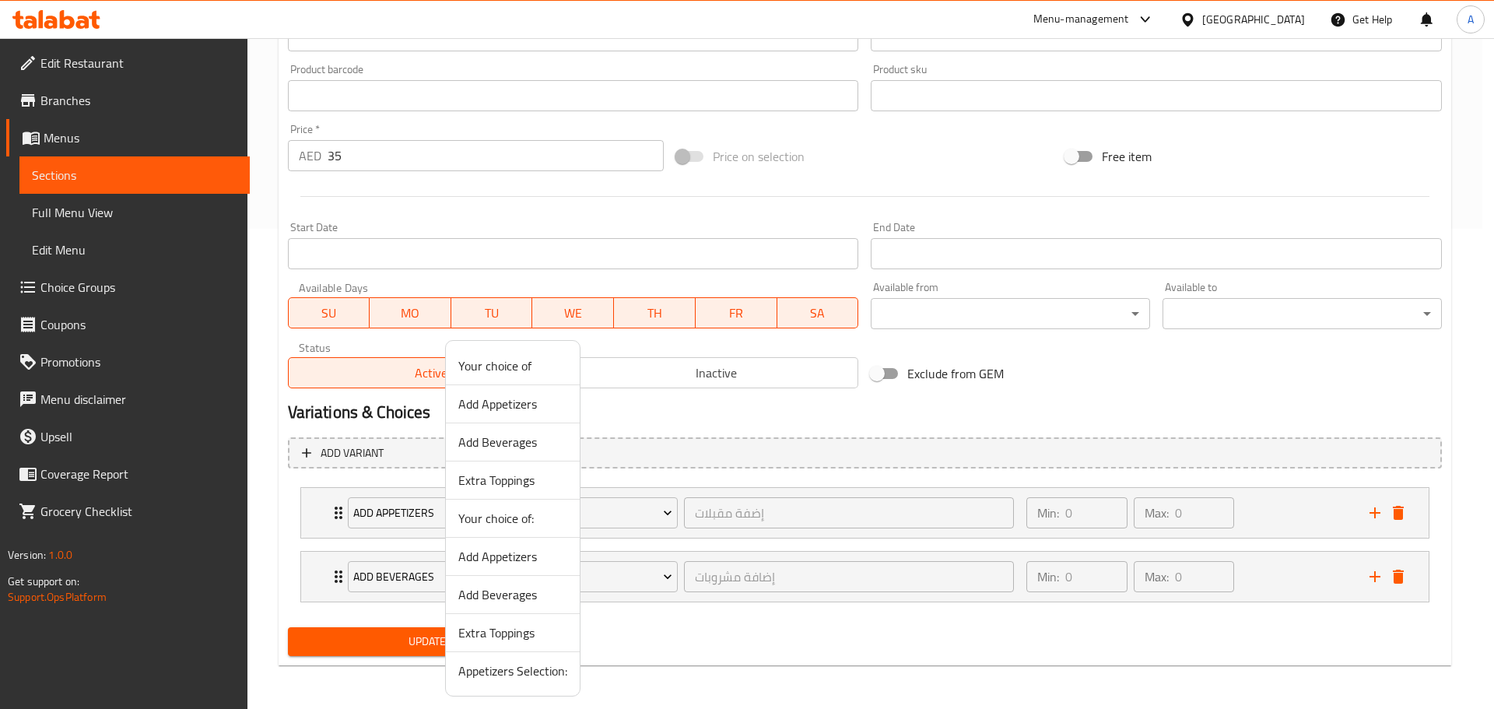
click at [496, 673] on span "Appetizers Selection:" at bounding box center [512, 671] width 109 height 19
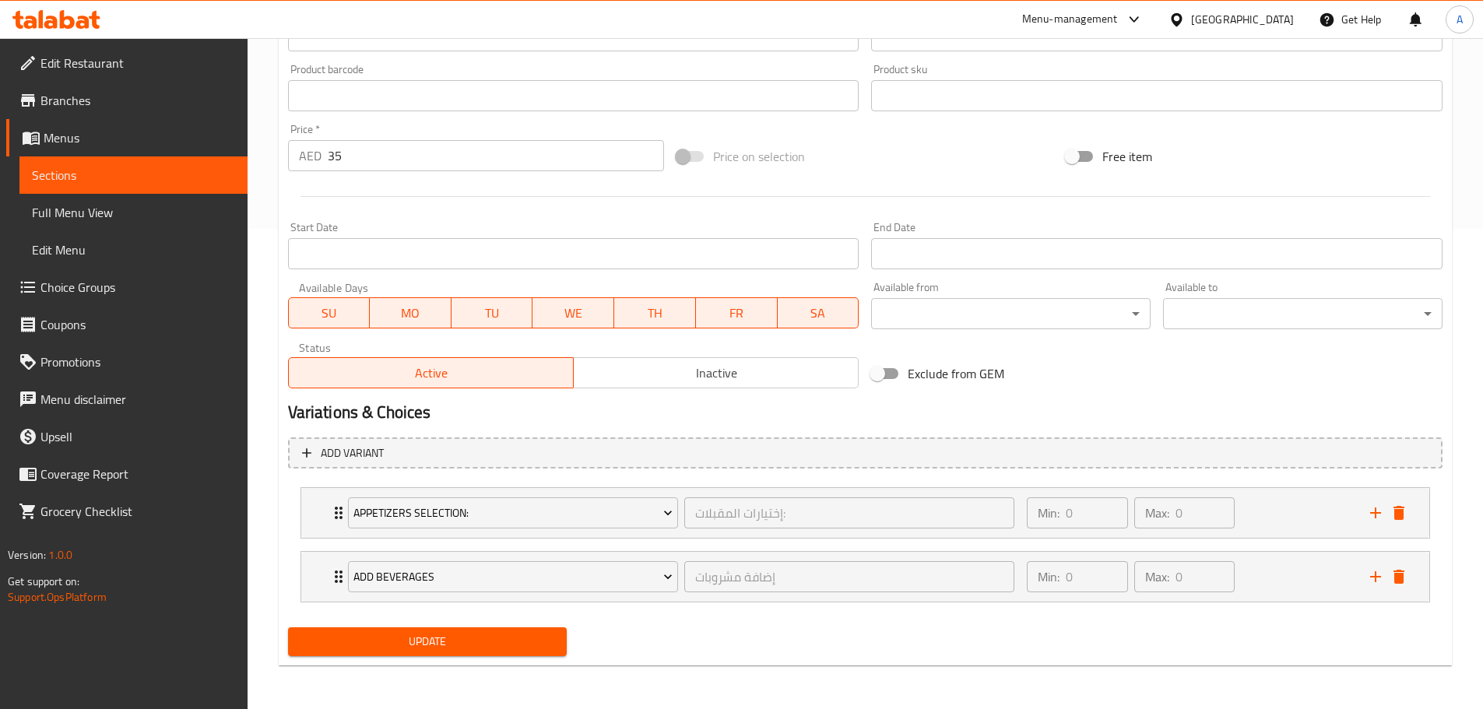
click at [488, 641] on span "Update" at bounding box center [427, 641] width 255 height 19
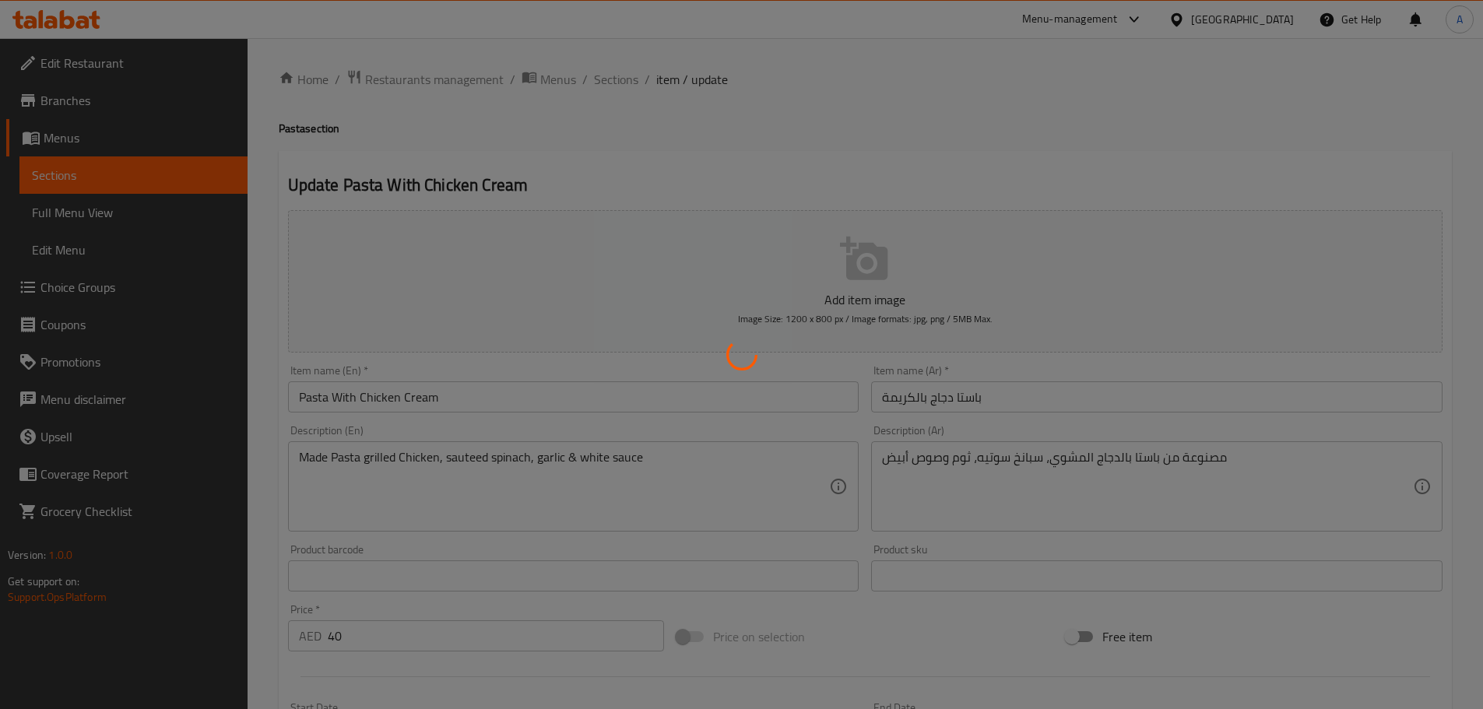
type input "إضفة مقبلات"
type input "0"
type input "إضافة مشروبات"
type input "0"
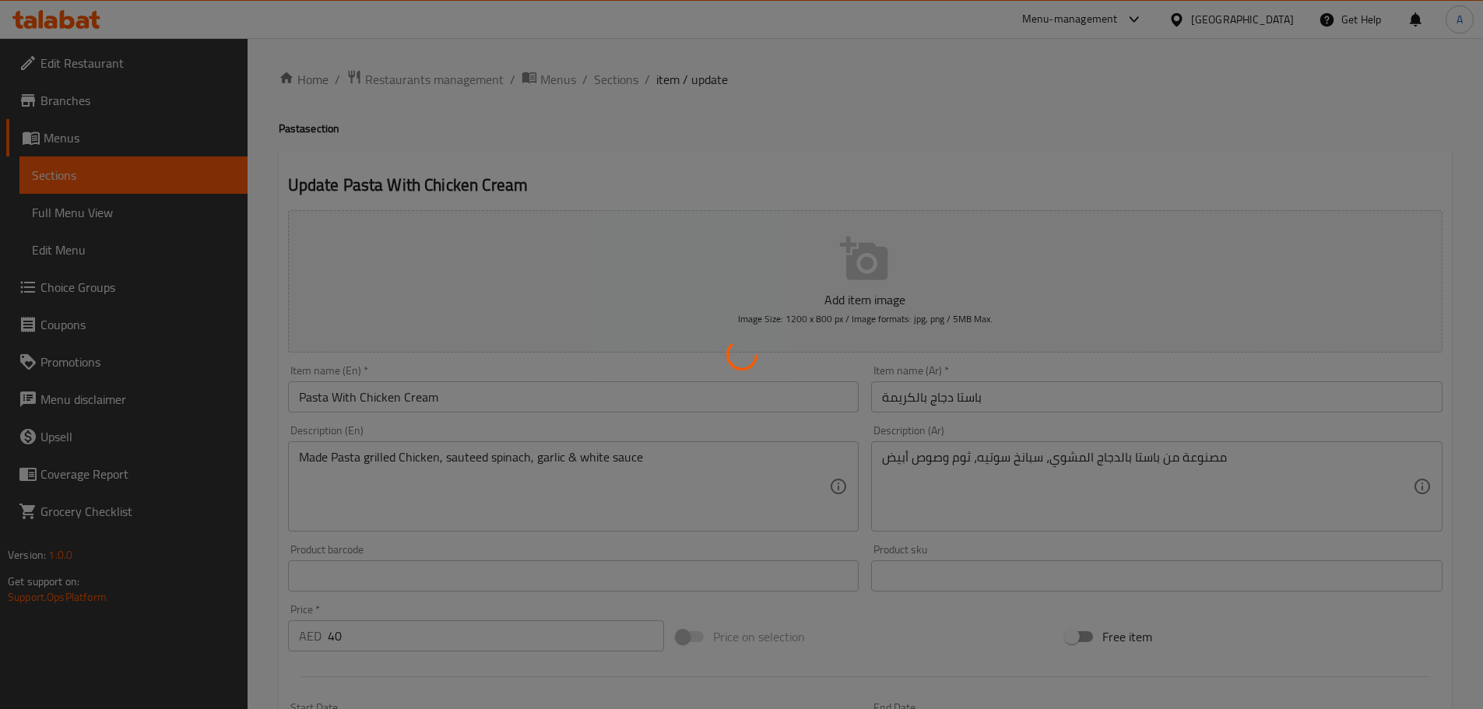
type input "0"
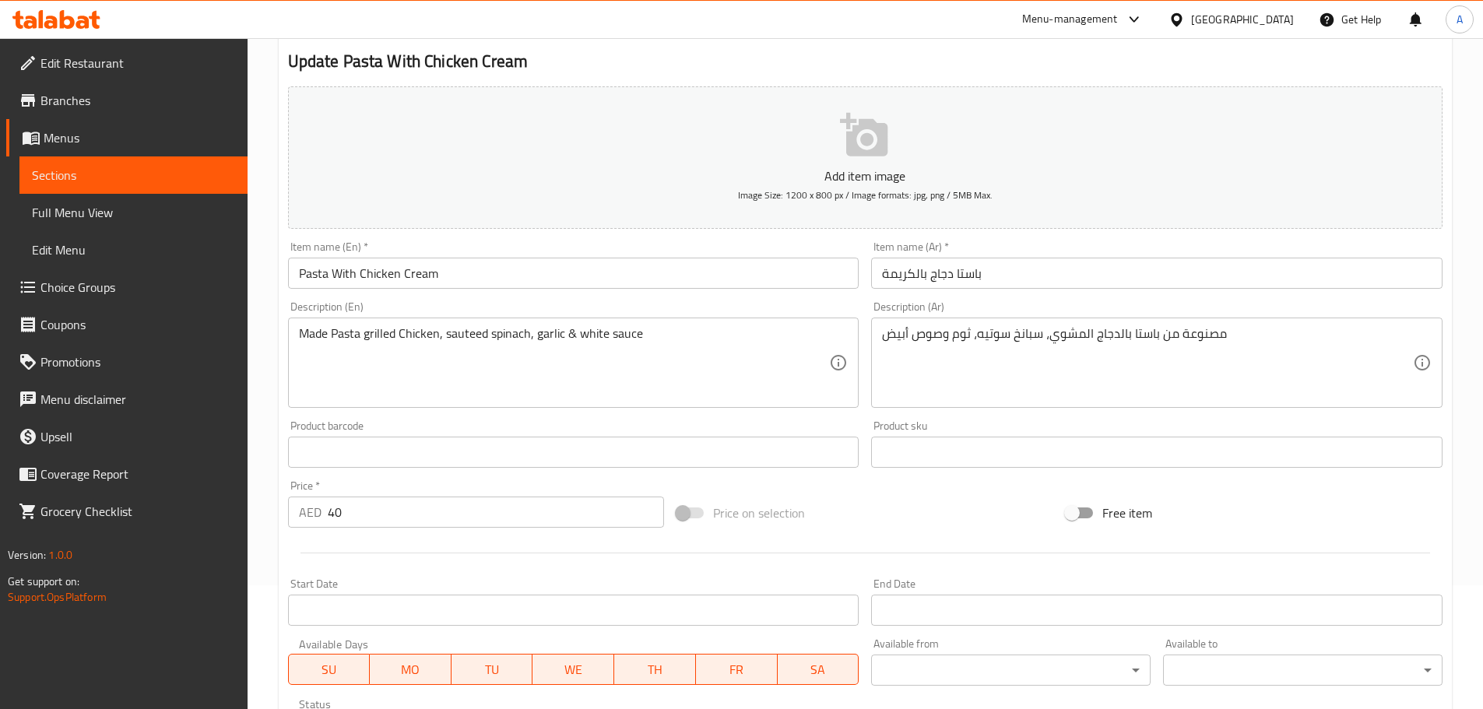
scroll to position [480, 0]
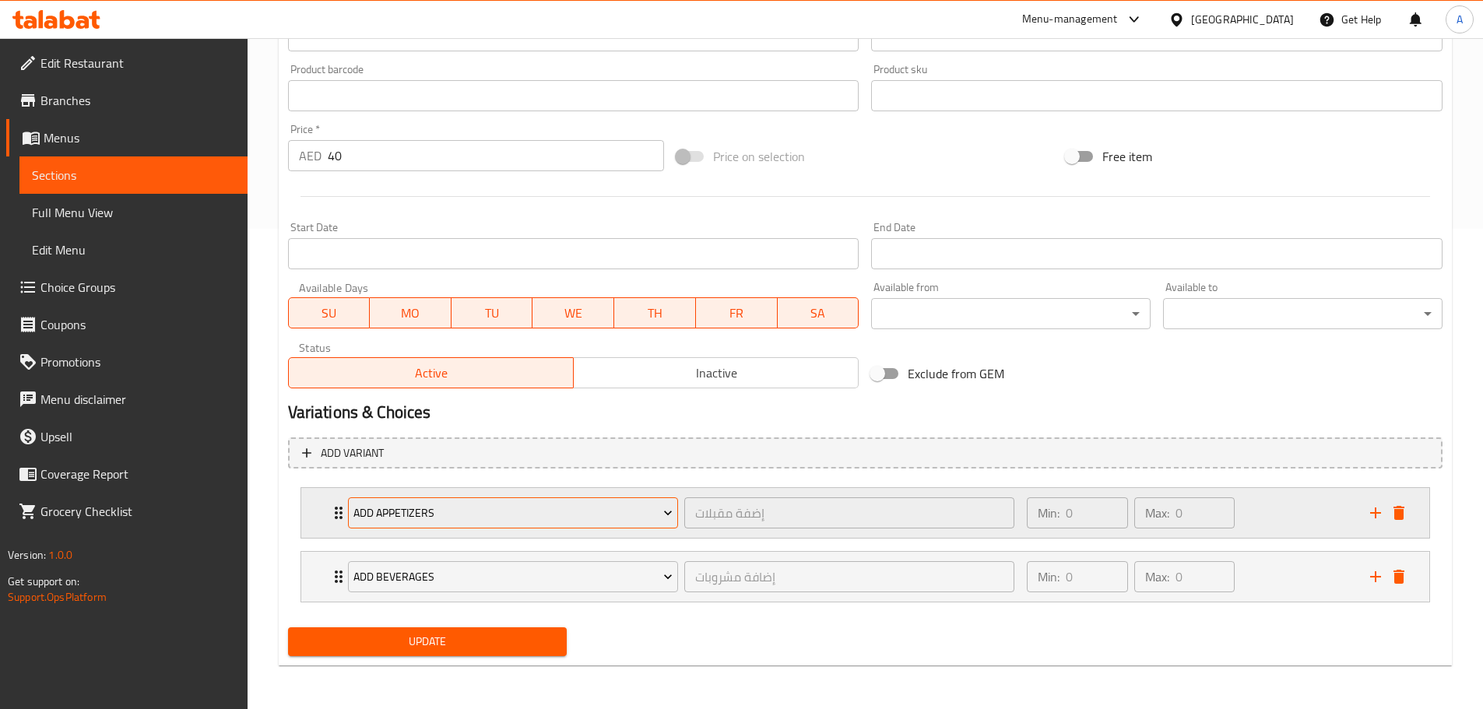
click at [462, 517] on span "Add Appetizers" at bounding box center [512, 513] width 319 height 19
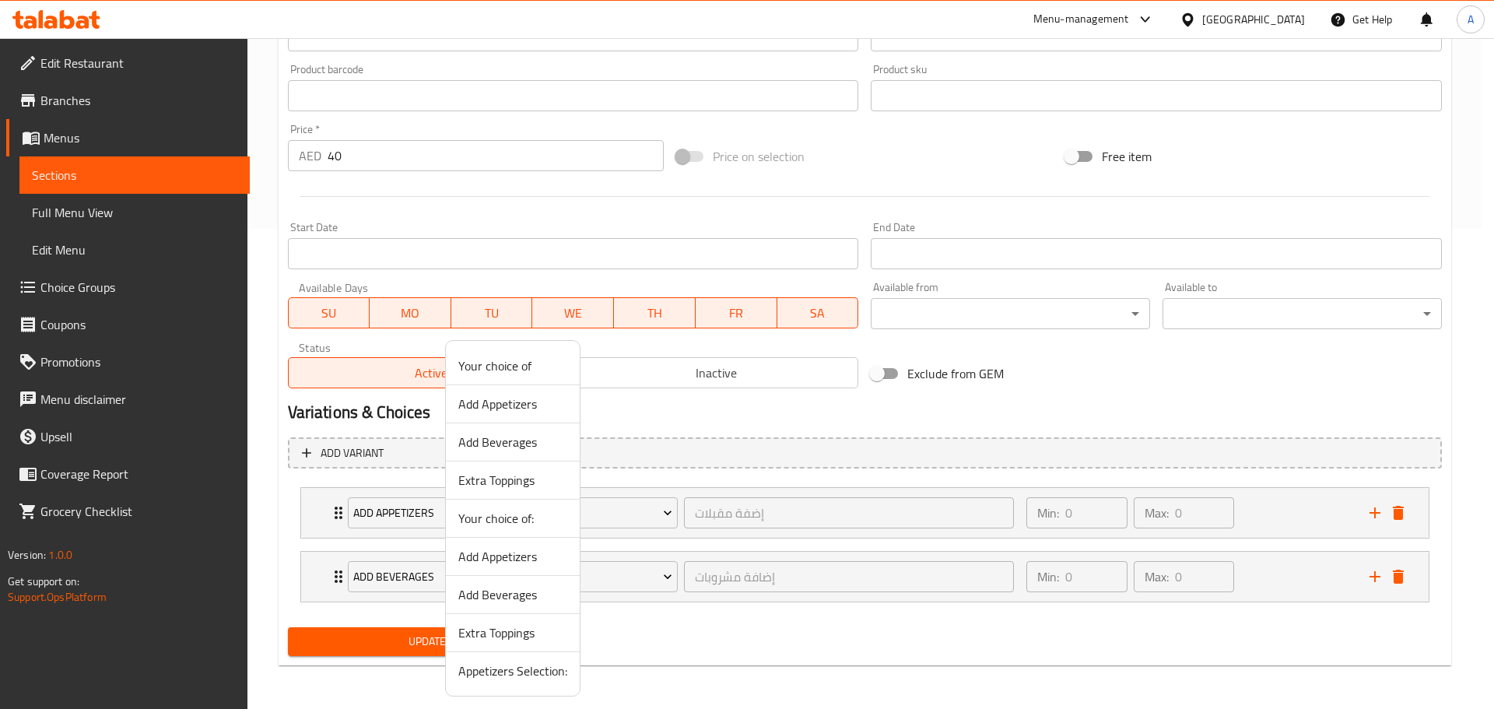
click at [528, 672] on span "Appetizers Selection:" at bounding box center [512, 671] width 109 height 19
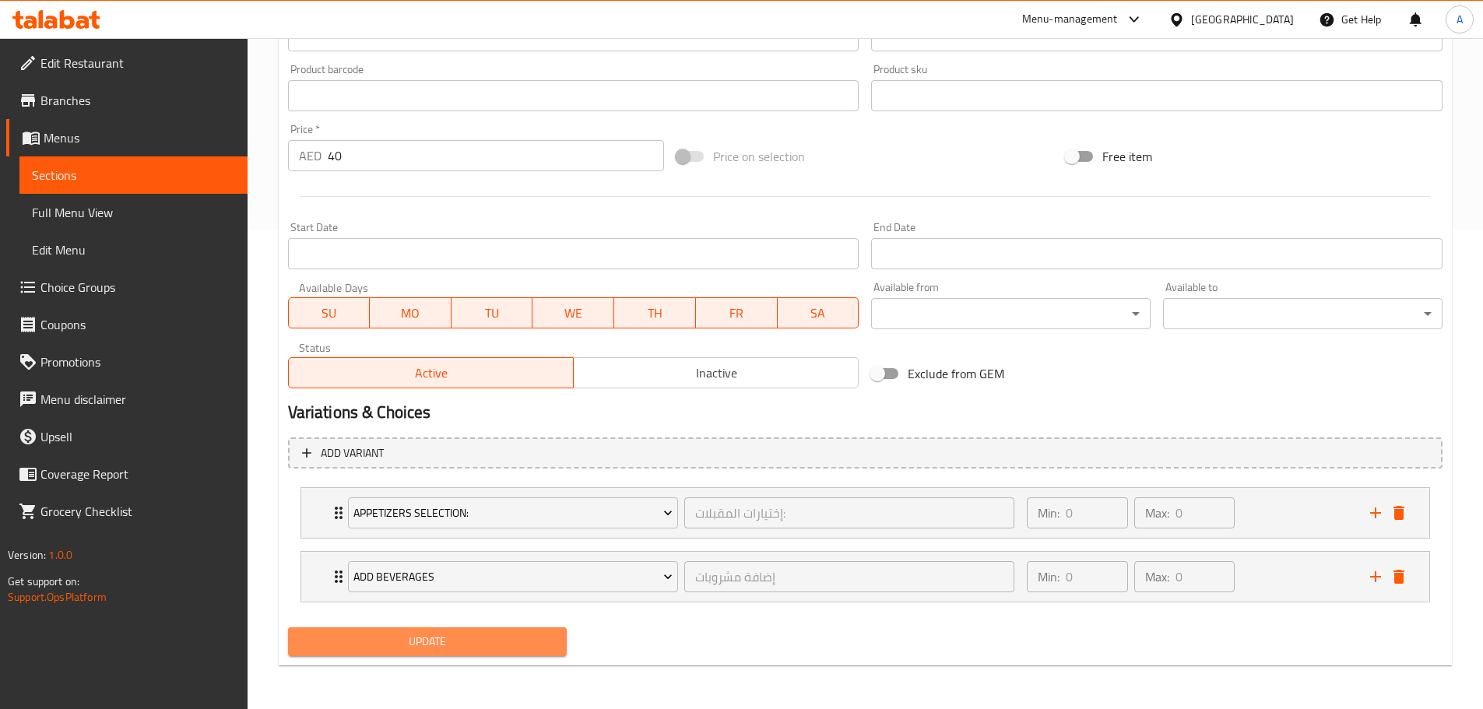
click at [518, 651] on span "Update" at bounding box center [427, 641] width 255 height 19
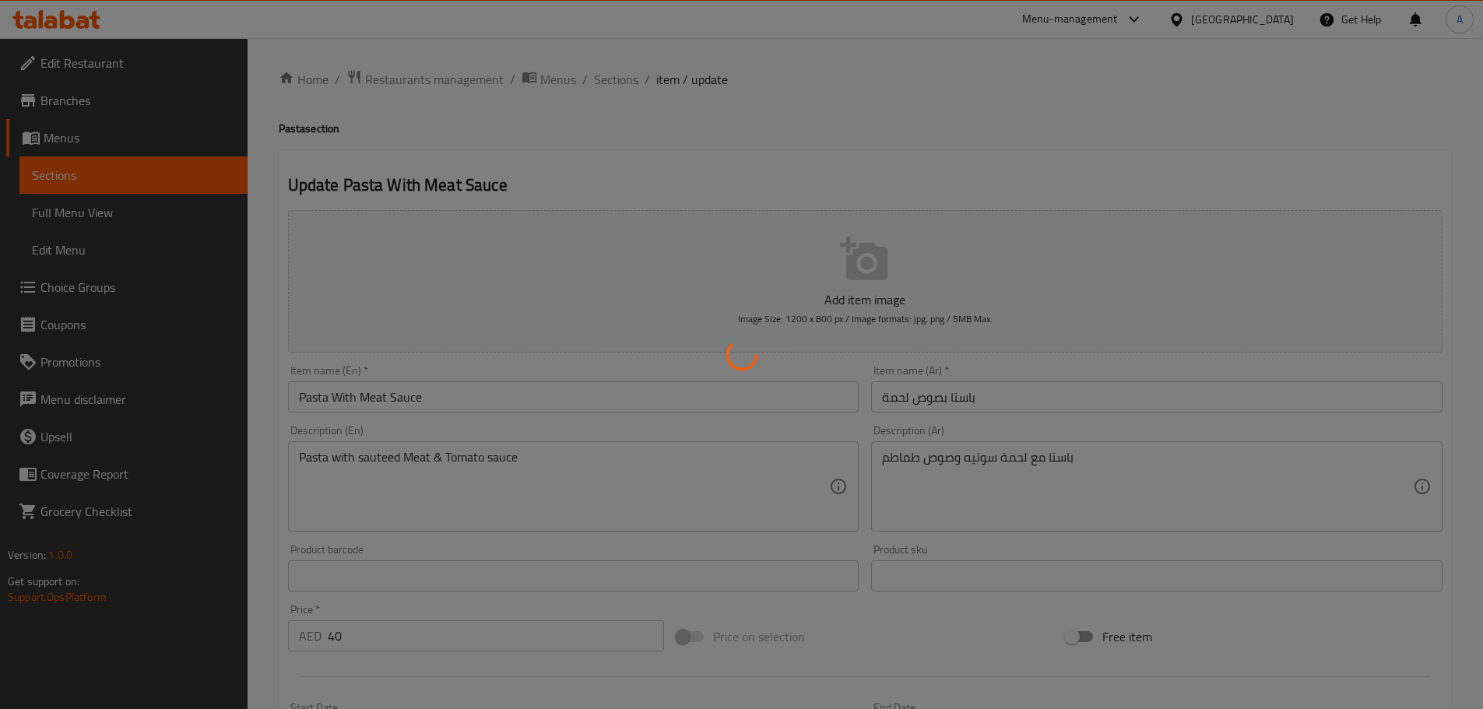
type input "إضفة مقبلات"
type input "0"
type input "إضافة مشروبات"
type input "0"
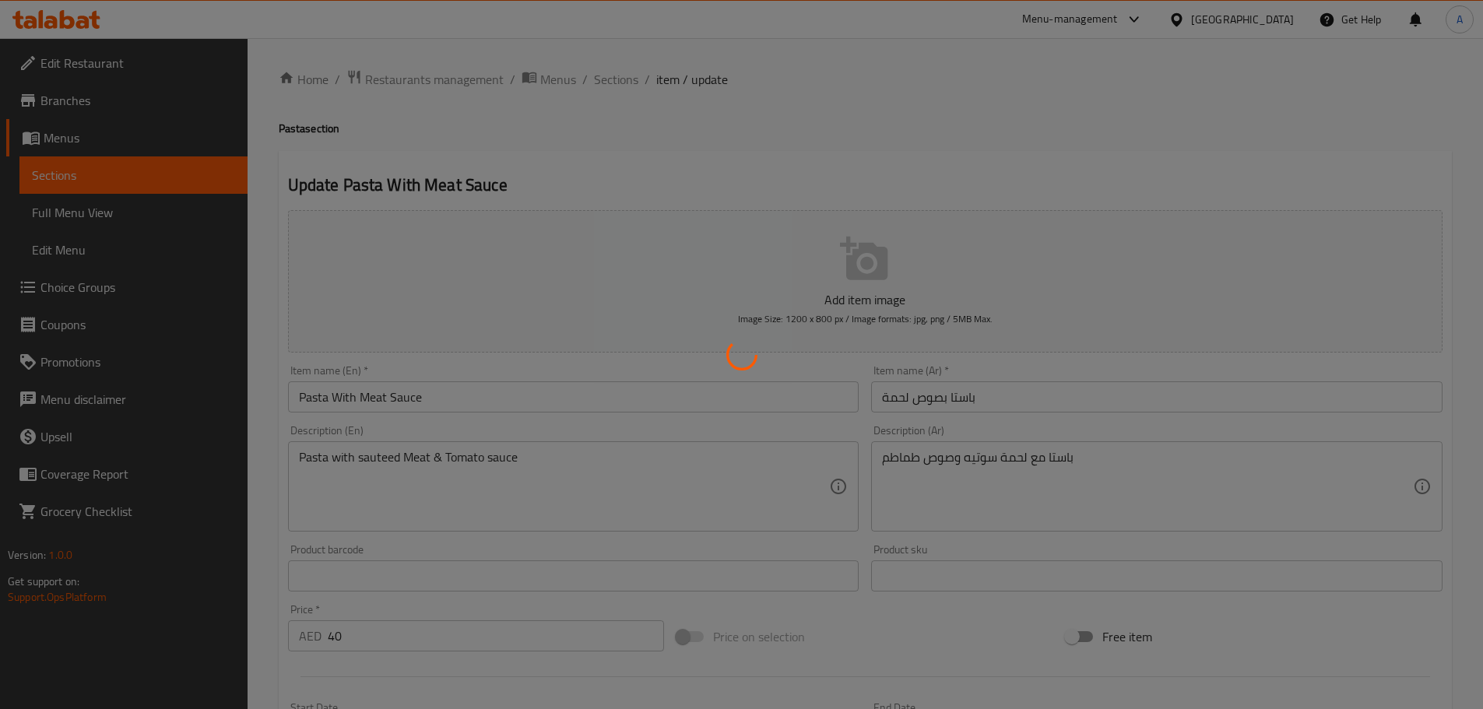
type input "0"
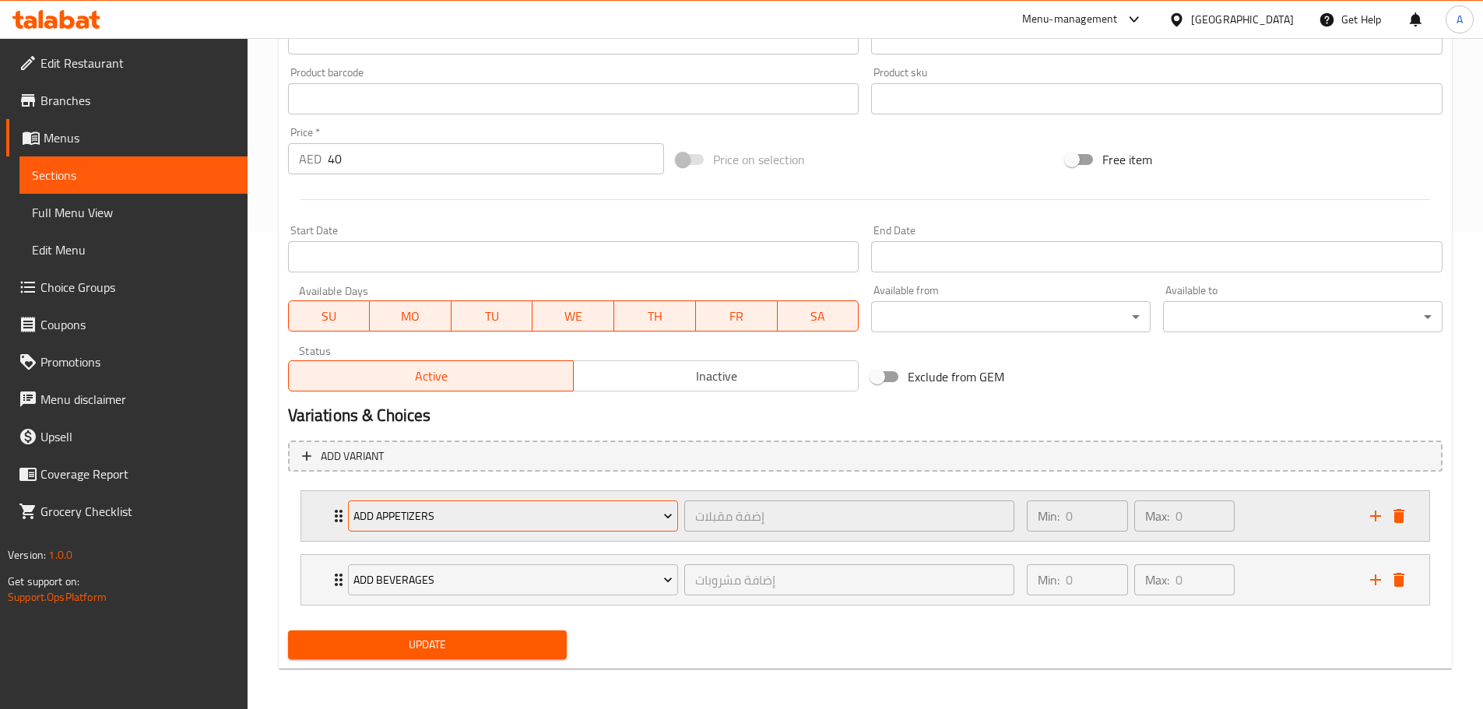
scroll to position [480, 0]
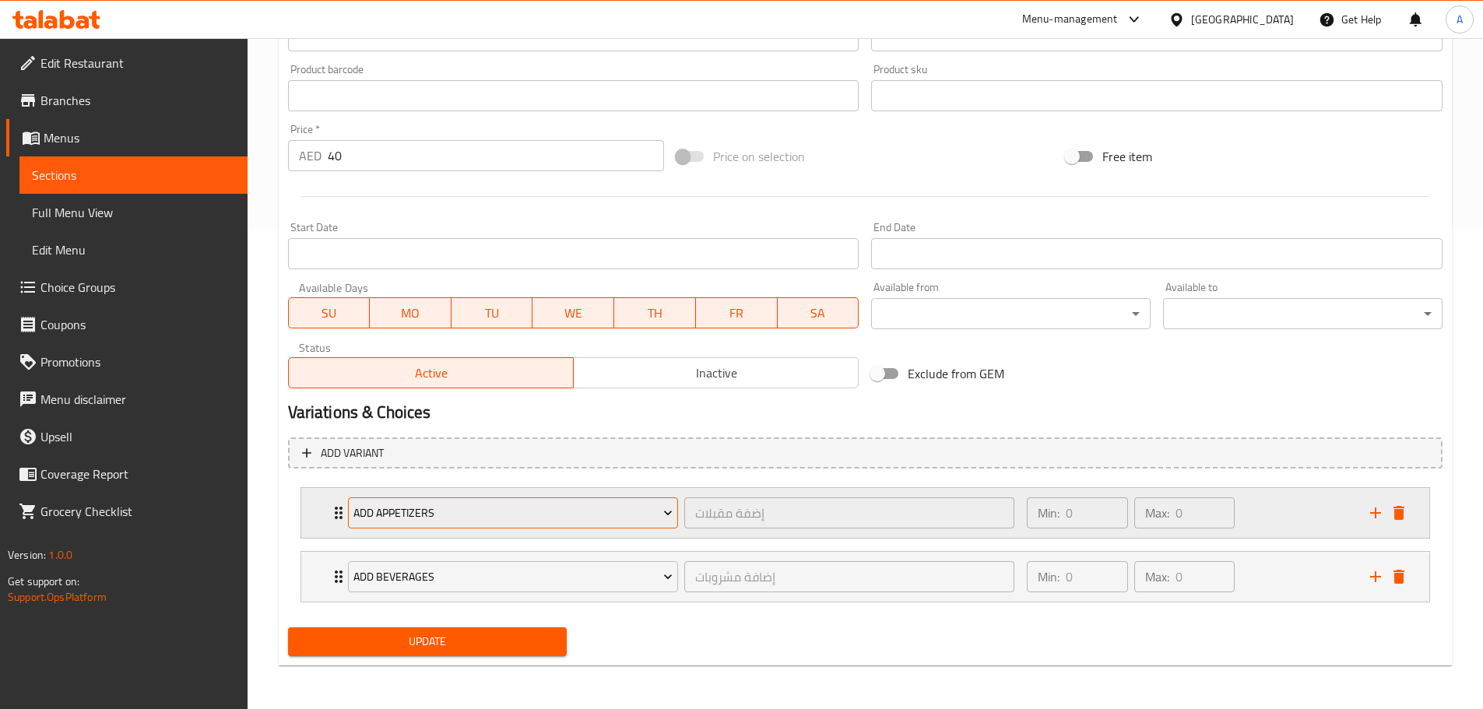
click at [463, 522] on span "Add Appetizers" at bounding box center [512, 513] width 319 height 19
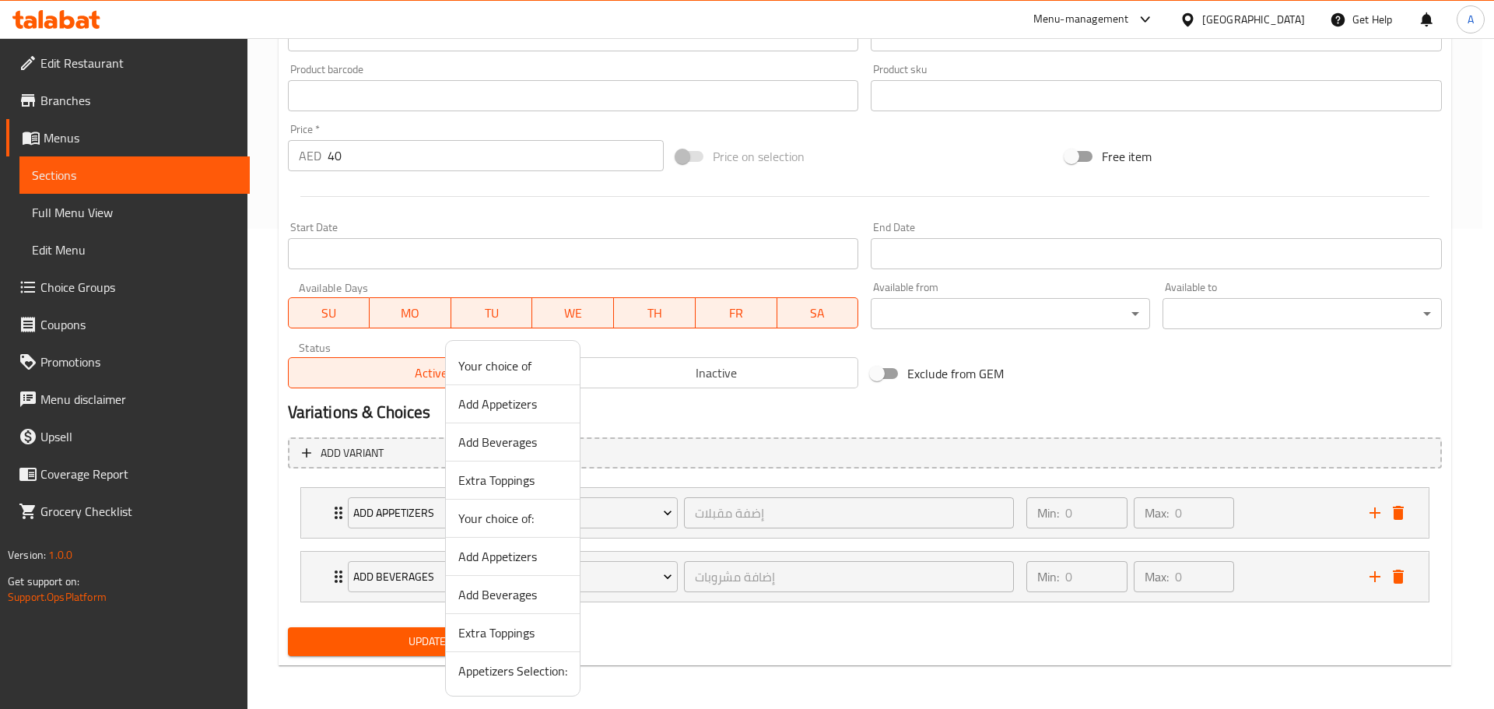
click at [528, 668] on span "Appetizers Selection:" at bounding box center [512, 671] width 109 height 19
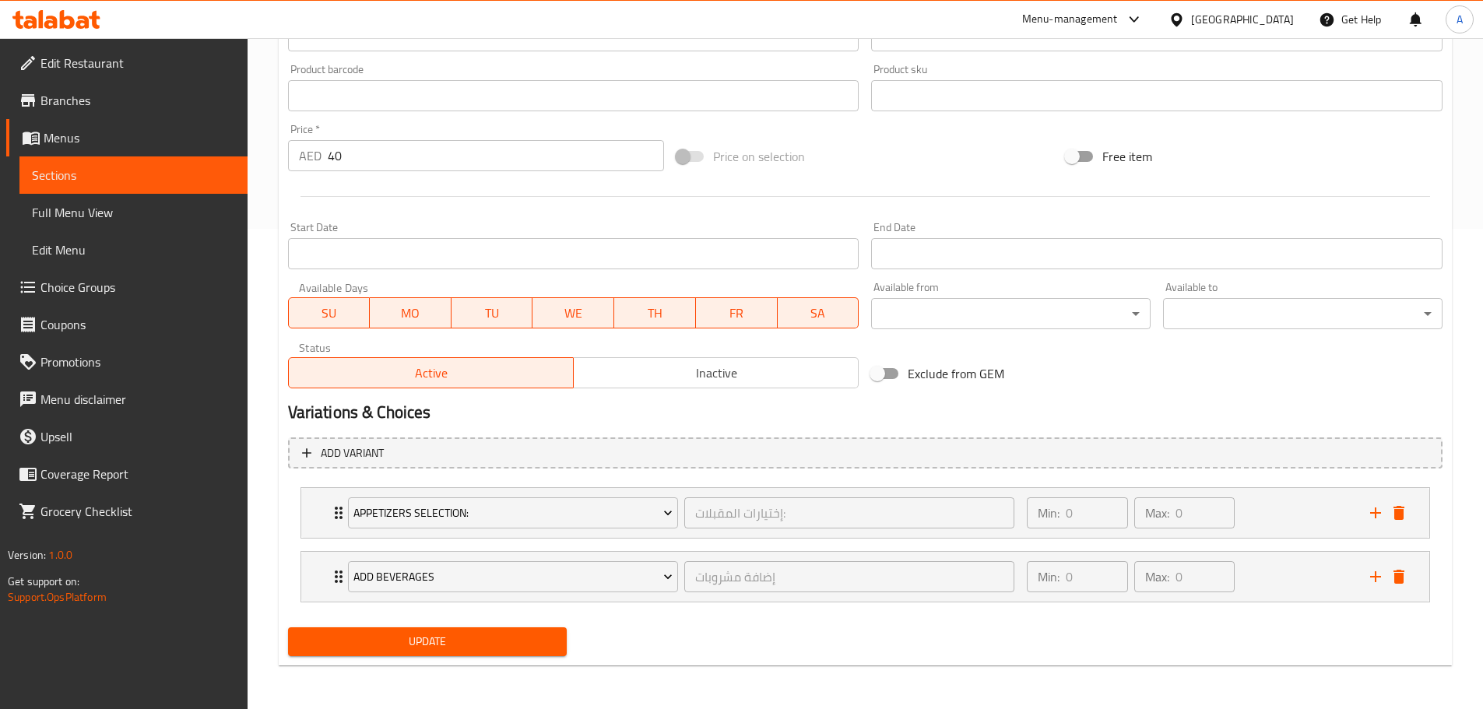
click at [507, 639] on span "Update" at bounding box center [427, 641] width 255 height 19
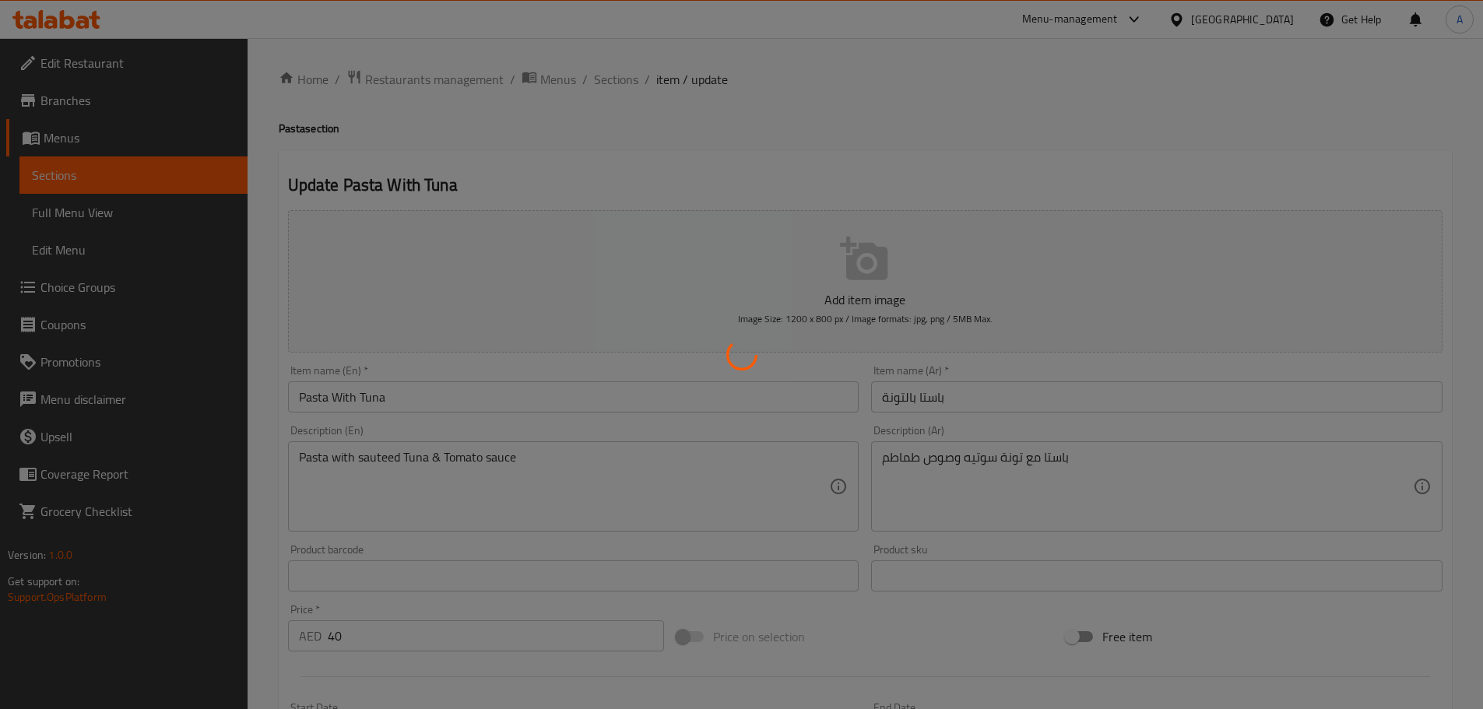
type input "إضفة مقبلات"
type input "0"
type input "إضافة مشروبات"
type input "0"
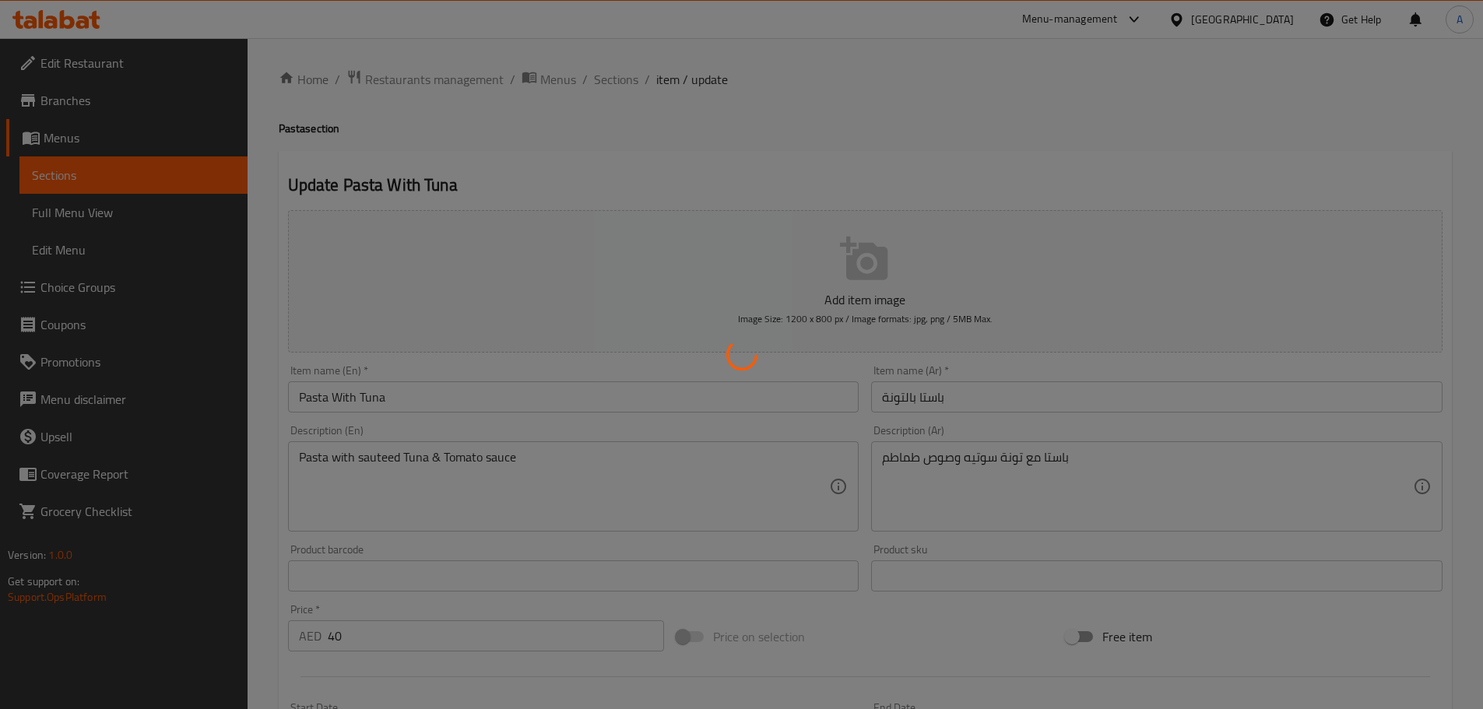
type input "0"
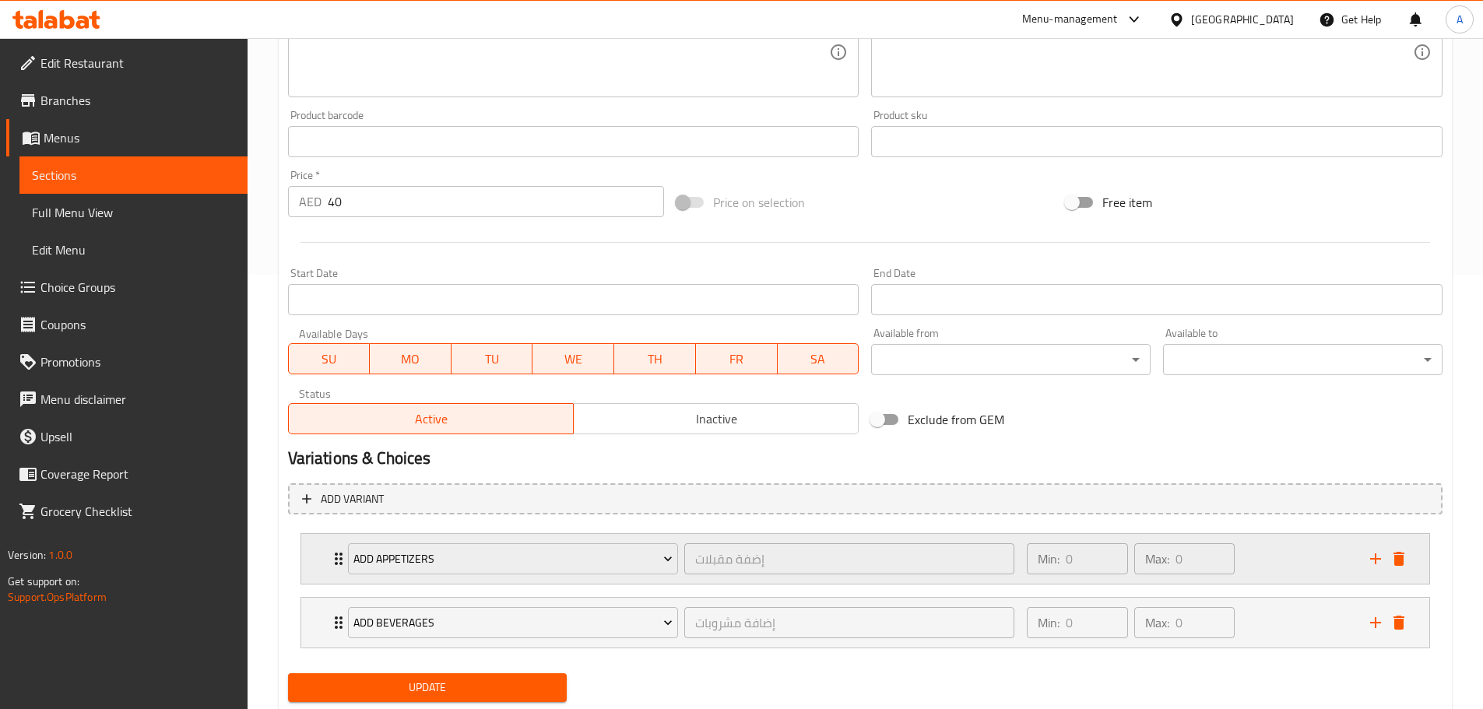
scroll to position [480, 0]
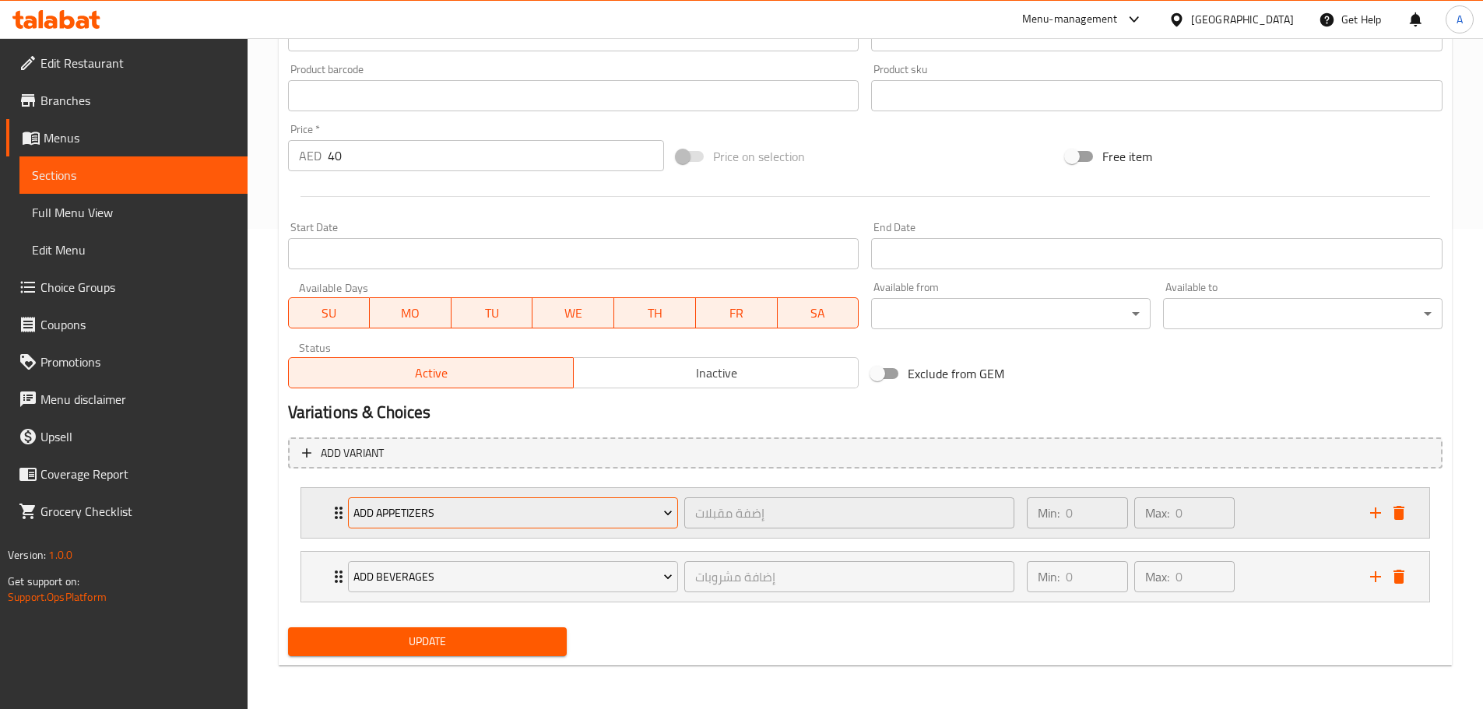
click at [395, 519] on span "Add Appetizers" at bounding box center [512, 513] width 319 height 19
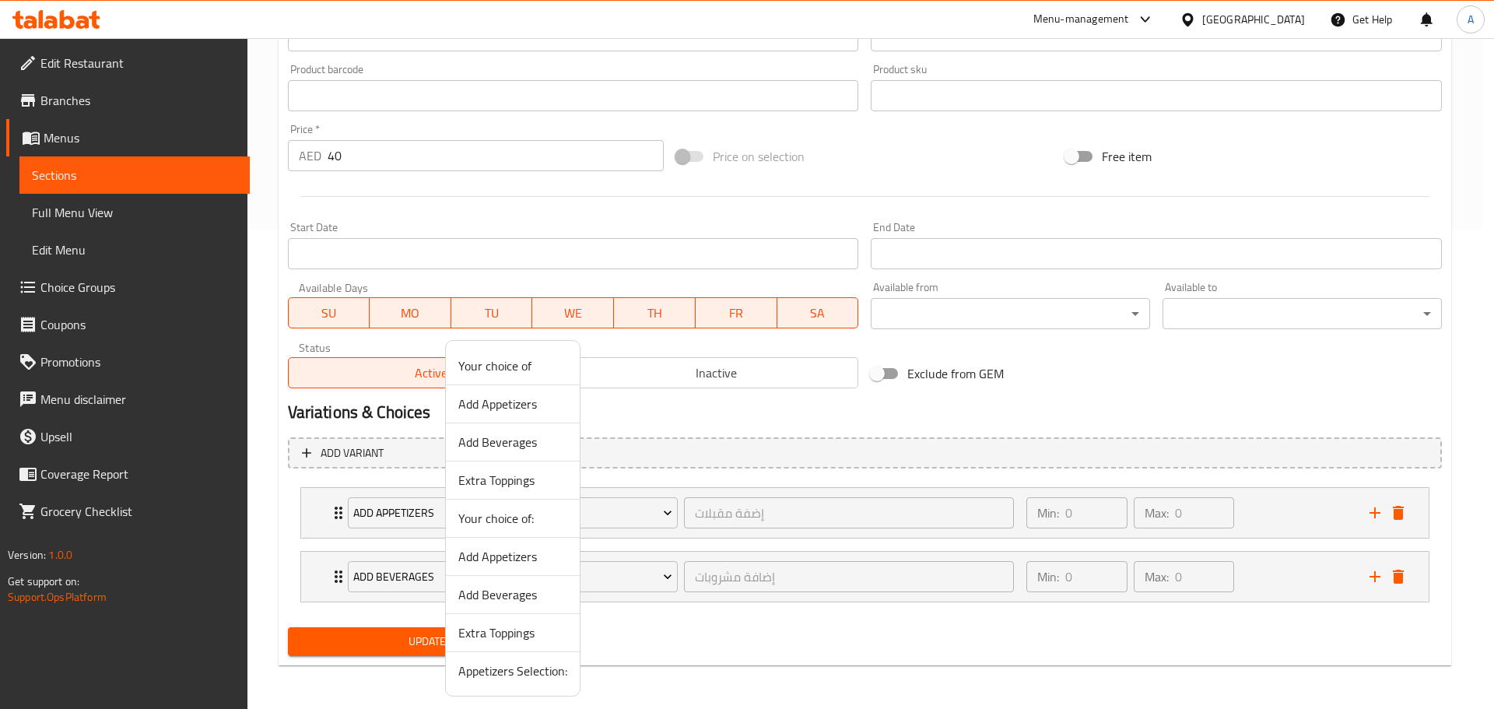
drag, startPoint x: 518, startPoint y: 676, endPoint x: 510, endPoint y: 649, distance: 28.6
click at [518, 676] on span "Appetizers Selection:" at bounding box center [512, 671] width 109 height 19
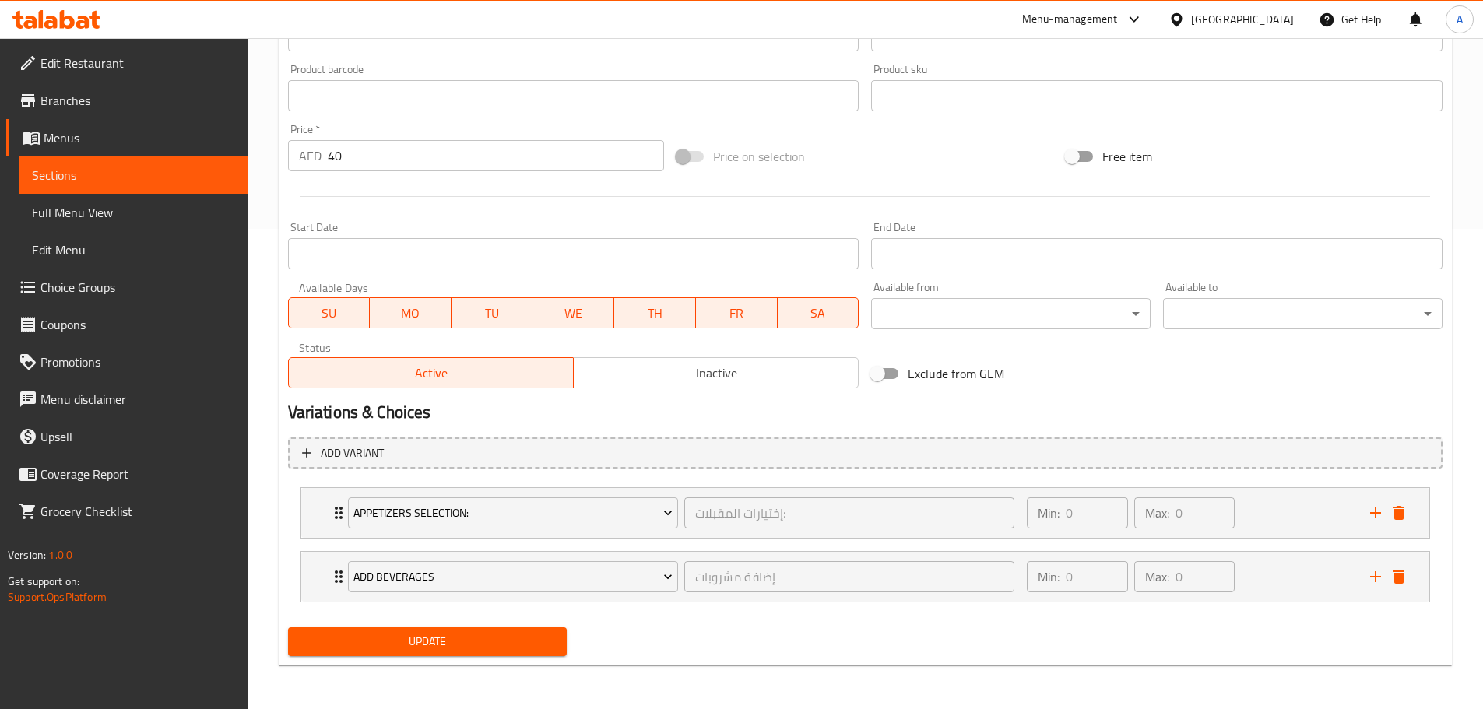
click at [509, 647] on span "Update" at bounding box center [427, 641] width 255 height 19
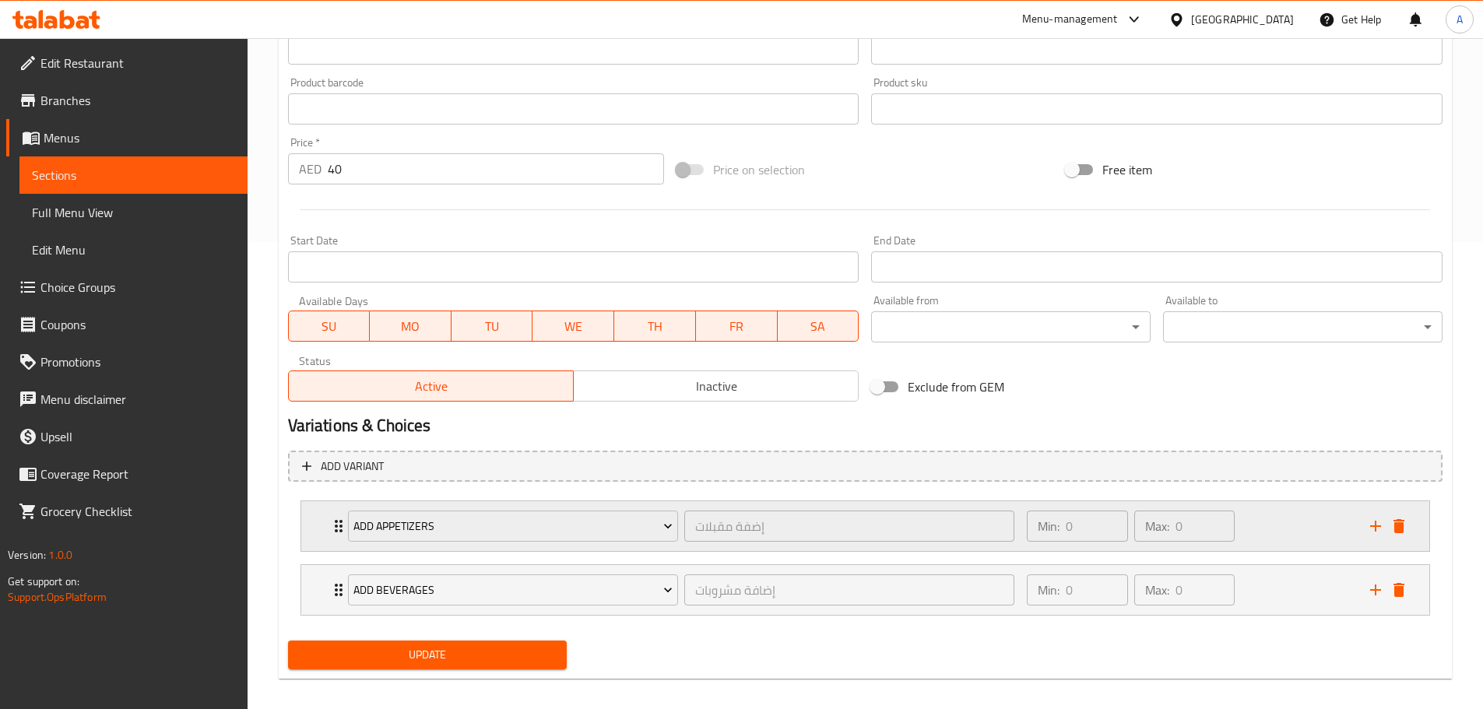
scroll to position [480, 0]
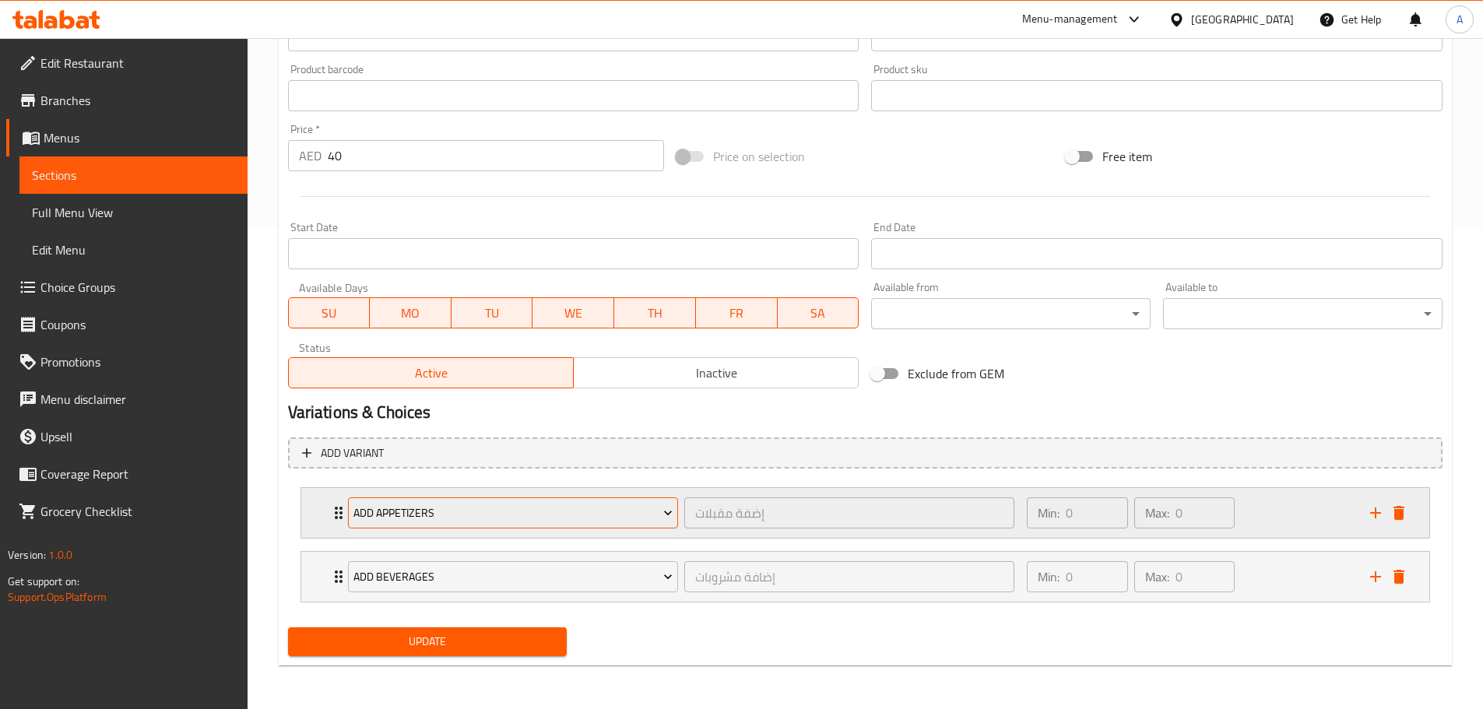
click at [467, 498] on button "Add Appetizers" at bounding box center [513, 512] width 330 height 31
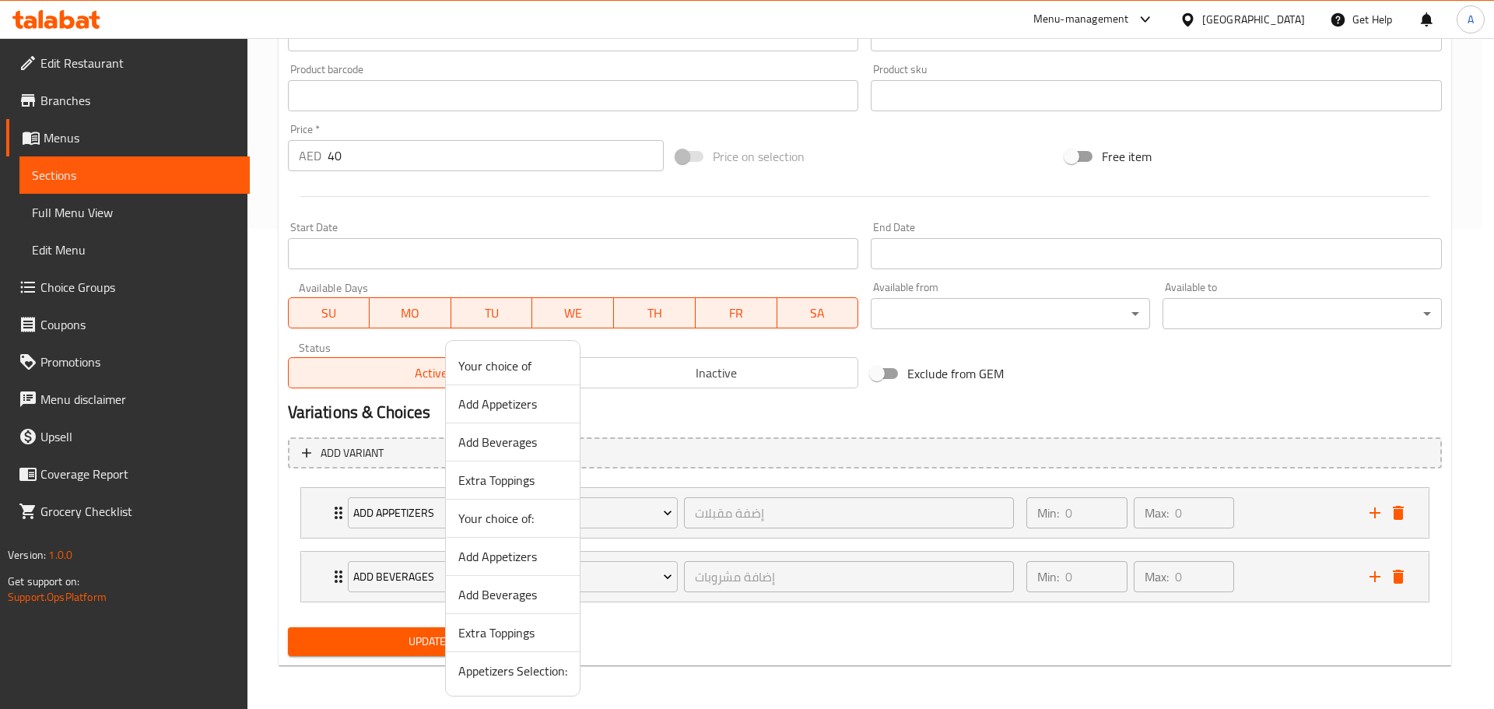
click at [511, 670] on span "Appetizers Selection:" at bounding box center [512, 671] width 109 height 19
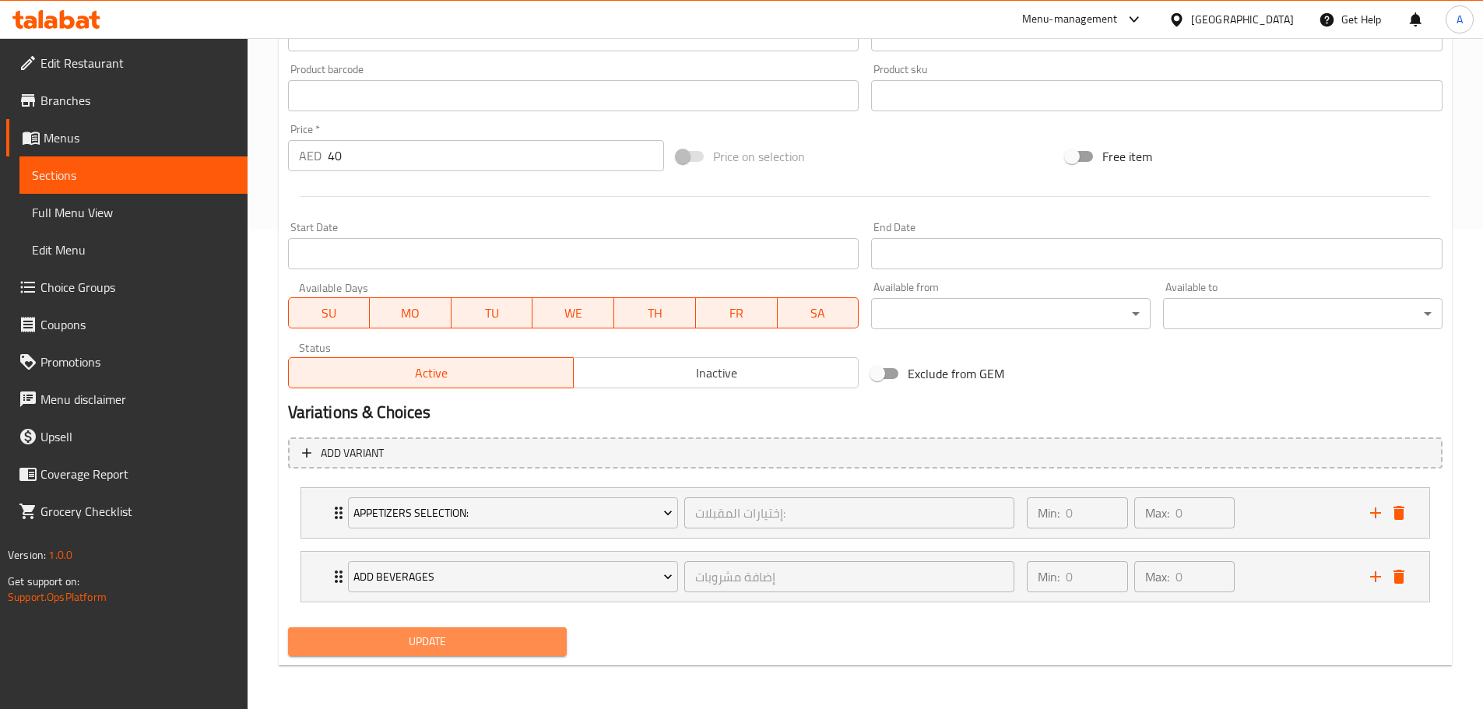
click at [492, 645] on span "Update" at bounding box center [427, 641] width 255 height 19
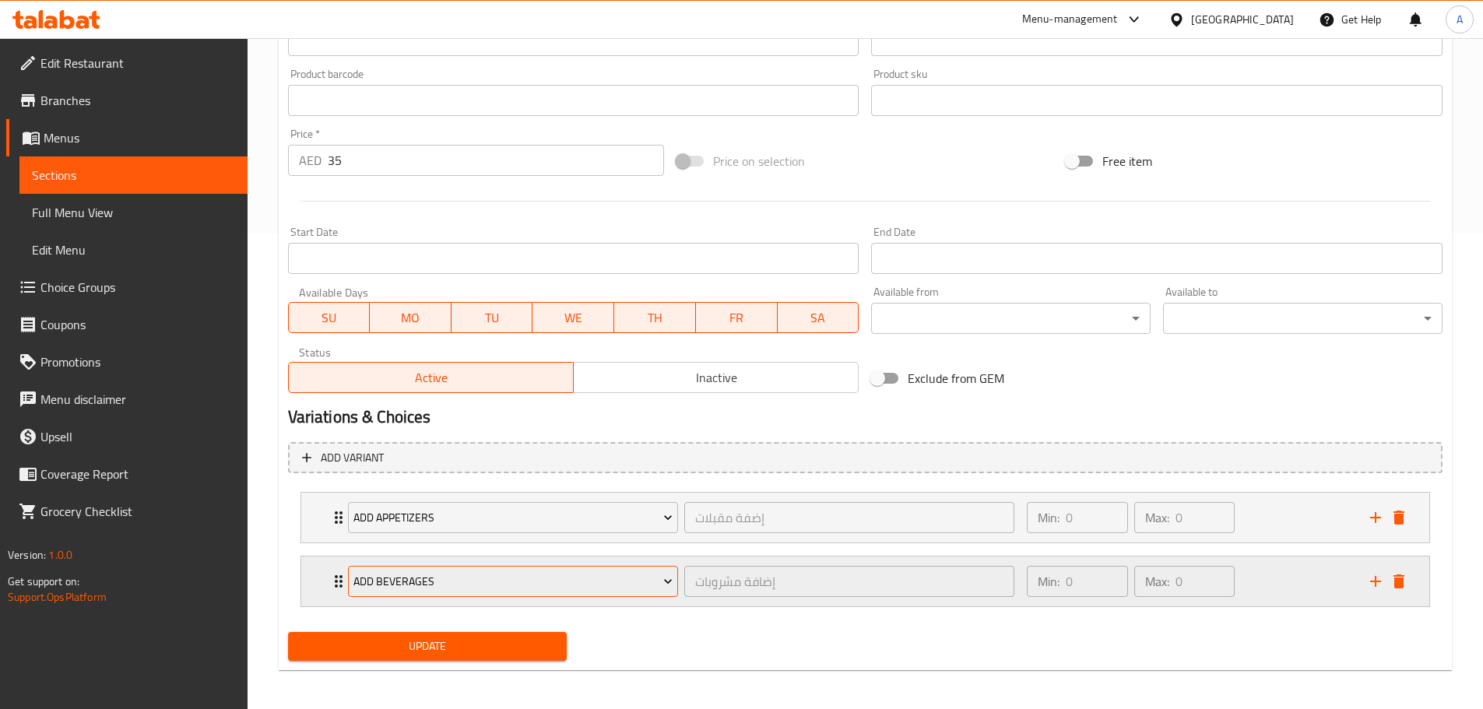
scroll to position [480, 0]
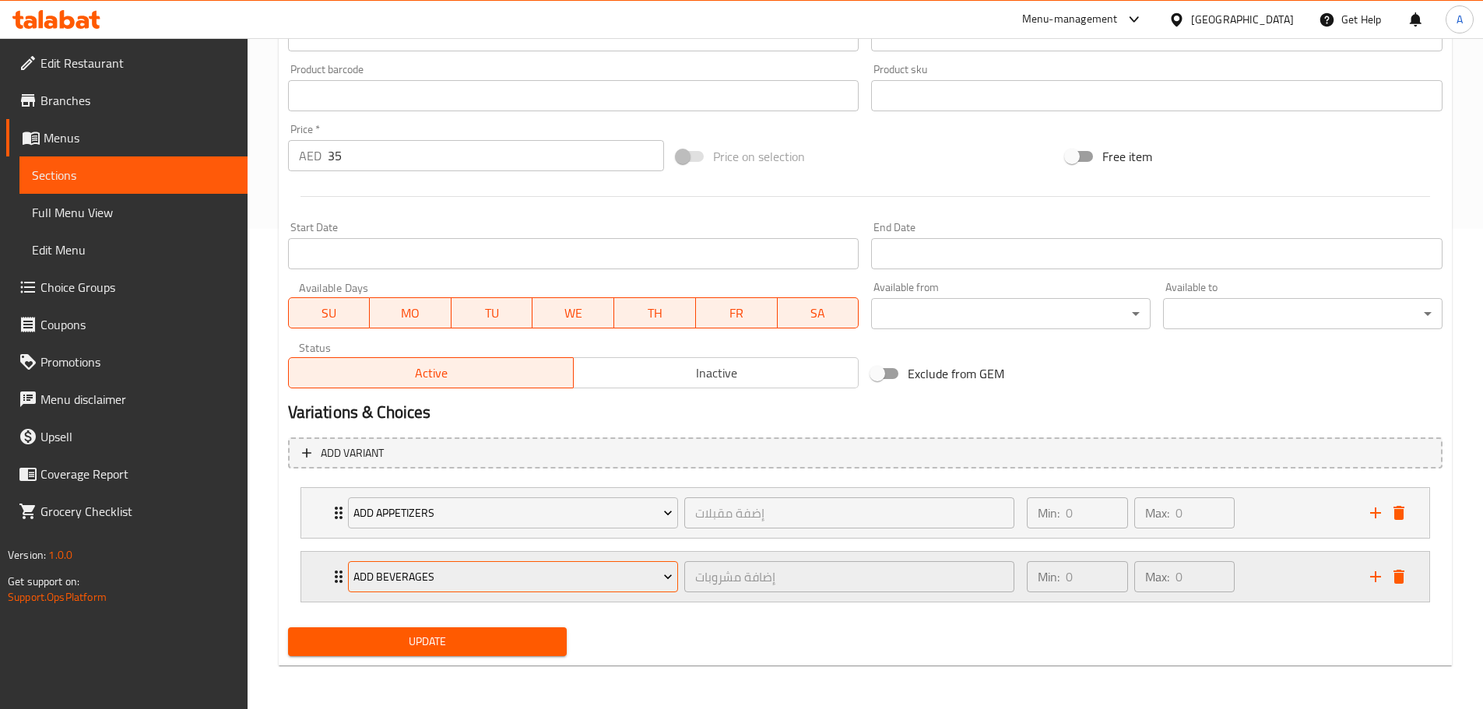
click at [510, 579] on span "Add Beverages" at bounding box center [512, 576] width 319 height 19
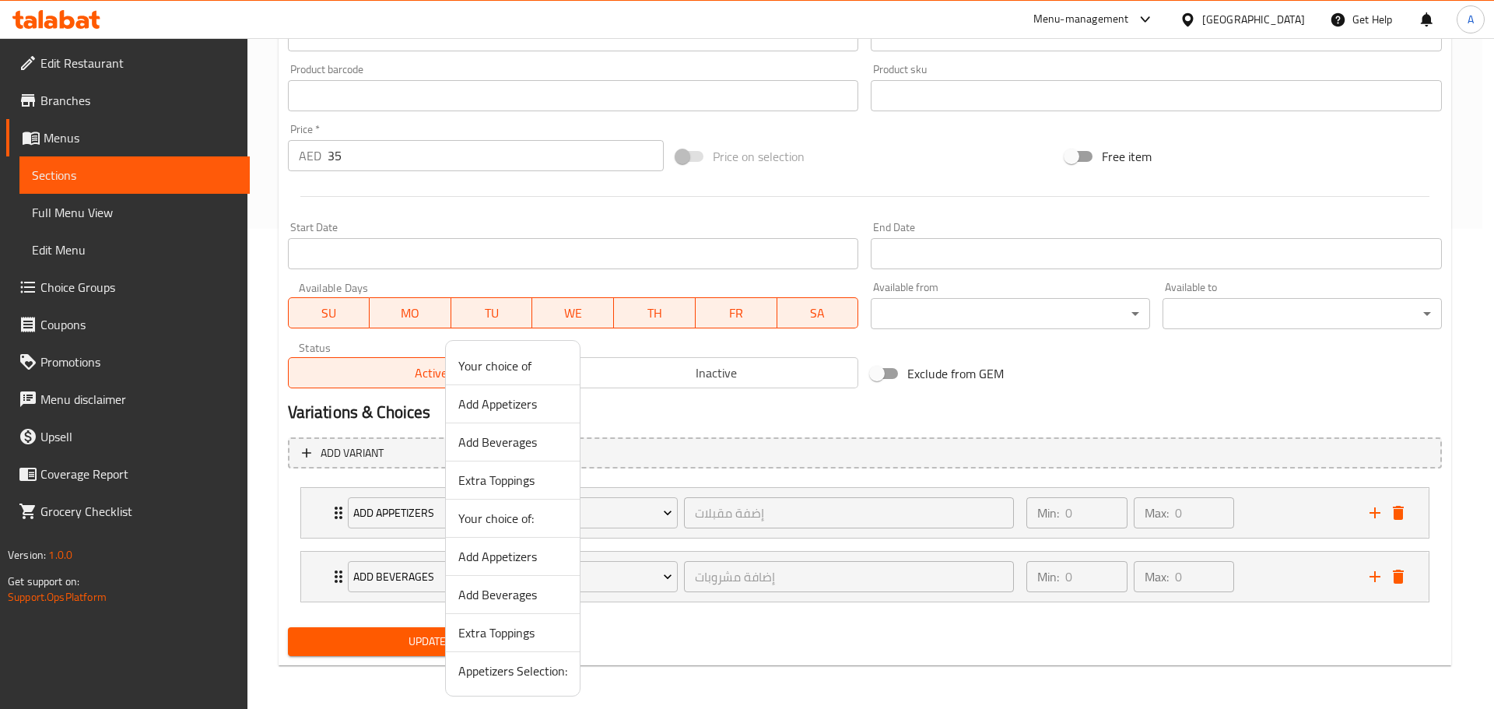
click at [526, 672] on span "Appetizers Selection:" at bounding box center [512, 671] width 109 height 19
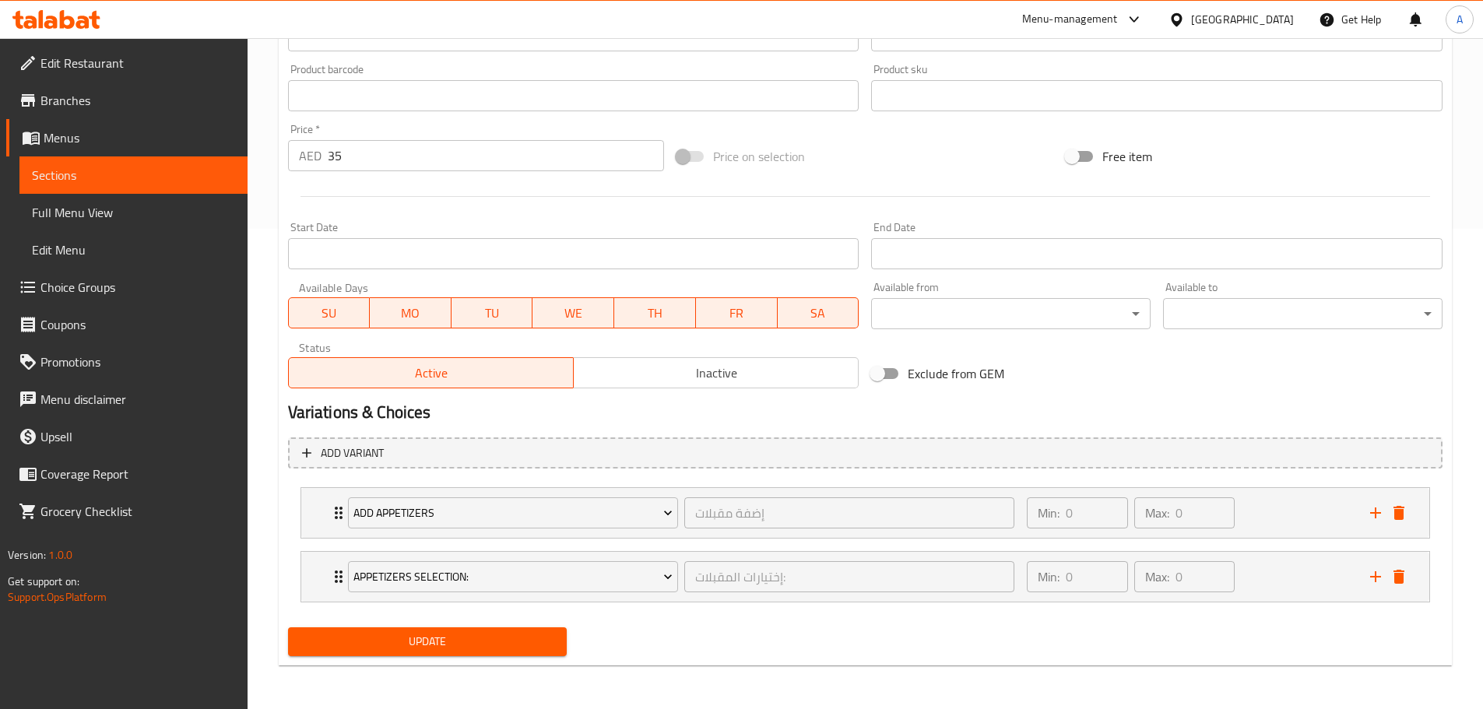
click at [513, 648] on span "Update" at bounding box center [427, 641] width 255 height 19
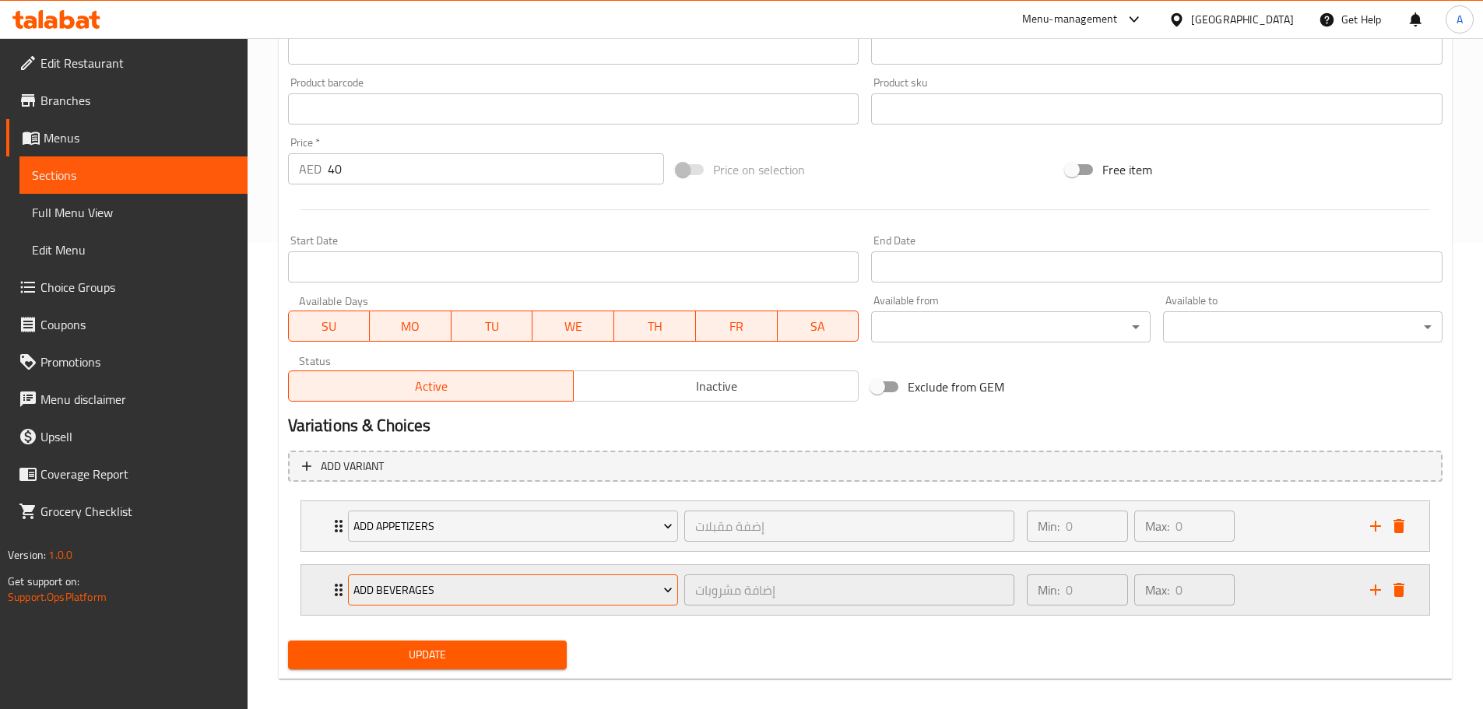
scroll to position [480, 0]
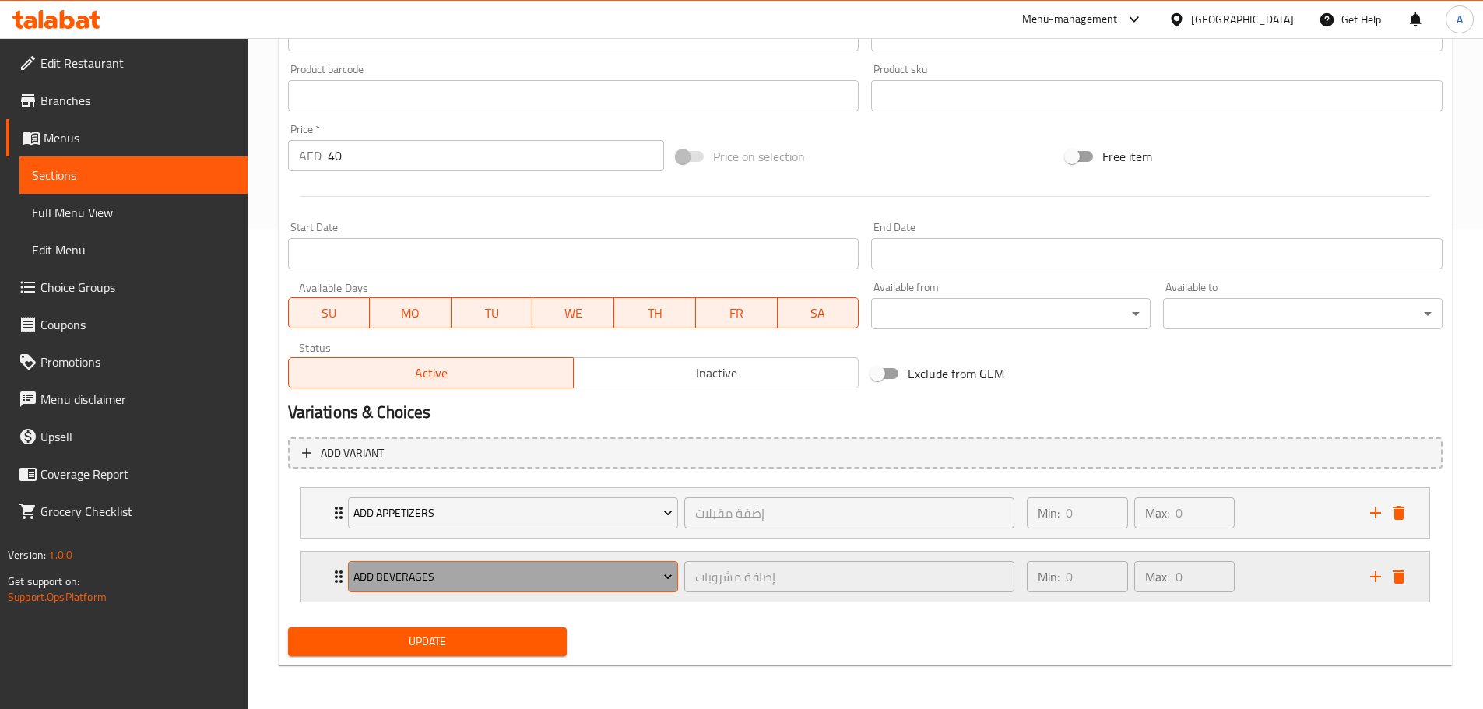
click at [531, 564] on button "Add Beverages" at bounding box center [513, 576] width 330 height 31
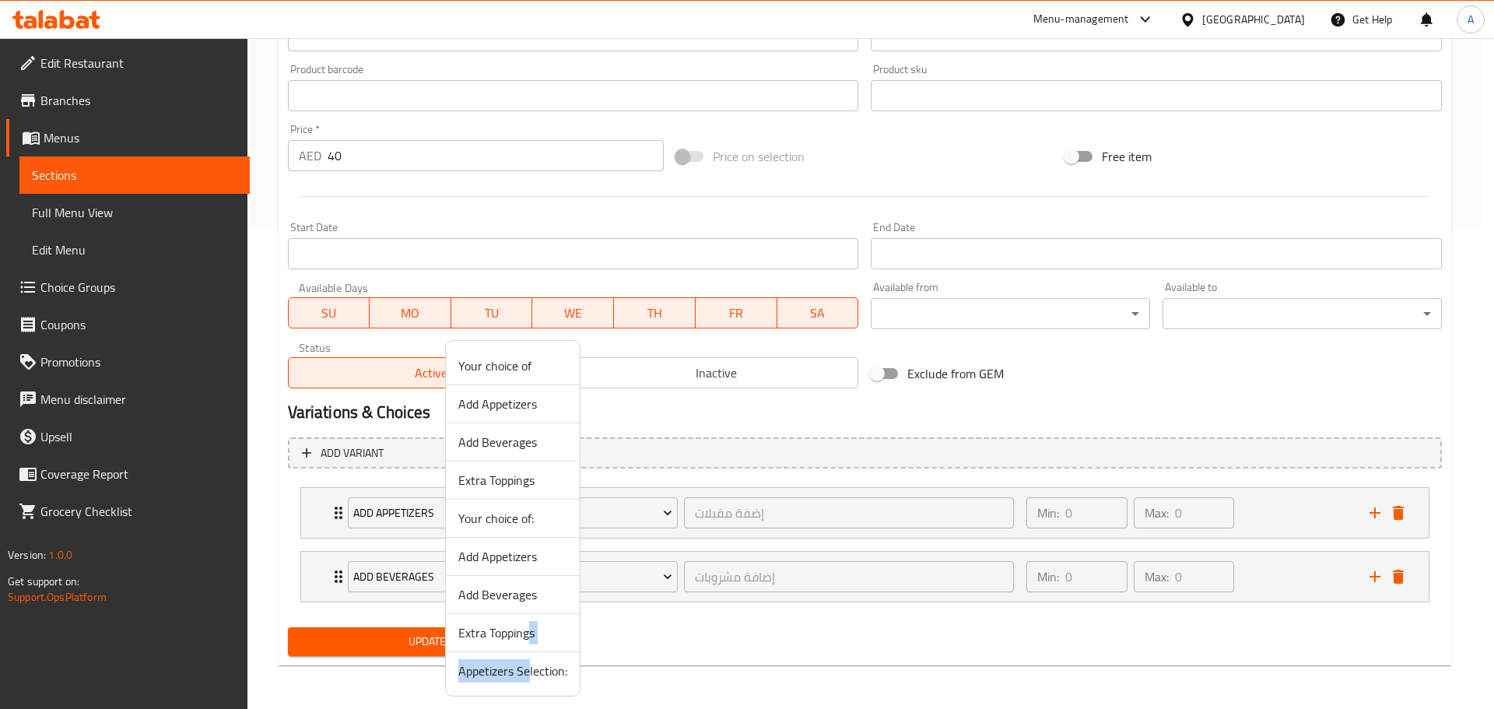
click at [528, 655] on ul "Your choice of Add Appetizers Add Beverages Extra Toppings Your choice of: Add …" at bounding box center [513, 518] width 134 height 342
click at [520, 662] on span "Appetizers Selection:" at bounding box center [512, 671] width 109 height 19
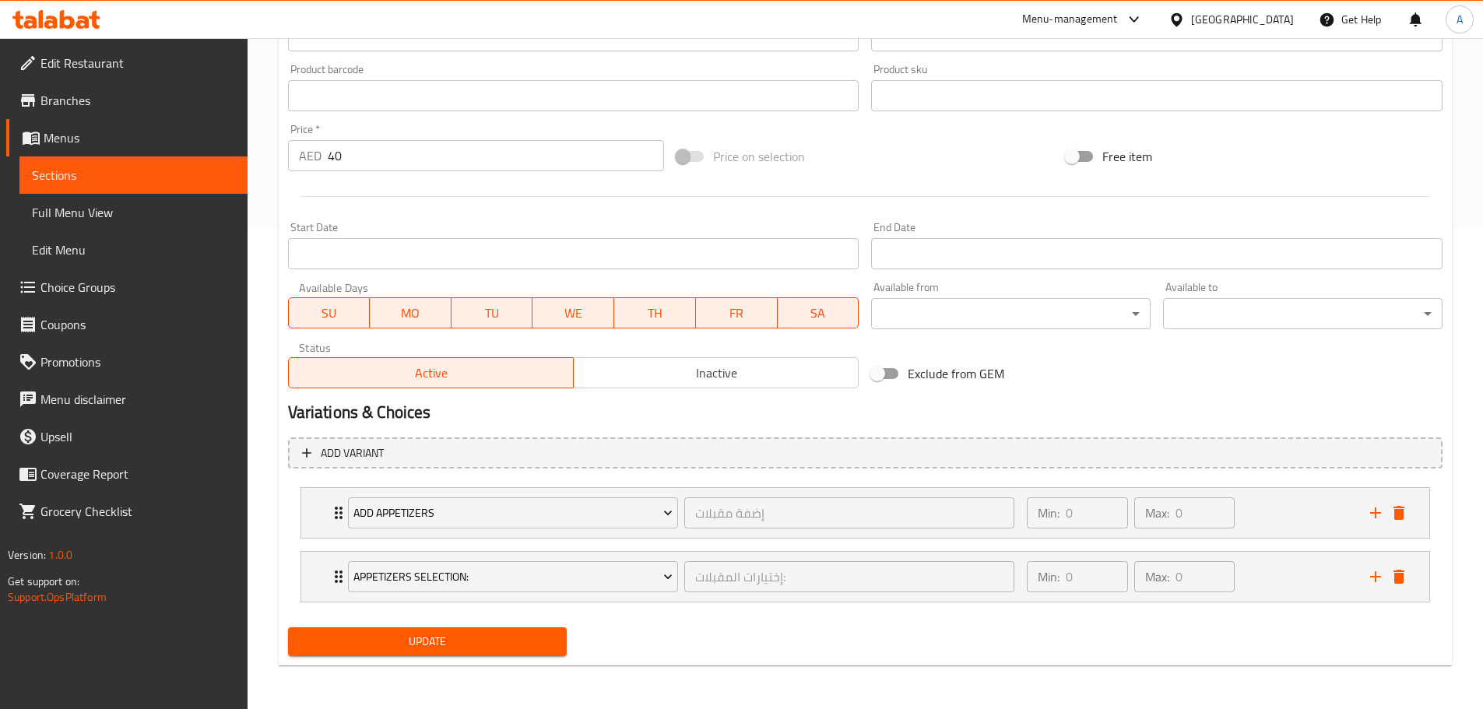
click at [518, 647] on span "Update" at bounding box center [427, 641] width 255 height 19
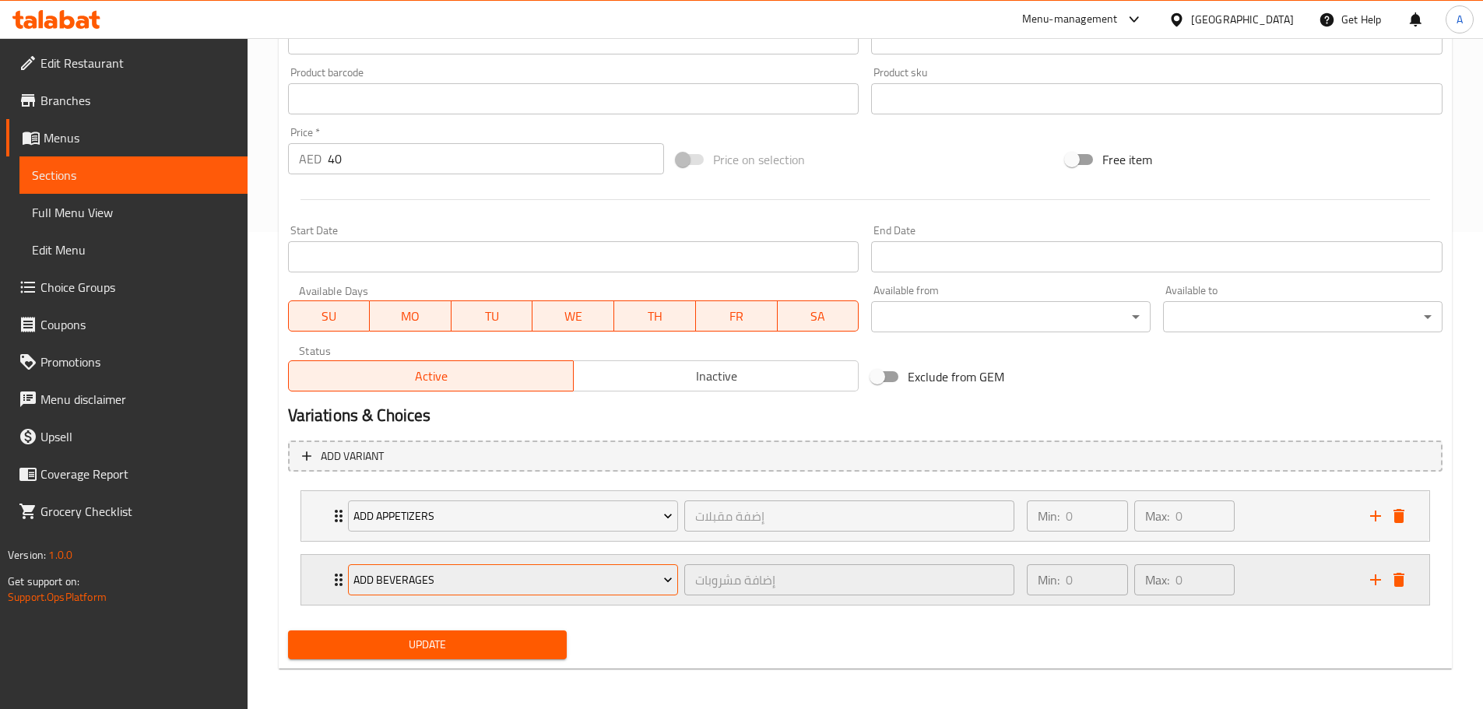
scroll to position [480, 0]
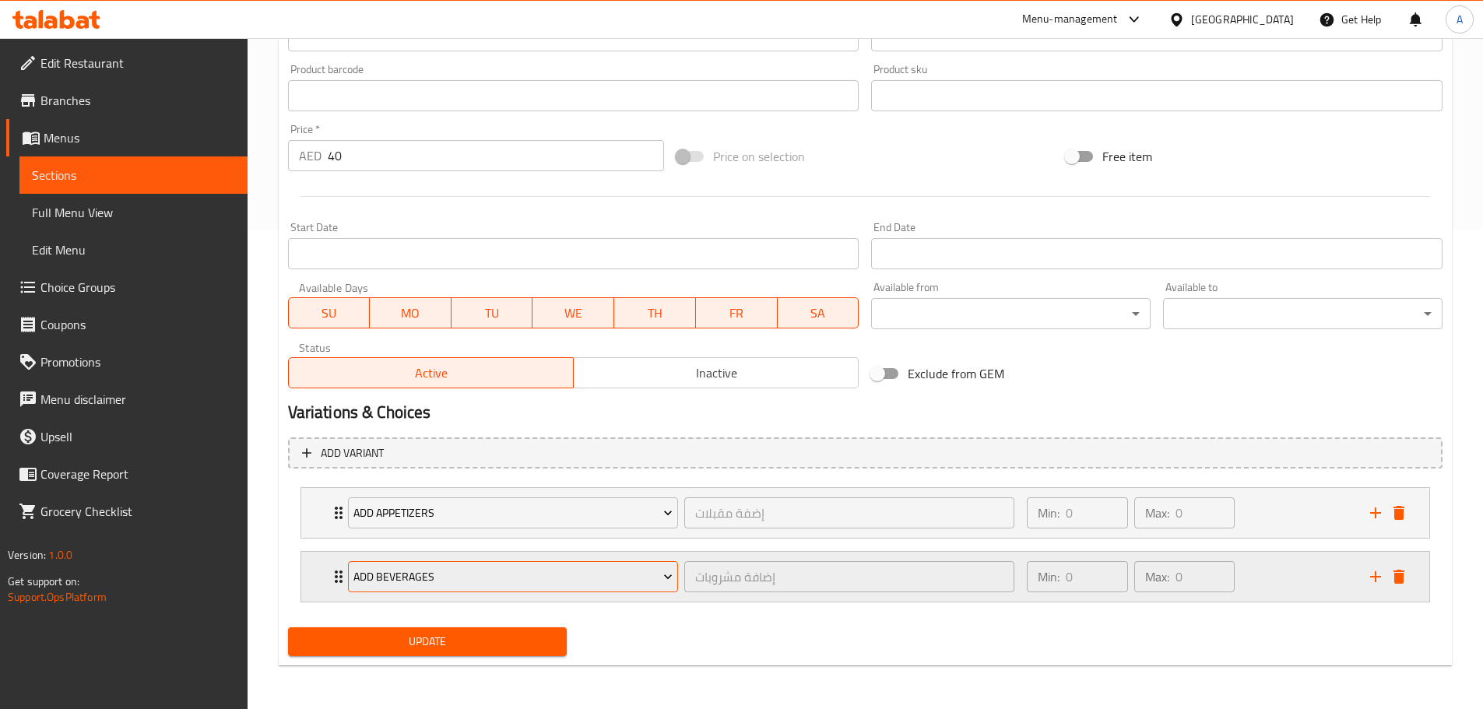
click at [520, 580] on span "Add Beverages" at bounding box center [512, 576] width 319 height 19
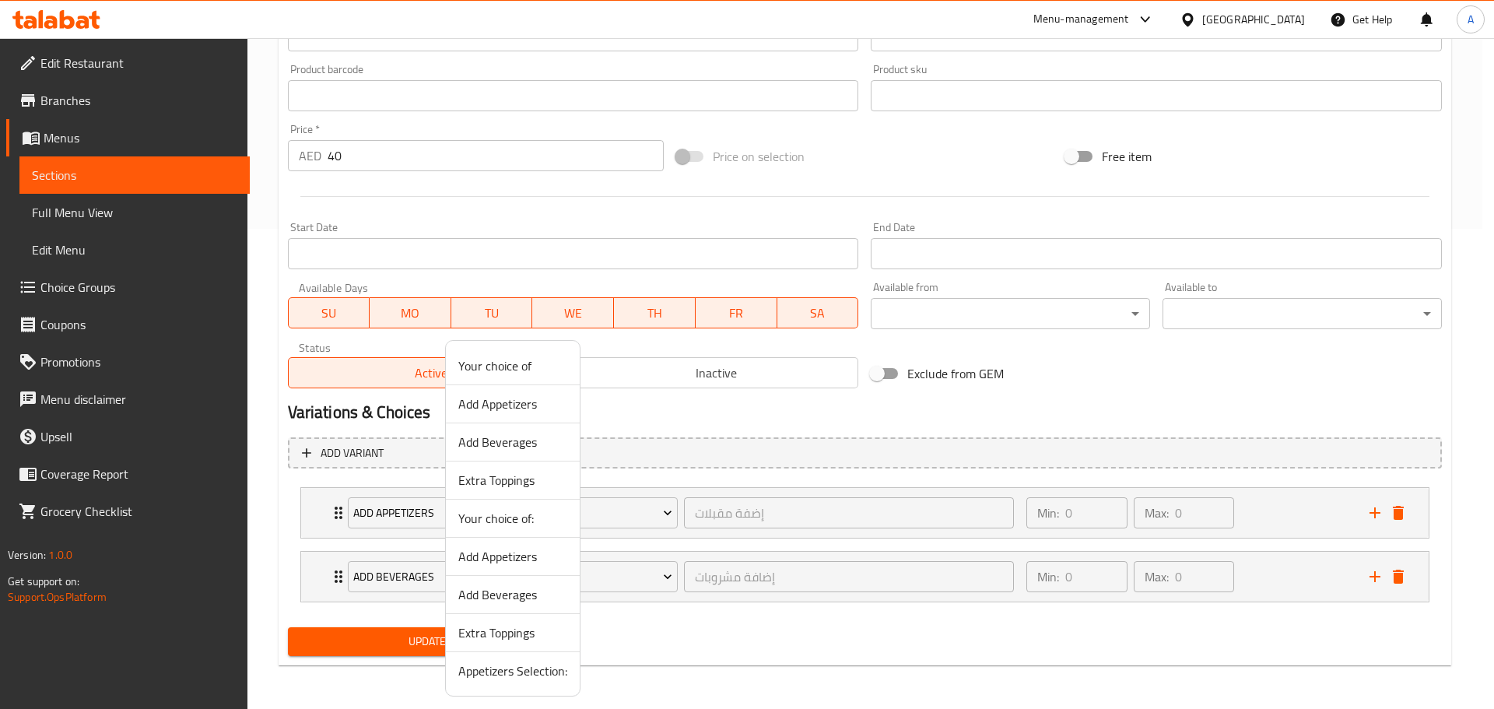
click at [560, 668] on span "Appetizers Selection:" at bounding box center [512, 671] width 109 height 19
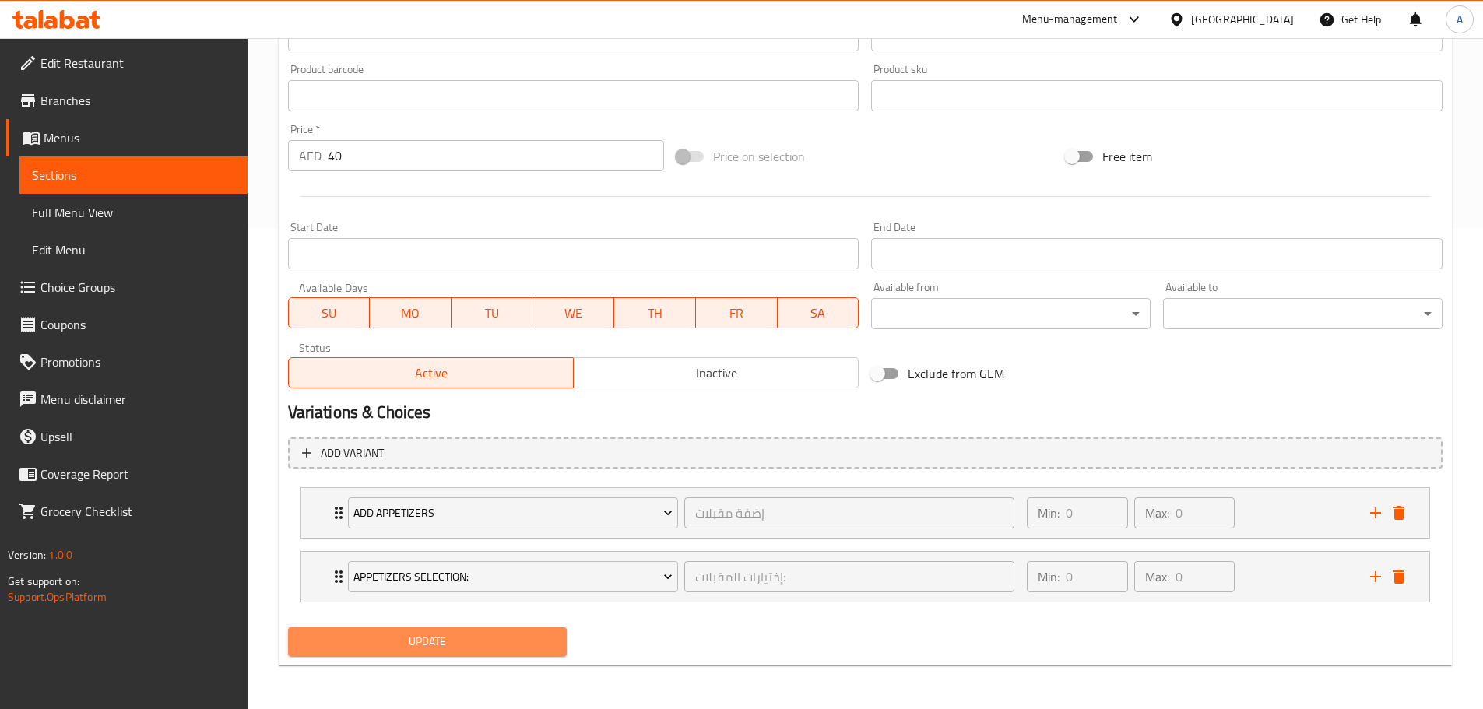
click at [507, 645] on span "Update" at bounding box center [427, 641] width 255 height 19
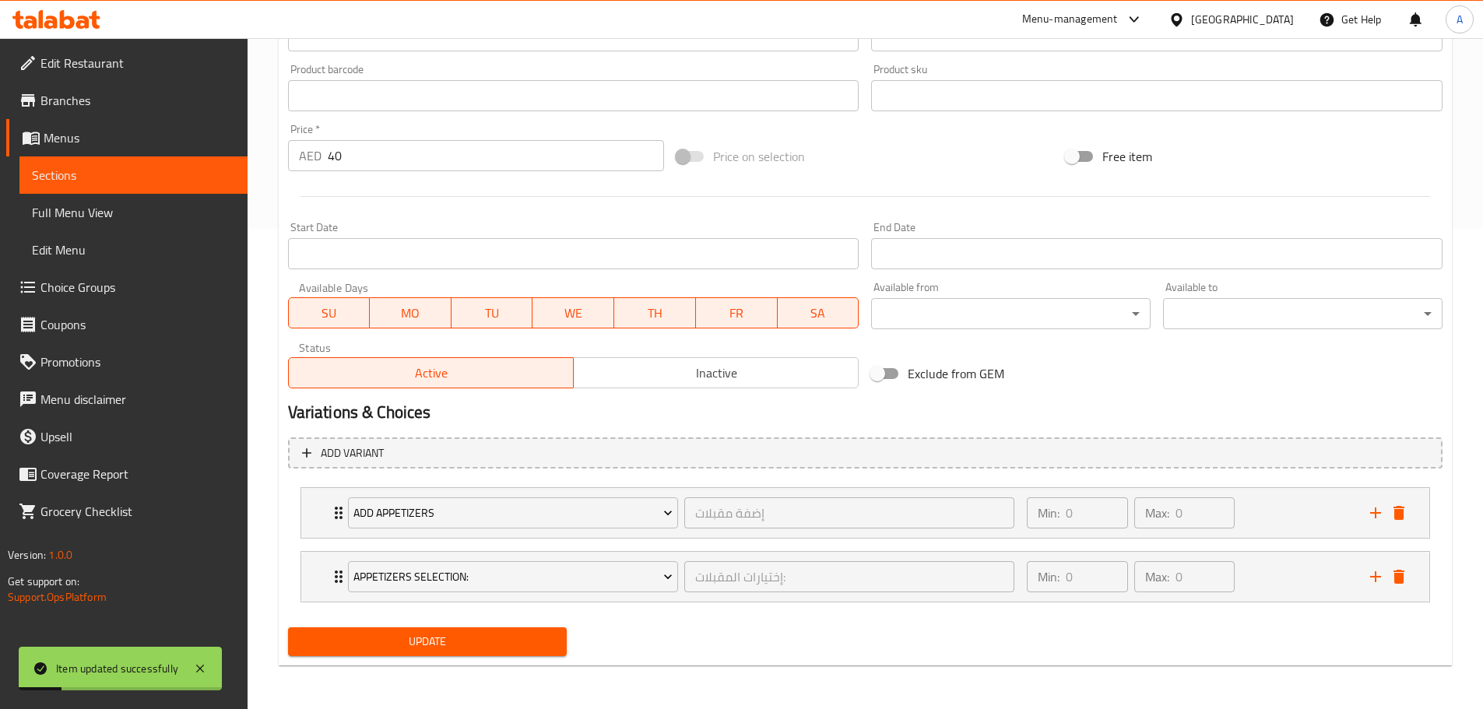
click at [139, 216] on span "Full Menu View" at bounding box center [133, 212] width 203 height 19
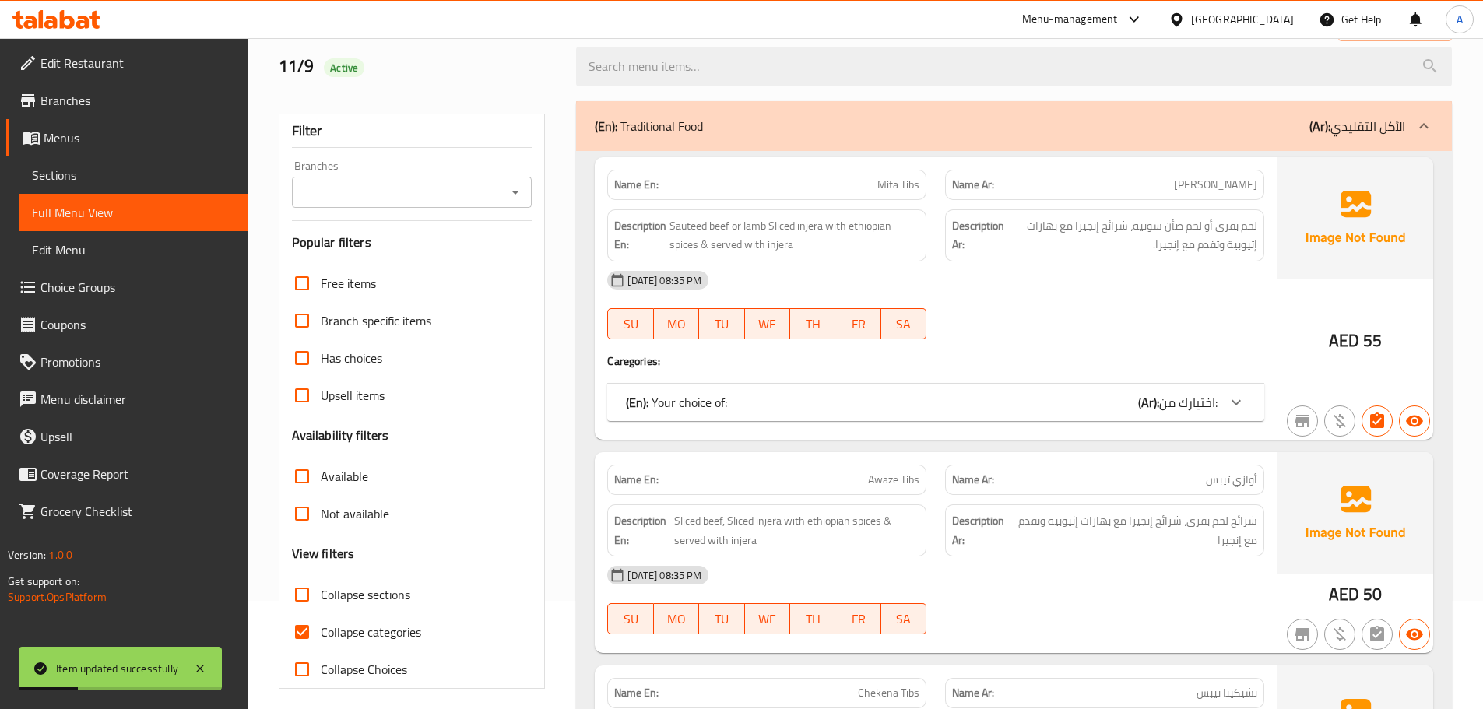
scroll to position [197, 0]
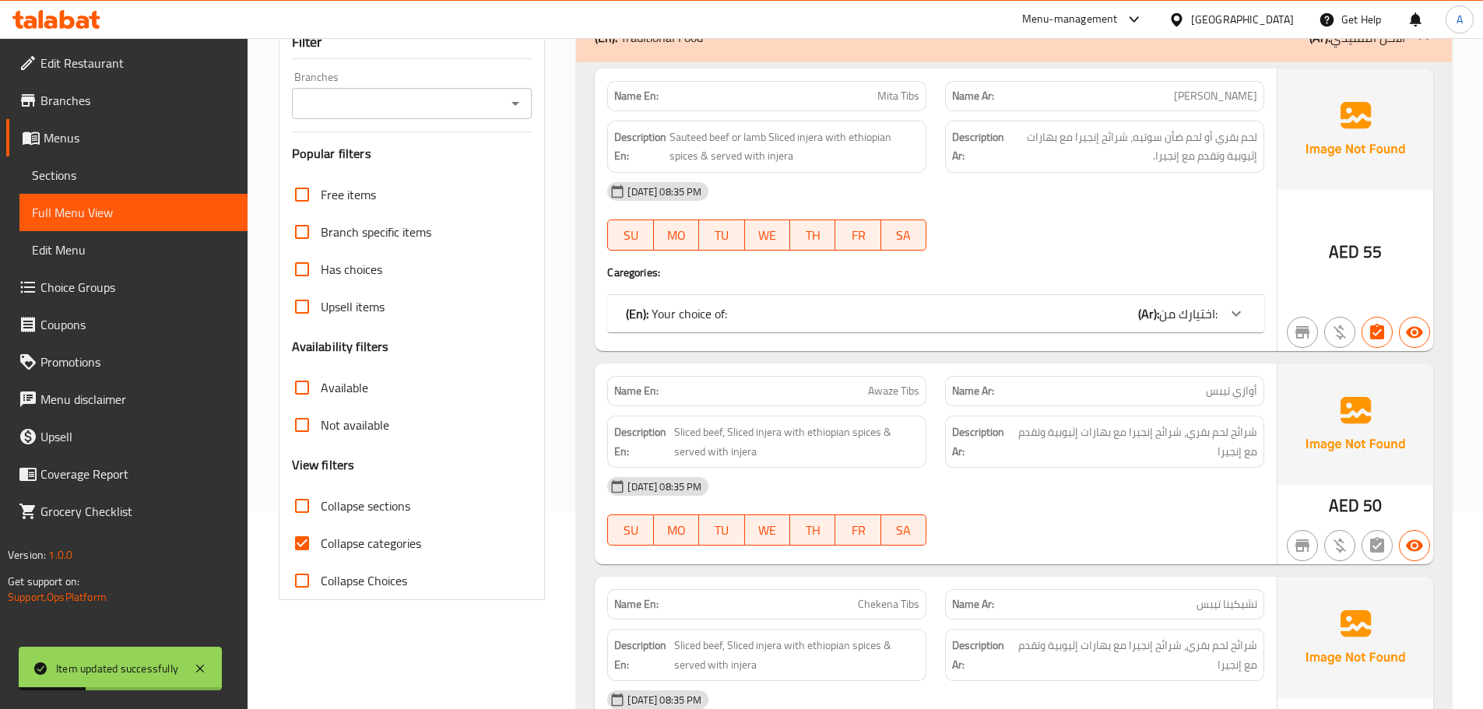
drag, startPoint x: 290, startPoint y: 511, endPoint x: 304, endPoint y: 508, distance: 14.4
click at [292, 511] on input "Collapse sections" at bounding box center [301, 505] width 37 height 37
checkbox input "true"
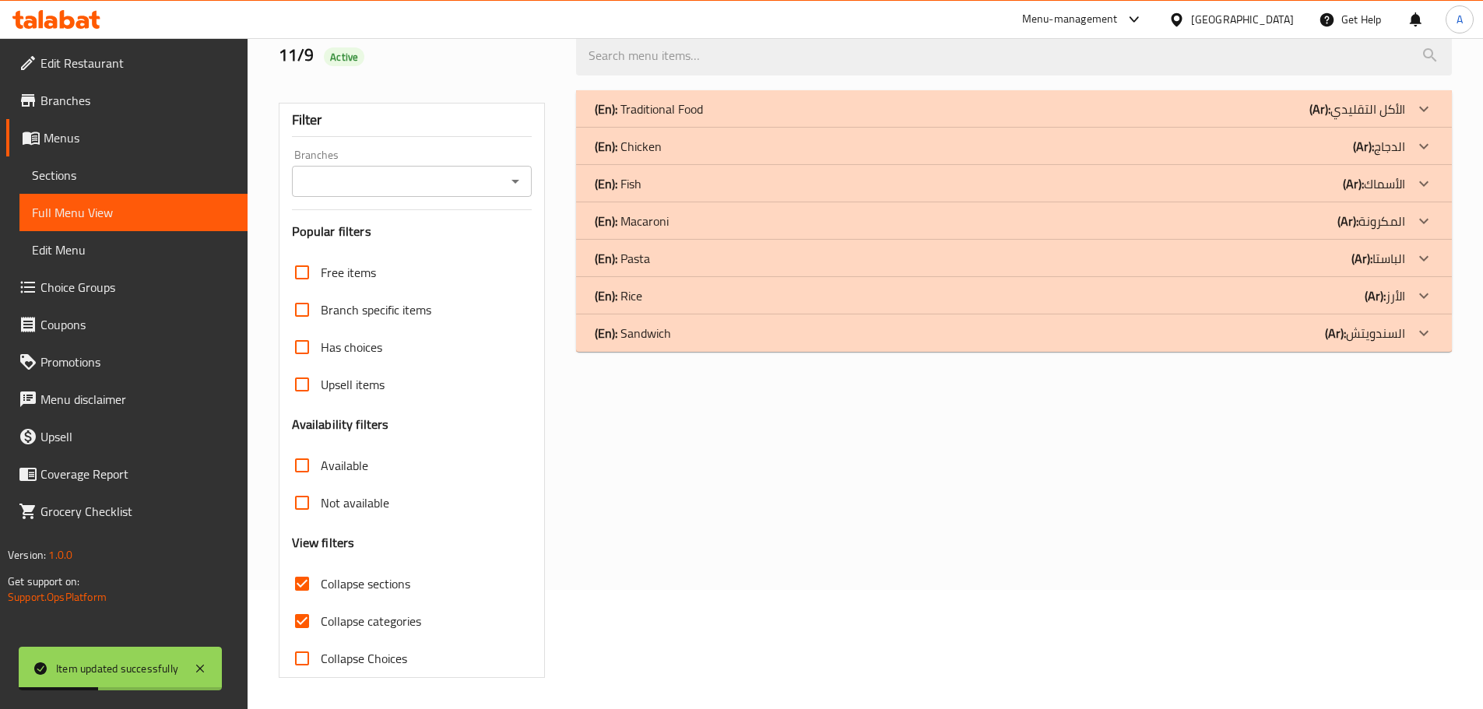
scroll to position [119, 0]
click at [655, 333] on p "(En): Sandwich" at bounding box center [633, 333] width 76 height 19
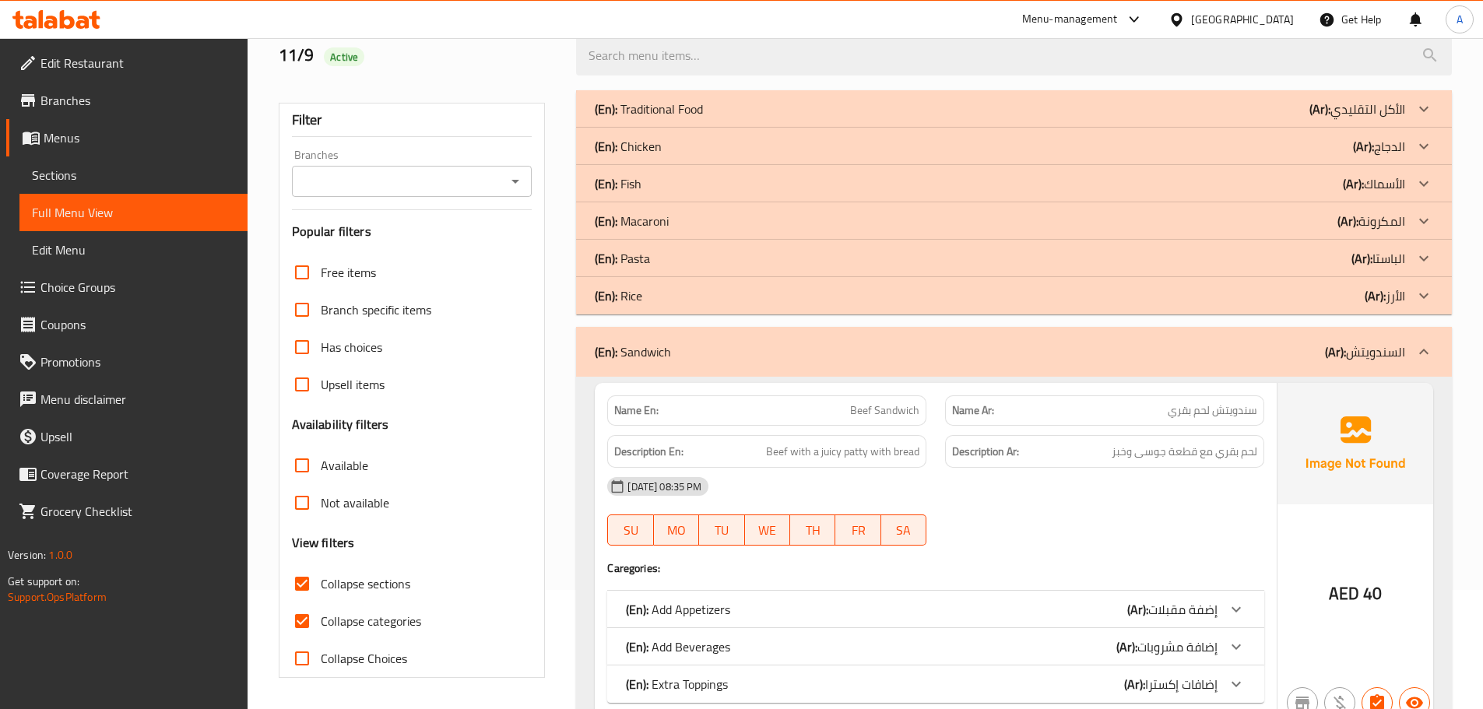
scroll to position [275, 0]
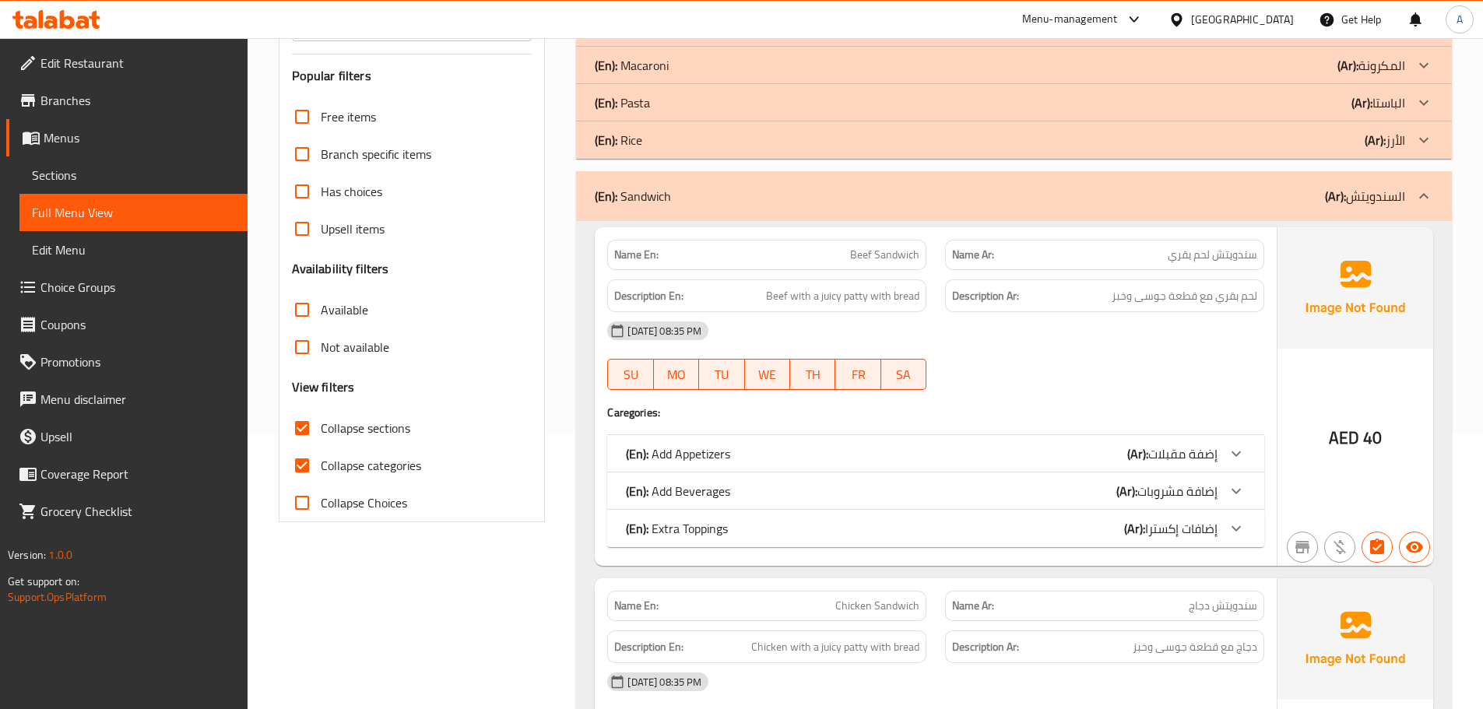
click at [716, 455] on p "(En): Add Appetizers" at bounding box center [678, 453] width 104 height 19
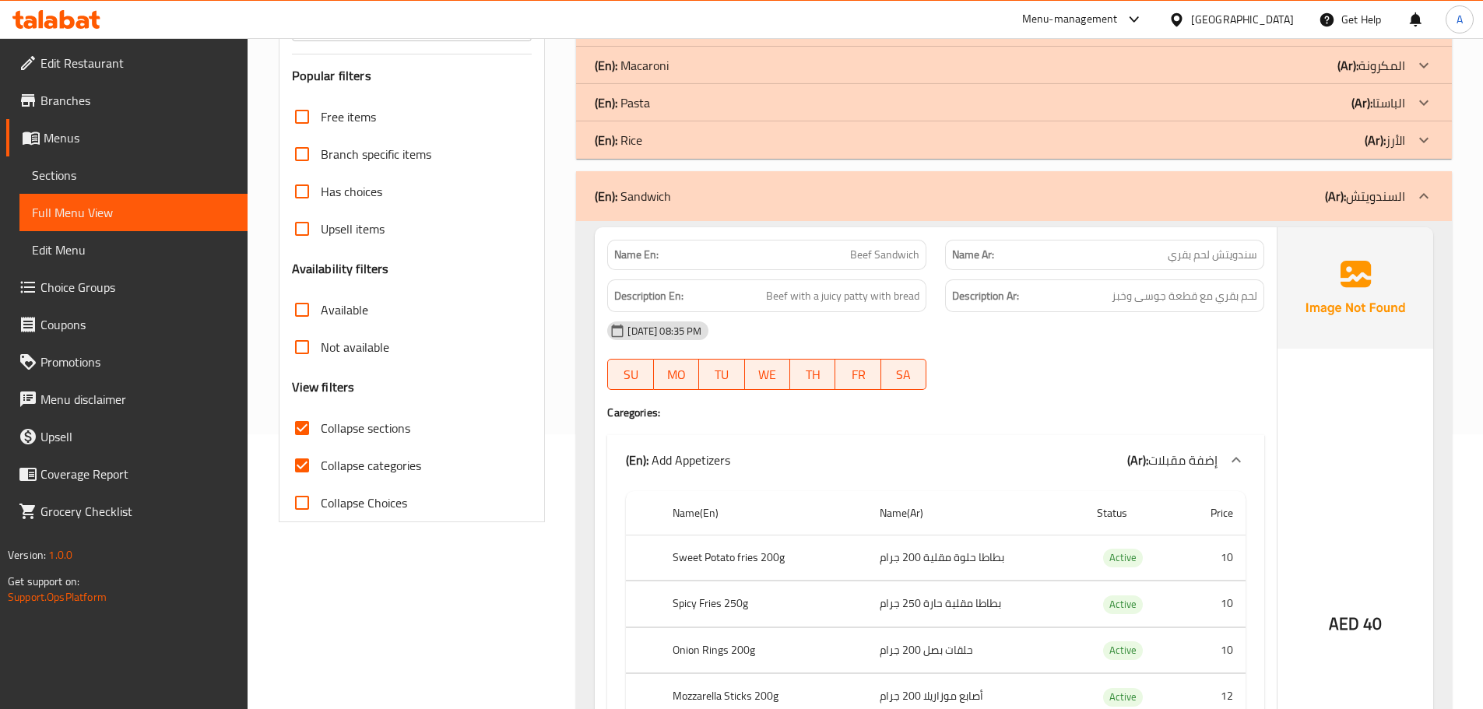
click at [716, 455] on p "(En): Add Appetizers" at bounding box center [678, 460] width 104 height 19
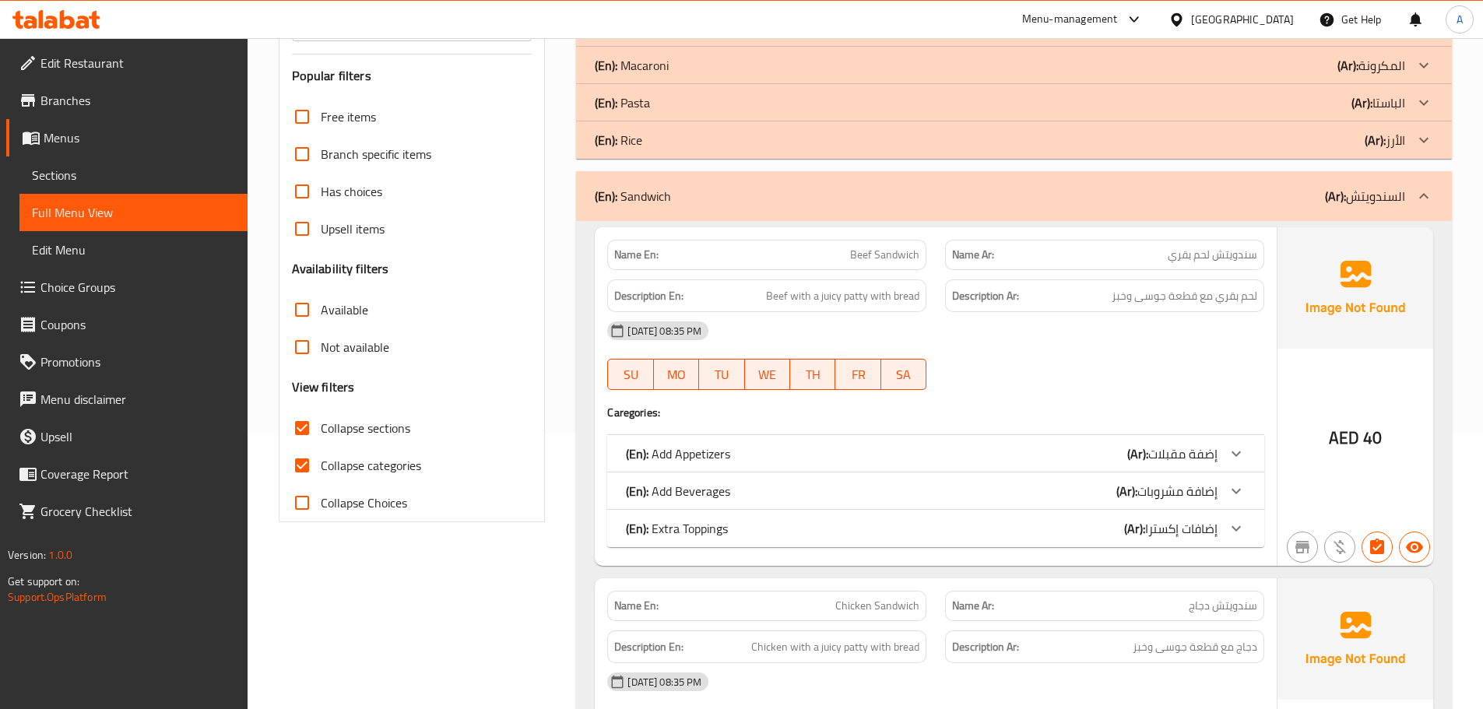
click at [687, 206] on div "(En): Sandwich (Ar): السندويتش" at bounding box center [1014, 196] width 876 height 50
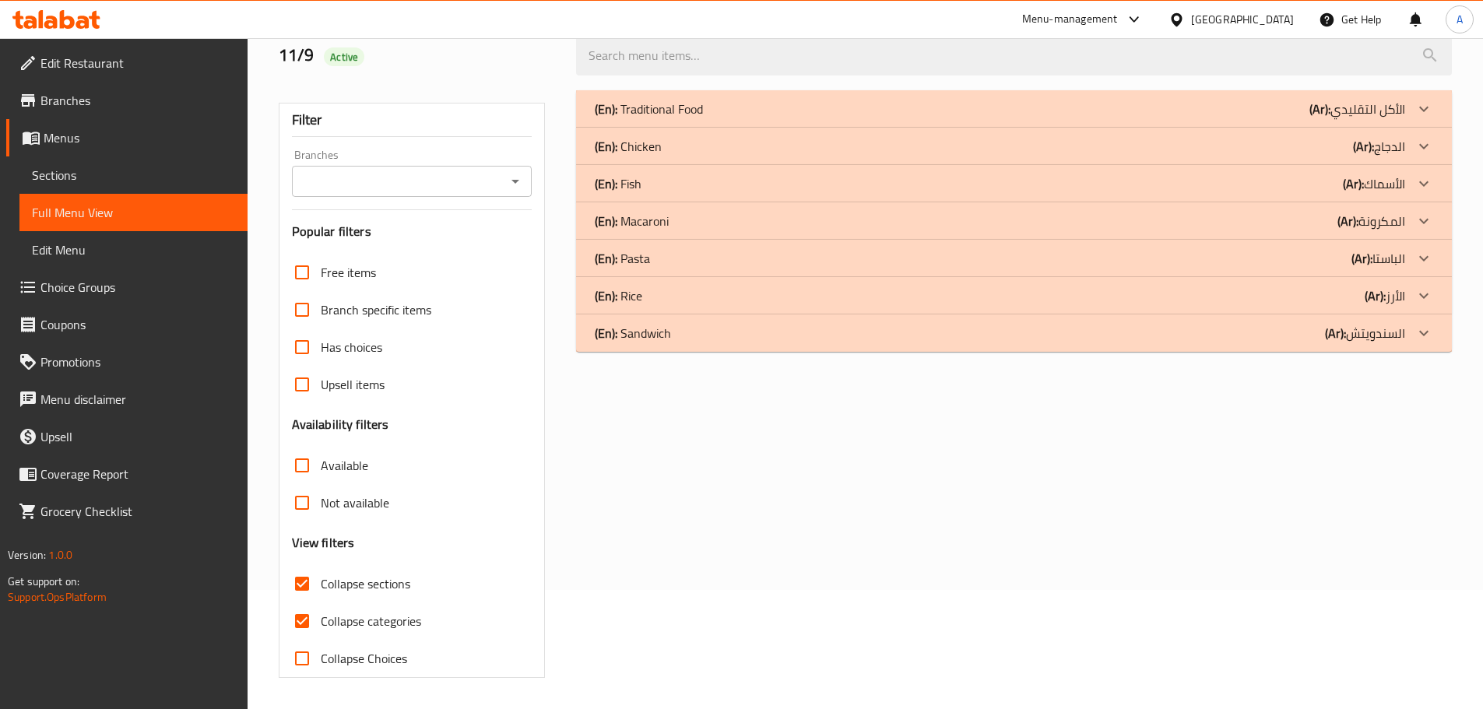
scroll to position [119, 0]
click at [665, 139] on div "(En): Chicken (Ar): الدجاج" at bounding box center [1000, 146] width 810 height 19
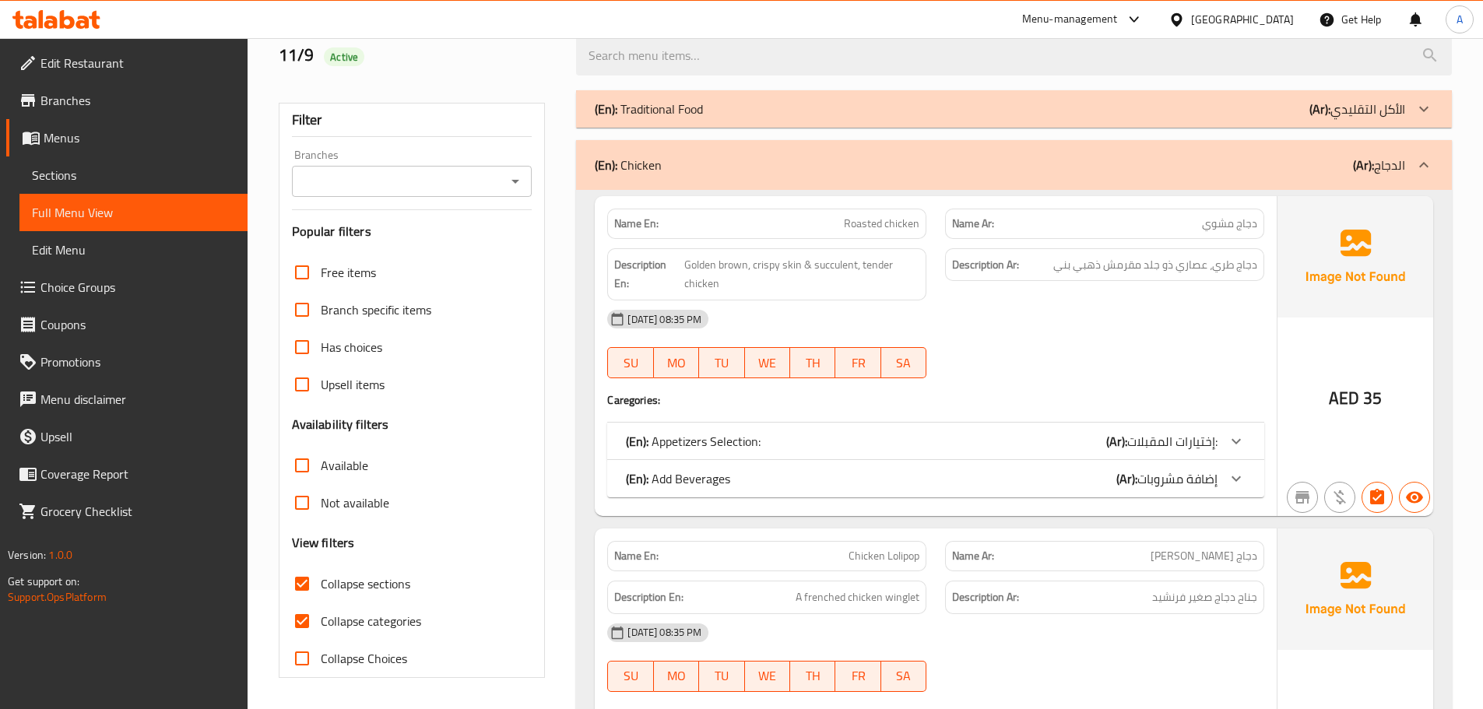
click at [729, 471] on p "(En): Add Beverages" at bounding box center [678, 478] width 104 height 19
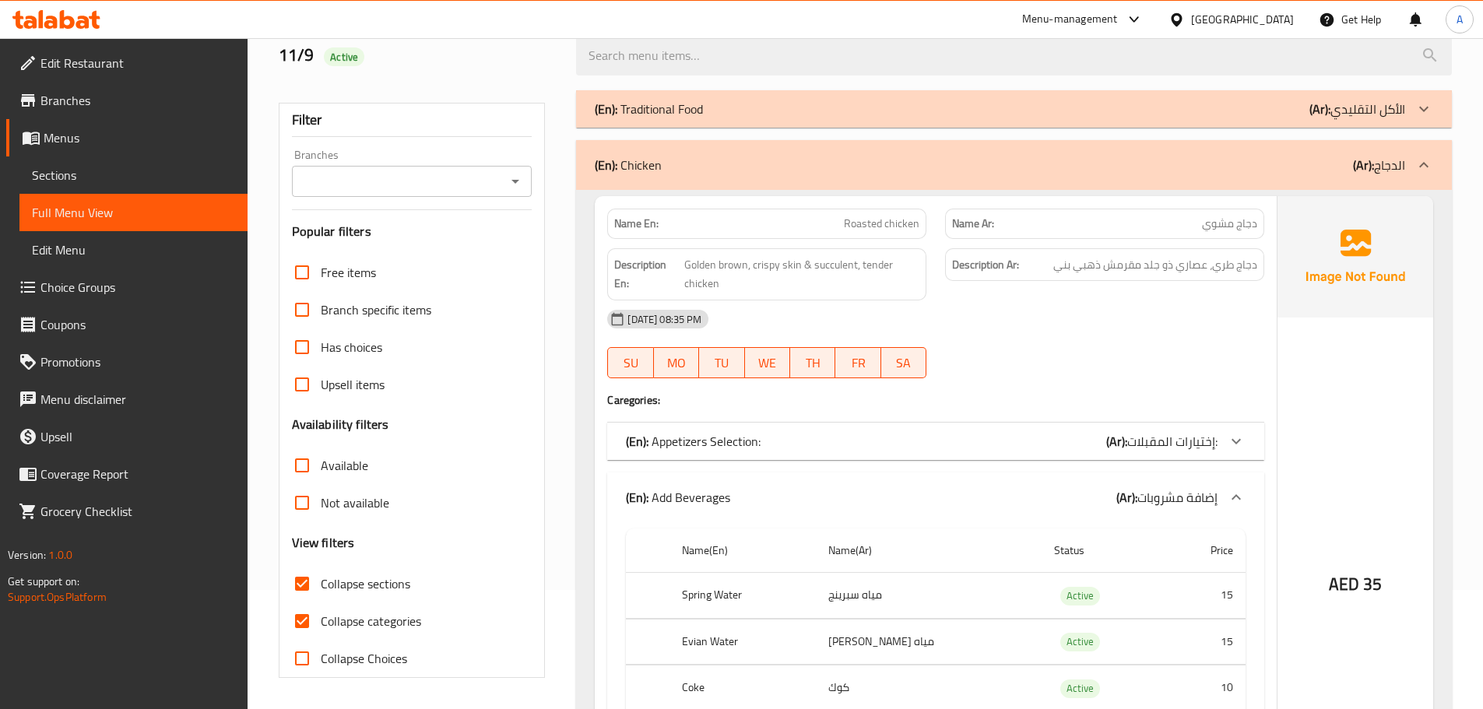
click at [731, 448] on p "(En): Appetizers Selection:" at bounding box center [693, 441] width 135 height 19
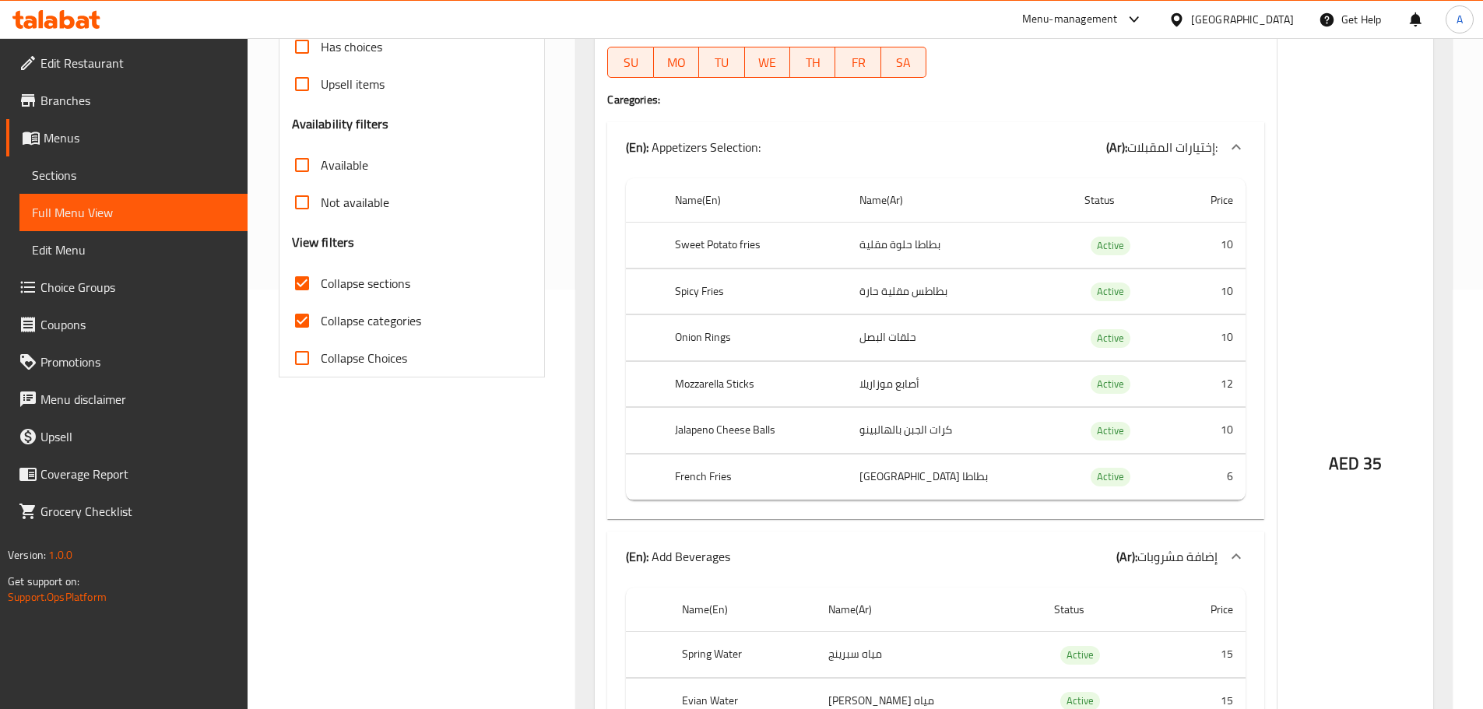
scroll to position [508, 0]
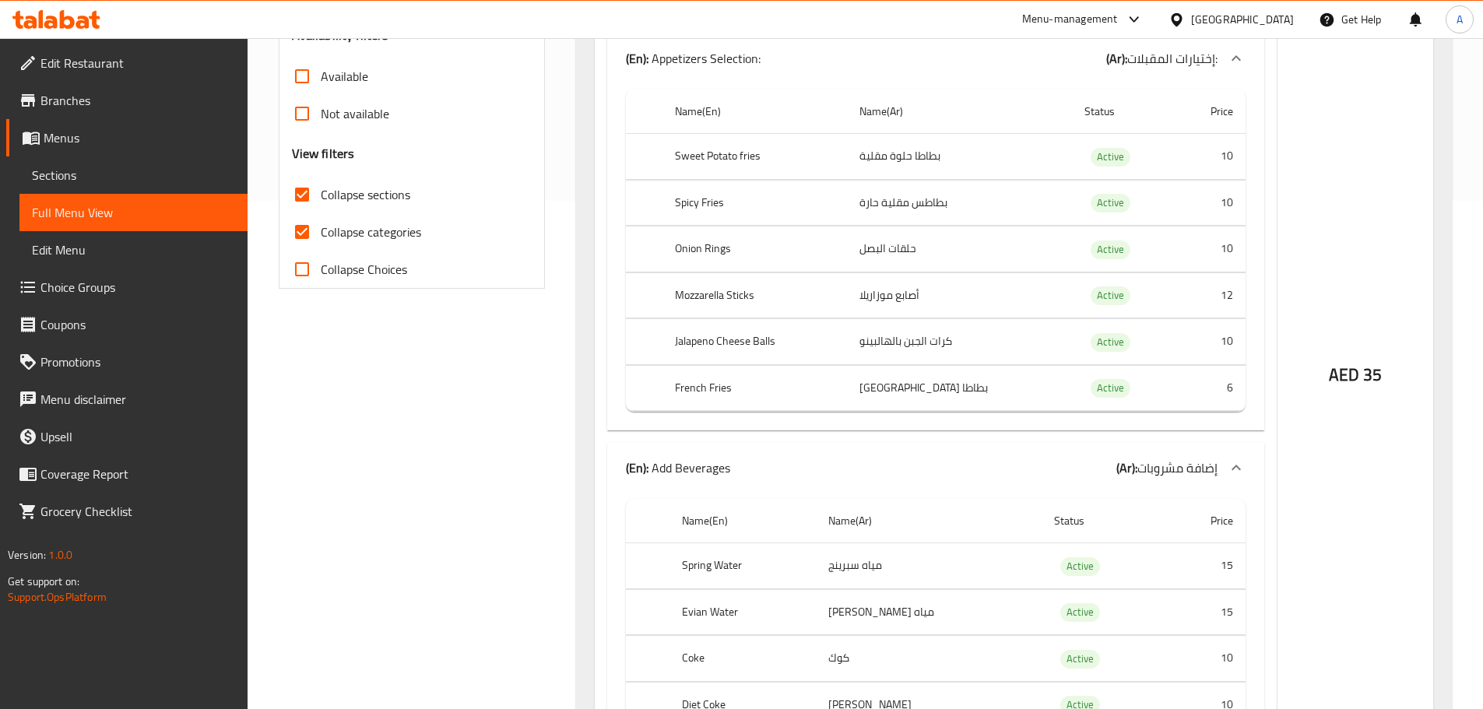
click at [720, 68] on p "(En): Appetizers Selection:" at bounding box center [693, 58] width 135 height 19
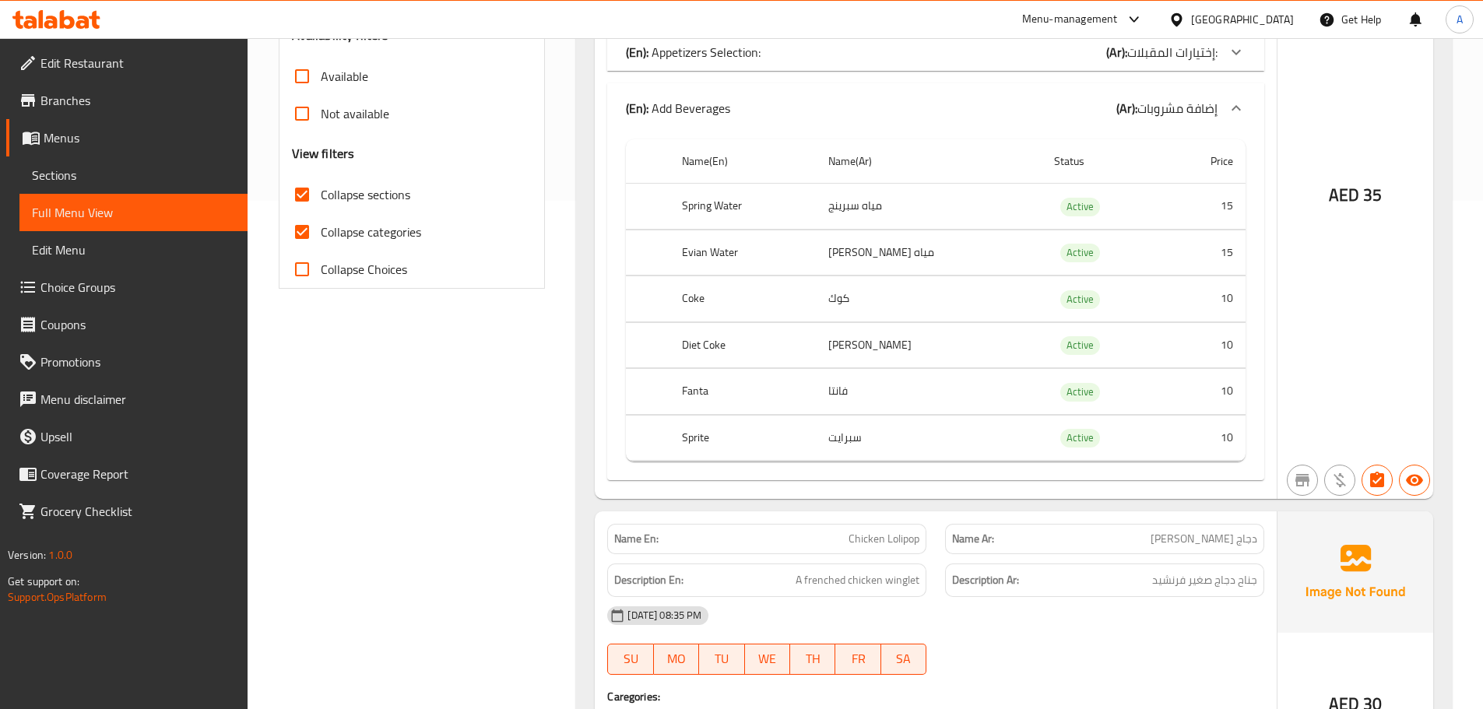
click at [711, 104] on p "(En): Add Beverages" at bounding box center [678, 108] width 104 height 19
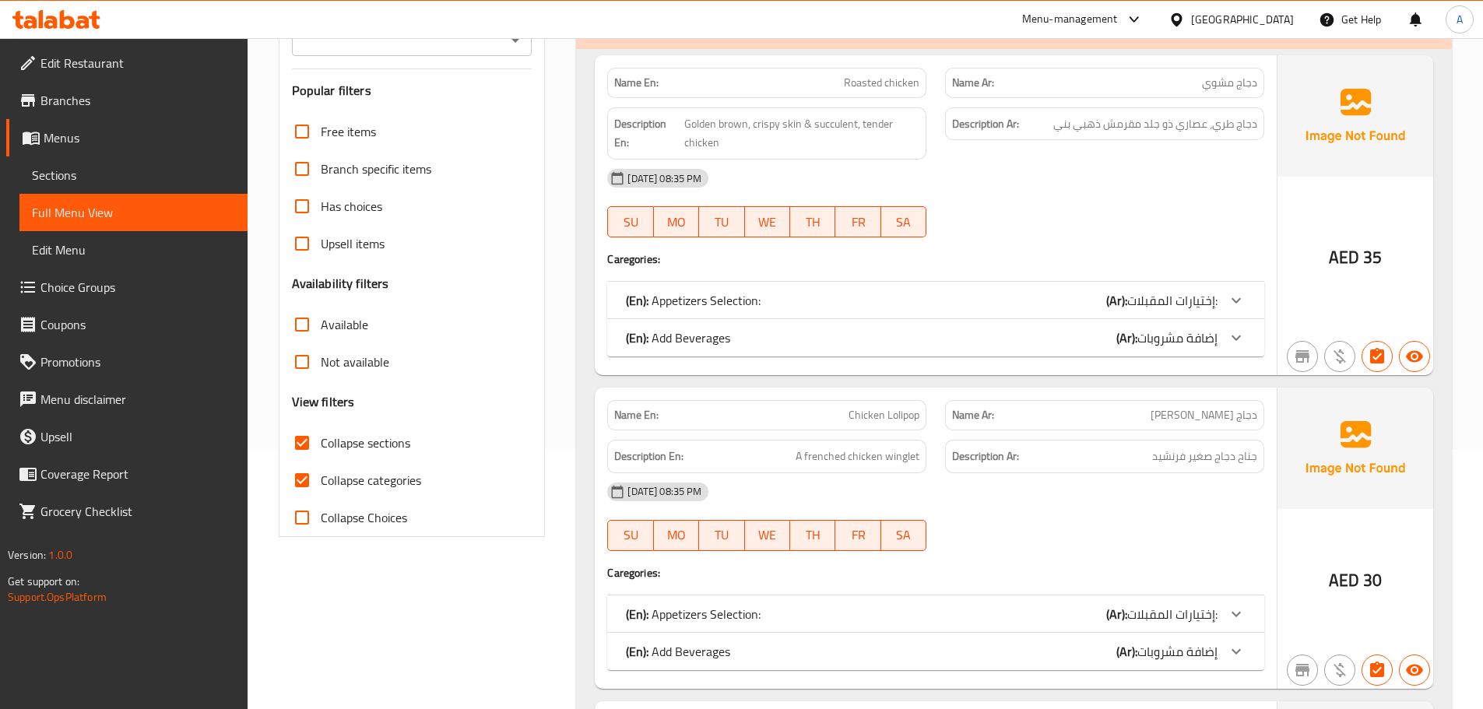
scroll to position [119, 0]
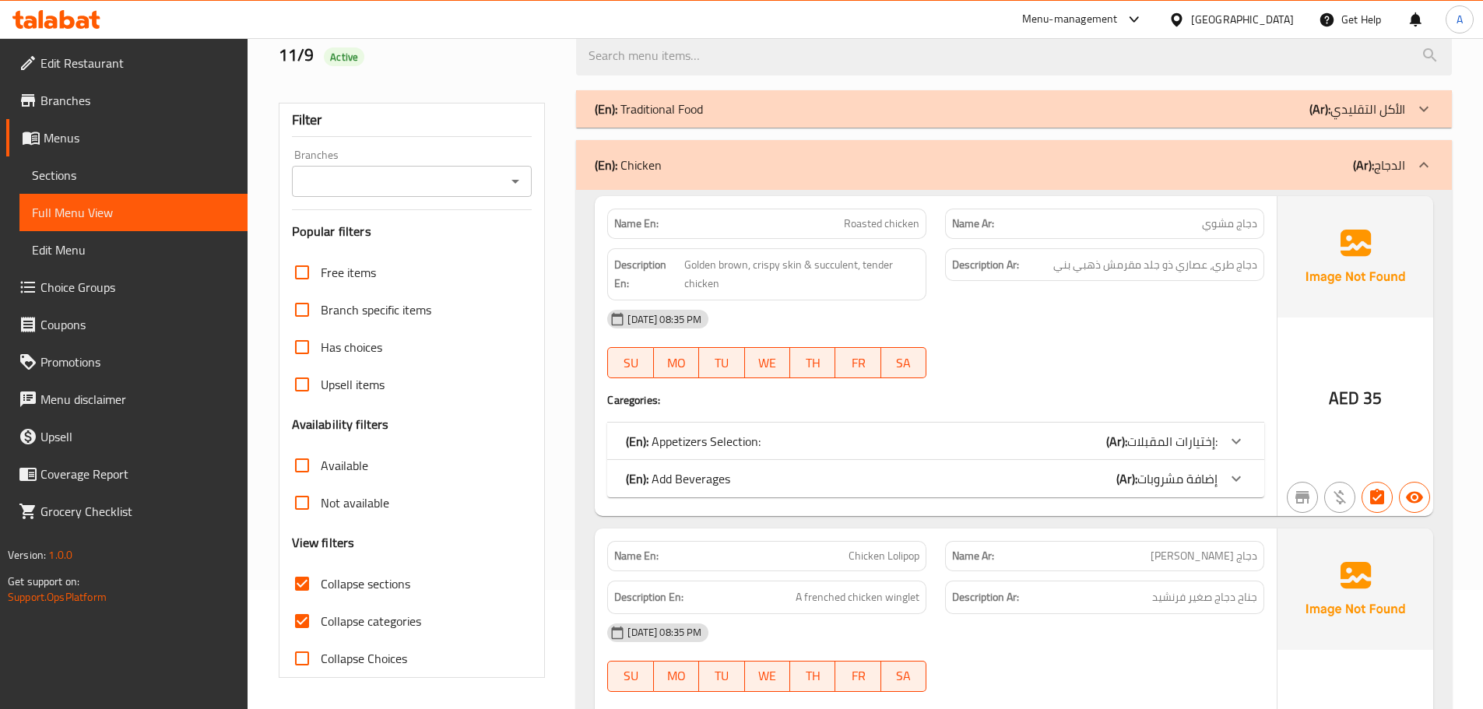
click at [717, 195] on div "Name En: Roasted chicken Name Ar: دجاج مشوي Description En: Golden brown, crisp…" at bounding box center [1014, 682] width 876 height 985
click at [715, 170] on div "(En): Chicken (Ar): الدجاج" at bounding box center [1000, 165] width 810 height 19
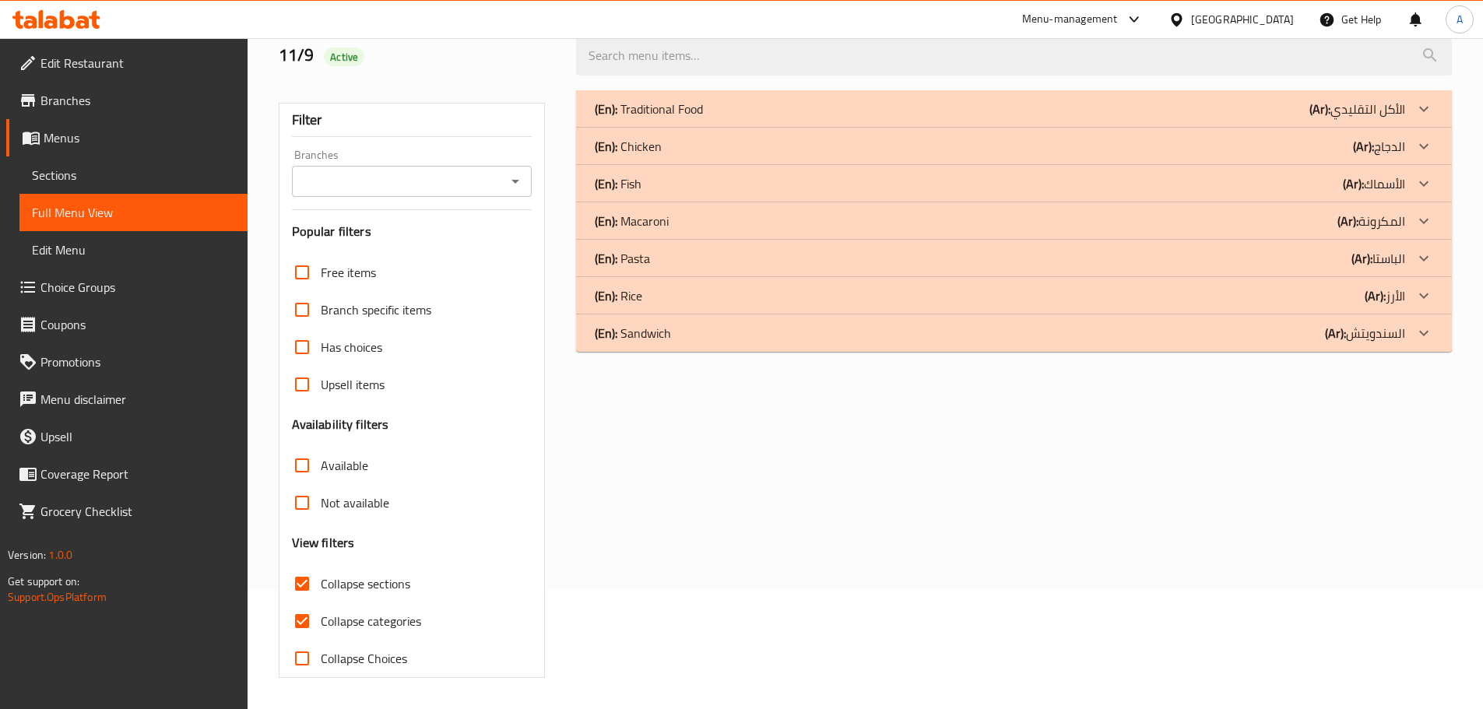
click at [658, 185] on div "(En): Fish (Ar): الأسماك" at bounding box center [1000, 183] width 810 height 19
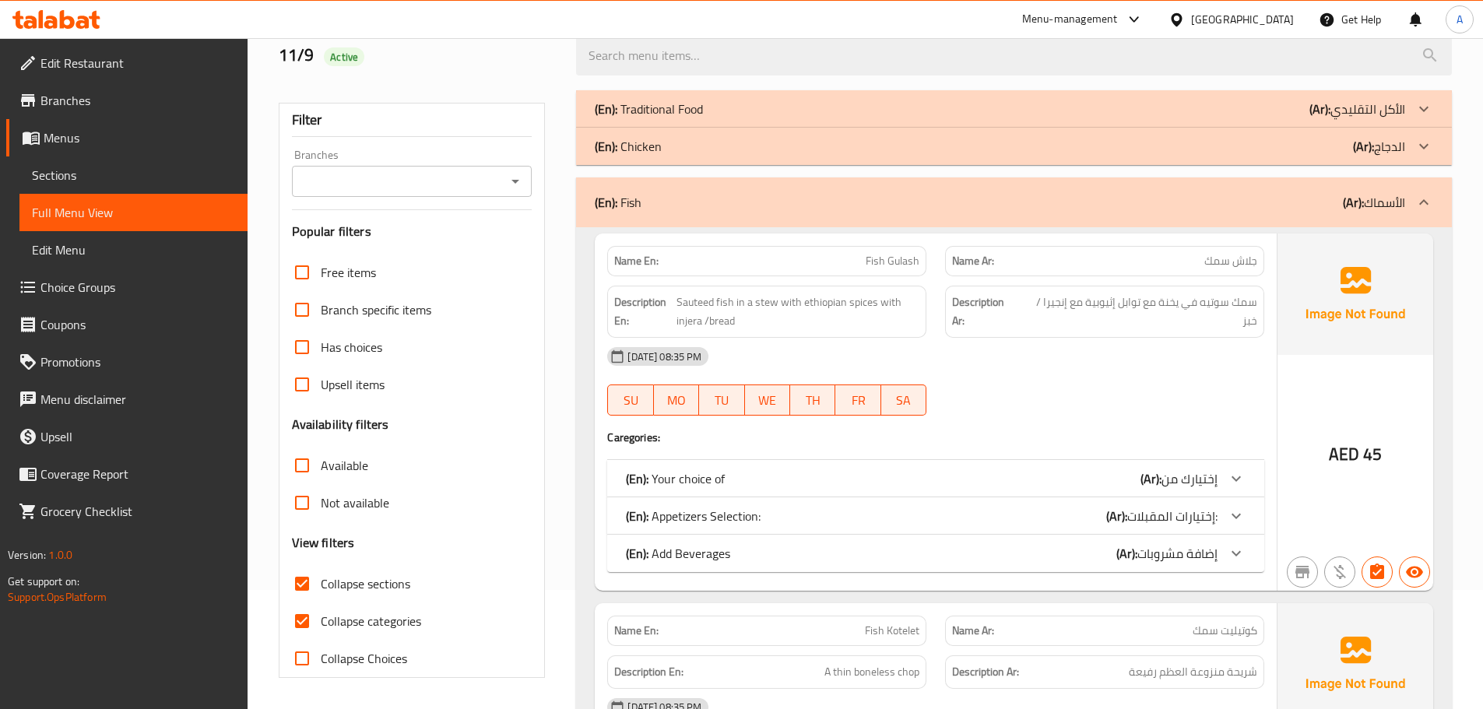
click at [291, 614] on input "Collapse categories" at bounding box center [301, 620] width 37 height 37
checkbox input "false"
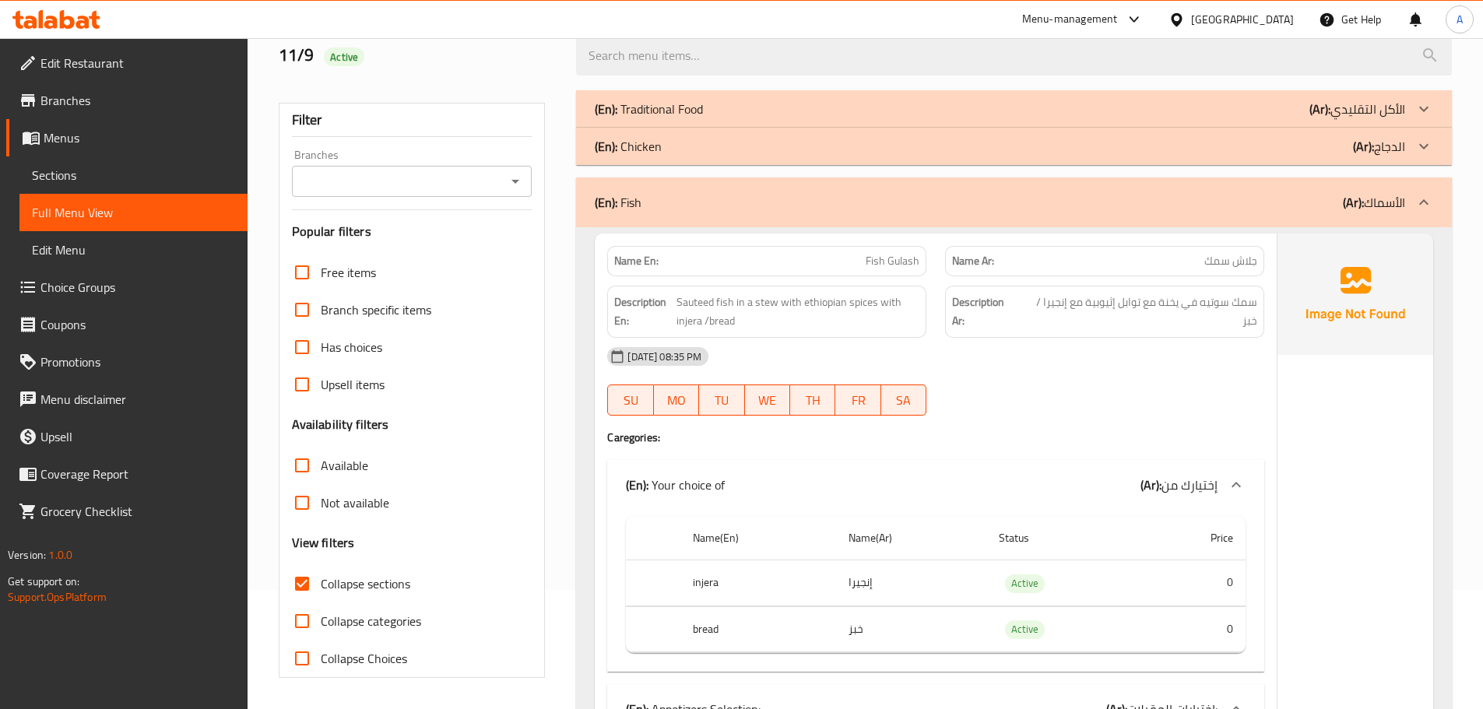
click at [700, 203] on div "(En): Fish (Ar): الأسماك" at bounding box center [1000, 202] width 810 height 19
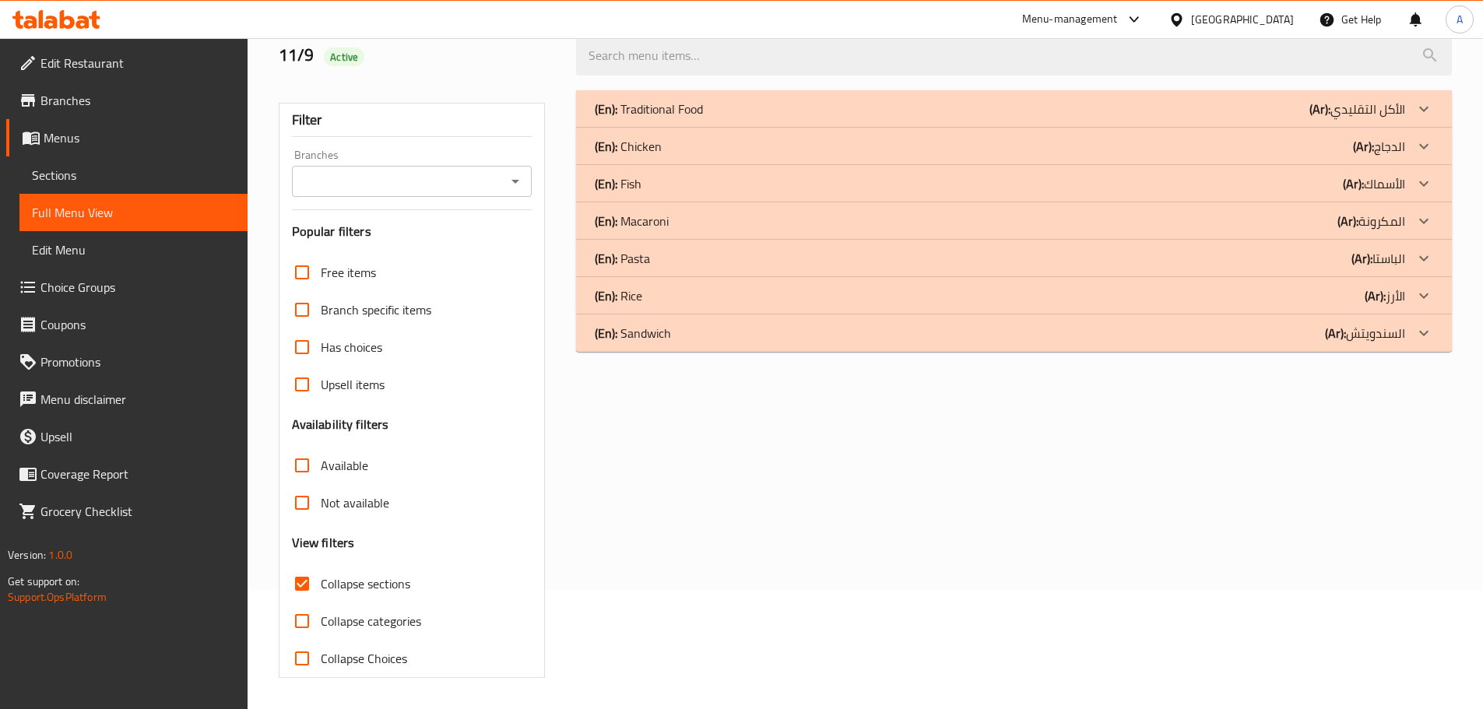
click at [676, 262] on div "(En): Pasta (Ar): الباستا" at bounding box center [1000, 258] width 810 height 19
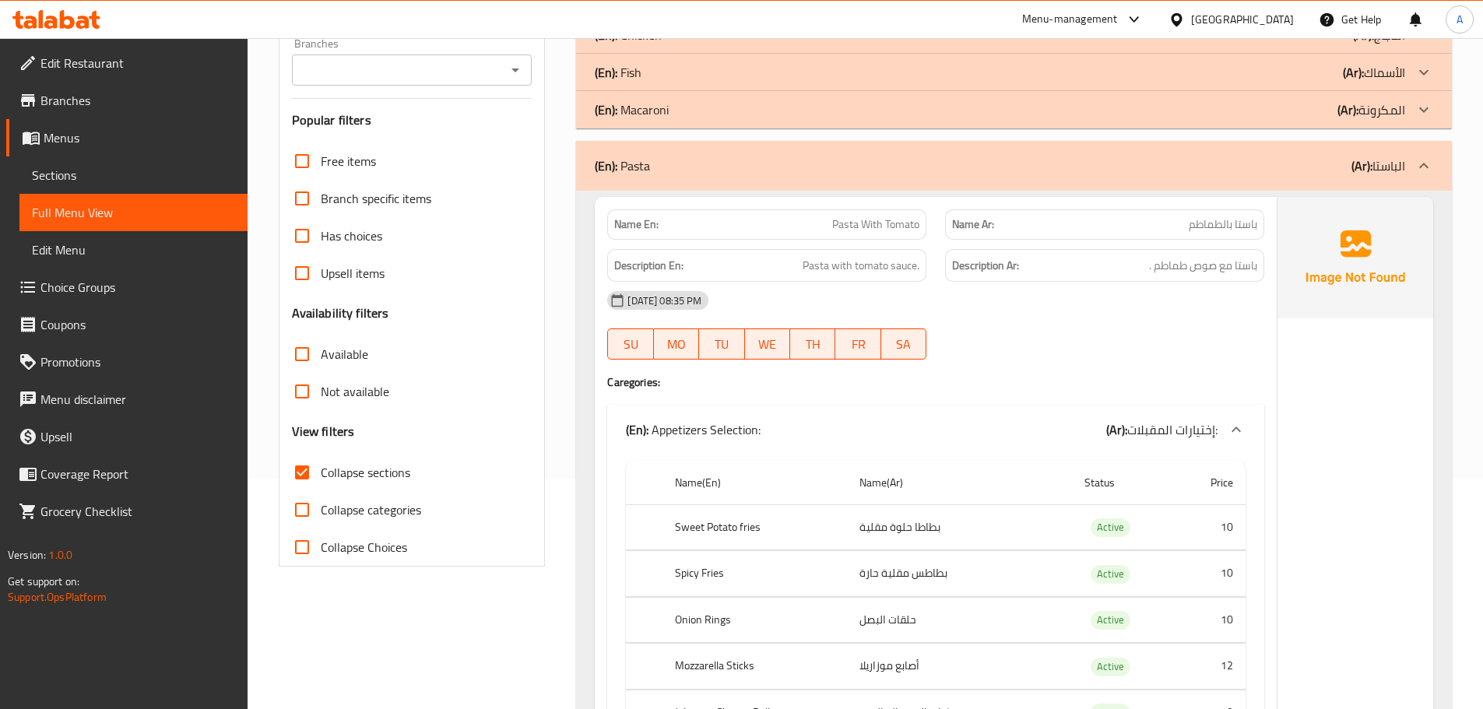
scroll to position [0, 0]
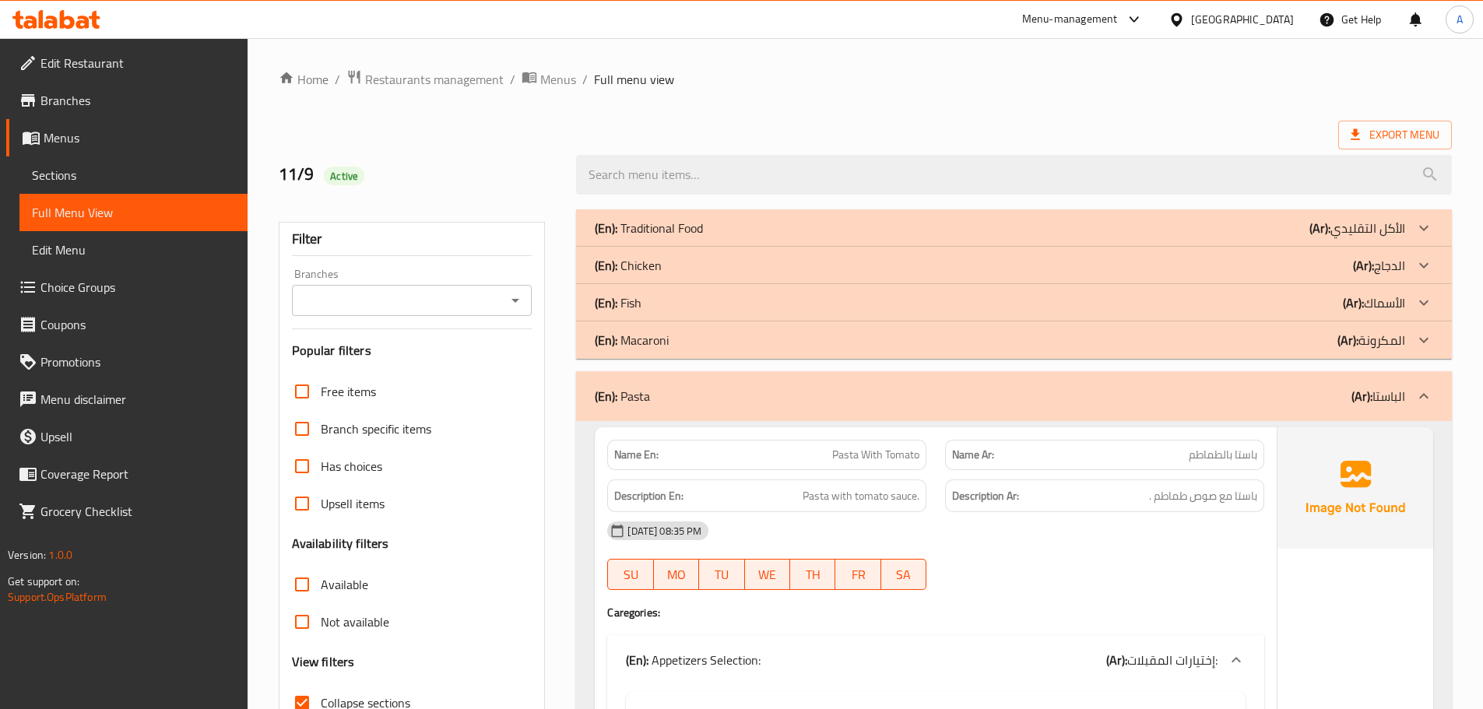
click at [1360, 395] on b "(Ar):" at bounding box center [1361, 395] width 21 height 23
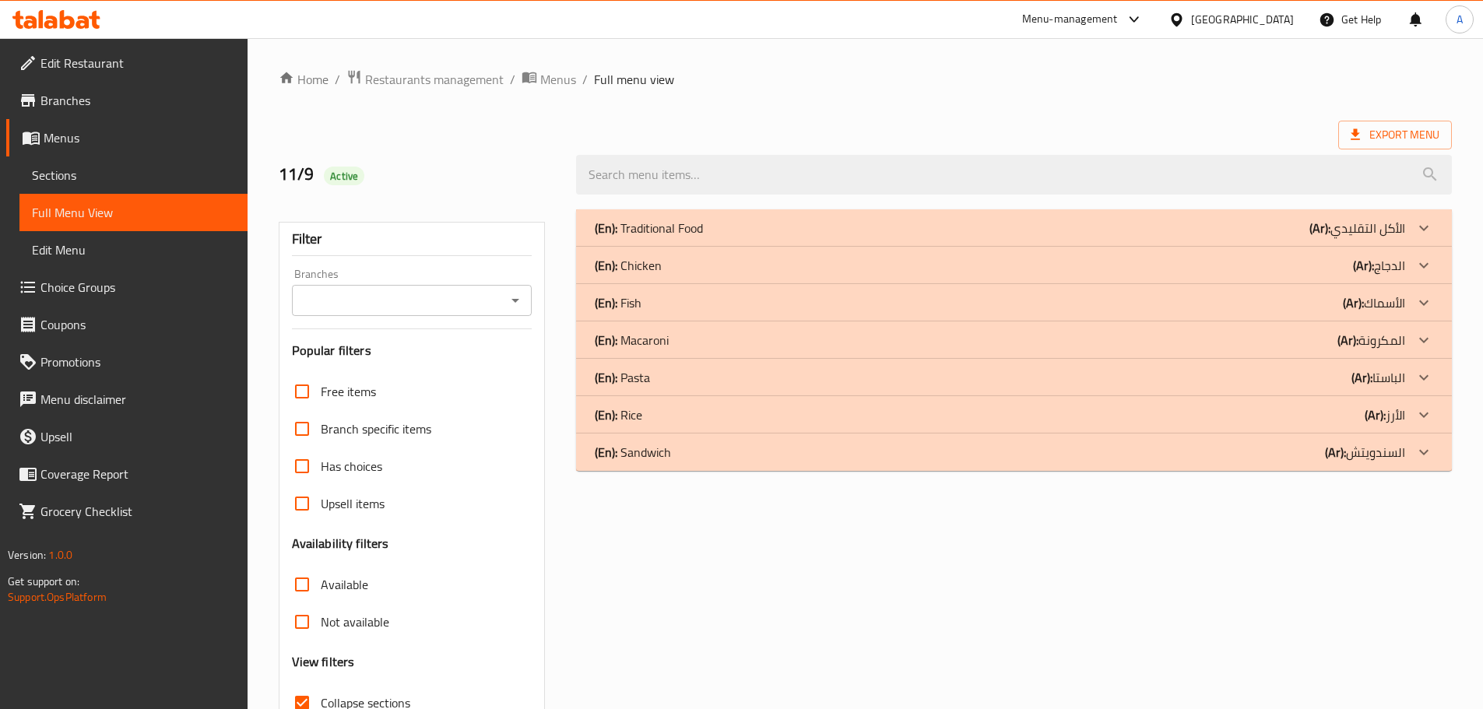
click at [1371, 404] on b "(Ar):" at bounding box center [1374, 414] width 21 height 23
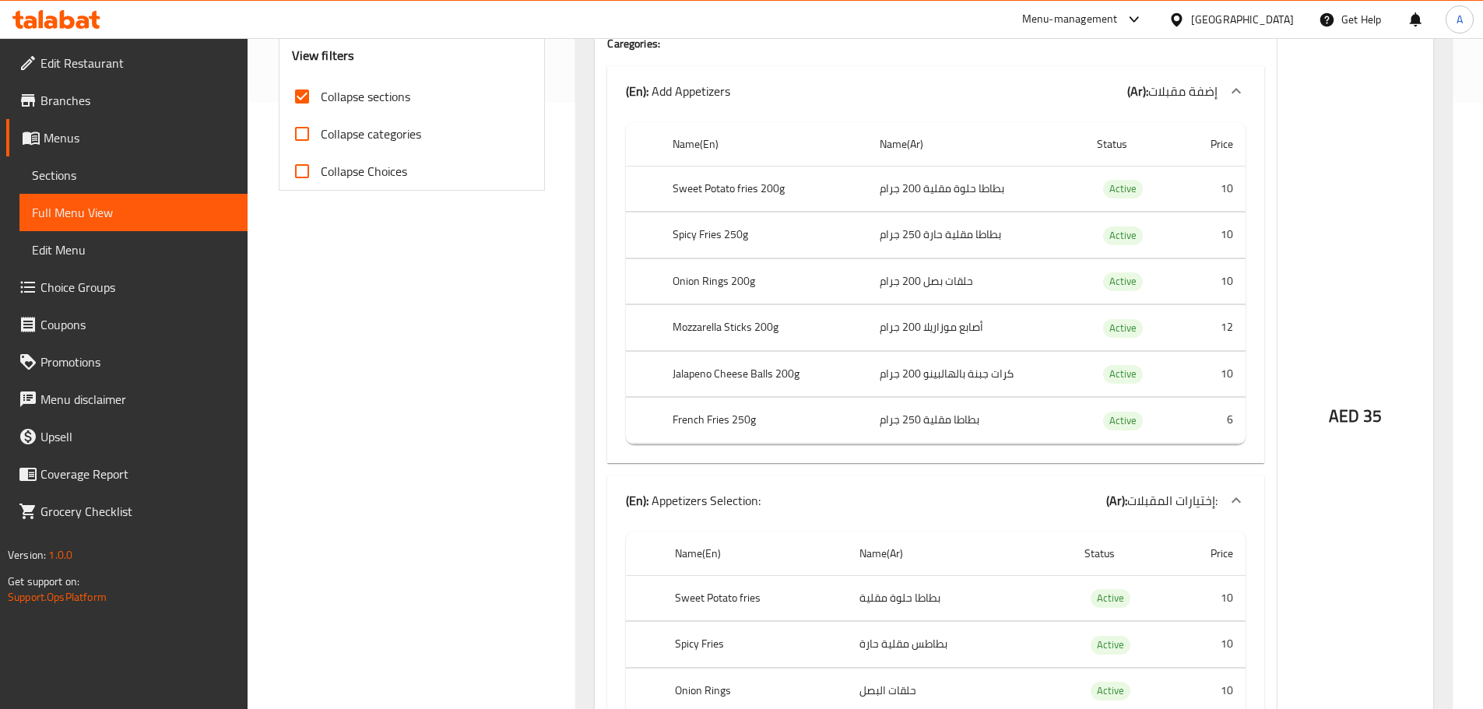
scroll to position [778, 0]
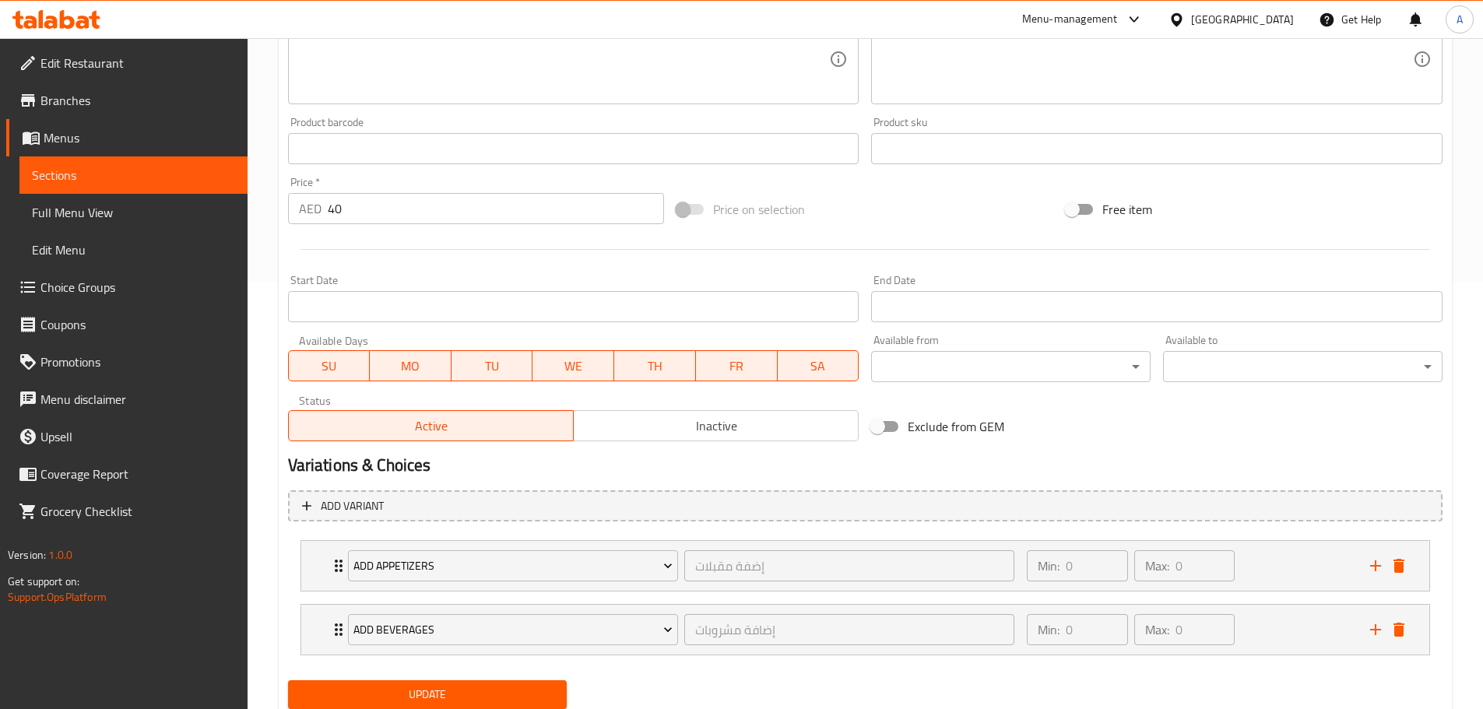
scroll to position [480, 0]
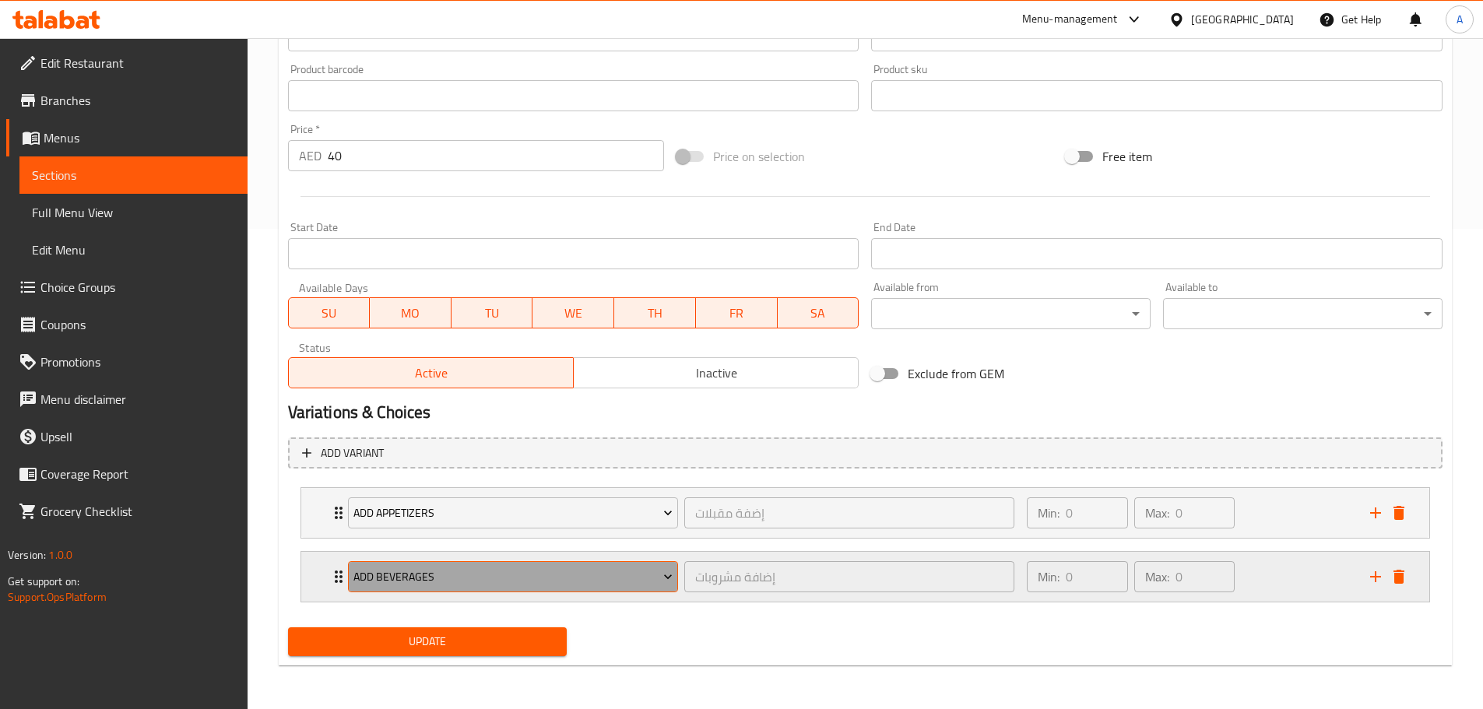
click at [504, 587] on button "Add Beverages" at bounding box center [513, 576] width 330 height 31
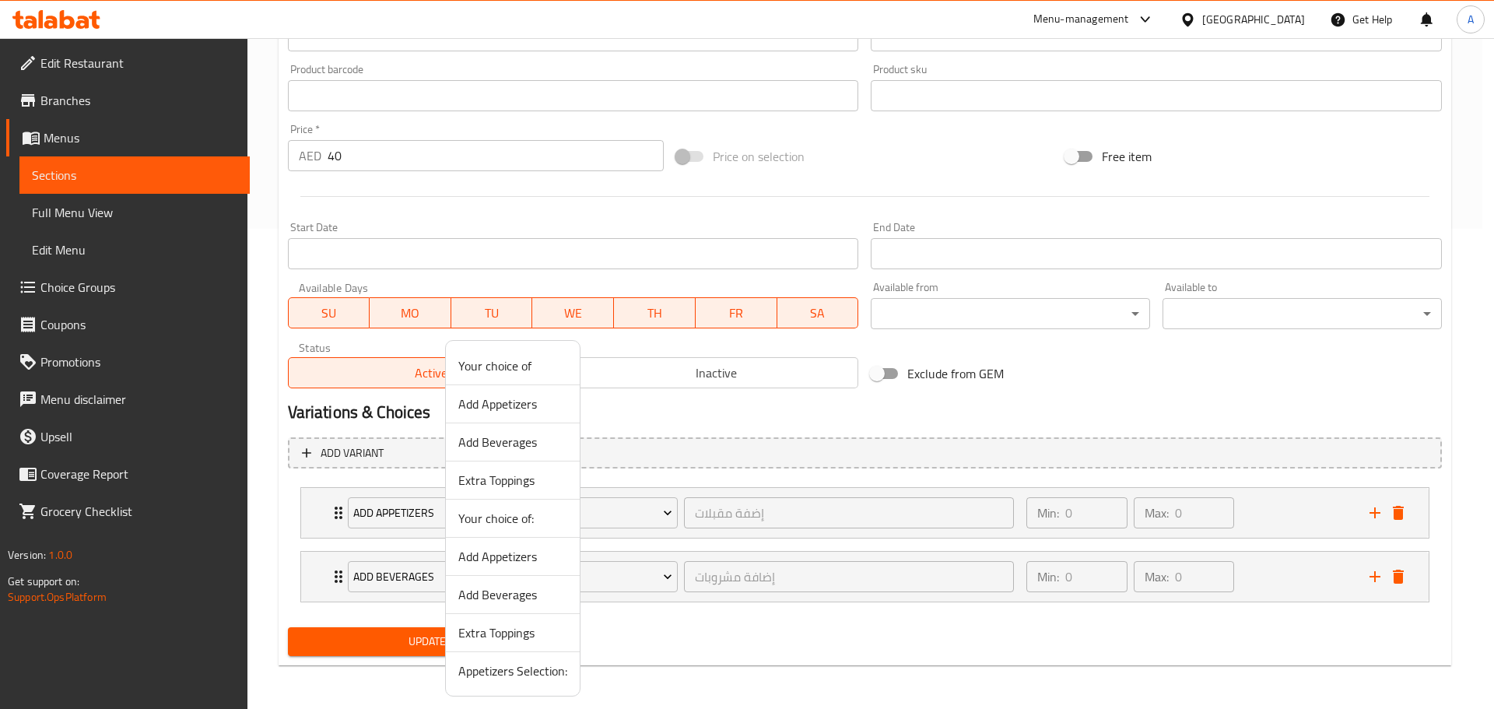
drag, startPoint x: 521, startPoint y: 673, endPoint x: 511, endPoint y: 632, distance: 42.5
click at [522, 672] on span "Appetizers Selection:" at bounding box center [512, 671] width 109 height 19
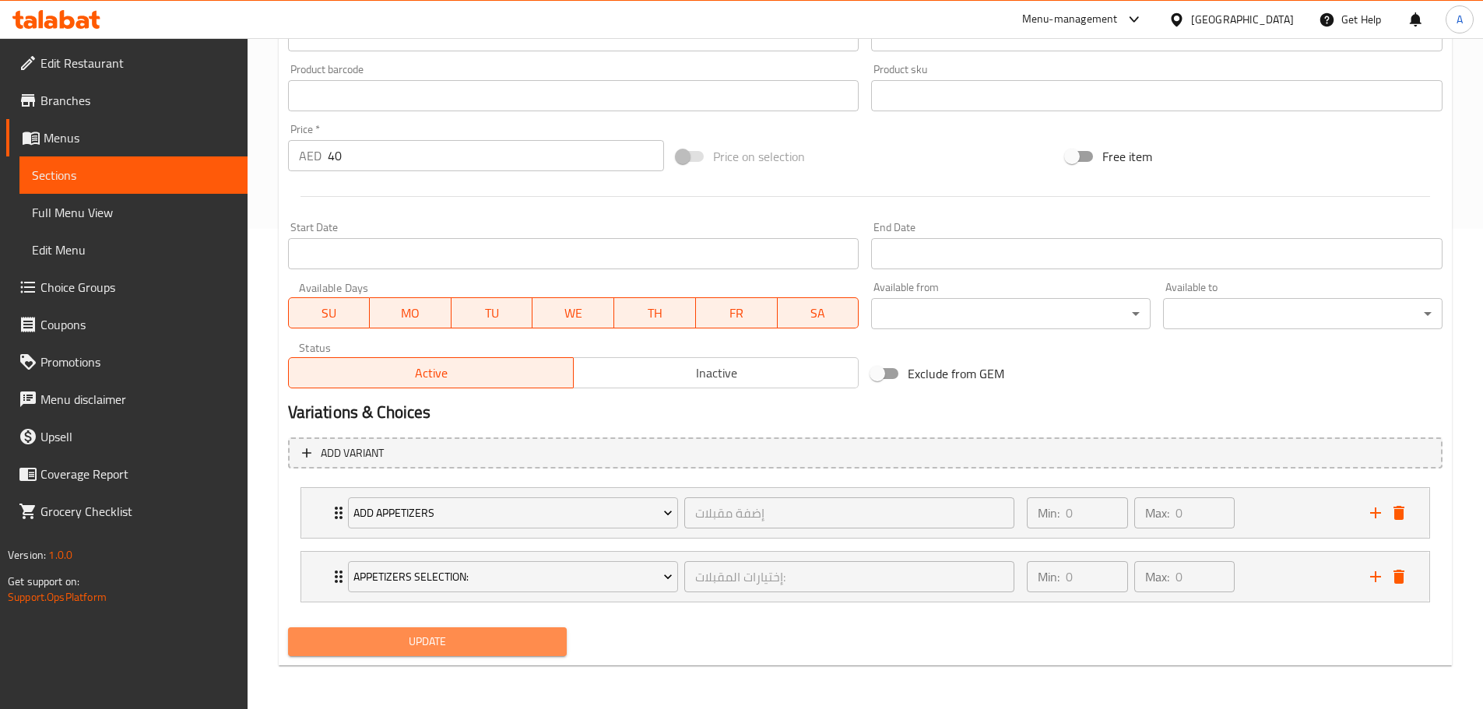
click at [511, 632] on span "Update" at bounding box center [427, 641] width 255 height 19
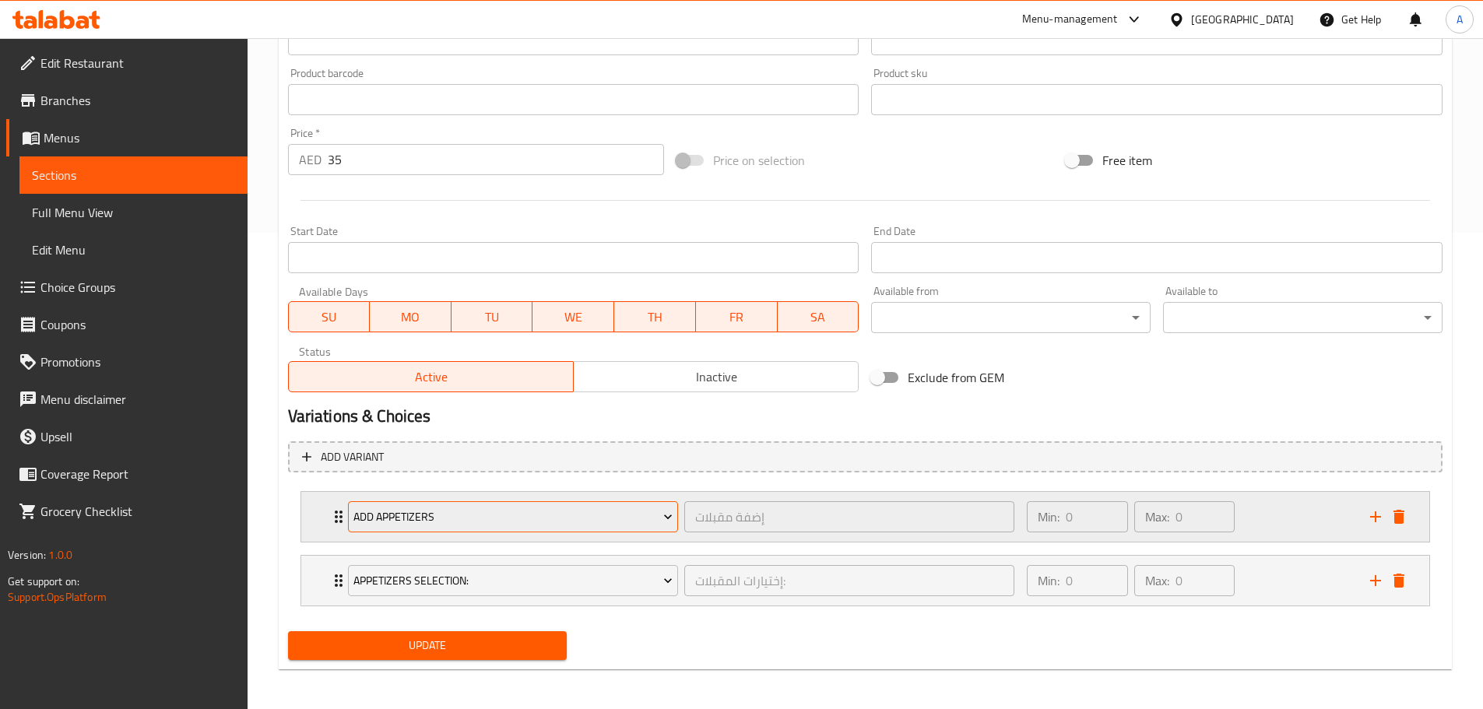
scroll to position [480, 0]
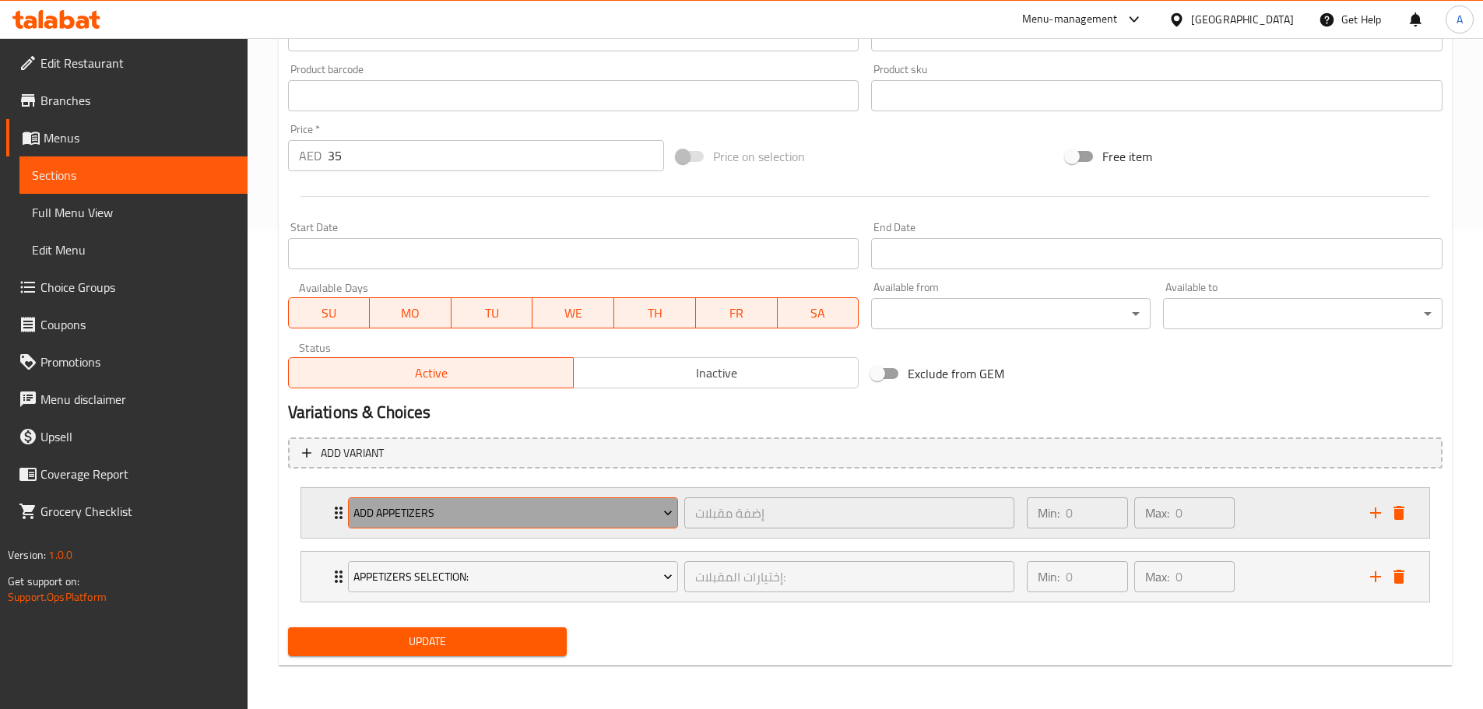
click at [472, 515] on span "Add Appetizers" at bounding box center [512, 513] width 319 height 19
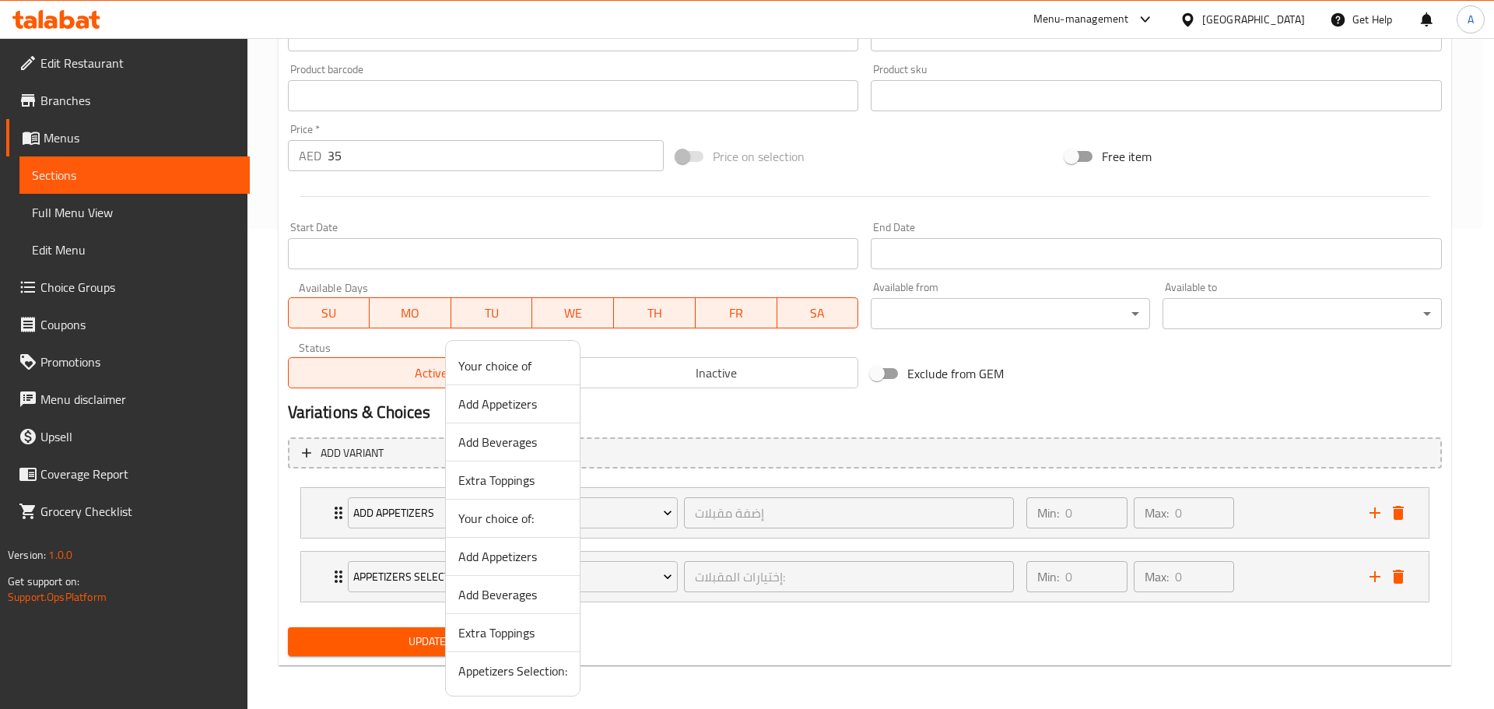
click at [419, 513] on div at bounding box center [747, 354] width 1494 height 709
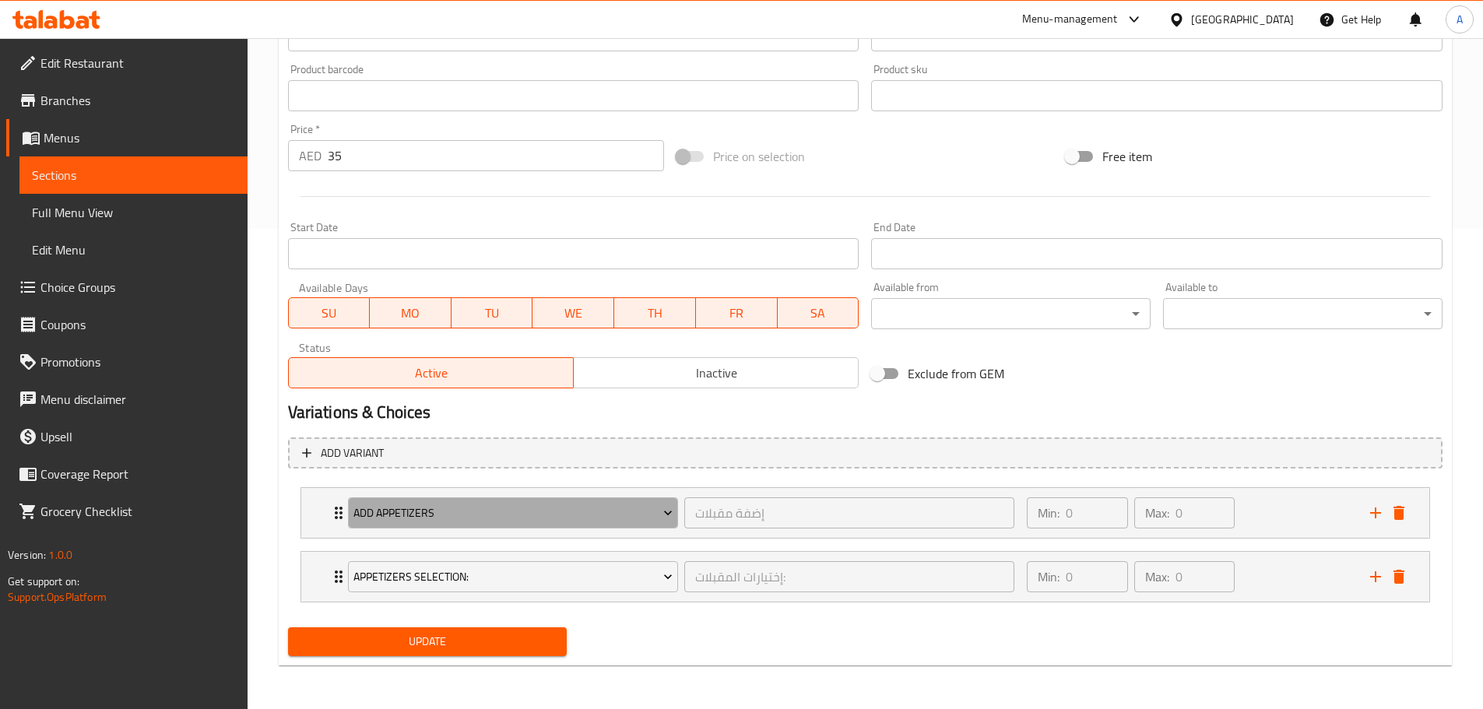
click at [419, 513] on span "Add Appetizers" at bounding box center [512, 513] width 319 height 19
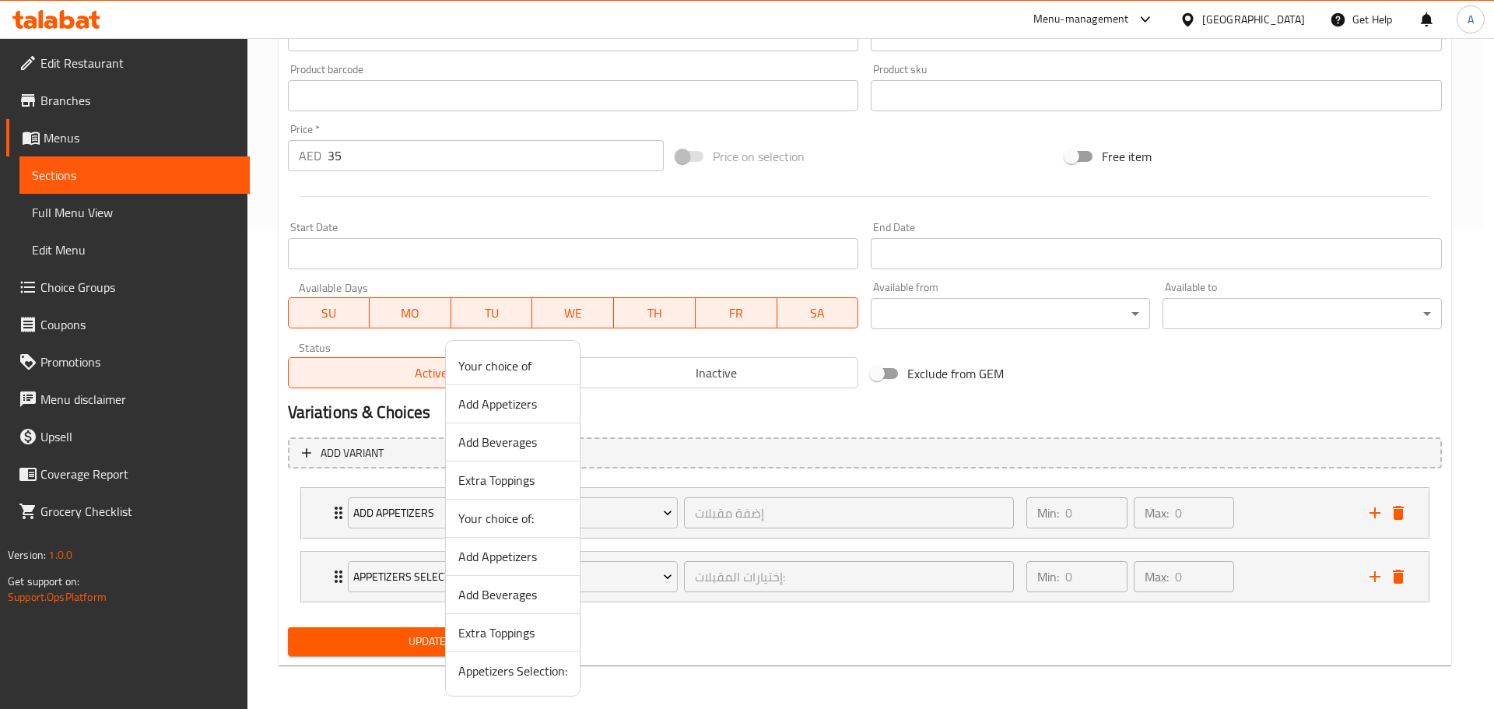
click at [521, 441] on span "Add Beverages" at bounding box center [512, 442] width 109 height 19
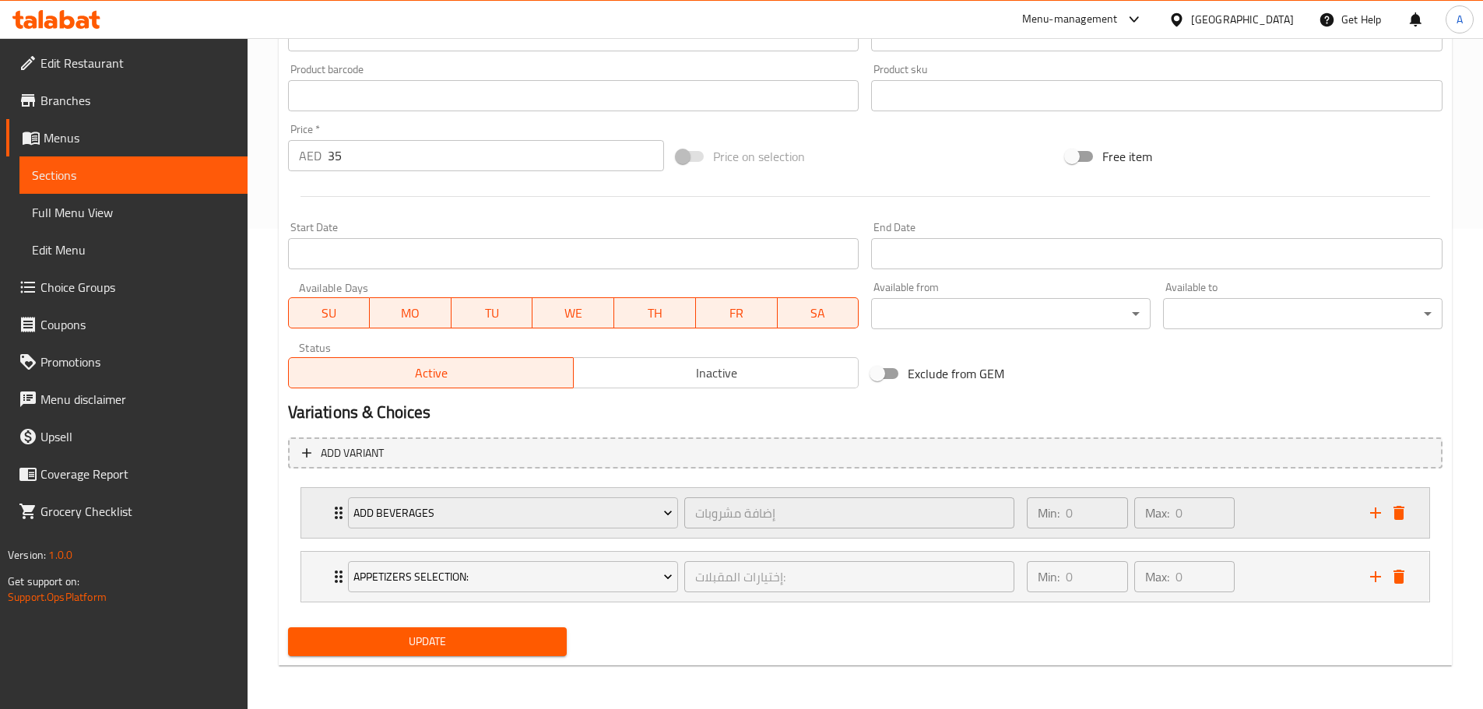
click at [1294, 514] on div "Min: 0 ​ Max: 0 ​" at bounding box center [1188, 513] width 342 height 50
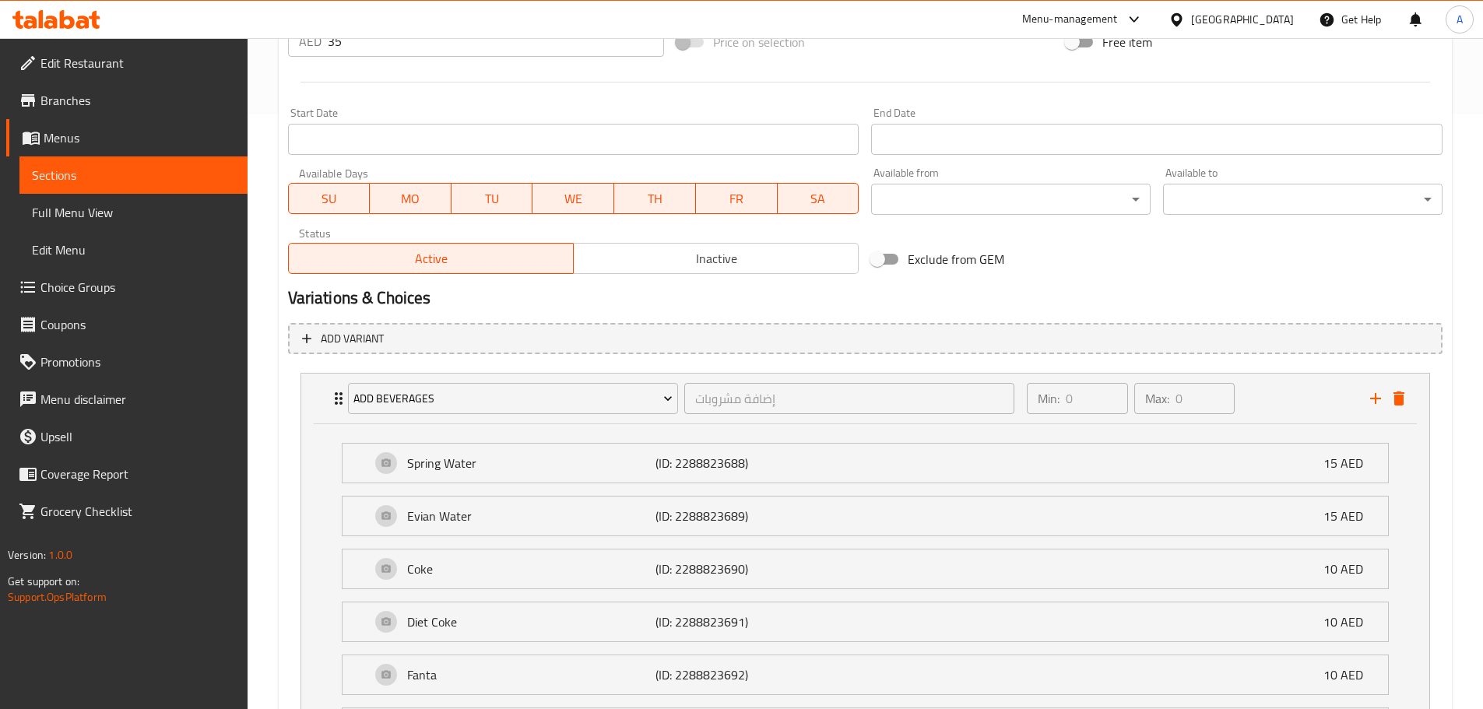
scroll to position [792, 0]
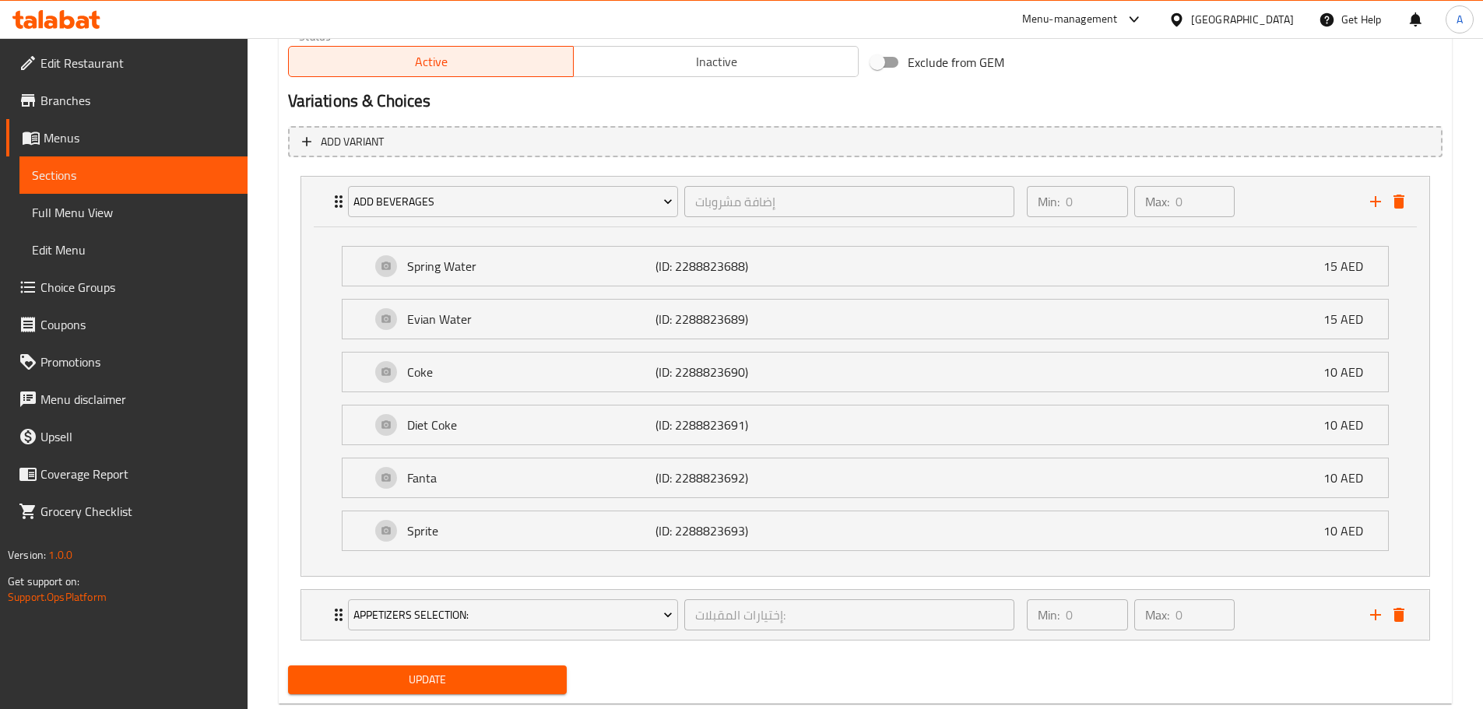
click at [566, 448] on li "Diet Coke (ID: 2288823691) 10 AED Name (En) Diet Coke Name (En) Name (Ar) دايت …" at bounding box center [865, 424] width 1072 height 53
click at [571, 434] on p "Diet Coke" at bounding box center [531, 425] width 249 height 19
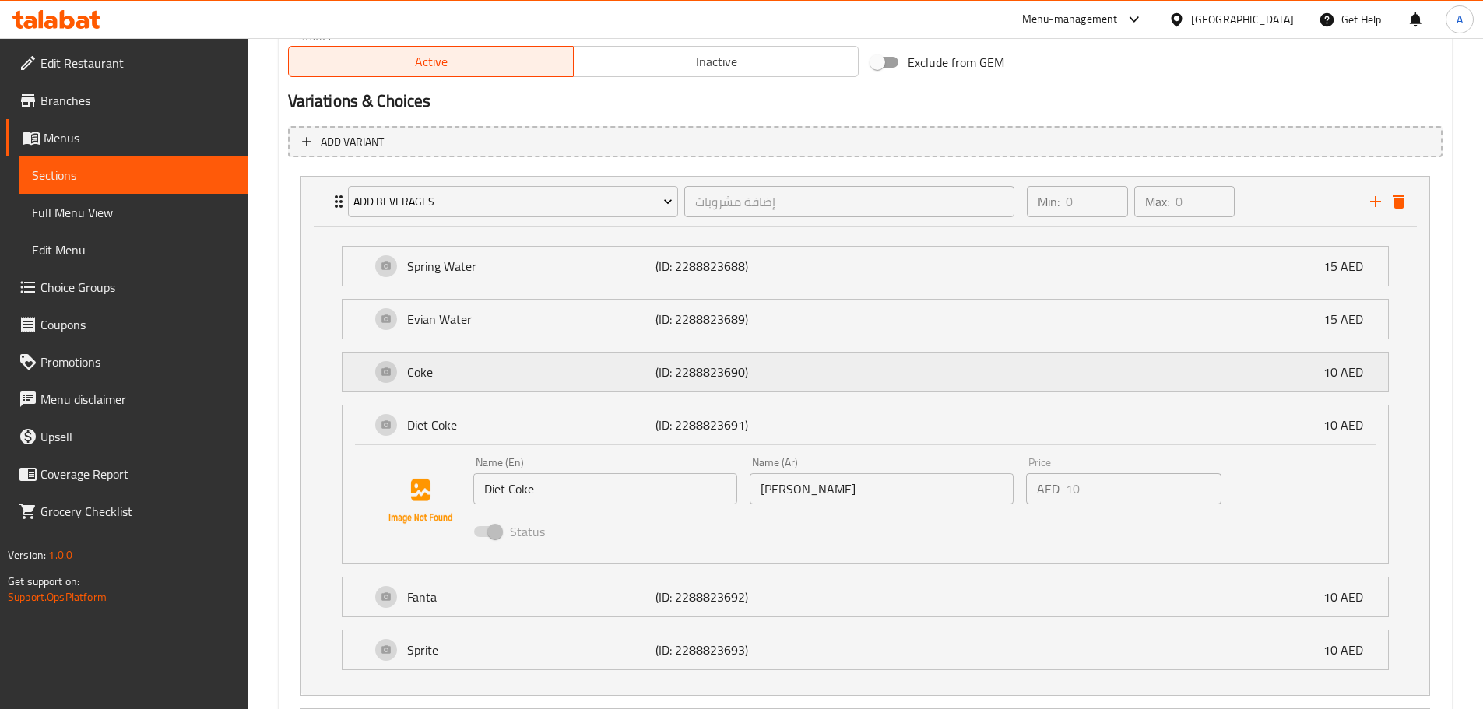
click at [606, 376] on p "Coke" at bounding box center [531, 372] width 249 height 19
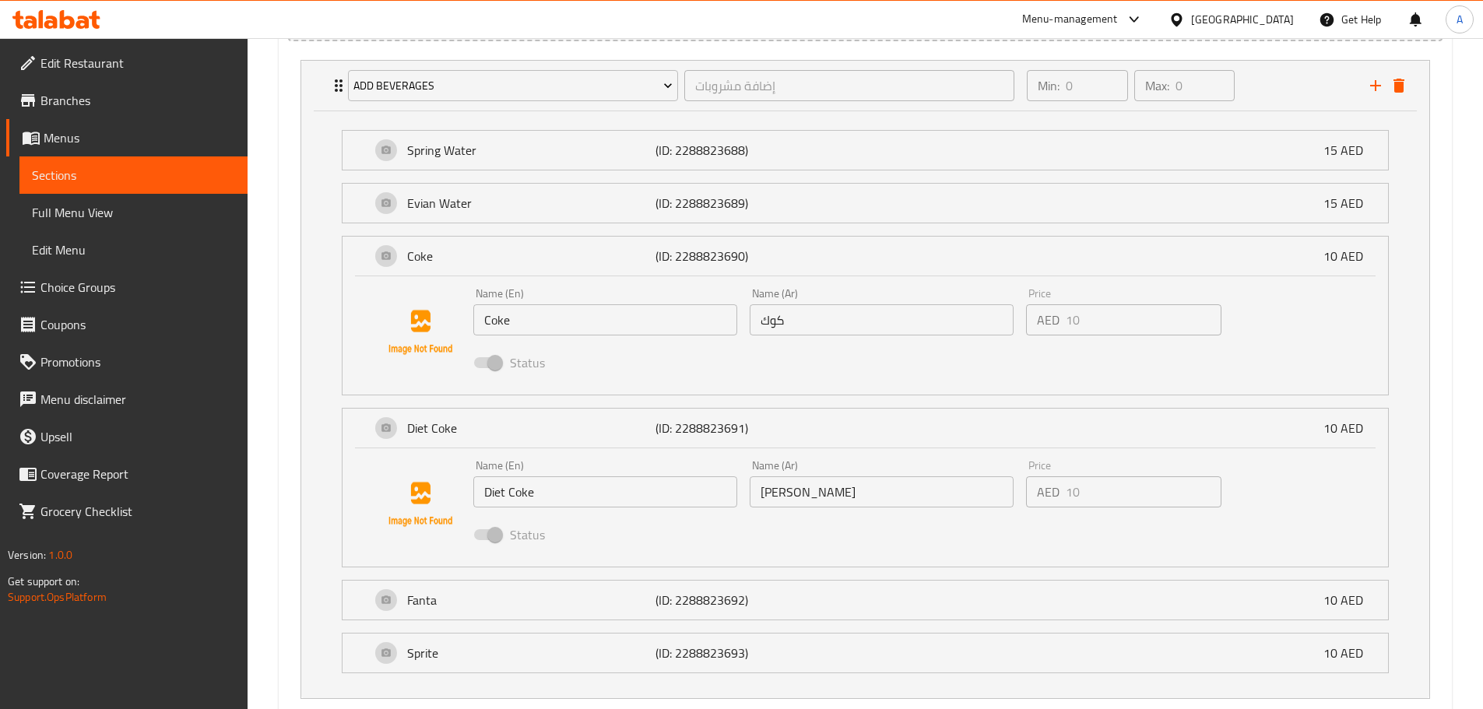
scroll to position [1025, 0]
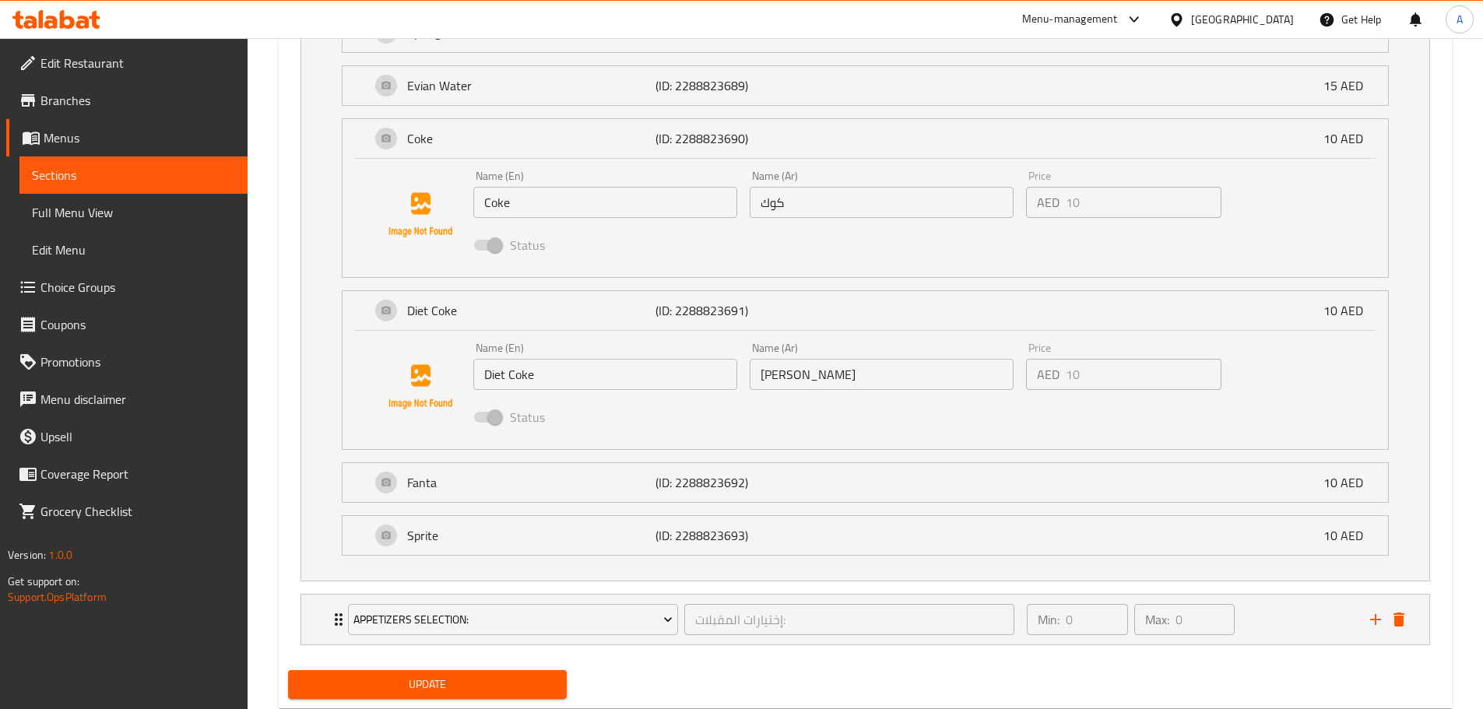
click at [486, 687] on span "Update" at bounding box center [427, 684] width 255 height 19
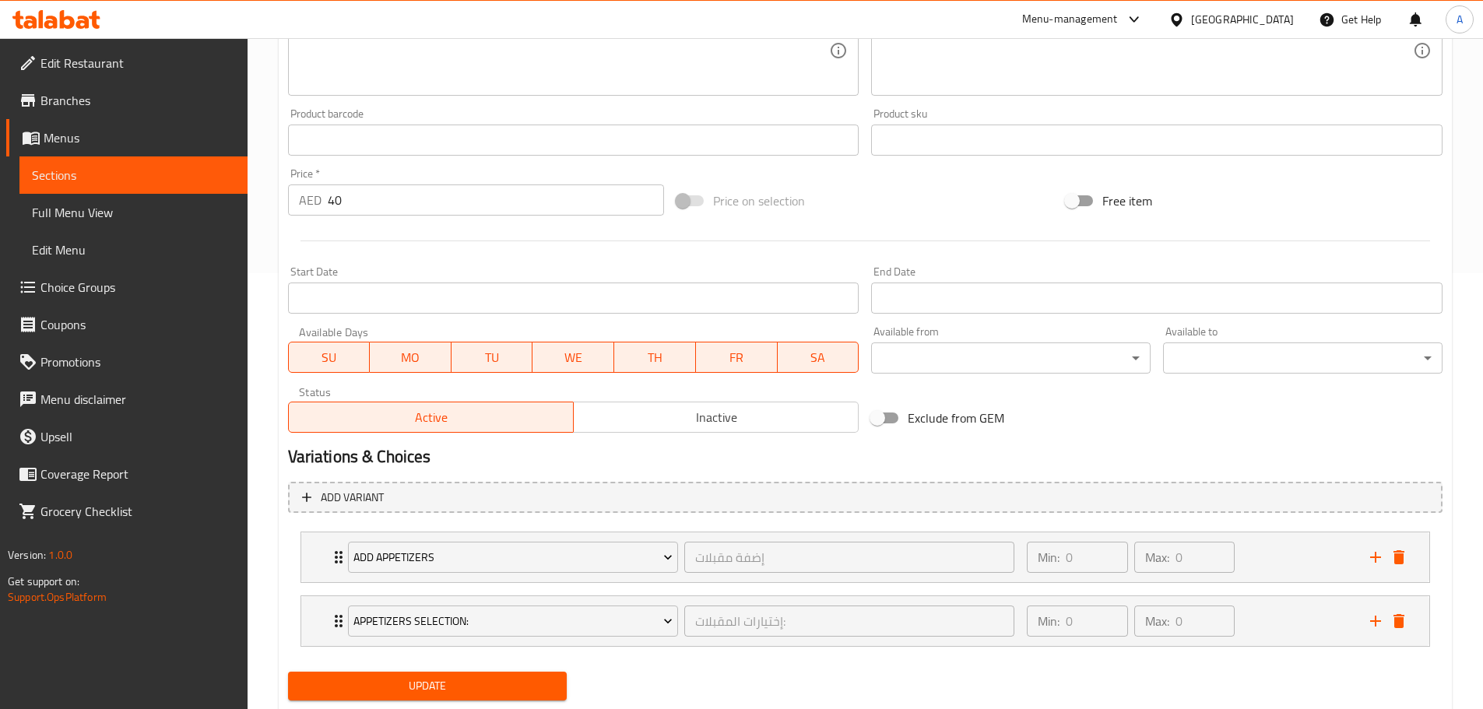
scroll to position [480, 0]
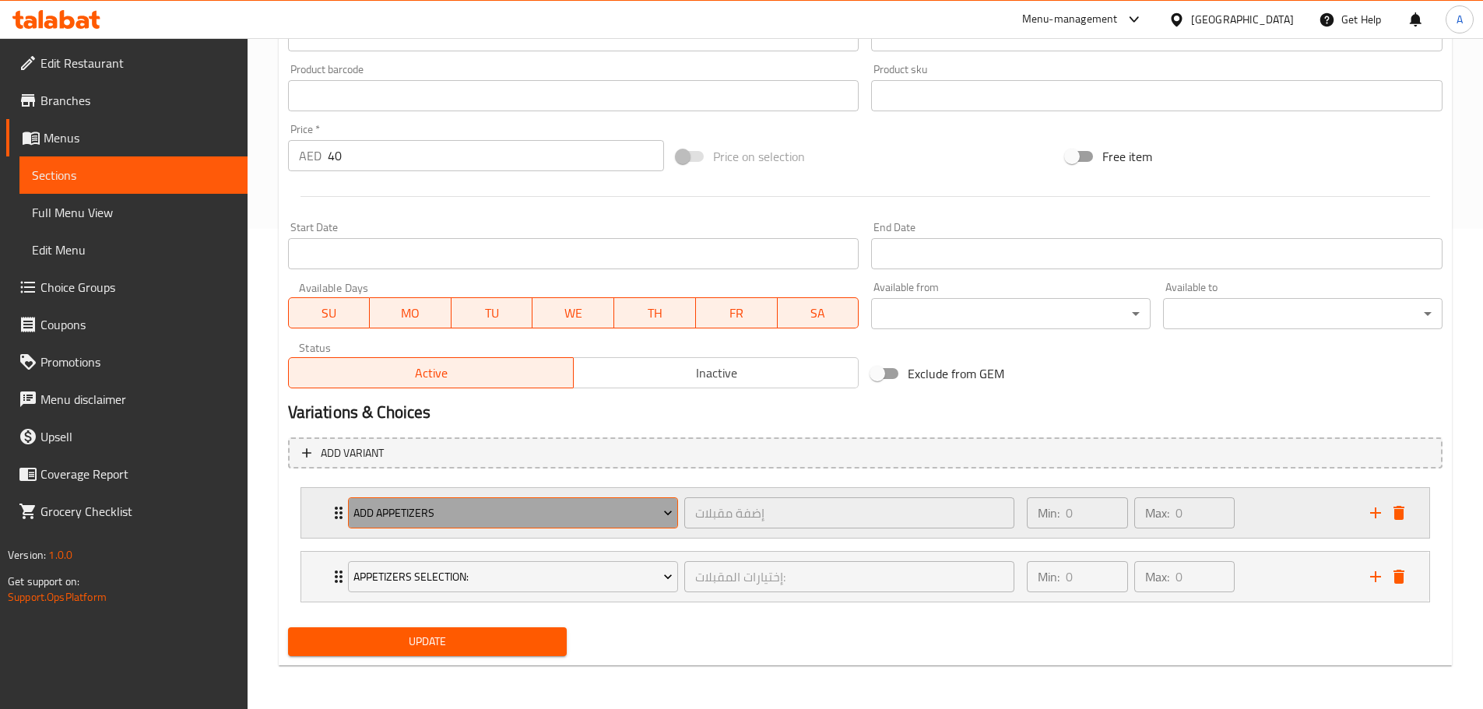
click at [441, 504] on span "Add Appetizers" at bounding box center [512, 513] width 319 height 19
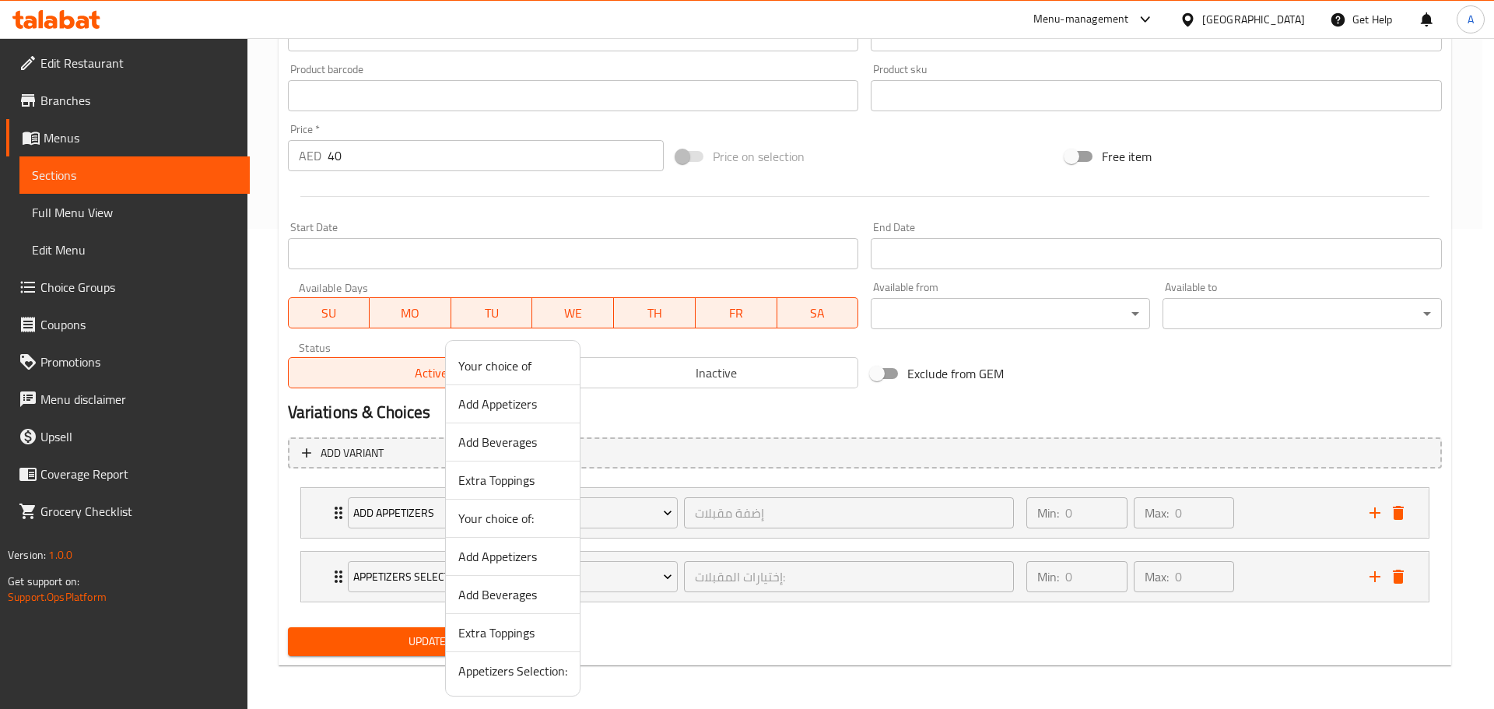
click at [518, 437] on span "Add Beverages" at bounding box center [512, 442] width 109 height 19
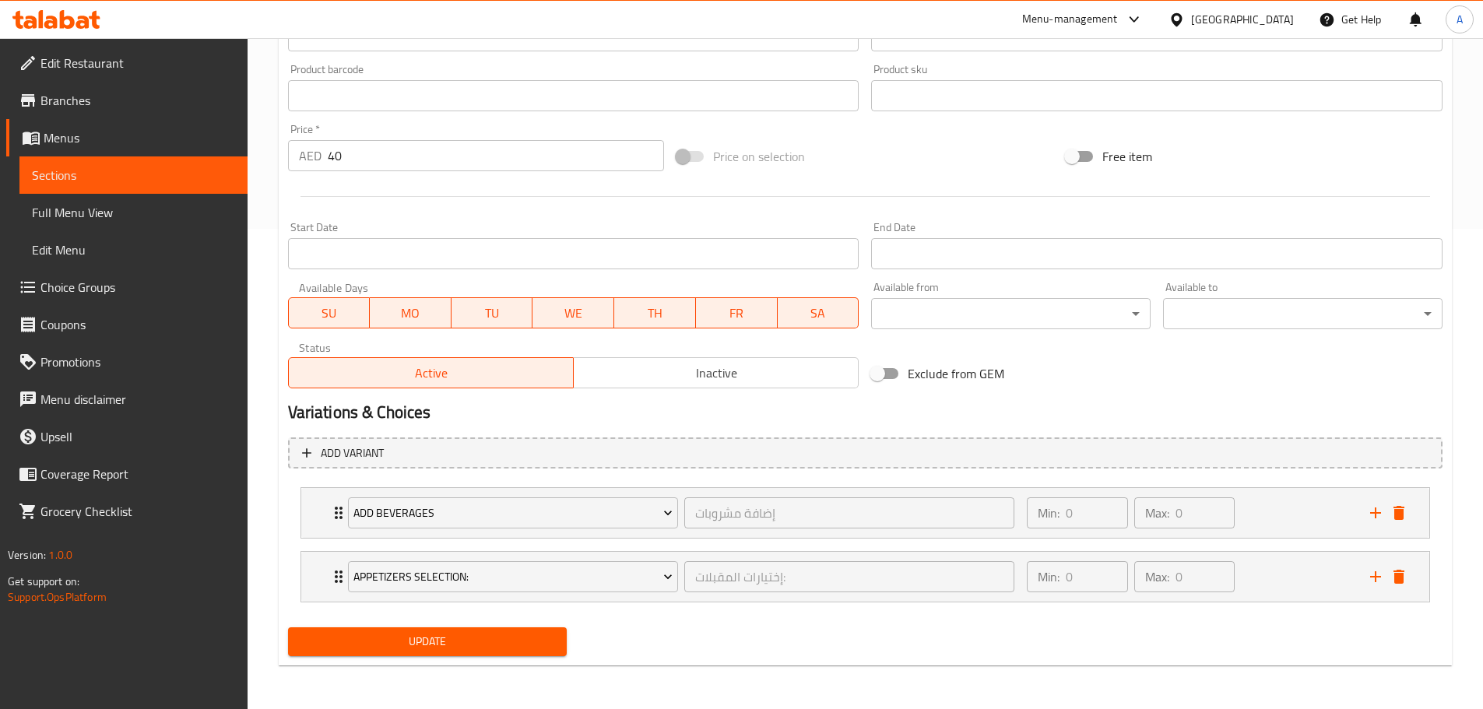
drag, startPoint x: 483, startPoint y: 618, endPoint x: 481, endPoint y: 630, distance: 11.9
click at [483, 622] on div "Add item image Image Size: 1200 x 800 px / Image formats: jpg, png / 5MB Max. I…" at bounding box center [865, 193] width 1167 height 939
click at [481, 630] on button "Update" at bounding box center [427, 641] width 279 height 29
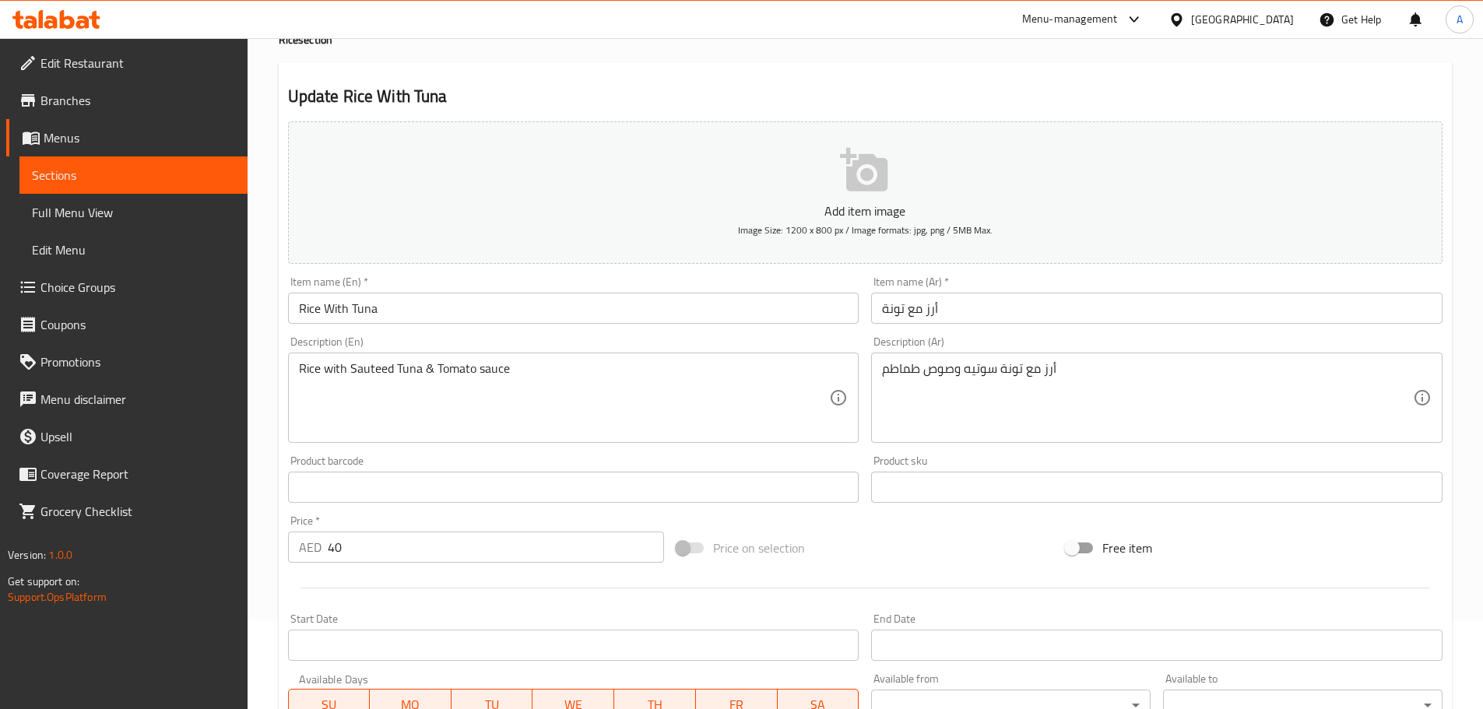
scroll to position [467, 0]
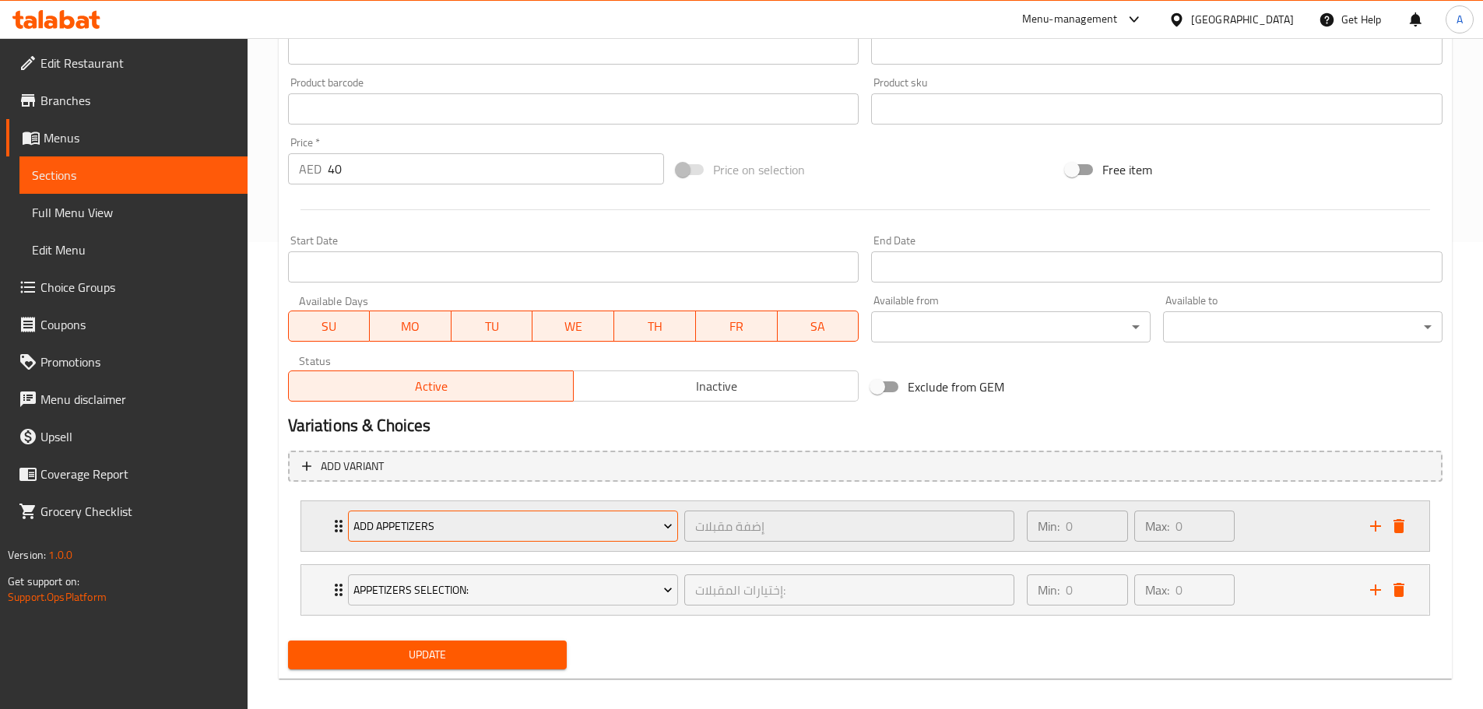
click at [437, 531] on span "Add Appetizers" at bounding box center [512, 526] width 319 height 19
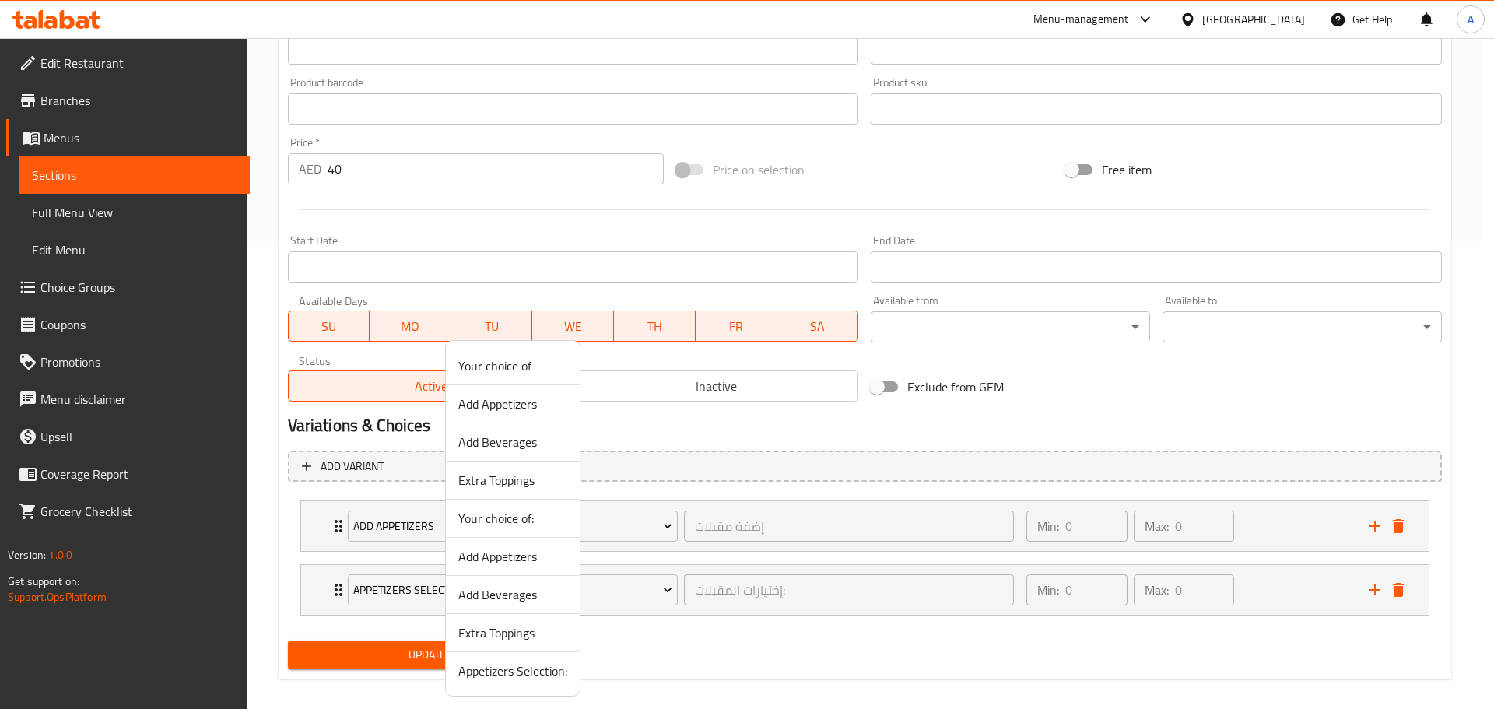
click at [487, 444] on span "Add Beverages" at bounding box center [512, 442] width 109 height 19
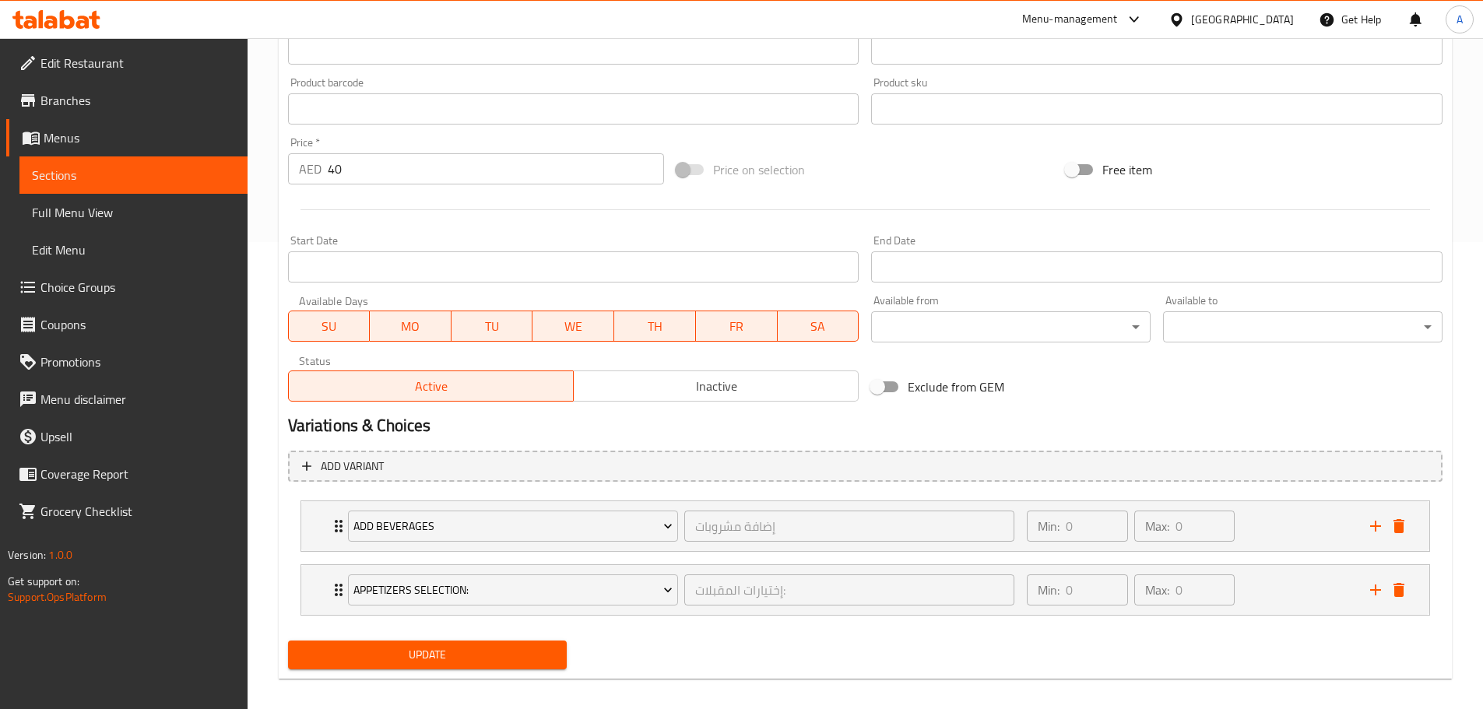
drag, startPoint x: 461, startPoint y: 657, endPoint x: 486, endPoint y: 557, distance: 102.9
click at [461, 658] on span "Update" at bounding box center [427, 654] width 255 height 19
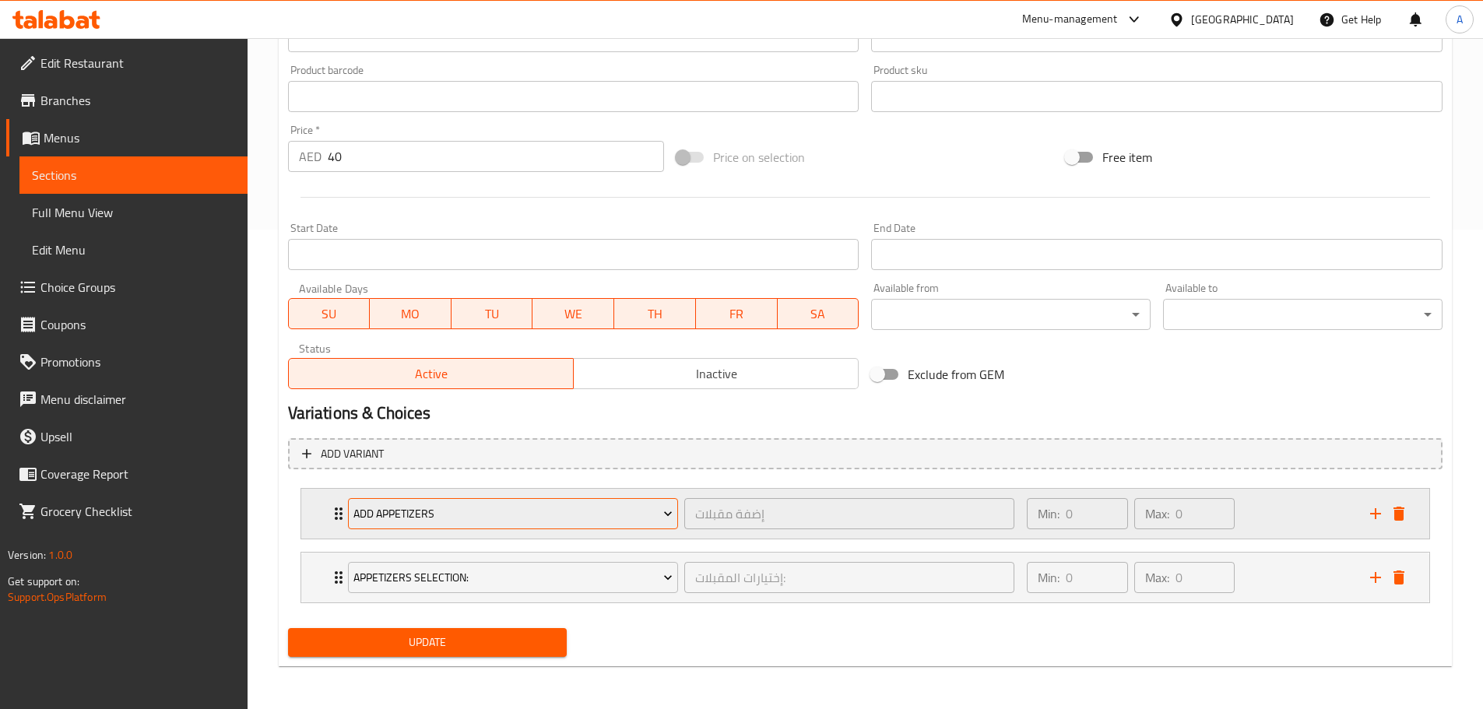
scroll to position [480, 0]
click at [459, 520] on span "Add Appetizers" at bounding box center [512, 513] width 319 height 19
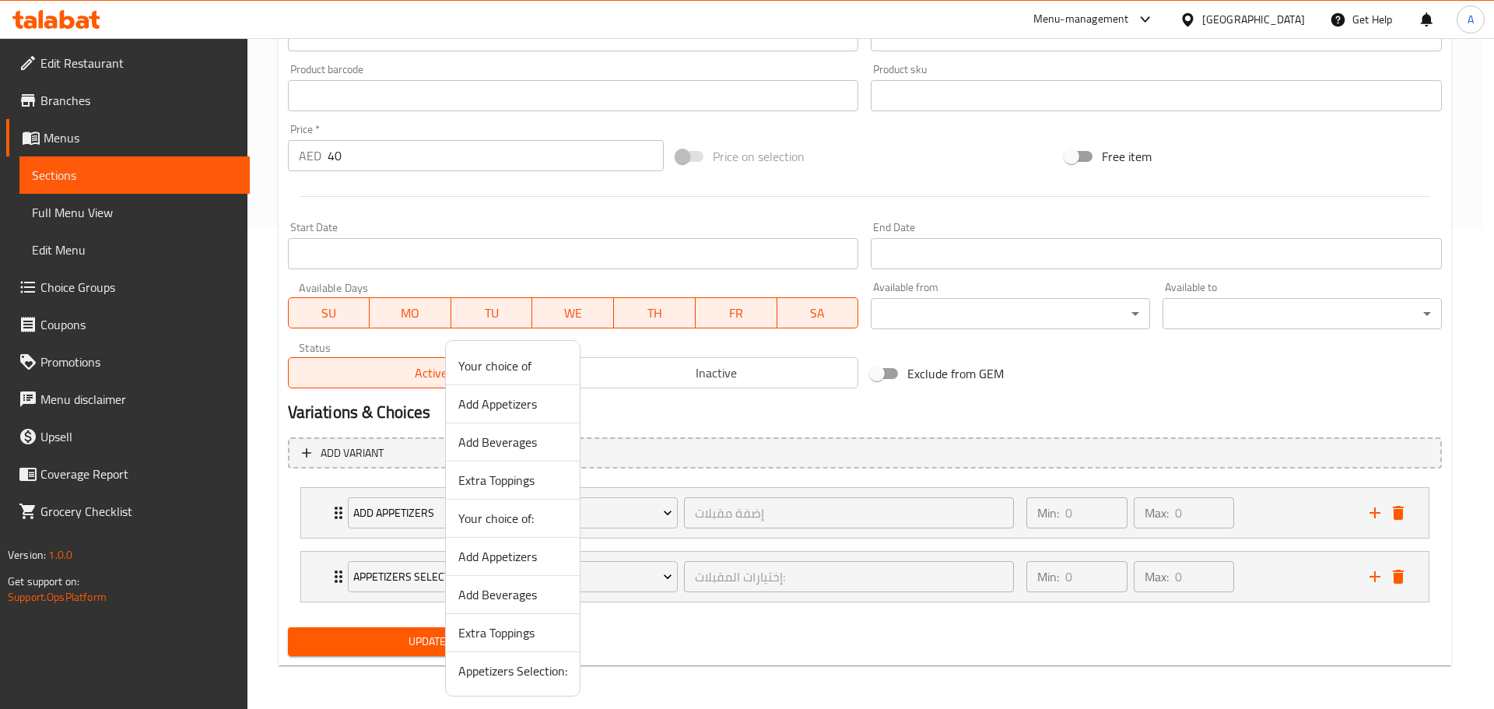
click at [514, 445] on span "Add Beverages" at bounding box center [512, 442] width 109 height 19
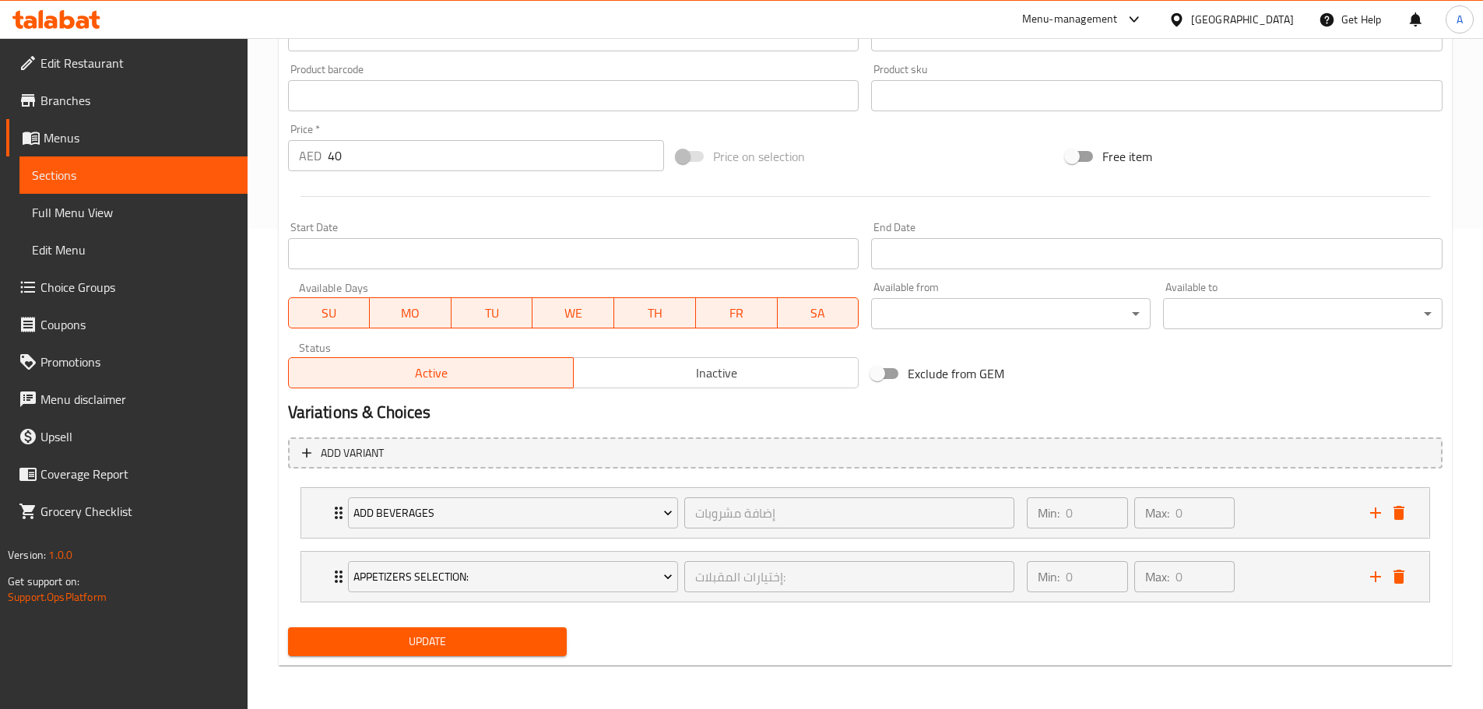
click at [497, 636] on span "Update" at bounding box center [427, 641] width 255 height 19
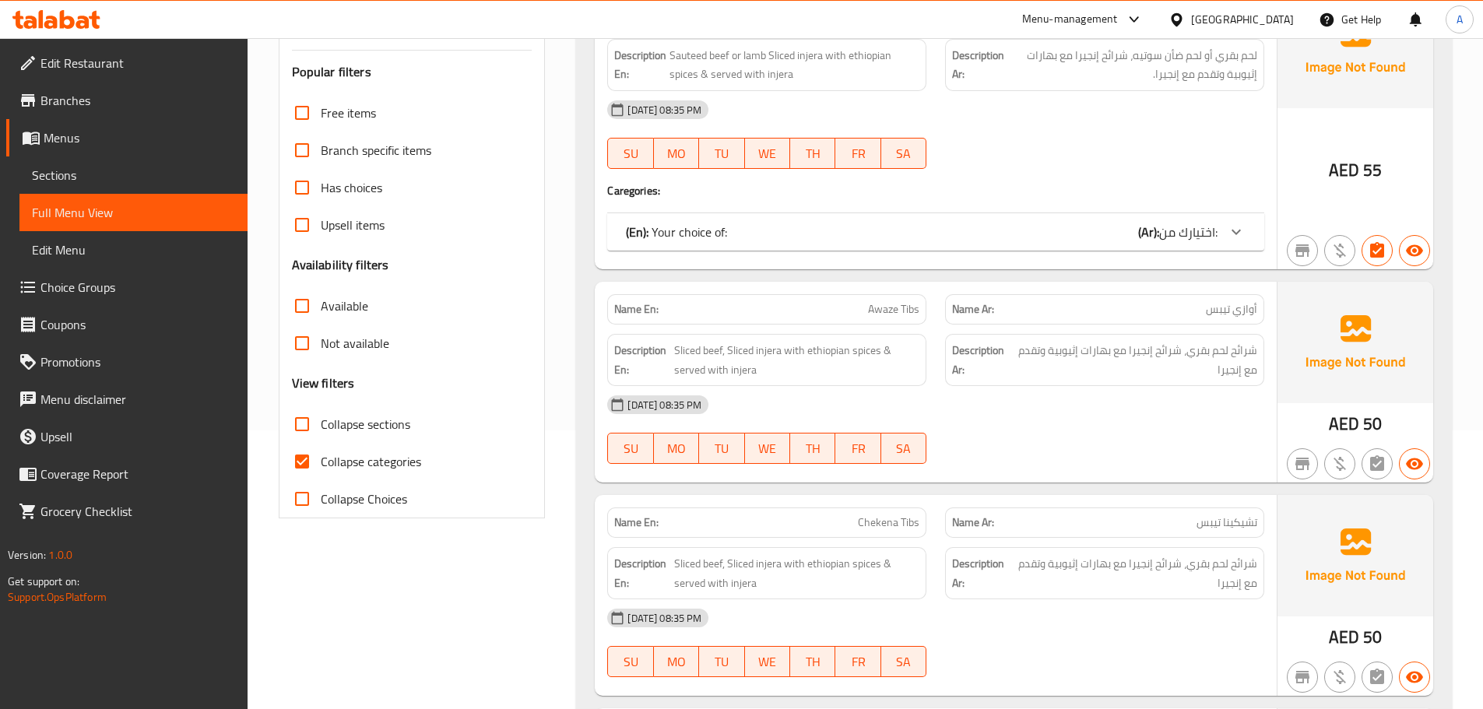
scroll to position [311, 0]
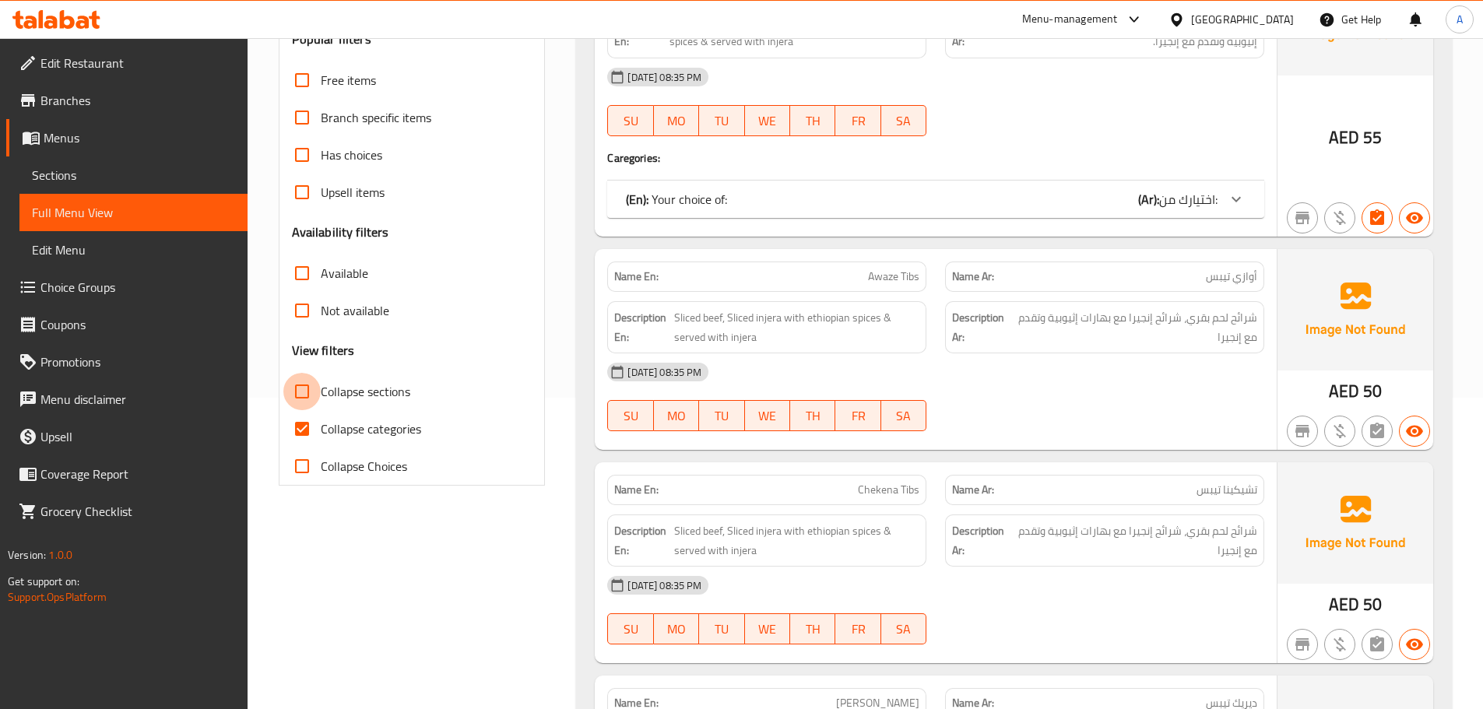
click at [320, 377] on input "Collapse sections" at bounding box center [301, 391] width 37 height 37
checkbox input "true"
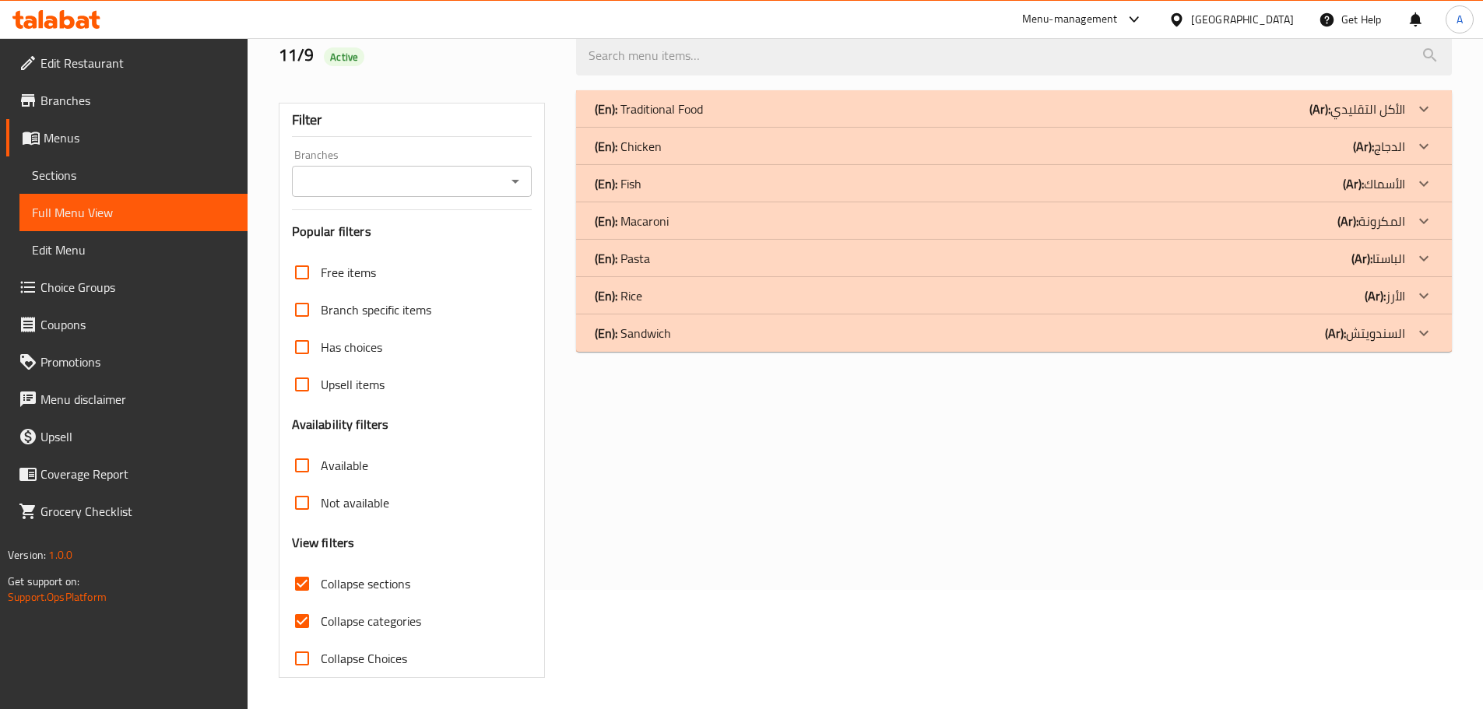
scroll to position [119, 0]
click at [652, 283] on div "(En): Rice (Ar): الأرز" at bounding box center [1014, 295] width 876 height 37
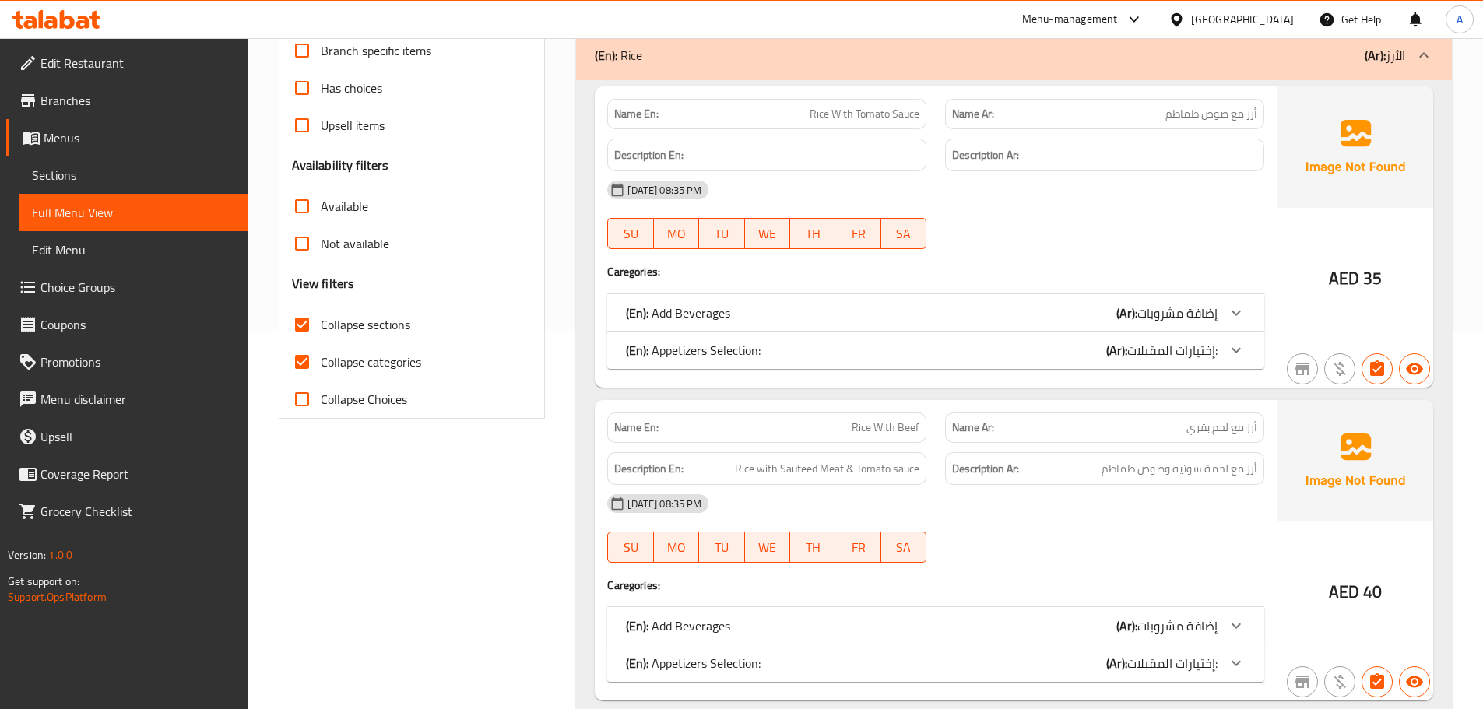
scroll to position [430, 0]
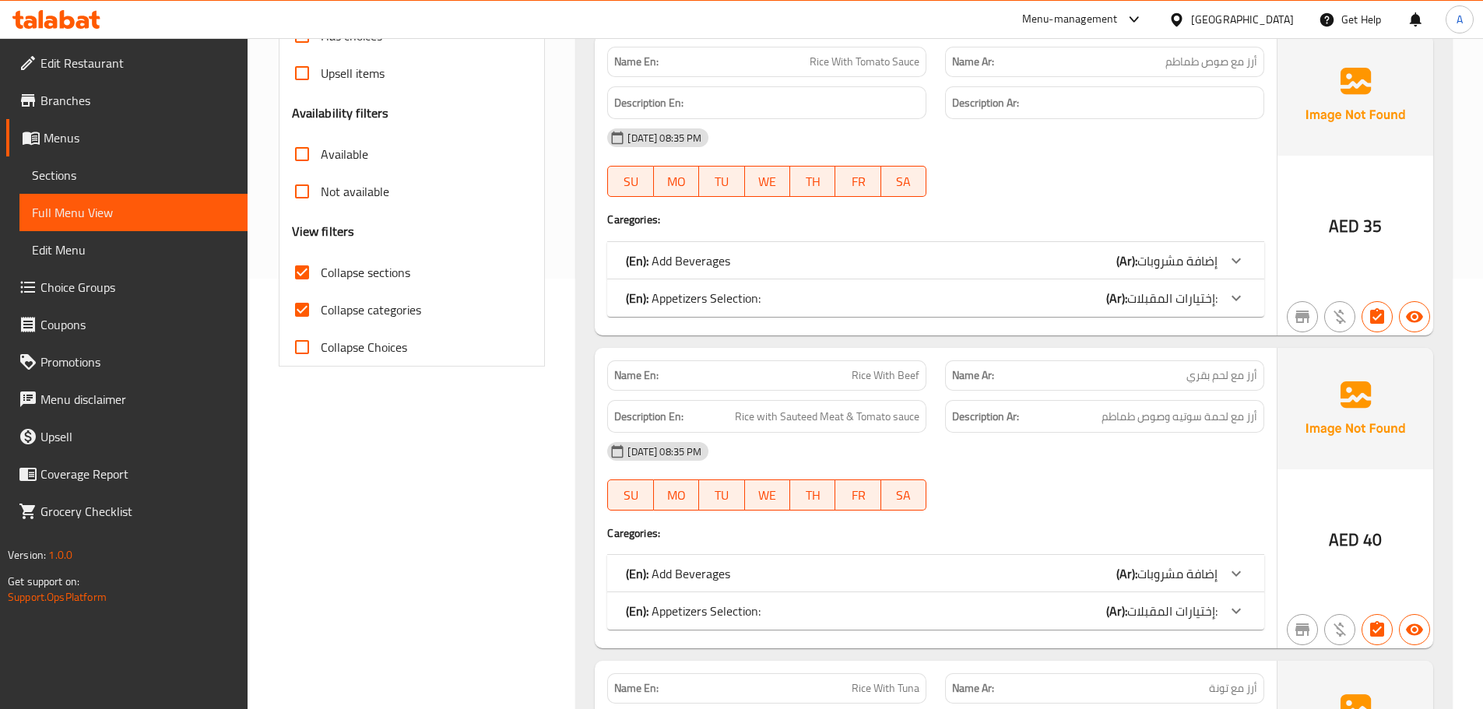
click at [322, 311] on span "Collapse categories" at bounding box center [371, 309] width 100 height 19
click at [321, 311] on input "Collapse categories" at bounding box center [301, 309] width 37 height 37
checkbox input "false"
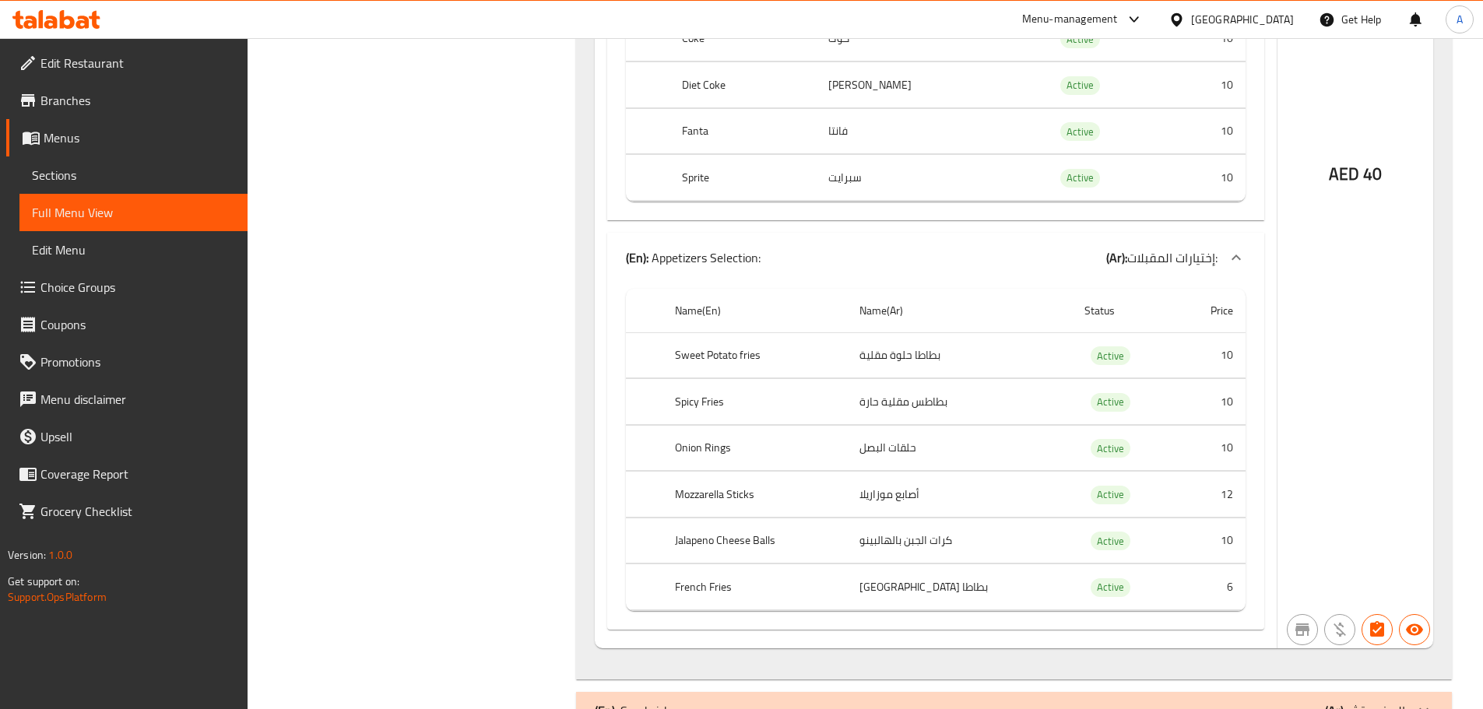
scroll to position [4036, 0]
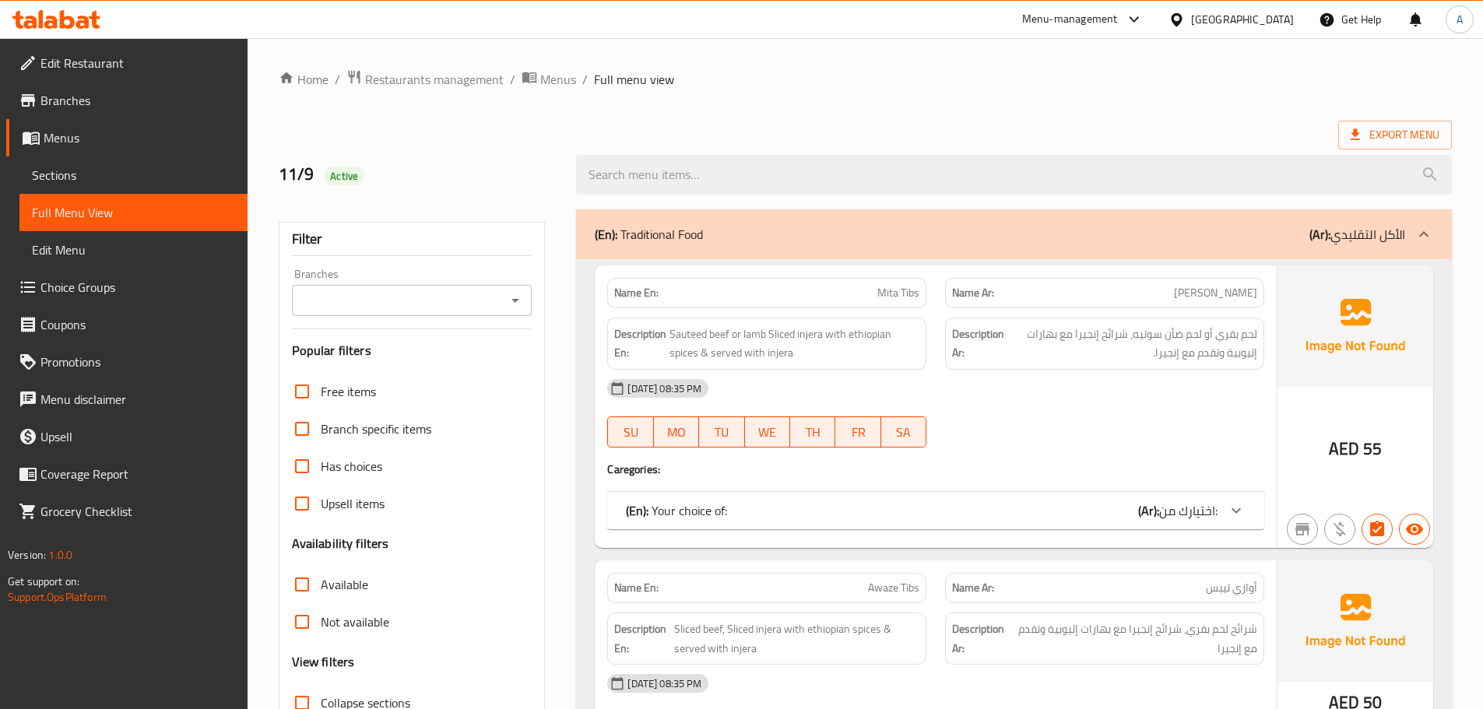
scroll to position [1129, 0]
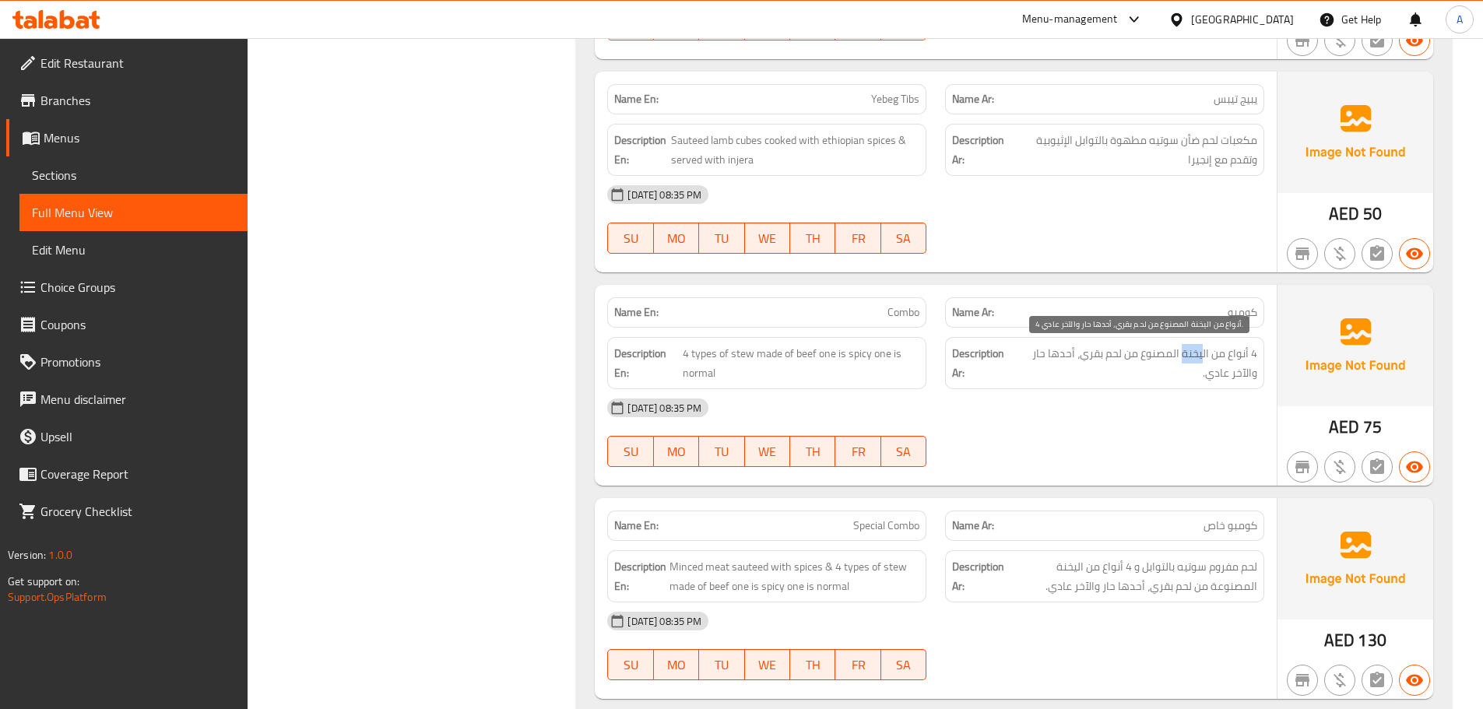
drag, startPoint x: 1202, startPoint y: 357, endPoint x: 1183, endPoint y: 359, distance: 19.5
click at [1183, 359] on span "4 أنواع من اليخنة المصنوع من لحم بقري، أحدها حار والآخر عادي." at bounding box center [1135, 363] width 244 height 38
copy span "يخنة"
click at [1132, 385] on div "Description Ar: 4 أنواع من اليخنة المصنوع من لحم بقري، أحدها حار والآخر عادي." at bounding box center [1104, 363] width 319 height 52
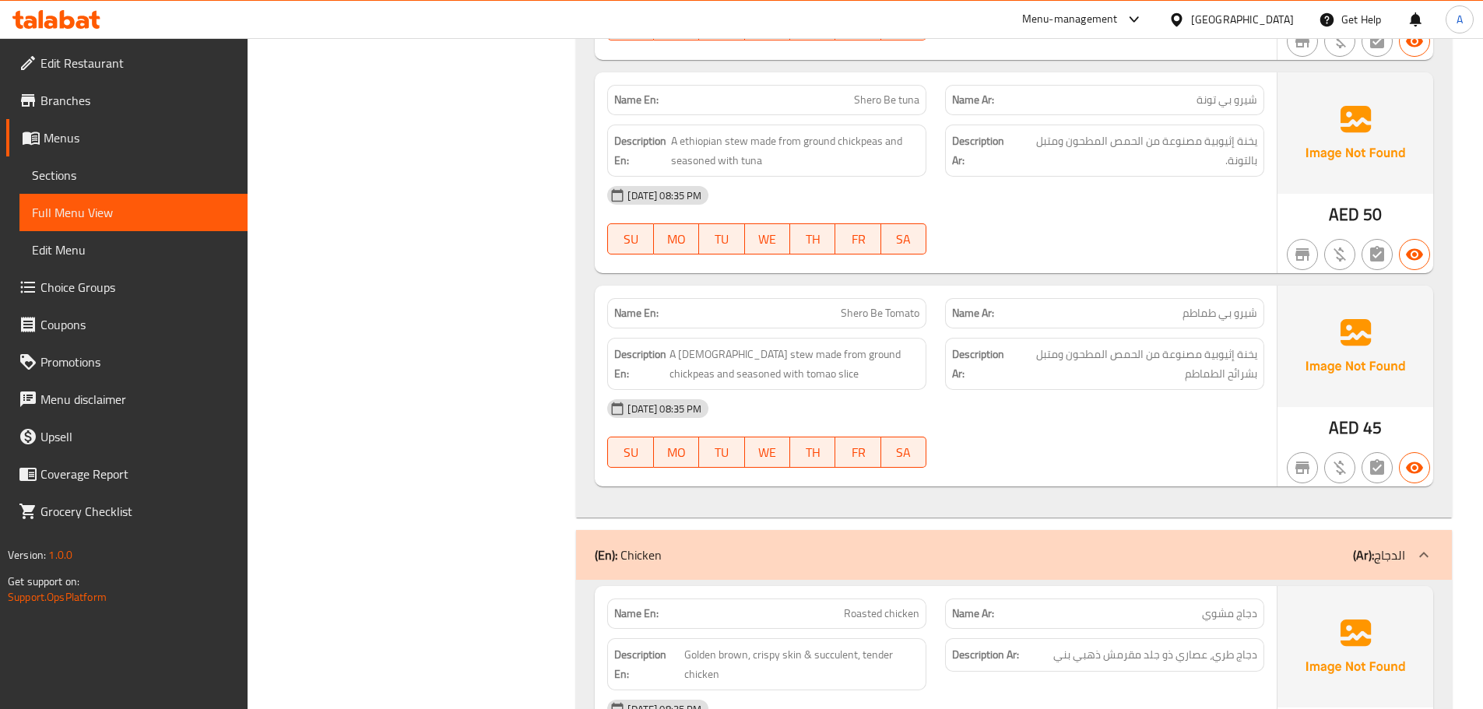
scroll to position [4440, 0]
